Goal: Task Accomplishment & Management: Manage account settings

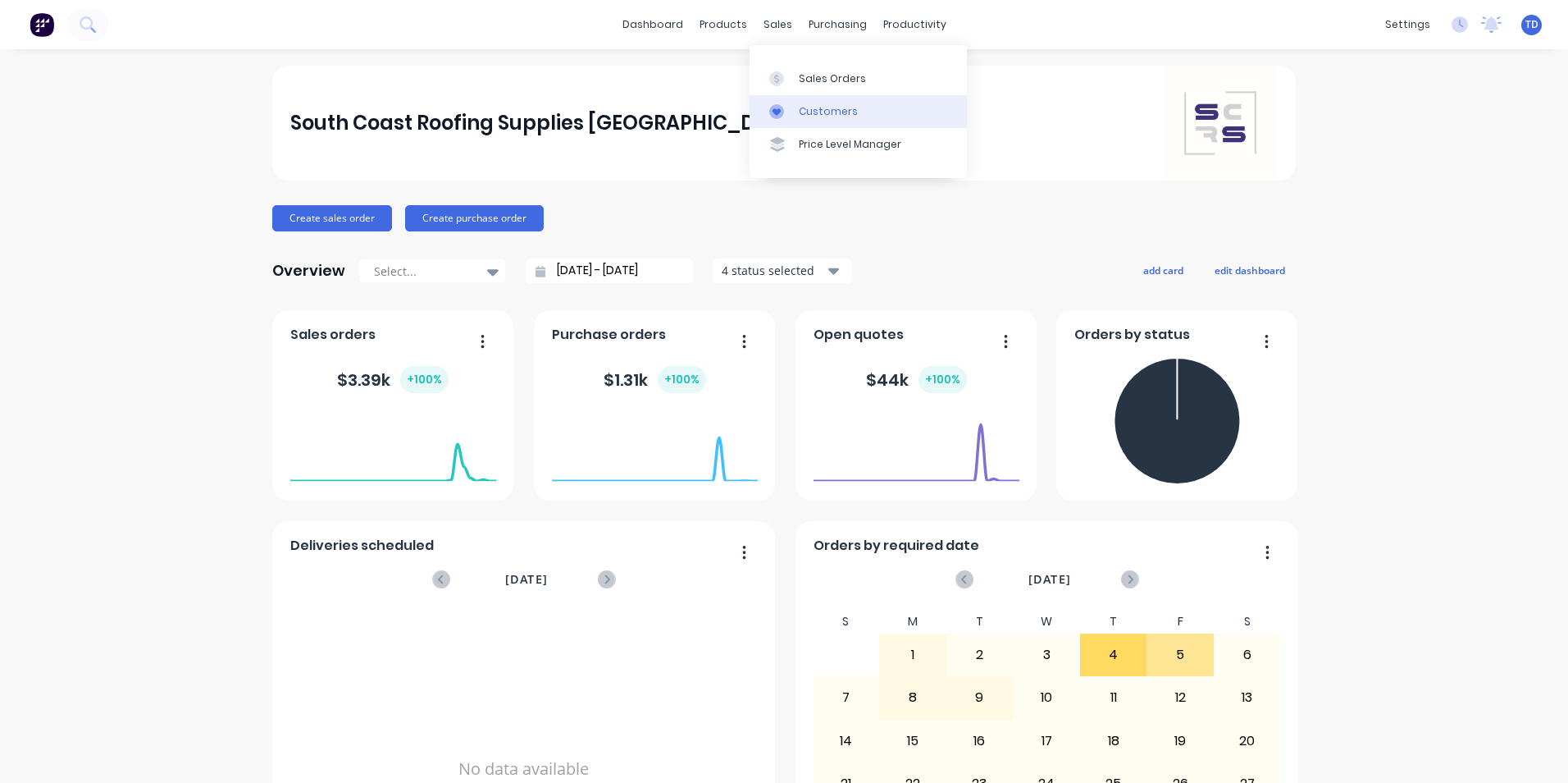
click at [804, 109] on div "Customers" at bounding box center [827, 112] width 59 height 15
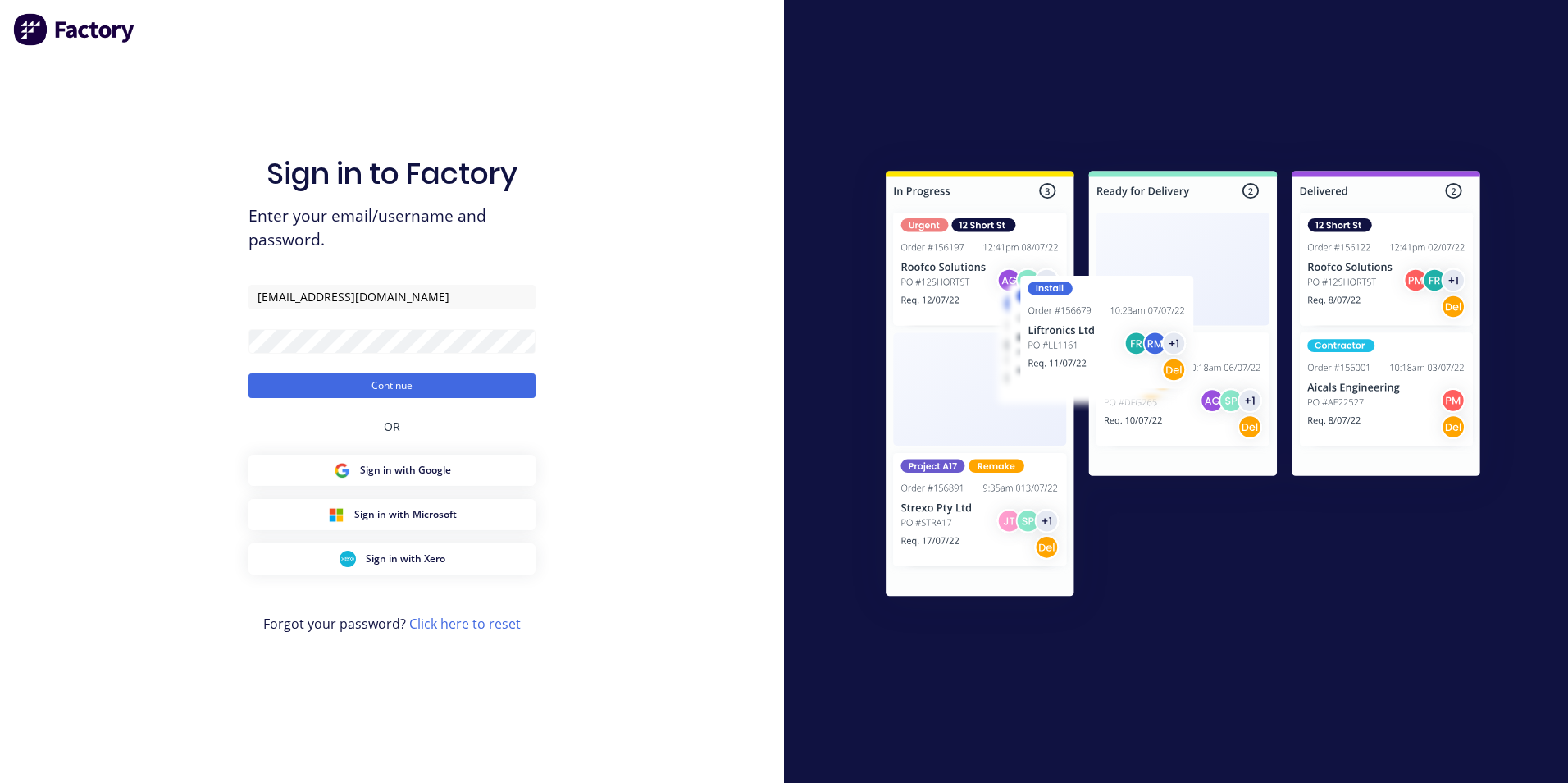
click at [248, 374] on button "Continue" at bounding box center [392, 386] width 287 height 25
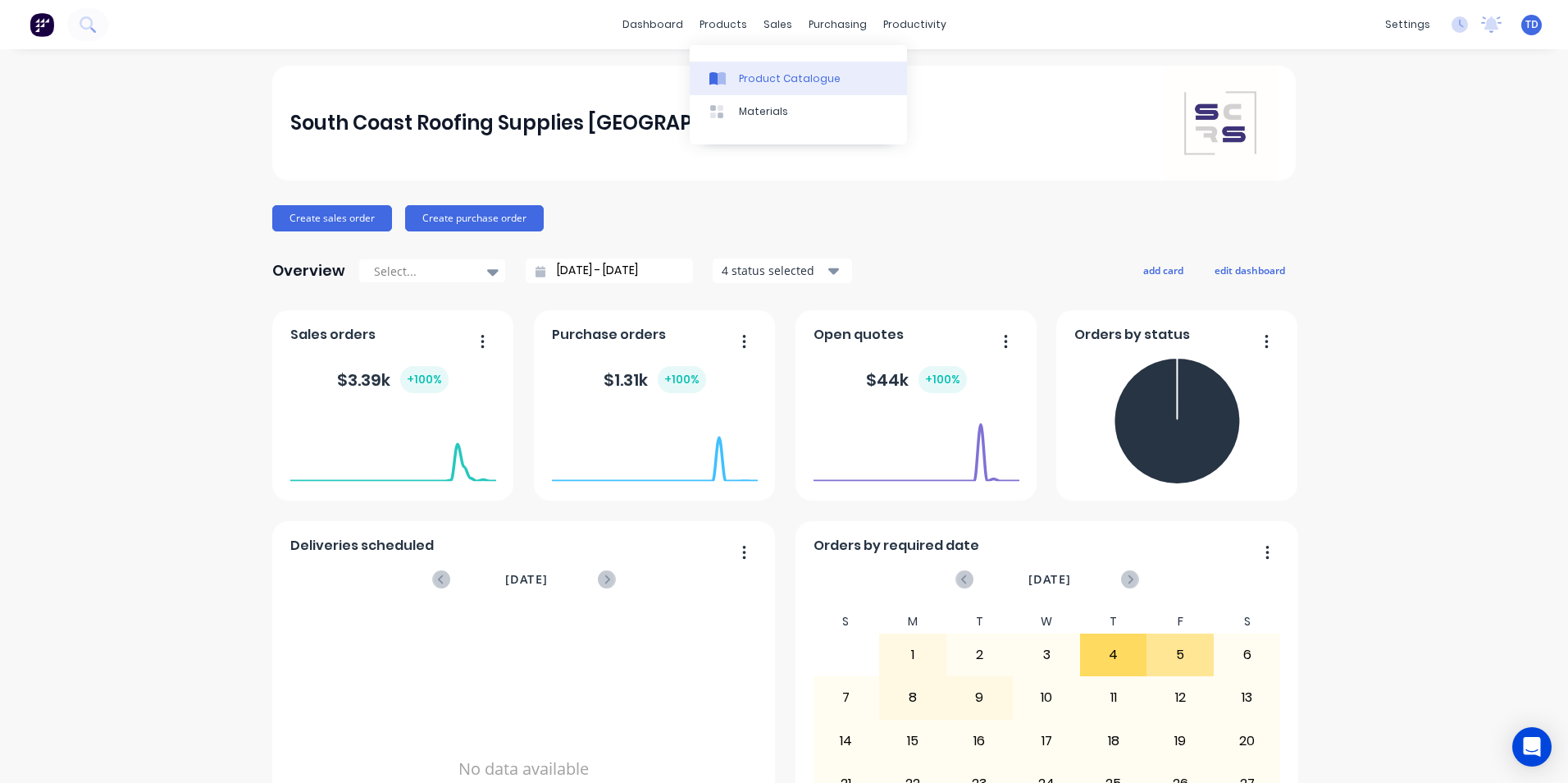
click at [768, 75] on div "Product Catalogue" at bounding box center [789, 79] width 102 height 15
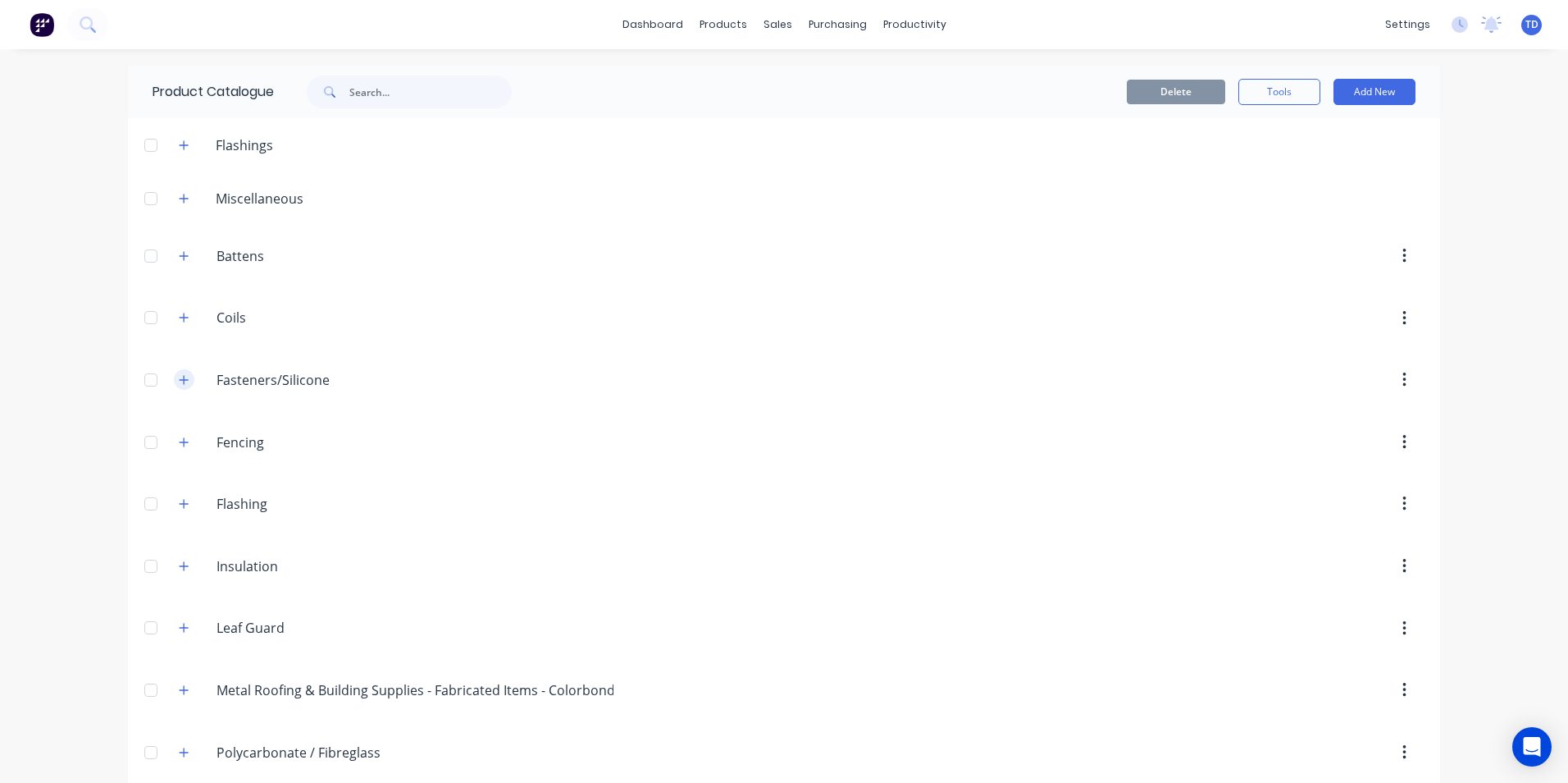
click at [184, 379] on button "button" at bounding box center [184, 379] width 21 height 21
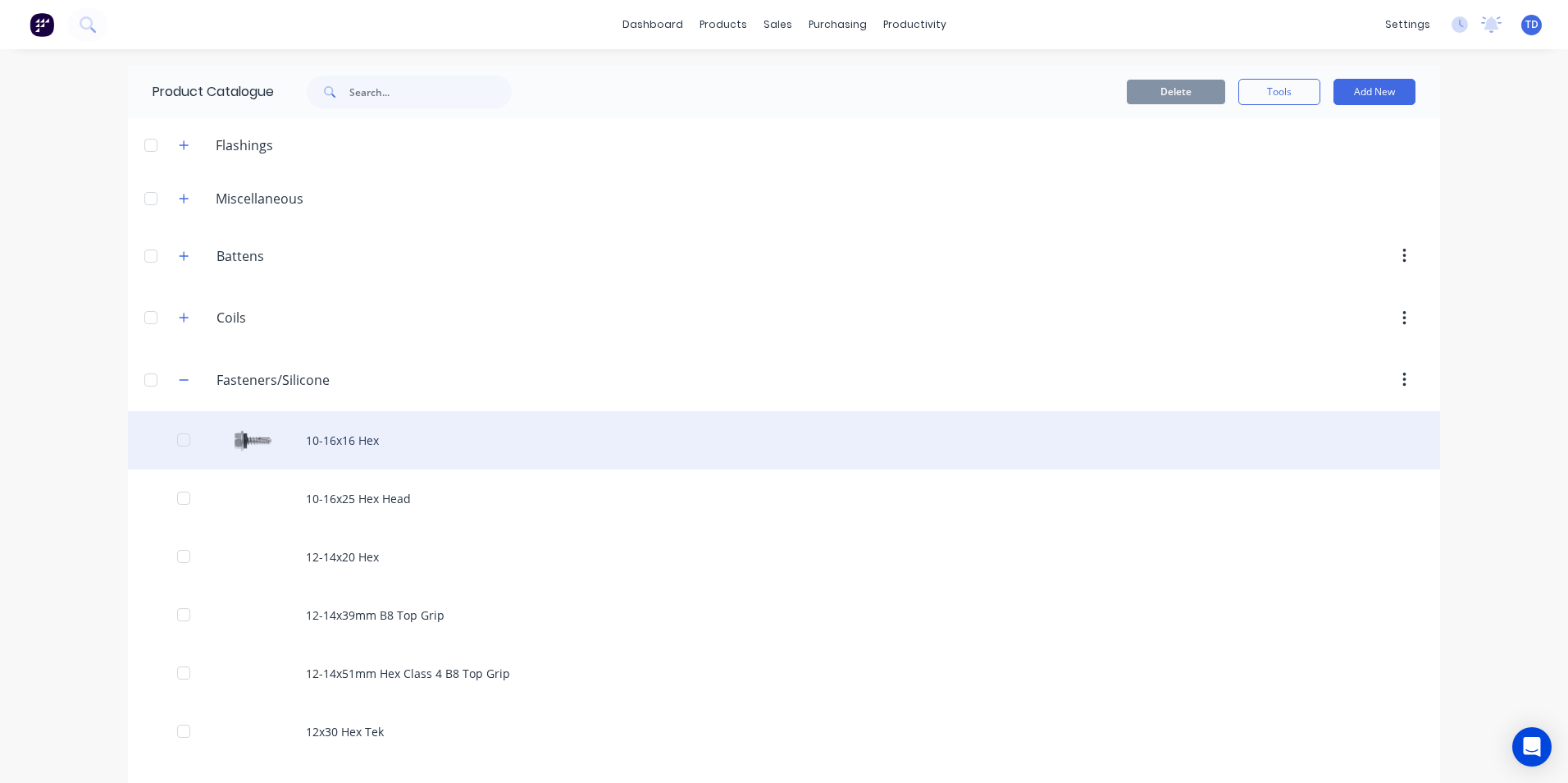
click at [338, 431] on div "10-16x16 Hex" at bounding box center [784, 440] width 1312 height 58
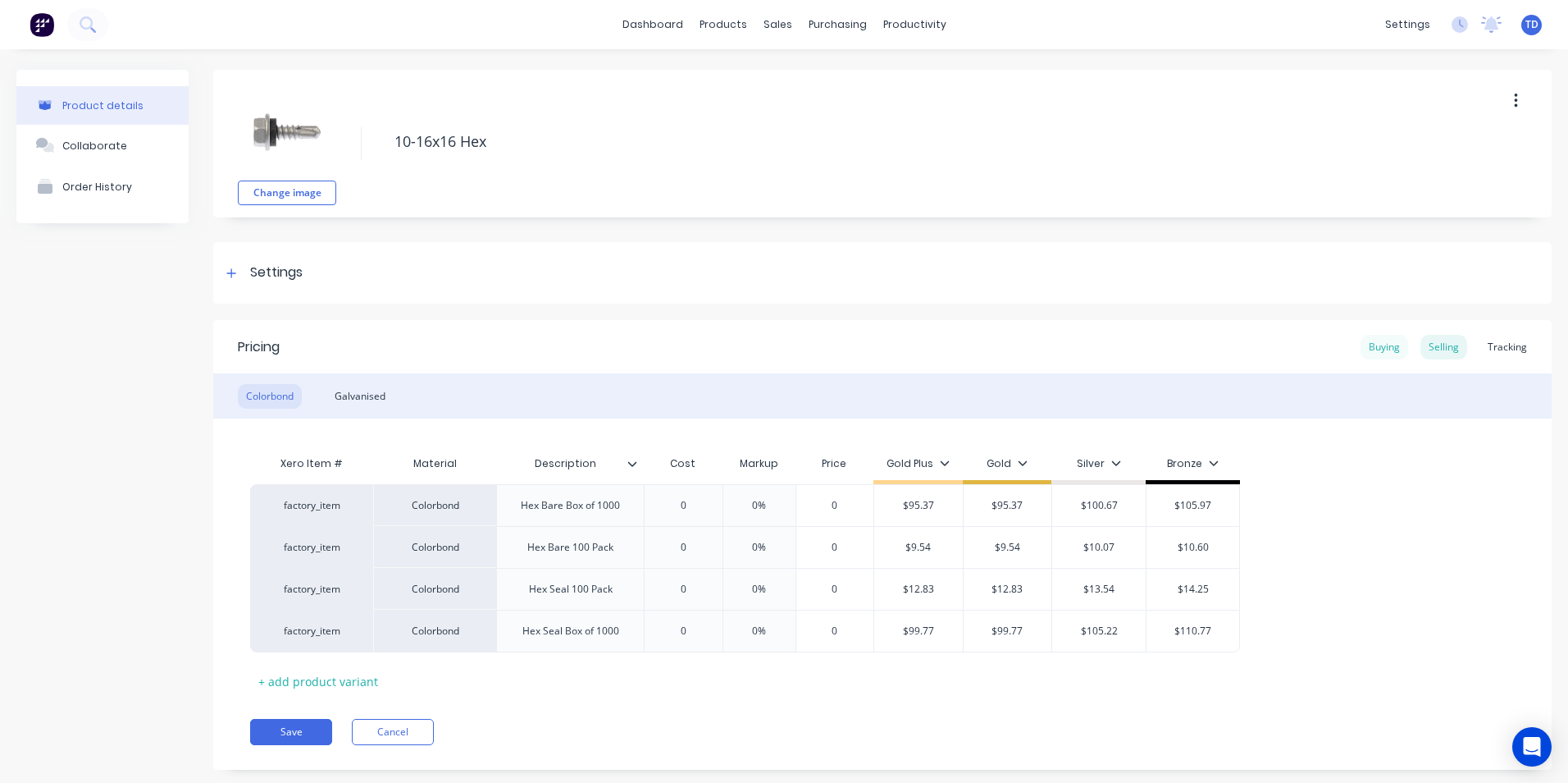
type textarea "x"
click at [1364, 349] on div "Buying" at bounding box center [1384, 347] width 47 height 25
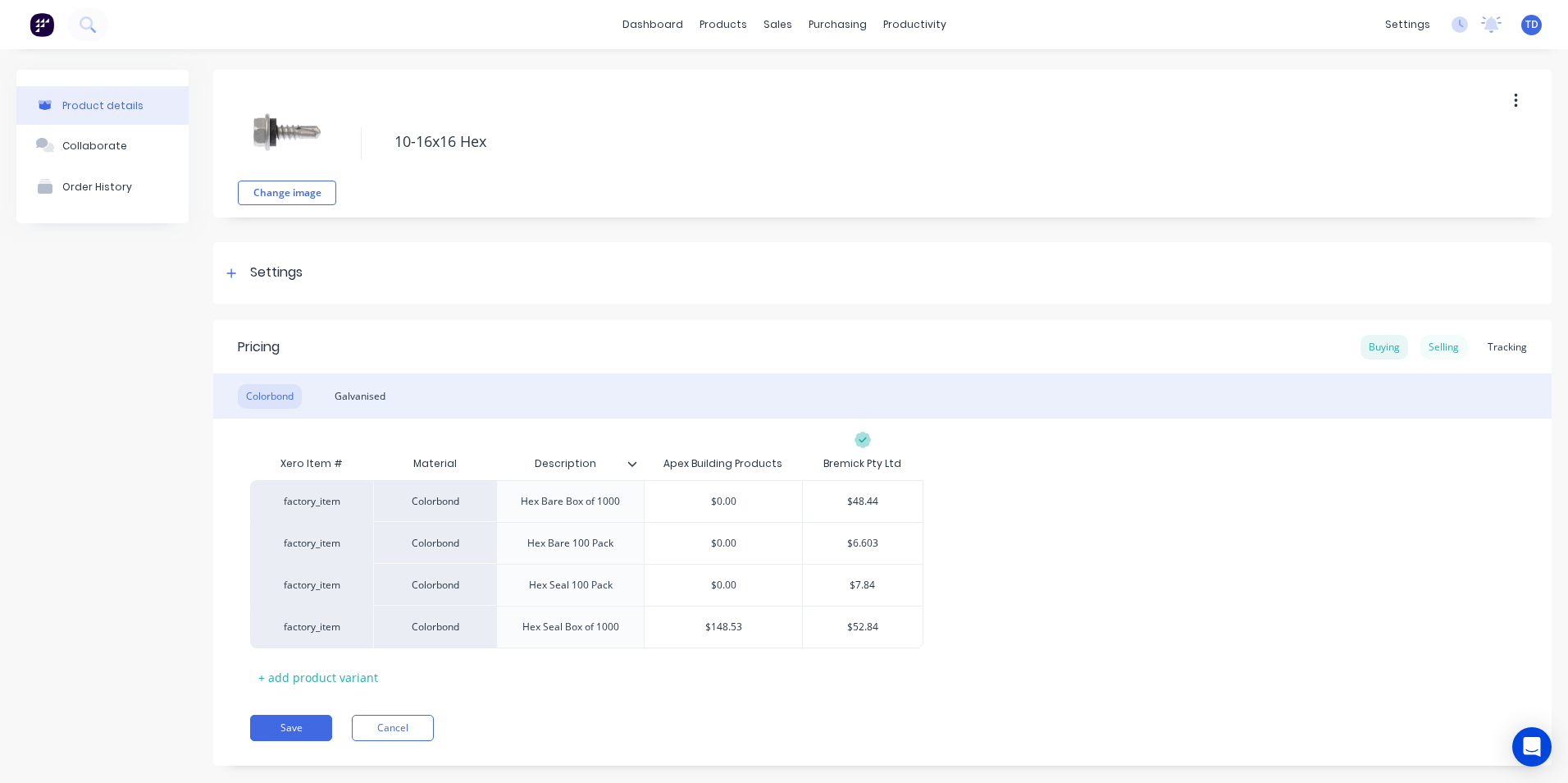
click at [1436, 354] on div "Selling" at bounding box center [1444, 347] width 46 height 25
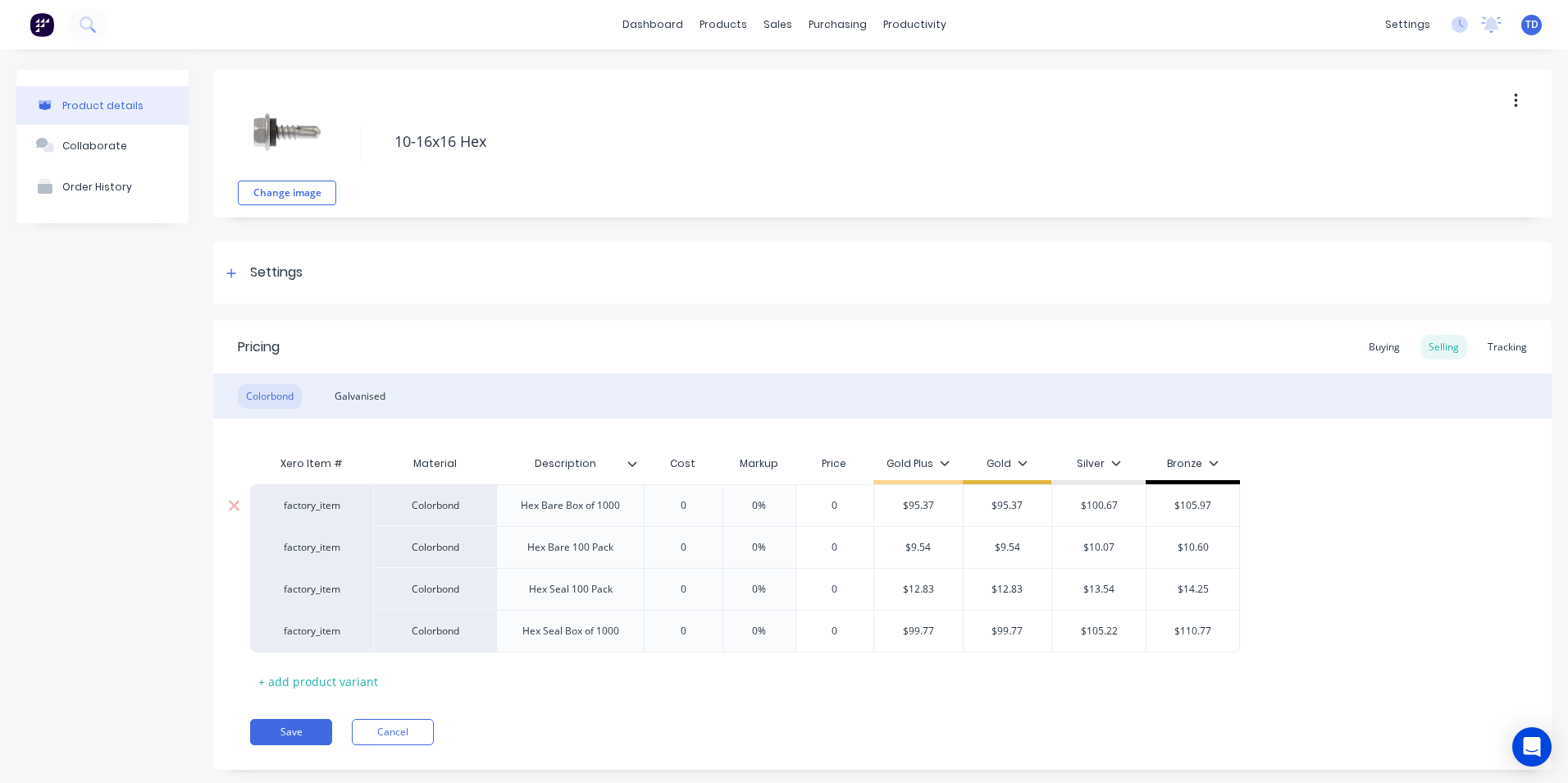
type input "0"
click at [687, 505] on input "0" at bounding box center [683, 505] width 82 height 15
type textarea "x"
type input "4"
type textarea "x"
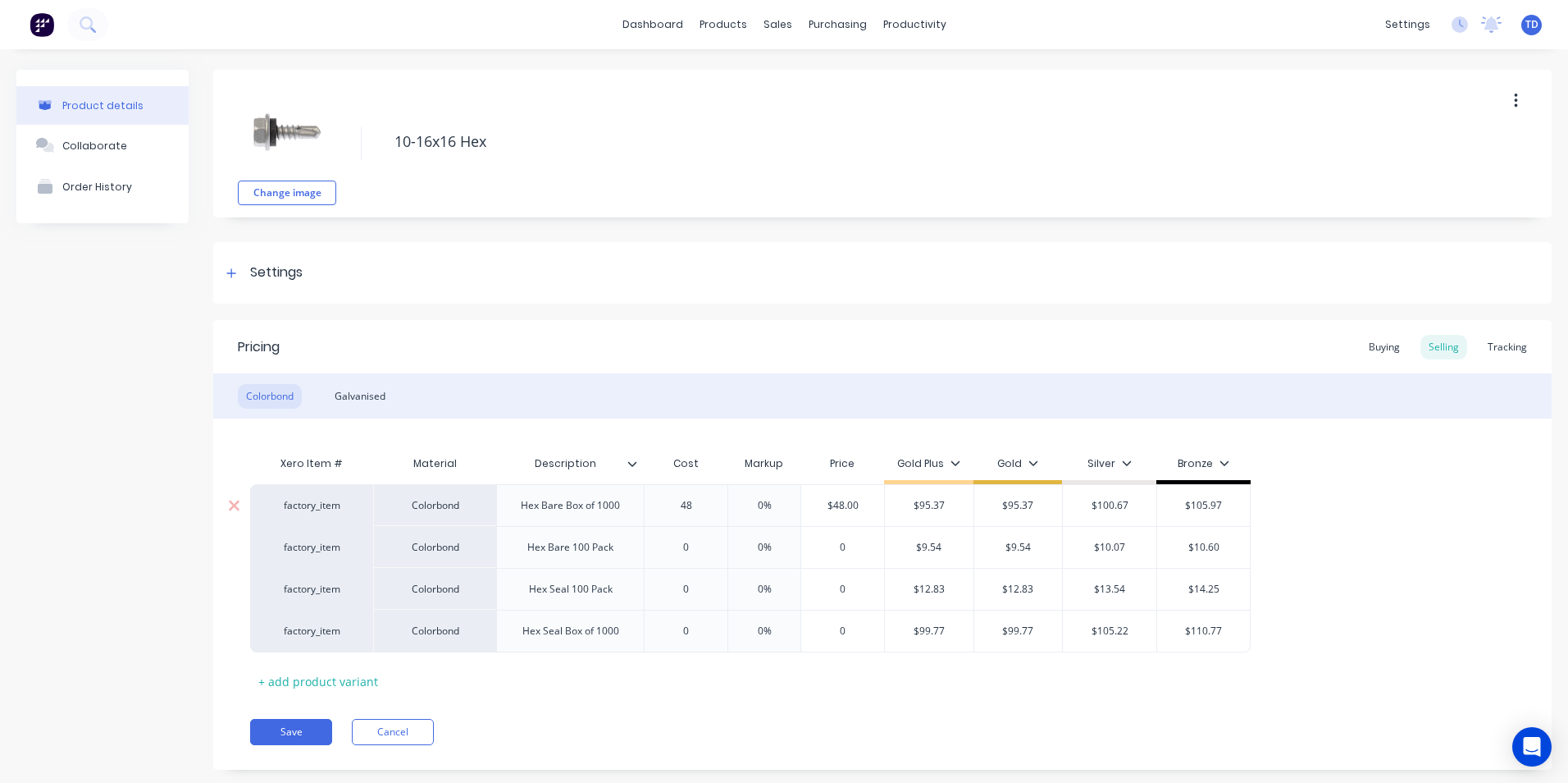
type input "48."
type textarea "x"
type input "48.4"
type textarea "x"
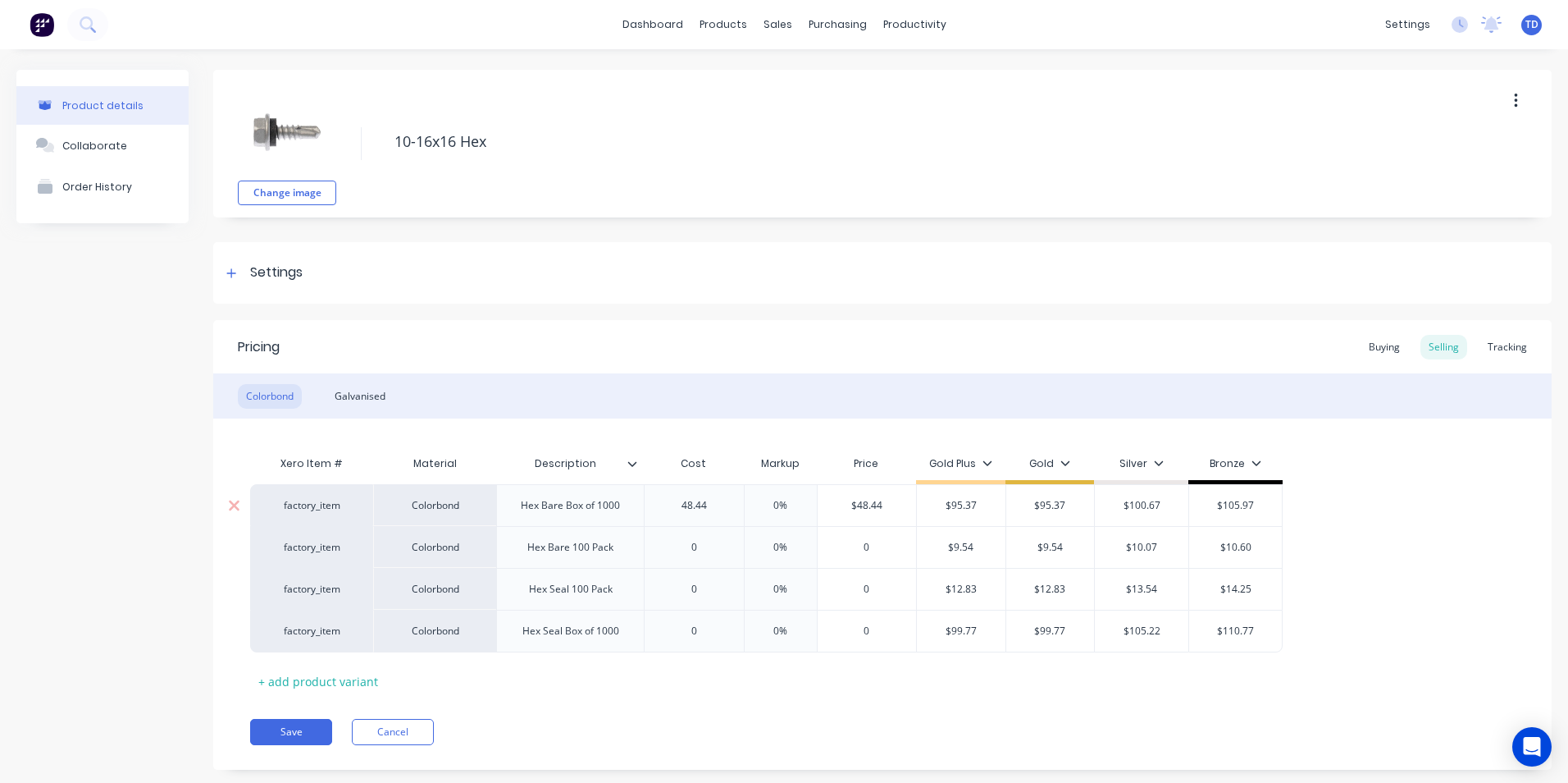
type input "48.44"
type input "0%"
type input "$48.44"
type textarea "x"
type input "9"
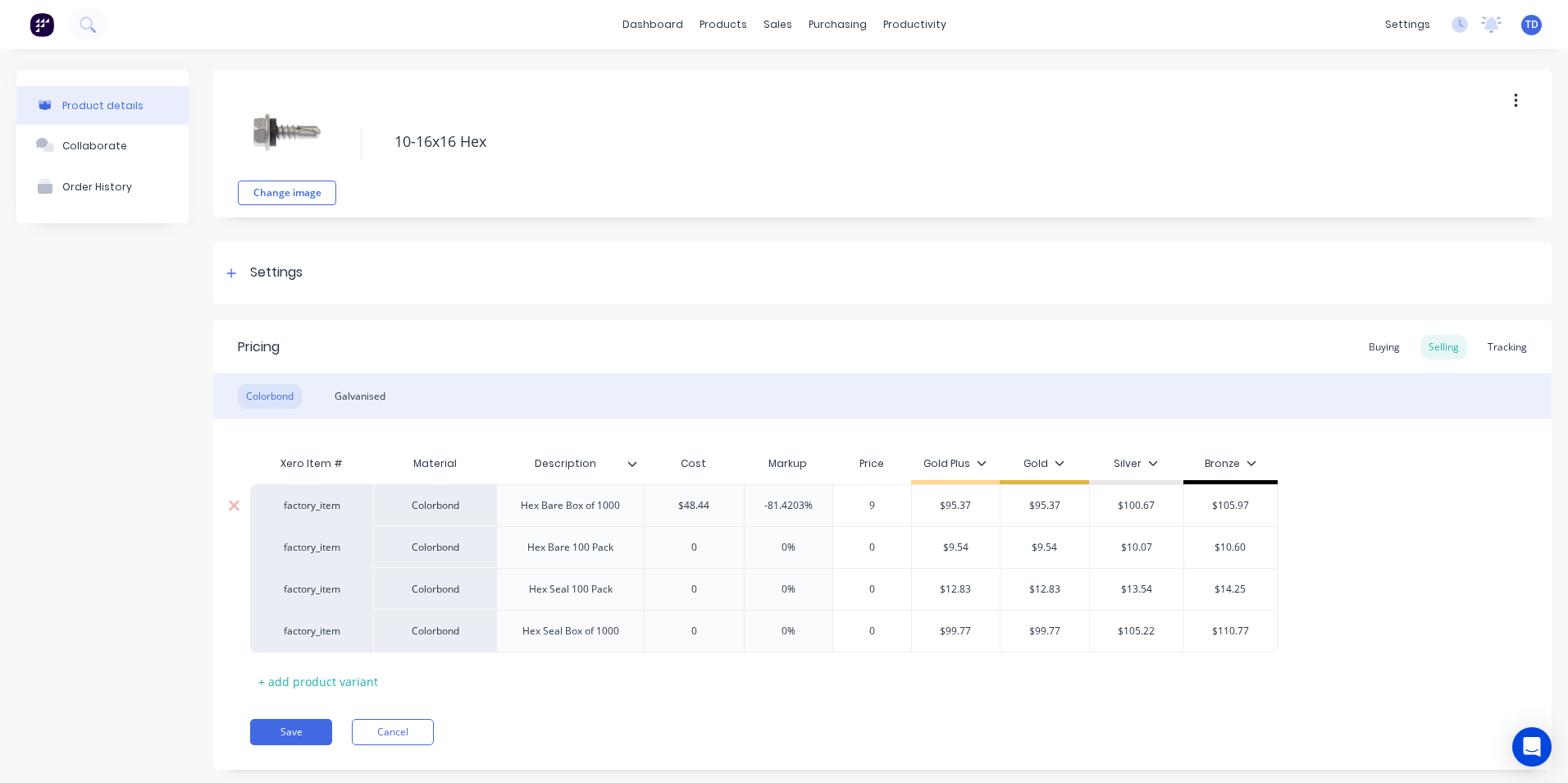
type textarea "x"
type input "95."
type textarea "x"
type input "95.3"
type textarea "x"
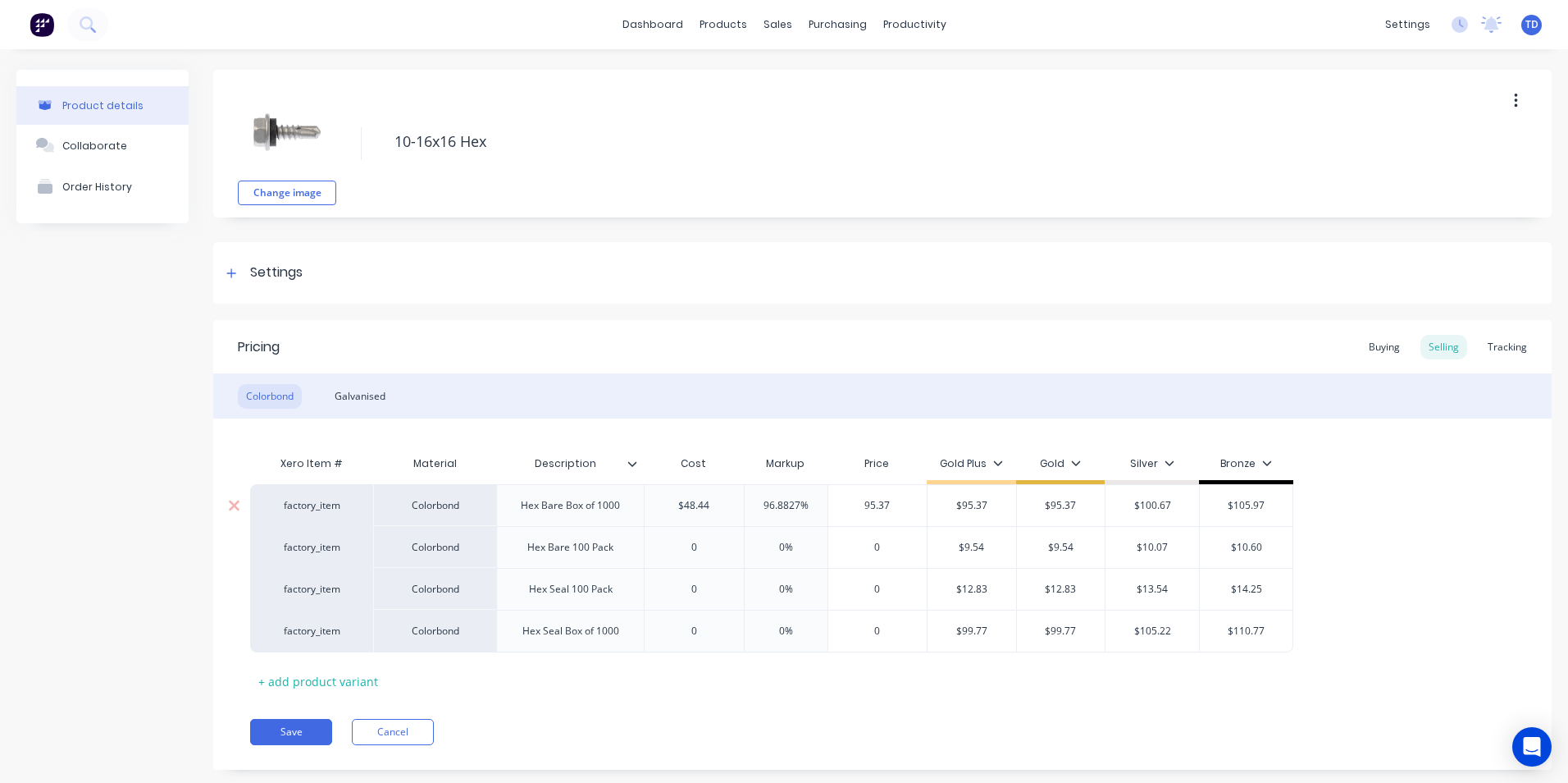
type input "95.37"
type input "$95.37"
type input "0"
click at [712, 550] on input "0" at bounding box center [694, 548] width 99 height 15
type textarea "x"
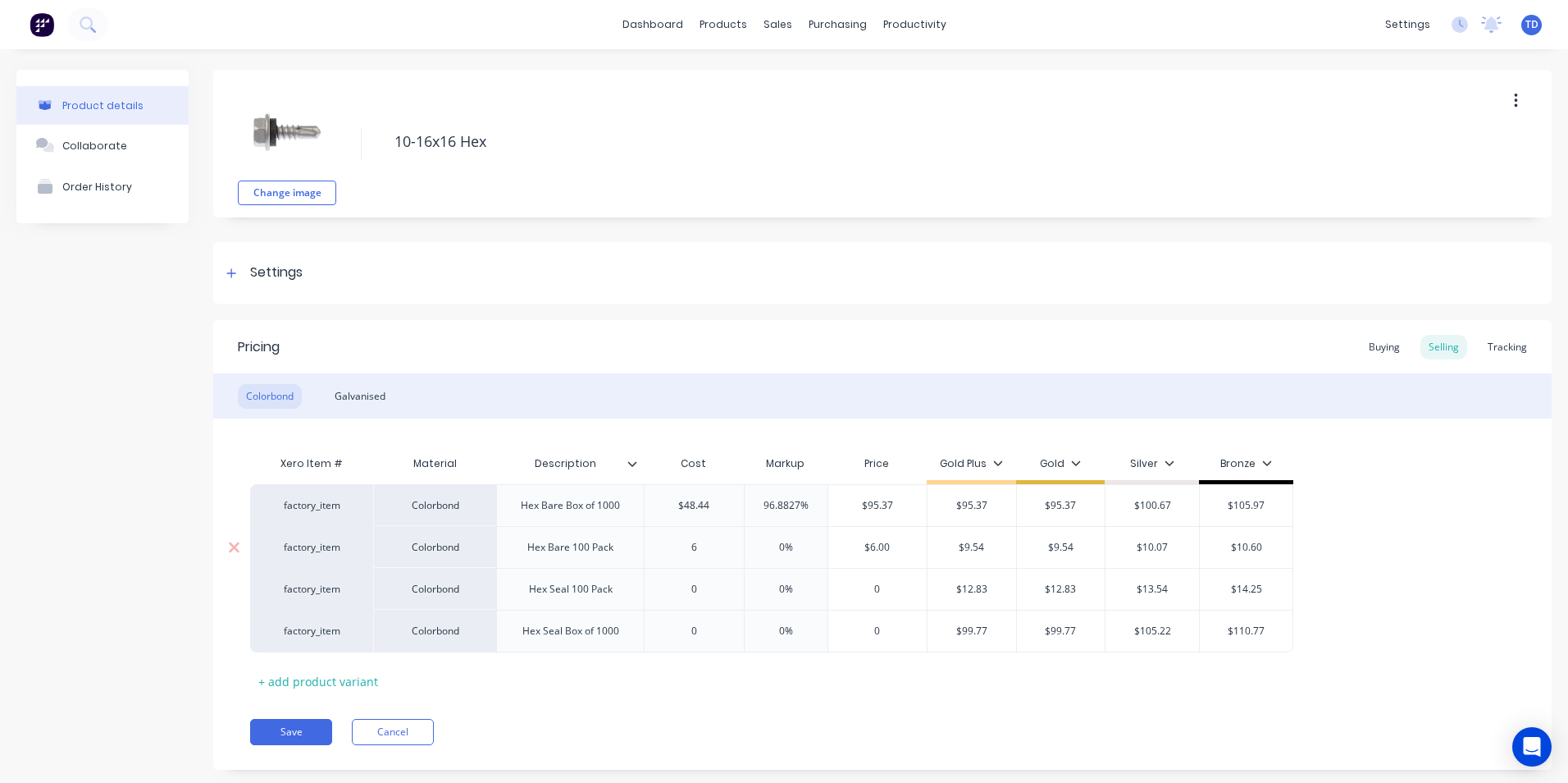
type input "6."
type textarea "x"
type input "6.60"
type textarea "x"
type input "6.603"
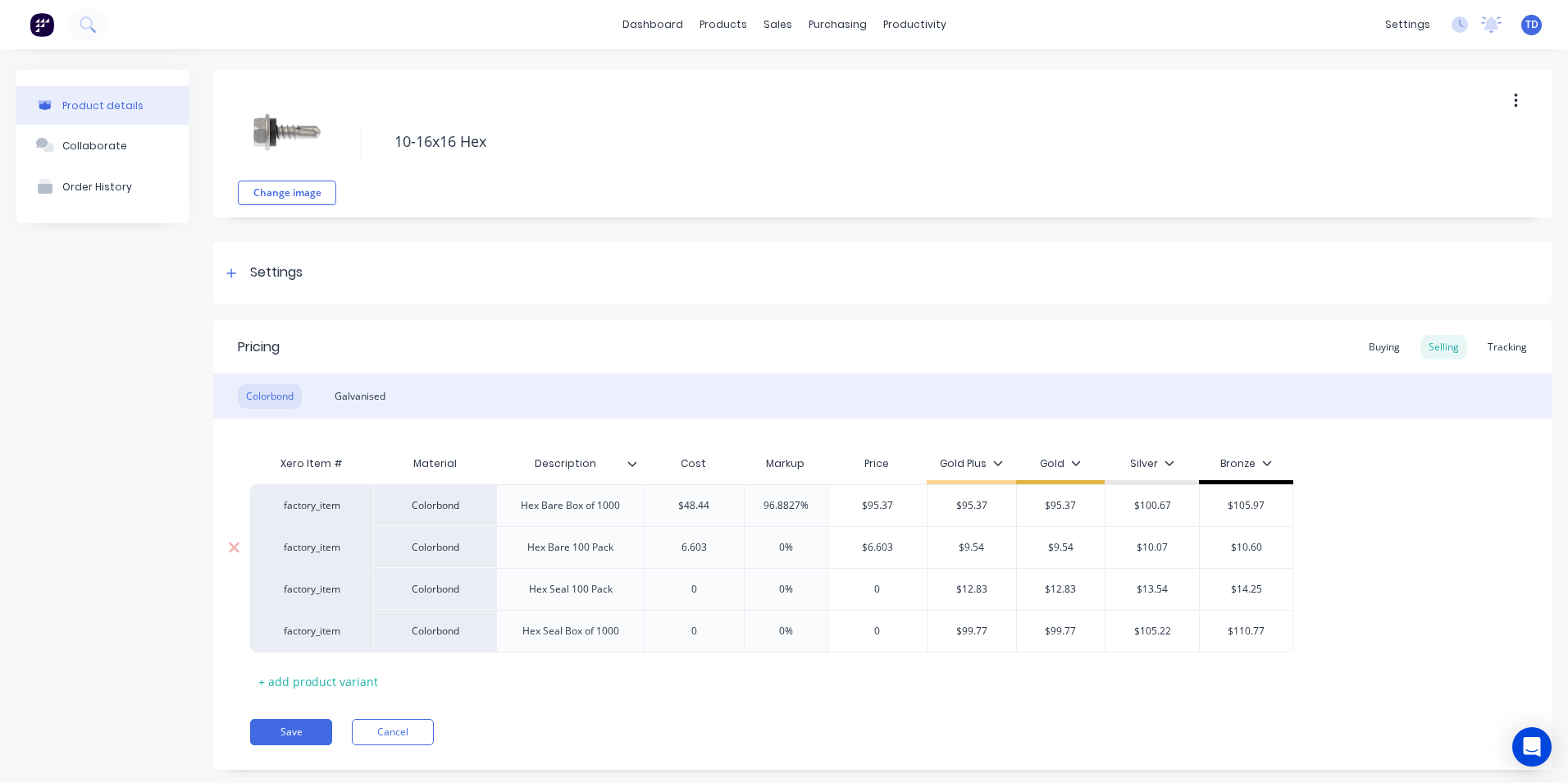
type input "0%"
type input "$6.603"
type textarea "x"
type input "9."
type textarea "x"
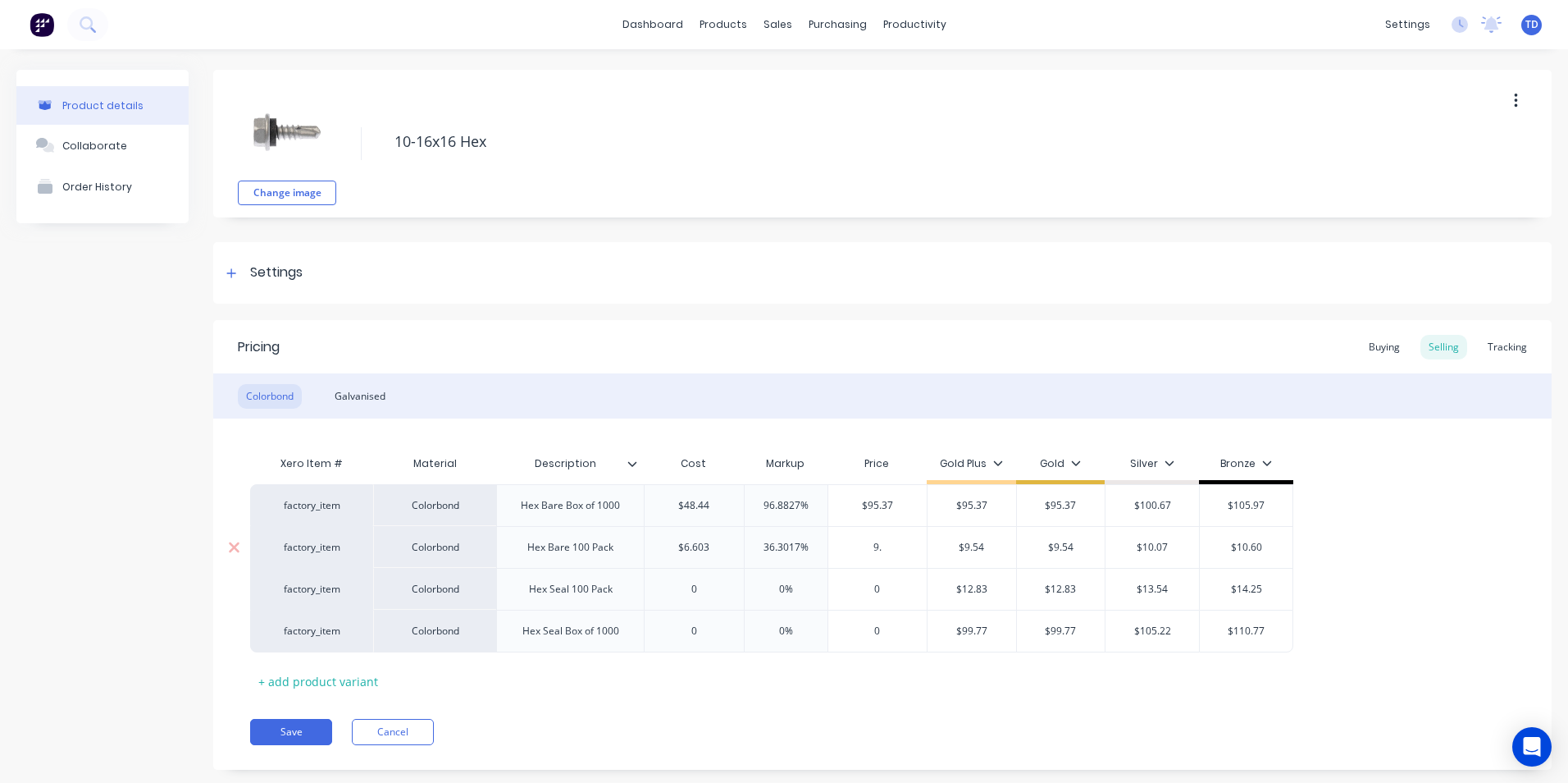
type input "9.5"
type textarea "x"
type input "9.54"
type input "$9.54"
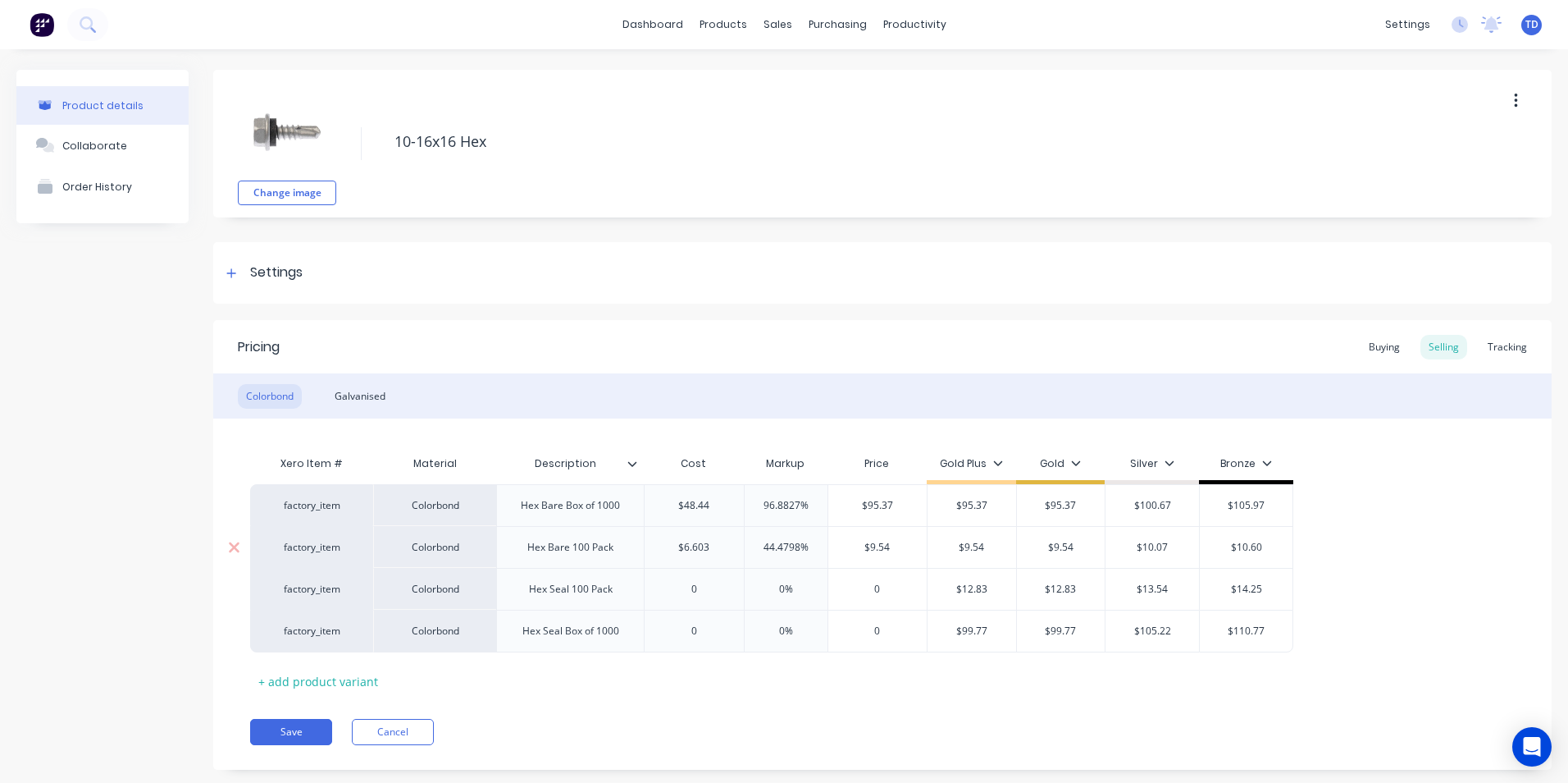
type input "$10.07"
type input "$10.60"
type textarea "x"
type input "0"
type input "0%"
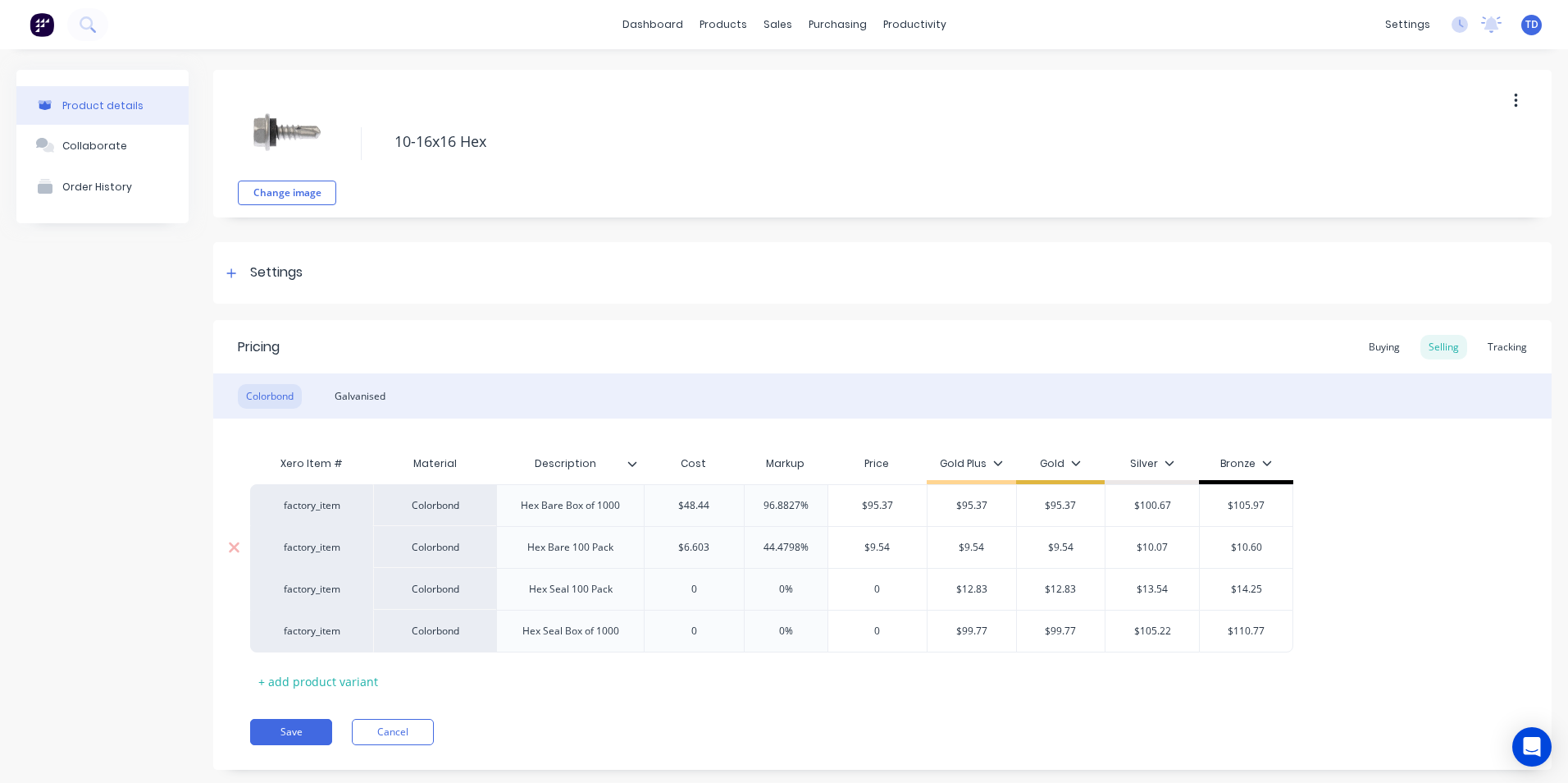
type textarea "x"
type input "7."
type textarea "x"
type input "7.8"
type textarea "x"
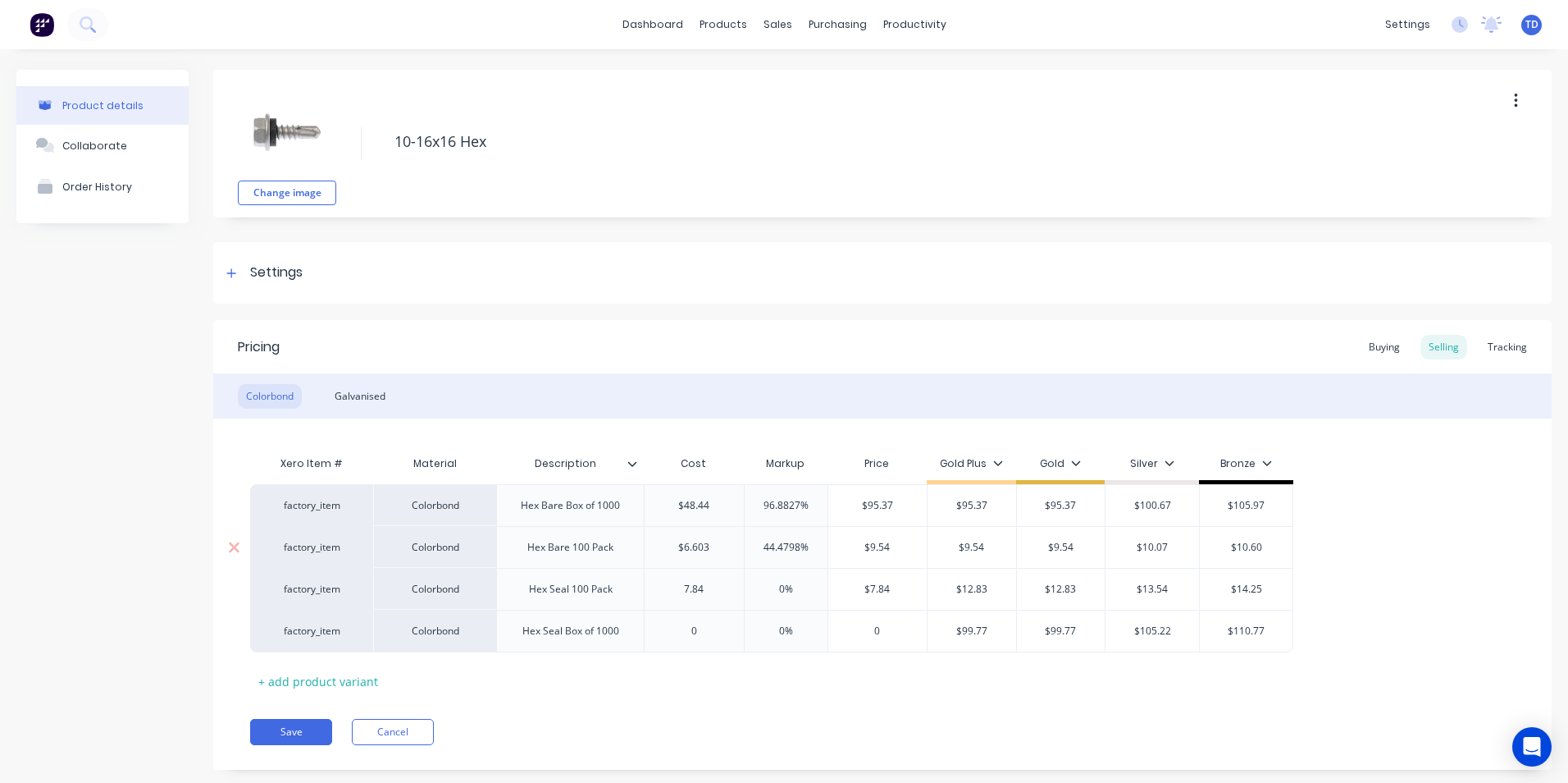
type input "7.84"
type input "$7.84"
type textarea "x"
type input "12"
type textarea "x"
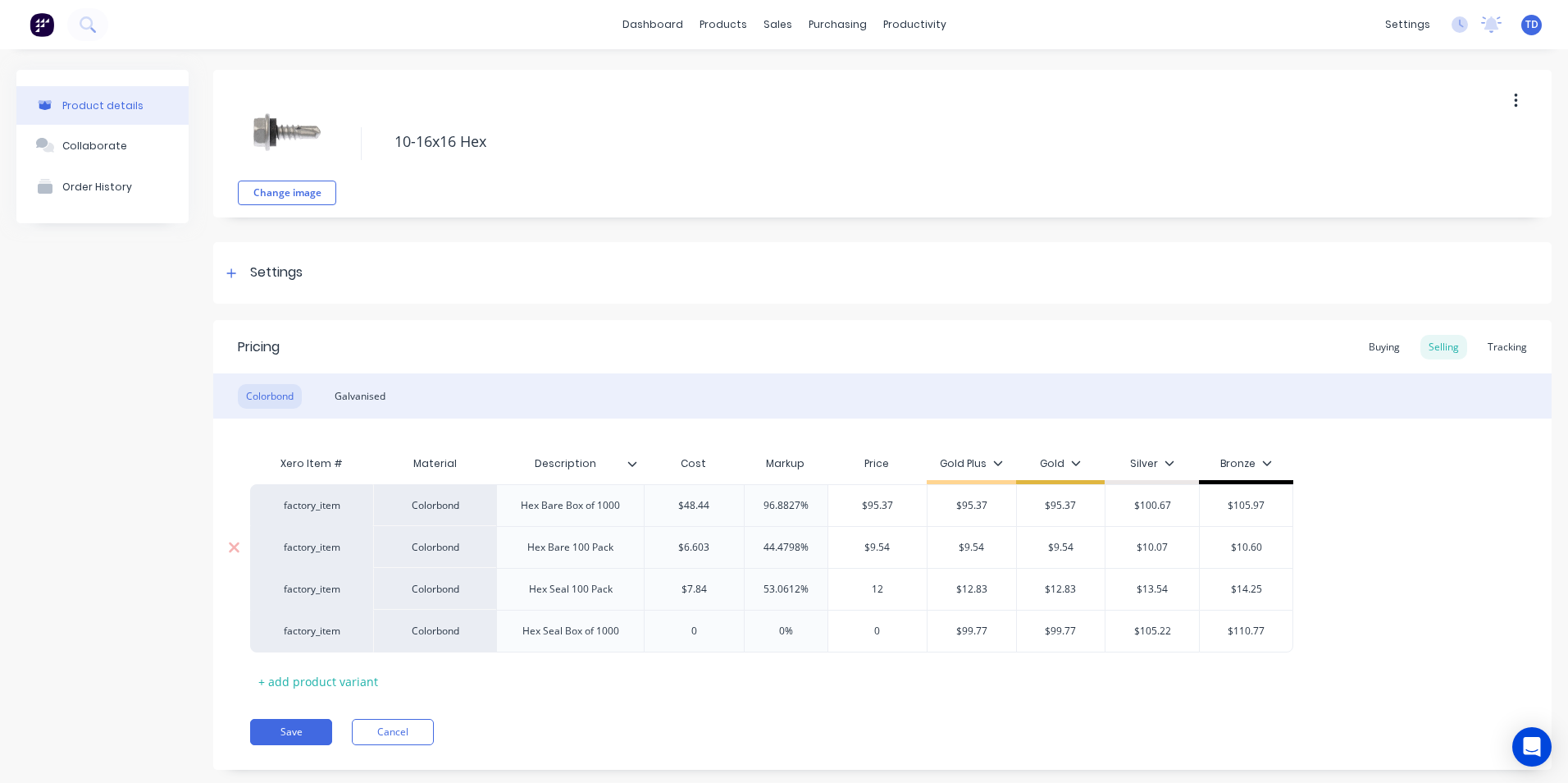
type input "12."
type textarea "x"
type input "12.8"
type textarea "x"
type input "12.83"
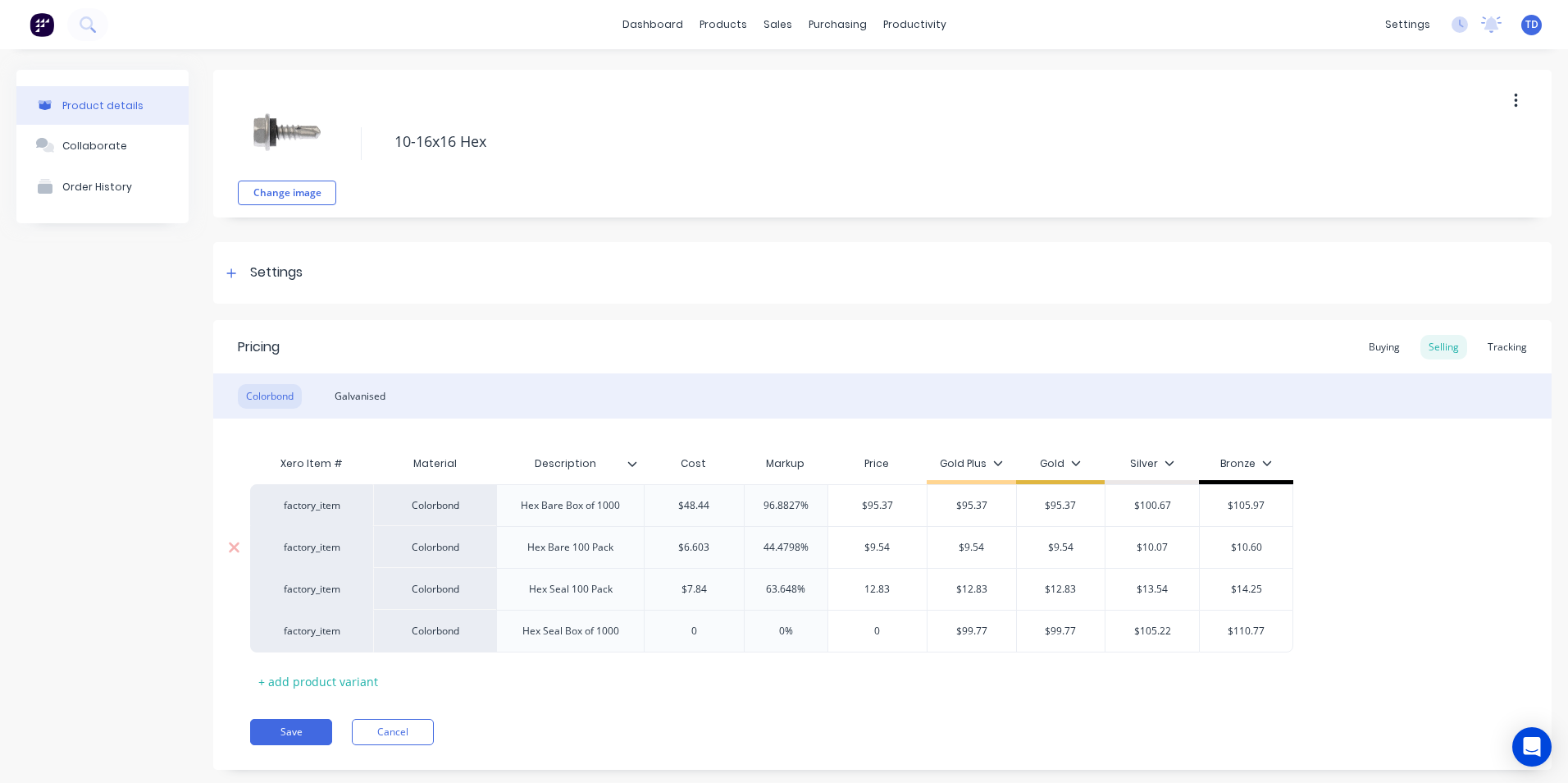
type input "$12.83"
type input "$13.54"
type input "$14.25"
type textarea "x"
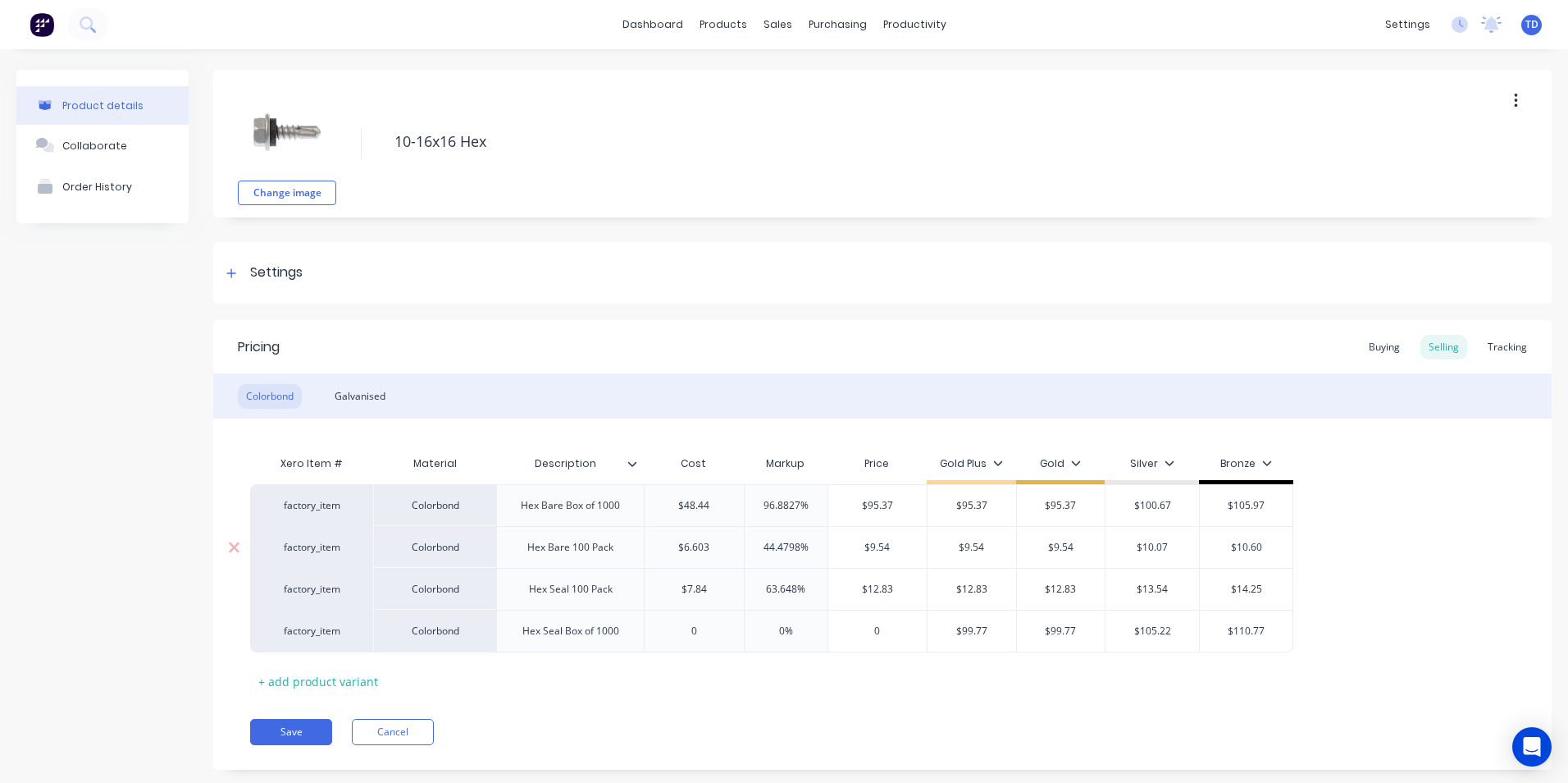
type input "0"
type textarea "x"
type input "5"
type textarea "x"
type input "52."
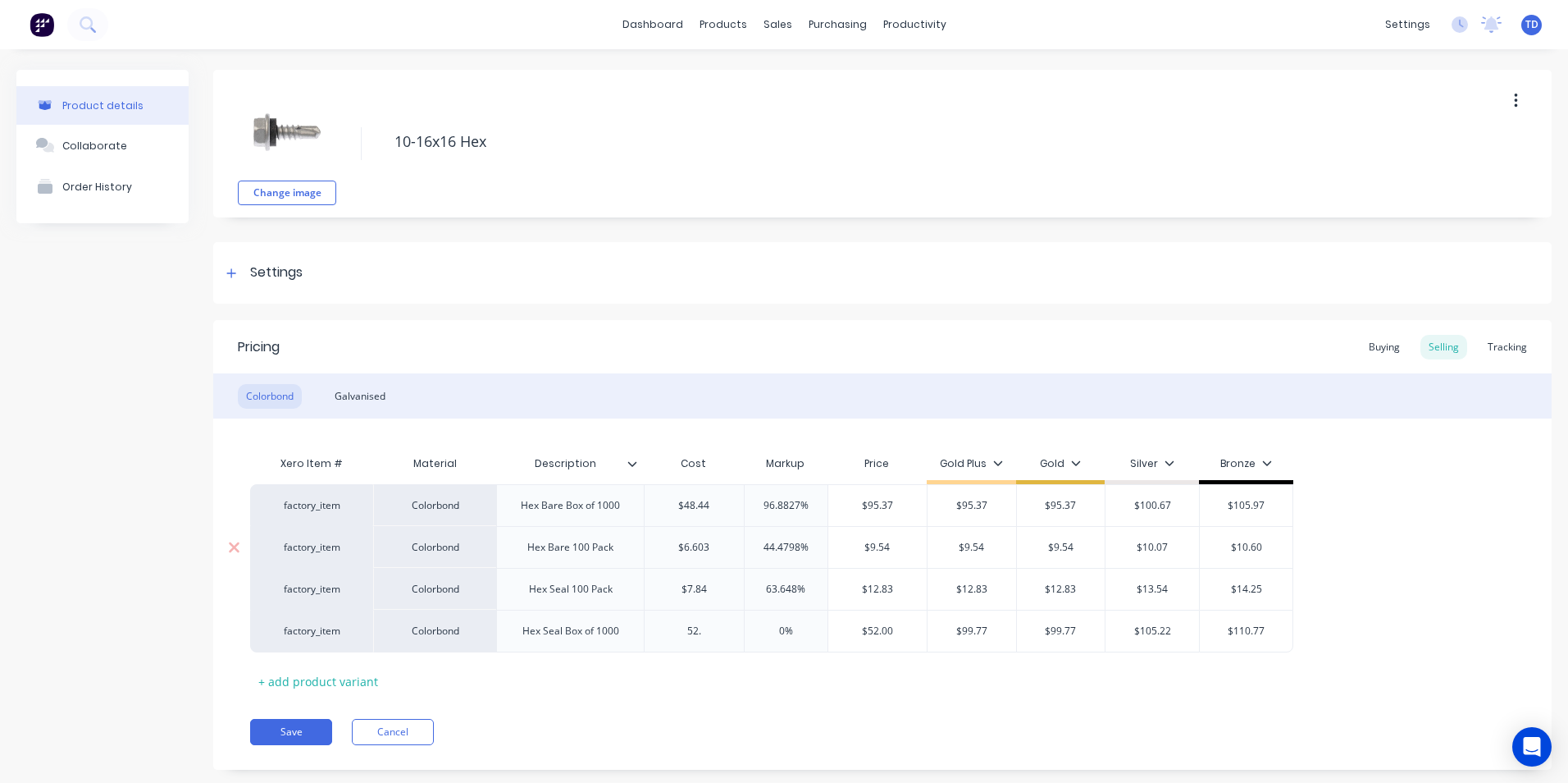
type textarea "x"
type input "52.8"
type textarea "x"
type input "52.81"
type textarea "x"
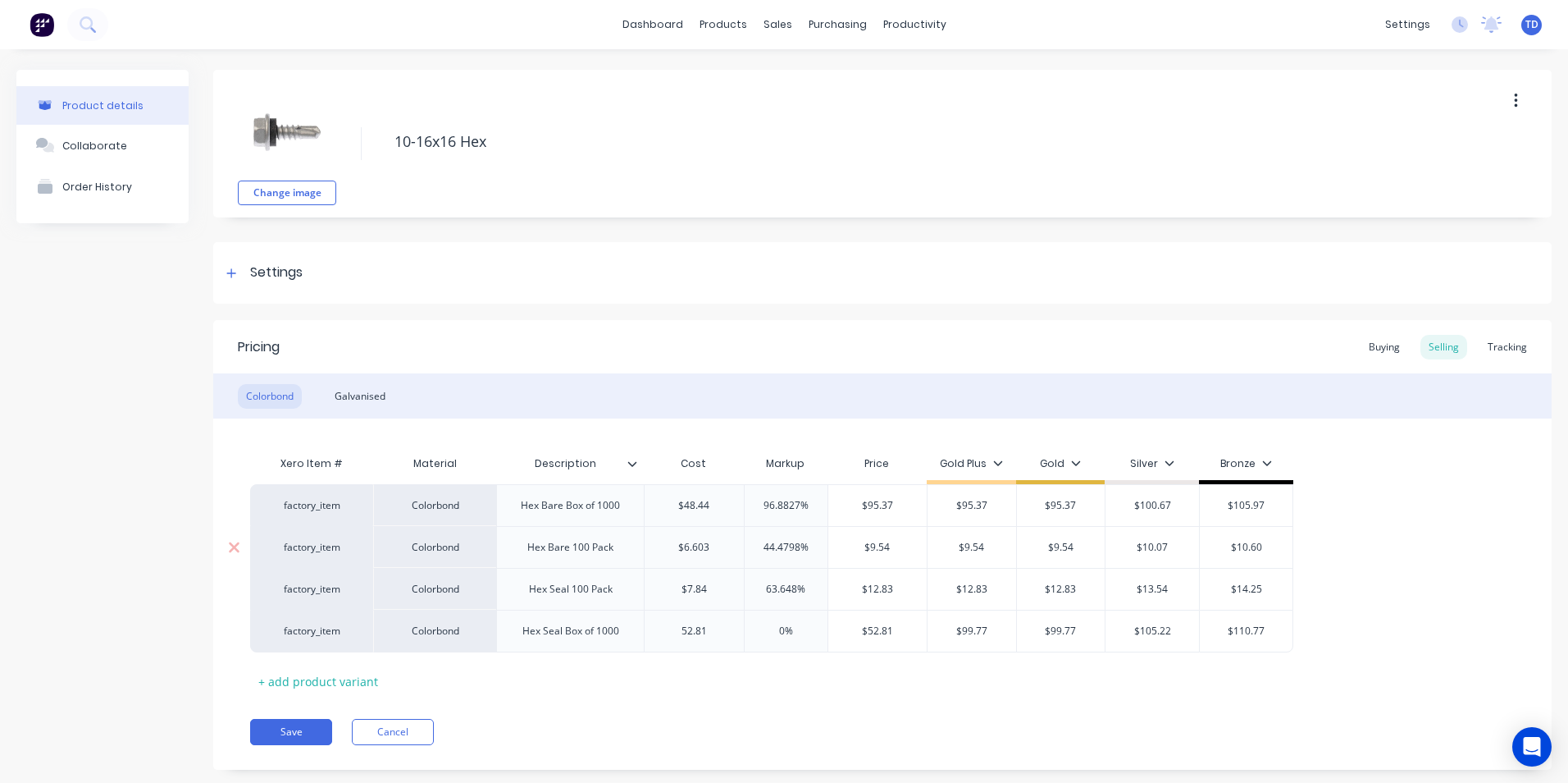
type input "52.8"
type textarea "x"
type input "52.84"
type input "0%"
type input "$52.84"
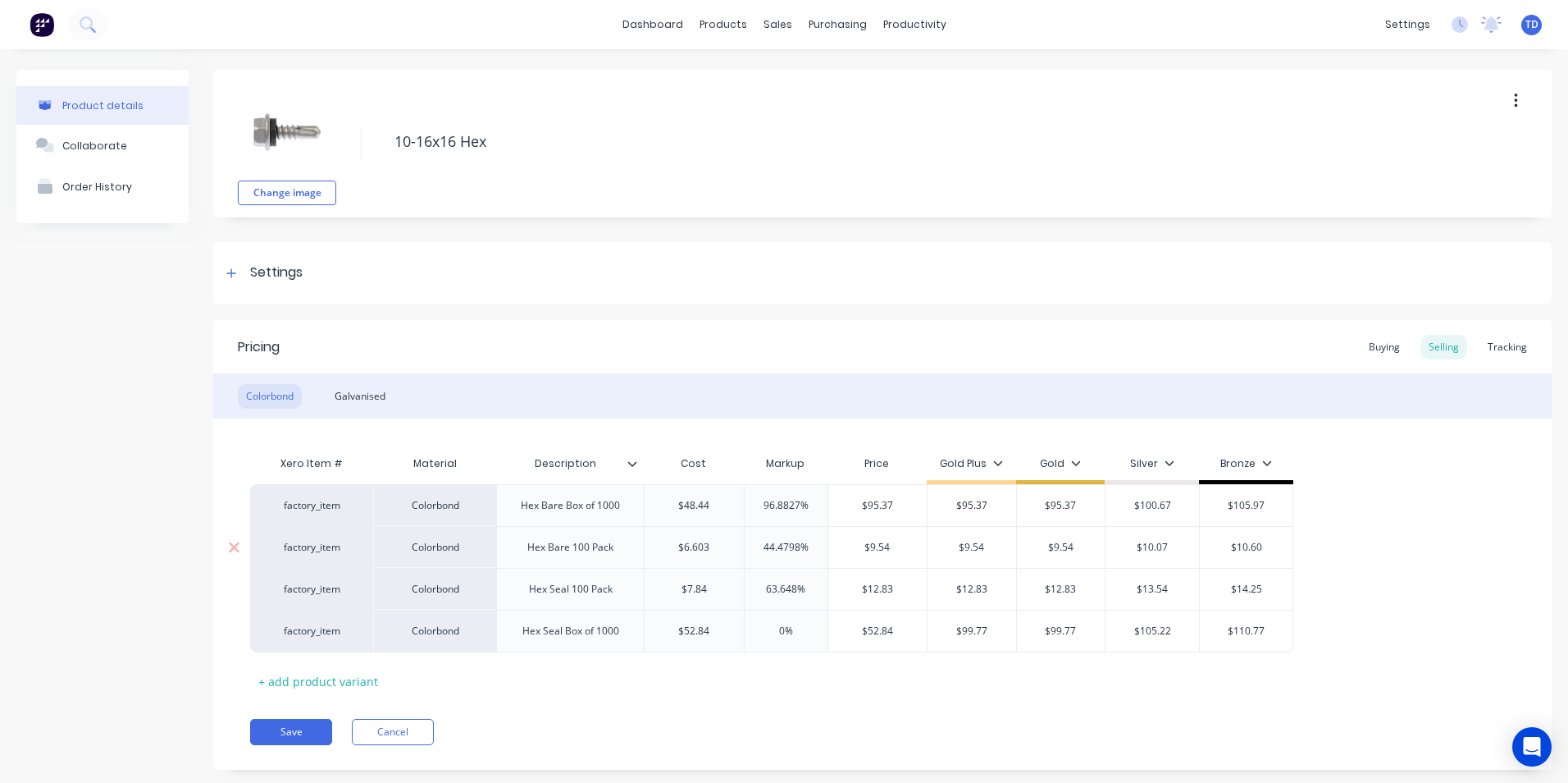
type textarea "x"
type input "9"
type textarea "x"
type input "99."
type textarea "x"
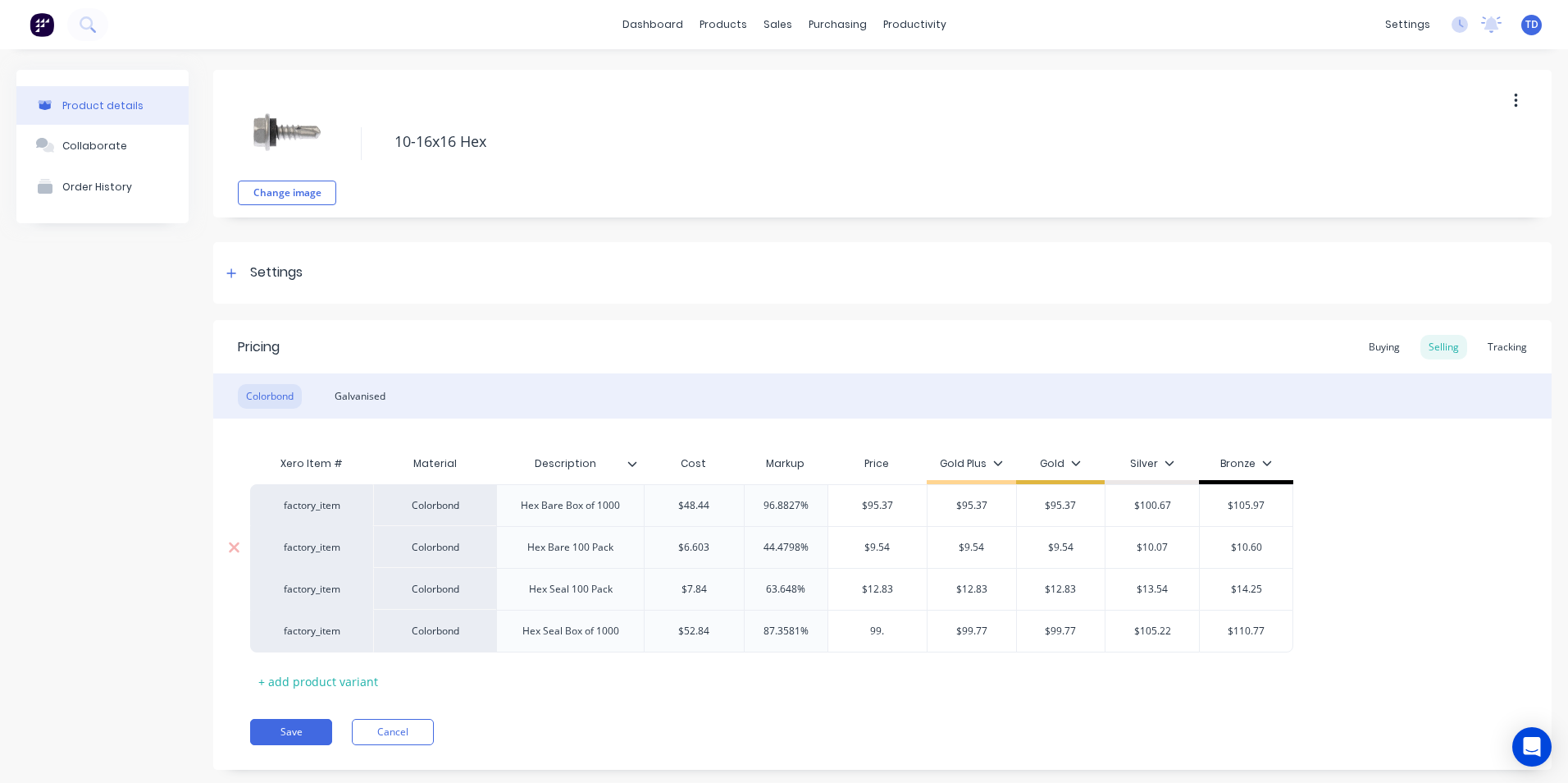
type input "99.7"
type textarea "x"
type input "99.77"
type input "$99.77"
click at [375, 394] on div "Galvanised" at bounding box center [359, 396] width 67 height 25
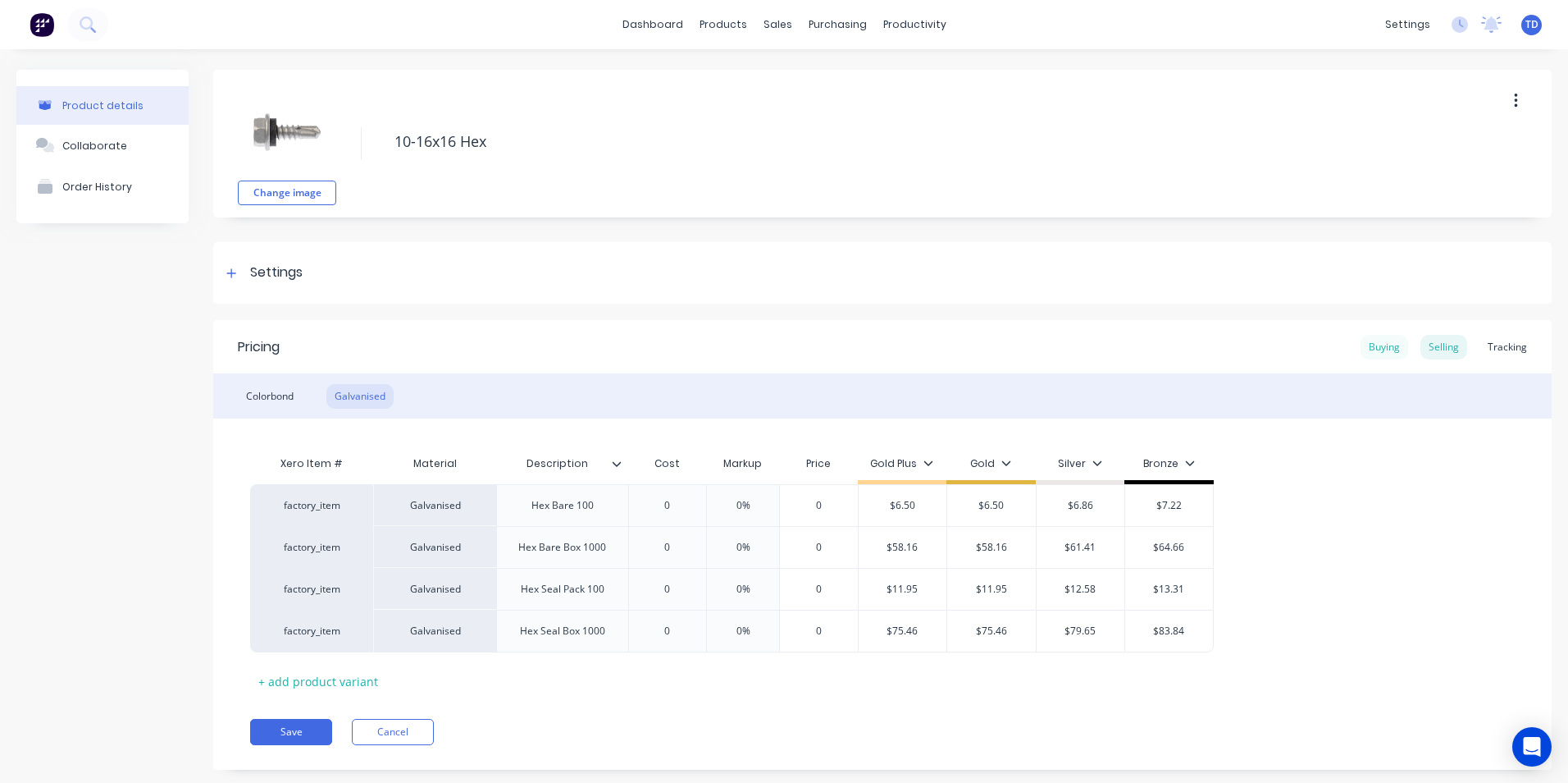
click at [1367, 346] on div "Buying" at bounding box center [1384, 347] width 47 height 25
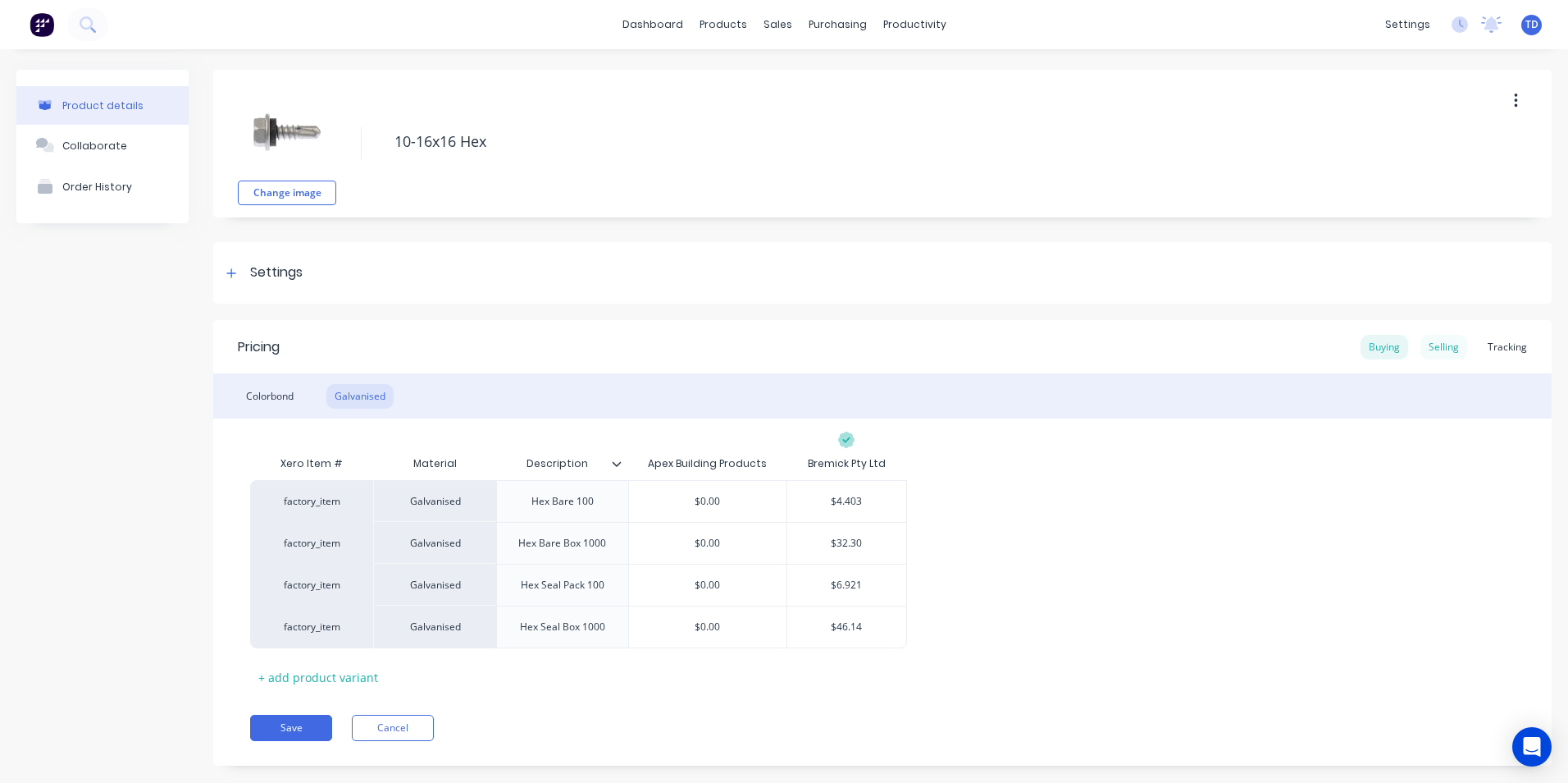
click at [1441, 349] on div "Selling" at bounding box center [1444, 347] width 46 height 25
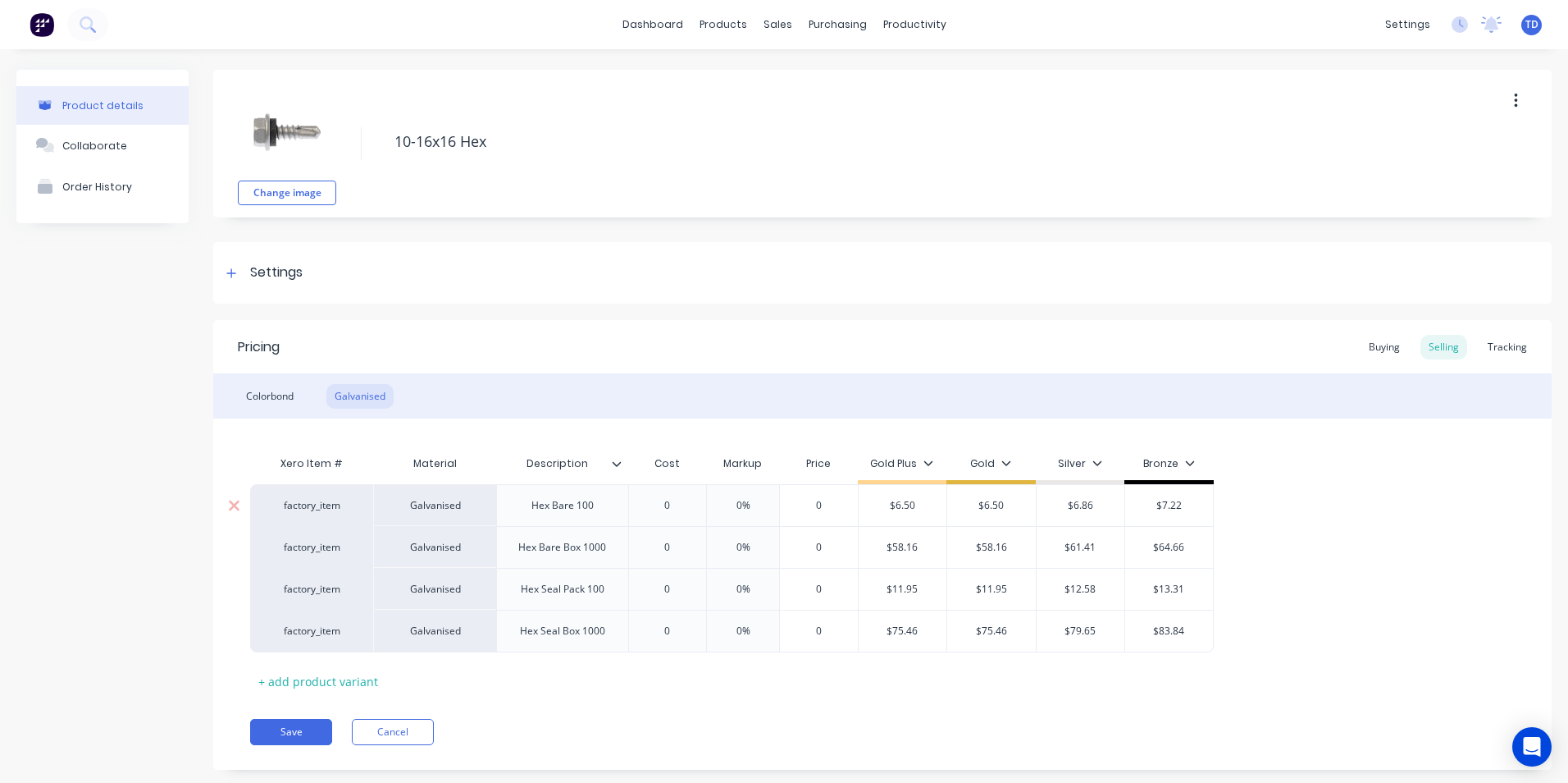
type input "0"
click at [687, 506] on input "0" at bounding box center [668, 505] width 82 height 15
type textarea "x"
type input "4."
type textarea "x"
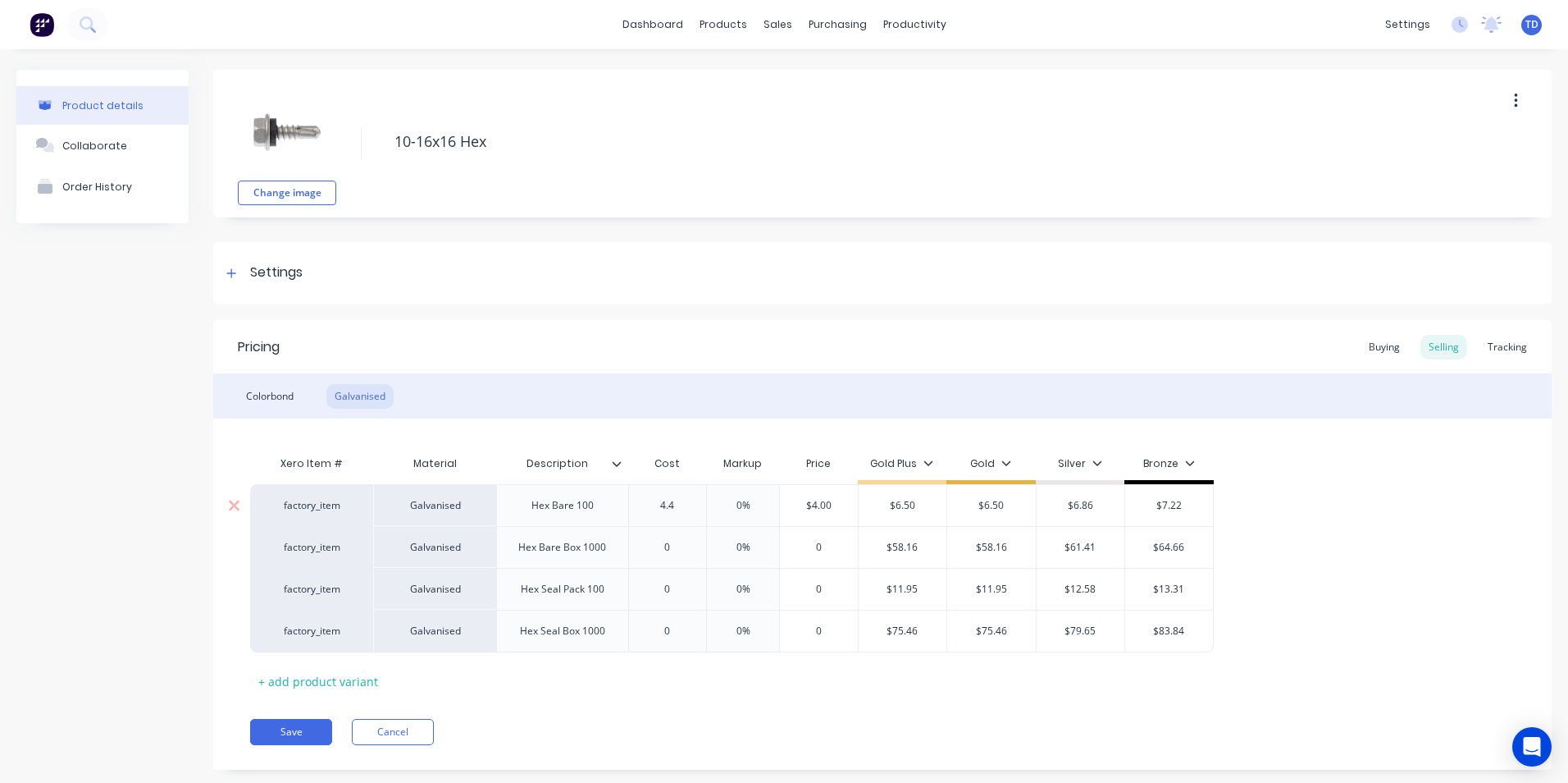
type input "4.40"
type textarea "x"
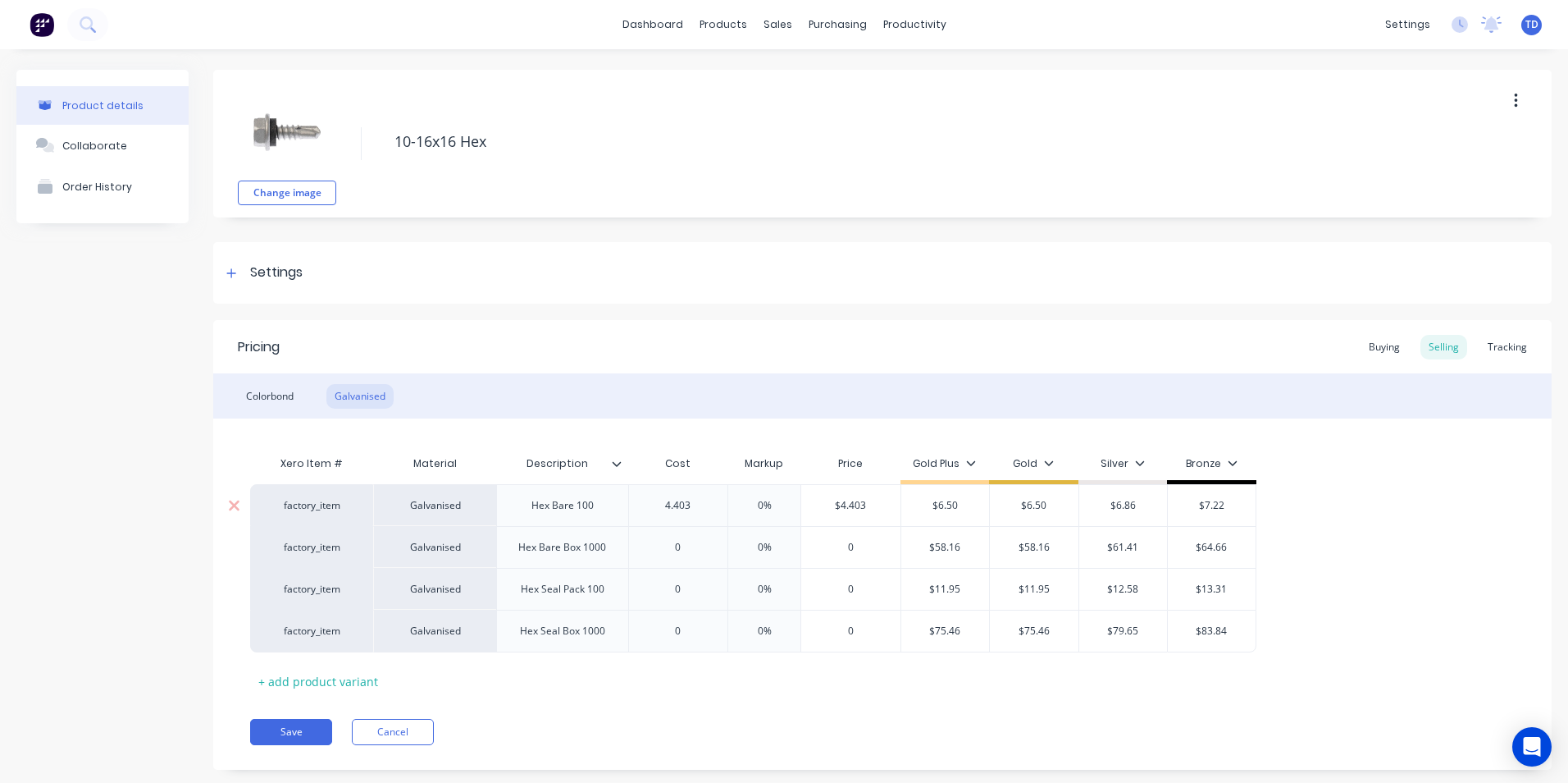
type input "4.403"
type input "0%"
type input "$4.403"
type textarea "x"
type input "6."
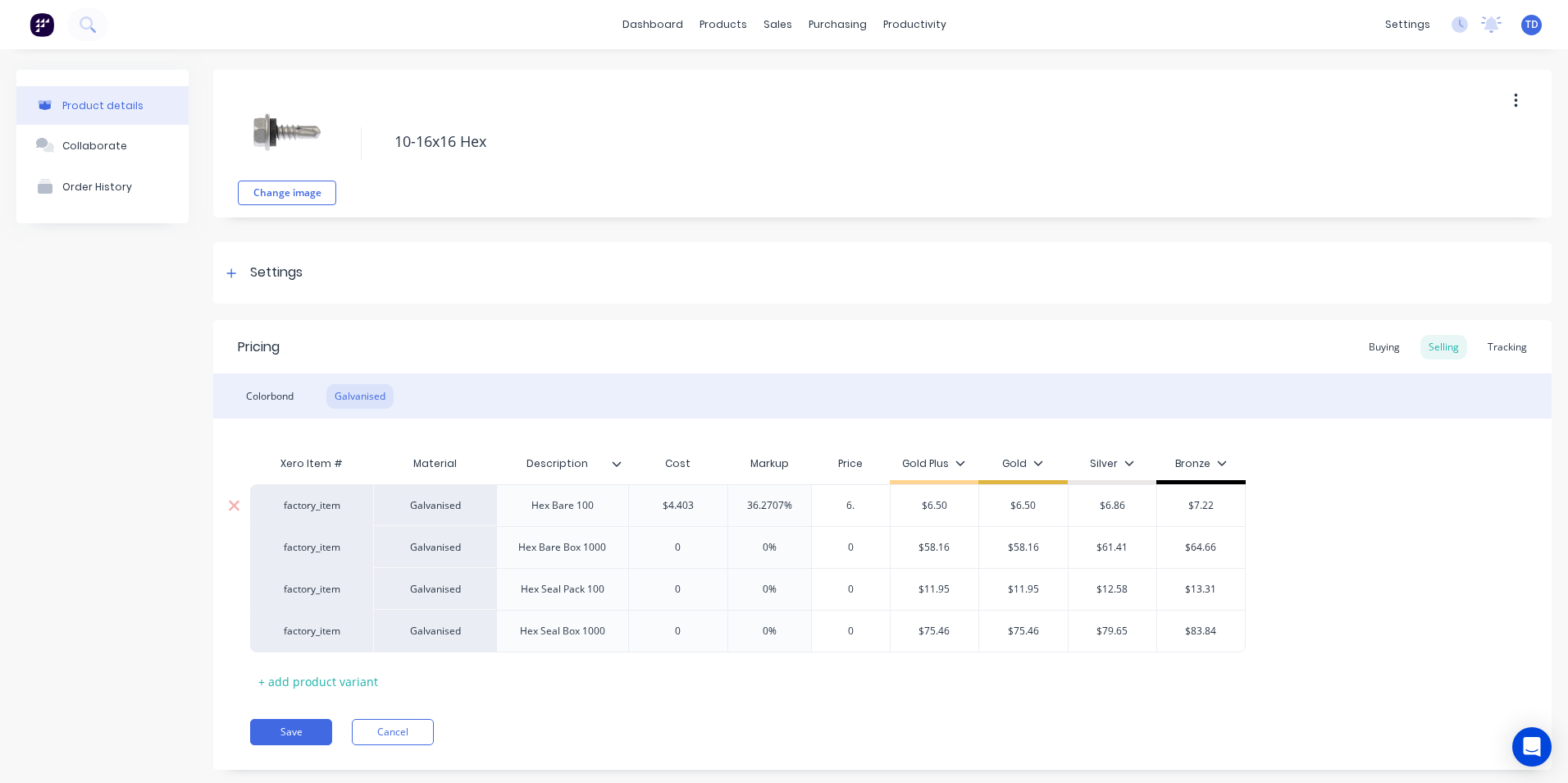
type textarea "x"
type input "6.50"
type input "$6.50"
type input "$6.86"
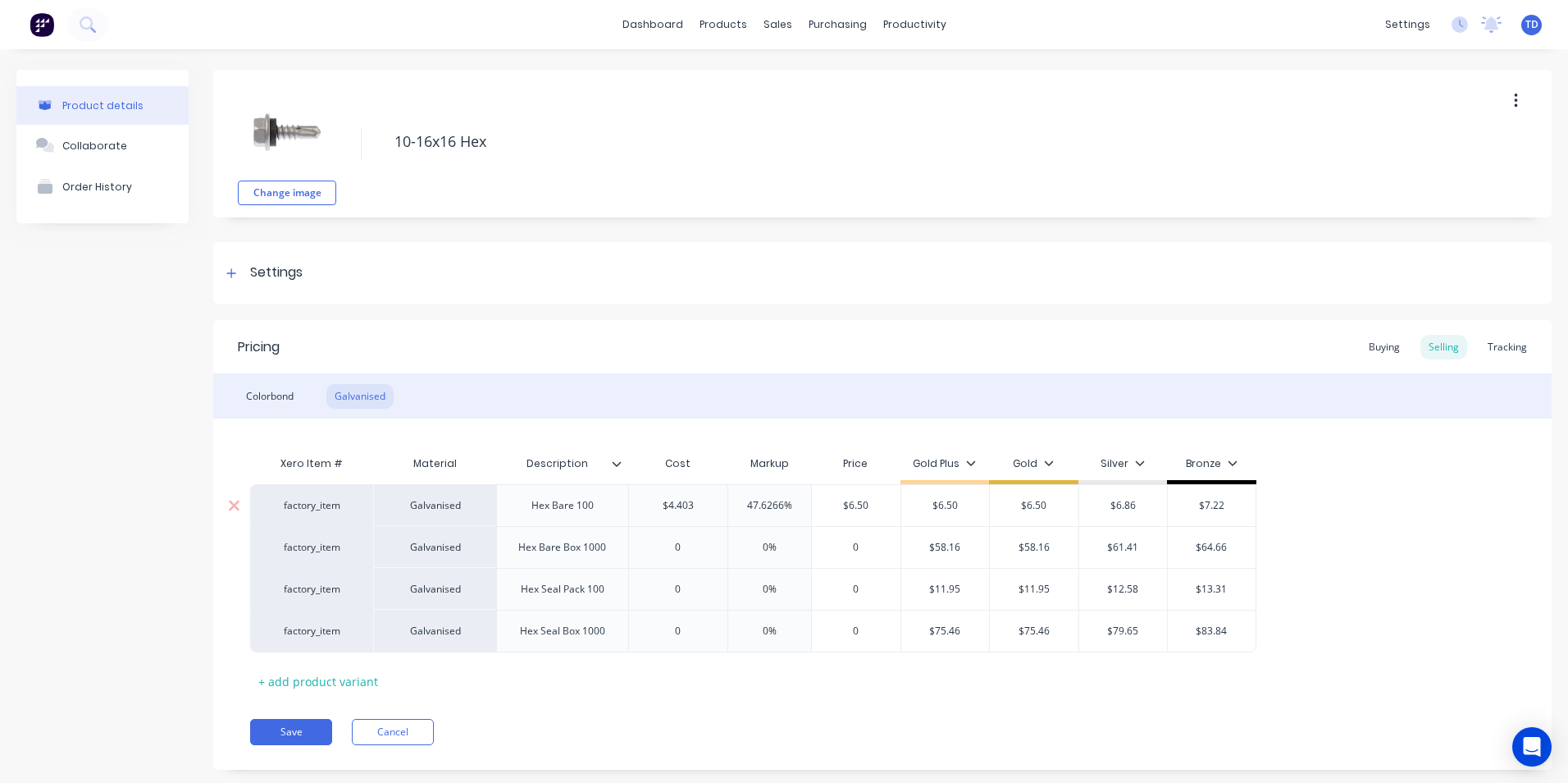
type input "$7.22"
type textarea "x"
type input "0"
type textarea "x"
type input "3"
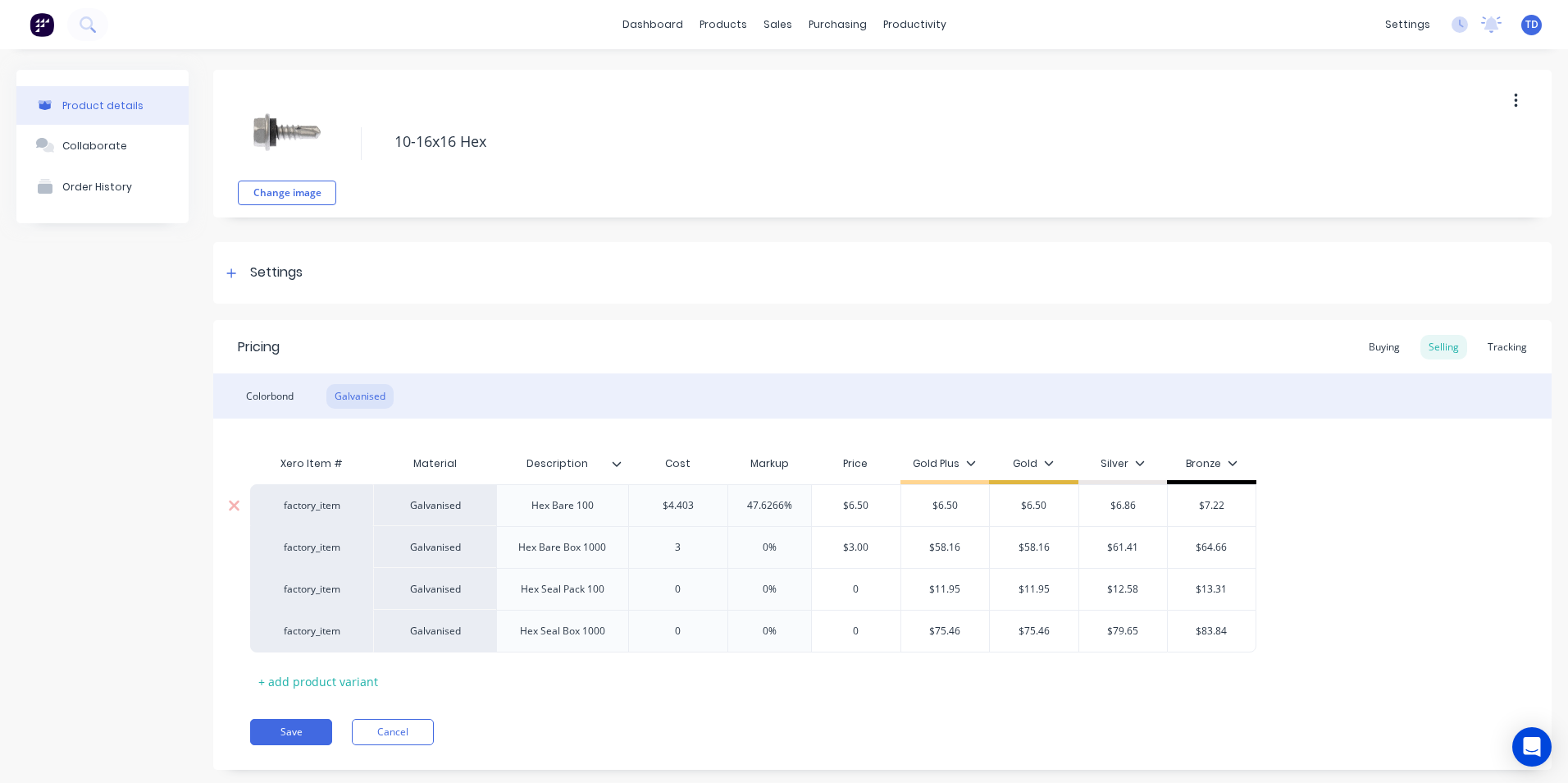
type textarea "x"
type input "32."
type textarea "x"
type input "32.30"
type input "0%"
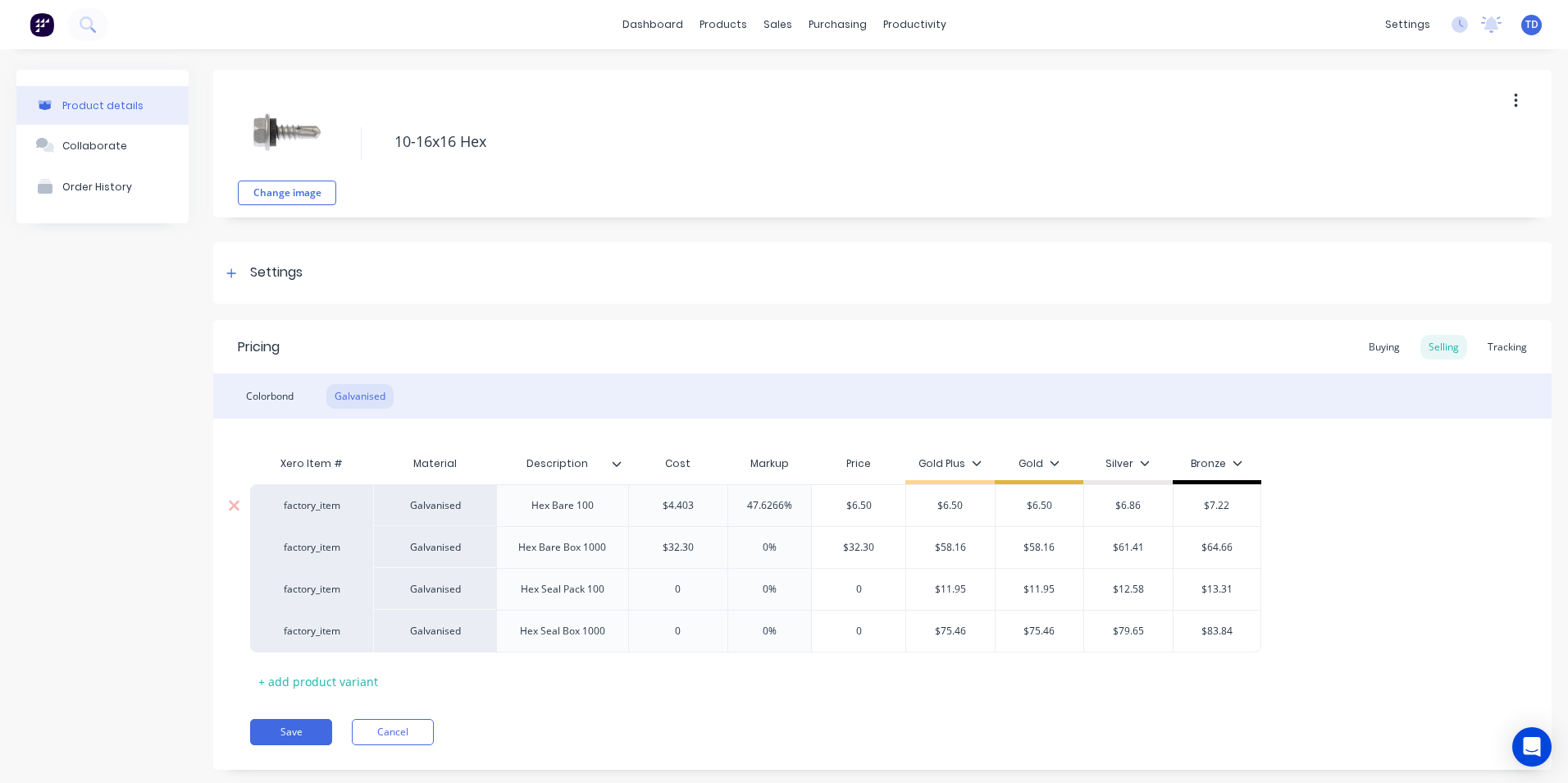
type input "$32.30"
type input "$58.16"
type textarea "x"
type input "5"
type textarea "x"
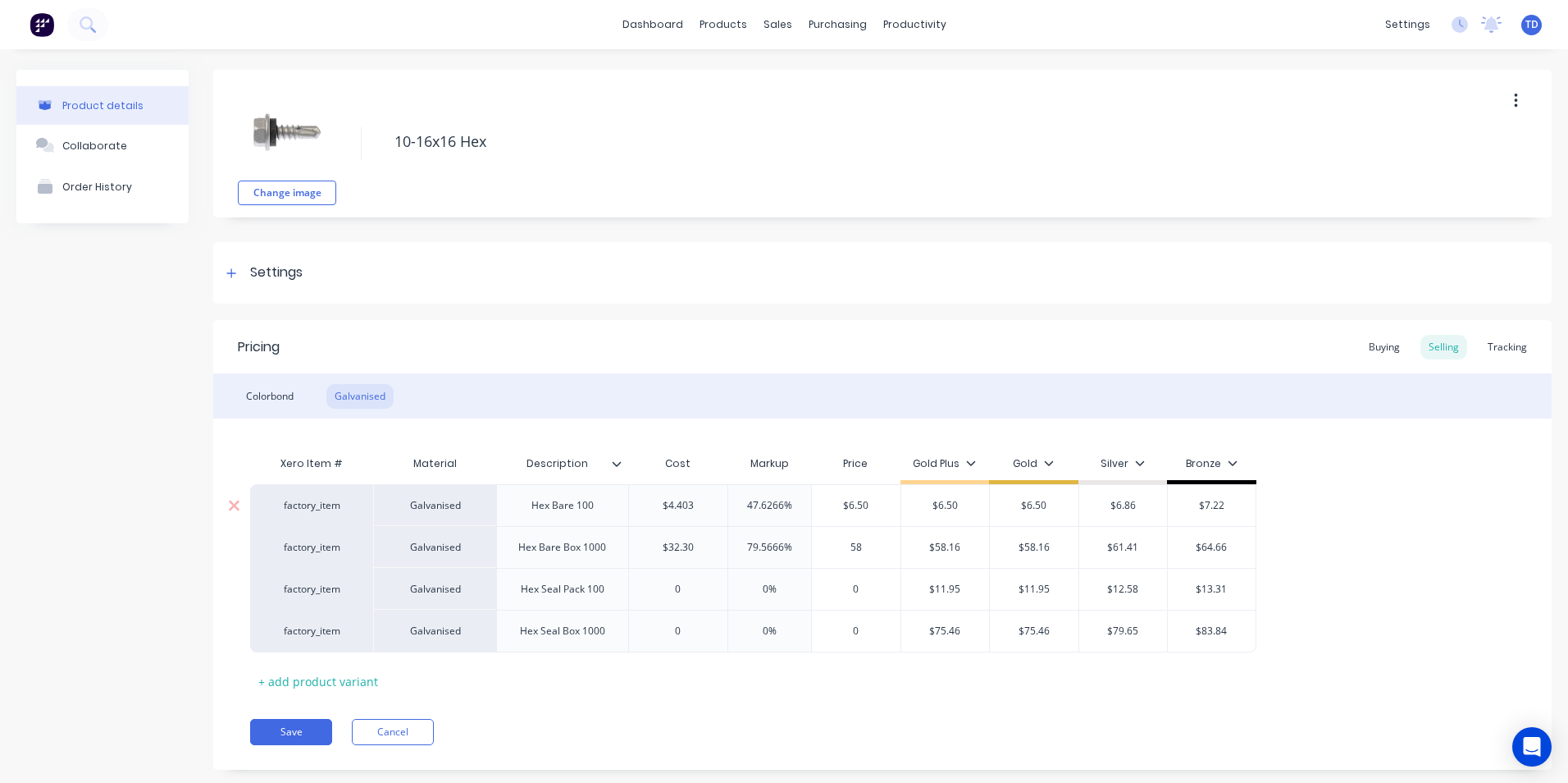
type input "58."
type textarea "x"
type input "58.1"
type textarea "x"
type input "58.16"
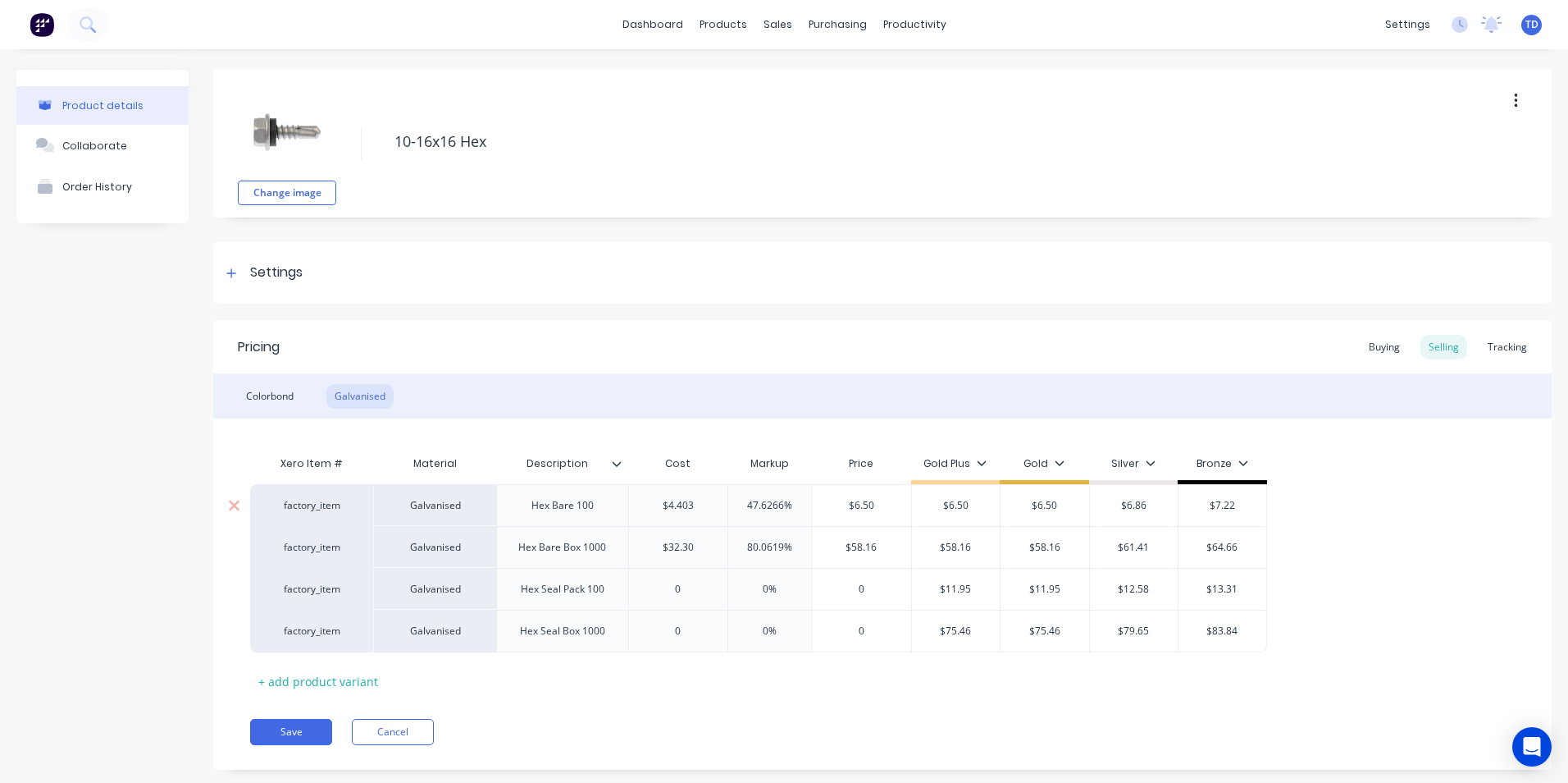
type input "$58.16"
type input "$61.41"
type input "$64.66"
type textarea "x"
type input "0"
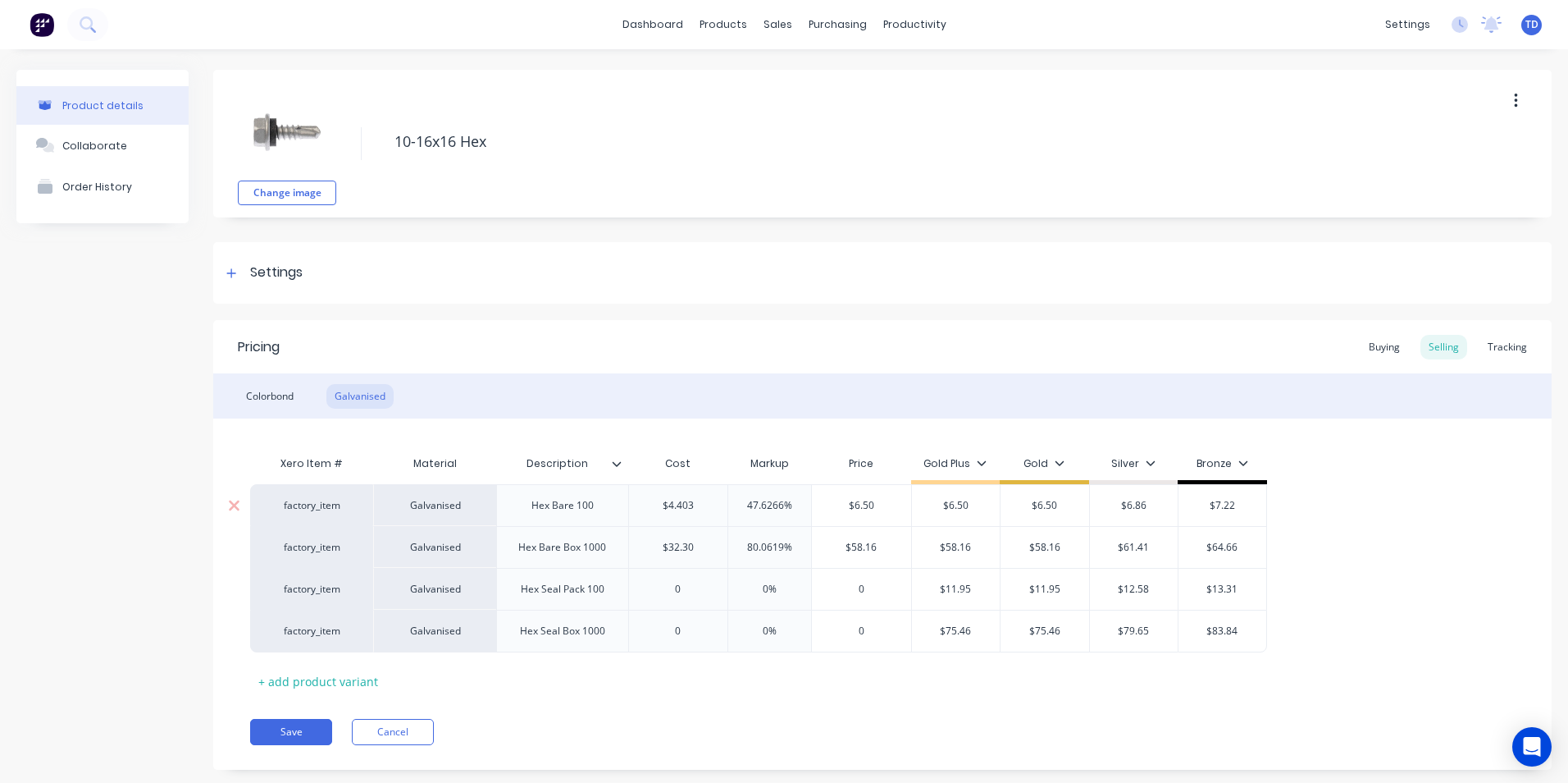
type textarea "x"
type input "6."
type textarea "x"
type input "6.9"
type textarea "x"
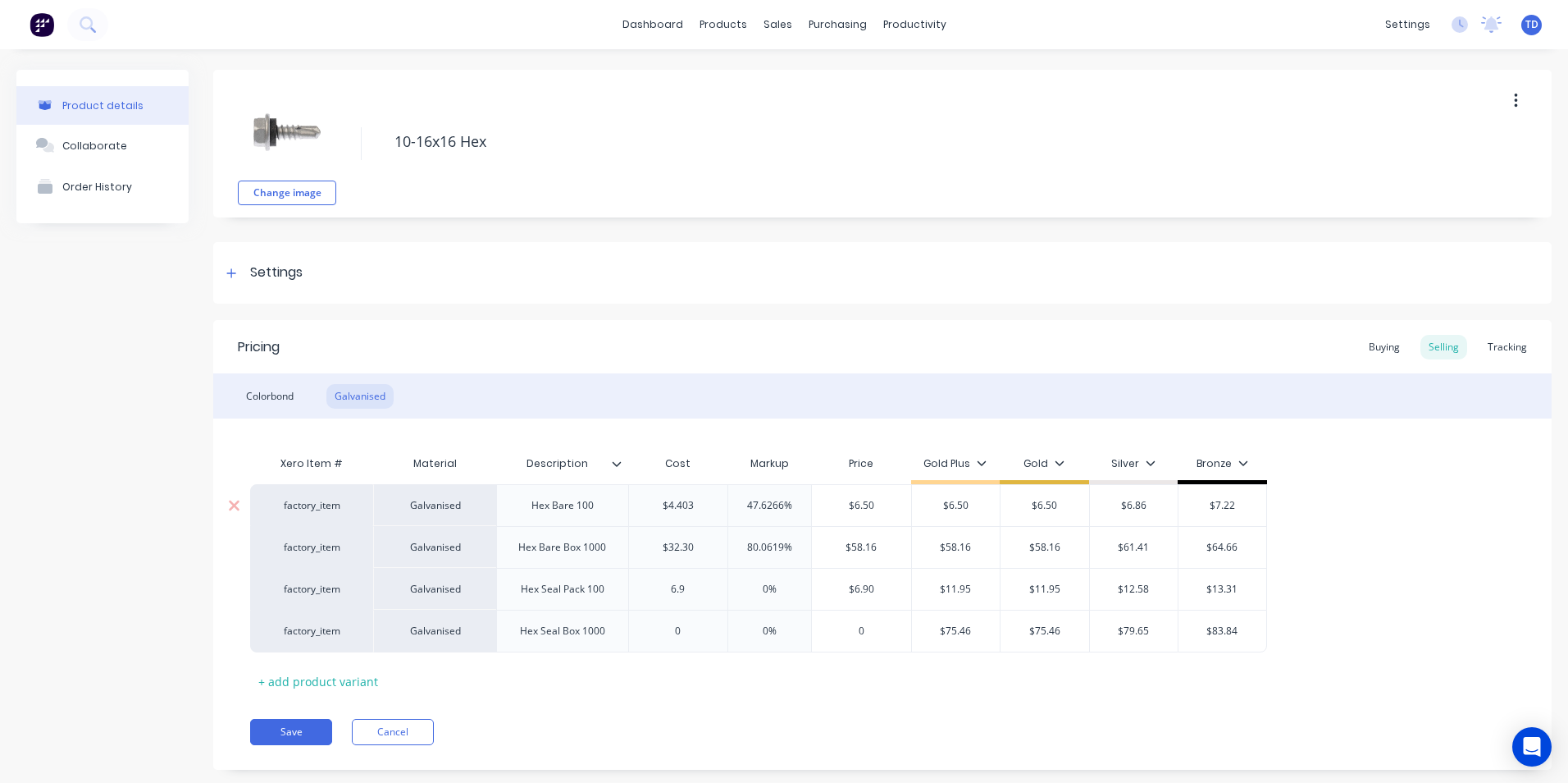
type input "6.92"
type textarea "x"
type input "6.921"
type input "0%"
type input "$6.921"
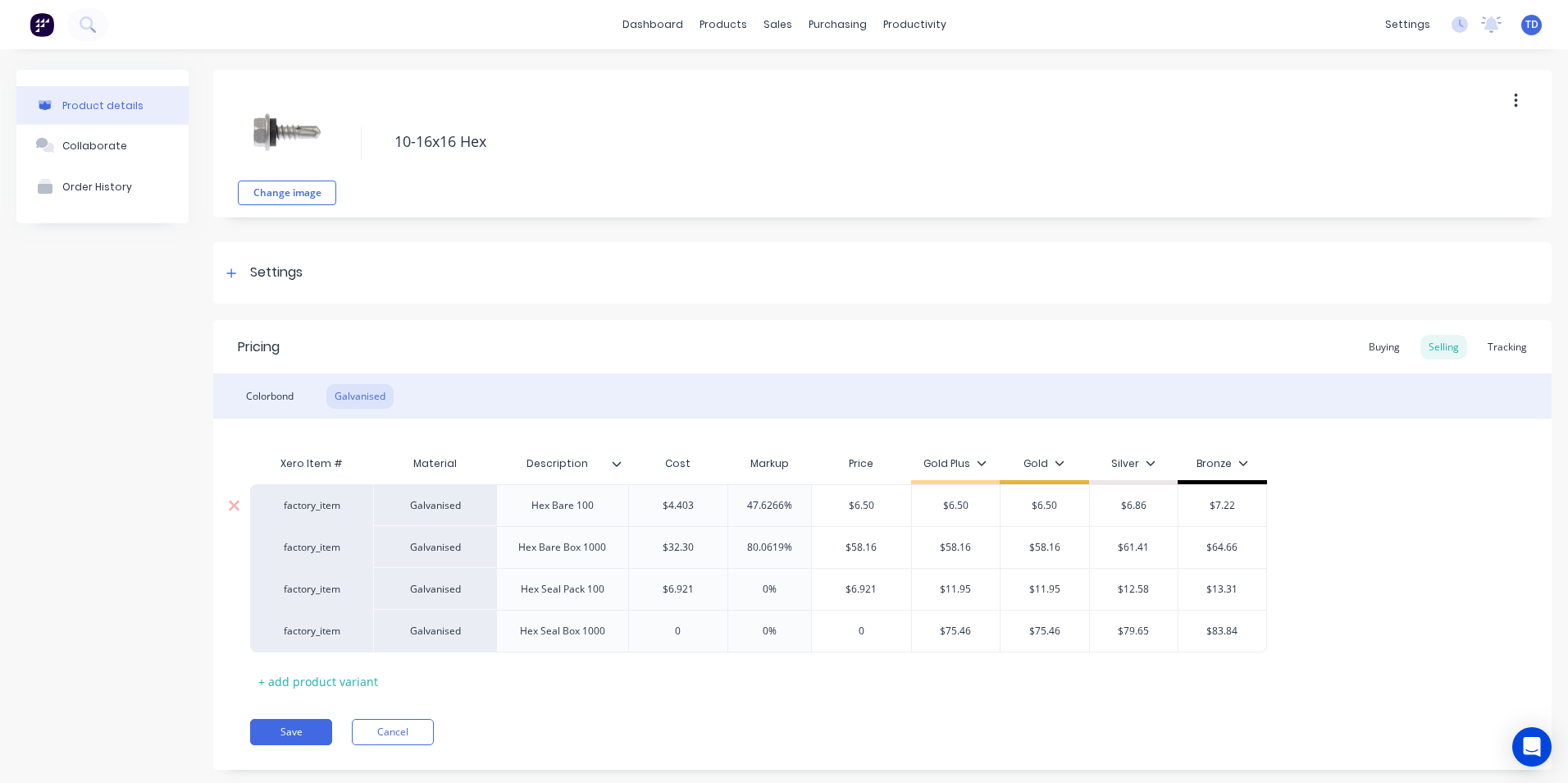
type input "$11.95"
type textarea "x"
type input "1"
type textarea "x"
type input "11."
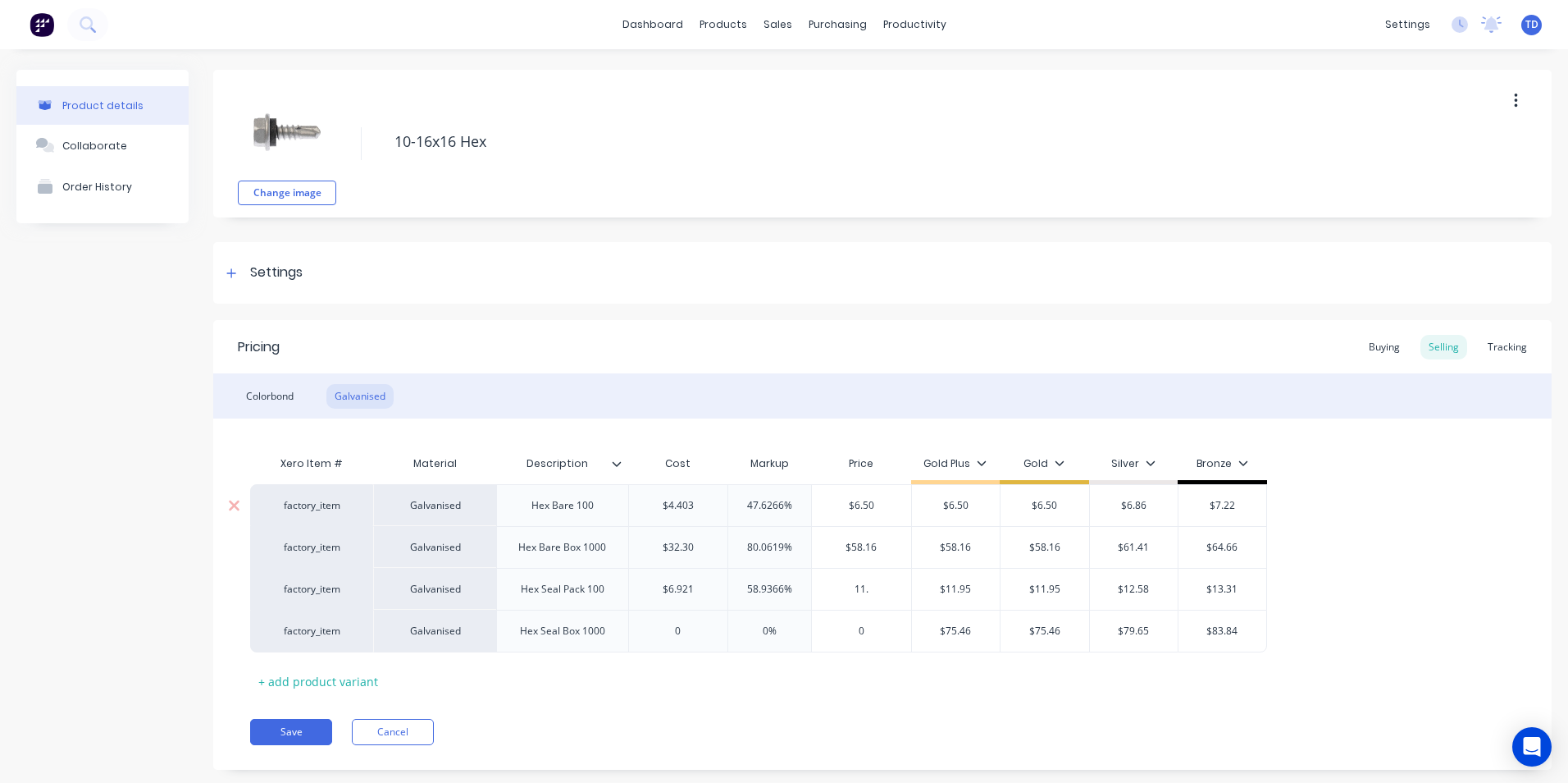
type textarea "x"
type input "11.9"
type textarea "x"
type input "11.92"
type textarea "x"
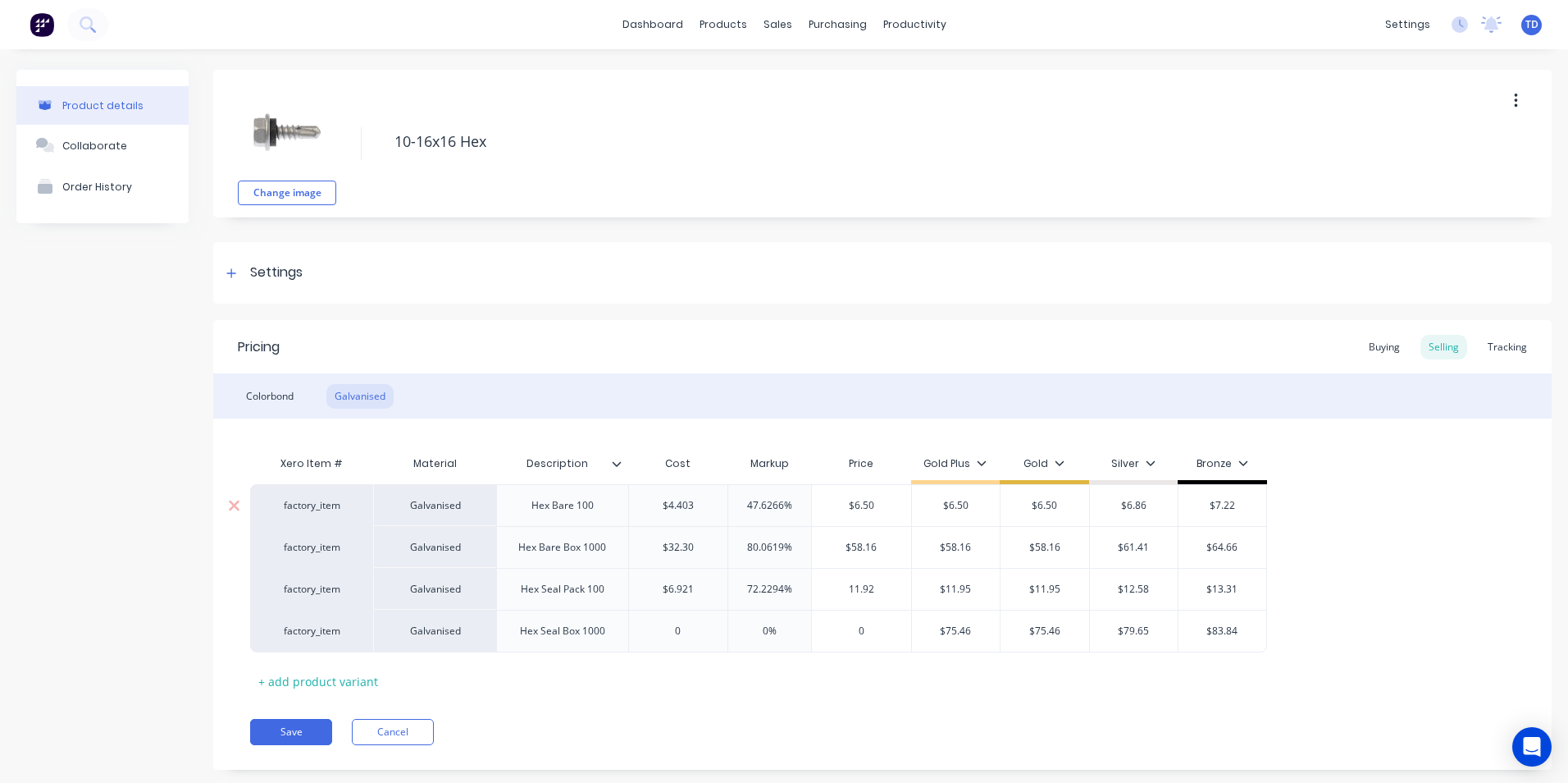
type input "11.9"
type textarea "x"
type input "11.95"
type input "$11.95"
type input "$12.58"
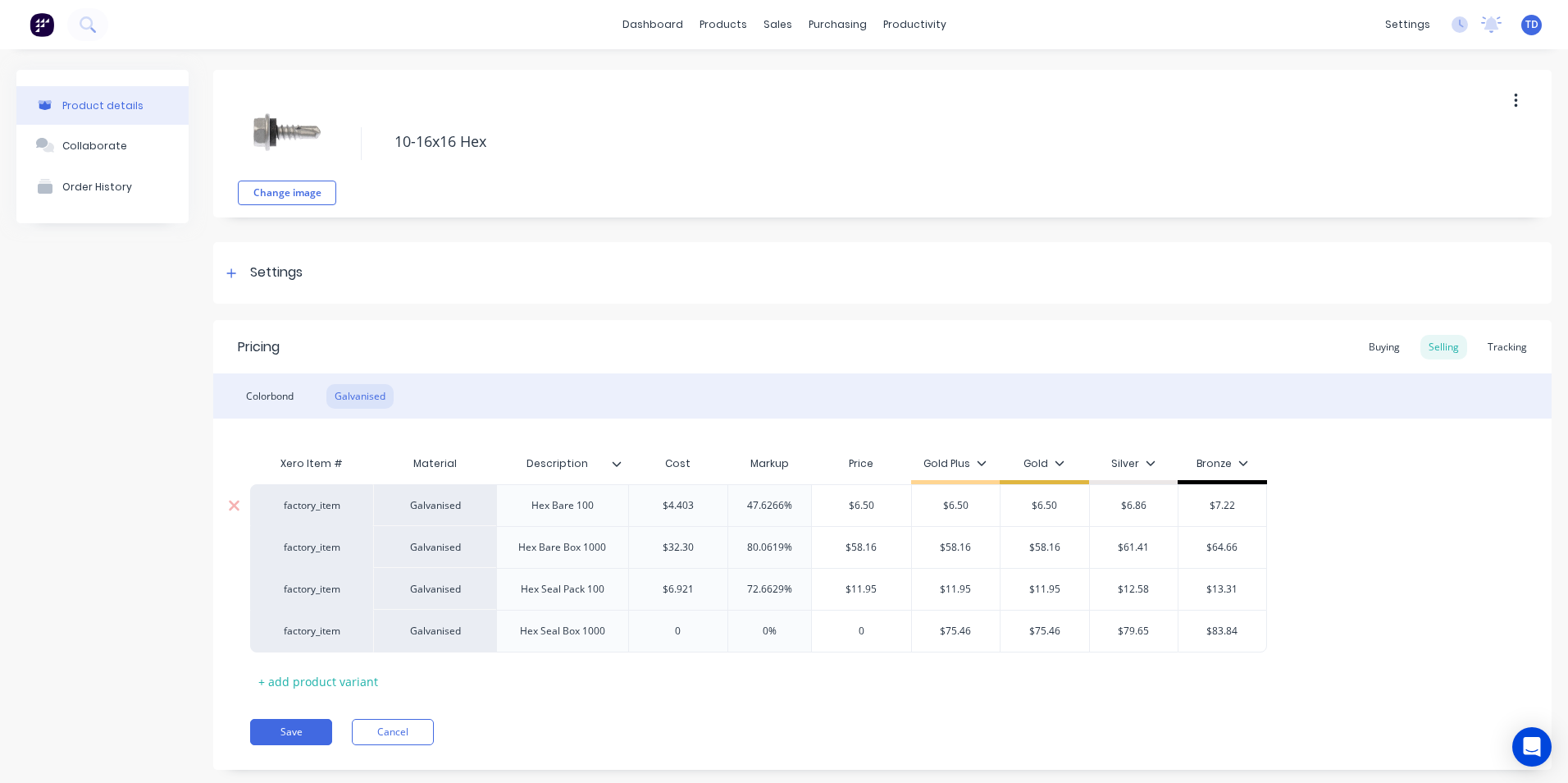
type input "$13.31"
type textarea "x"
type input "0"
type textarea "x"
type input "4"
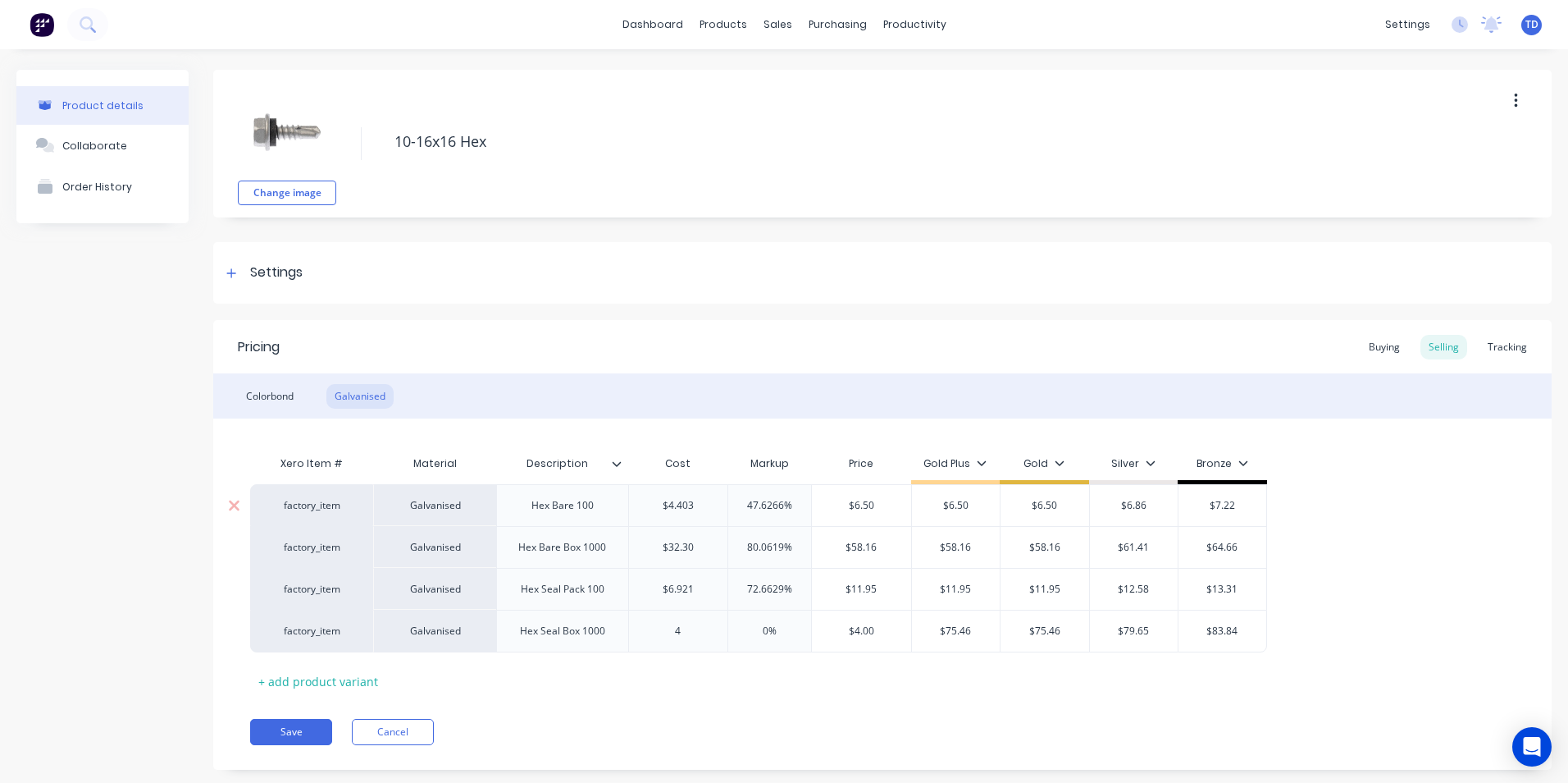
type textarea "x"
type input "46."
type textarea "x"
type input "46.1"
type textarea "x"
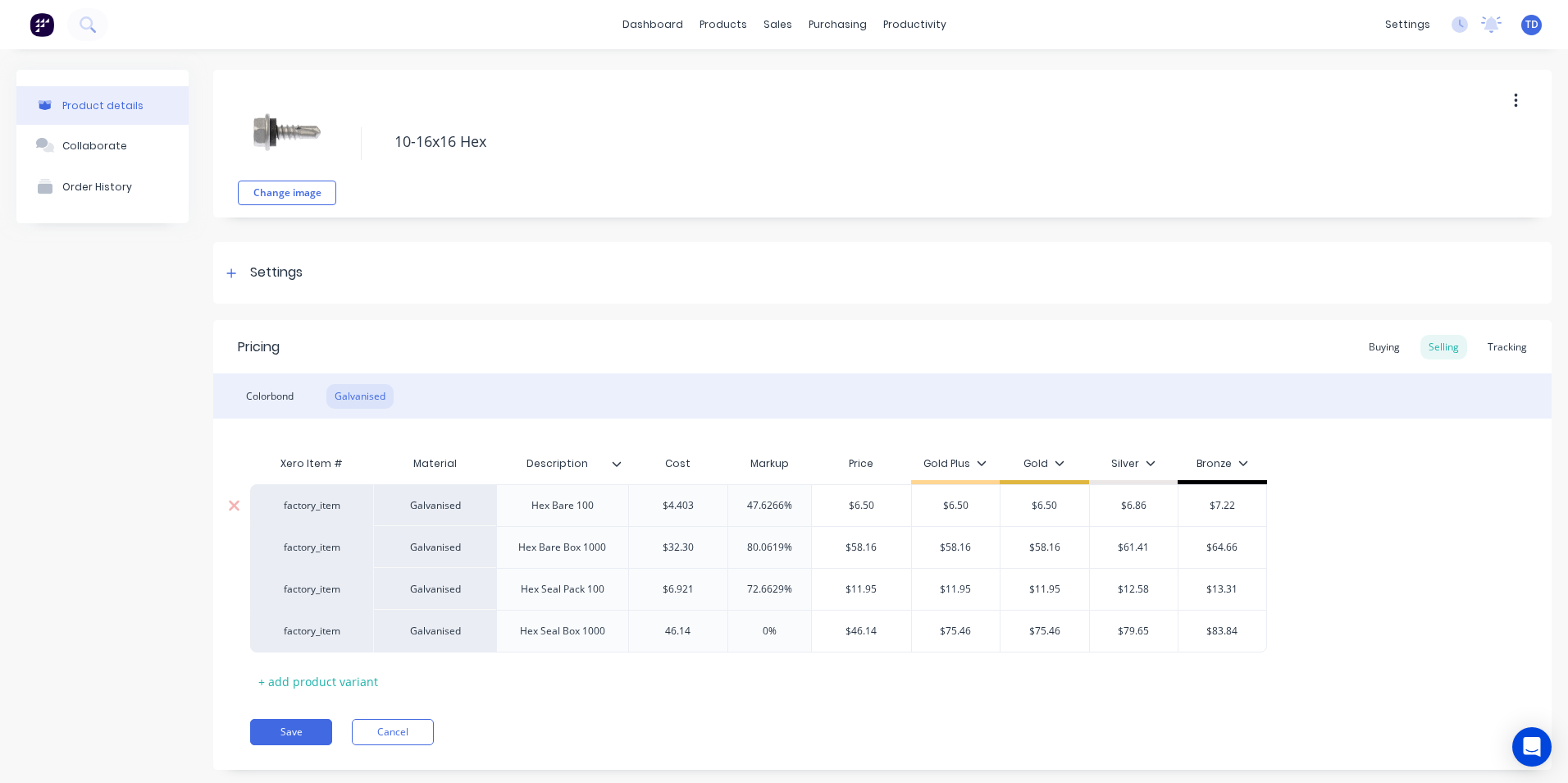
type input "46.14"
type input "0%"
type input "$46.14"
type textarea "x"
type input "7"
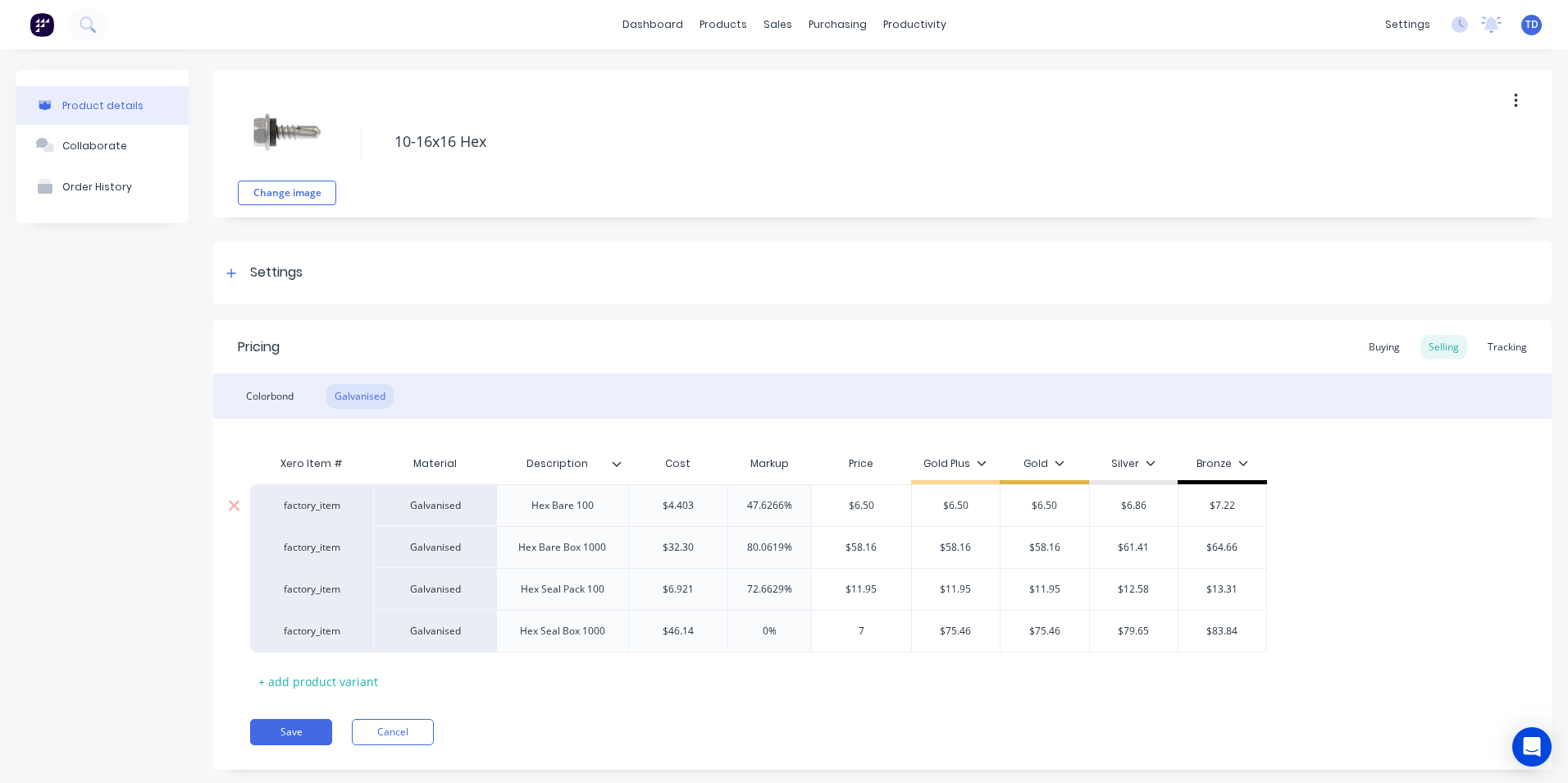
type textarea "x"
type input "75."
type textarea "x"
type input "75.4"
type textarea "x"
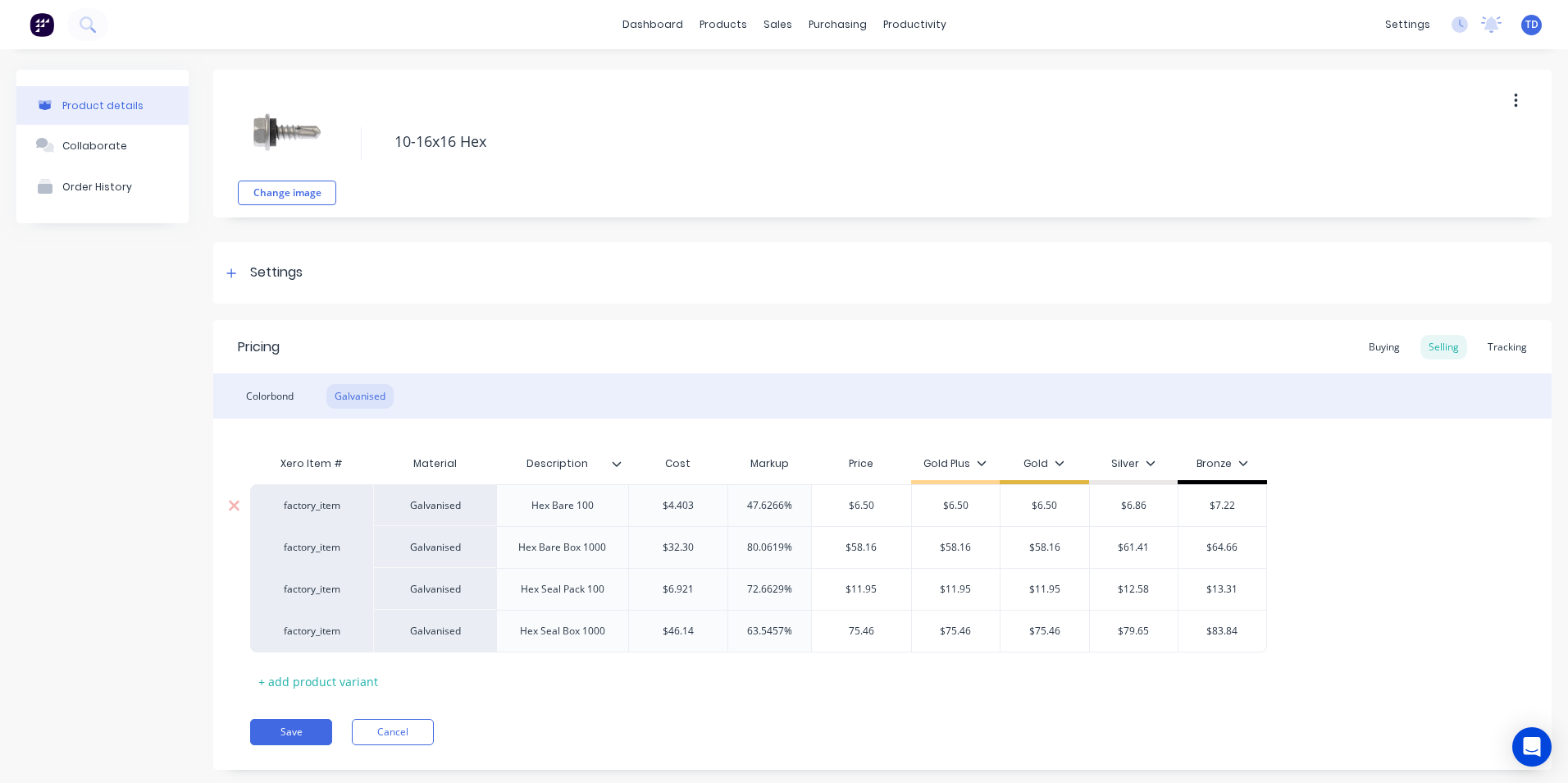
type input "75.46"
type input "$75.46"
click at [294, 726] on button "Save" at bounding box center [291, 732] width 82 height 27
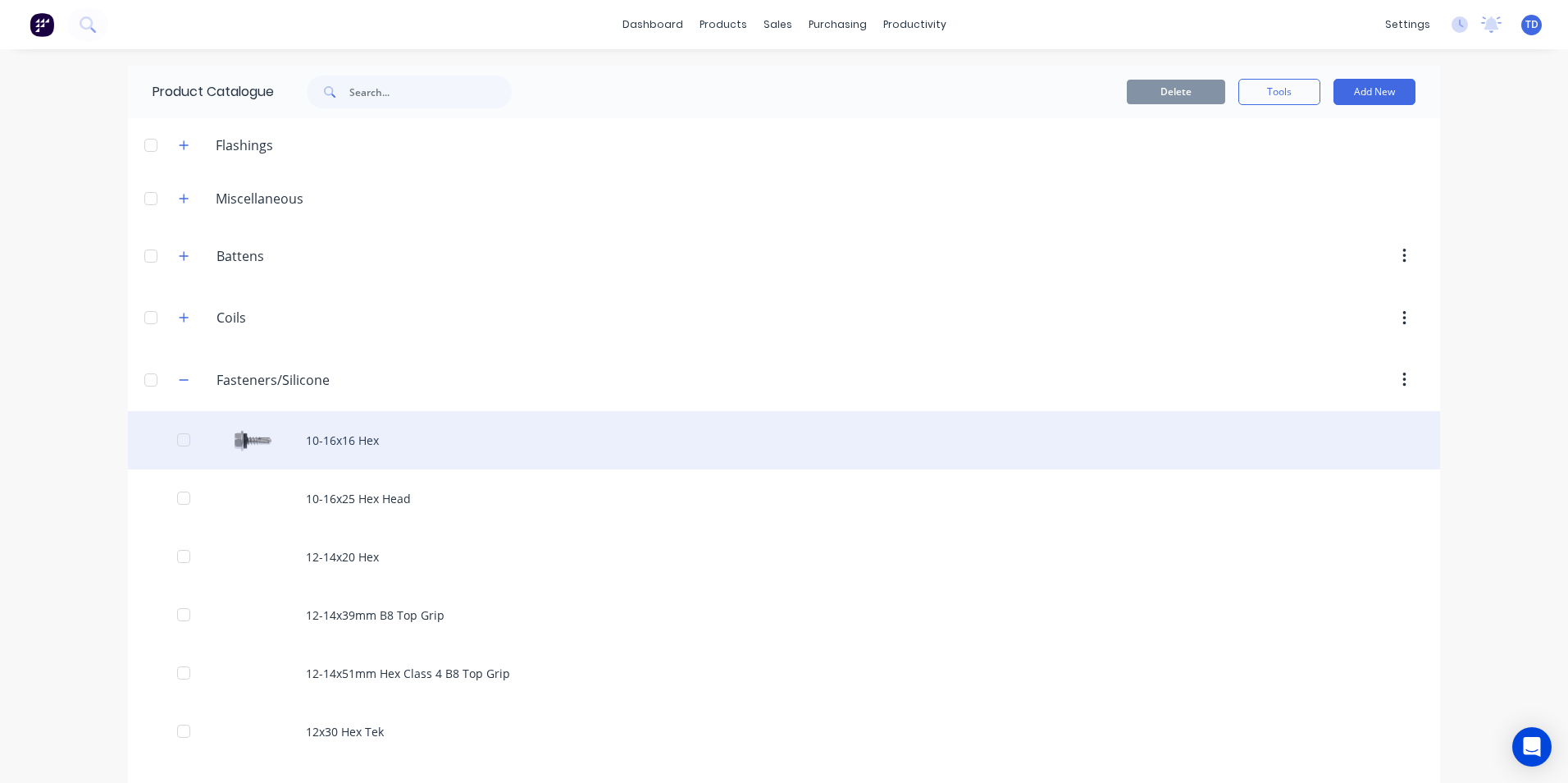
click at [339, 457] on div "10-16x16 Hex" at bounding box center [784, 440] width 1312 height 58
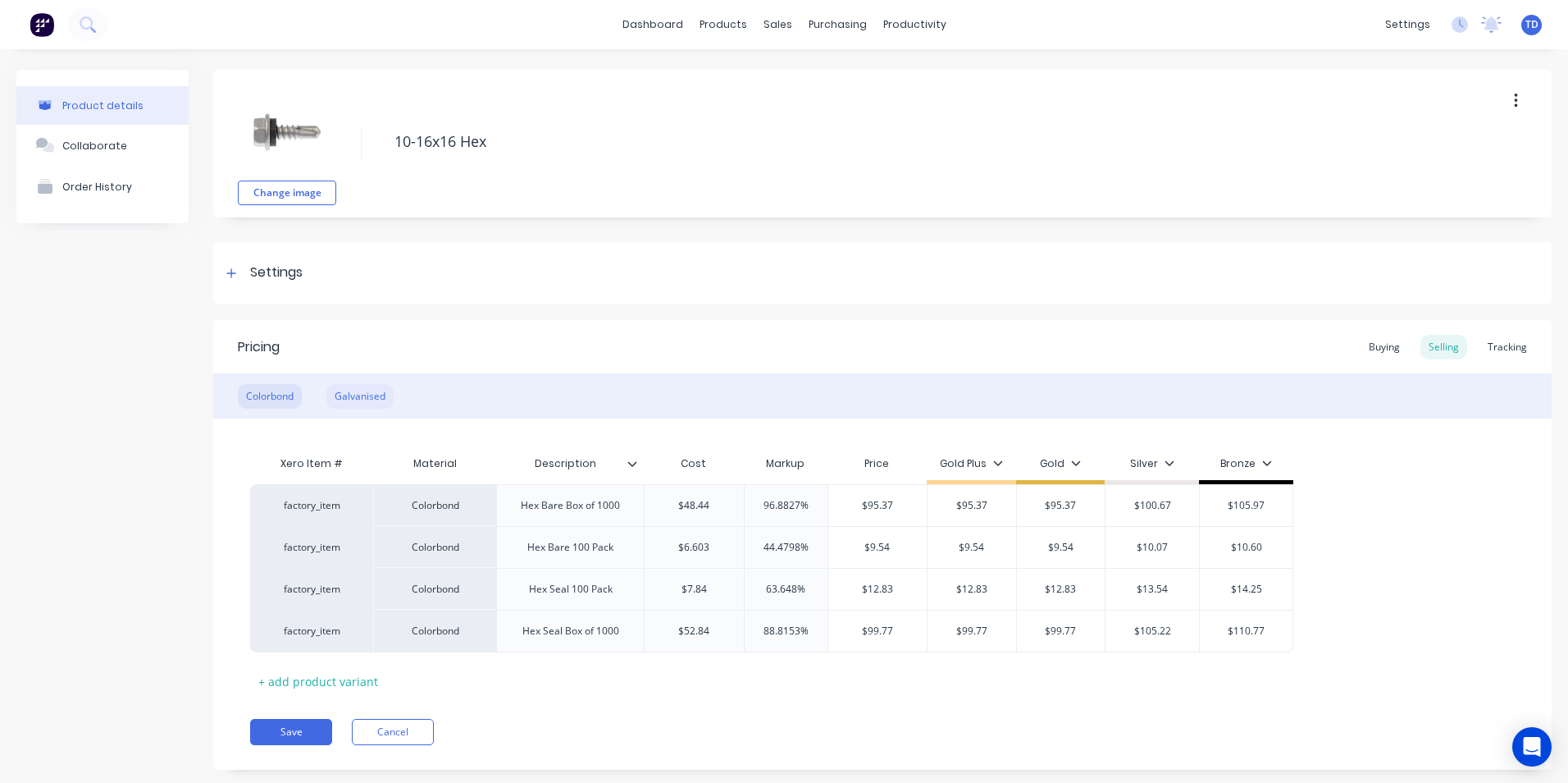
click at [369, 401] on div "Galvanised" at bounding box center [359, 396] width 67 height 25
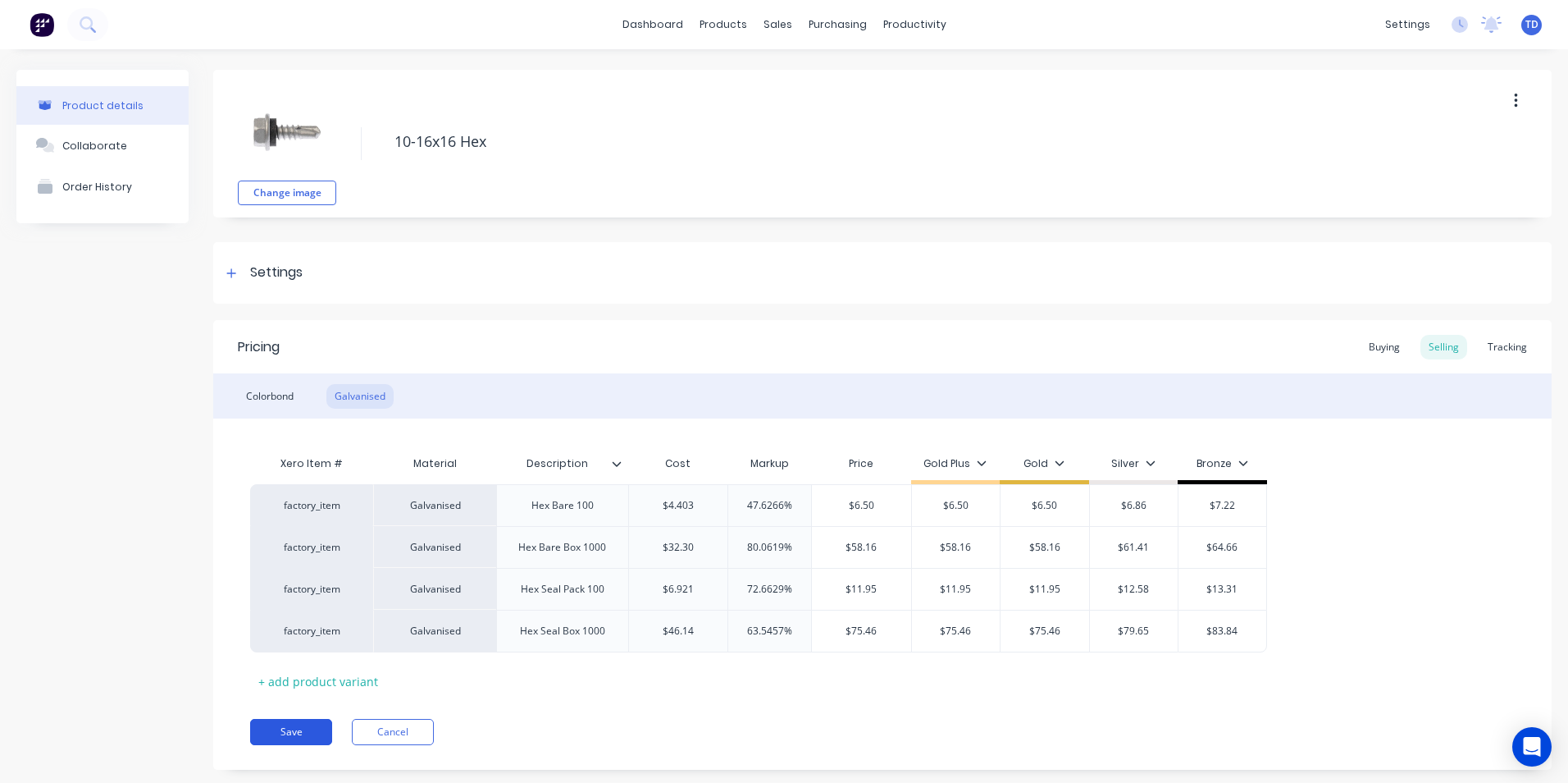
click at [287, 720] on button "Save" at bounding box center [291, 732] width 82 height 27
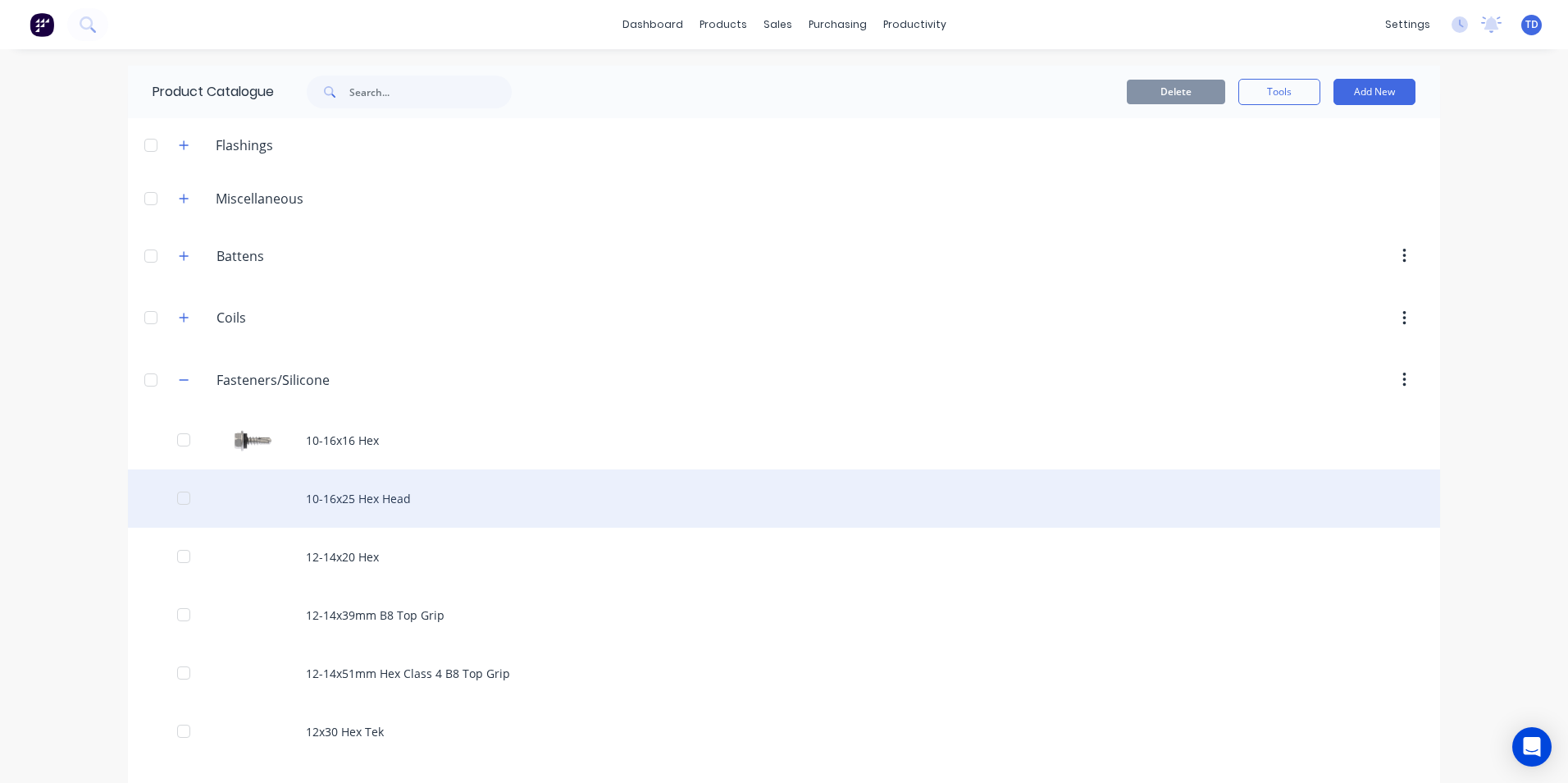
click at [337, 510] on div "10-16x25 Hex Head" at bounding box center [784, 498] width 1312 height 58
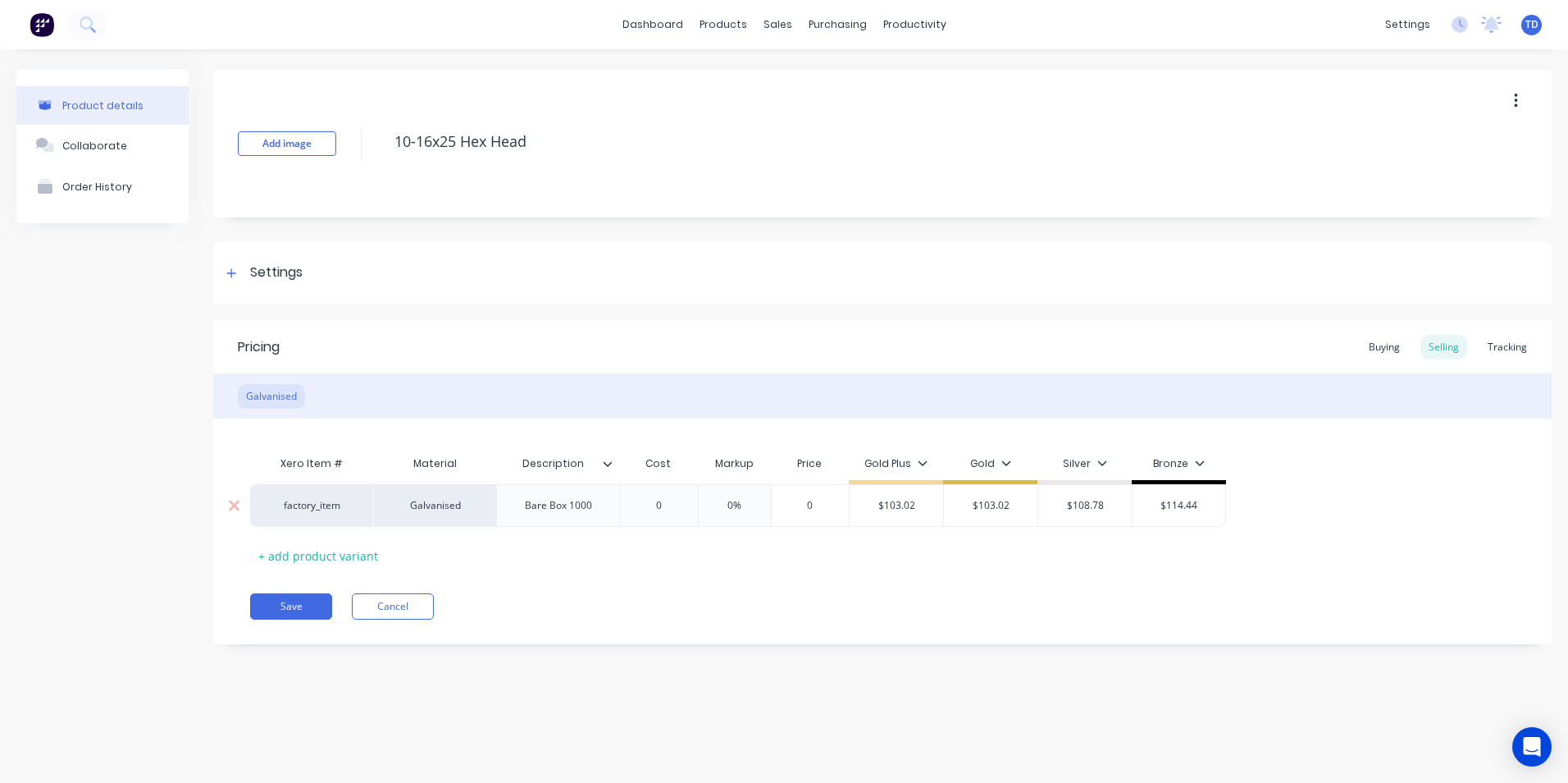
type textarea "x"
click at [1383, 345] on div "Buying" at bounding box center [1384, 347] width 47 height 25
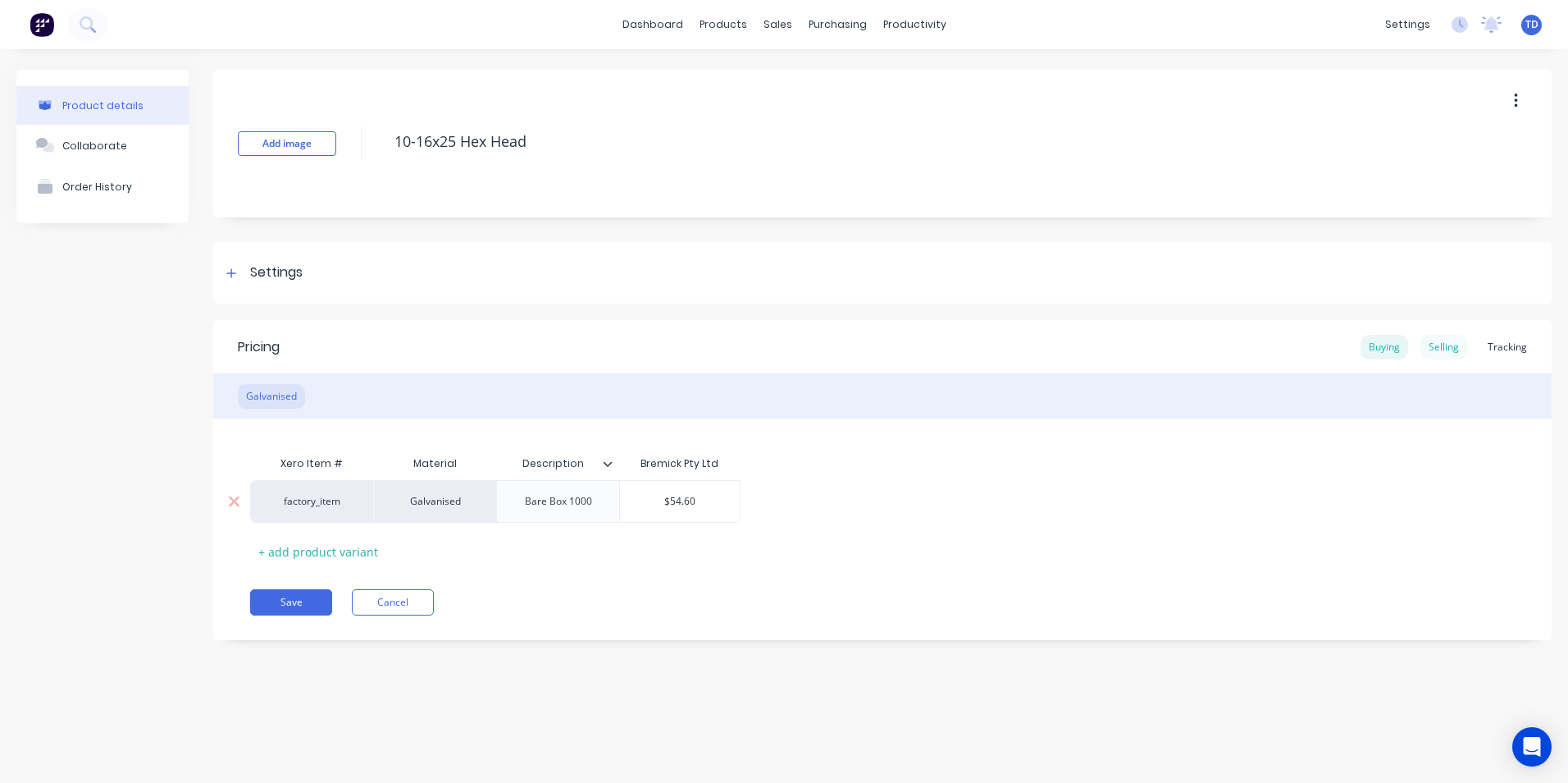
click at [1431, 347] on div "Selling" at bounding box center [1444, 347] width 46 height 25
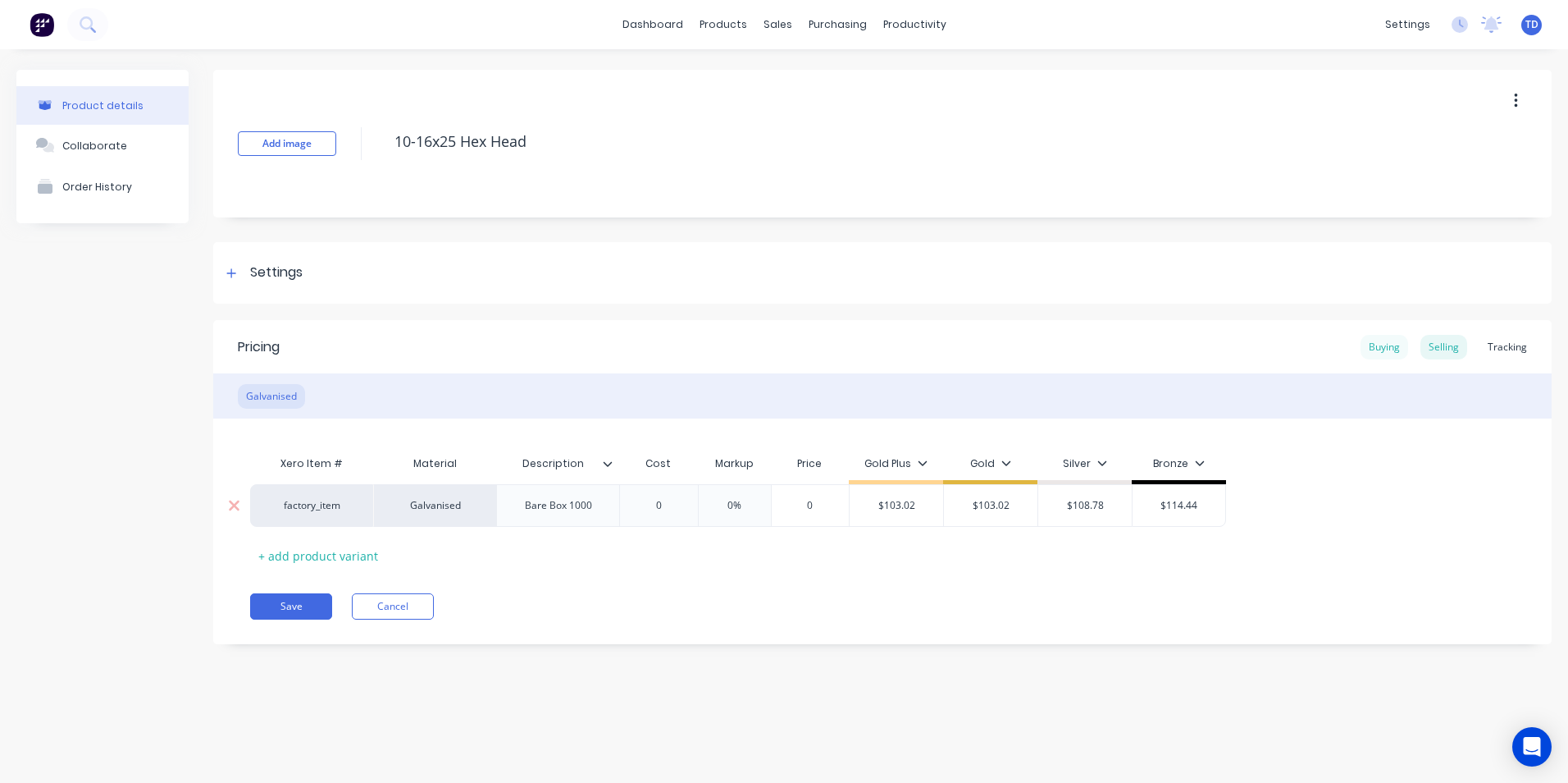
click at [1387, 350] on div "Buying" at bounding box center [1384, 347] width 47 height 25
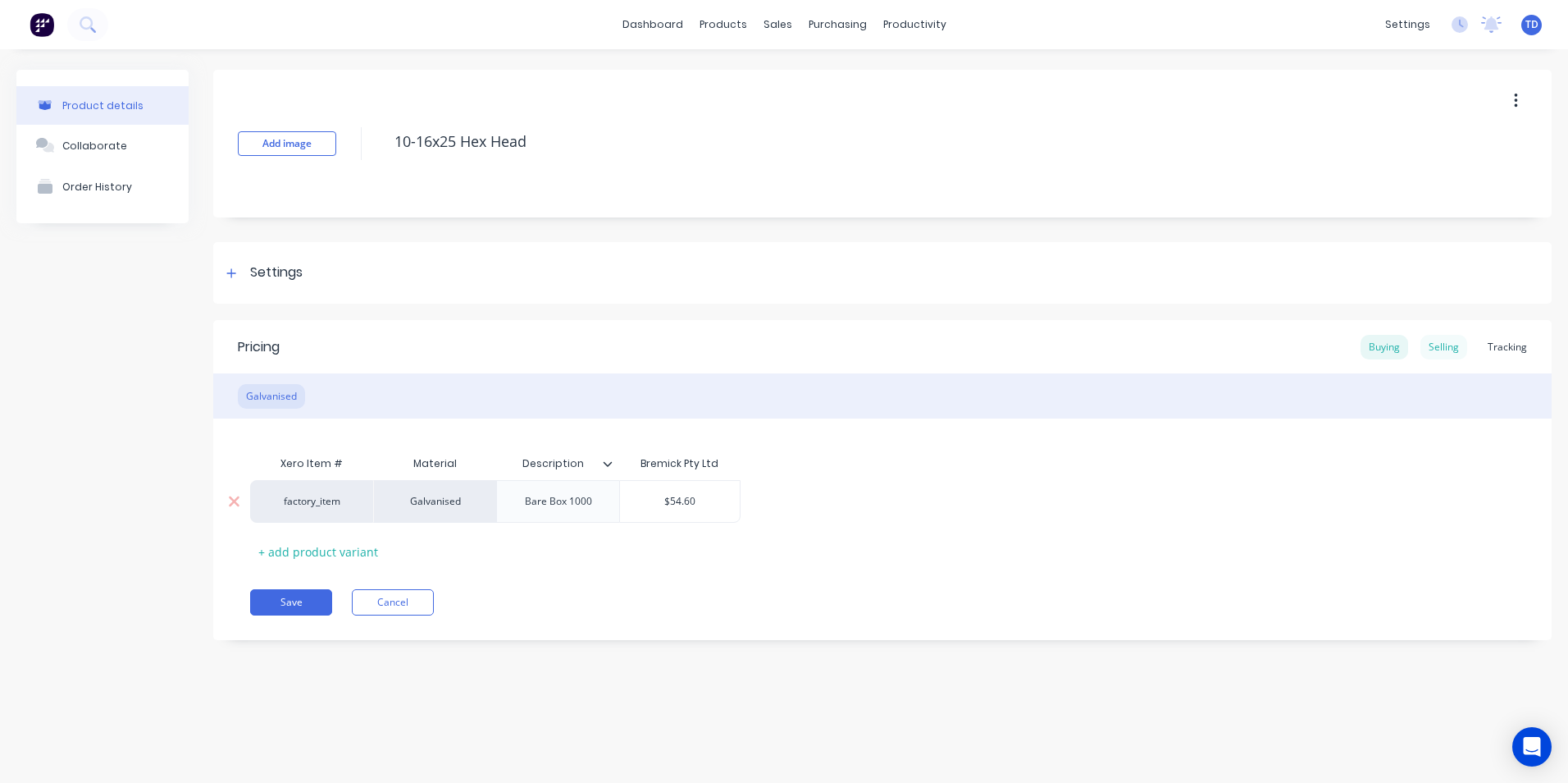
click at [1437, 346] on div "Selling" at bounding box center [1444, 347] width 46 height 25
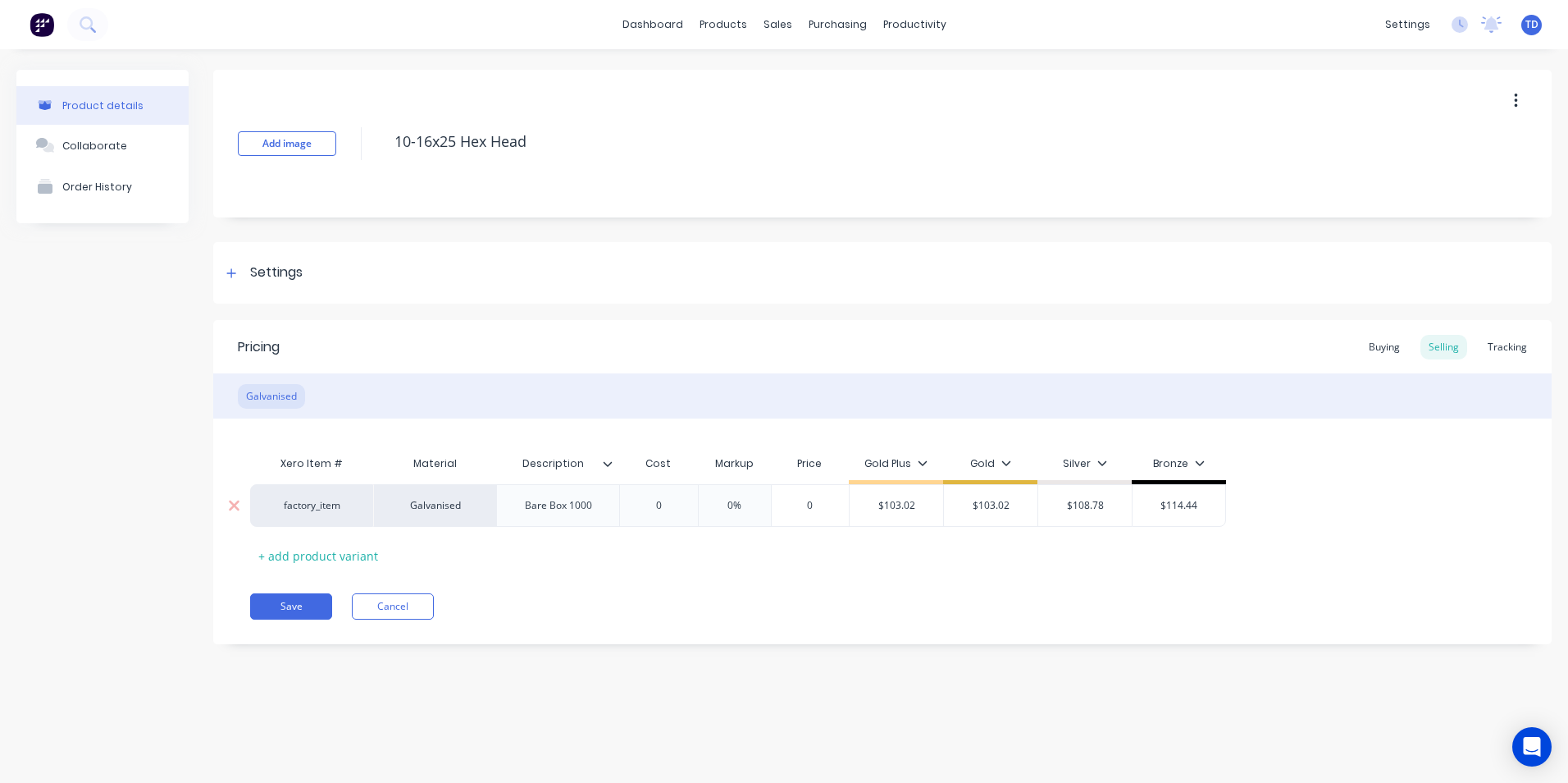
type input "0"
click at [668, 510] on input "0" at bounding box center [659, 505] width 82 height 15
type textarea "x"
type input "5"
type textarea "x"
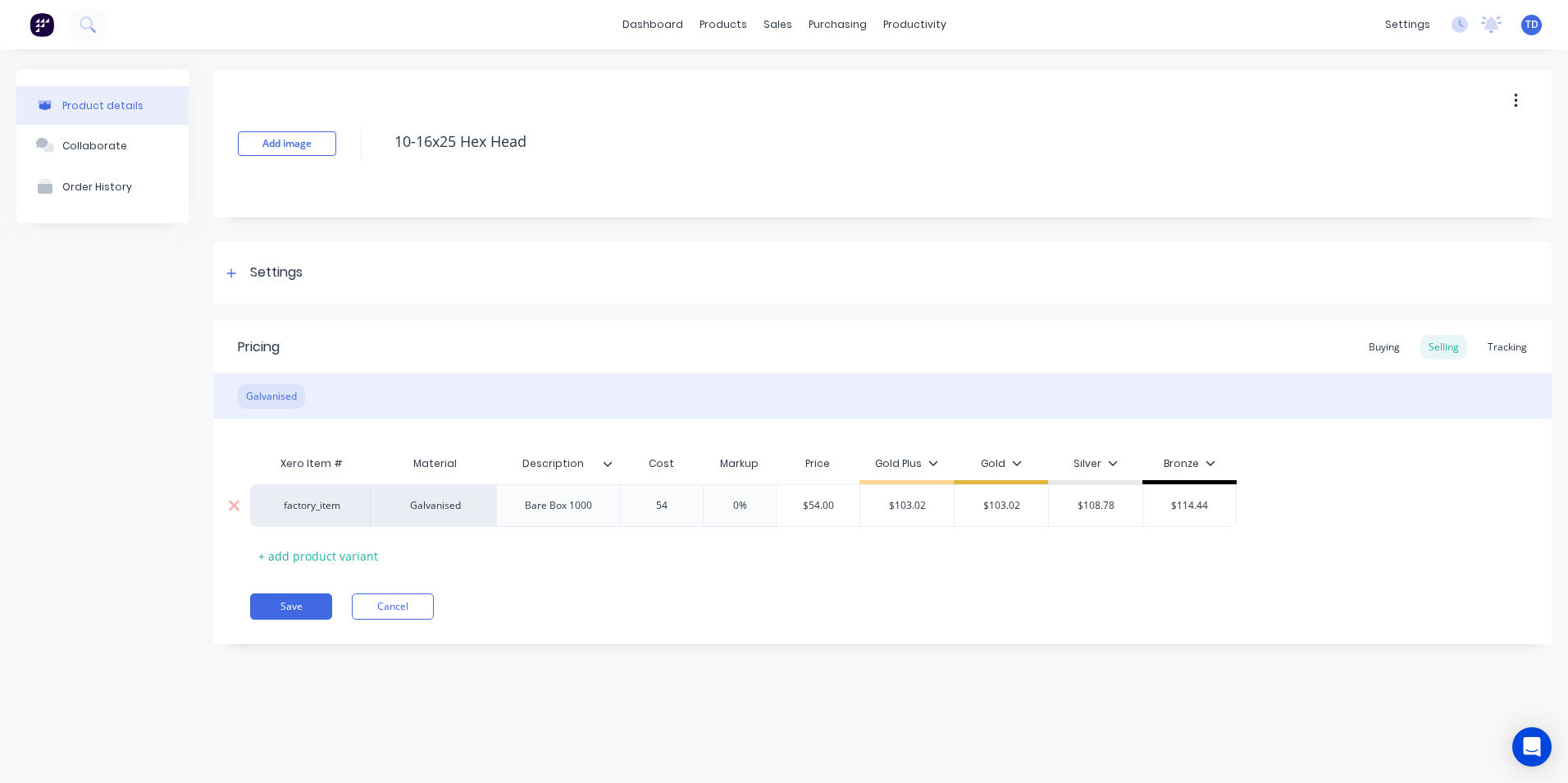
type input "54."
type textarea "x"
type input "54.60"
type input "0%"
type input "$54.60"
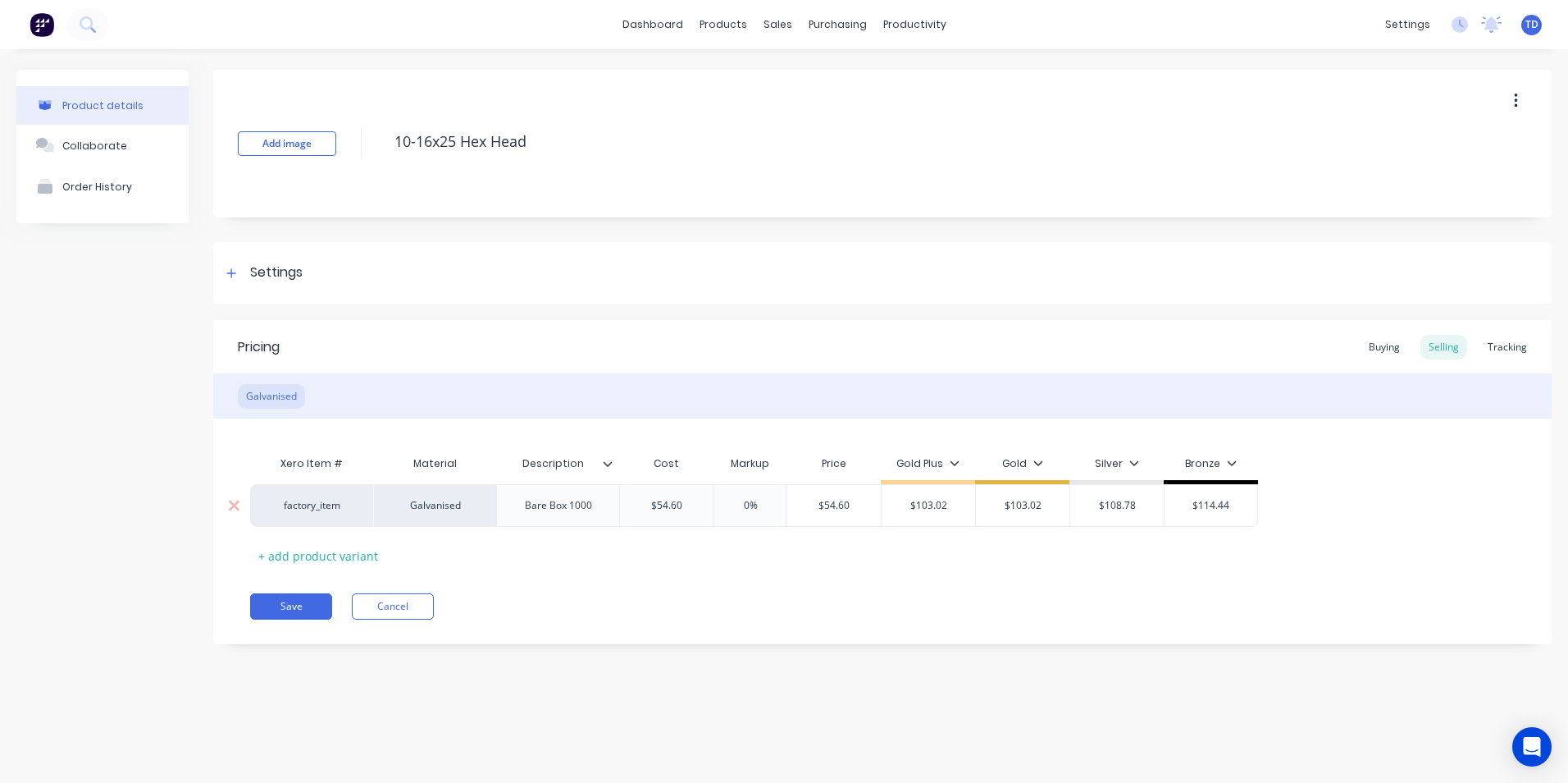
type textarea "x"
type input "1"
type textarea "x"
type input "10"
type textarea "x"
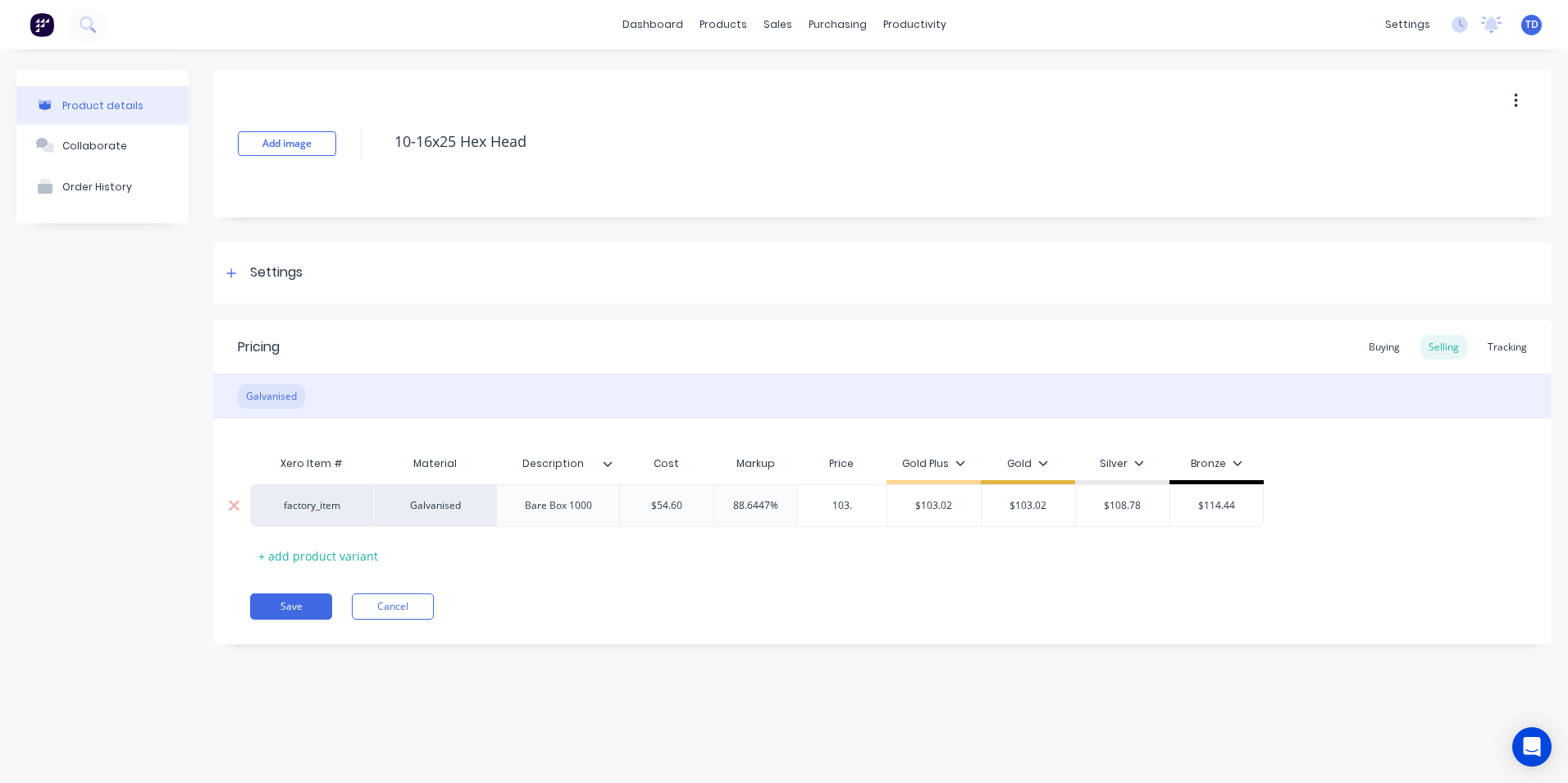
type input "103.0"
type textarea "x"
type input "103.02"
type input "$103.02"
click at [277, 607] on button "Save" at bounding box center [291, 607] width 82 height 27
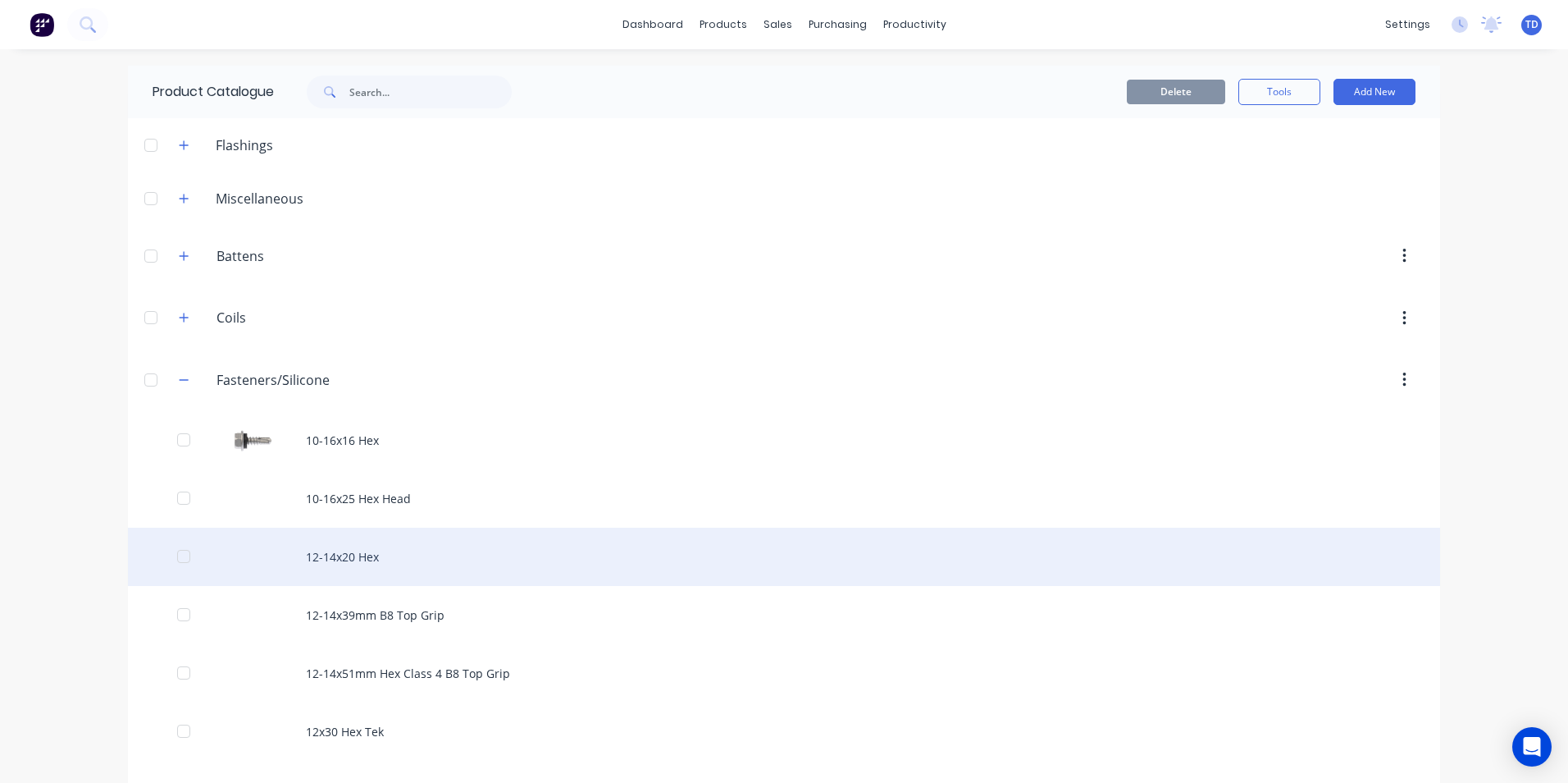
click at [336, 550] on div "12-14x20 Hex" at bounding box center [784, 557] width 1312 height 58
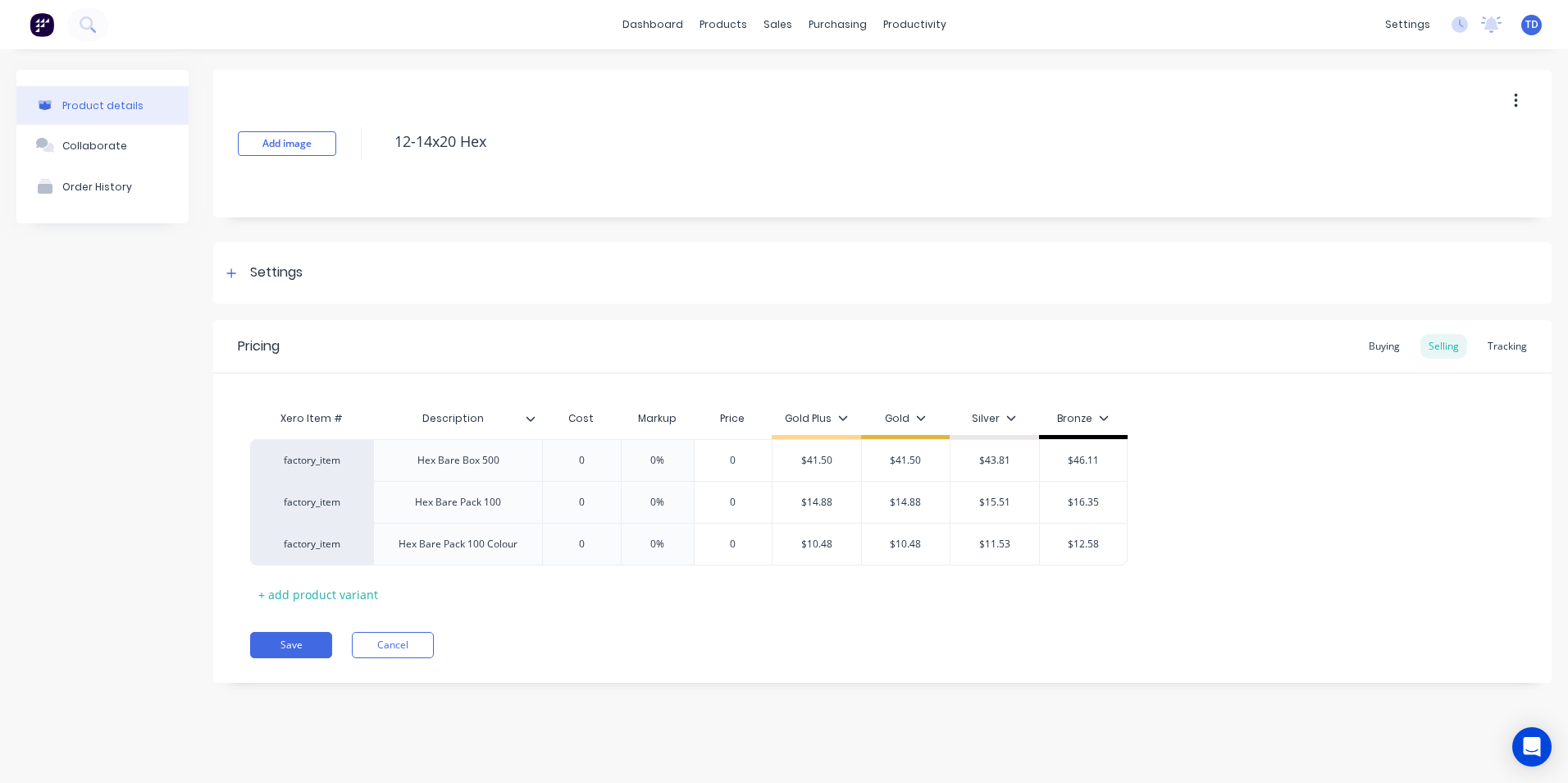
type textarea "x"
type input "0"
click at [589, 465] on input "0" at bounding box center [581, 461] width 82 height 15
type textarea "x"
type input "2"
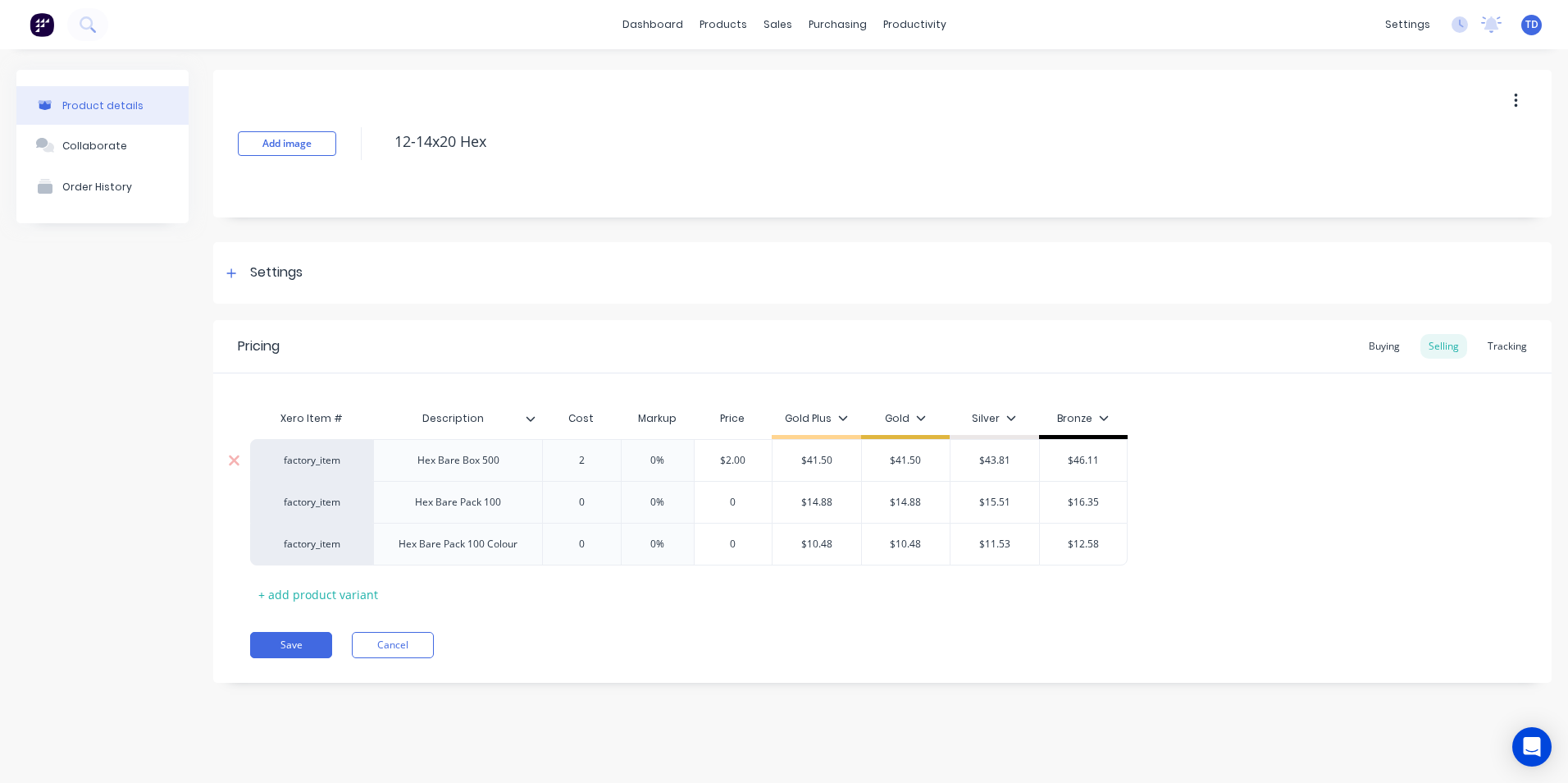
type textarea "x"
type input "22.00"
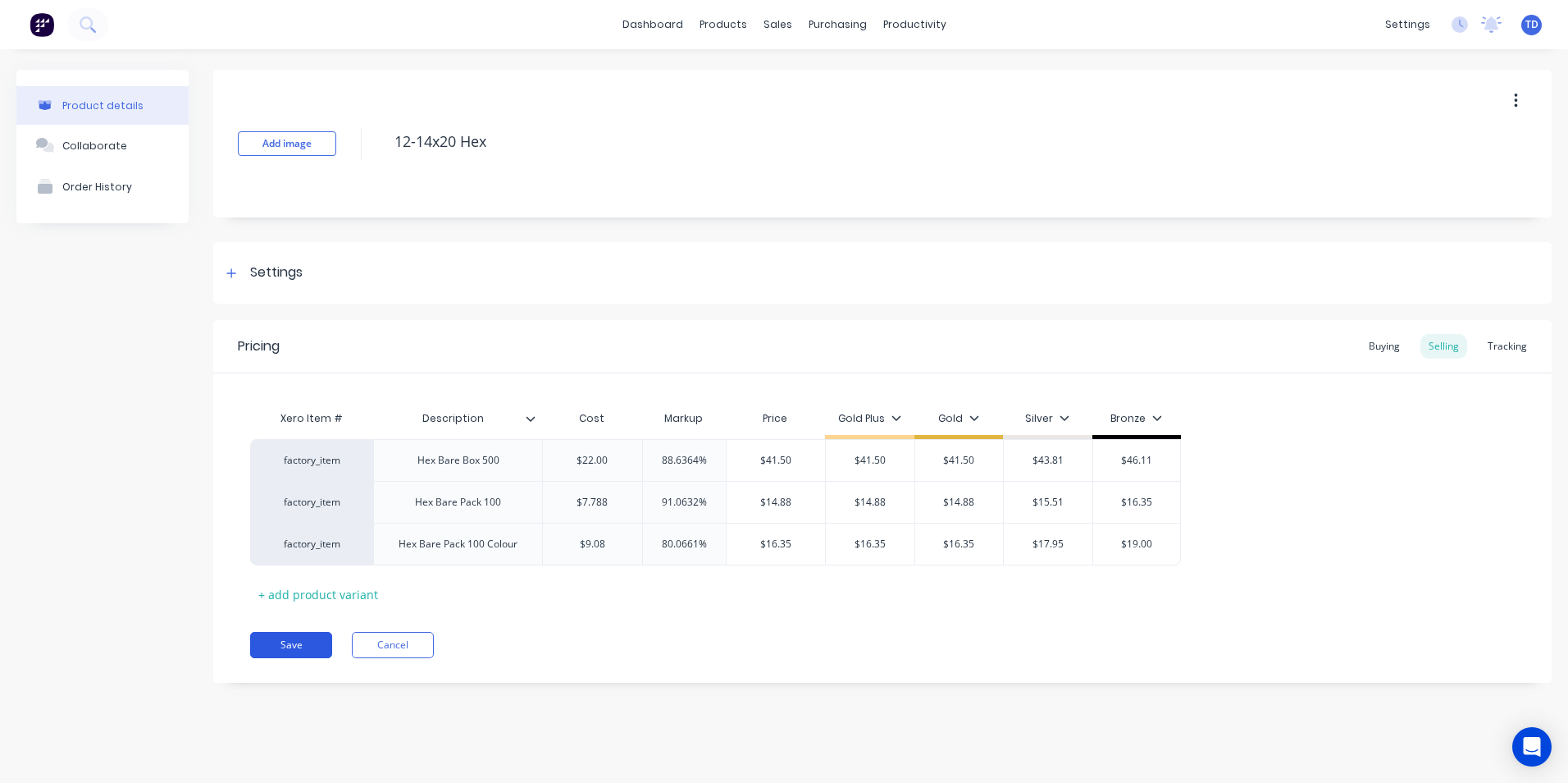
click at [273, 647] on button "Save" at bounding box center [291, 645] width 82 height 27
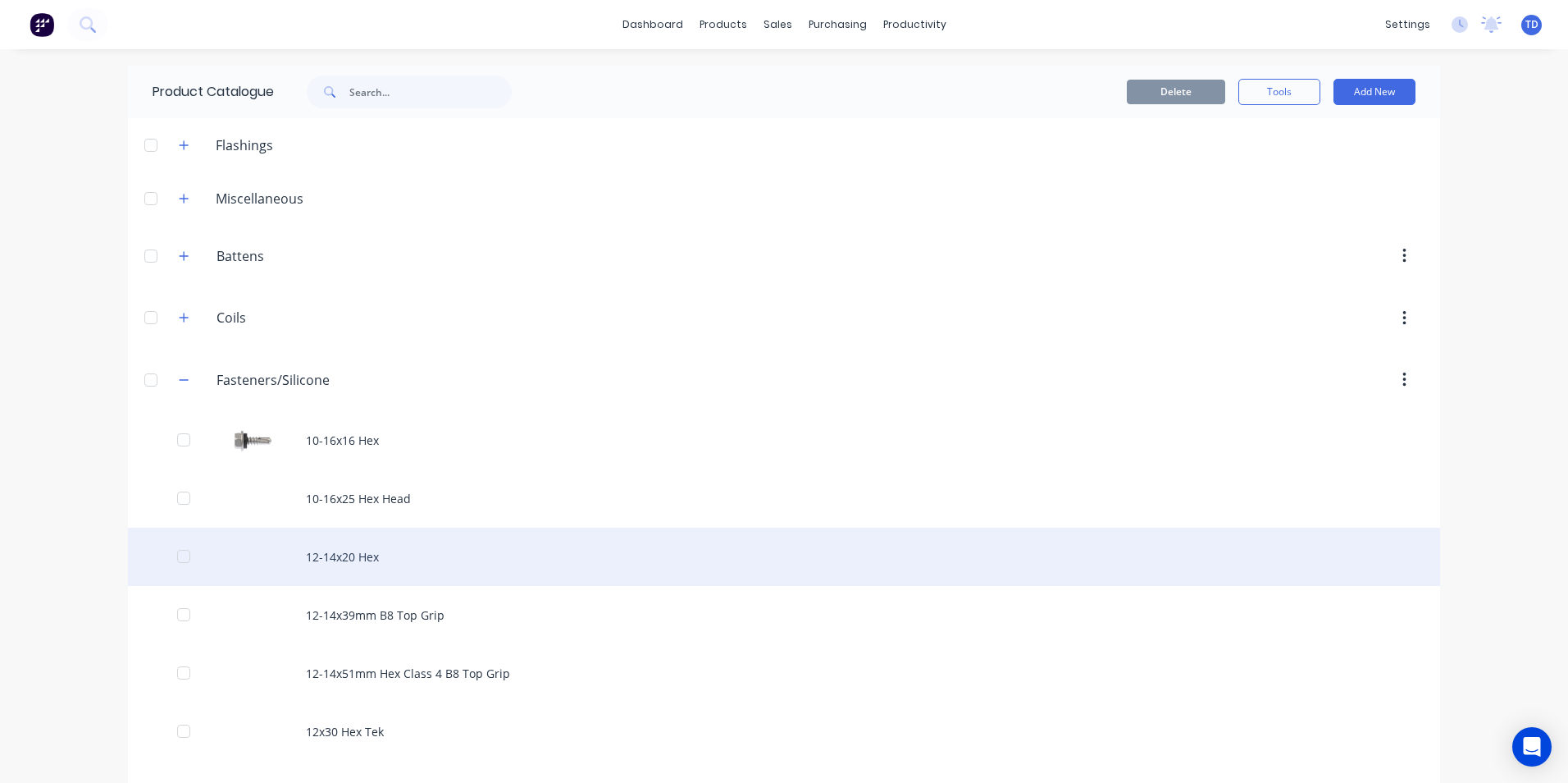
click at [373, 552] on div "12-14x20 Hex" at bounding box center [784, 557] width 1312 height 58
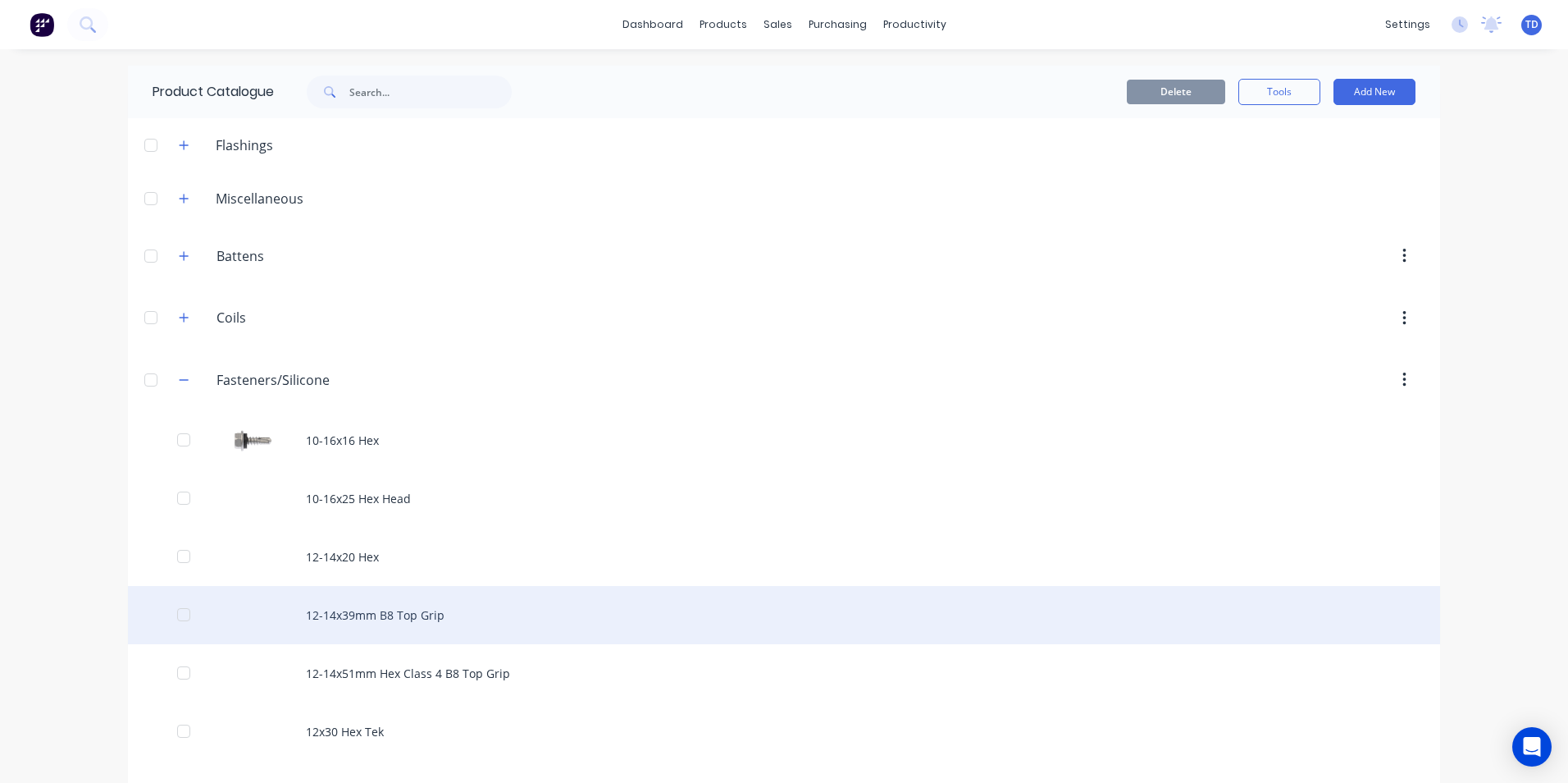
click at [381, 607] on div "12-14x39mm B8 Top Grip" at bounding box center [784, 615] width 1312 height 58
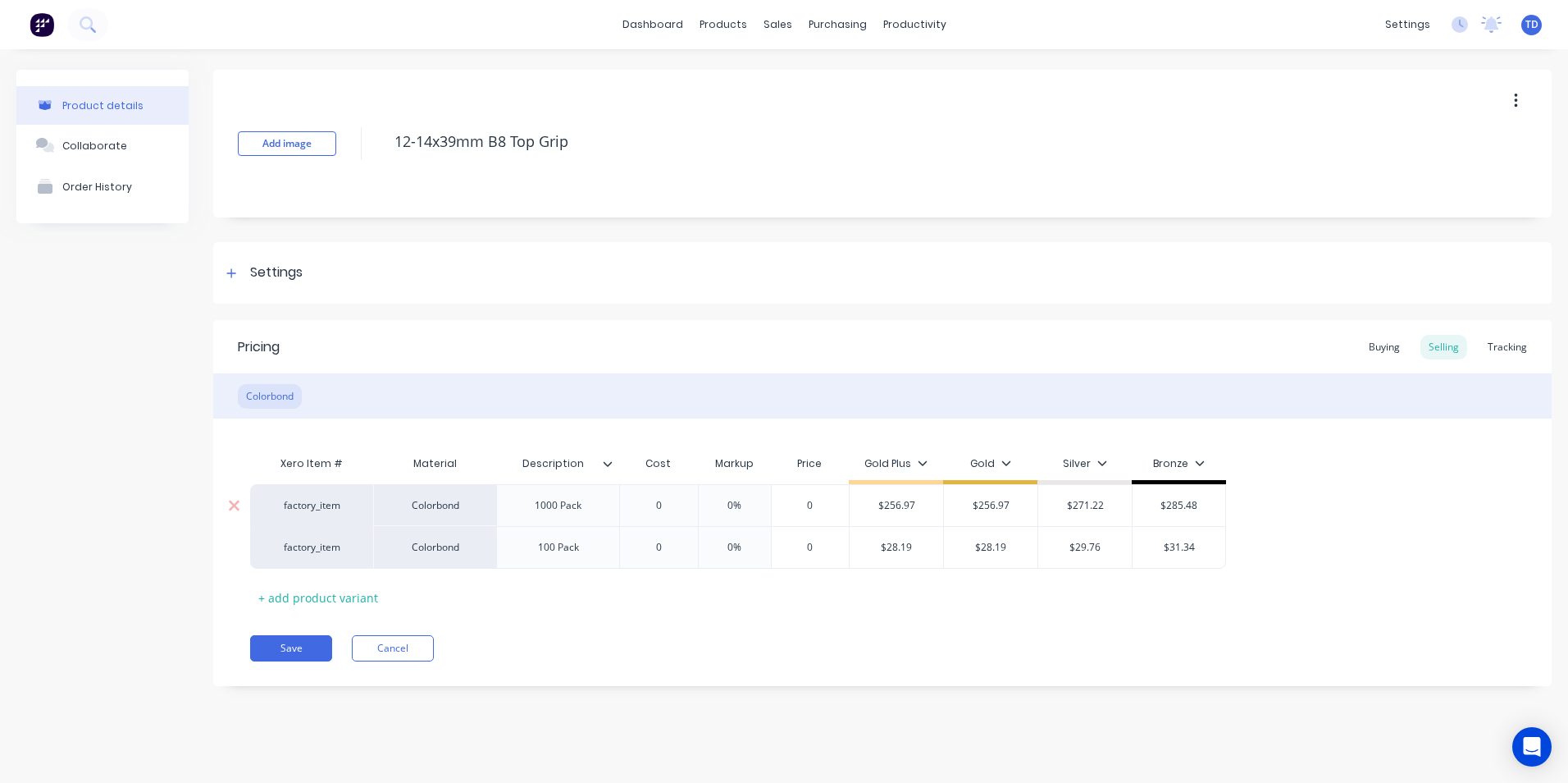
click at [678, 509] on input "0" at bounding box center [659, 505] width 82 height 15
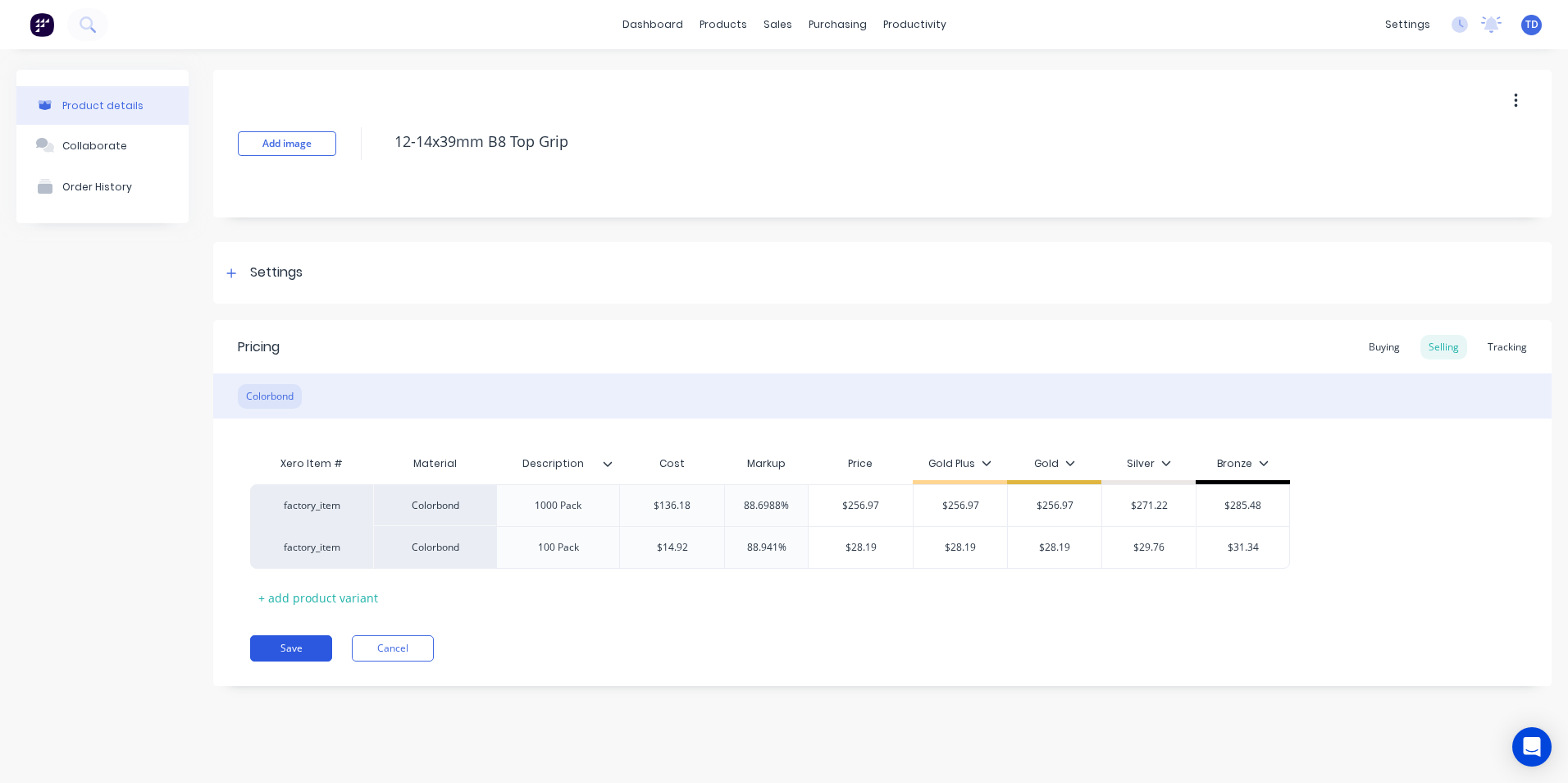
click at [306, 655] on button "Save" at bounding box center [291, 648] width 82 height 27
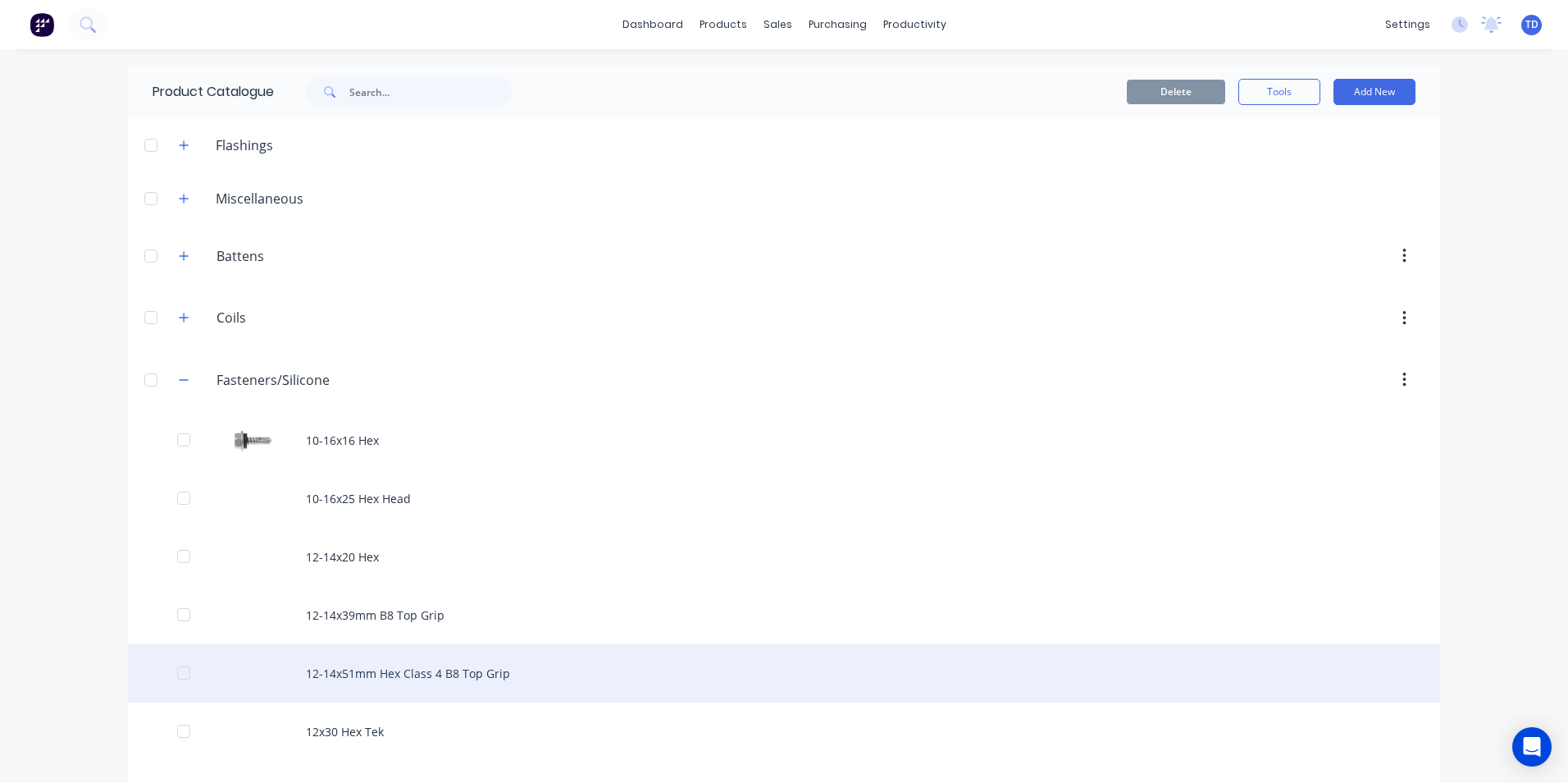
click at [409, 669] on div "12-14x51mm Hex Class 4 B8 Top Grip" at bounding box center [784, 673] width 1312 height 58
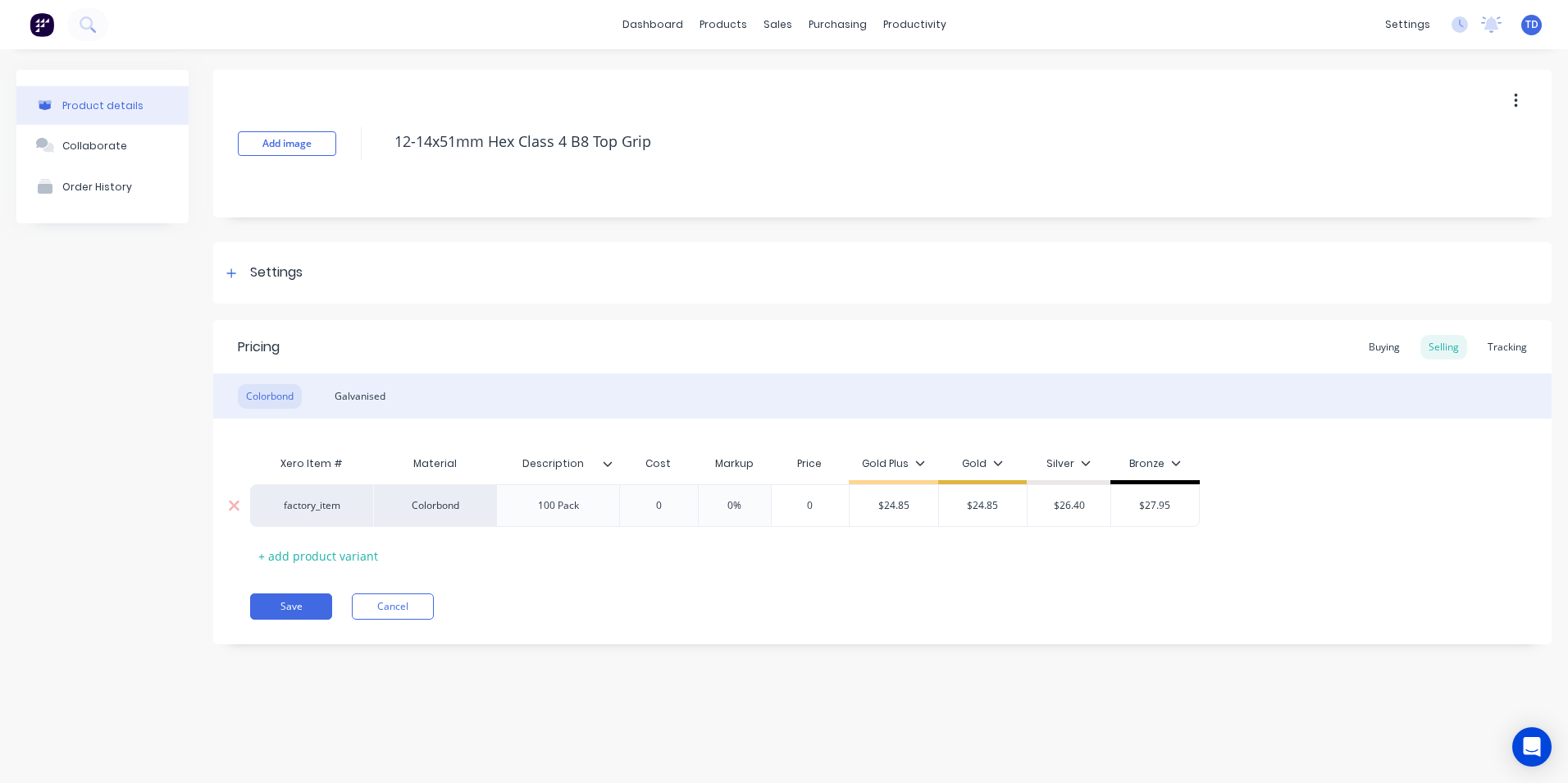
click at [678, 506] on input "0" at bounding box center [659, 505] width 82 height 15
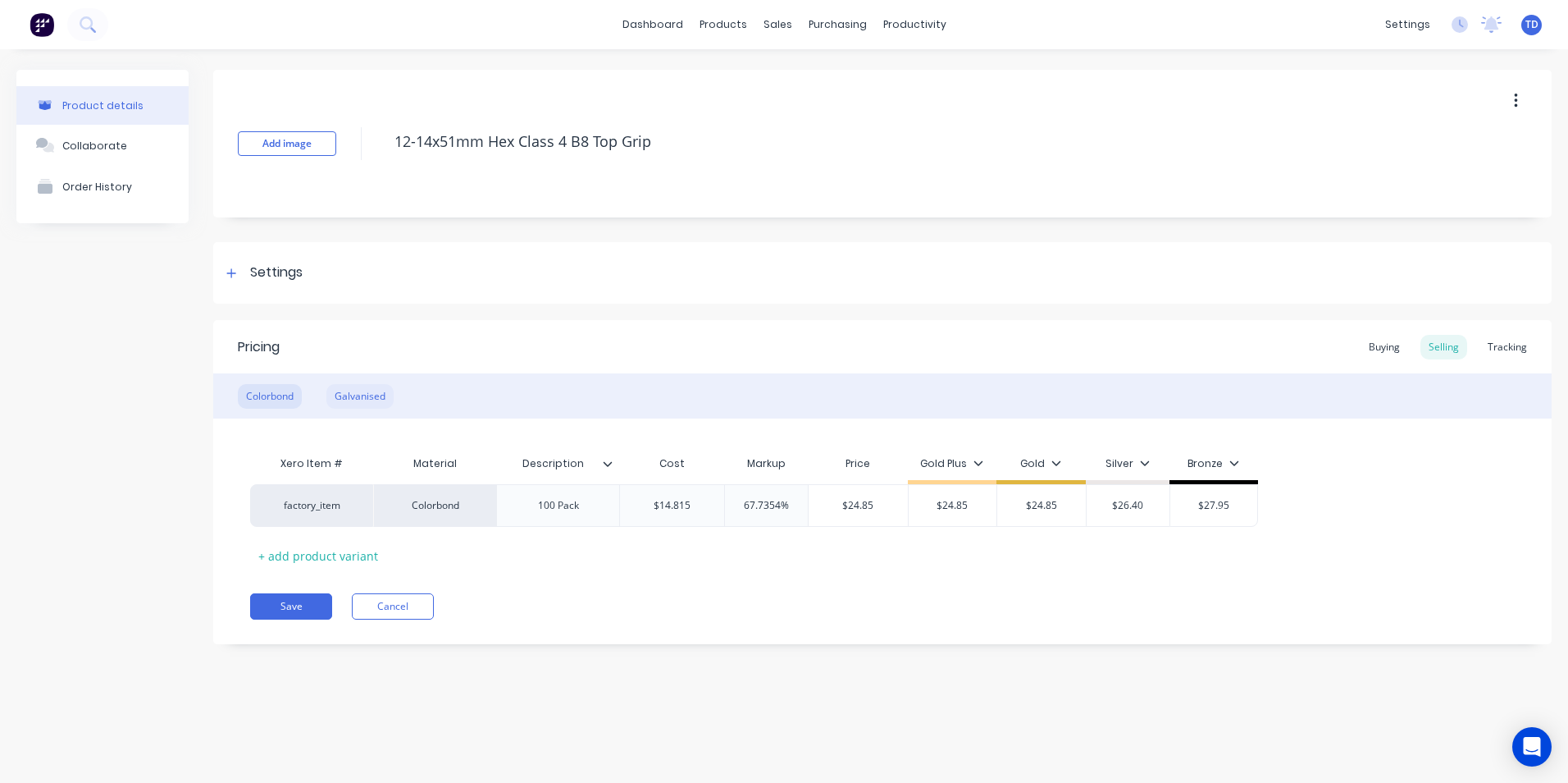
click at [346, 387] on div "Galvanised" at bounding box center [359, 396] width 67 height 25
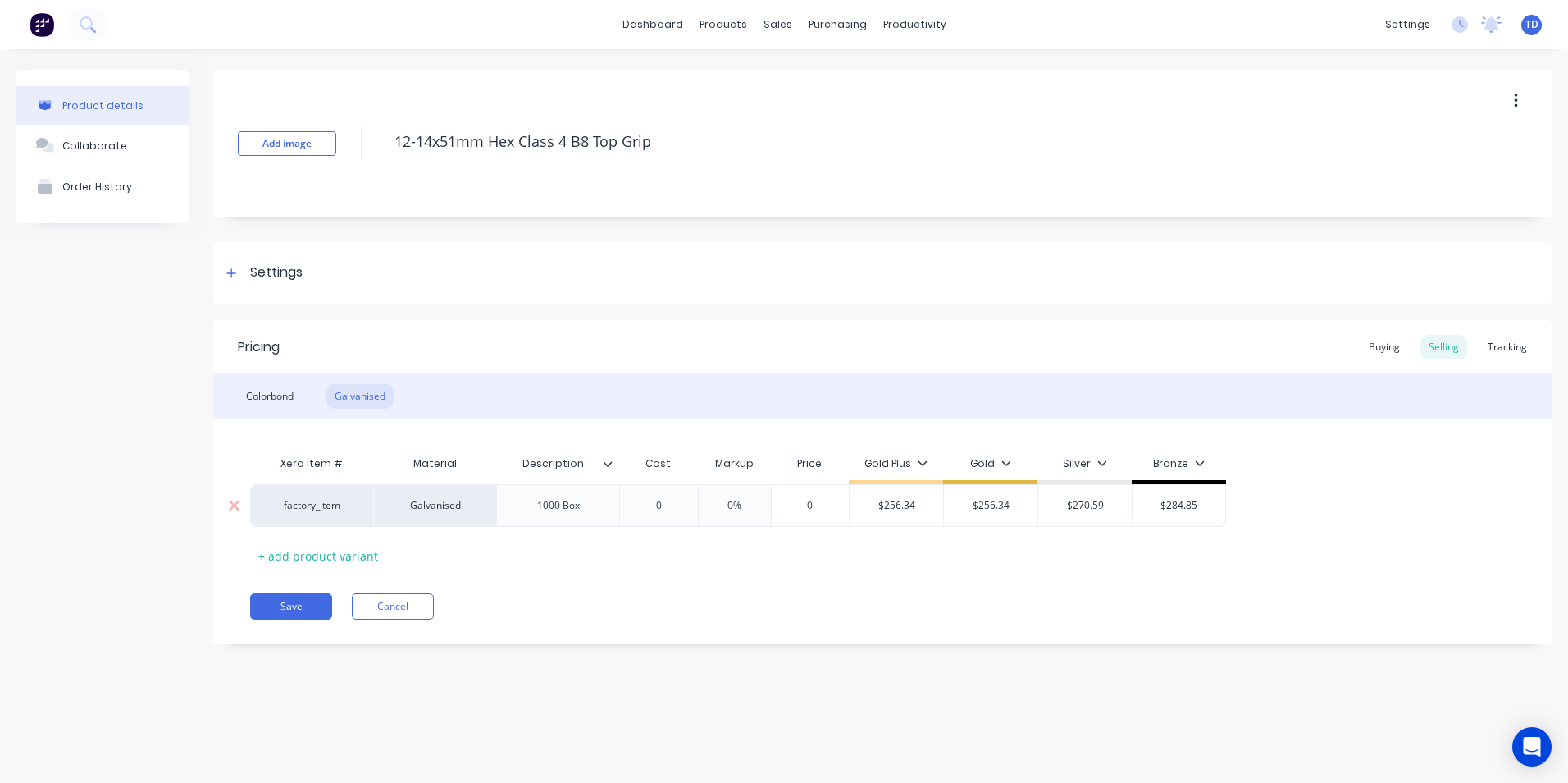
click at [665, 503] on input "0" at bounding box center [659, 505] width 82 height 15
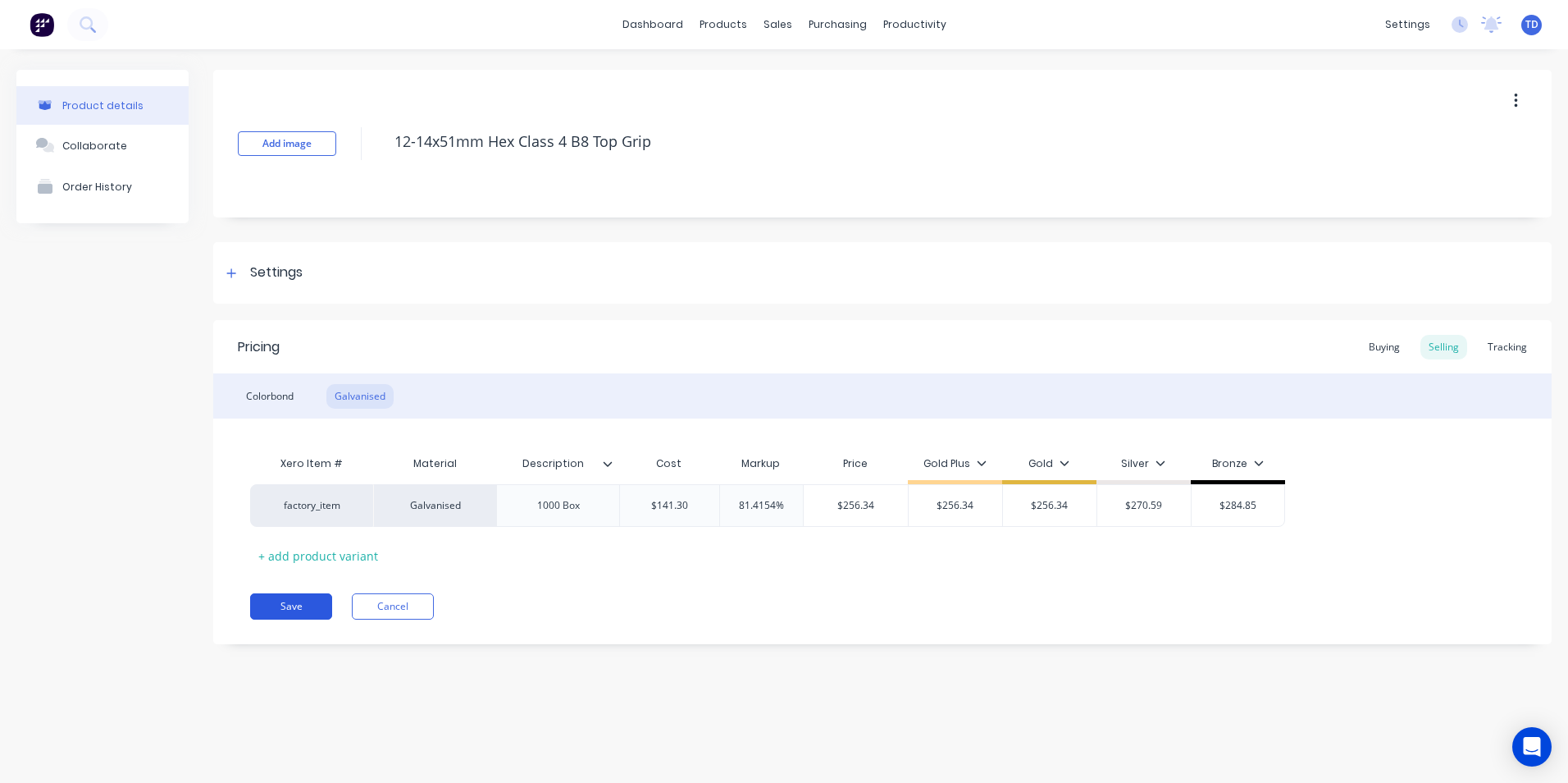
click at [273, 602] on button "Save" at bounding box center [291, 607] width 82 height 27
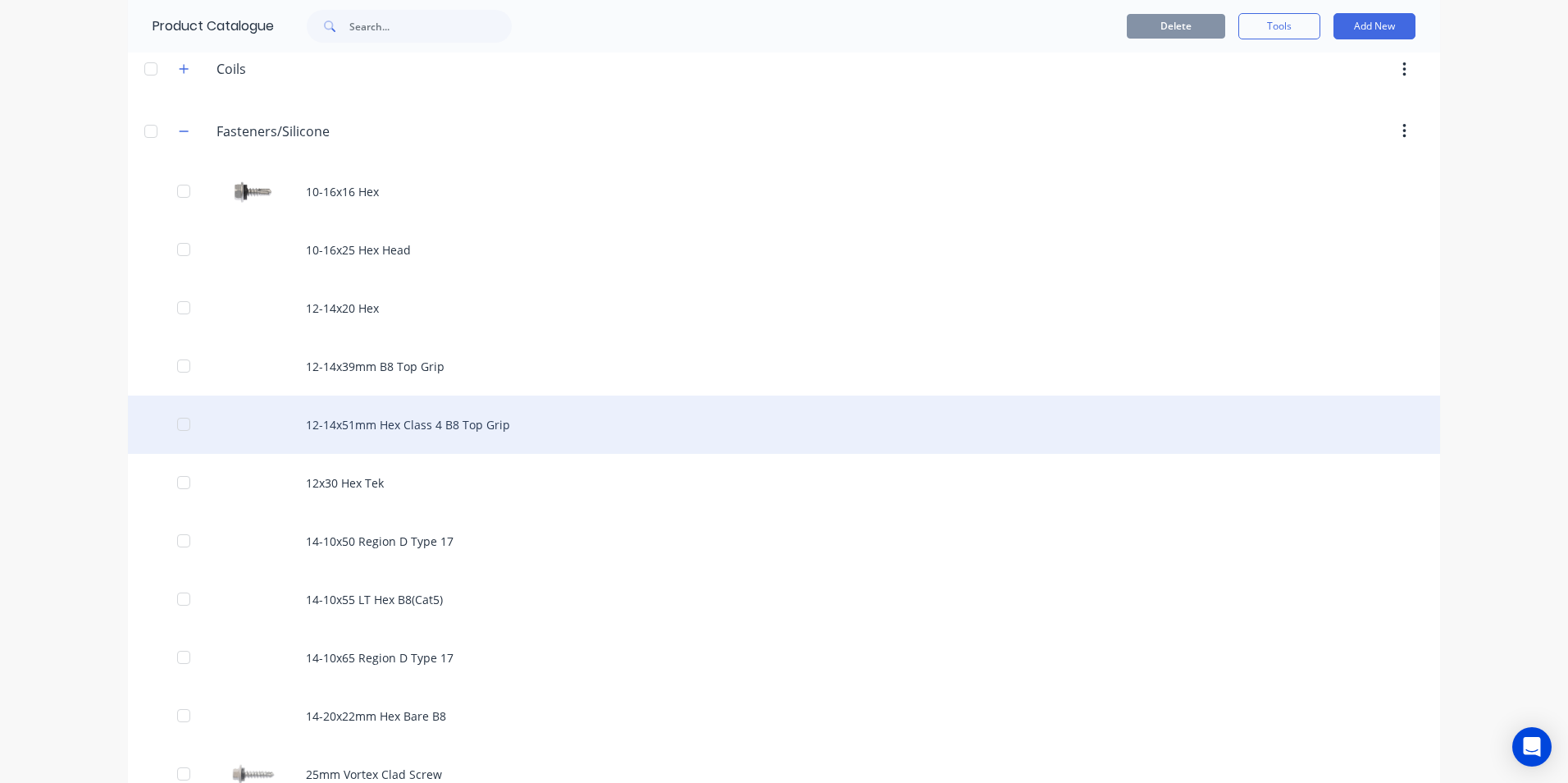
scroll to position [328, 0]
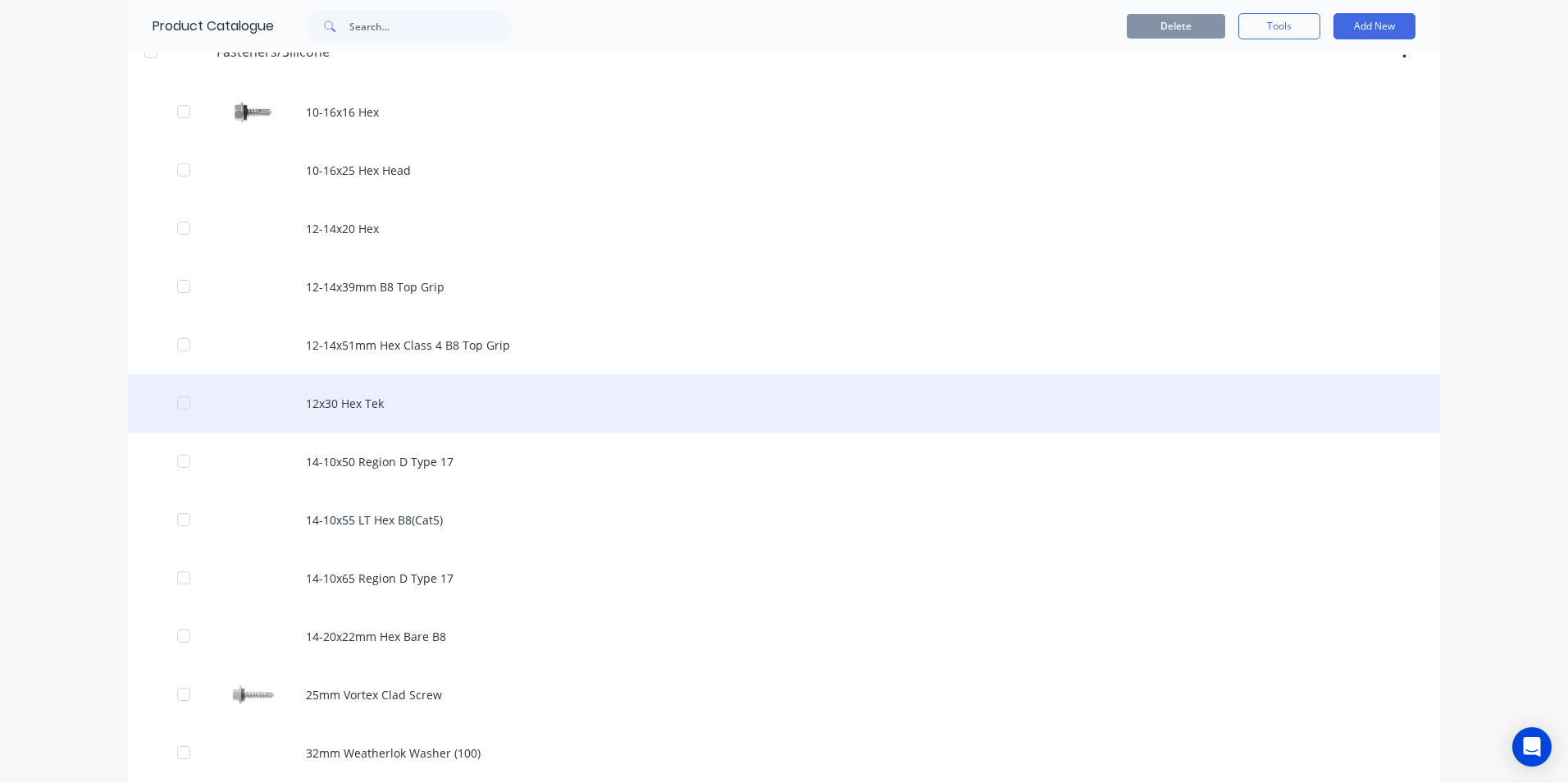
click at [358, 391] on div "12x30 Hex Tek" at bounding box center [784, 404] width 1312 height 58
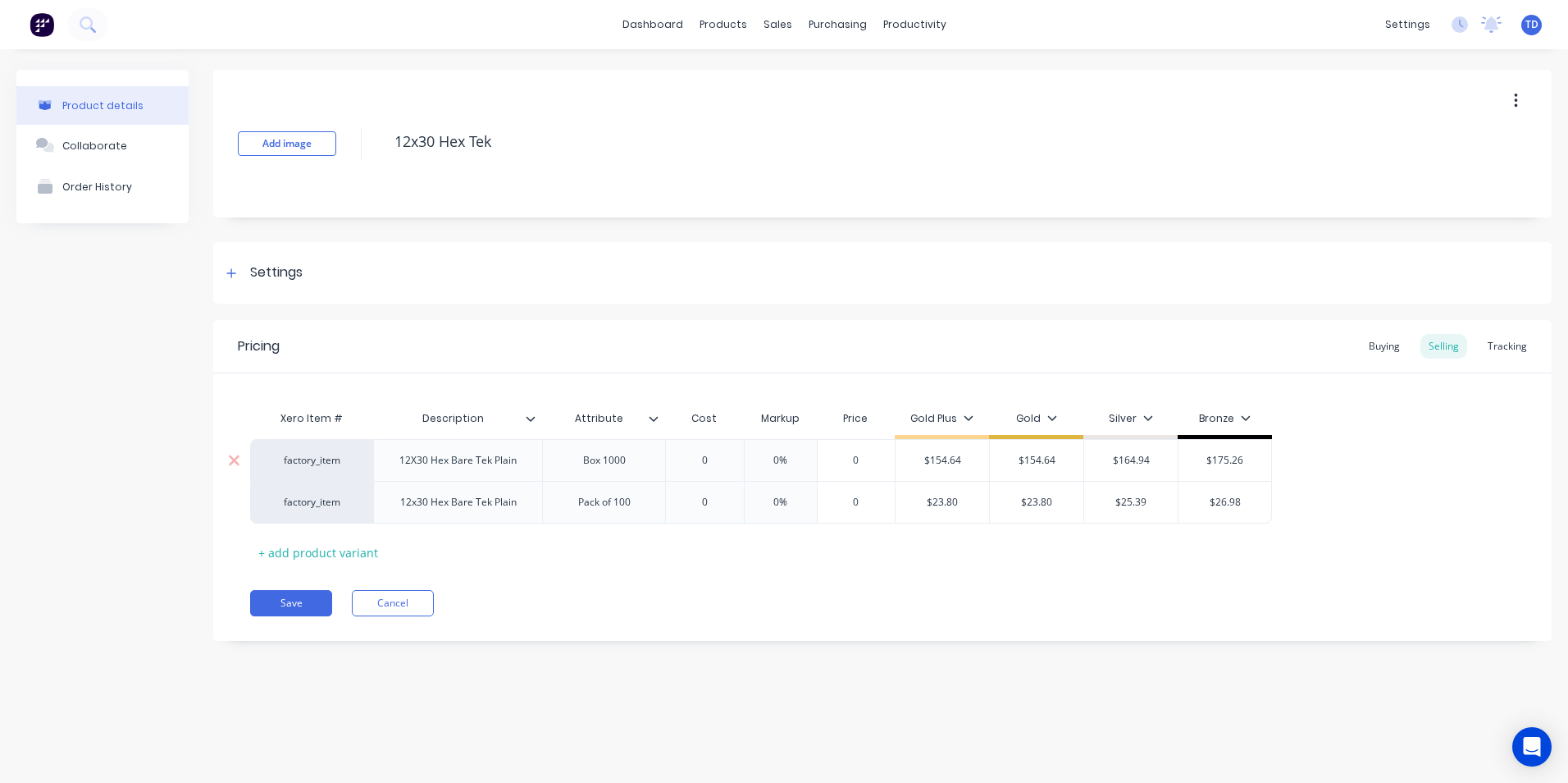
click at [731, 454] on input "0" at bounding box center [704, 461] width 82 height 15
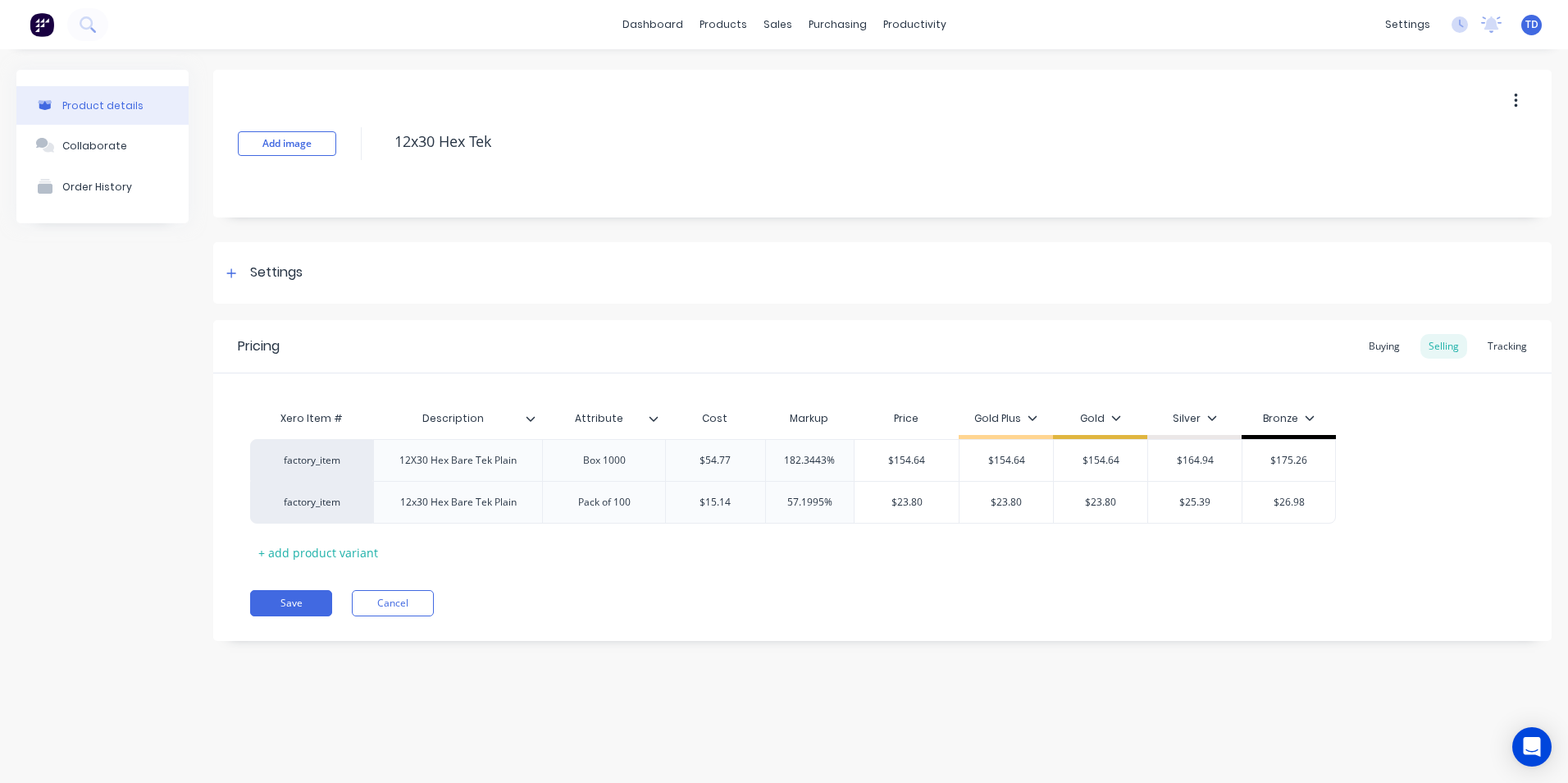
click at [338, 600] on div "Save Cancel" at bounding box center [900, 603] width 1301 height 27
click at [266, 607] on button "Save" at bounding box center [291, 603] width 82 height 27
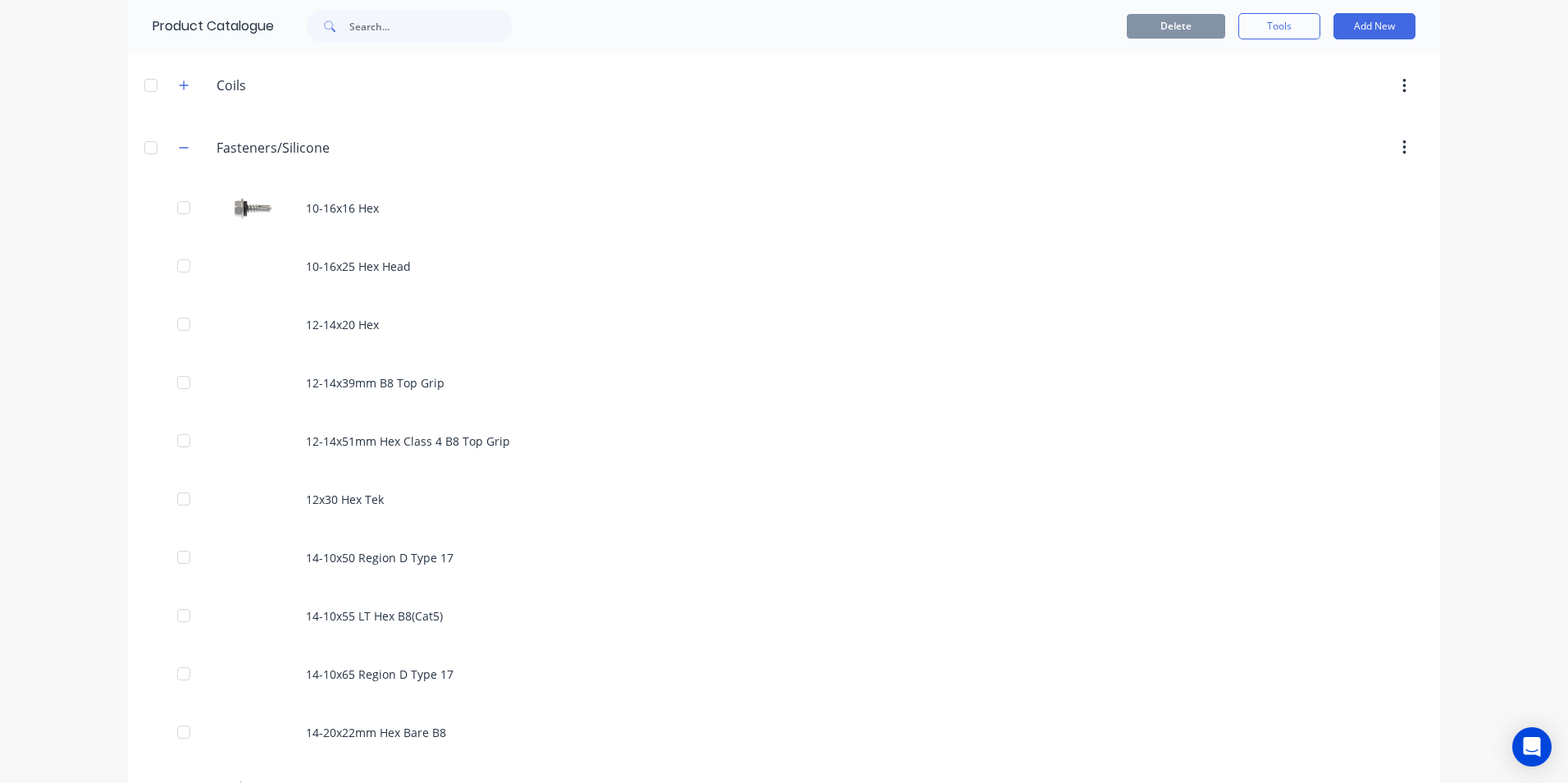
scroll to position [246, 0]
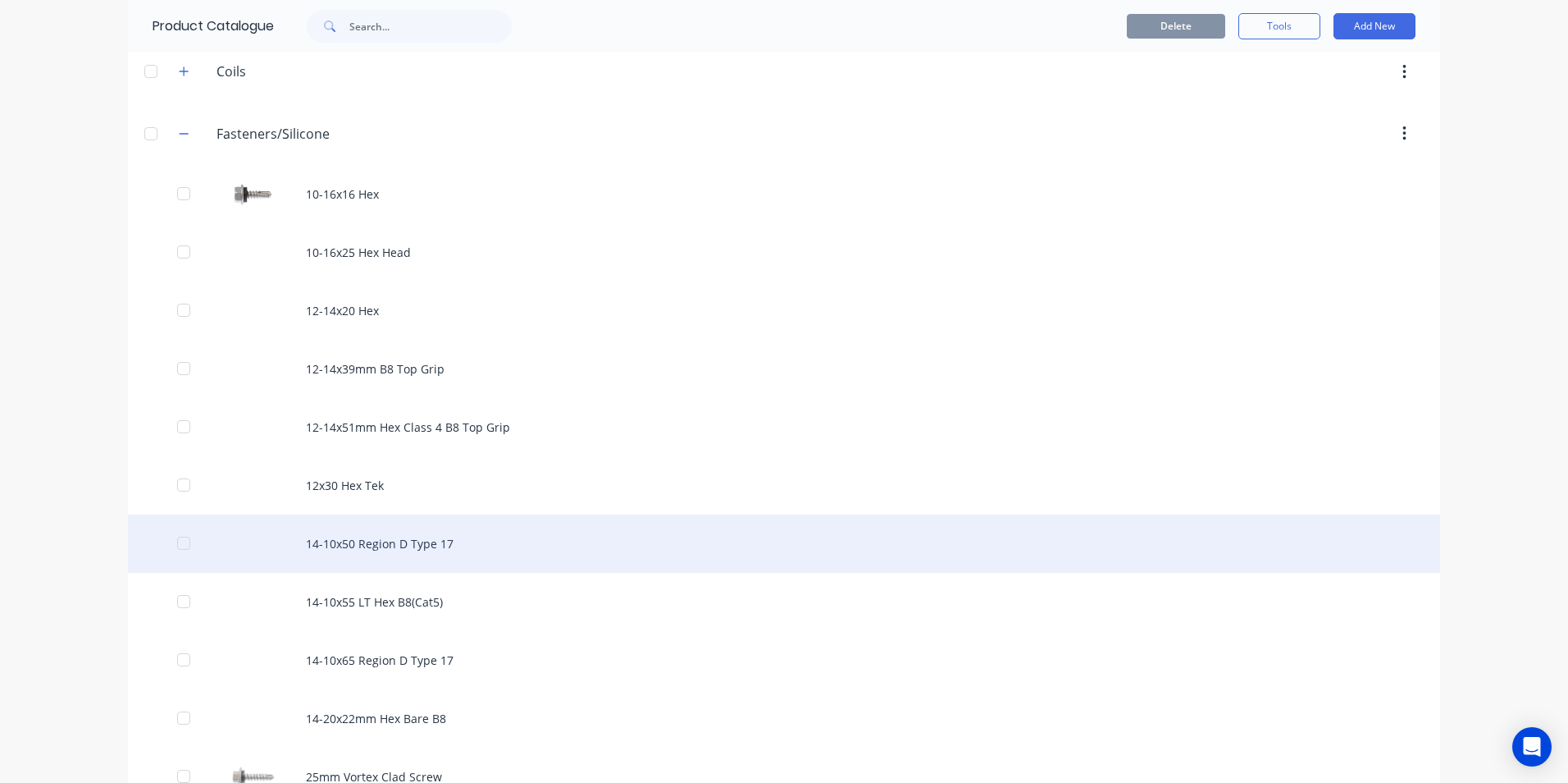
click at [366, 538] on div "14-10x50 Region D Type 17" at bounding box center [784, 544] width 1312 height 58
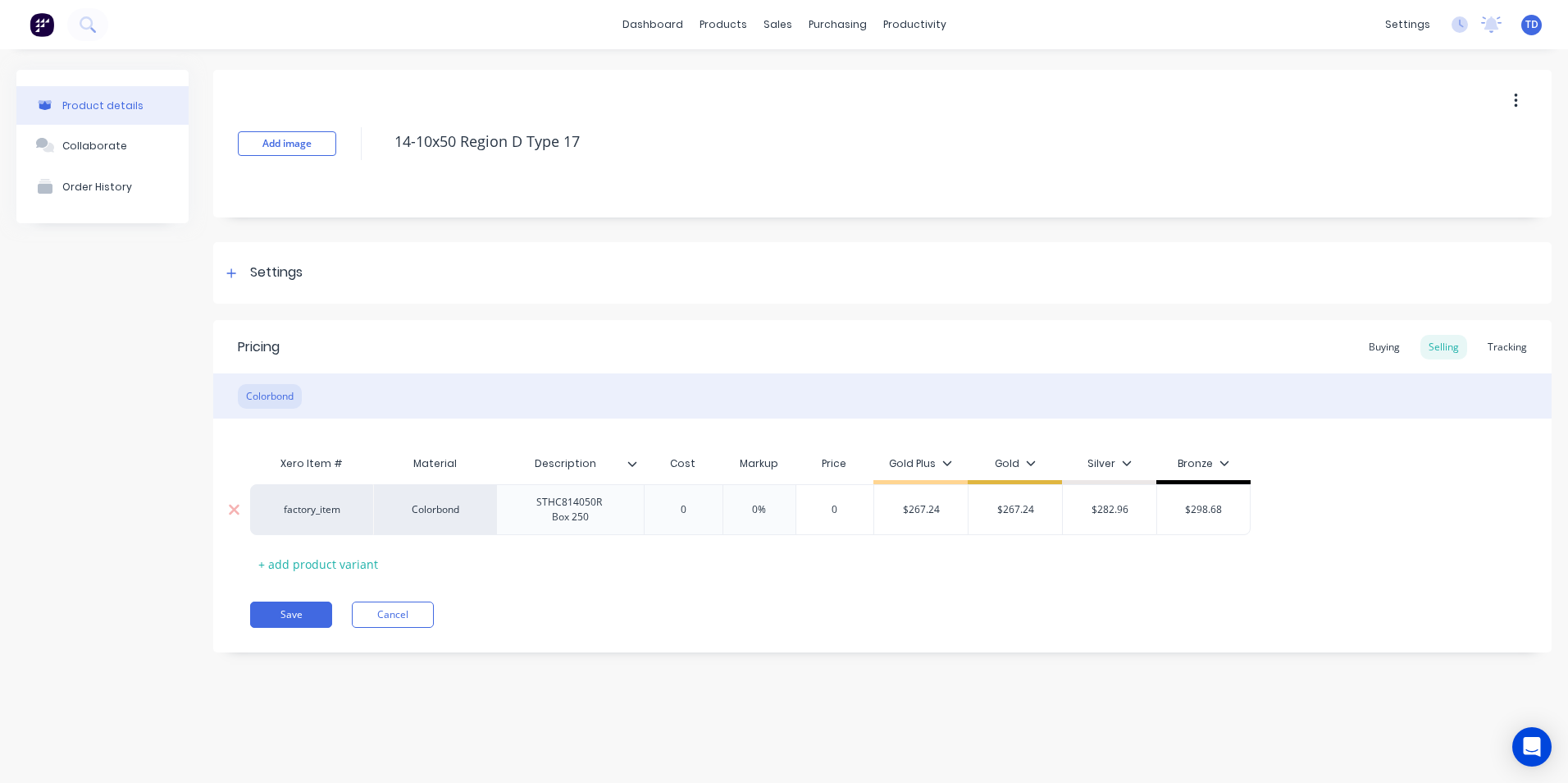
click at [703, 514] on input "0" at bounding box center [683, 510] width 82 height 15
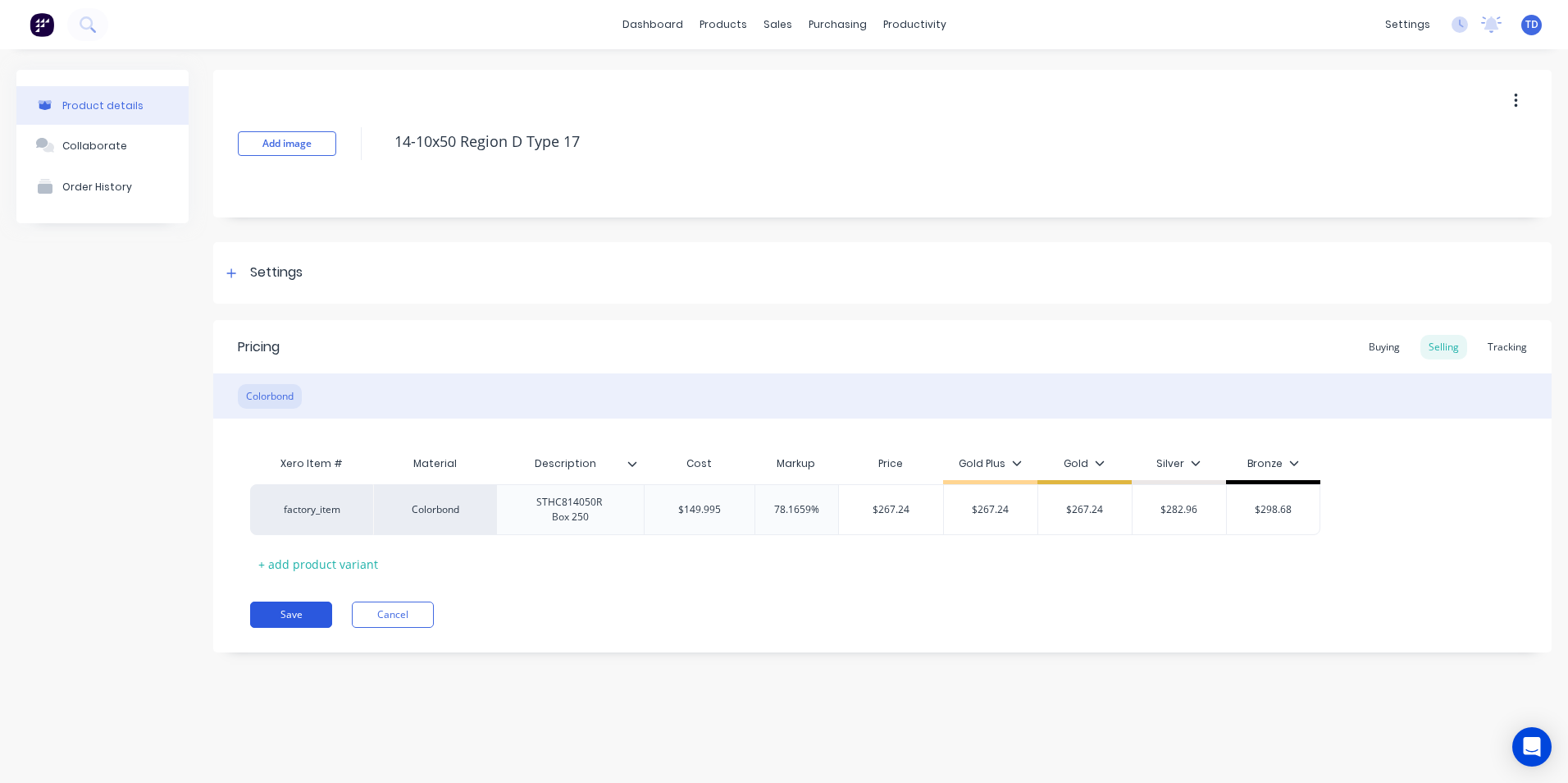
click at [268, 603] on button "Save" at bounding box center [291, 615] width 82 height 27
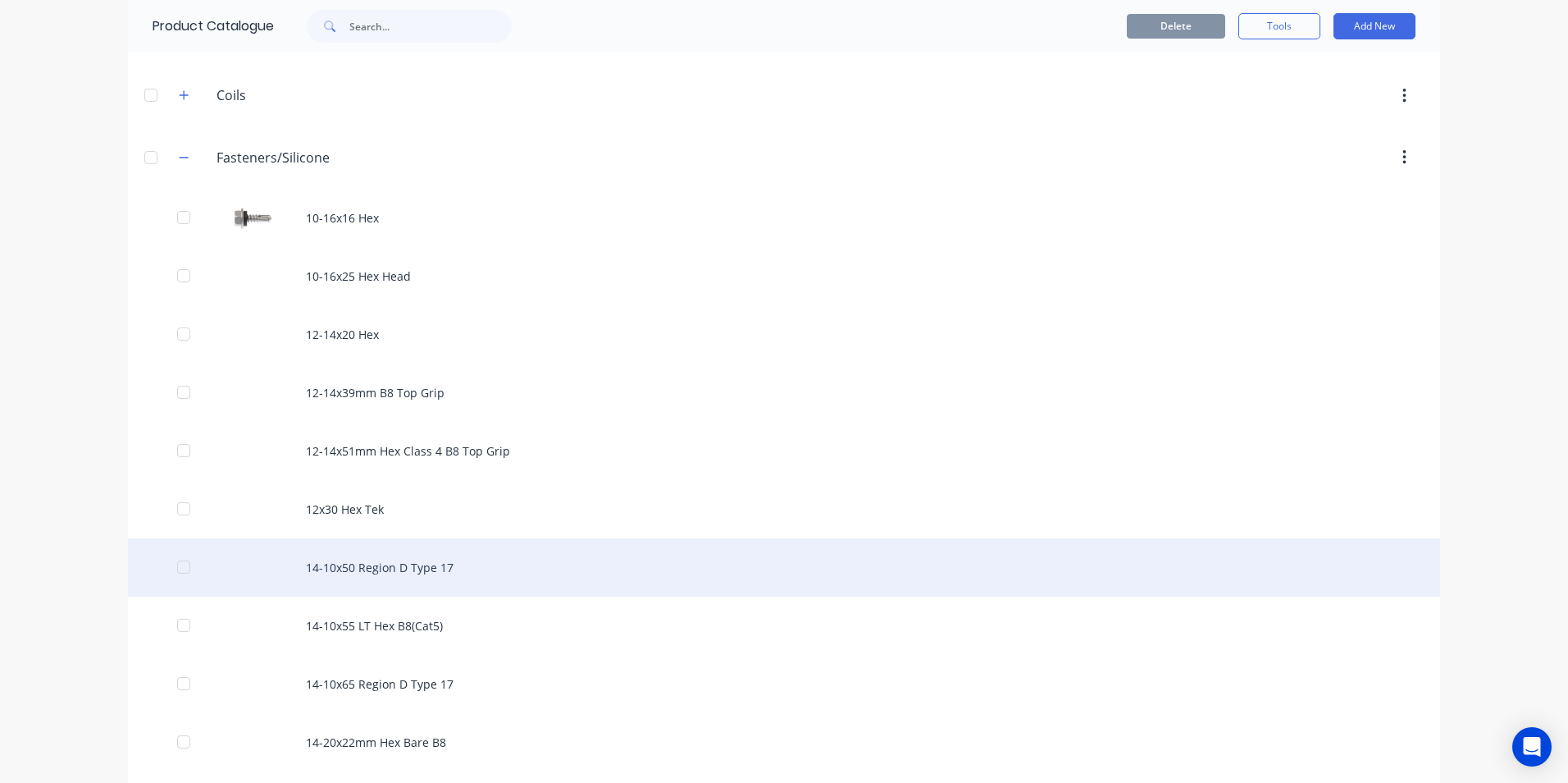
scroll to position [246, 0]
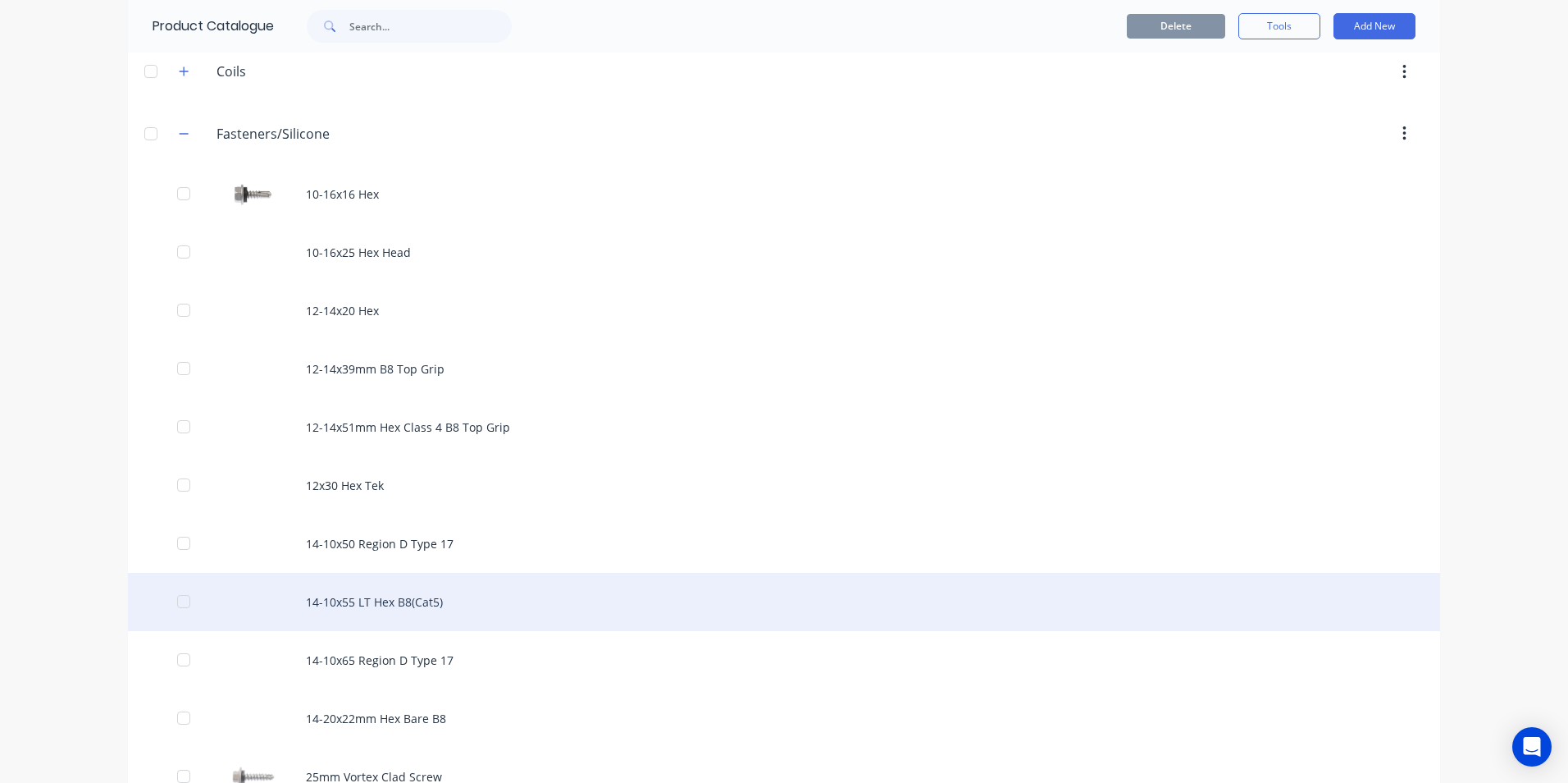
click at [300, 609] on div "14-10x55 LT Hex B8(Cat5)" at bounding box center [784, 602] width 1312 height 58
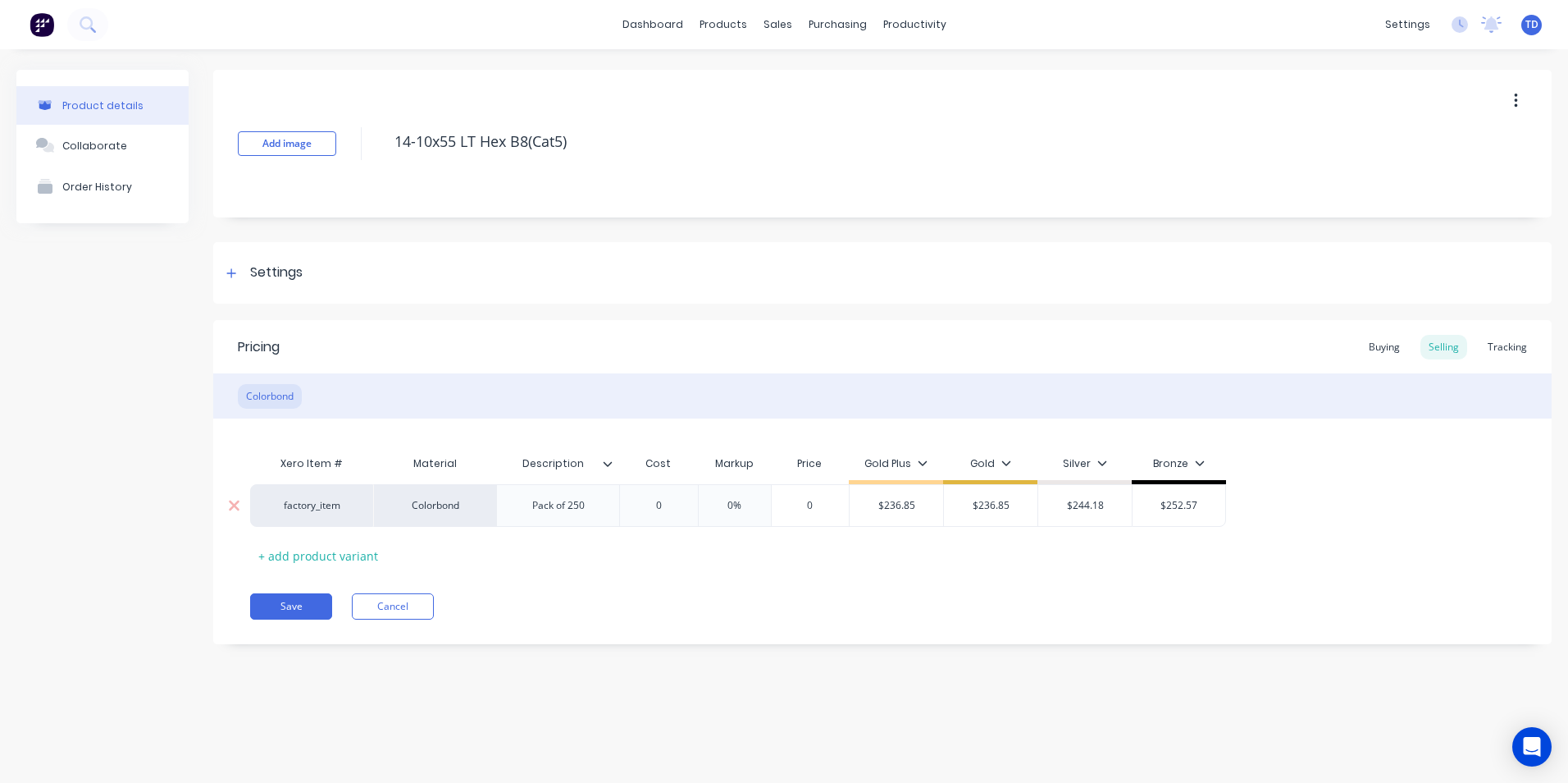
click at [665, 505] on input "0" at bounding box center [659, 505] width 82 height 15
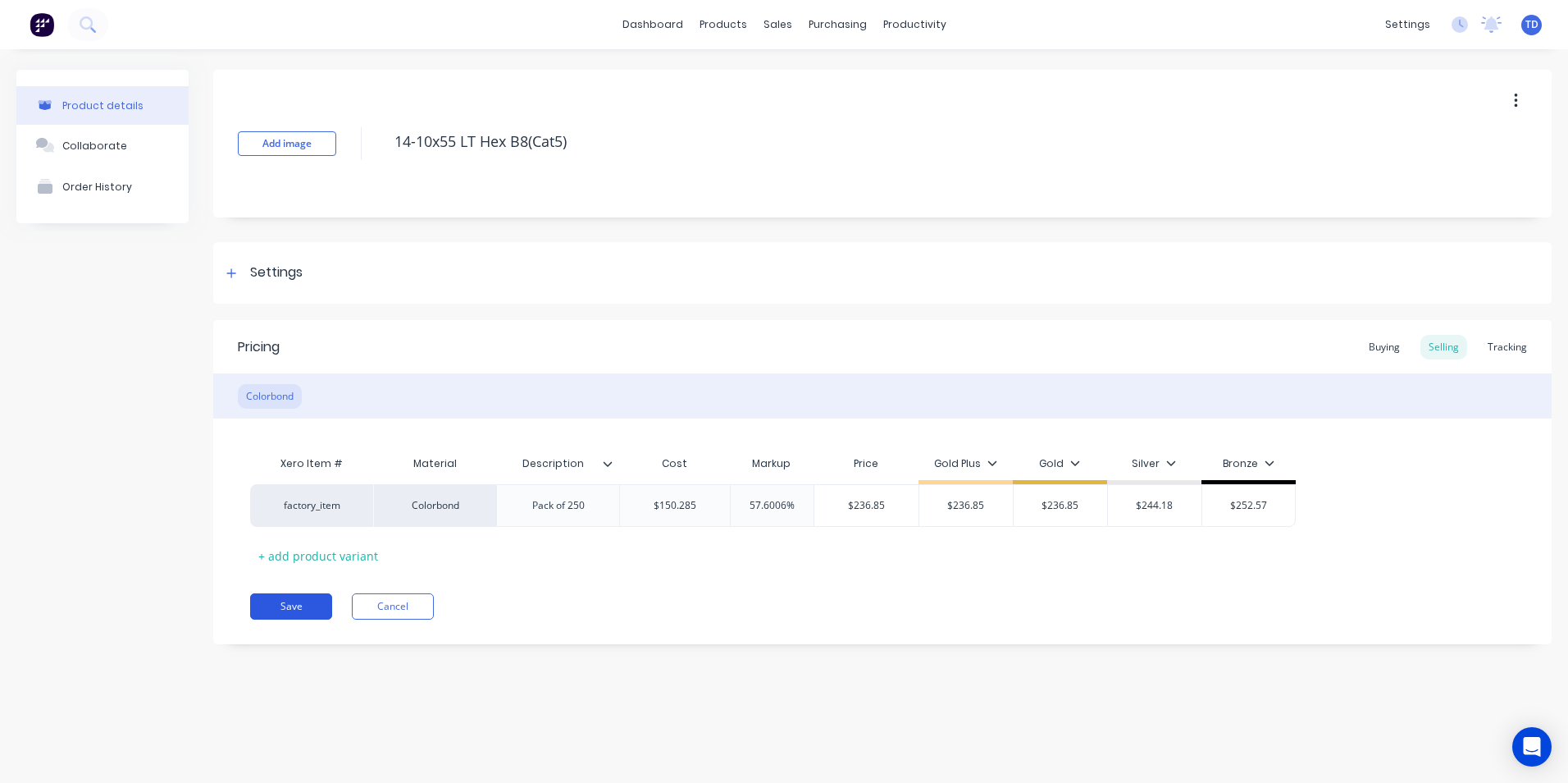
click at [305, 608] on button "Save" at bounding box center [291, 607] width 82 height 27
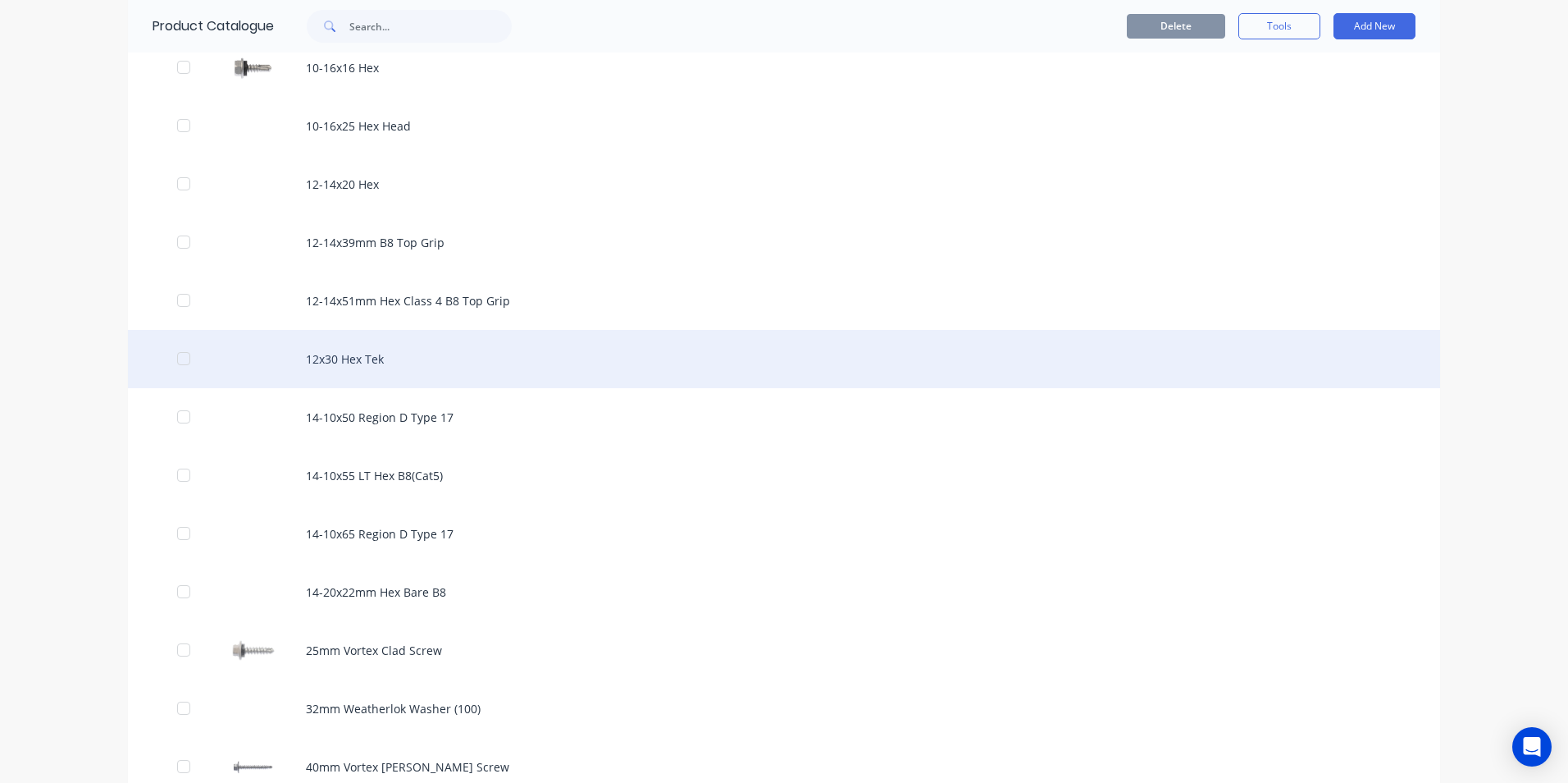
scroll to position [410, 0]
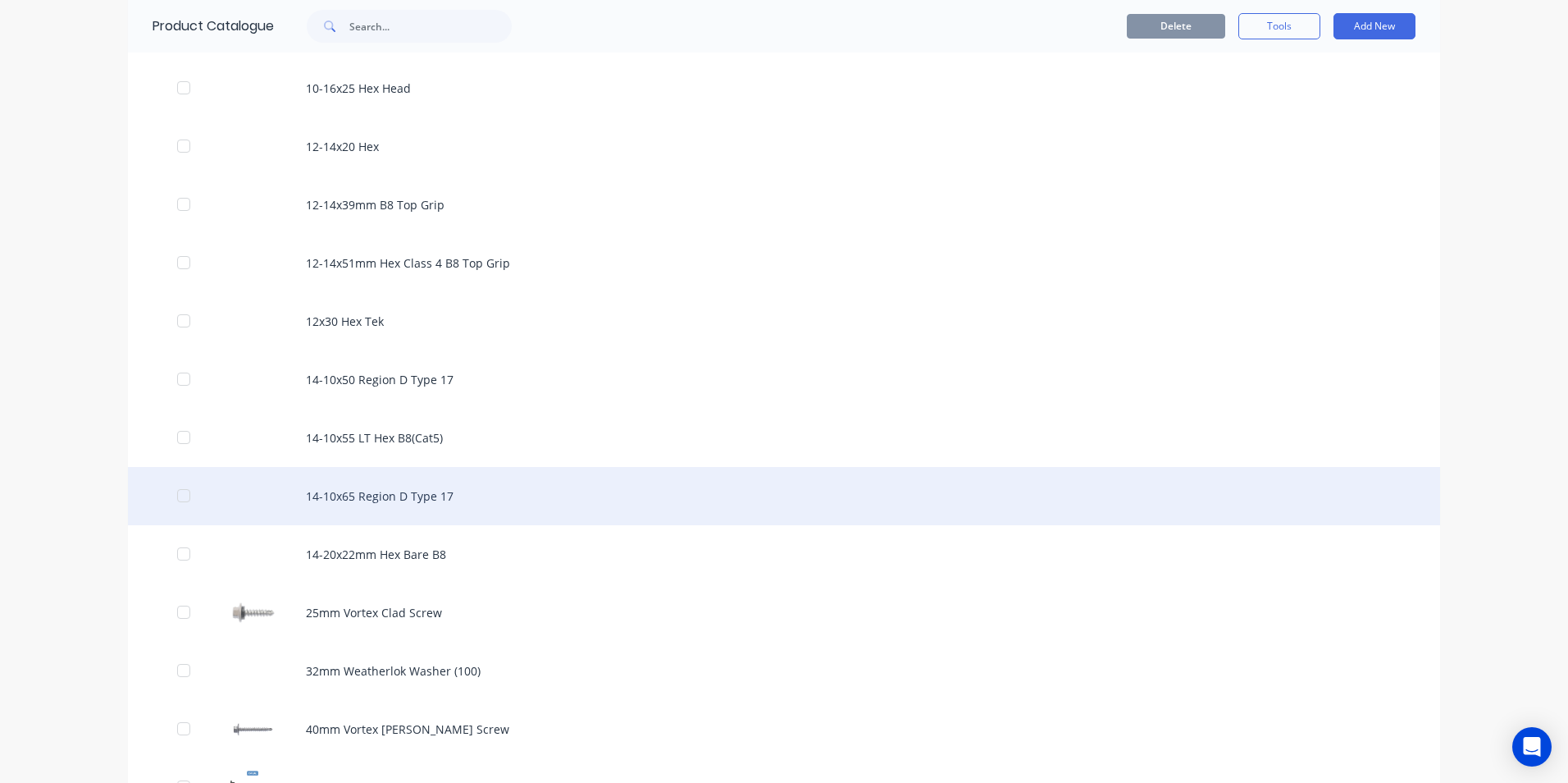
click at [420, 489] on div "14-10x65 Region D Type 17" at bounding box center [784, 495] width 1312 height 58
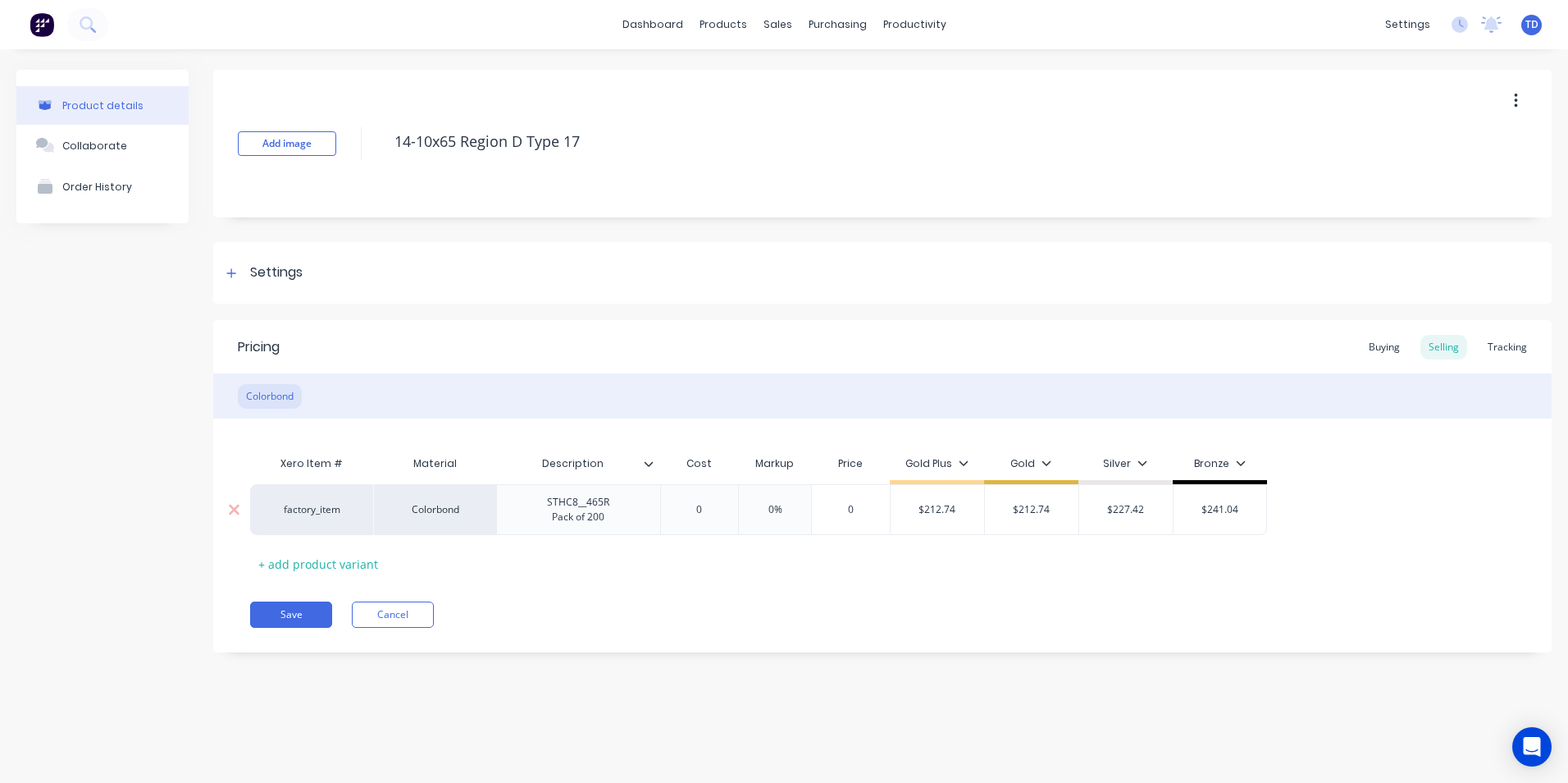
click at [703, 510] on input "0" at bounding box center [699, 510] width 82 height 15
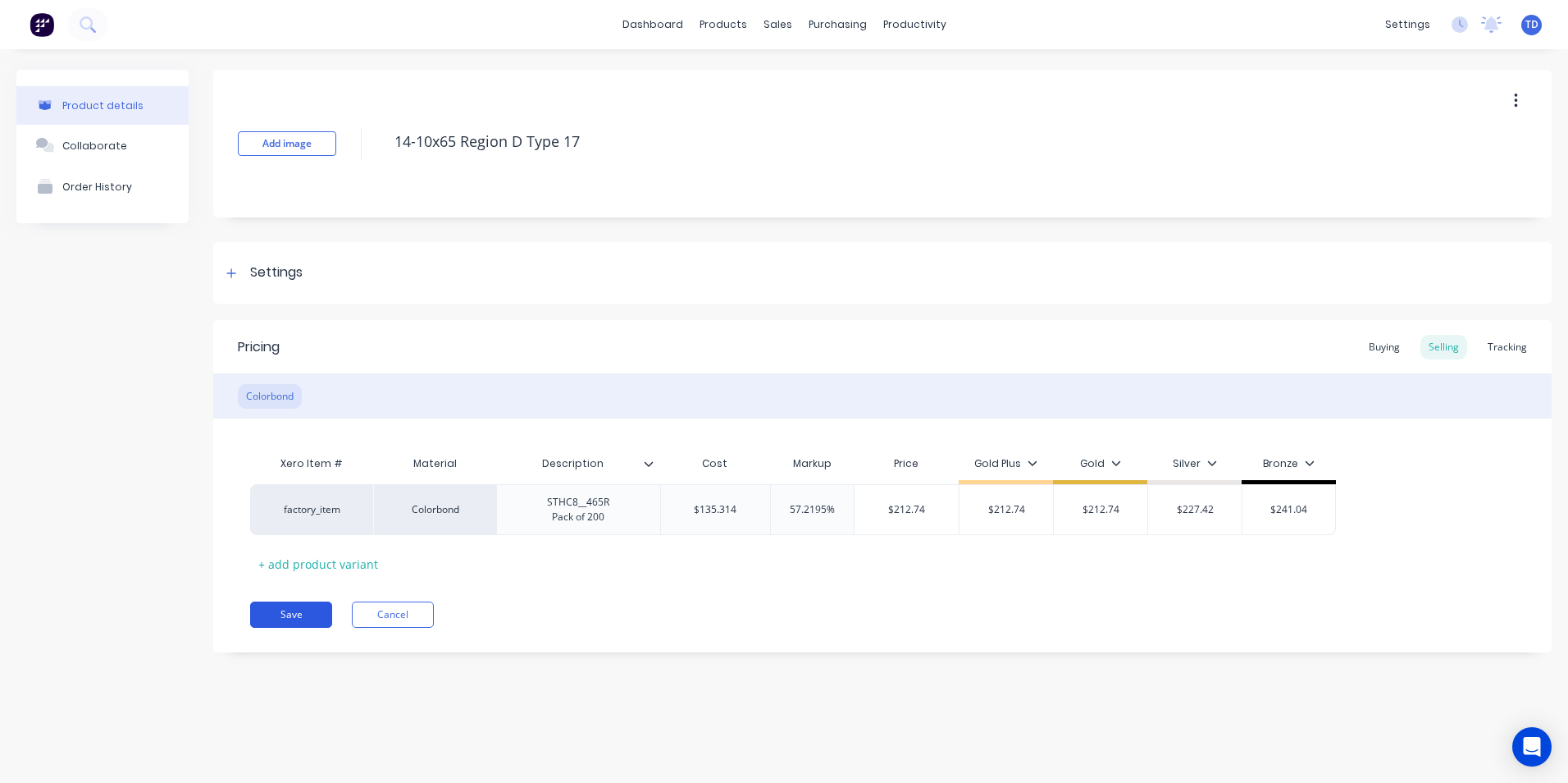
click at [310, 614] on button "Save" at bounding box center [291, 615] width 82 height 27
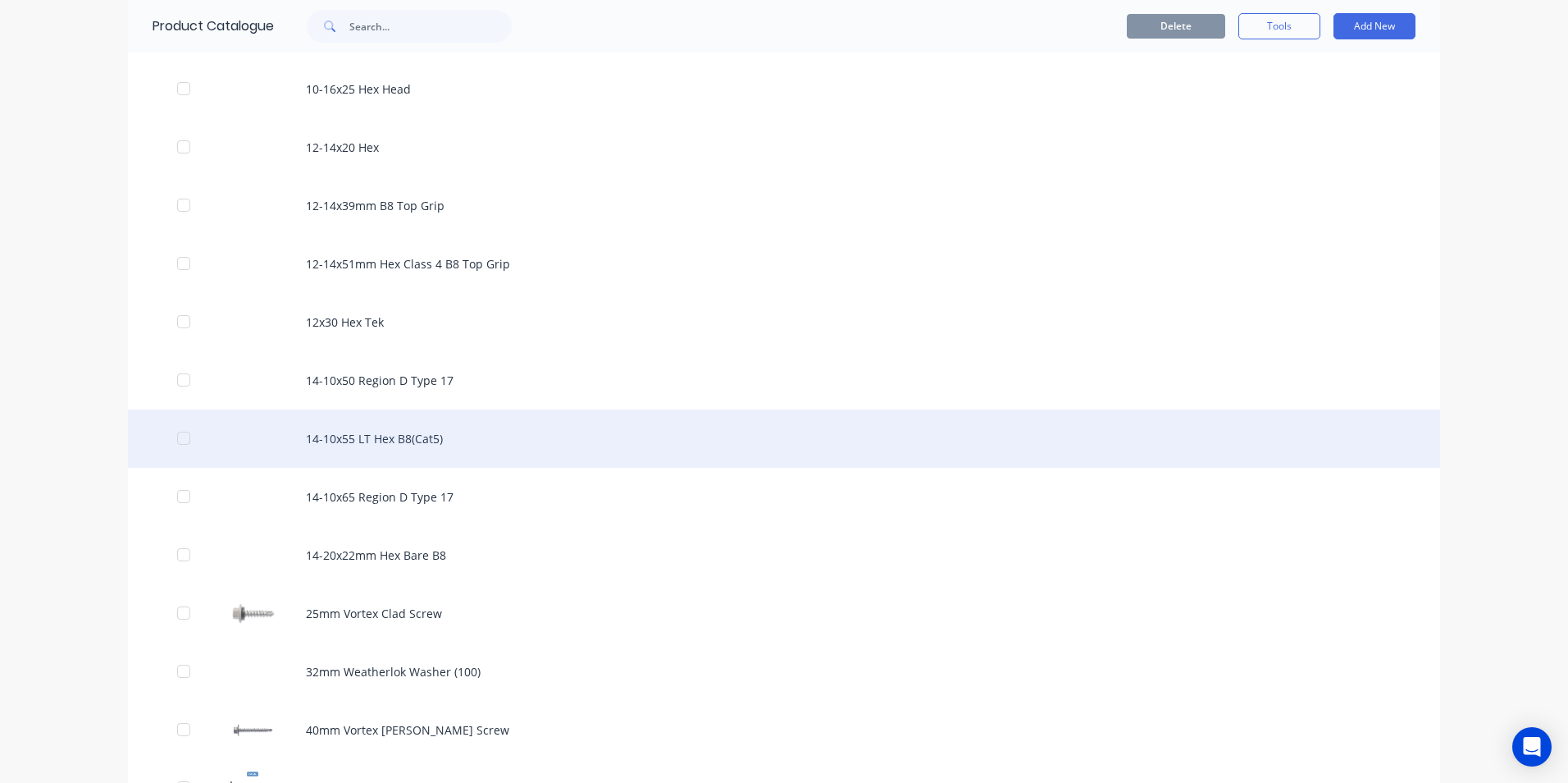
scroll to position [410, 0]
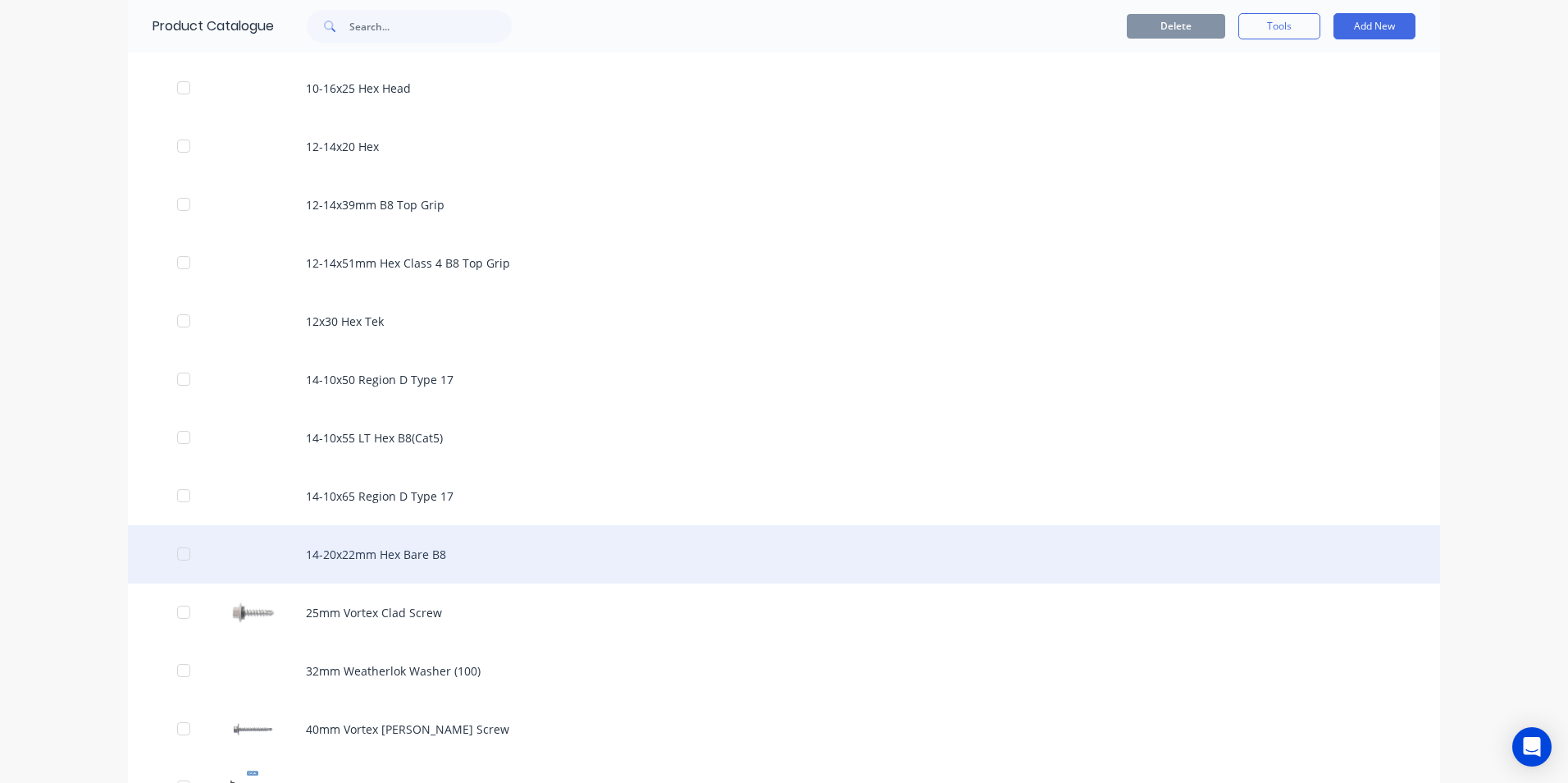
click at [341, 565] on div "14-20x22mm Hex Bare B8" at bounding box center [784, 554] width 1312 height 58
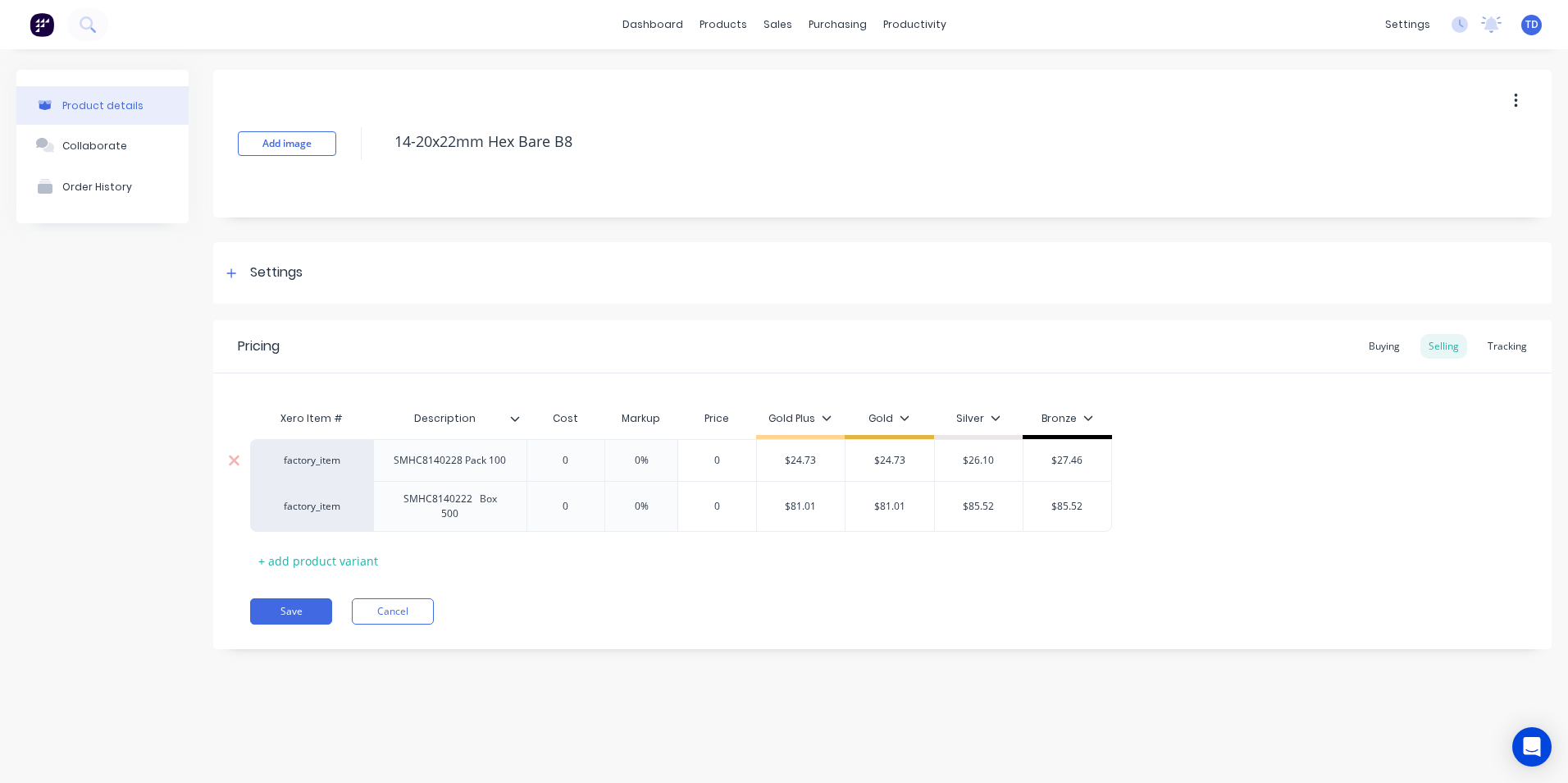
click at [577, 465] on input "0" at bounding box center [566, 461] width 82 height 15
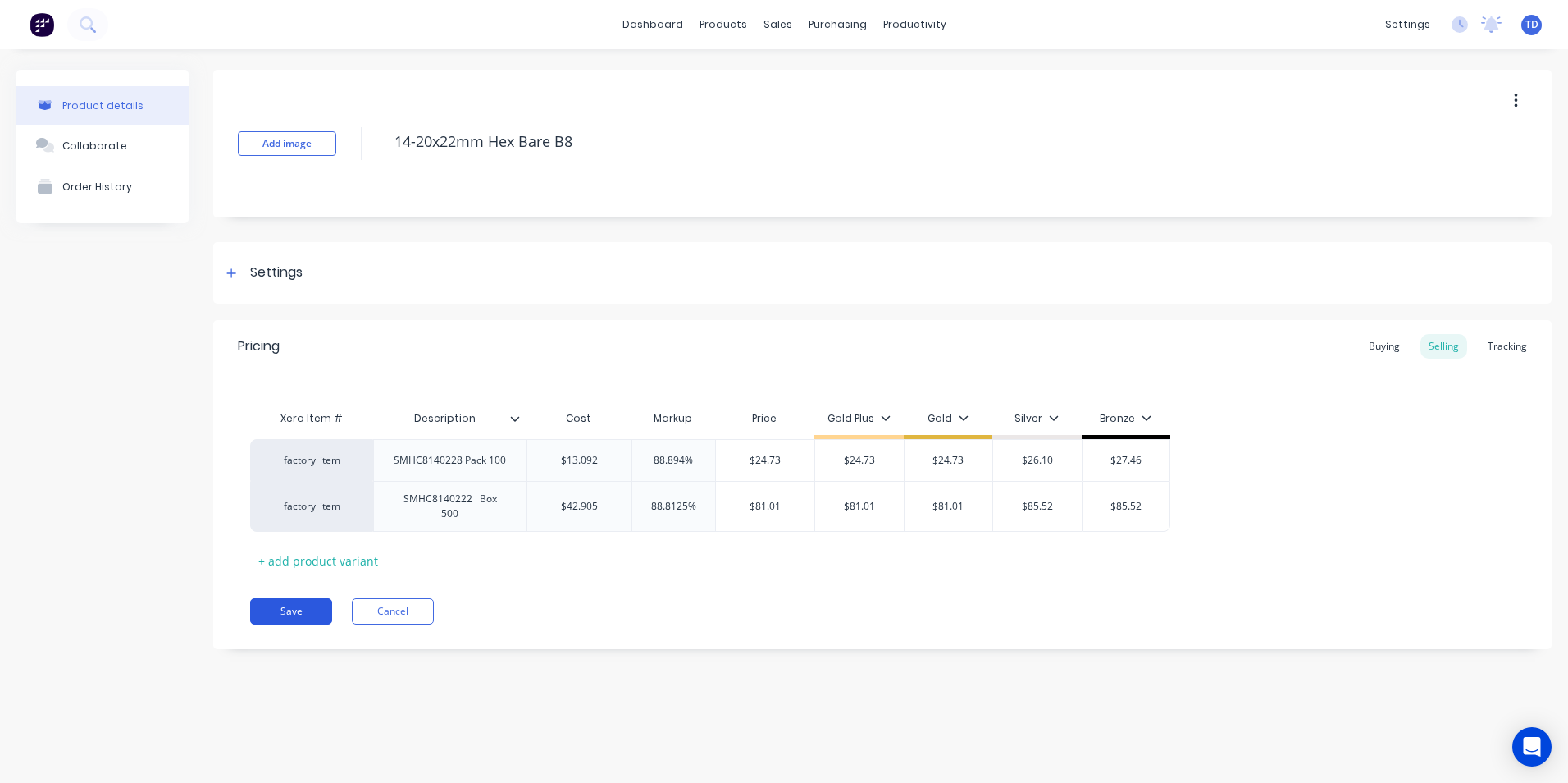
click at [286, 599] on button "Save" at bounding box center [291, 611] width 82 height 27
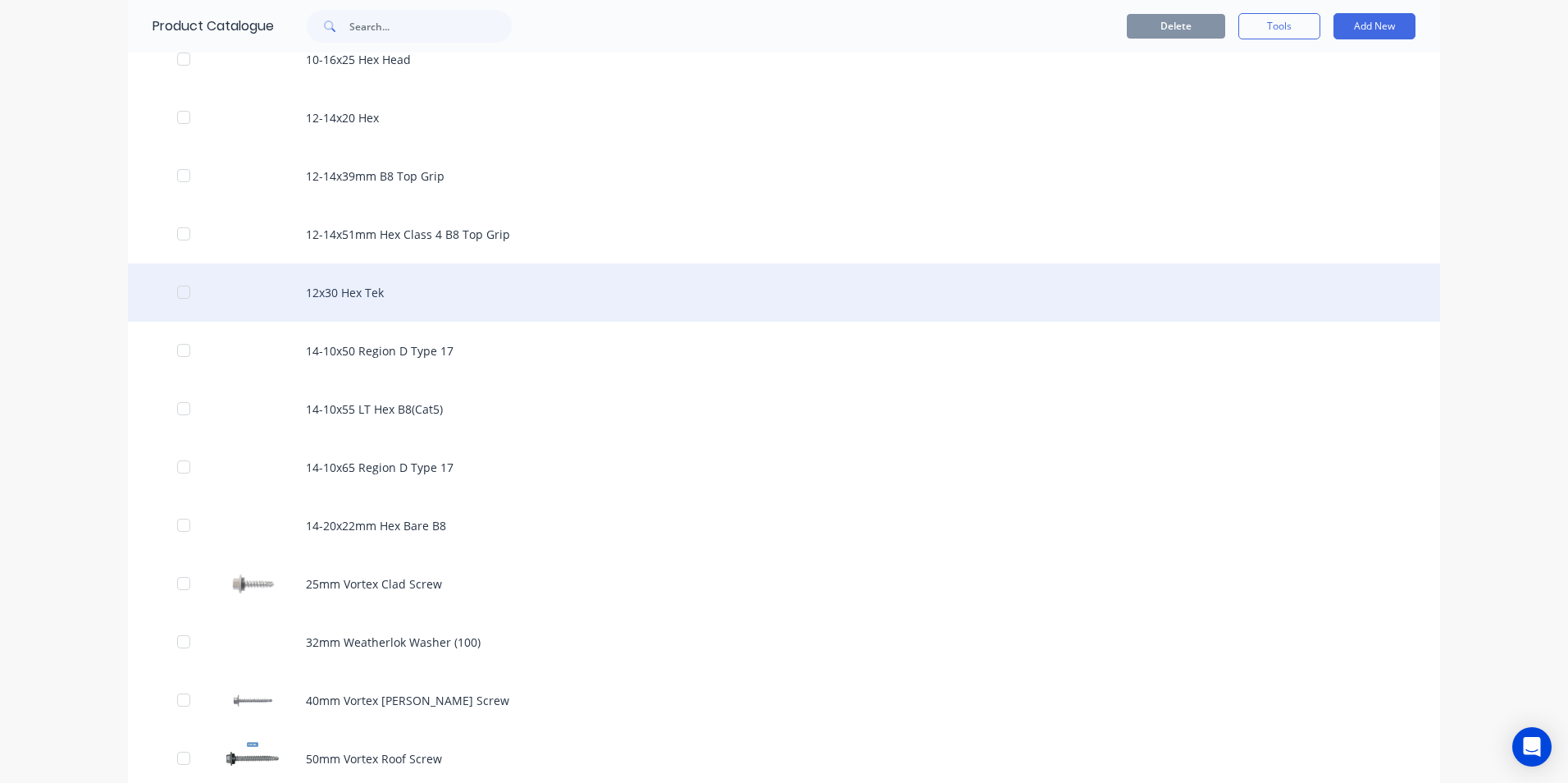
scroll to position [492, 0]
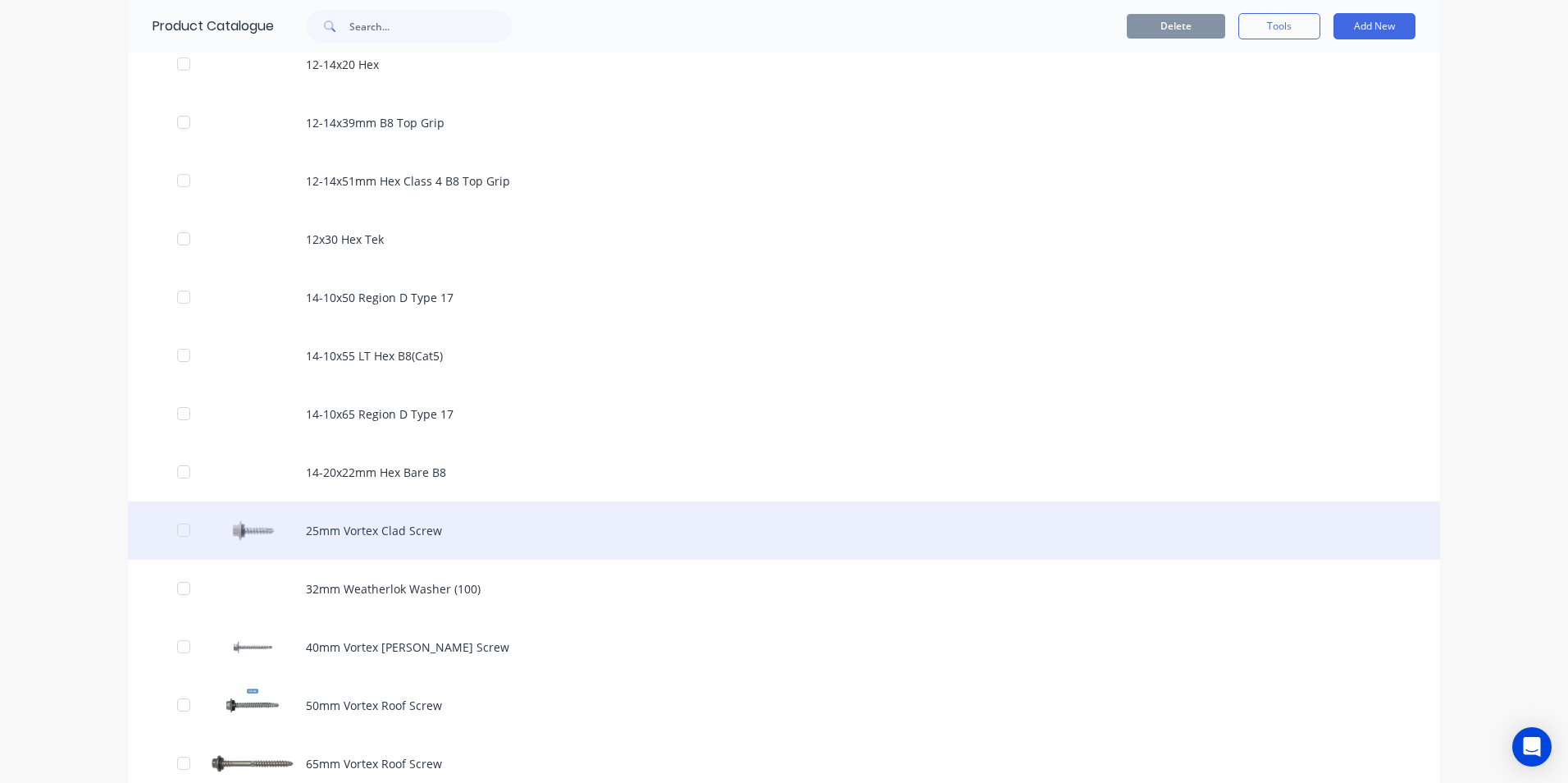
click at [342, 543] on div "25mm Vortex Clad Screw" at bounding box center [784, 530] width 1312 height 58
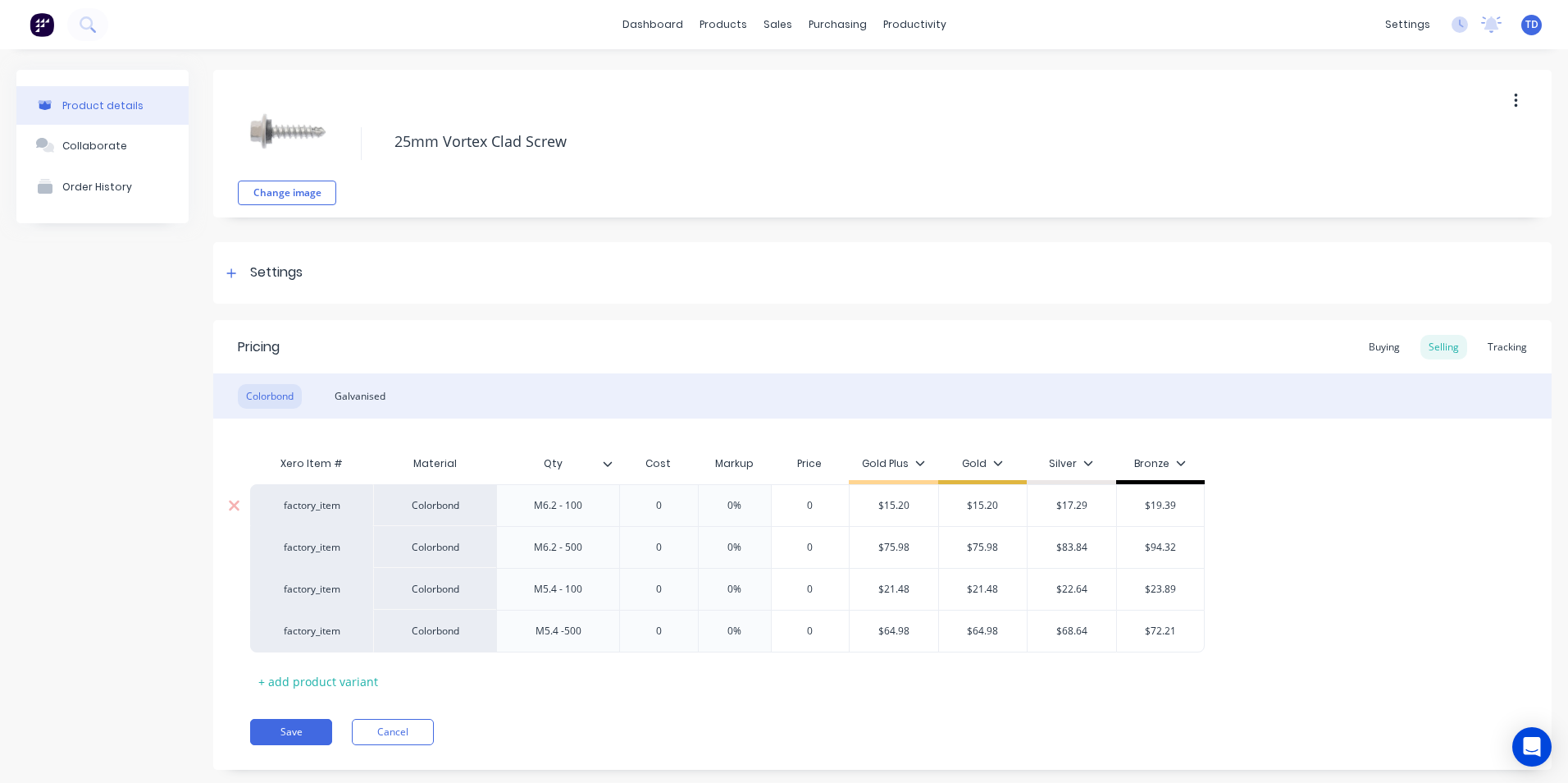
click at [667, 505] on input "0" at bounding box center [659, 505] width 82 height 15
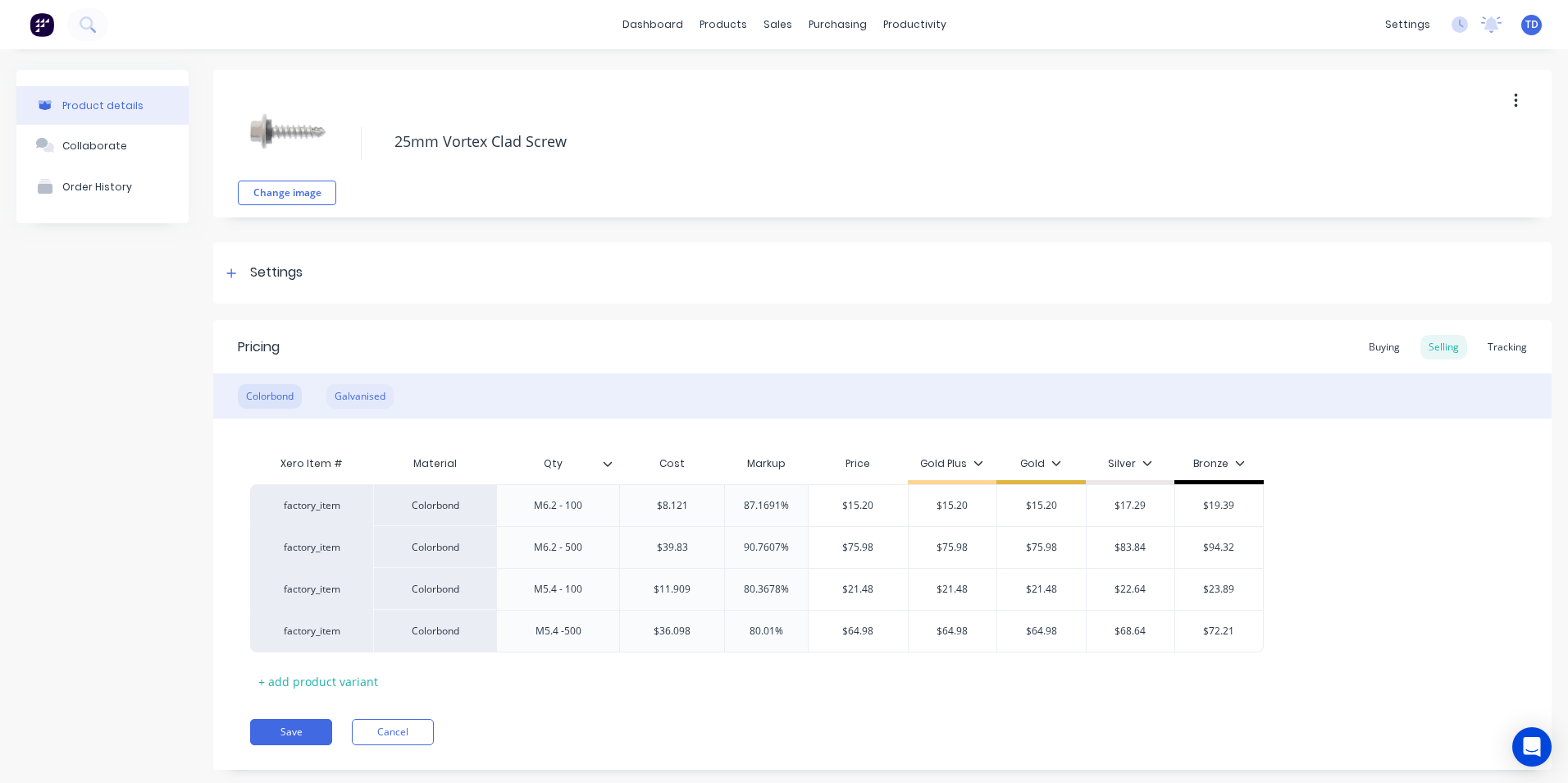
click at [362, 401] on div "Galvanised" at bounding box center [359, 396] width 67 height 25
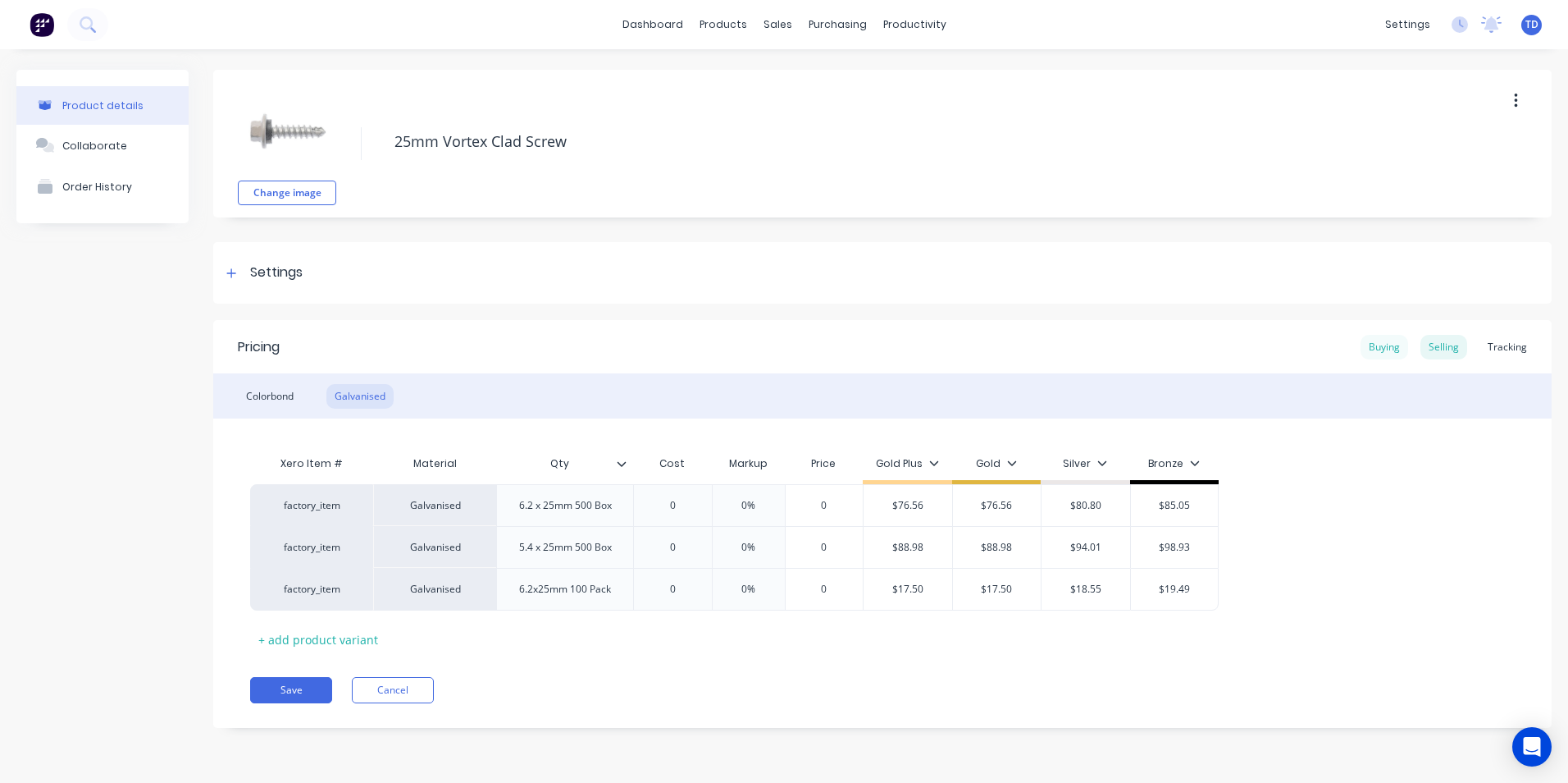
click at [1381, 354] on div "Buying" at bounding box center [1384, 347] width 47 height 25
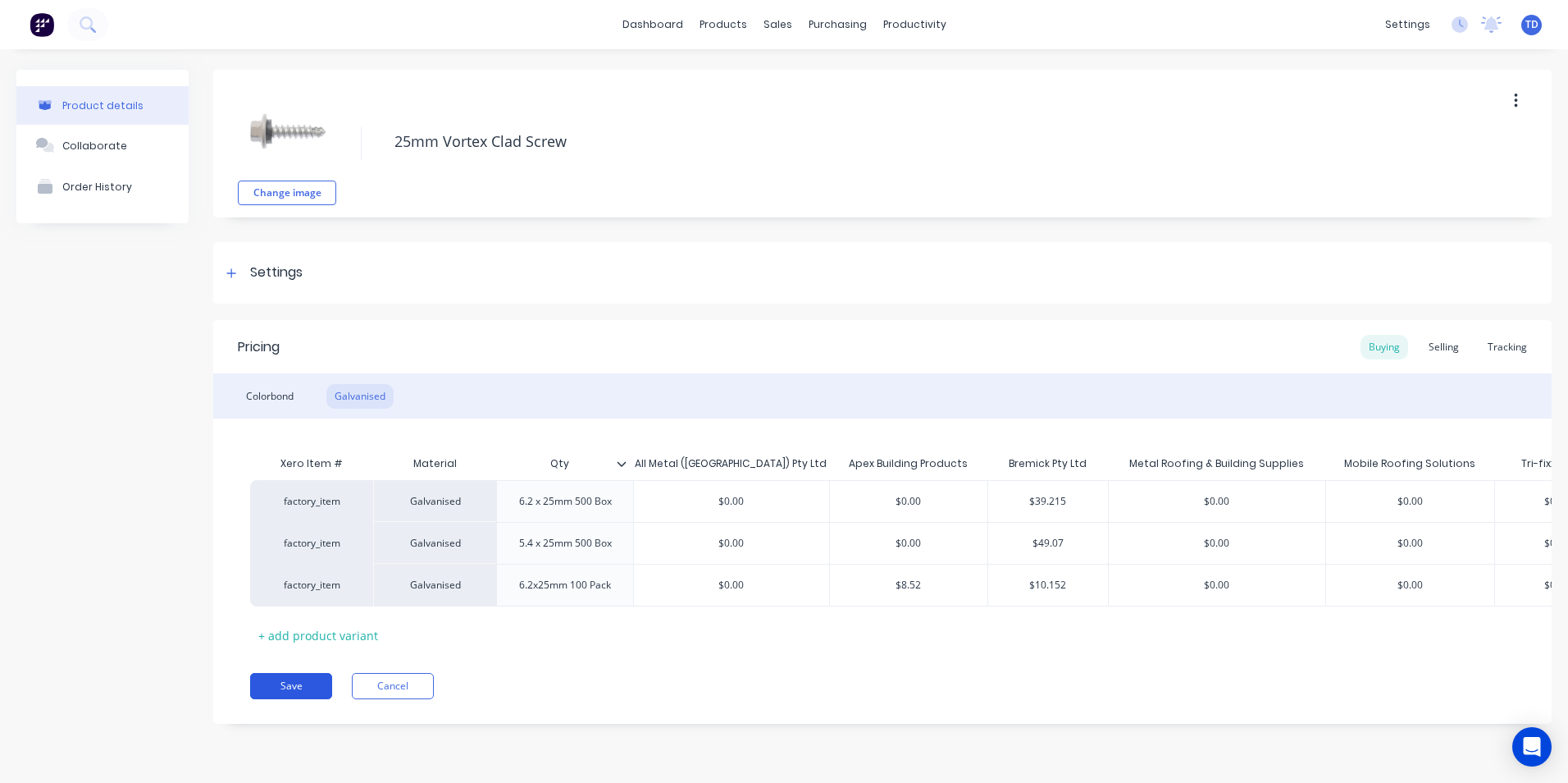
click at [273, 696] on button "Save" at bounding box center [291, 686] width 82 height 27
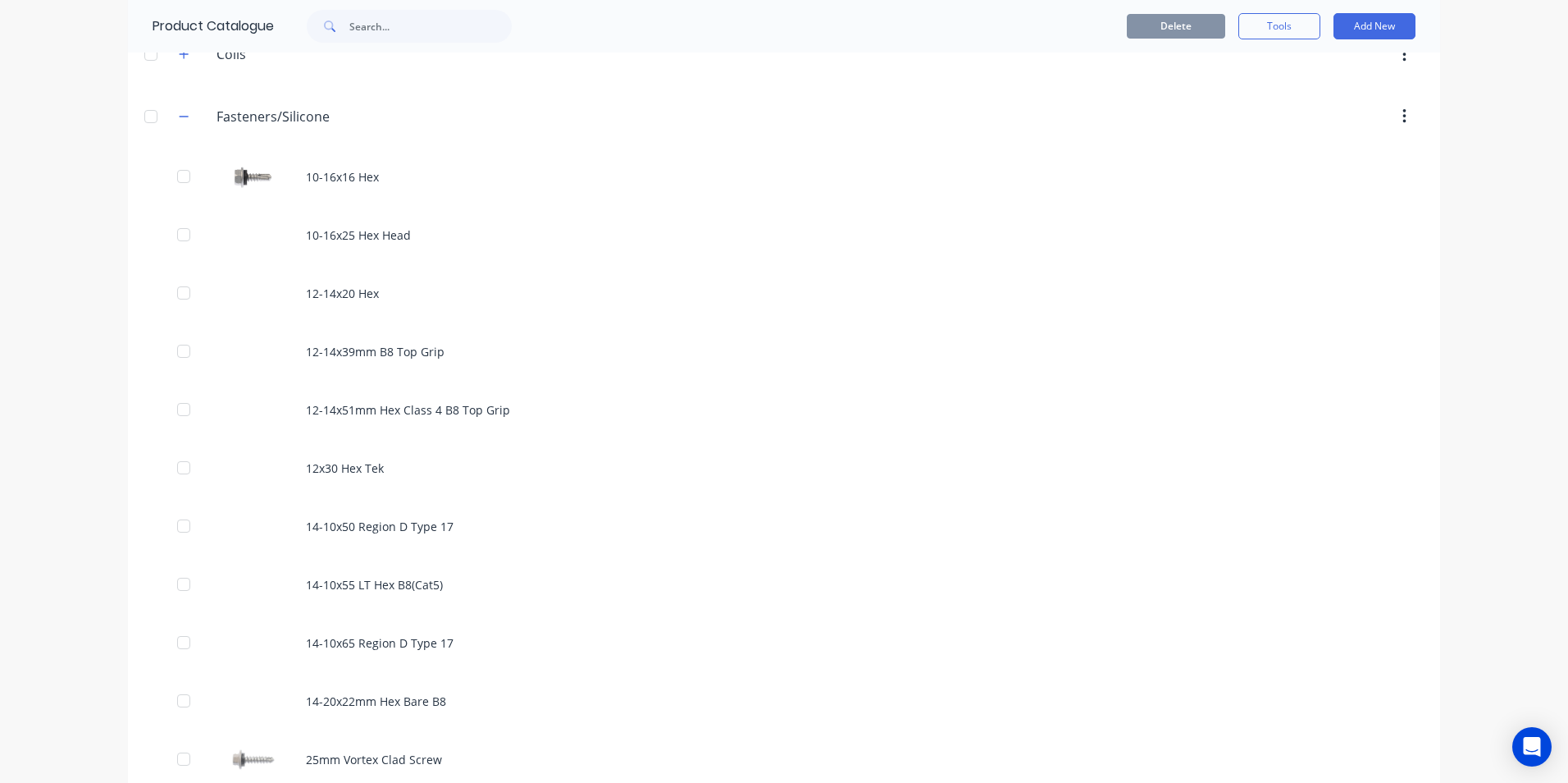
scroll to position [574, 0]
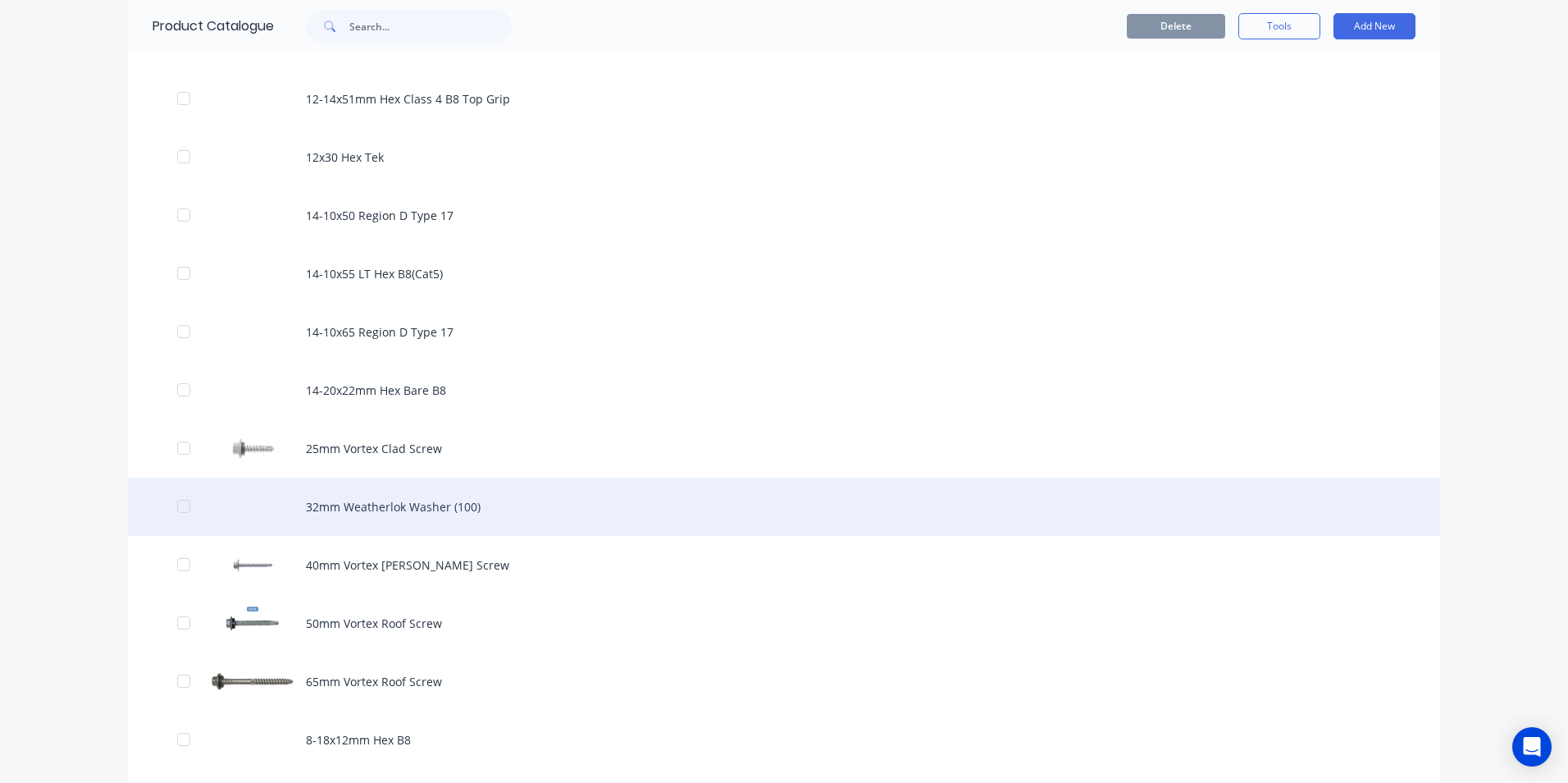
click at [366, 505] on div "32mm Weatherlok Washer (100)" at bounding box center [784, 506] width 1312 height 58
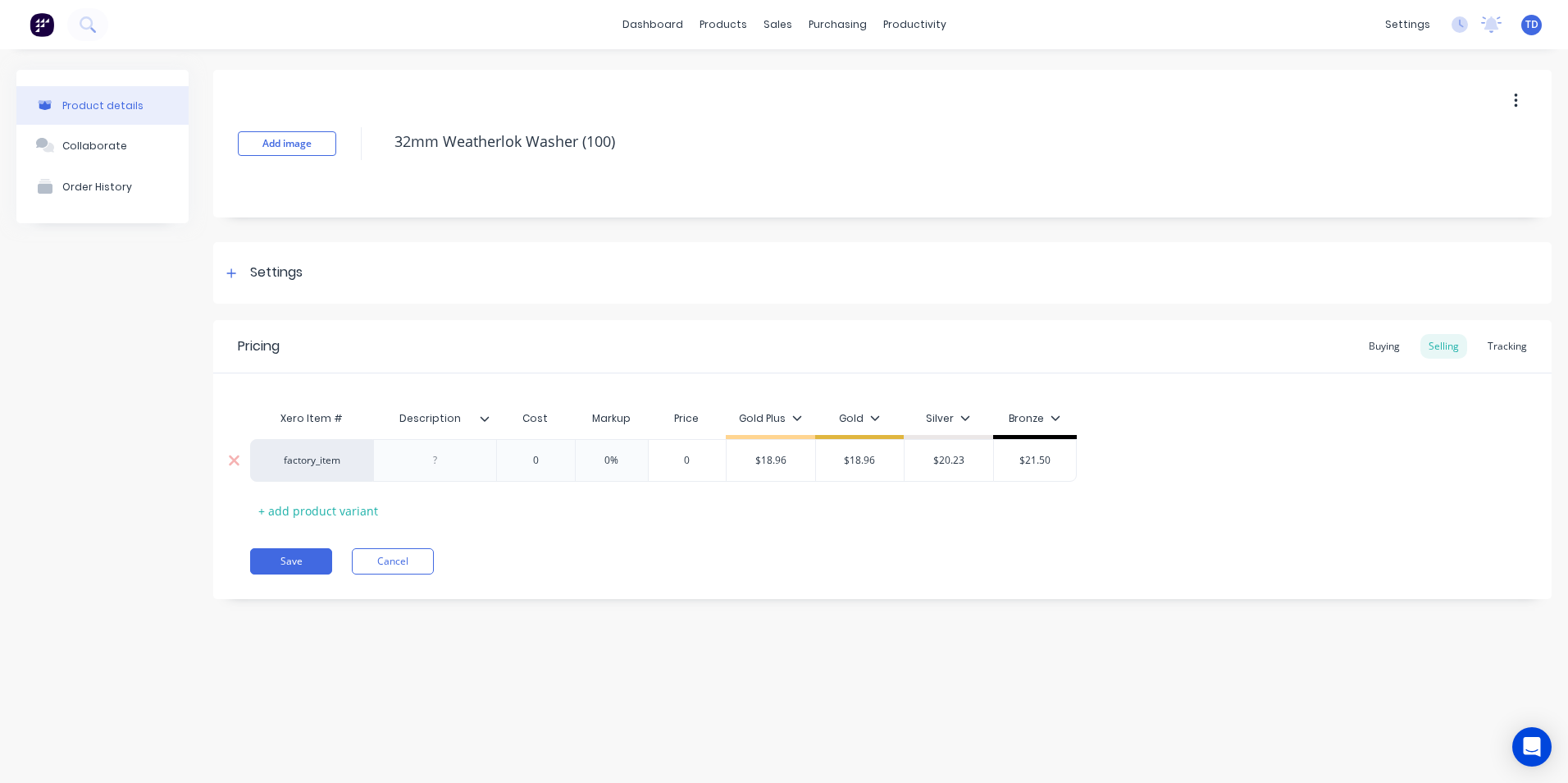
click at [538, 461] on input "0" at bounding box center [535, 461] width 82 height 15
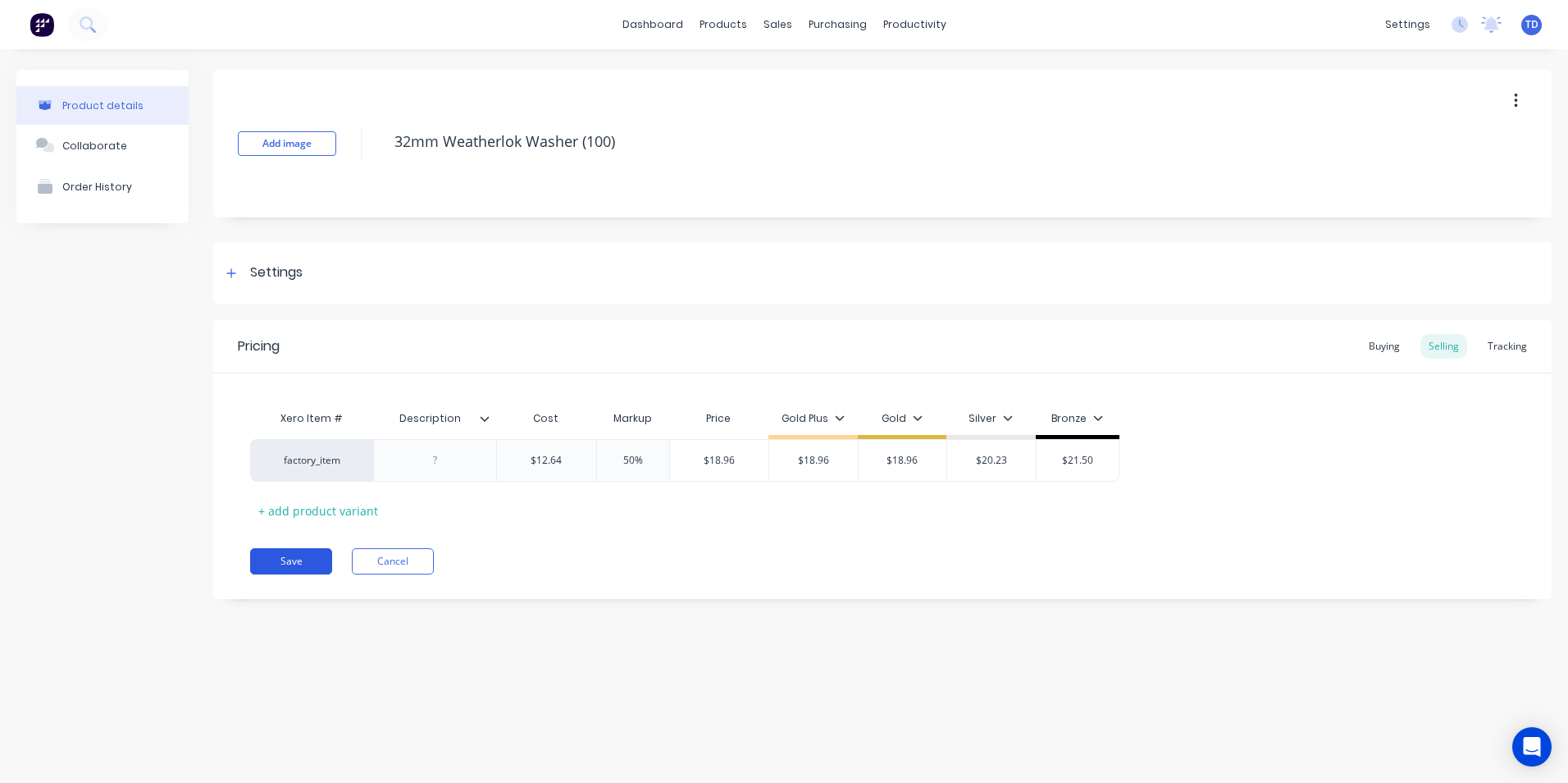
click at [297, 555] on button "Save" at bounding box center [291, 561] width 82 height 27
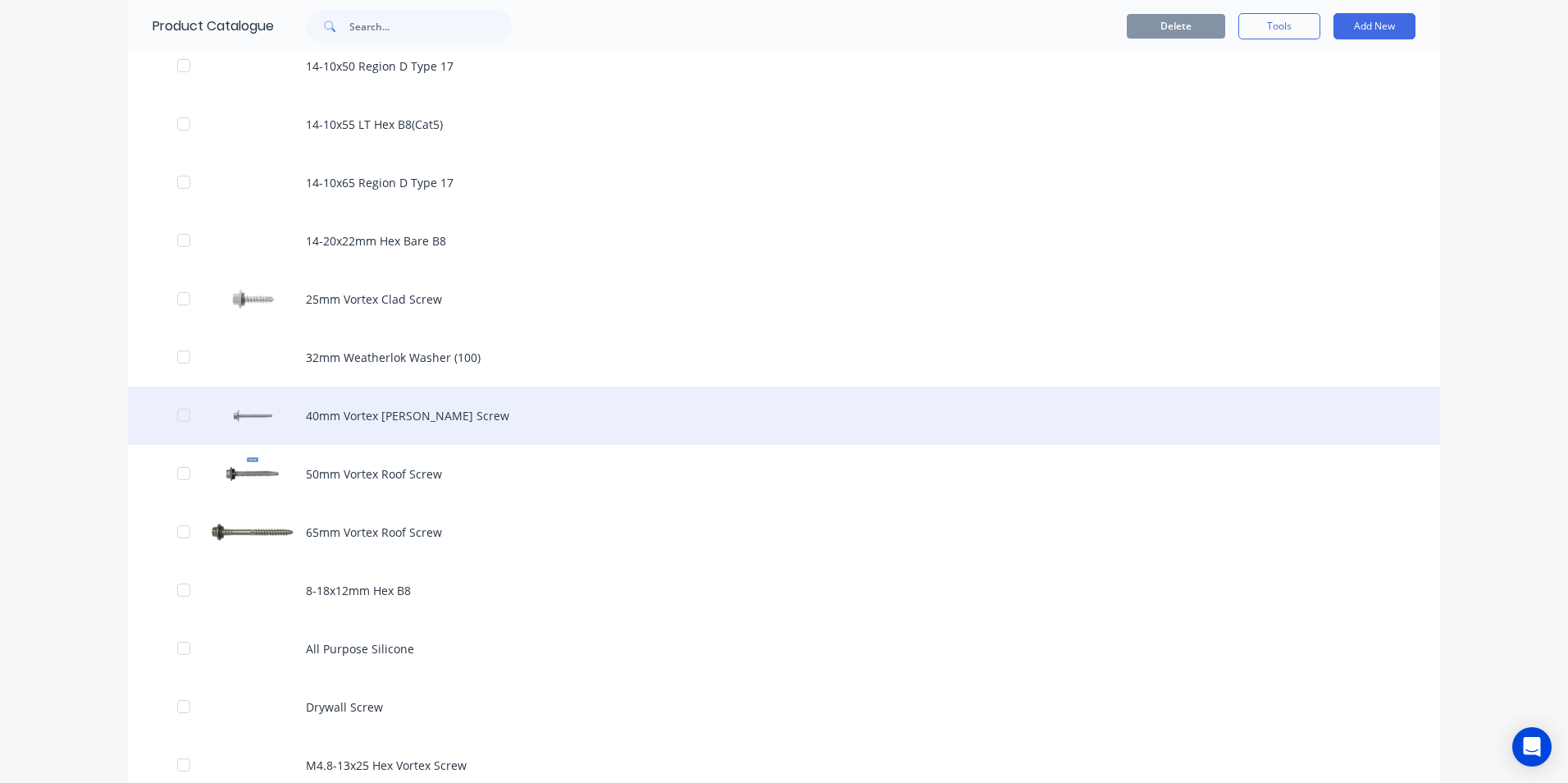
scroll to position [738, 0]
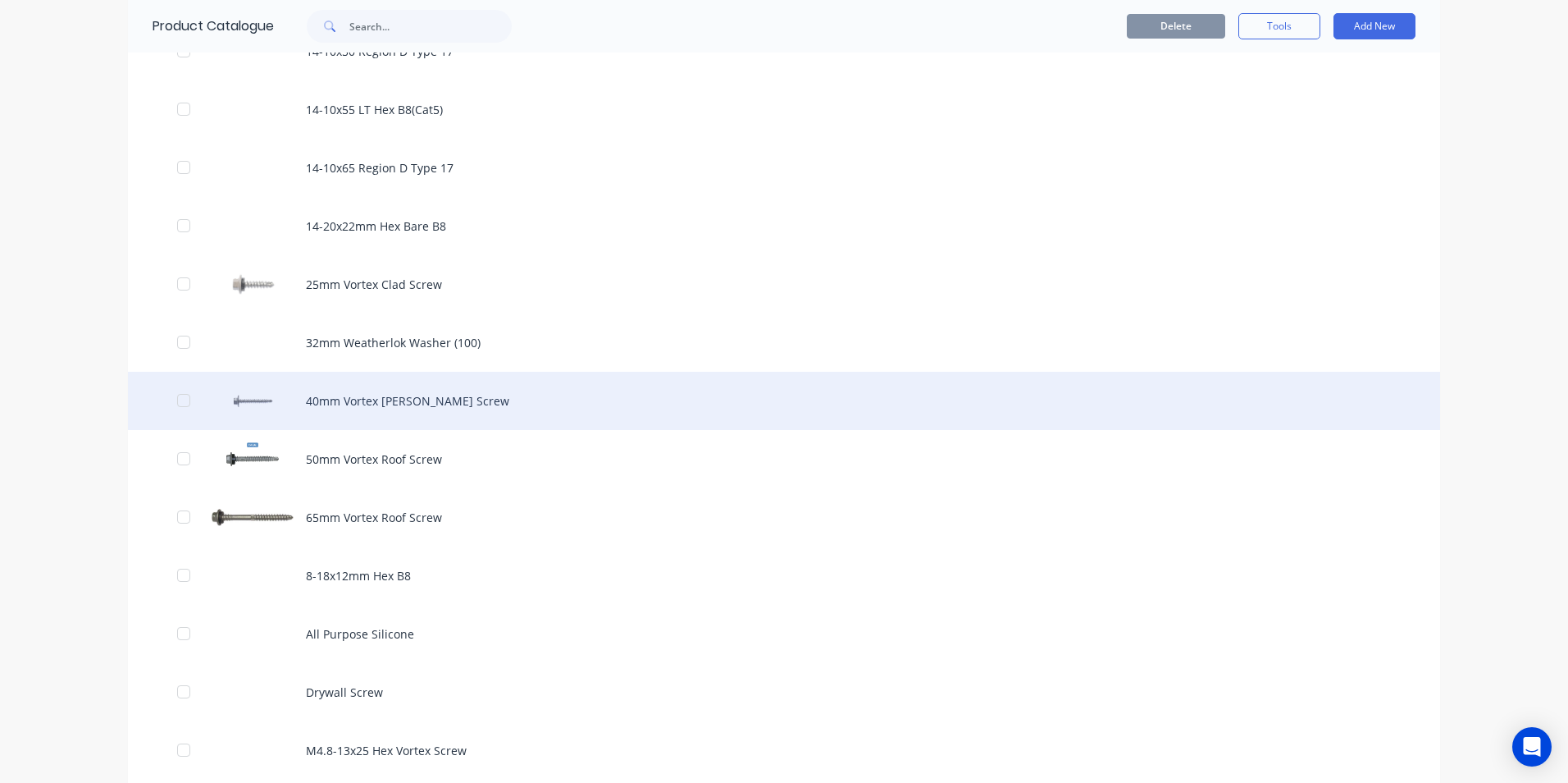
click at [406, 403] on div "40mm Vortex [PERSON_NAME] Screw" at bounding box center [784, 401] width 1312 height 58
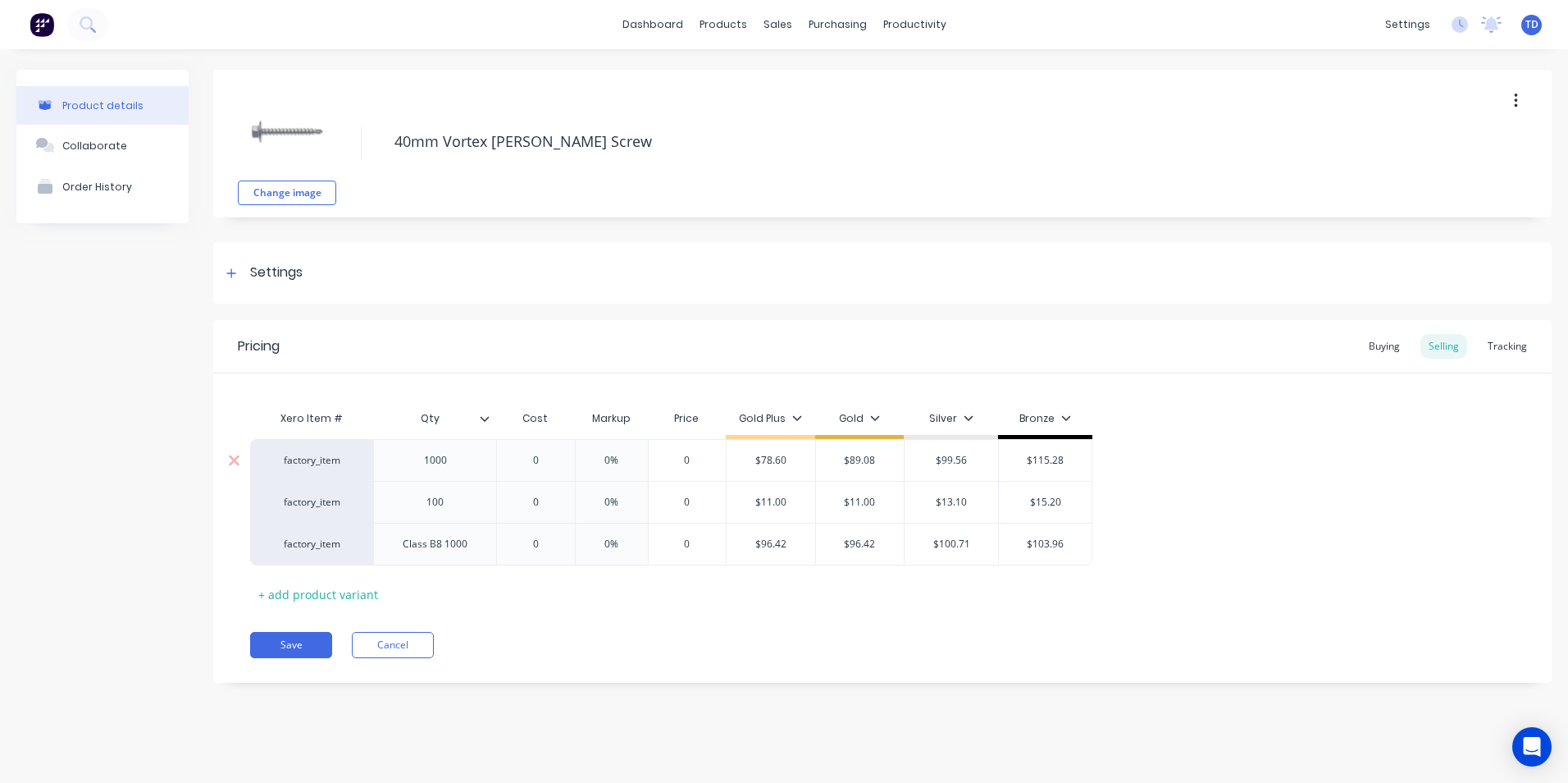
click at [556, 457] on input "0" at bounding box center [535, 461] width 82 height 15
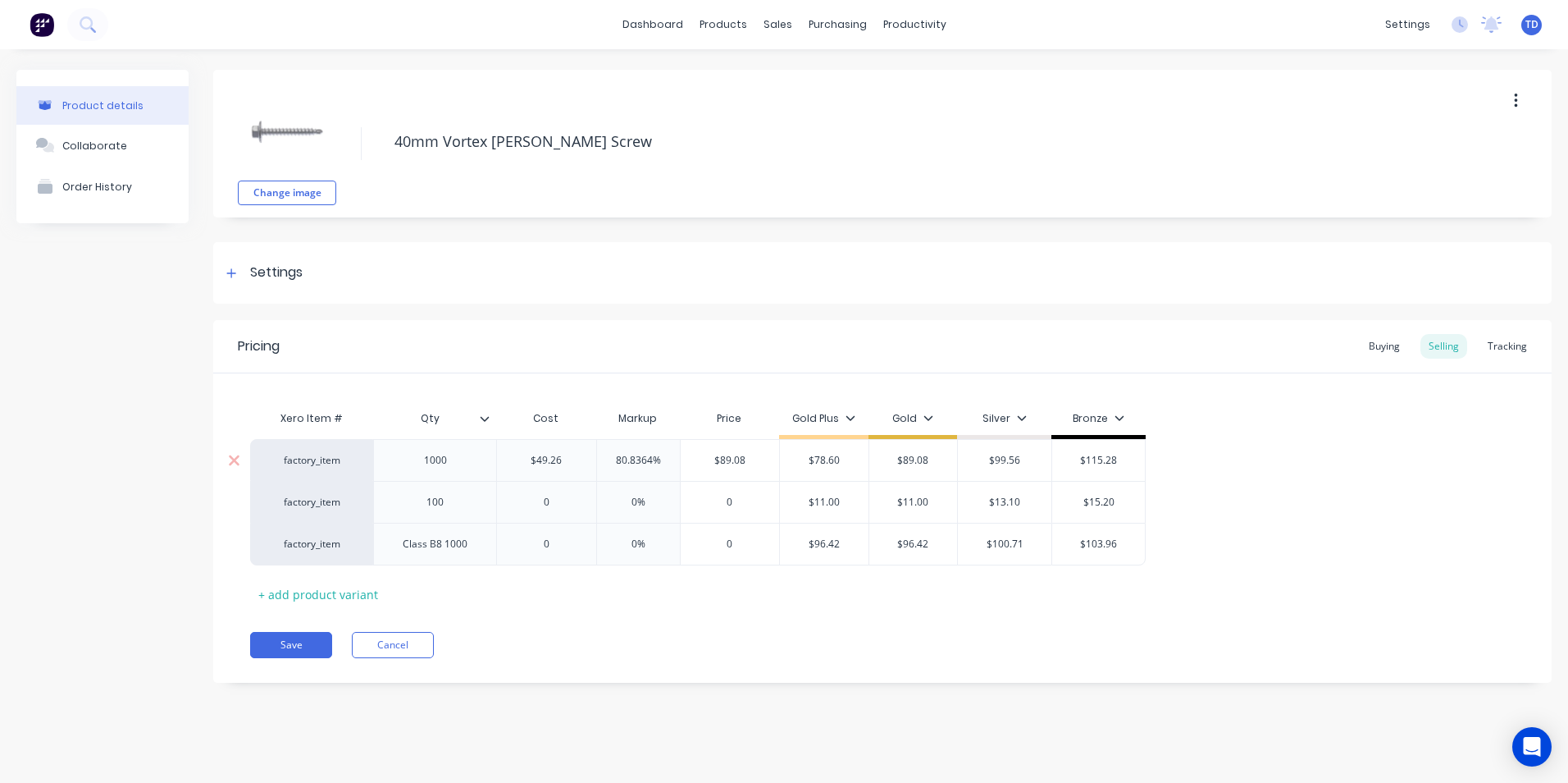
click at [938, 464] on input "$89.08" at bounding box center [914, 461] width 89 height 15
click at [285, 650] on button "Save" at bounding box center [291, 645] width 82 height 27
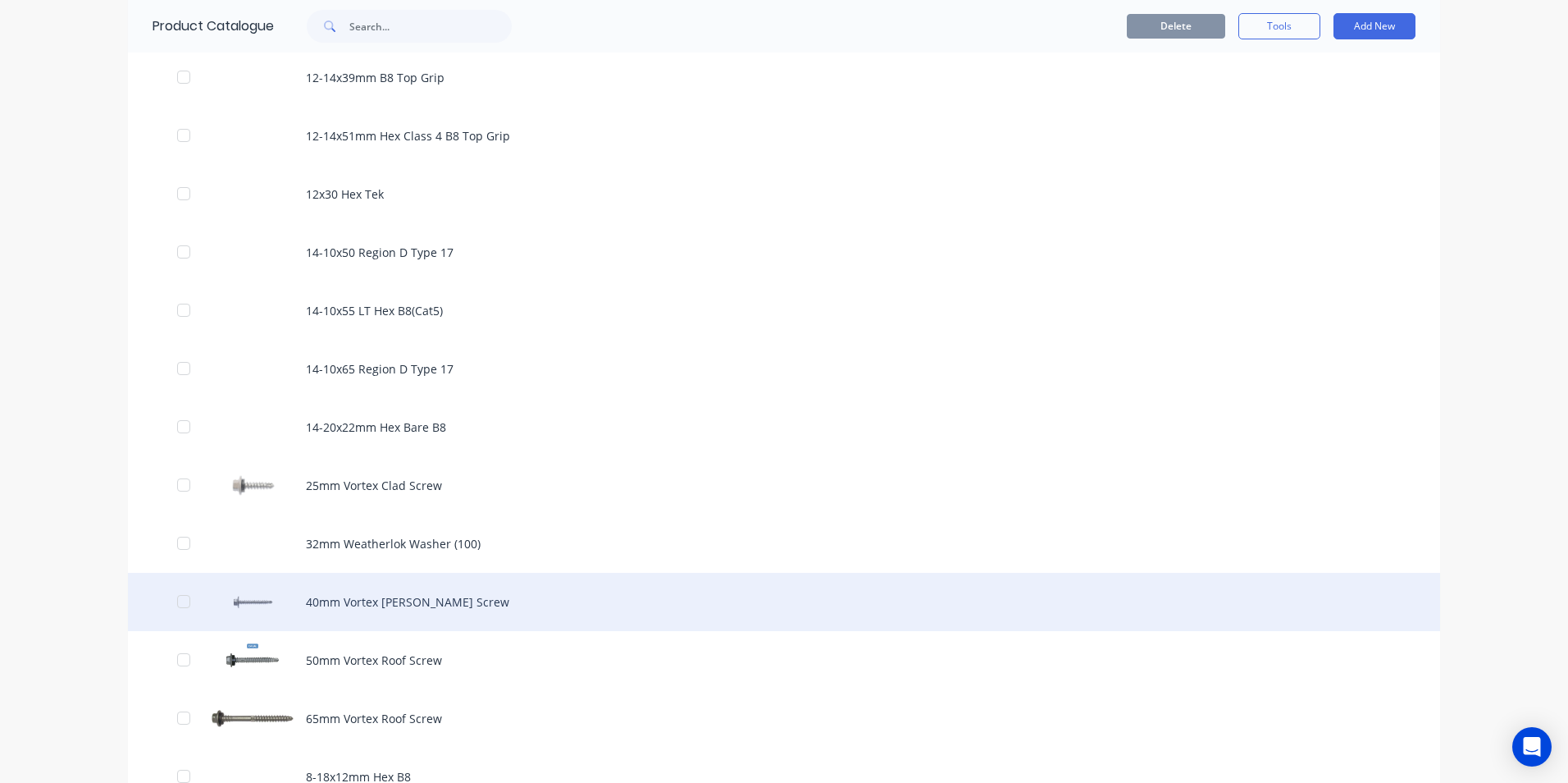
scroll to position [574, 0]
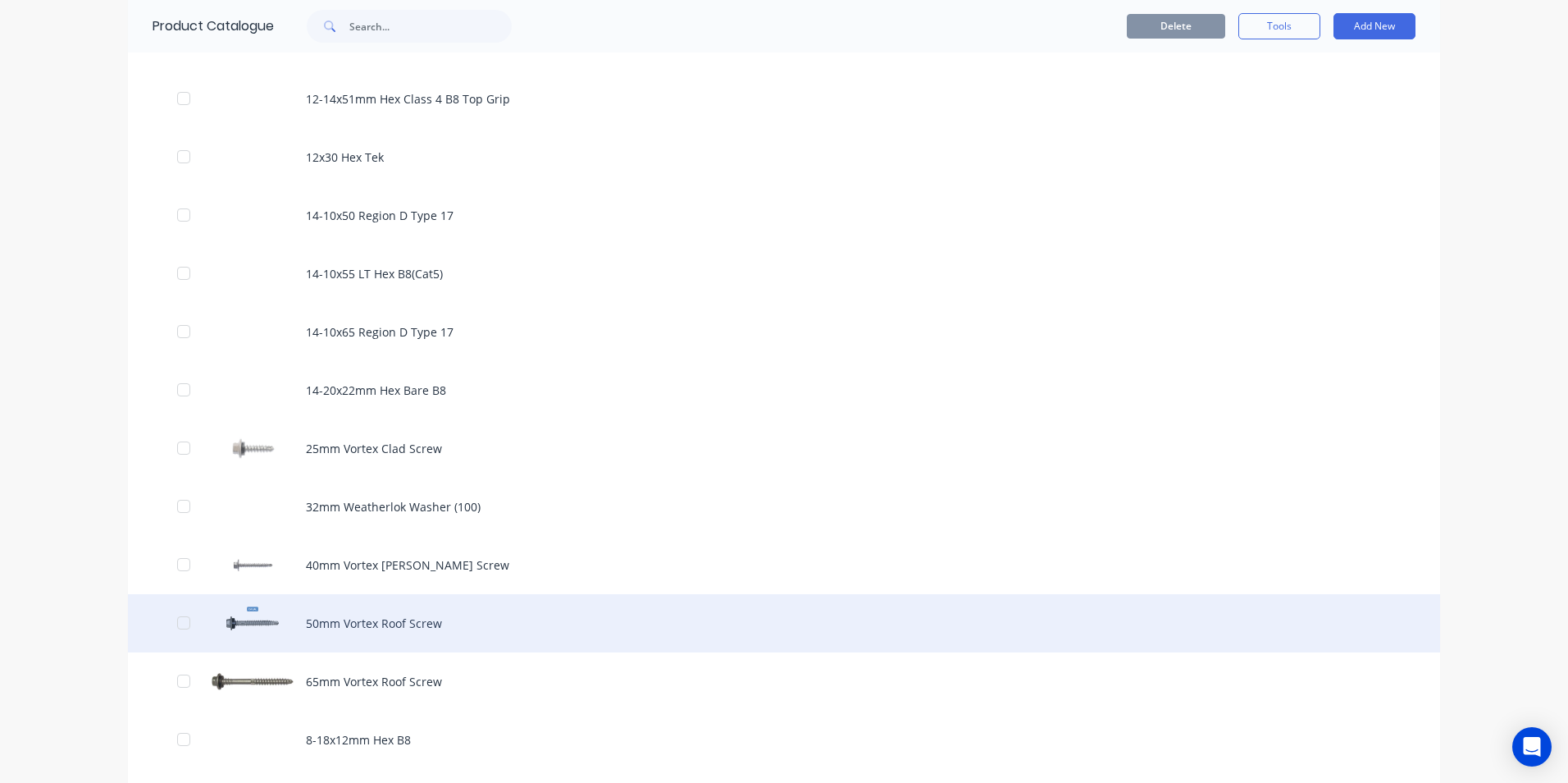
click at [353, 630] on div "50mm Vortex Roof Screw" at bounding box center [784, 623] width 1312 height 58
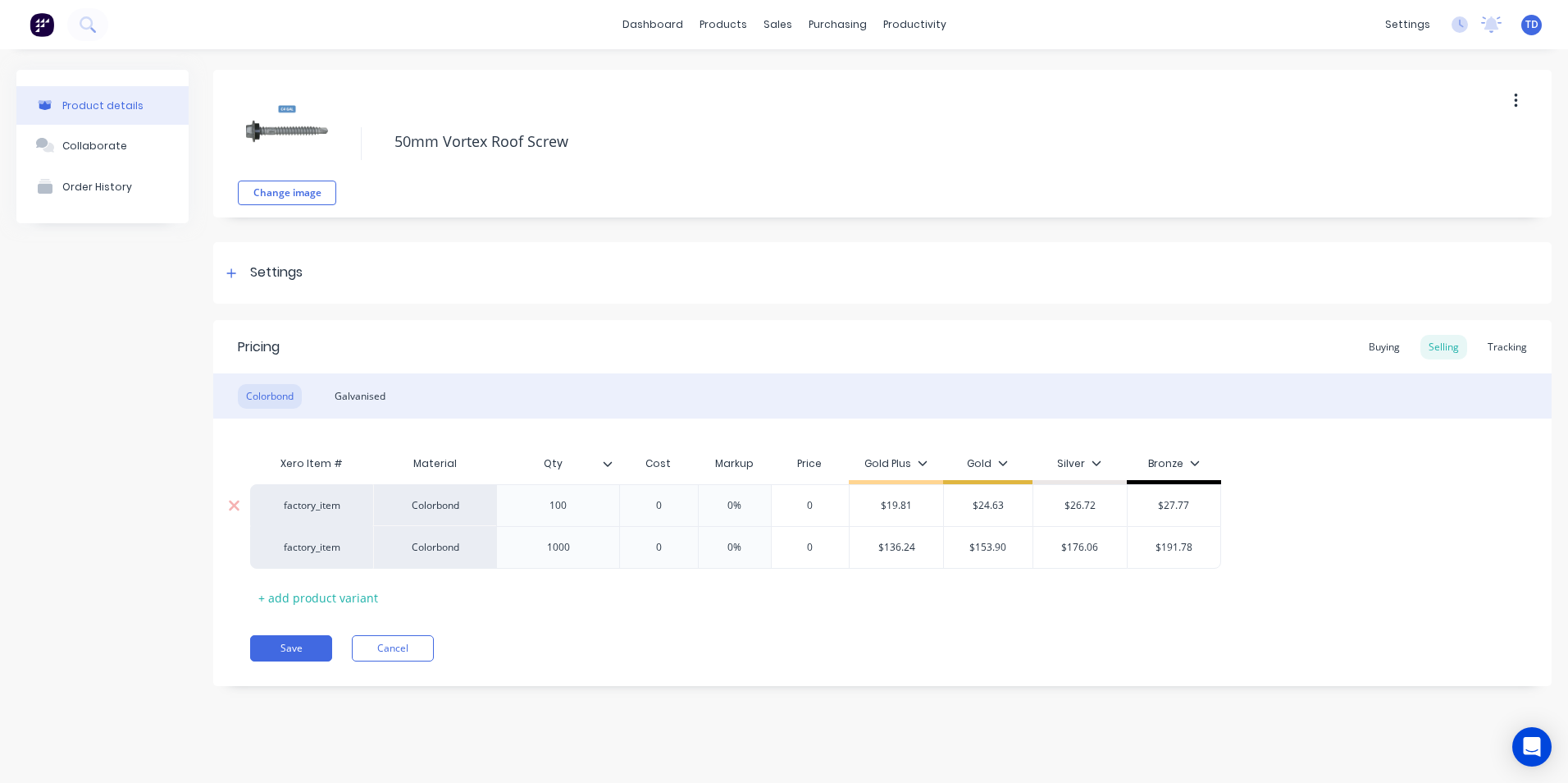
click at [668, 505] on input "0" at bounding box center [659, 505] width 82 height 15
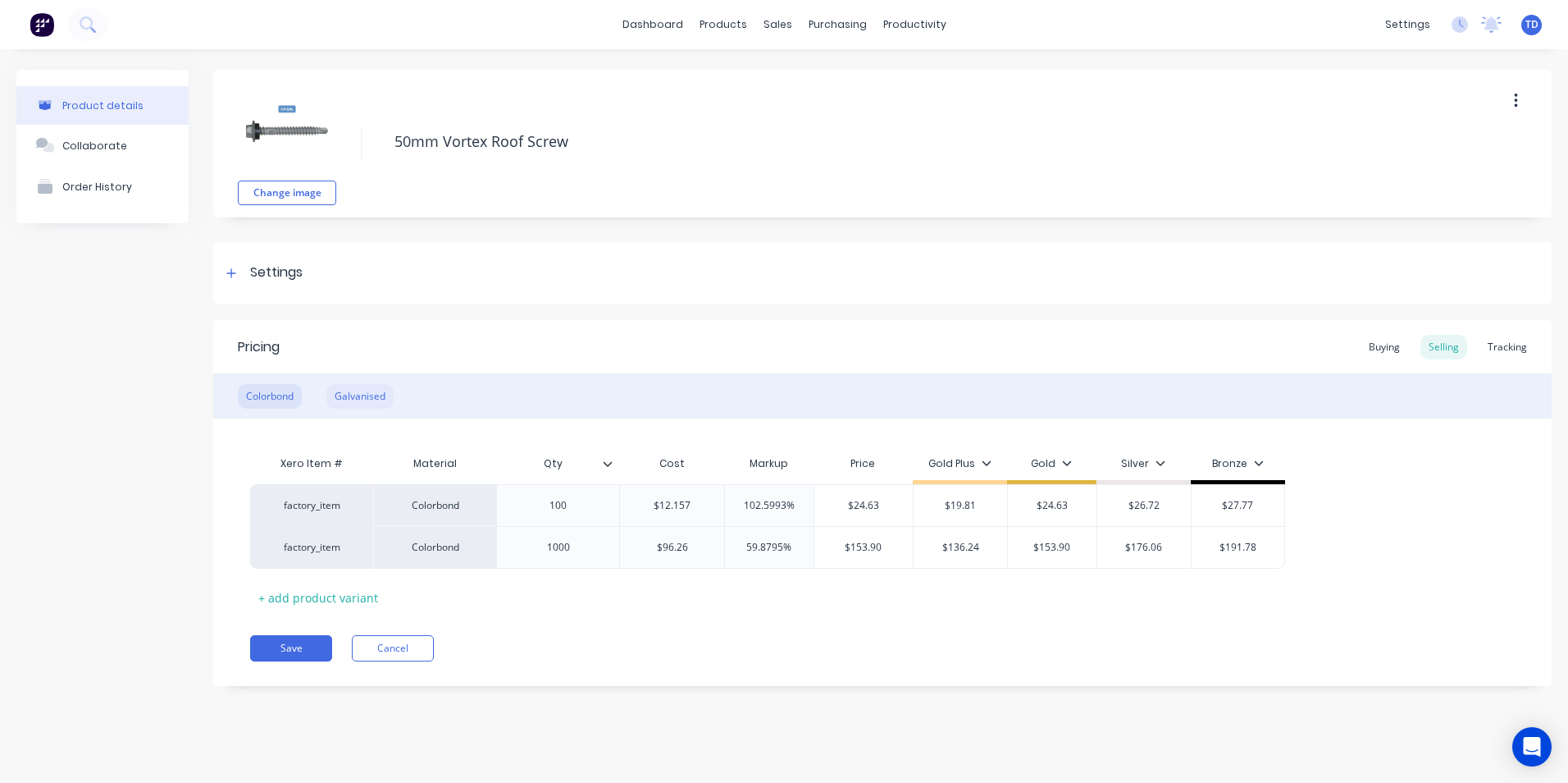
click at [361, 396] on div "Galvanised" at bounding box center [359, 396] width 67 height 25
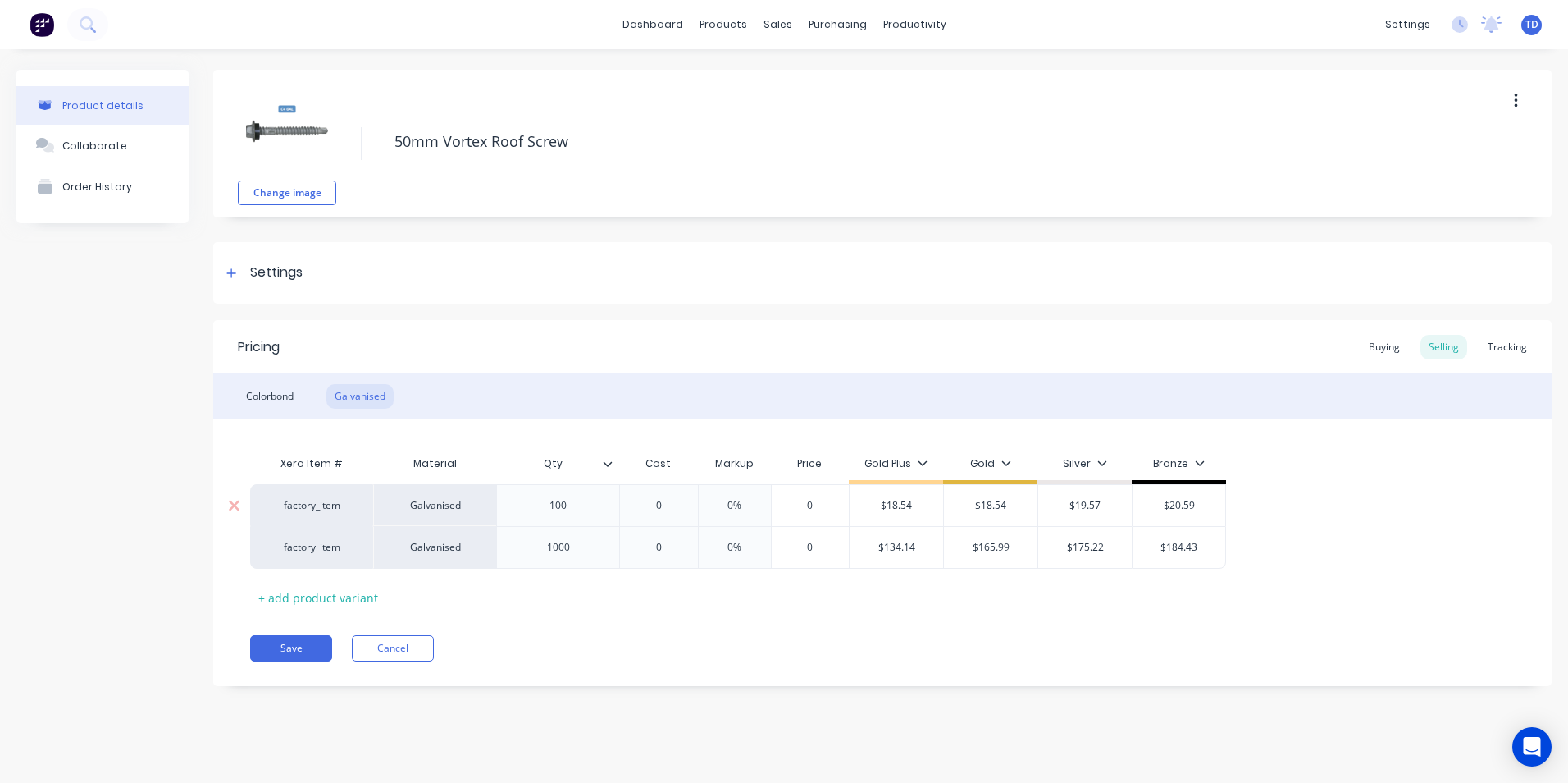
click at [668, 505] on input "0" at bounding box center [659, 505] width 82 height 15
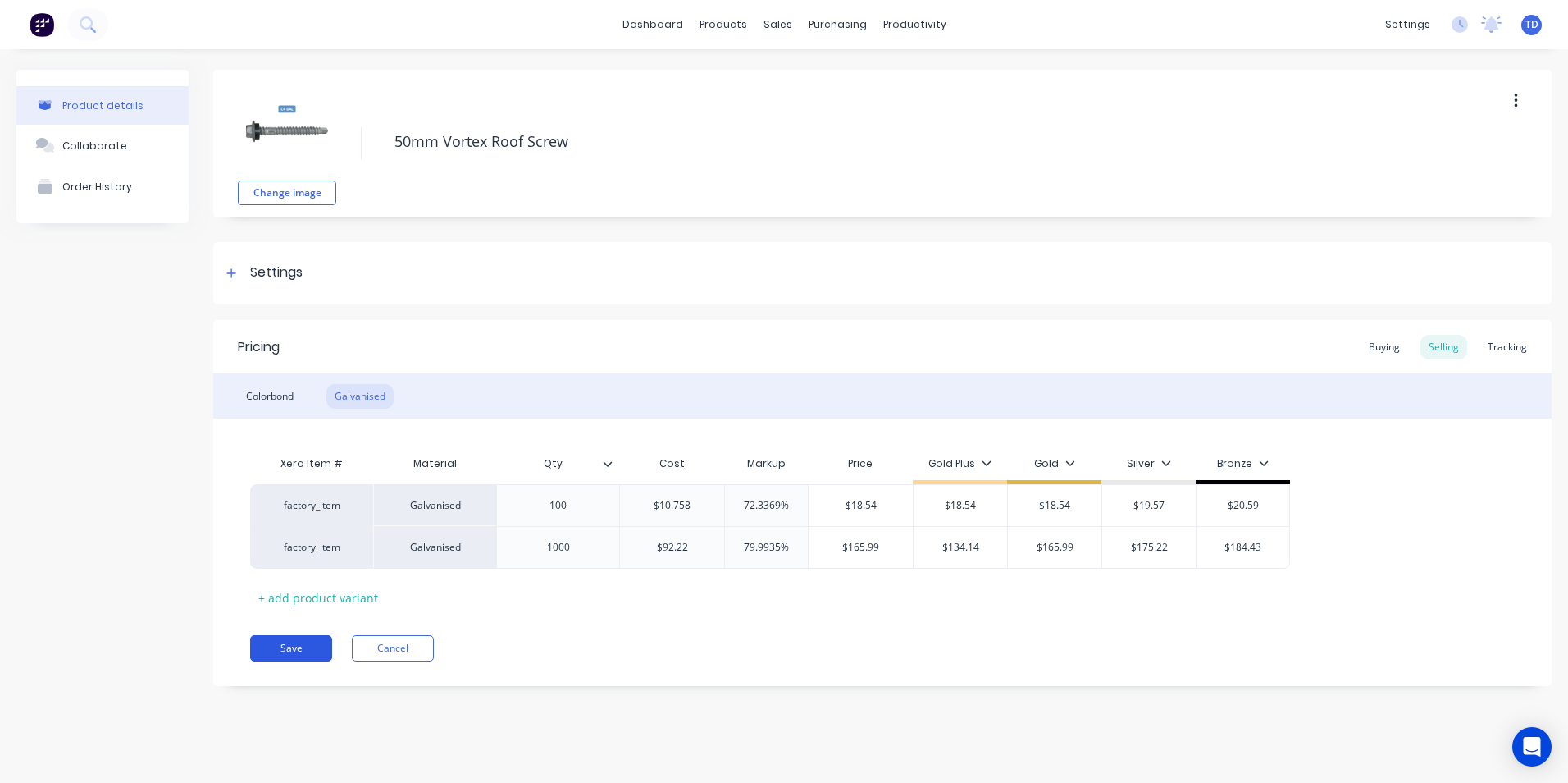
click at [294, 645] on button "Save" at bounding box center [291, 648] width 82 height 27
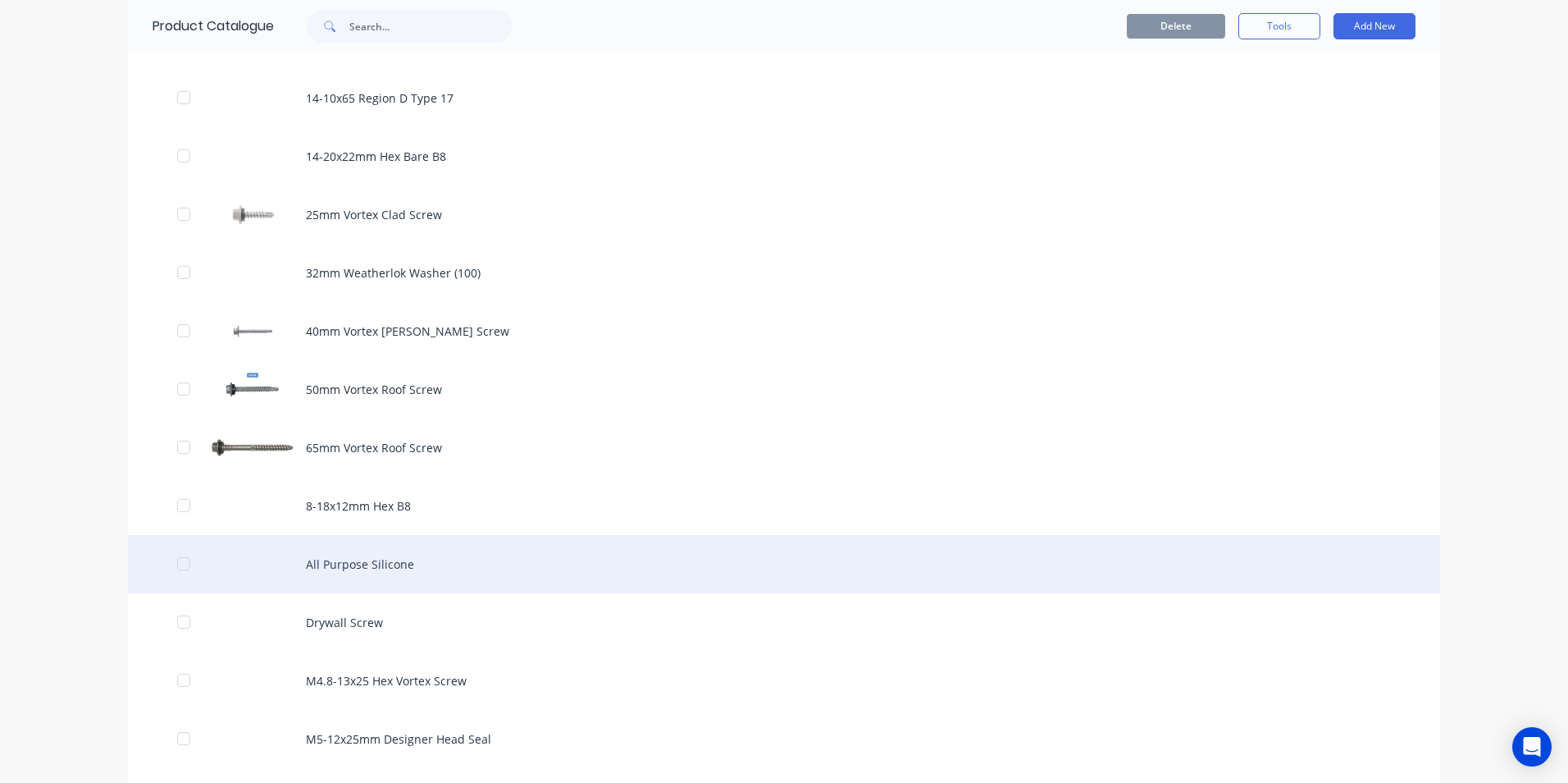
scroll to position [820, 0]
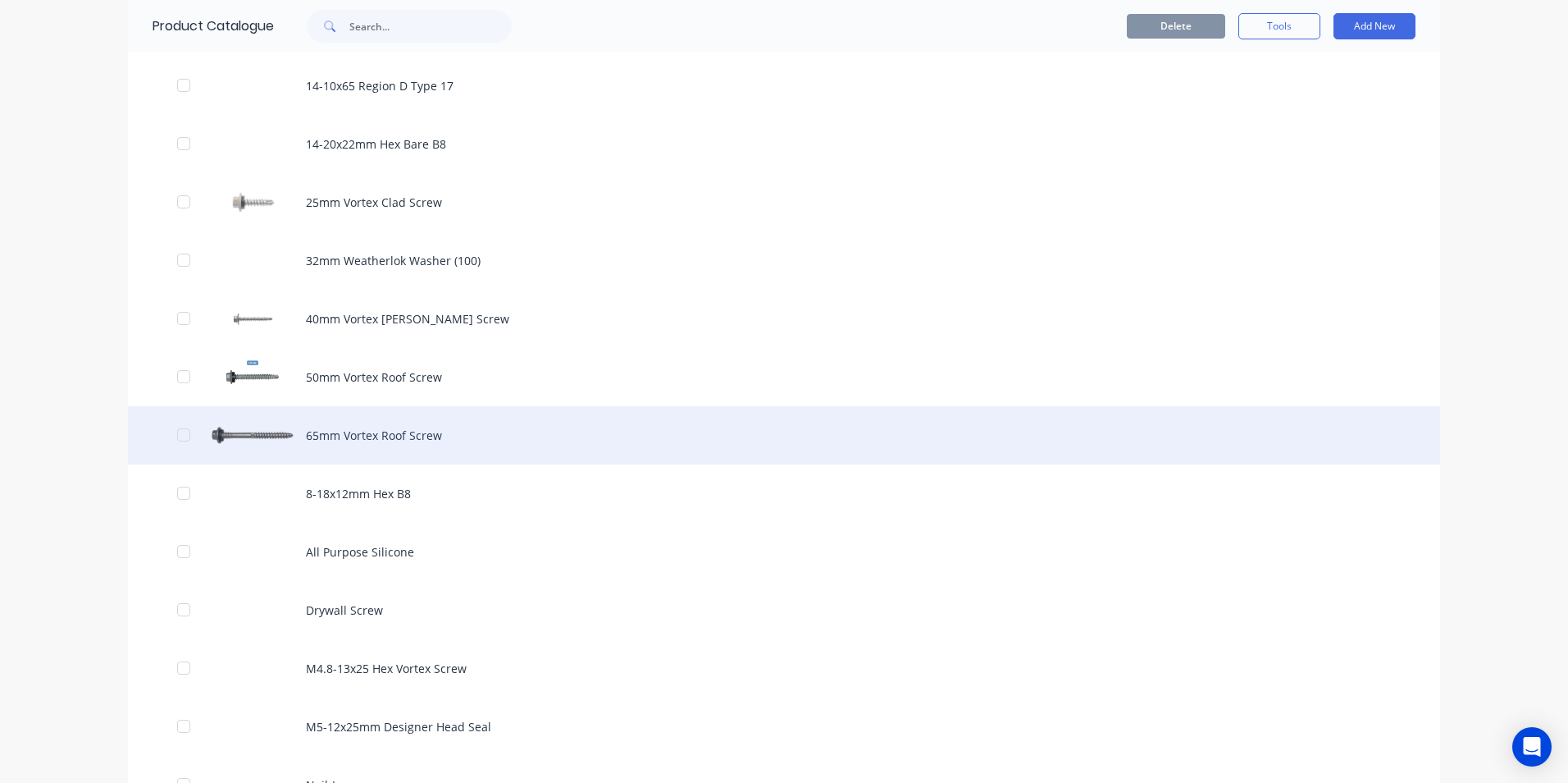
click at [397, 447] on div "65mm Vortex Roof Screw" at bounding box center [784, 435] width 1312 height 58
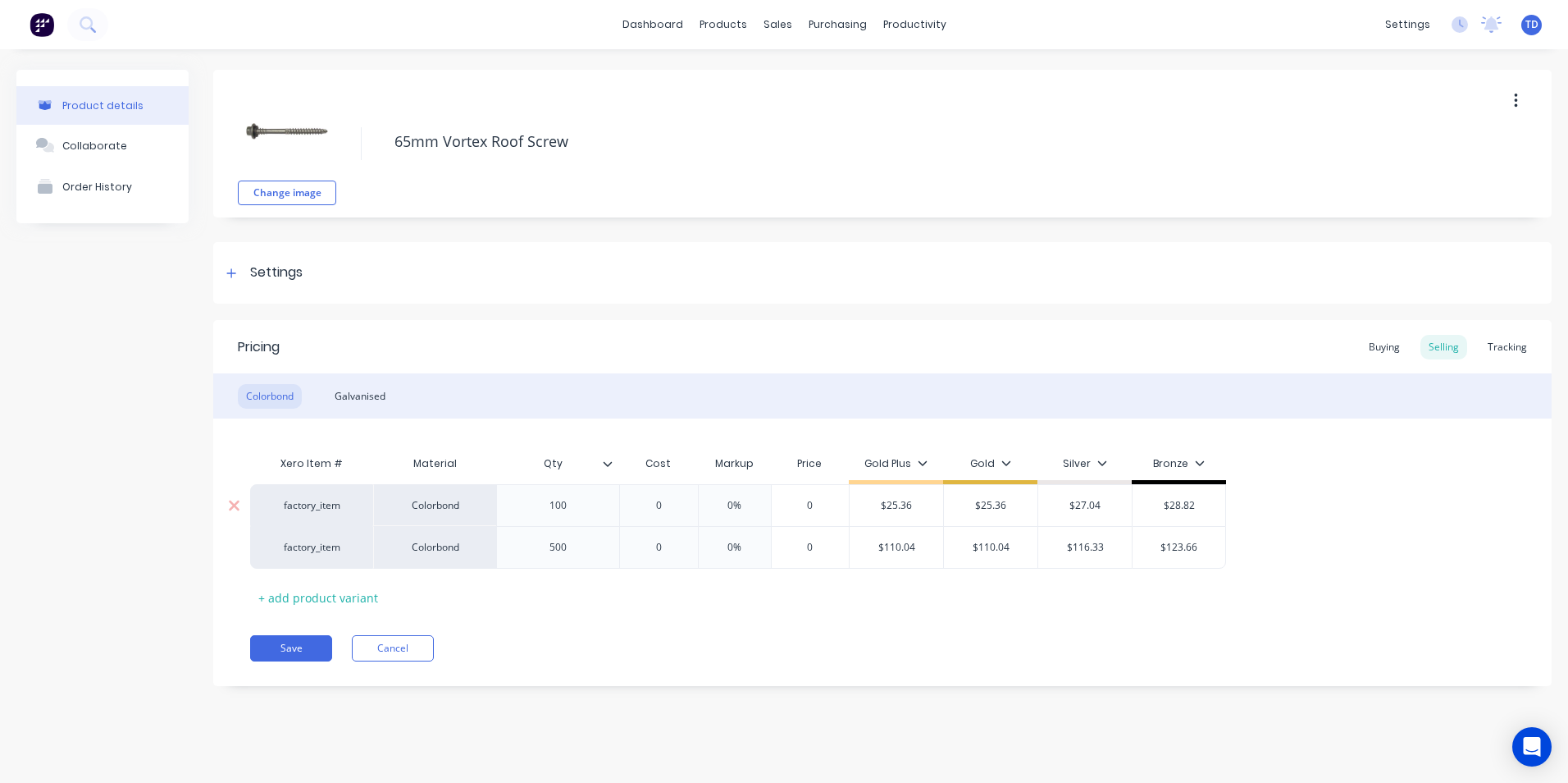
click at [673, 505] on input "0" at bounding box center [659, 505] width 82 height 15
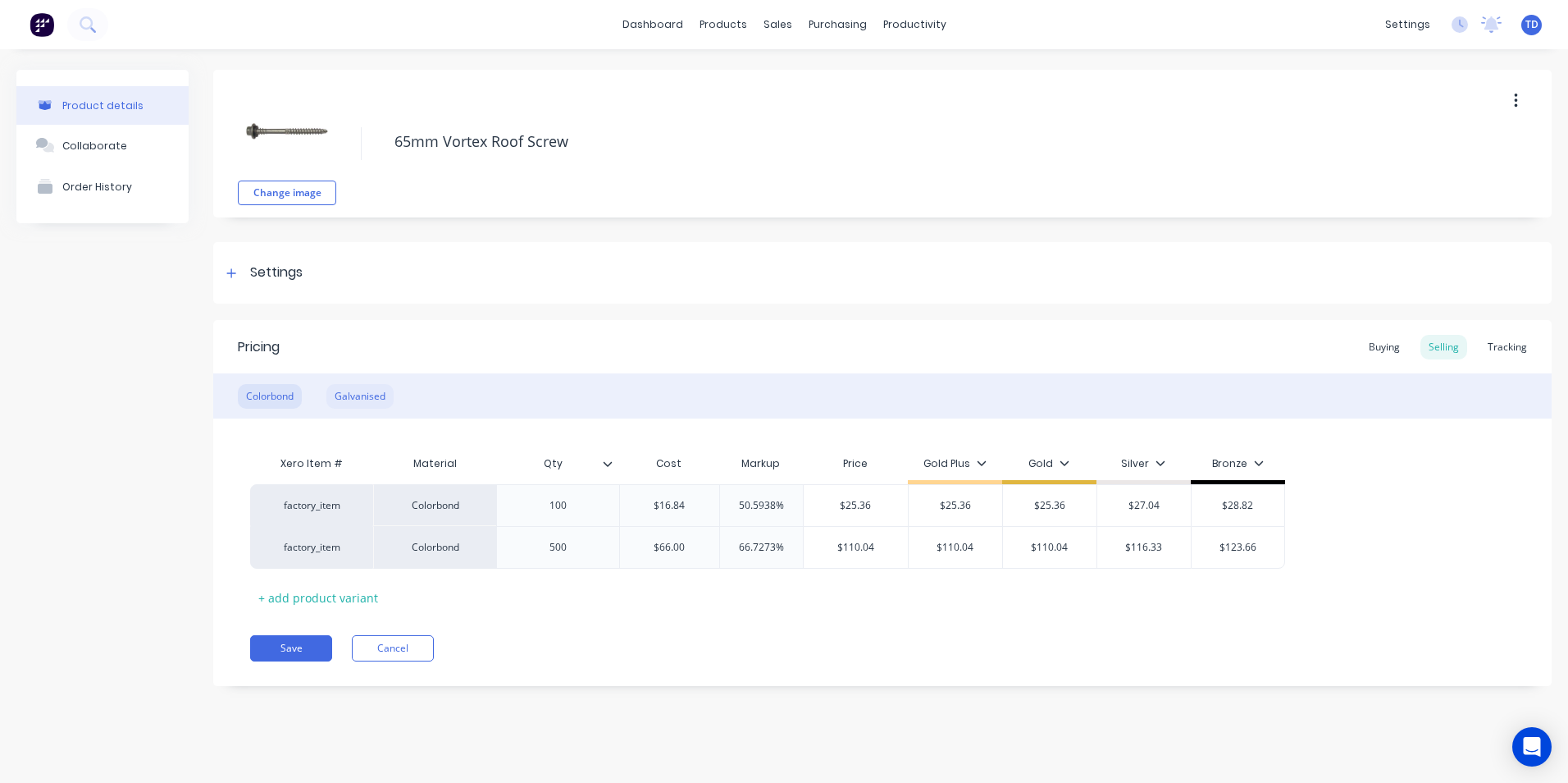
click at [357, 389] on div "Galvanised" at bounding box center [359, 396] width 67 height 25
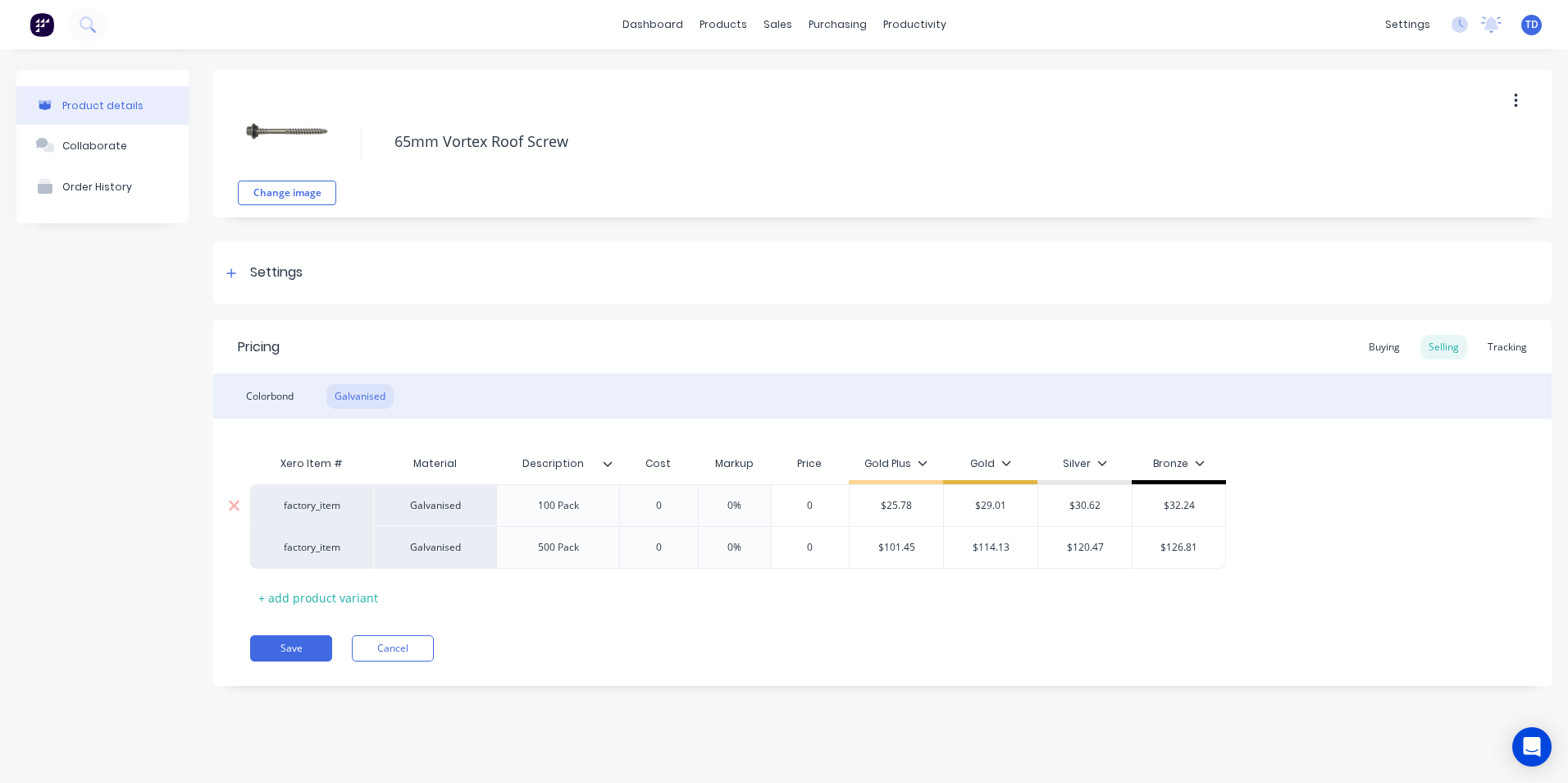
click at [667, 504] on input "0" at bounding box center [659, 505] width 82 height 15
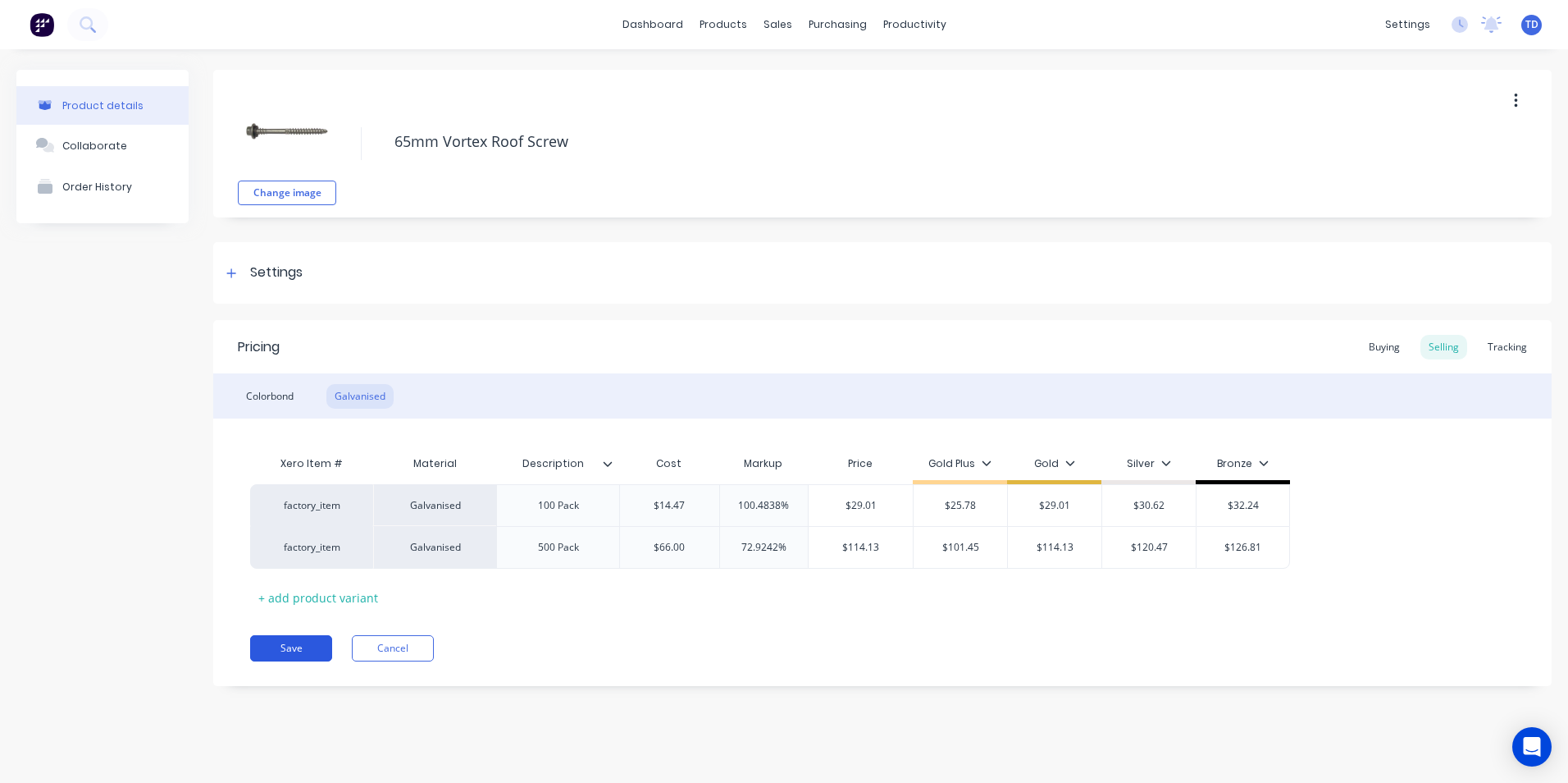
click at [299, 640] on button "Save" at bounding box center [291, 648] width 82 height 27
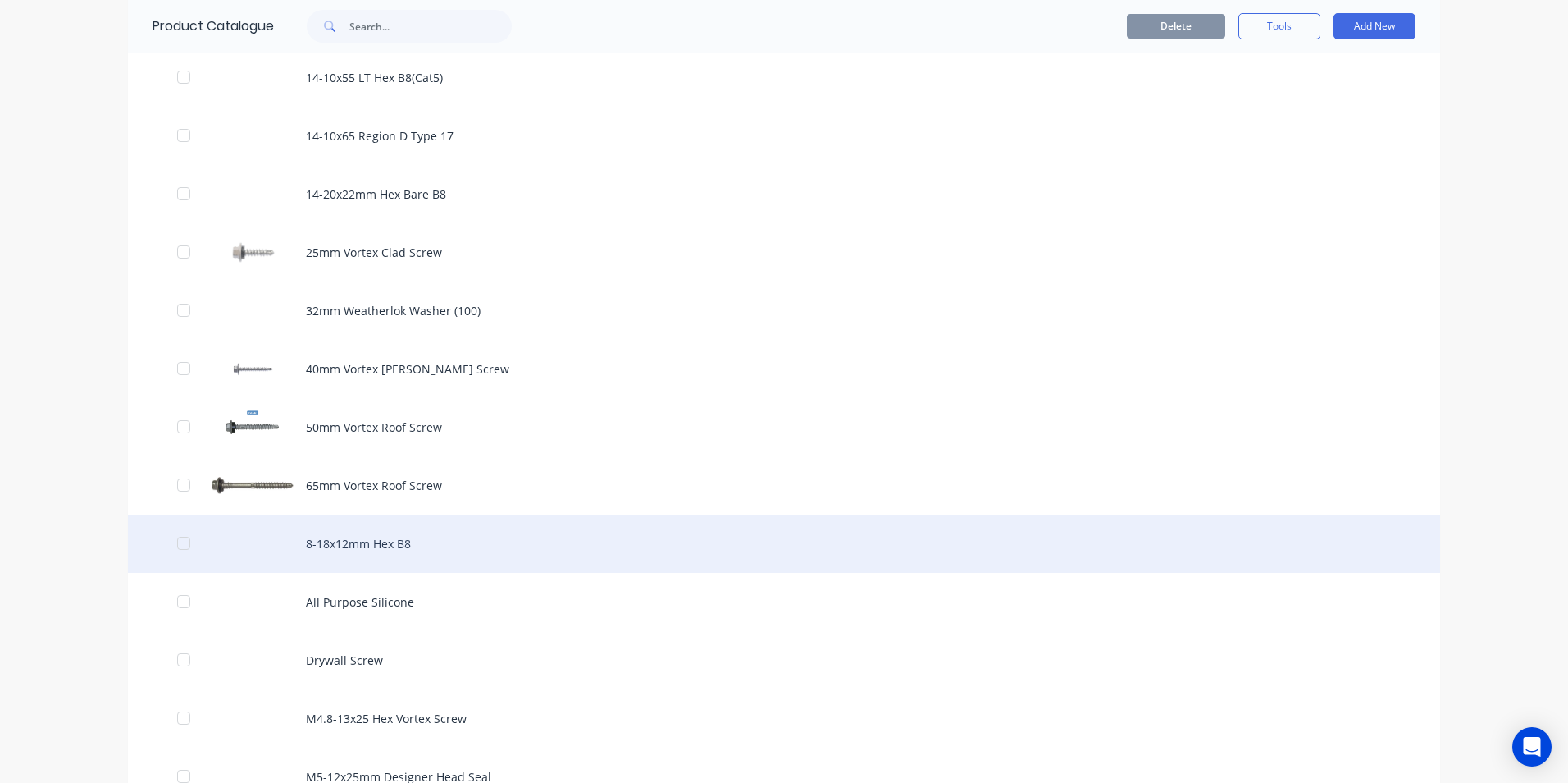
scroll to position [820, 0]
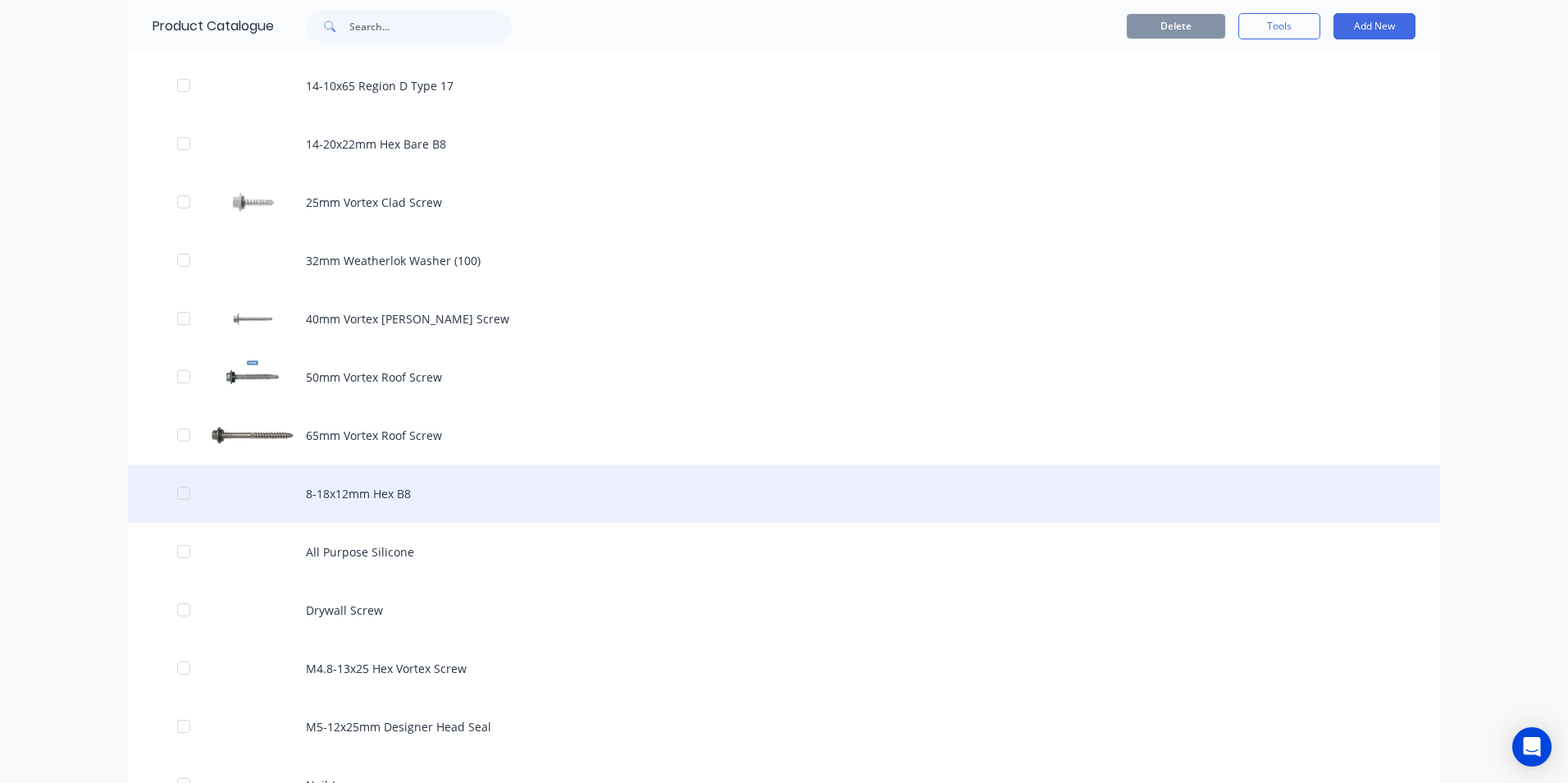
click at [362, 501] on div "8-18x12mm Hex B8" at bounding box center [784, 493] width 1312 height 58
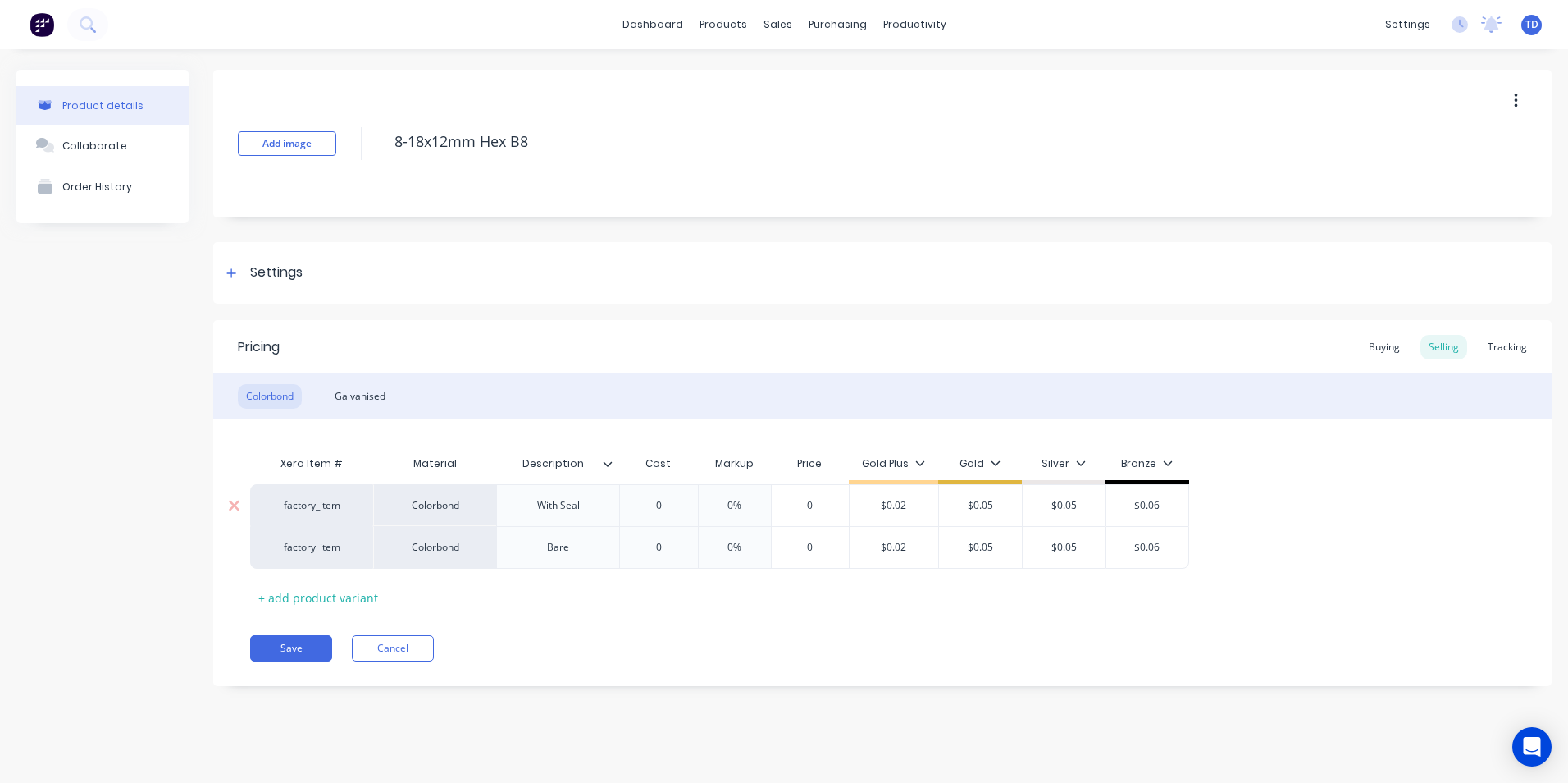
click at [668, 502] on input "0" at bounding box center [659, 505] width 82 height 15
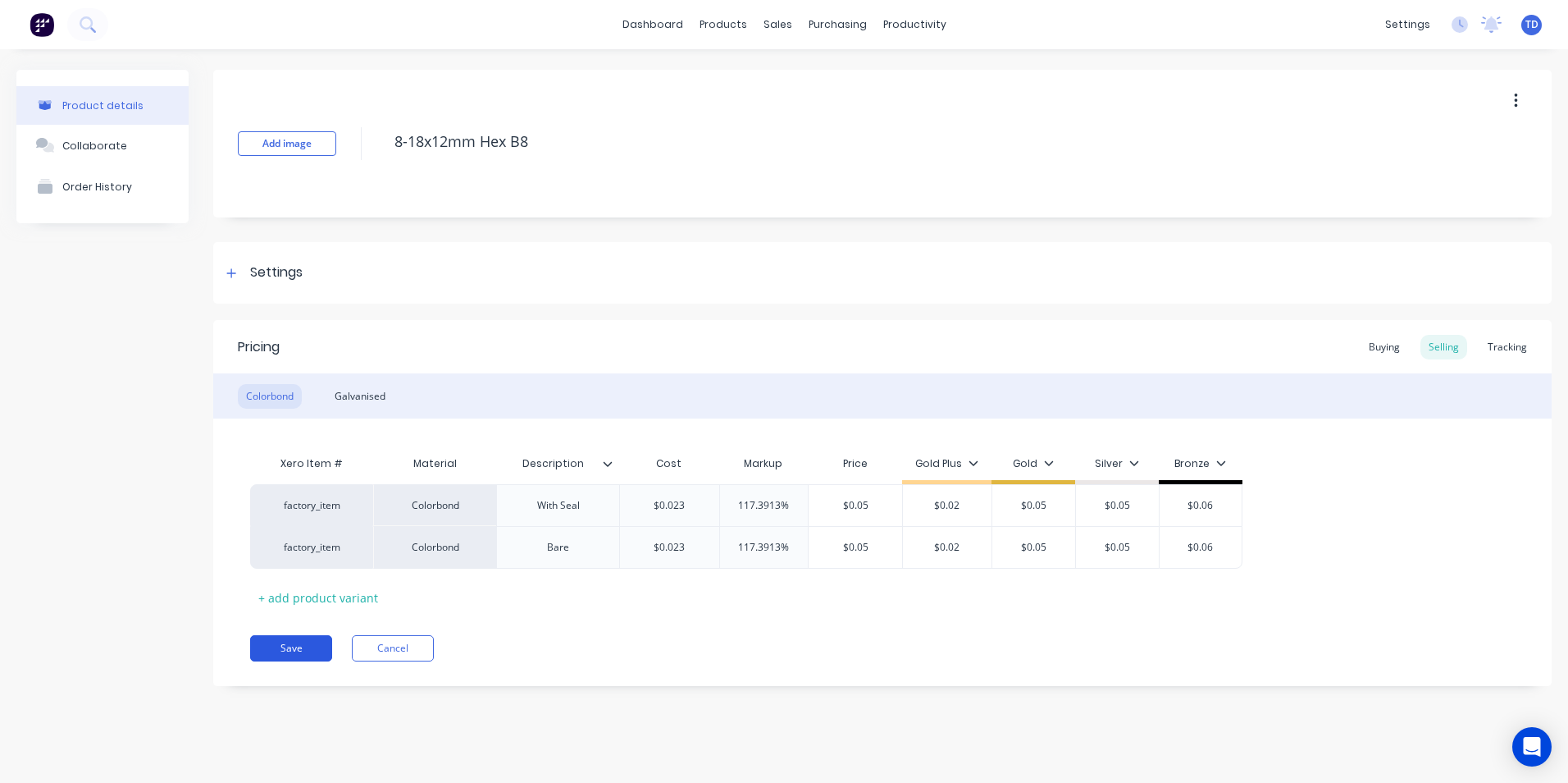
click at [289, 640] on button "Save" at bounding box center [291, 648] width 82 height 27
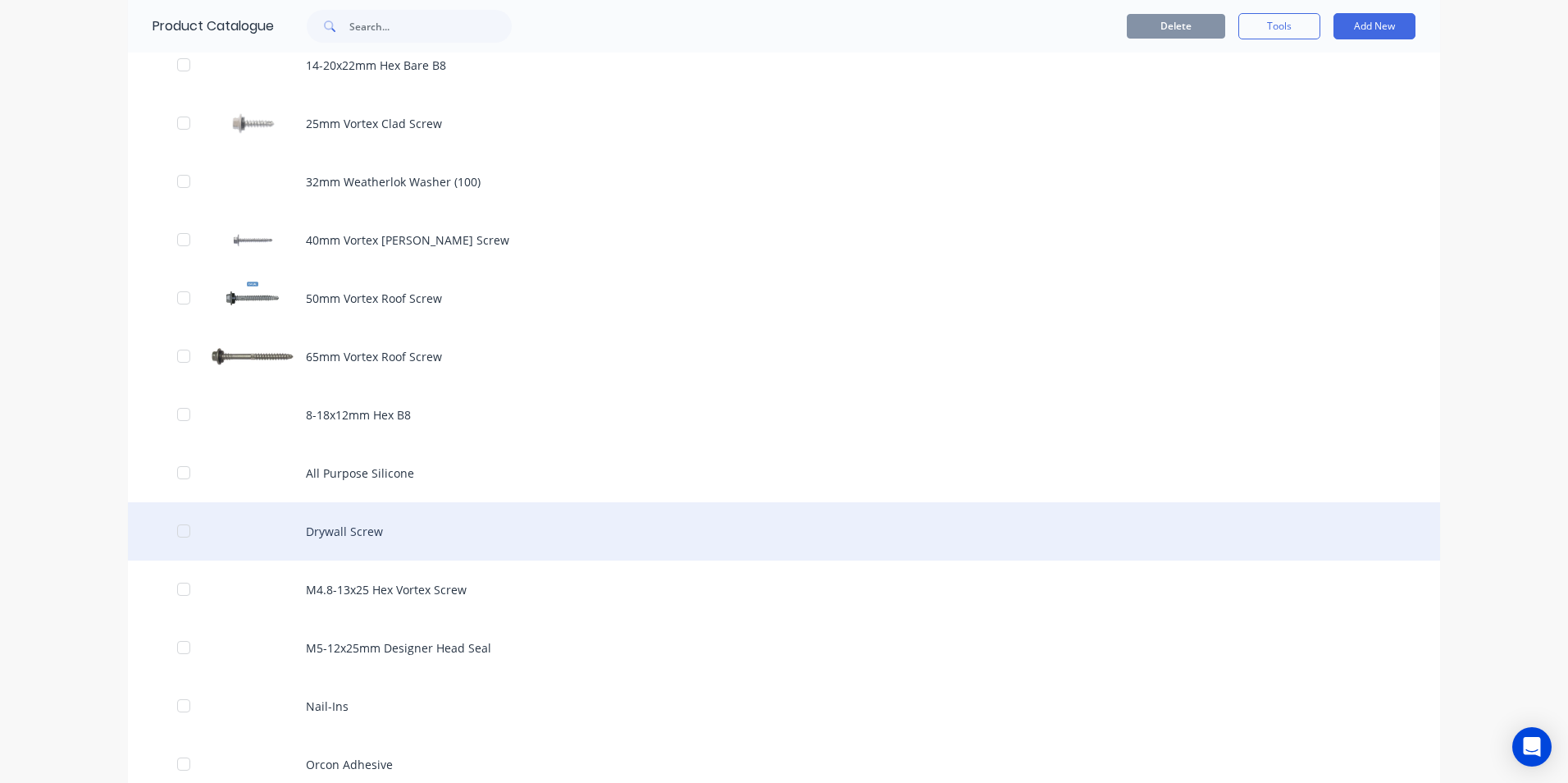
scroll to position [902, 0]
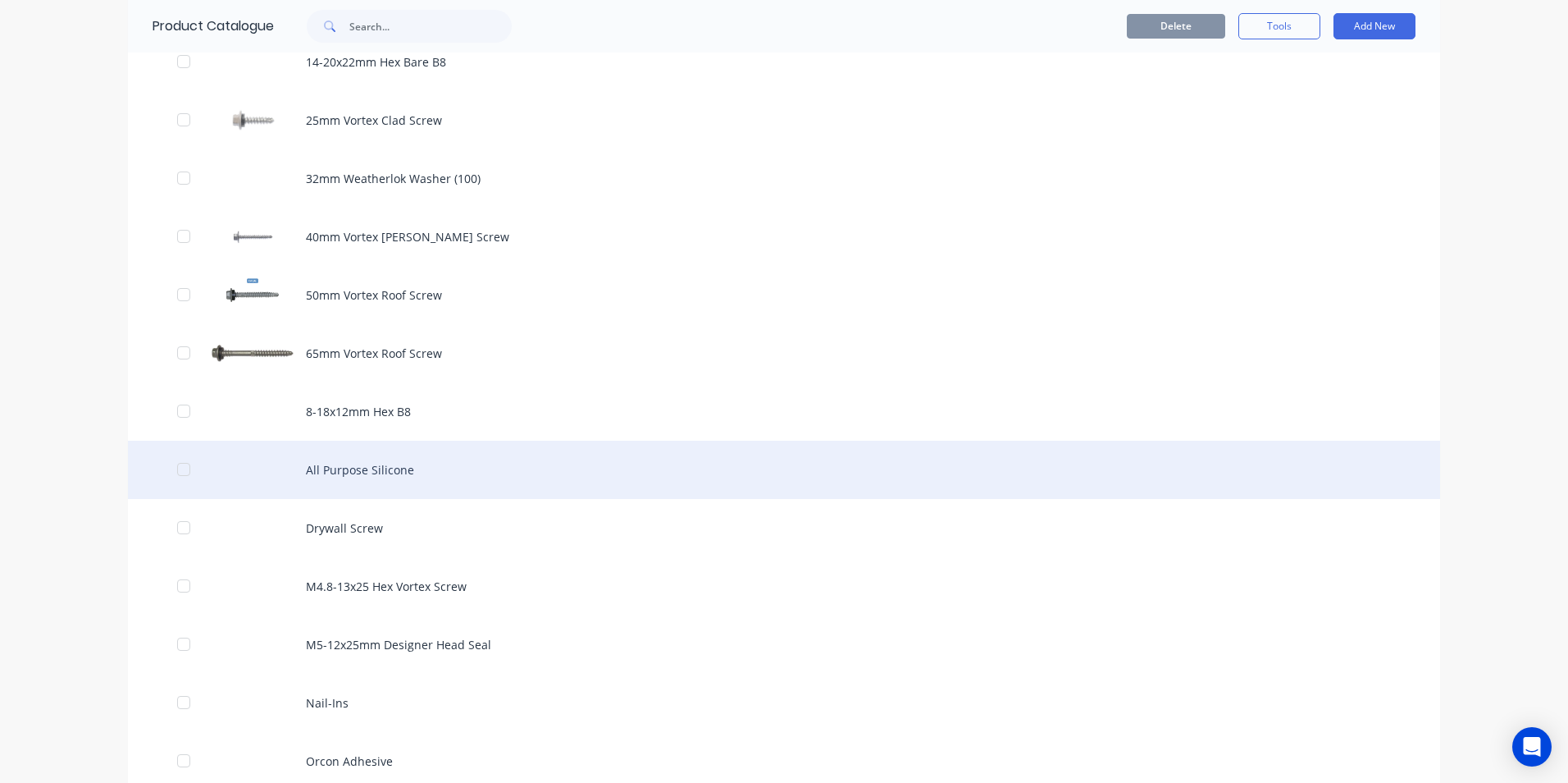
click at [341, 471] on div "All Purpose Silicone" at bounding box center [784, 470] width 1312 height 58
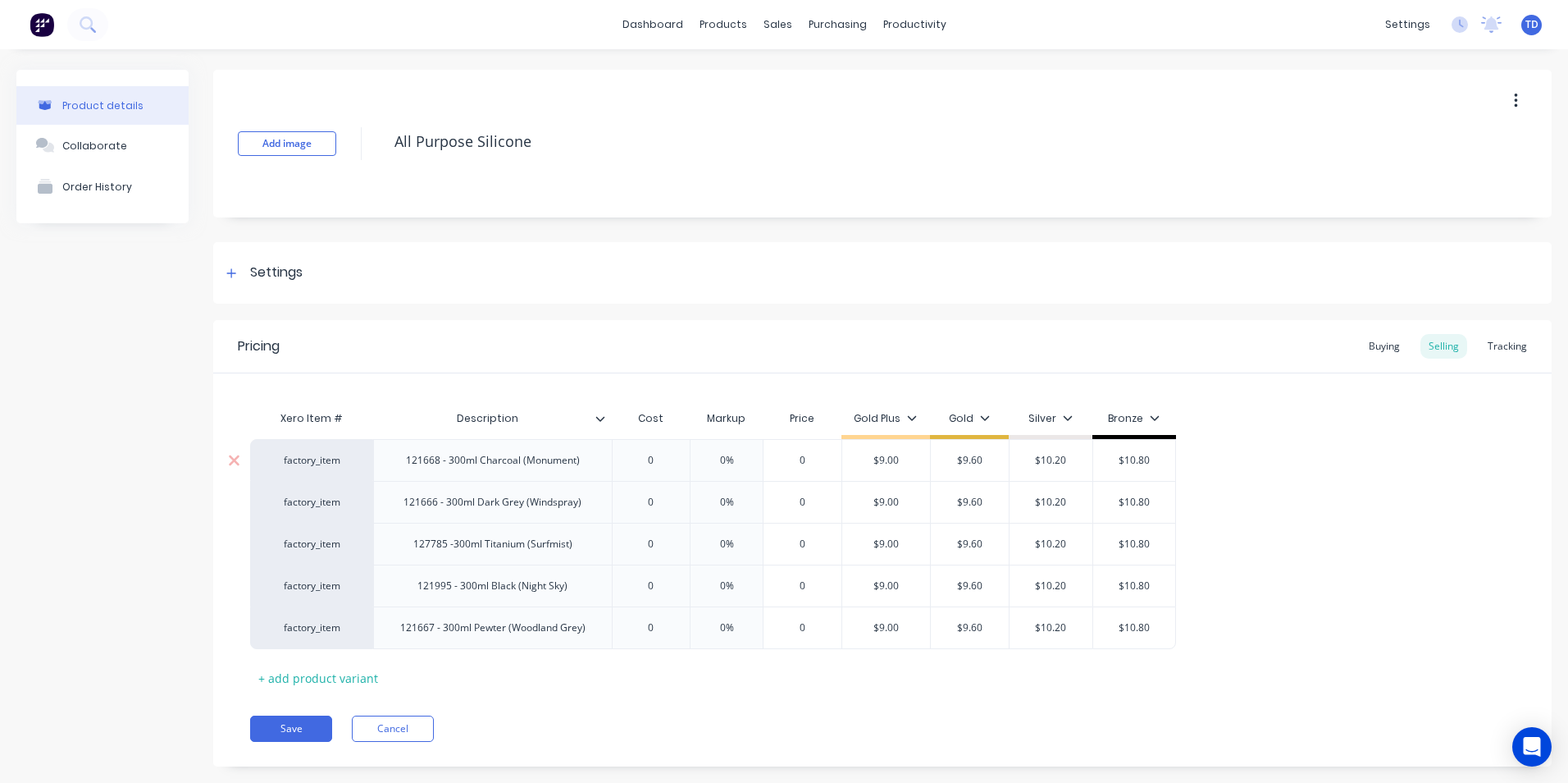
click at [663, 456] on input "0" at bounding box center [651, 461] width 82 height 15
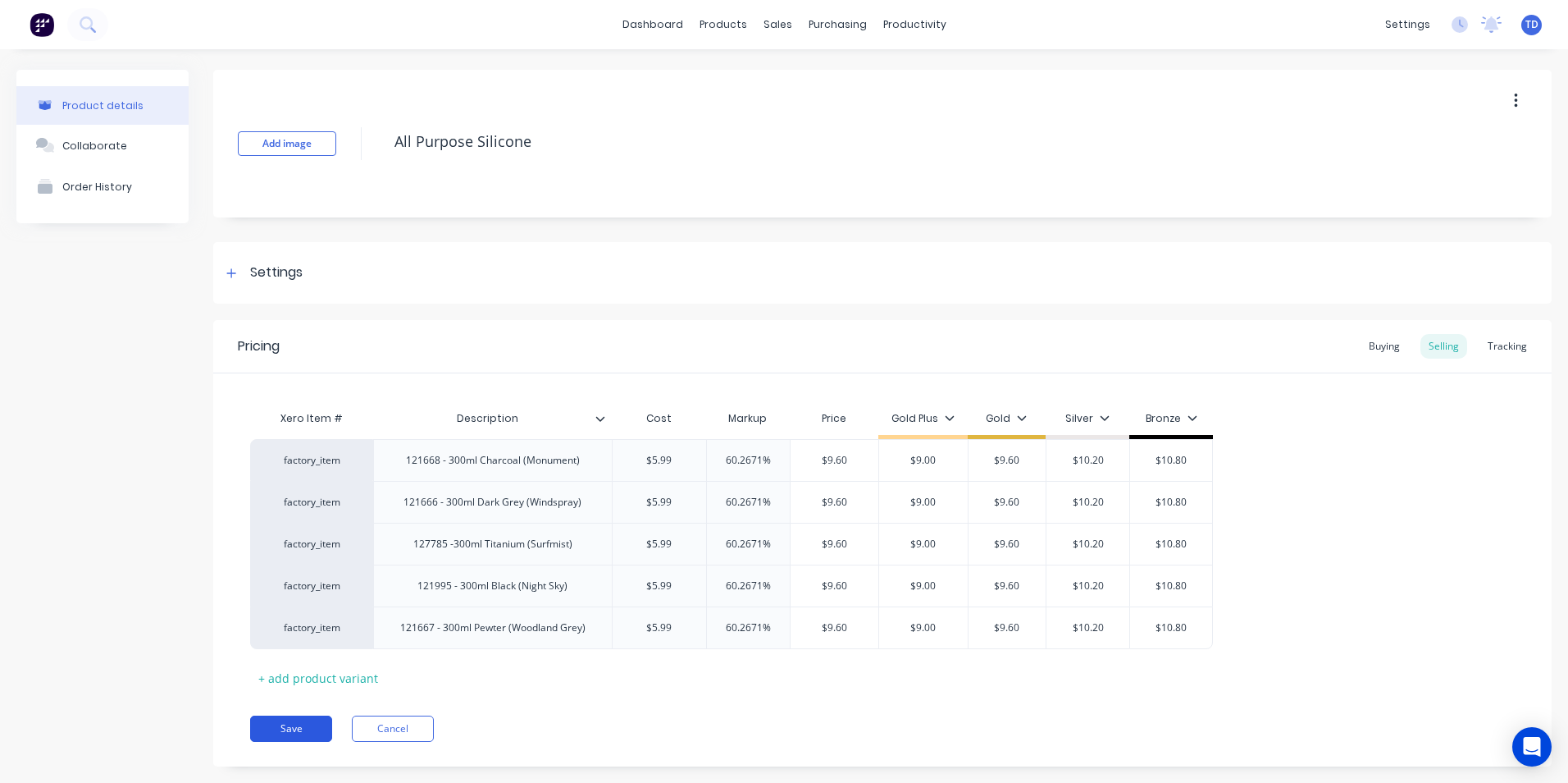
click at [287, 729] on button "Save" at bounding box center [291, 728] width 82 height 27
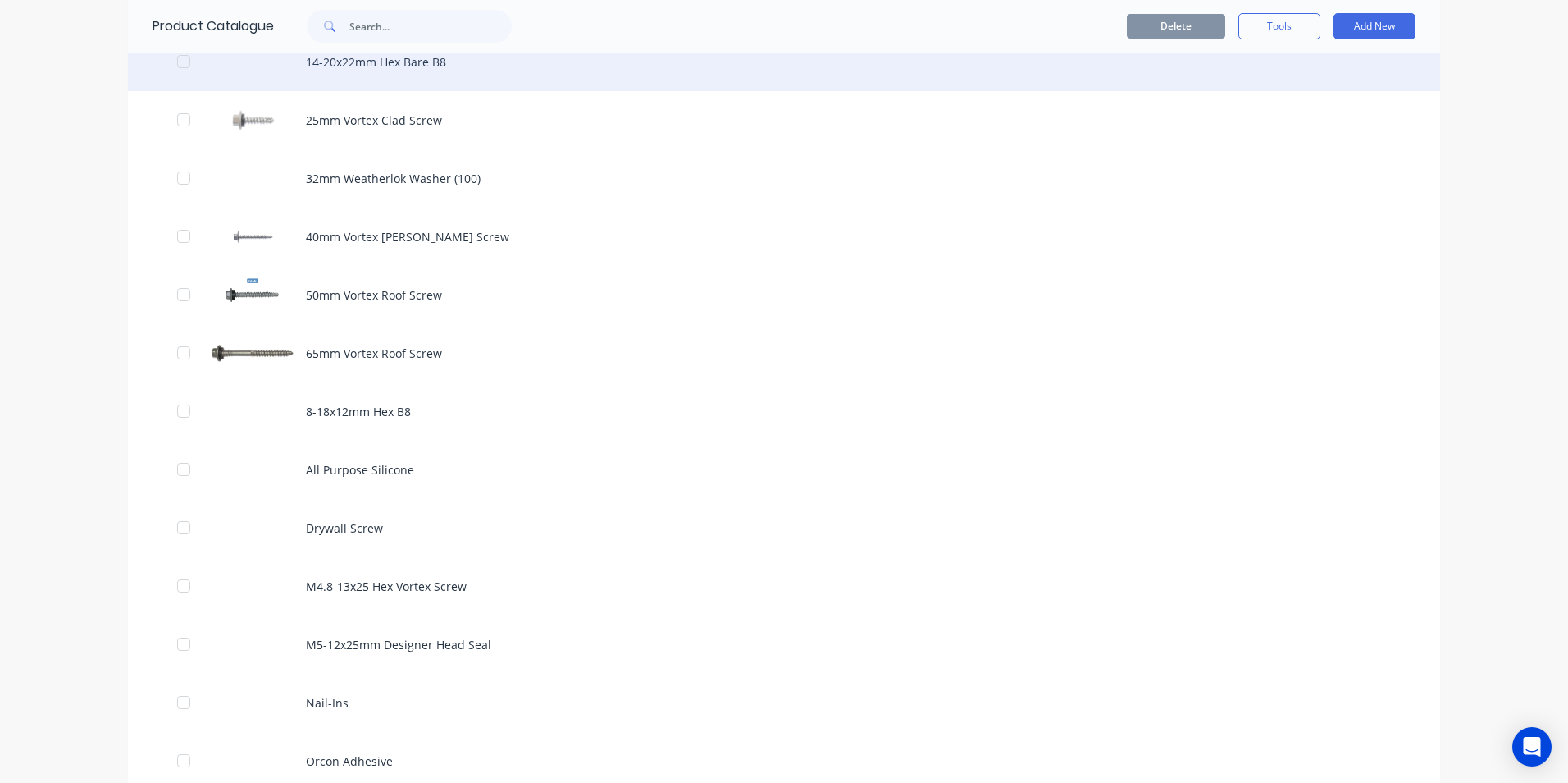
scroll to position [1148, 0]
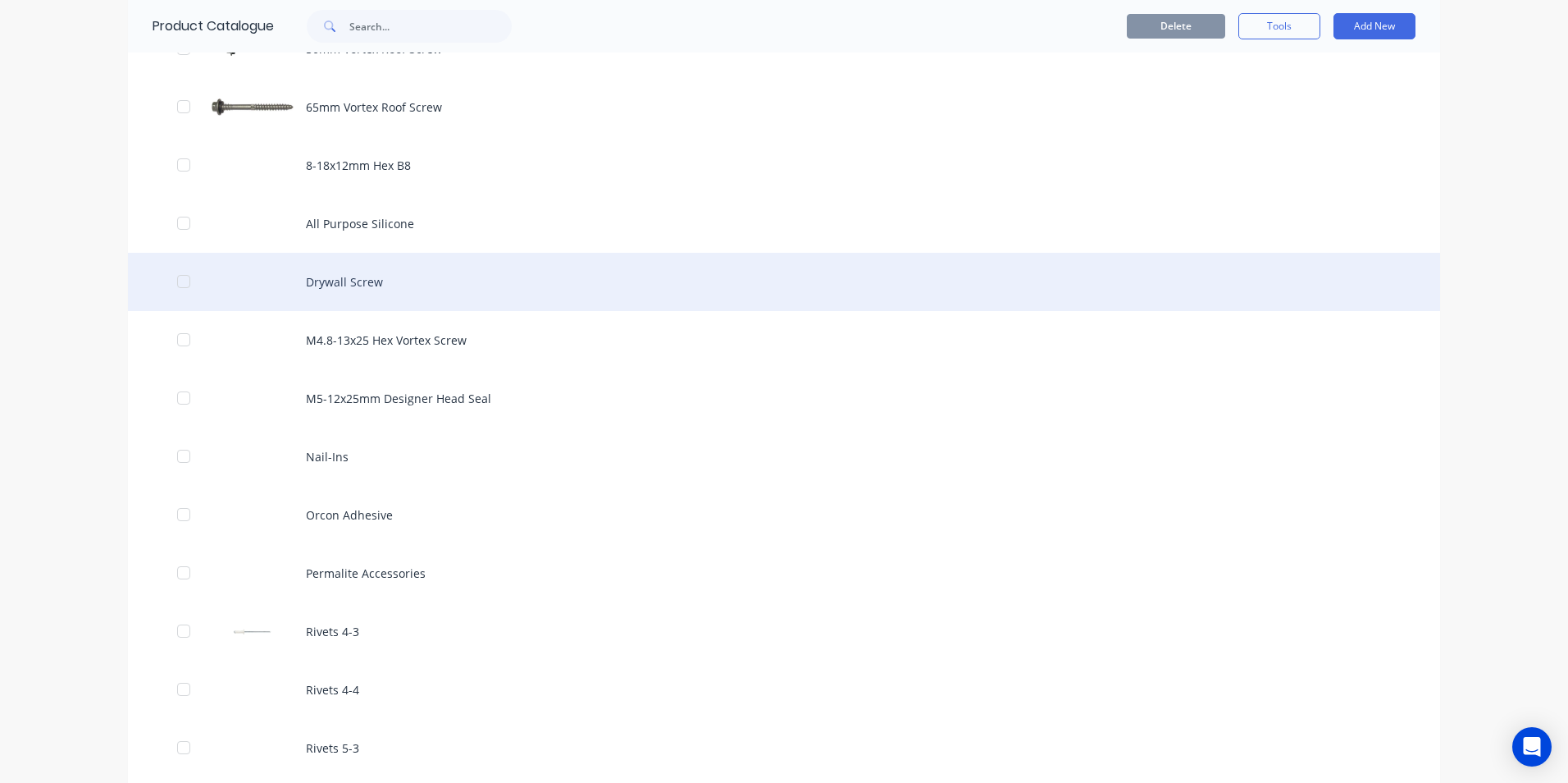
click at [381, 299] on div "Drywall Screw" at bounding box center [784, 282] width 1312 height 58
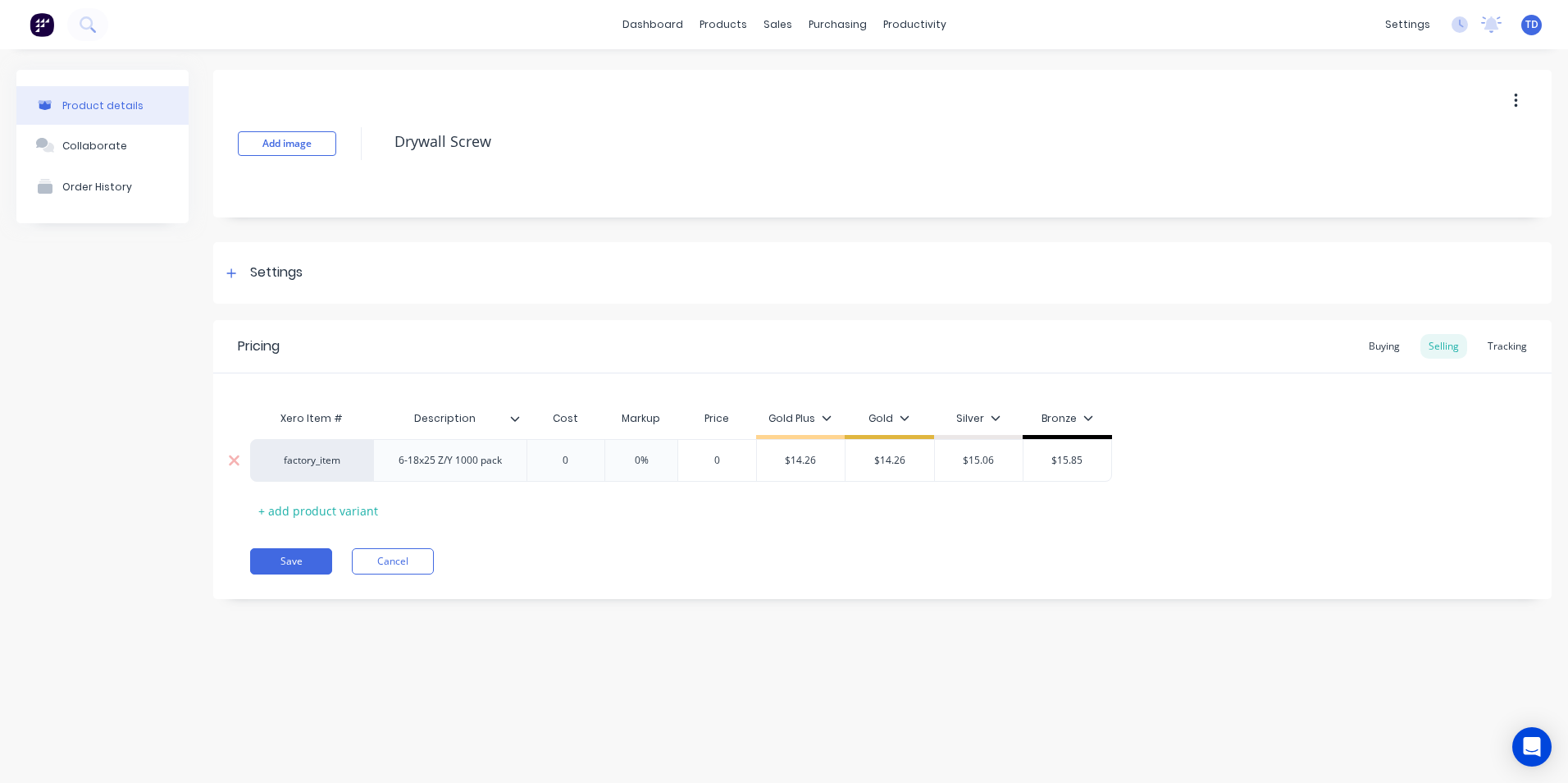
click at [578, 455] on input "0" at bounding box center [566, 461] width 82 height 15
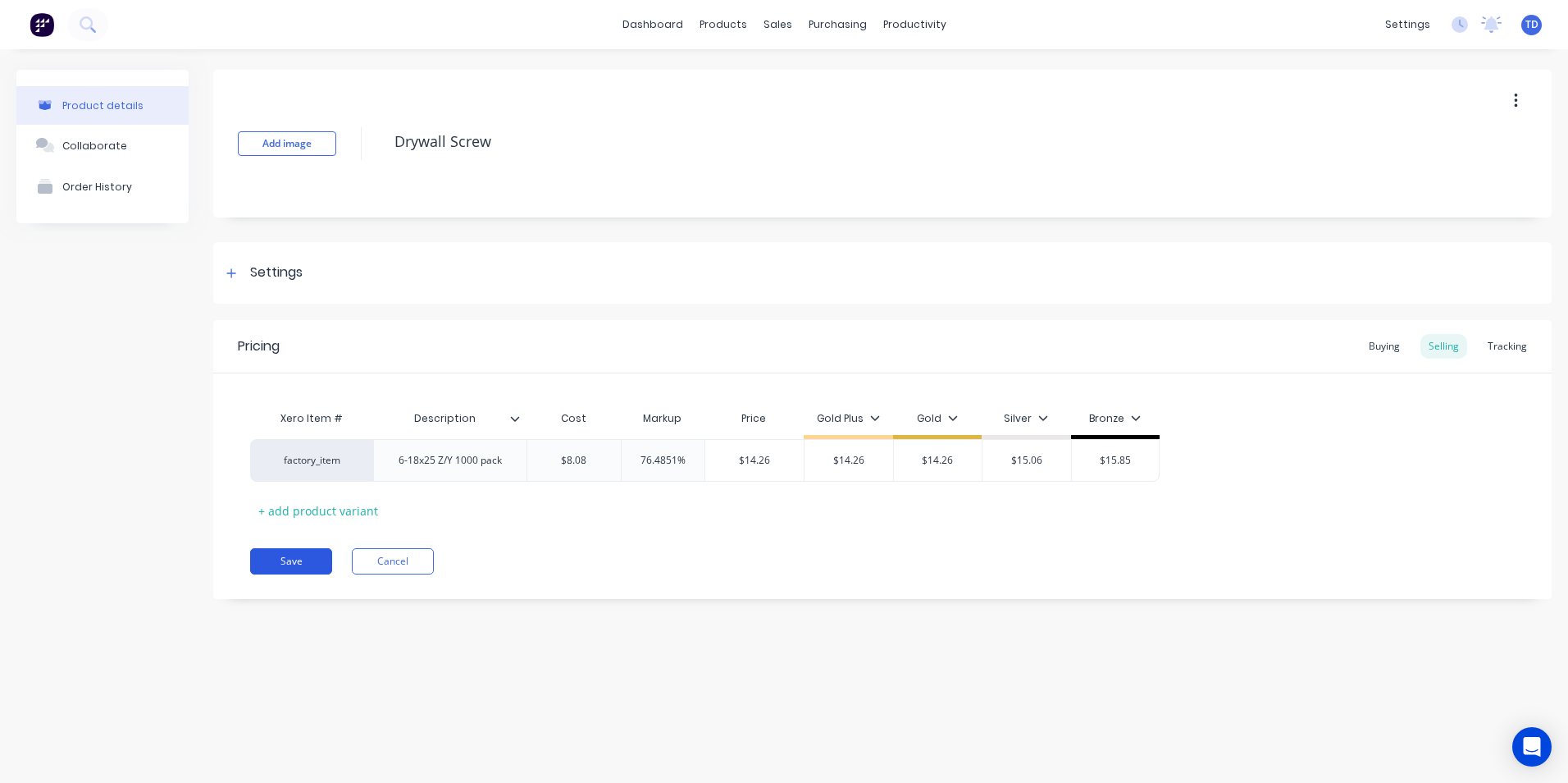
click at [263, 566] on button "Save" at bounding box center [291, 561] width 82 height 27
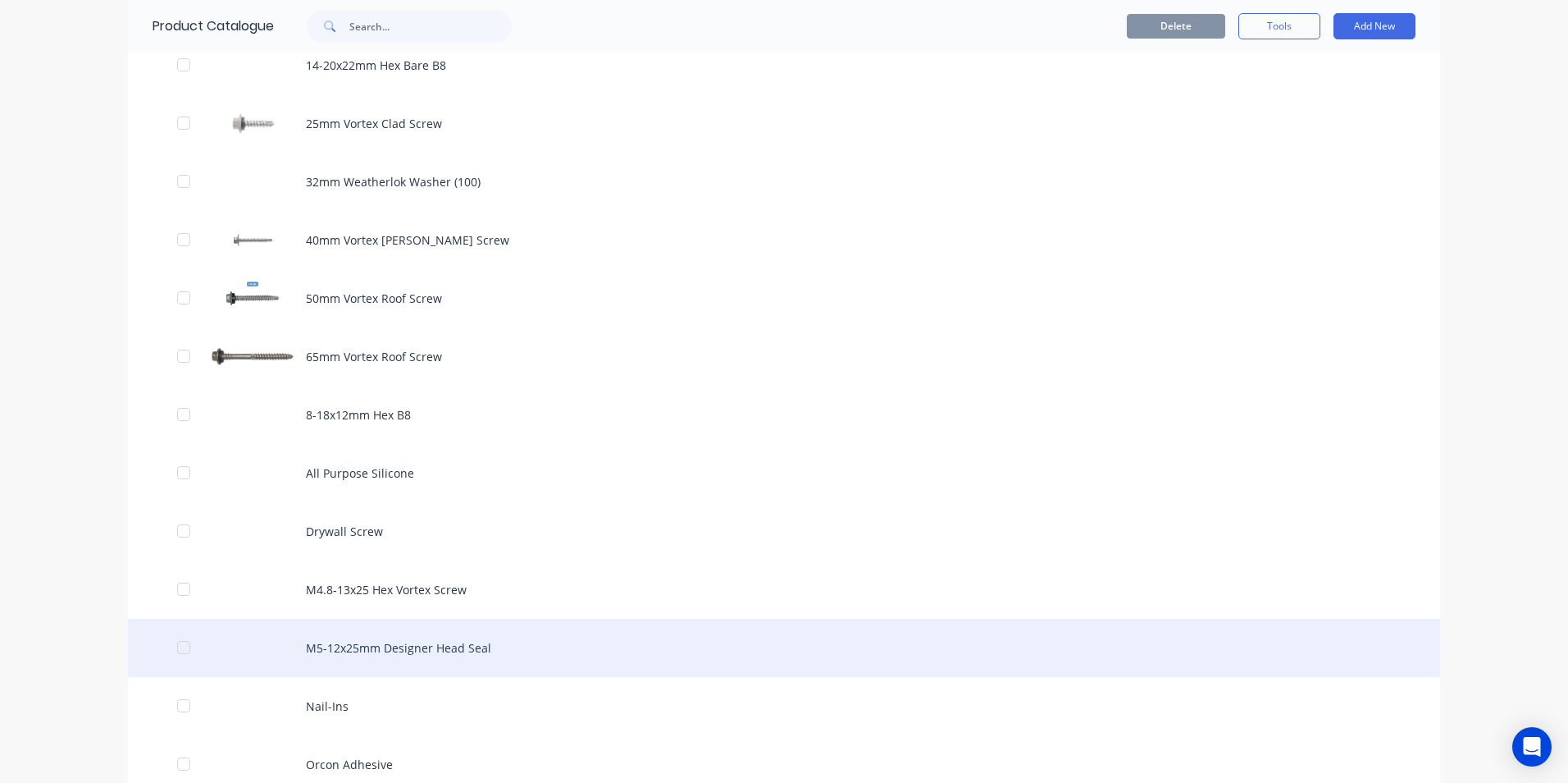
scroll to position [902, 0]
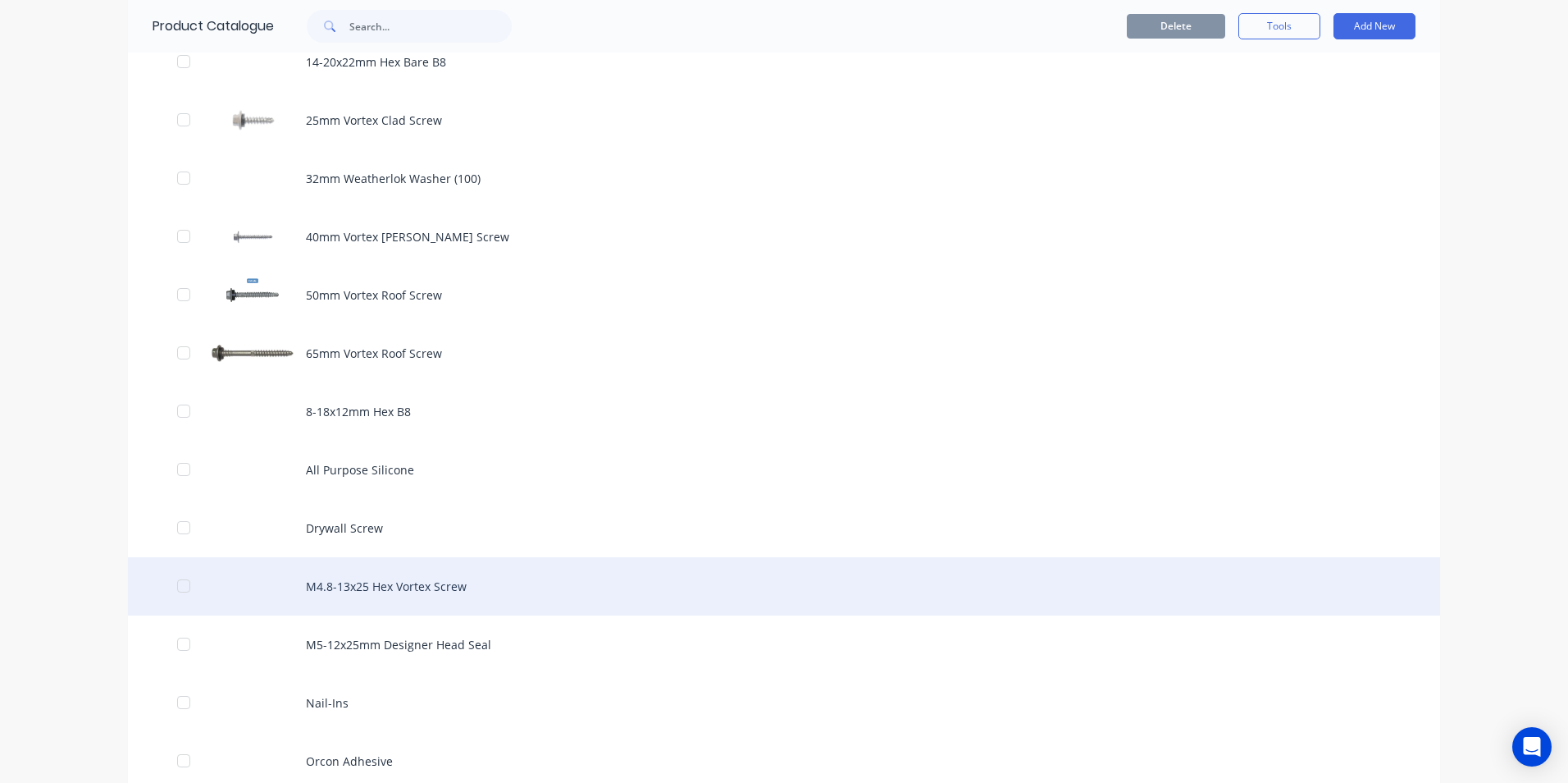
click at [364, 593] on div "M4.8-13x25 Hex Vortex Screw" at bounding box center [784, 586] width 1312 height 58
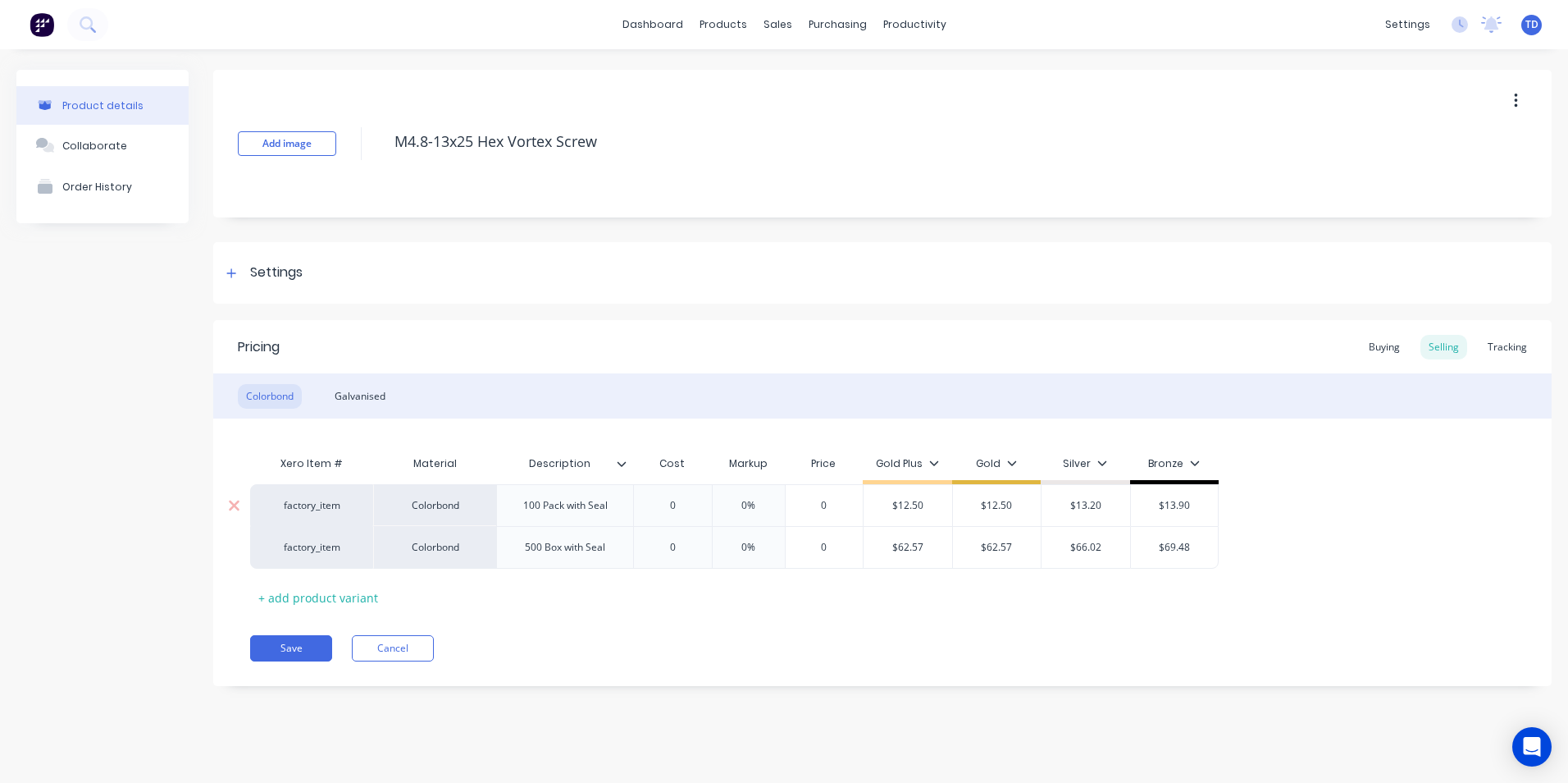
click at [690, 497] on div "0" at bounding box center [672, 505] width 82 height 41
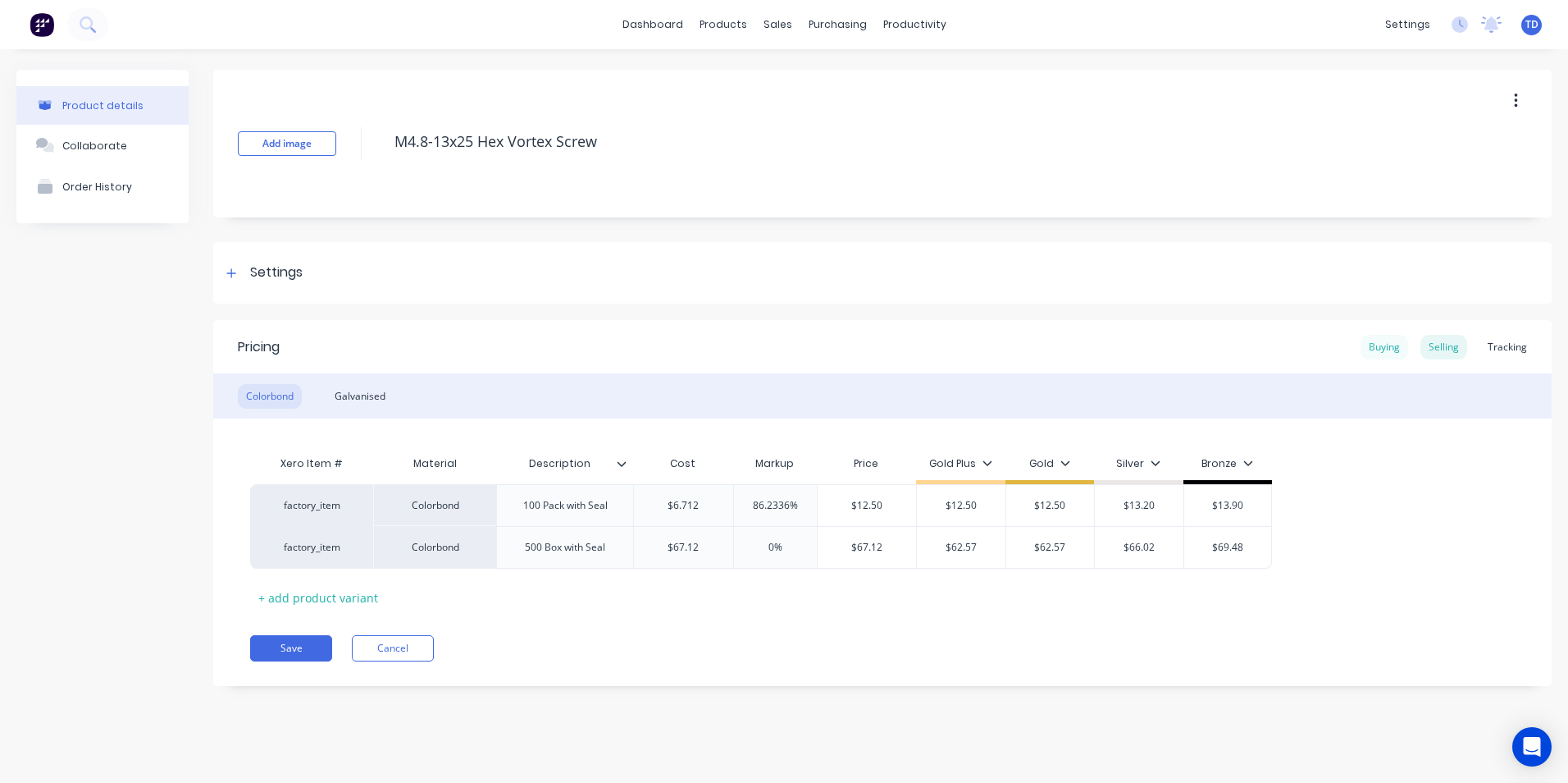
click at [1399, 344] on div "Buying" at bounding box center [1384, 347] width 47 height 25
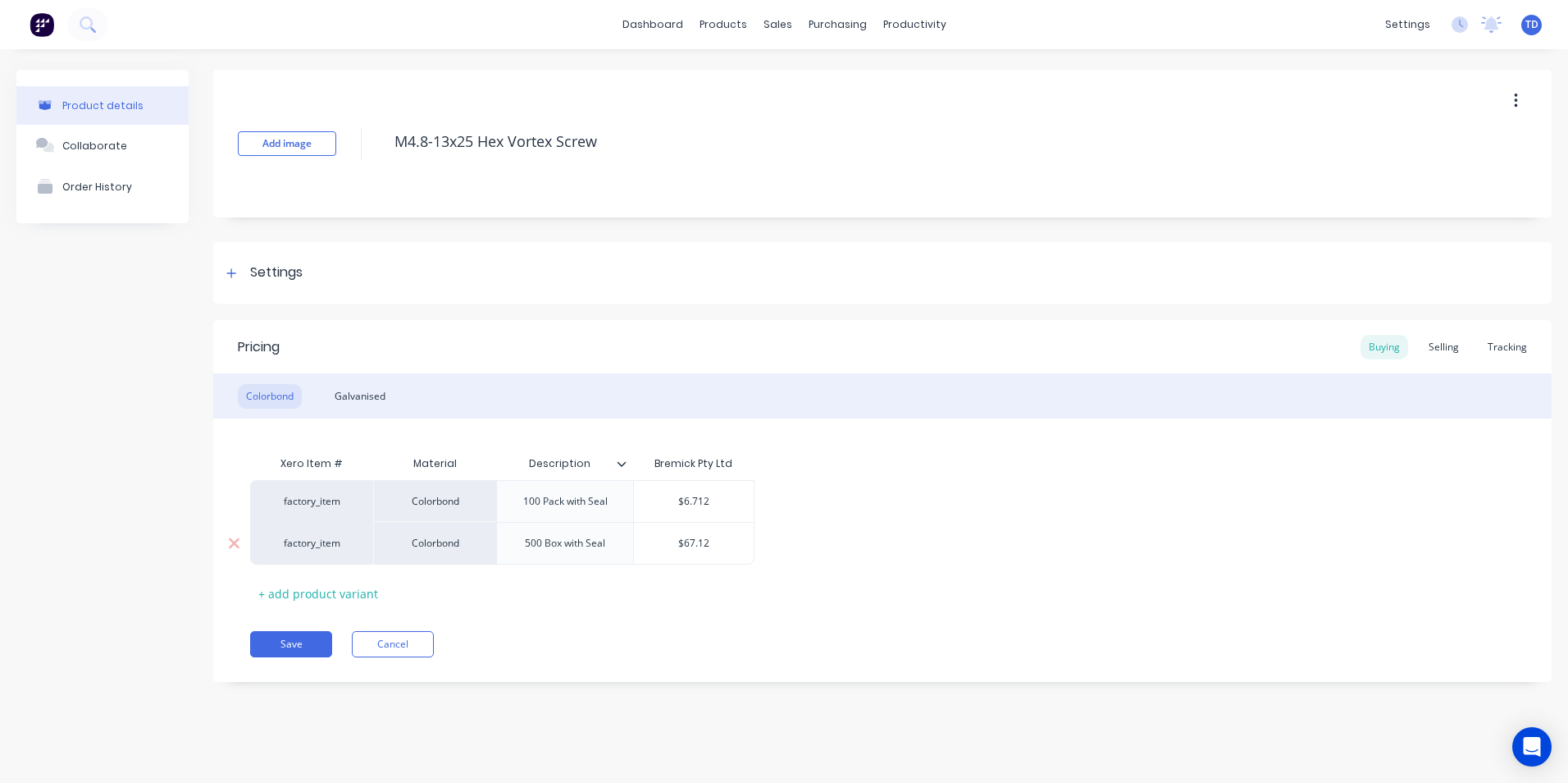
click at [732, 544] on input "$67.12" at bounding box center [693, 544] width 120 height 15
click at [1439, 347] on div "Selling" at bounding box center [1444, 347] width 46 height 25
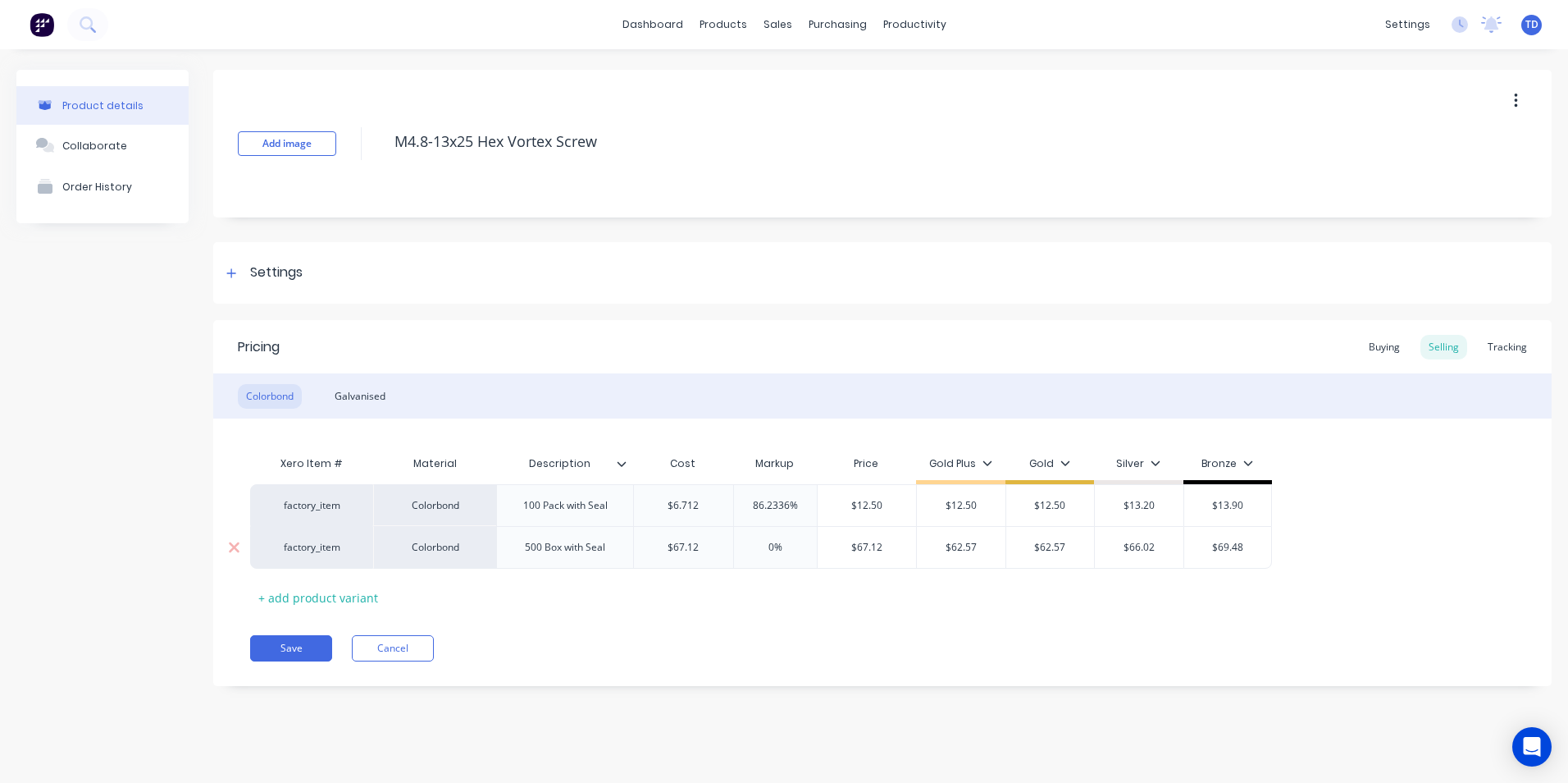
click at [712, 553] on input "$67.12" at bounding box center [683, 548] width 99 height 15
click at [285, 655] on button "Save" at bounding box center [291, 648] width 82 height 27
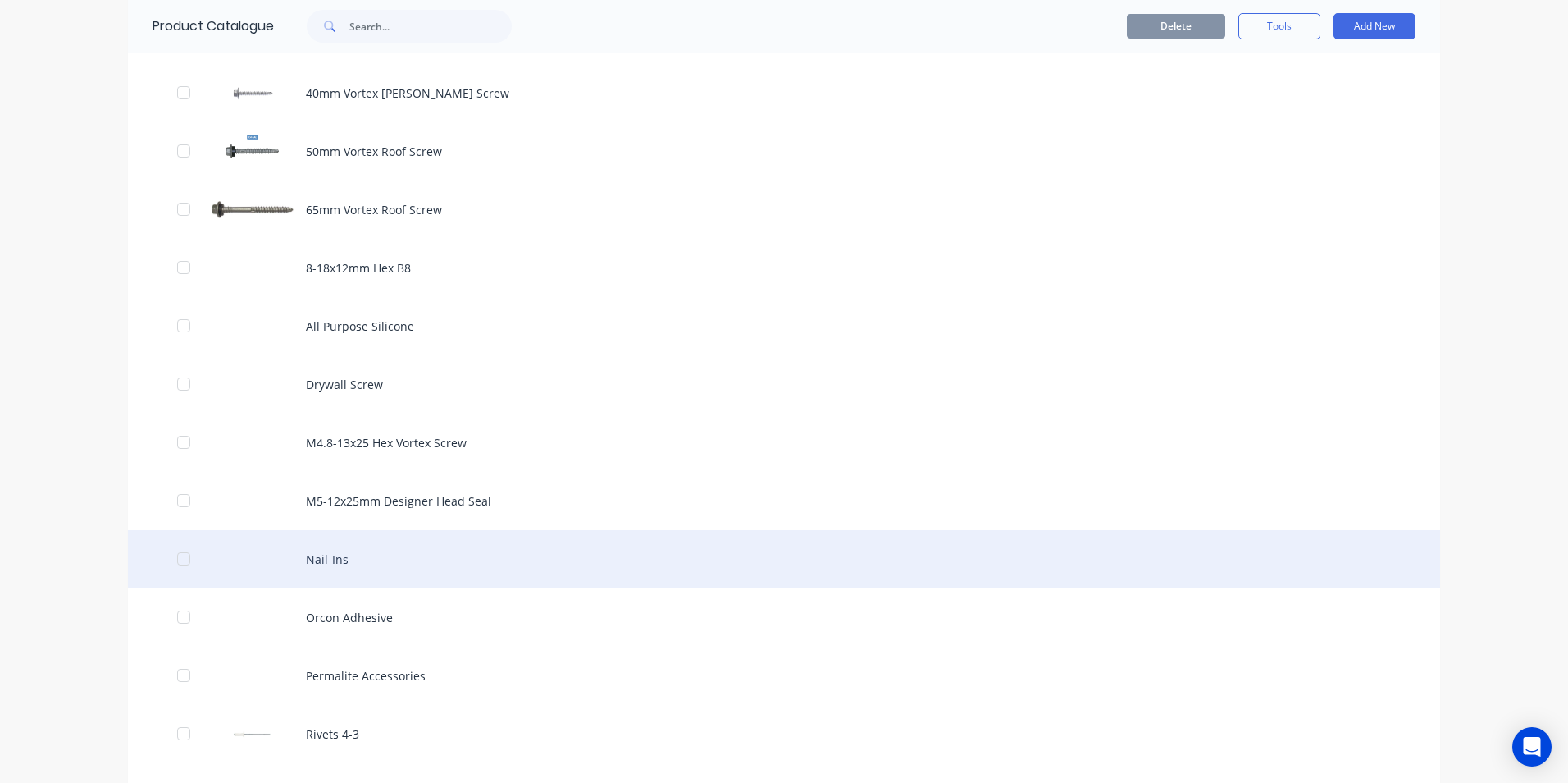
scroll to position [1066, 0]
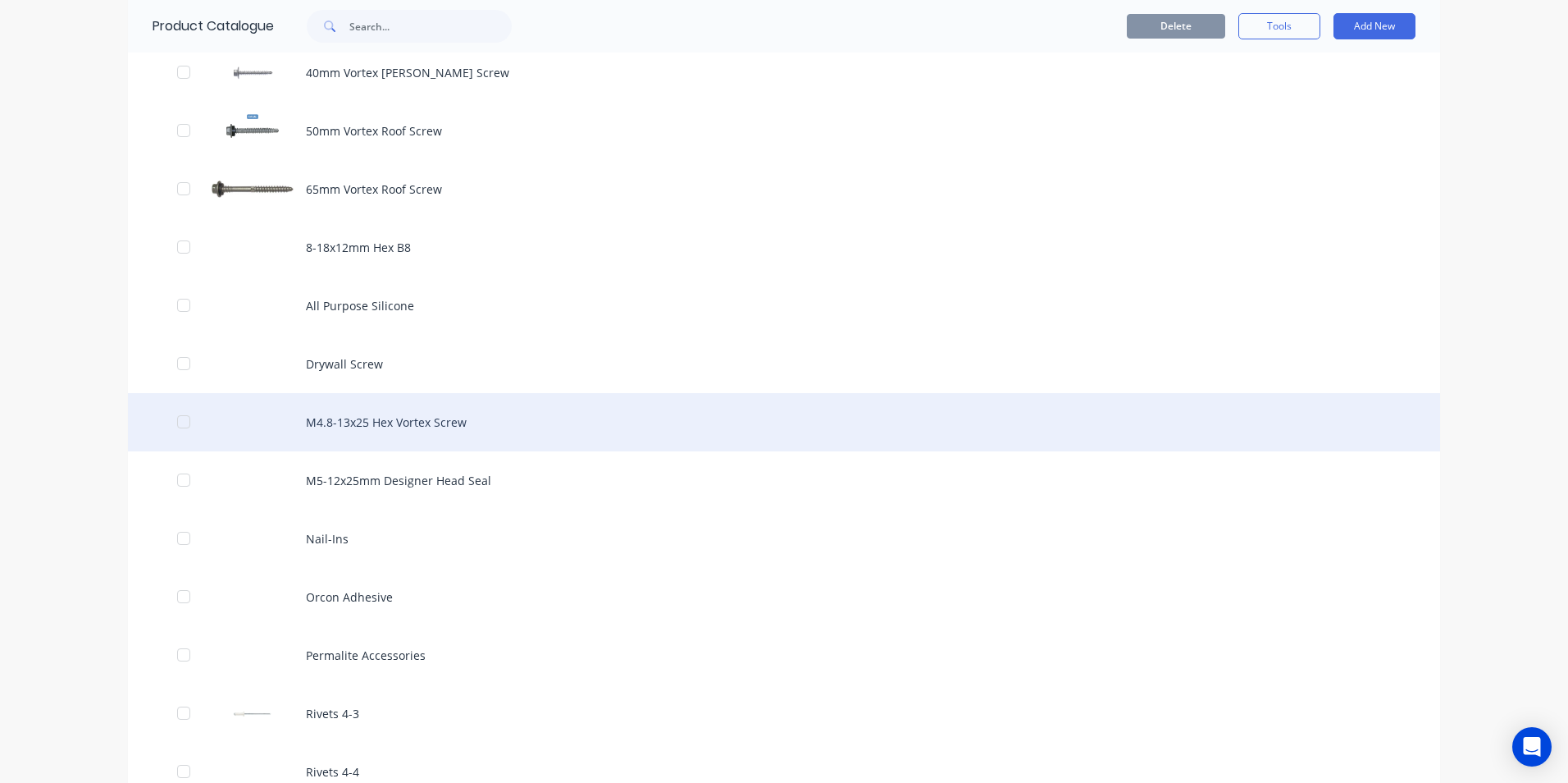
click at [364, 438] on div "M4.8-13x25 Hex Vortex Screw" at bounding box center [784, 422] width 1312 height 58
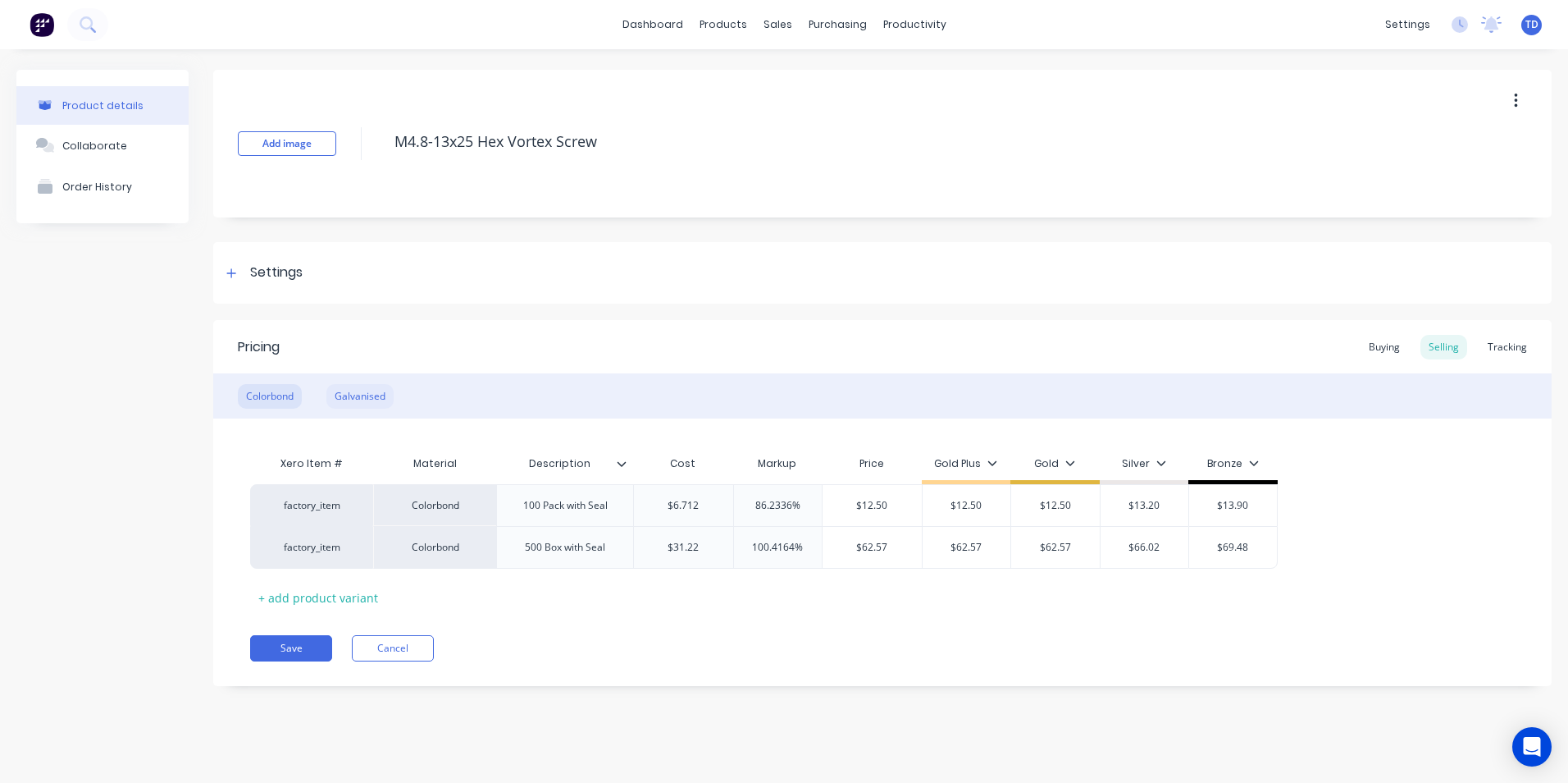
click at [344, 394] on div "Galvanised" at bounding box center [359, 396] width 67 height 25
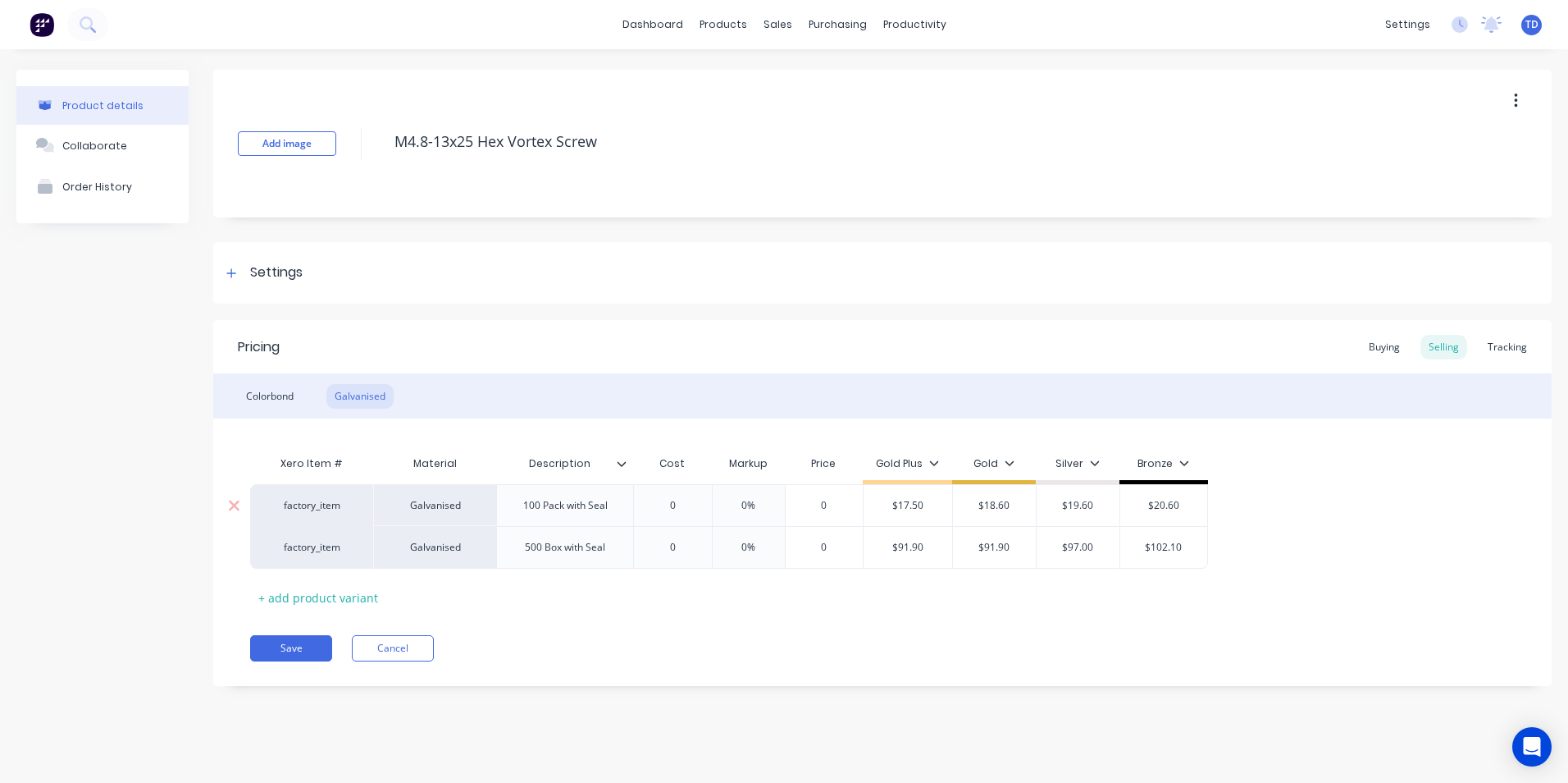
click at [685, 514] on div "0" at bounding box center [672, 505] width 82 height 41
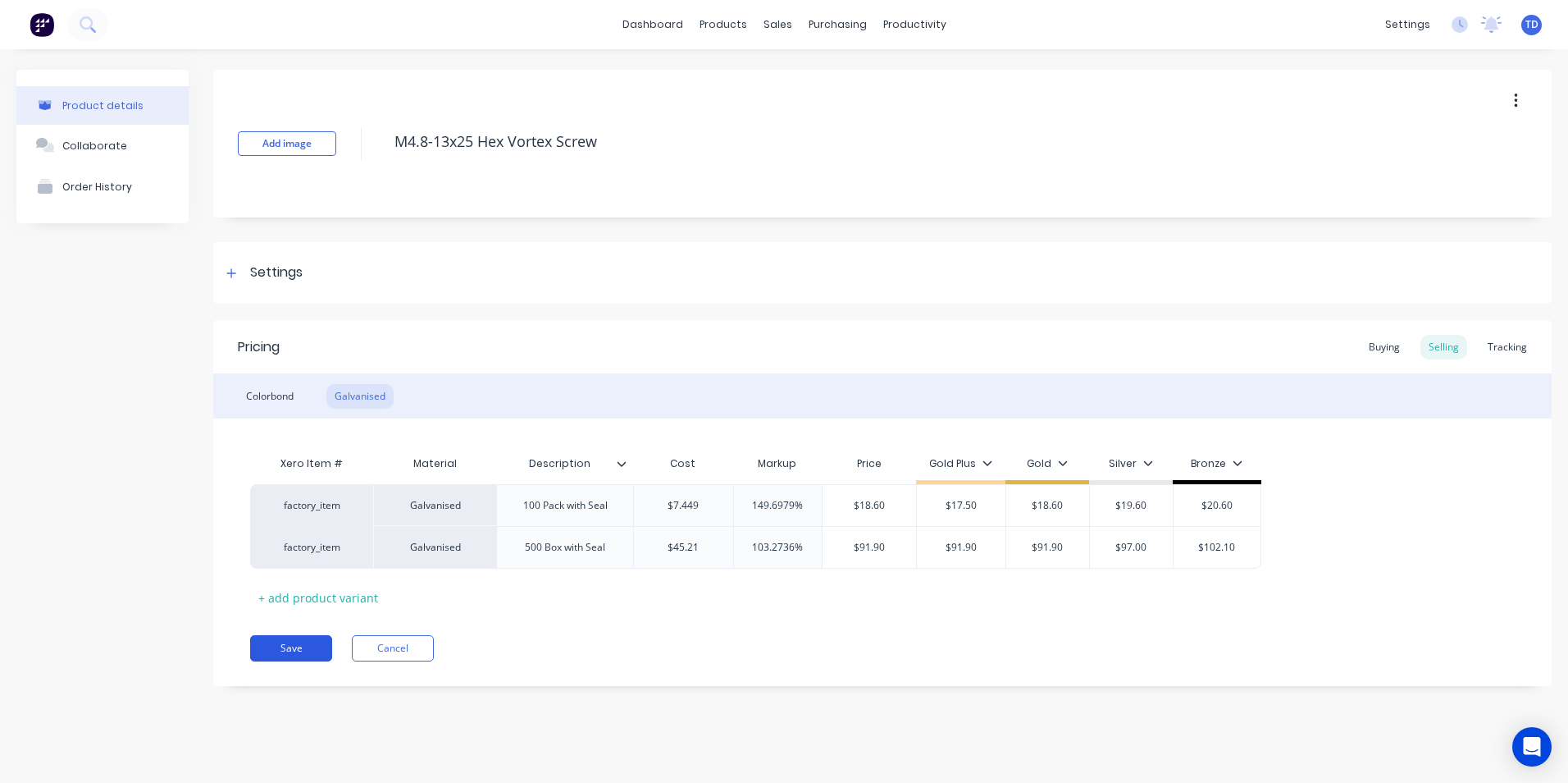
click at [284, 653] on button "Save" at bounding box center [291, 648] width 82 height 27
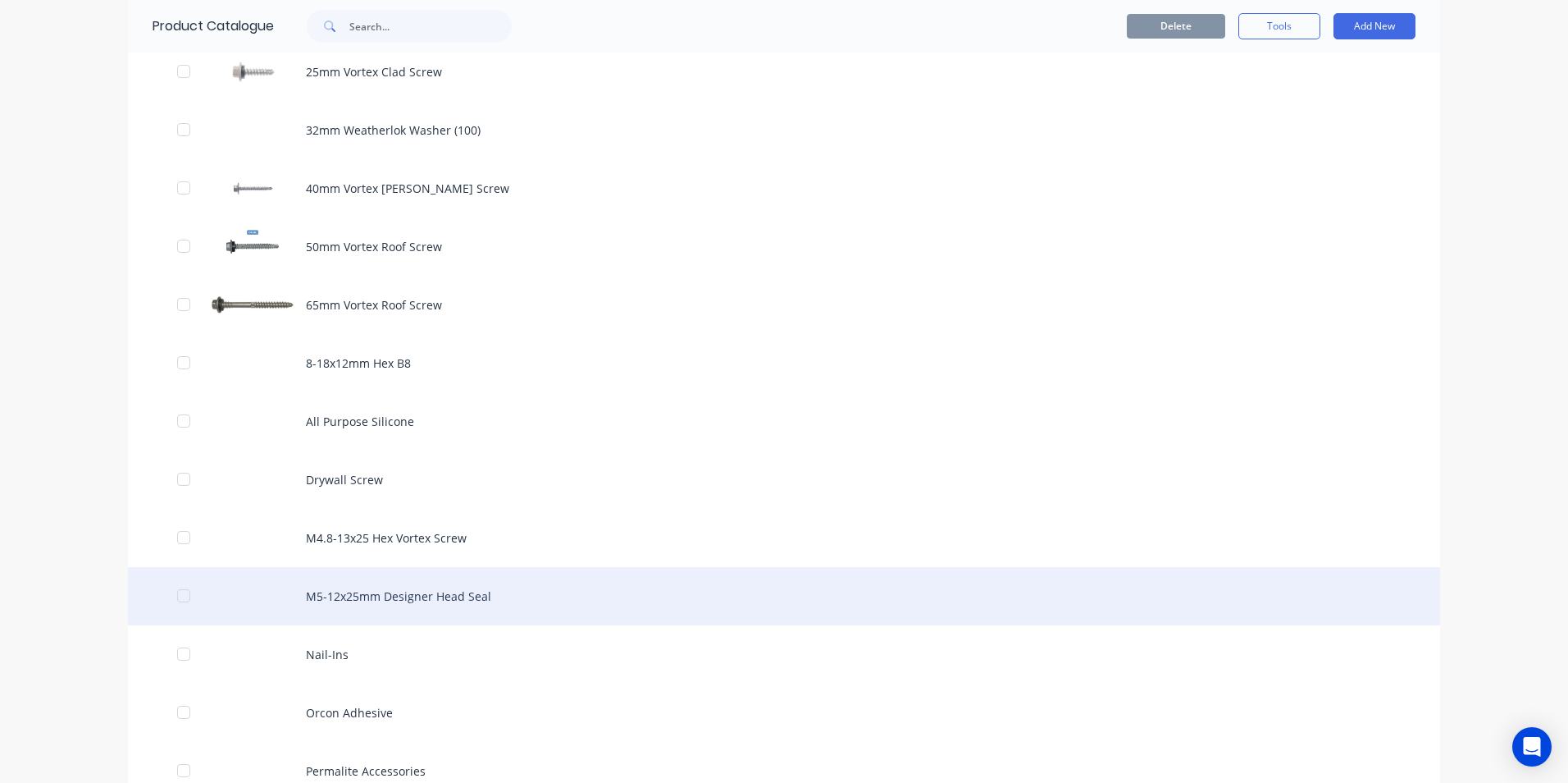
scroll to position [984, 0]
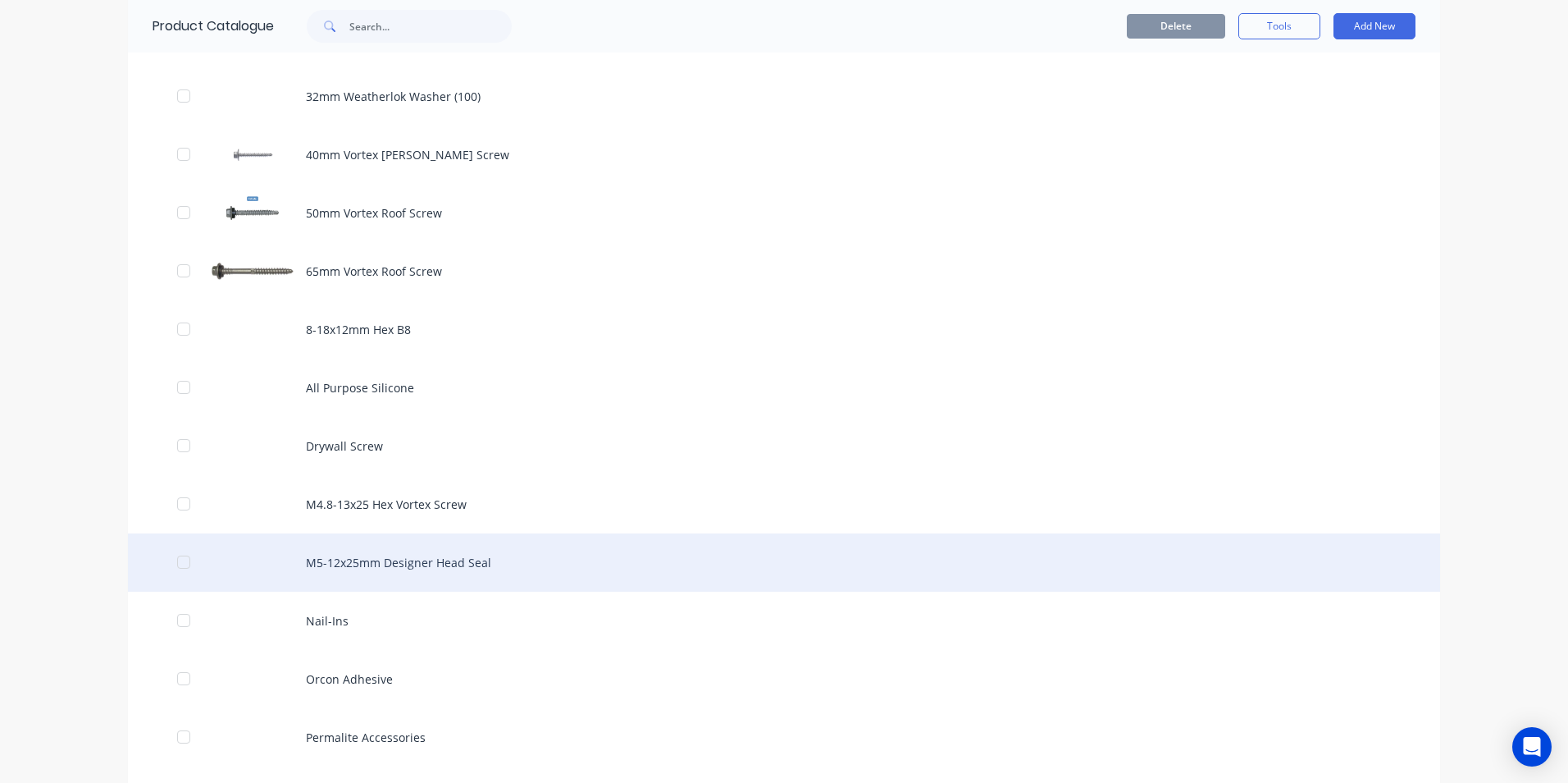
click at [374, 563] on div "M5-12x25mm Designer Head Seal" at bounding box center [784, 563] width 1312 height 58
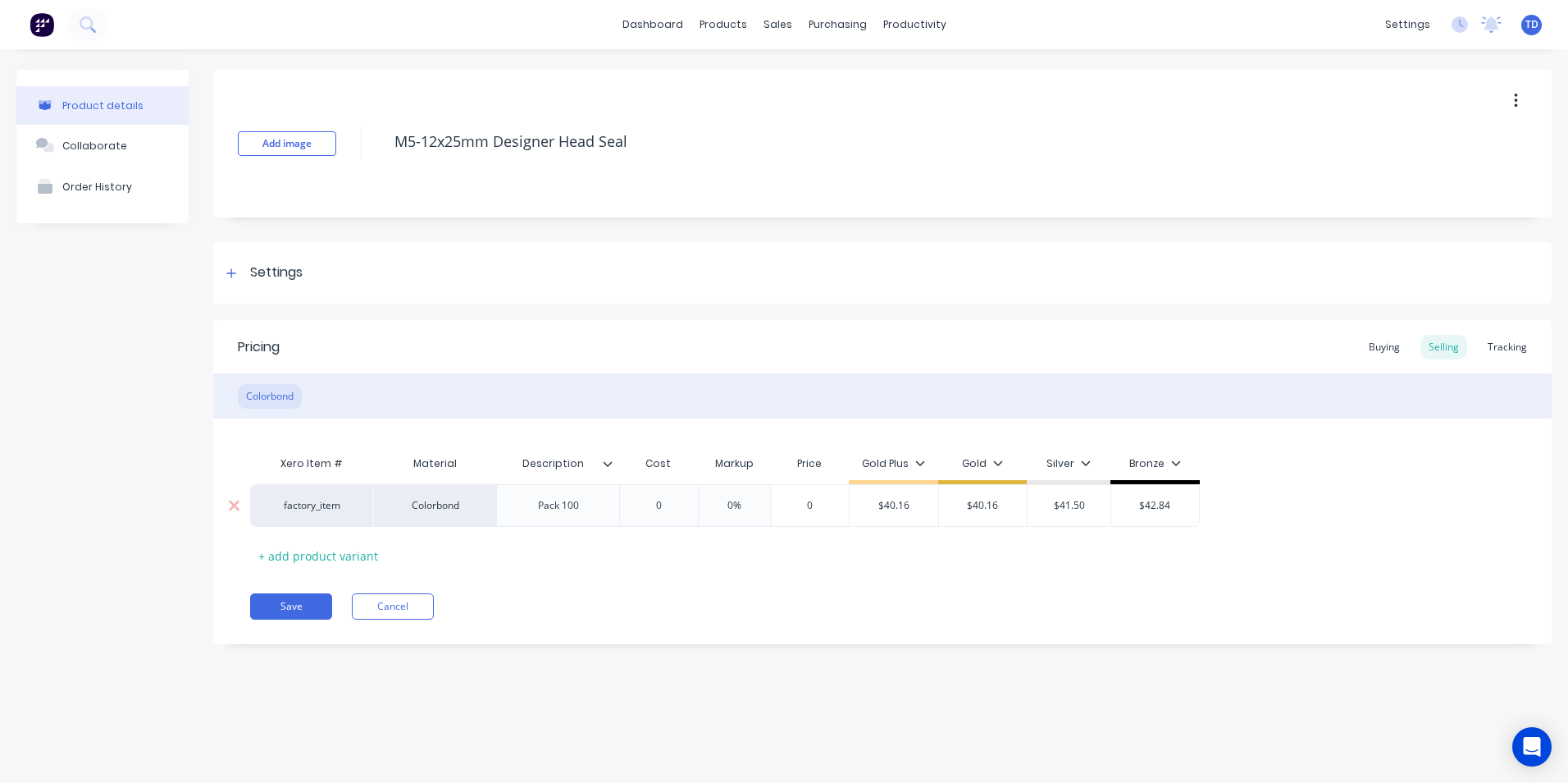
drag, startPoint x: 669, startPoint y: 498, endPoint x: 649, endPoint y: 498, distance: 20.0
click at [669, 498] on input "0" at bounding box center [659, 505] width 82 height 15
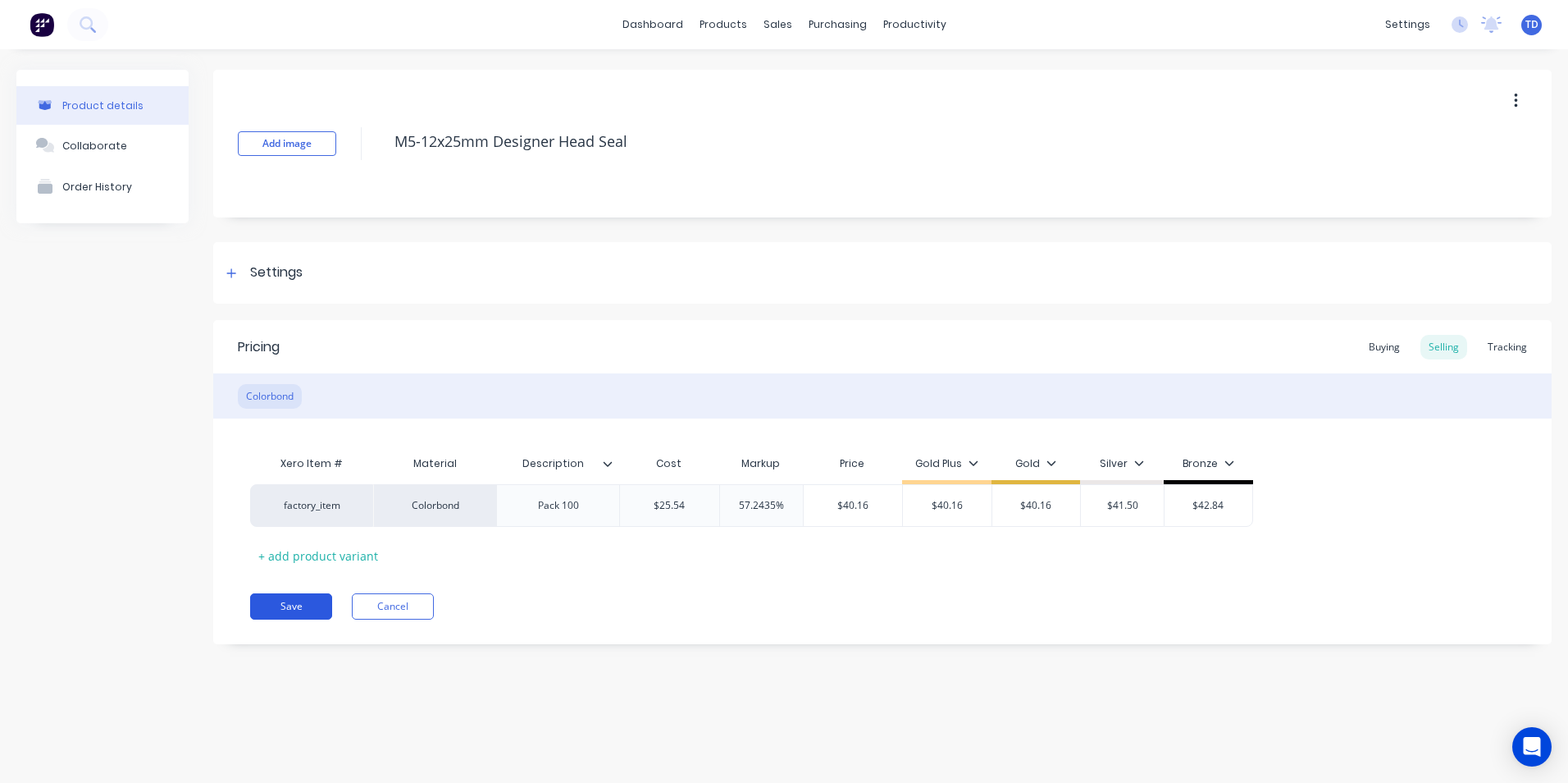
click at [265, 611] on button "Save" at bounding box center [291, 607] width 82 height 27
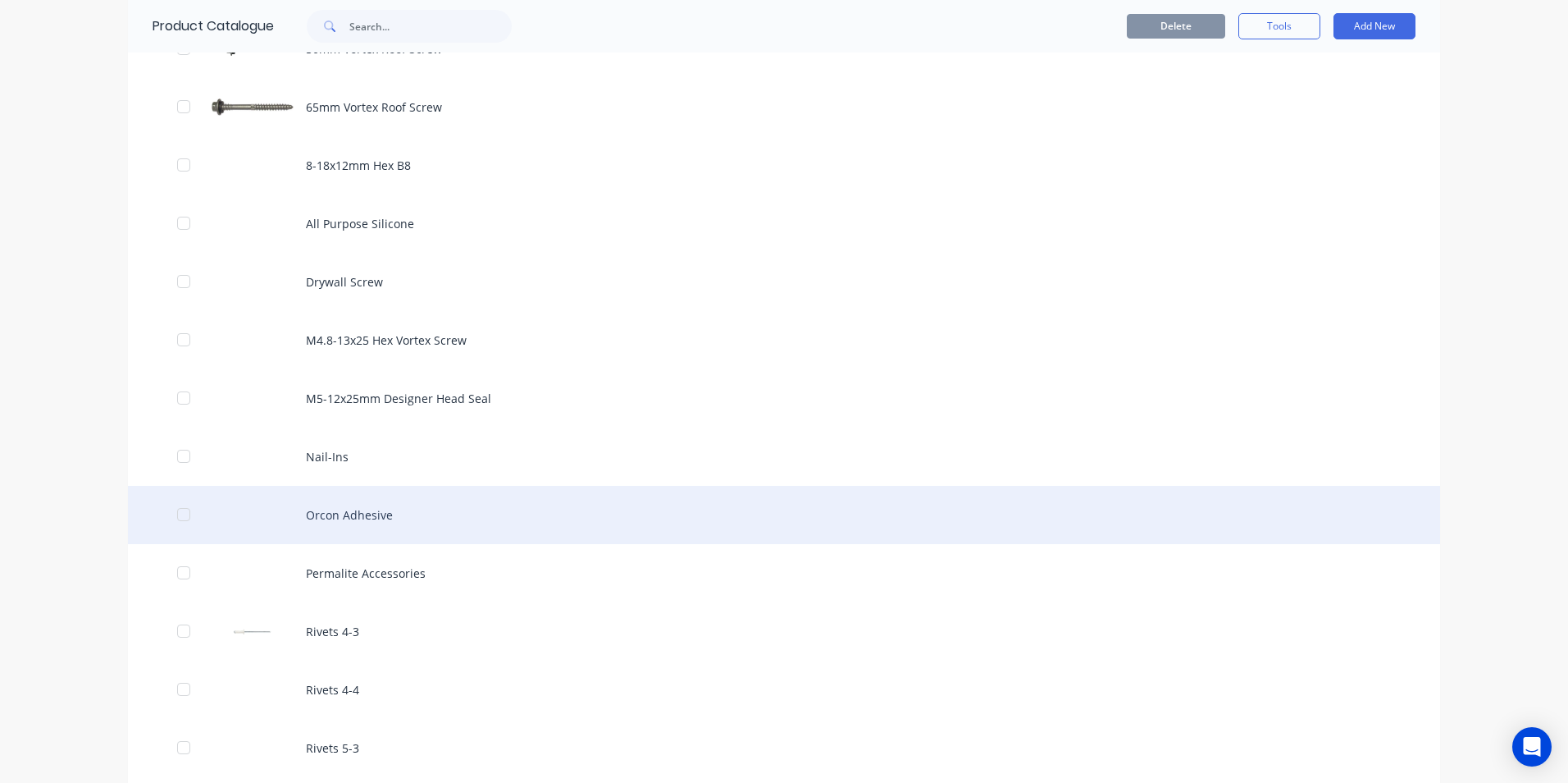
scroll to position [1066, 0]
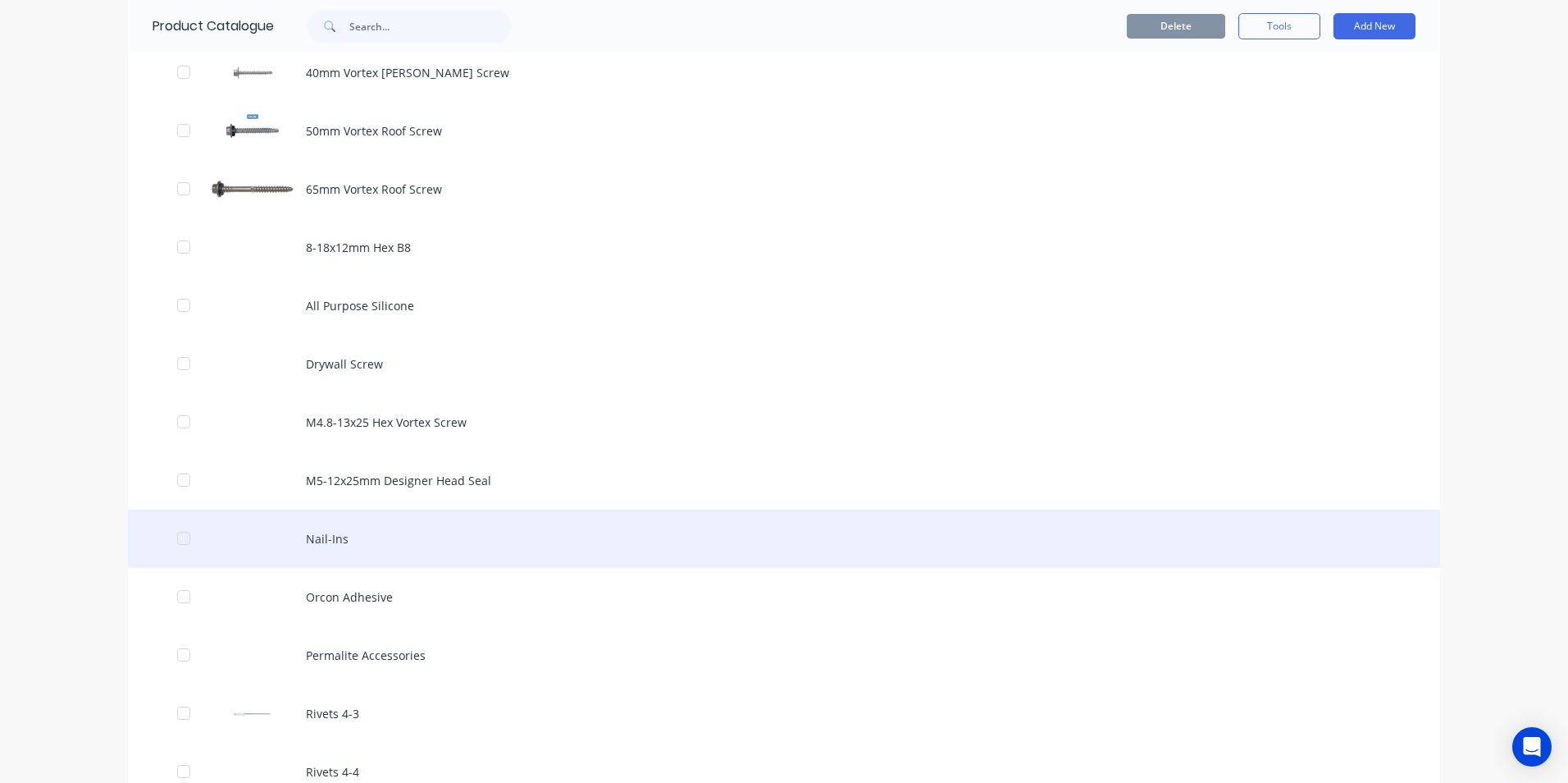
click at [337, 527] on div "Nail-Ins" at bounding box center [784, 539] width 1312 height 58
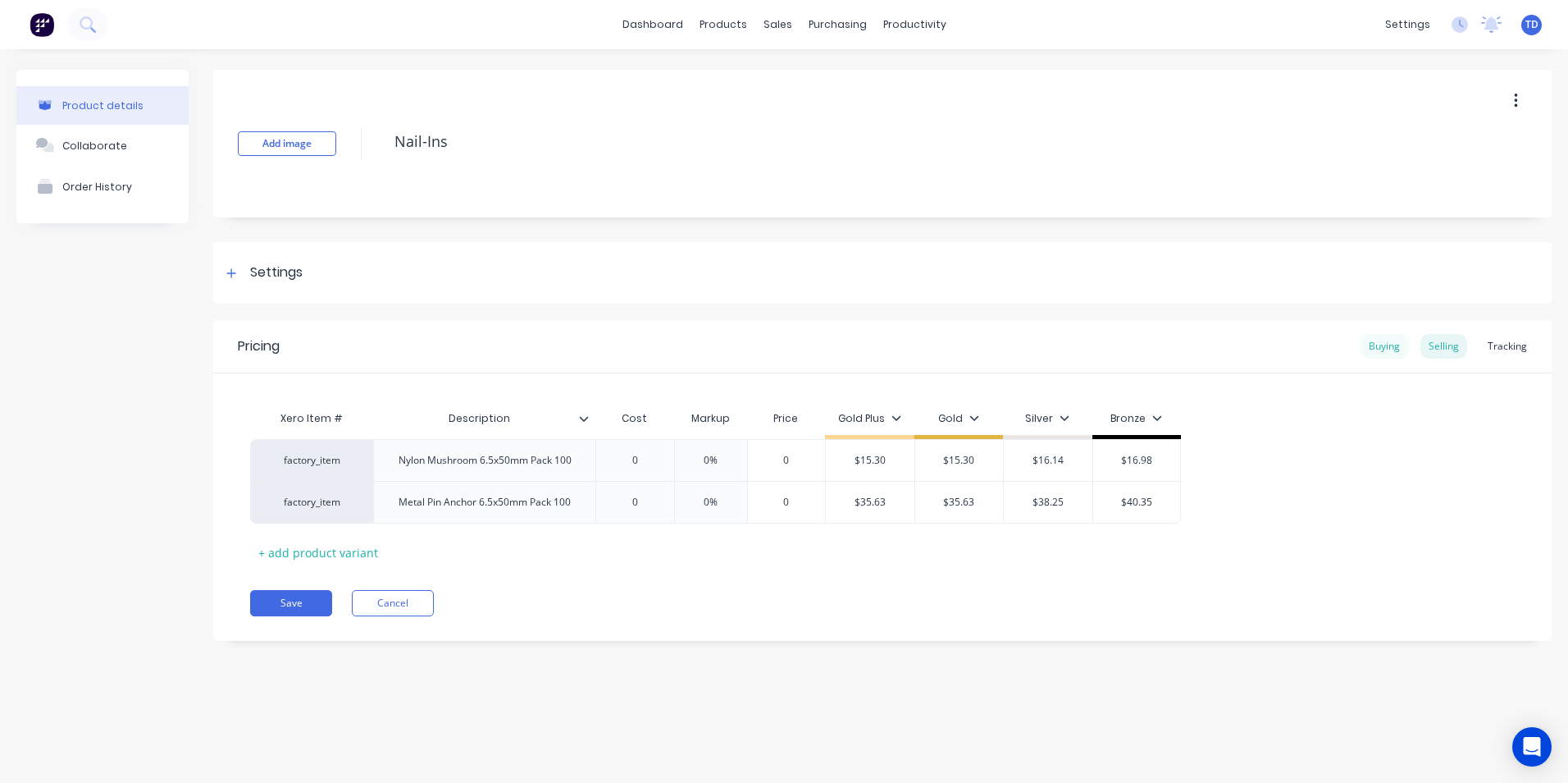
click at [1377, 347] on div "Buying" at bounding box center [1384, 346] width 47 height 25
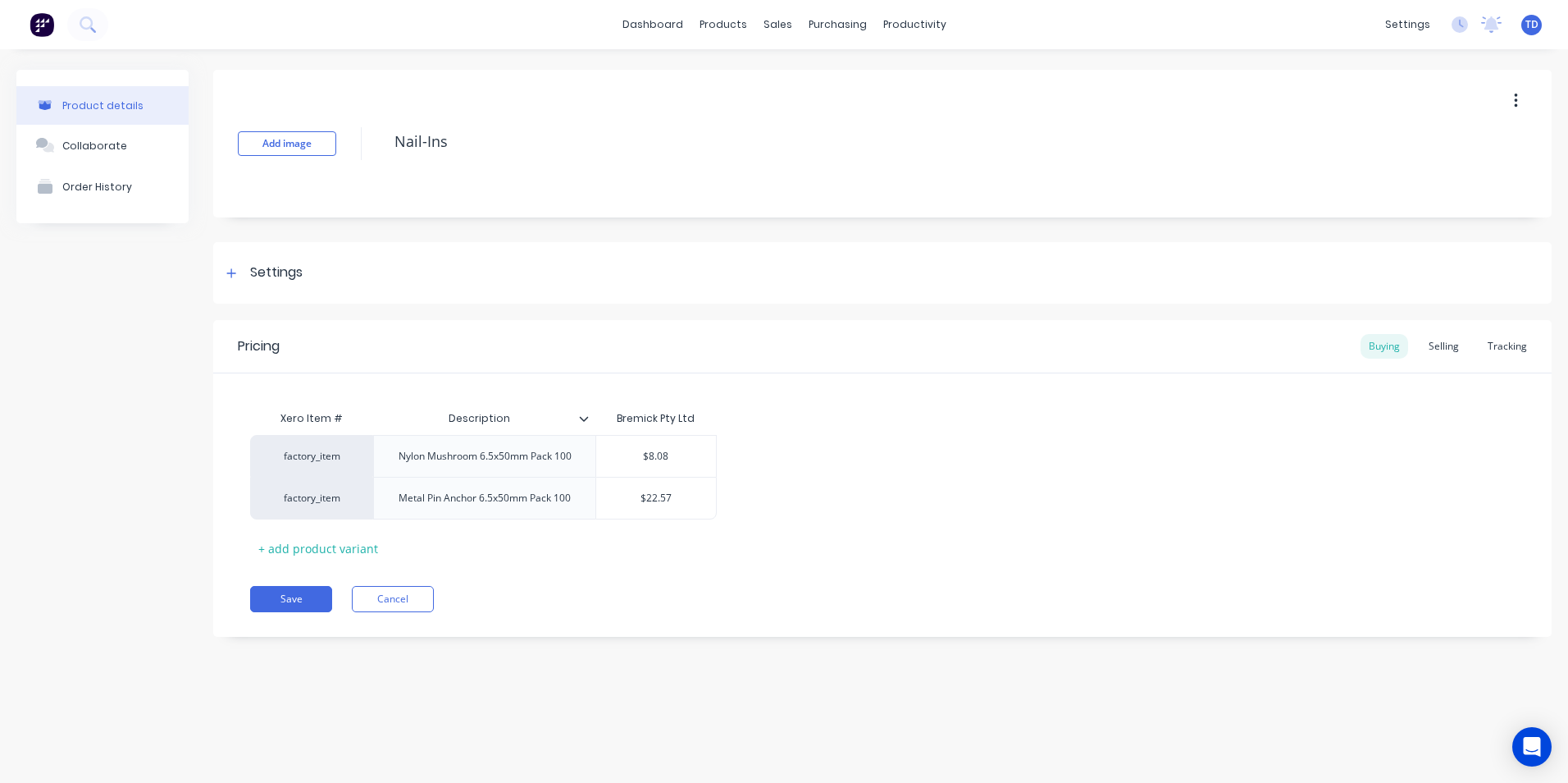
drag, startPoint x: 1441, startPoint y: 346, endPoint x: 1256, endPoint y: 337, distance: 185.2
click at [1441, 346] on div "Selling" at bounding box center [1444, 346] width 46 height 25
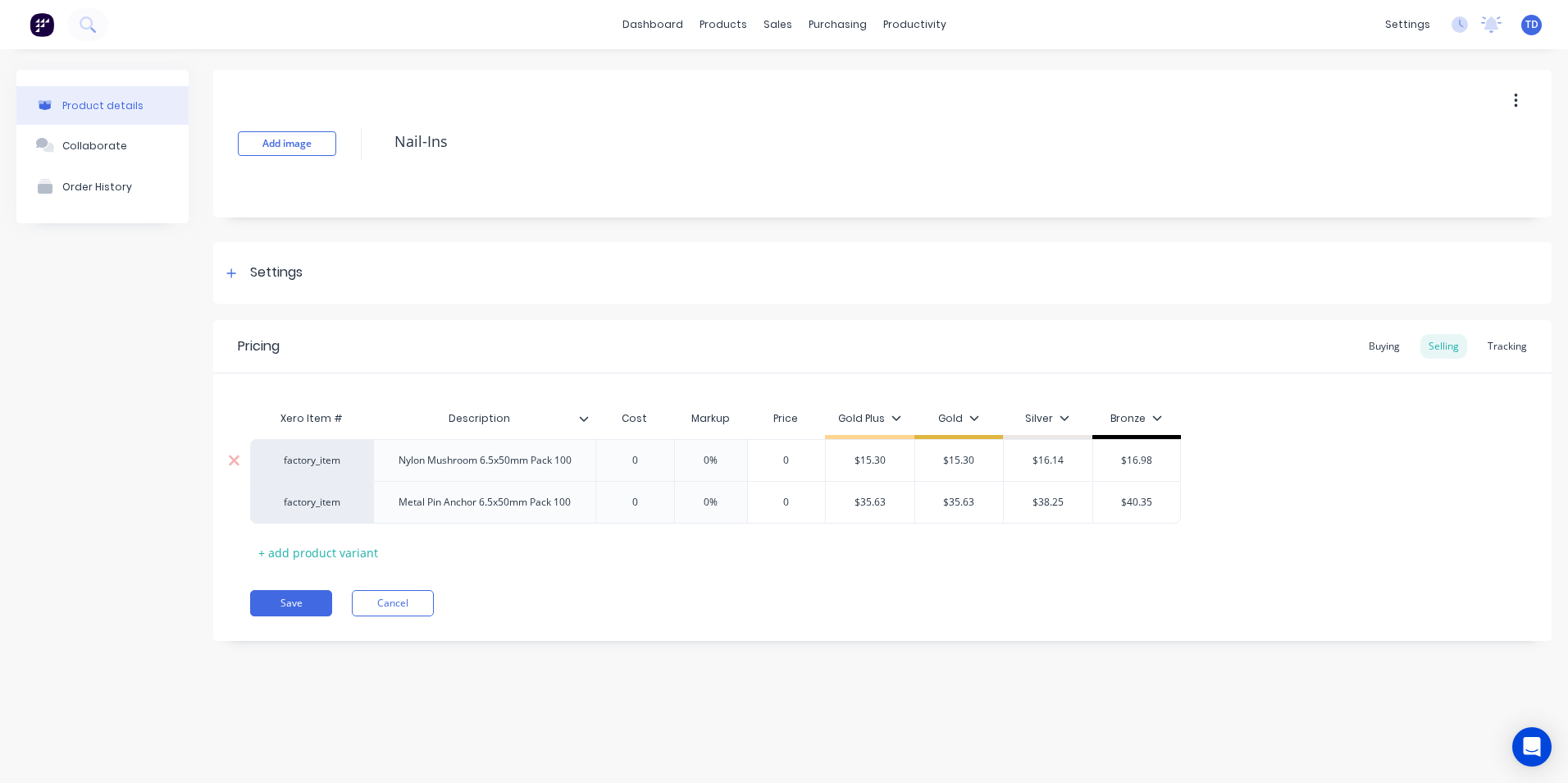
click at [659, 460] on input "0" at bounding box center [634, 461] width 82 height 15
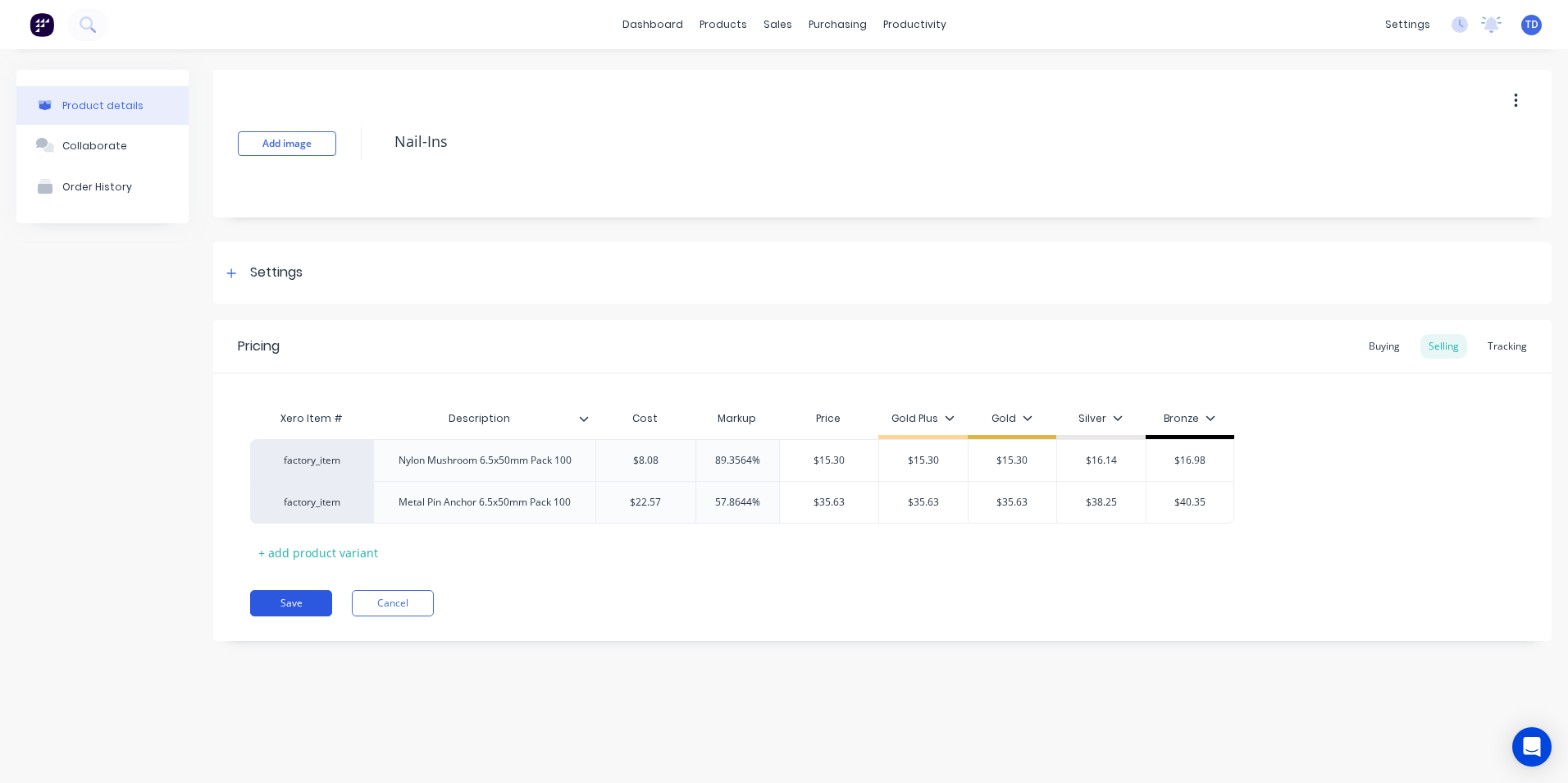
click at [288, 600] on button "Save" at bounding box center [291, 603] width 82 height 27
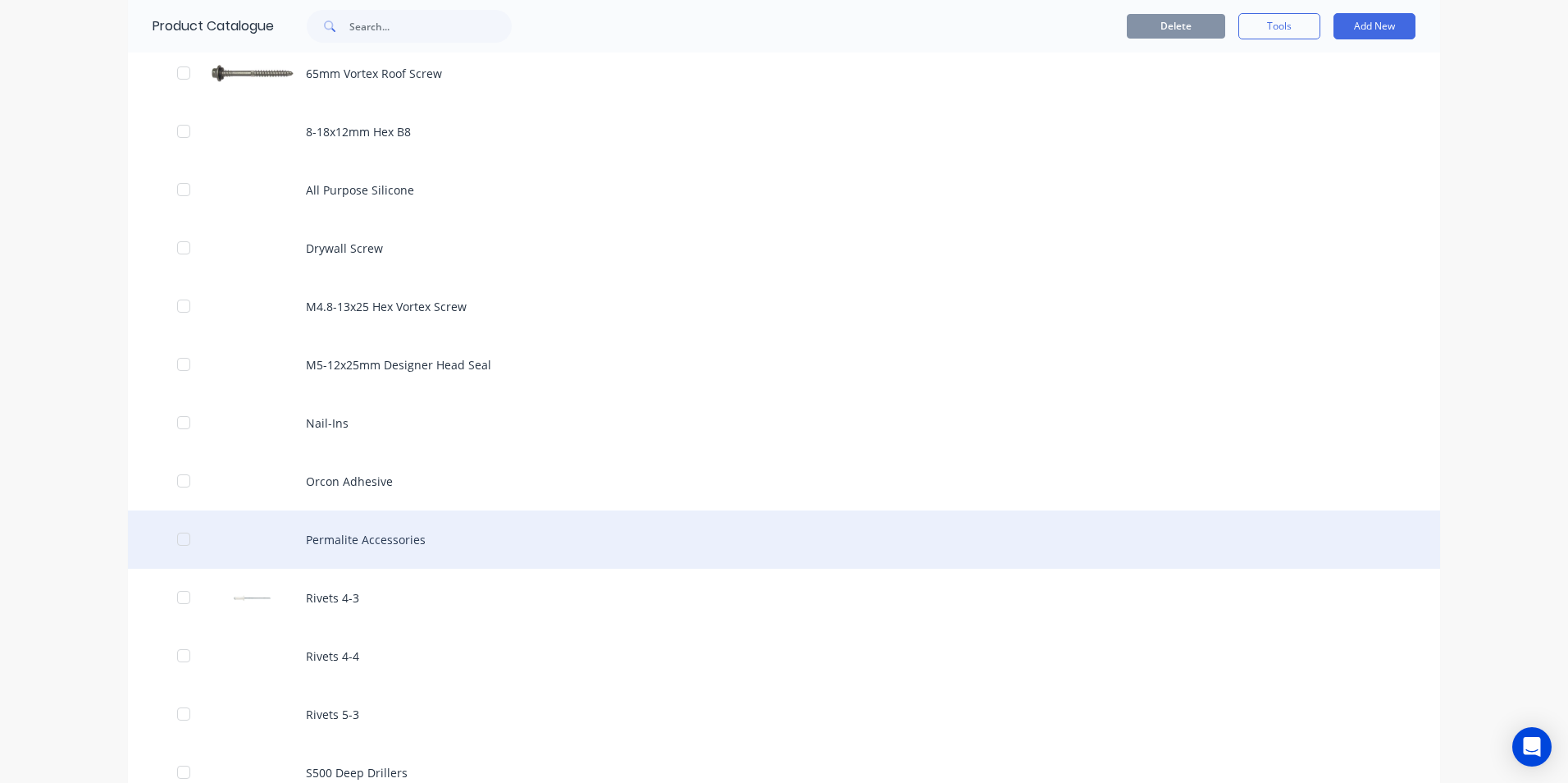
scroll to position [1230, 0]
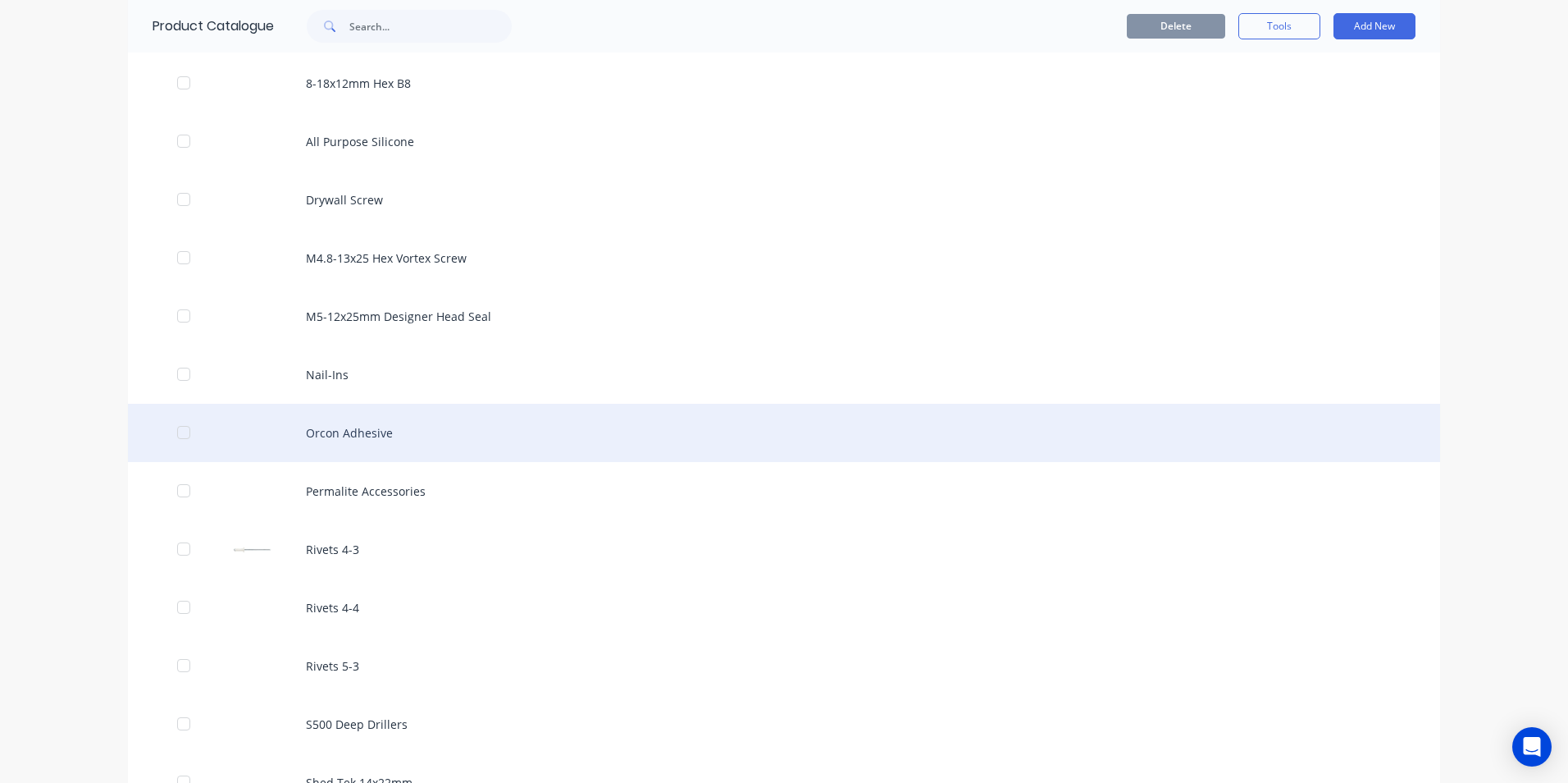
click at [323, 437] on div "Orcon Adhesive" at bounding box center [784, 433] width 1312 height 58
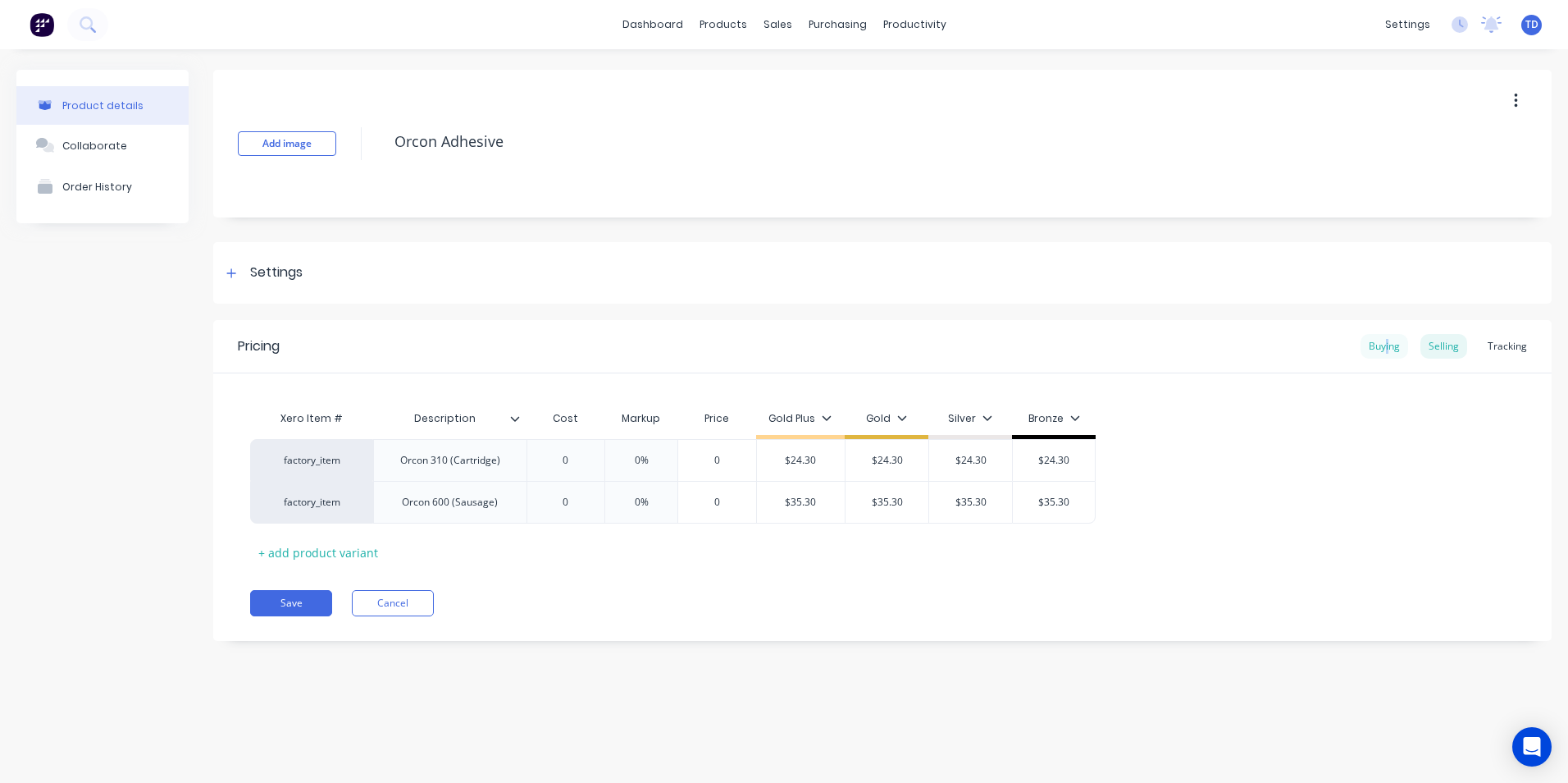
click at [1389, 348] on div "Buying" at bounding box center [1384, 346] width 47 height 25
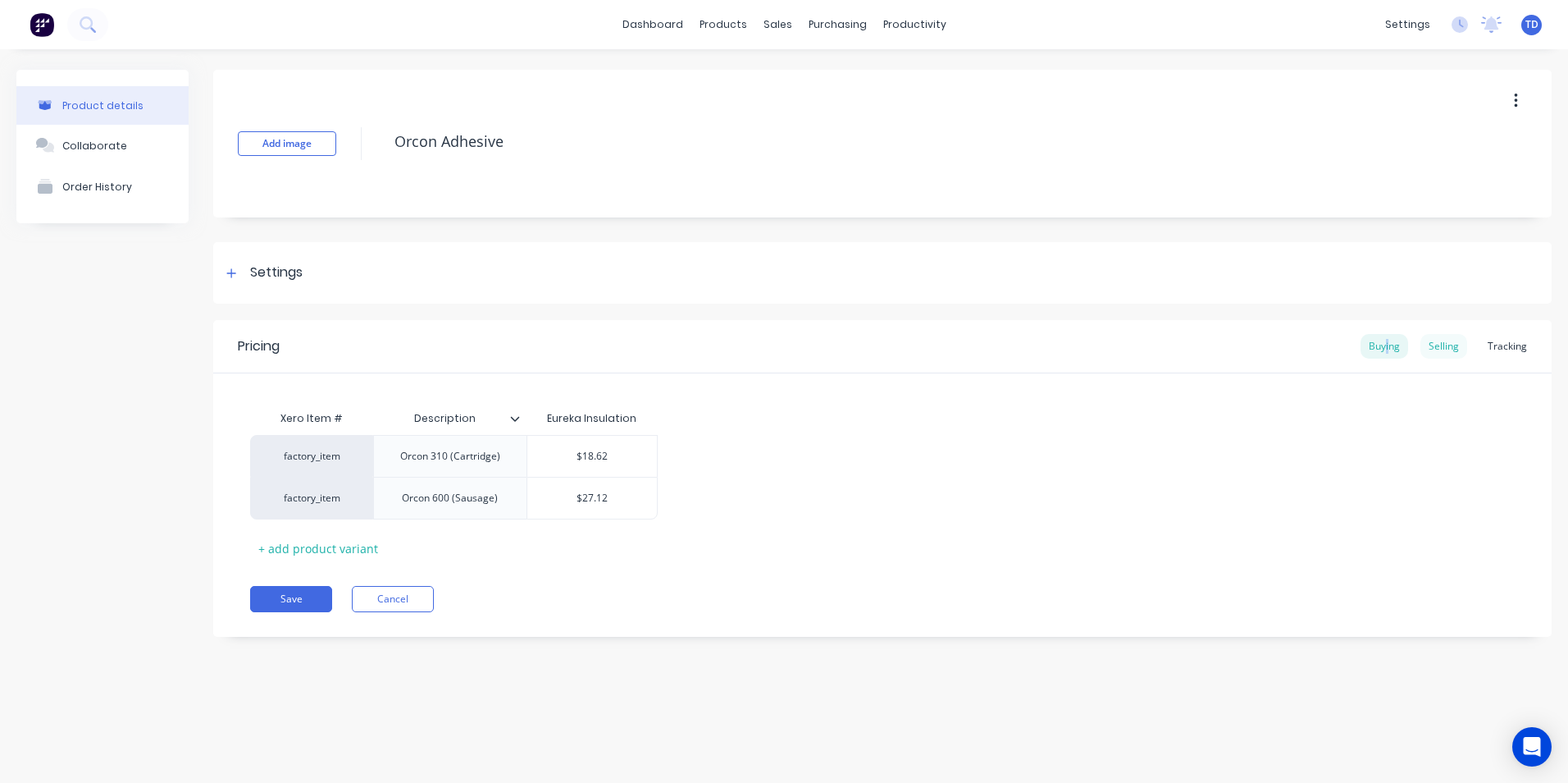
click at [1435, 349] on div "Selling" at bounding box center [1444, 346] width 46 height 25
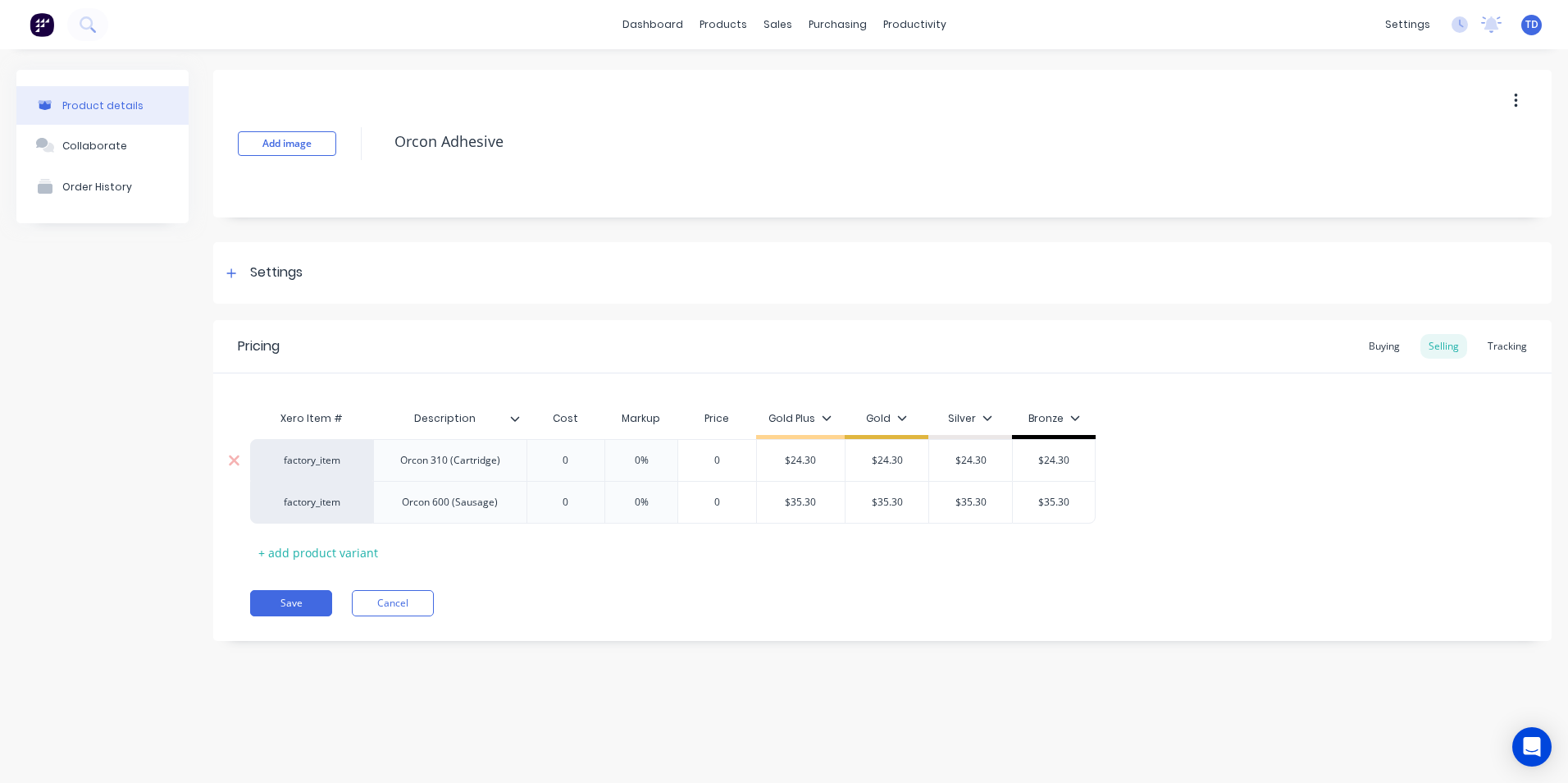
click at [589, 463] on input "0" at bounding box center [566, 461] width 82 height 15
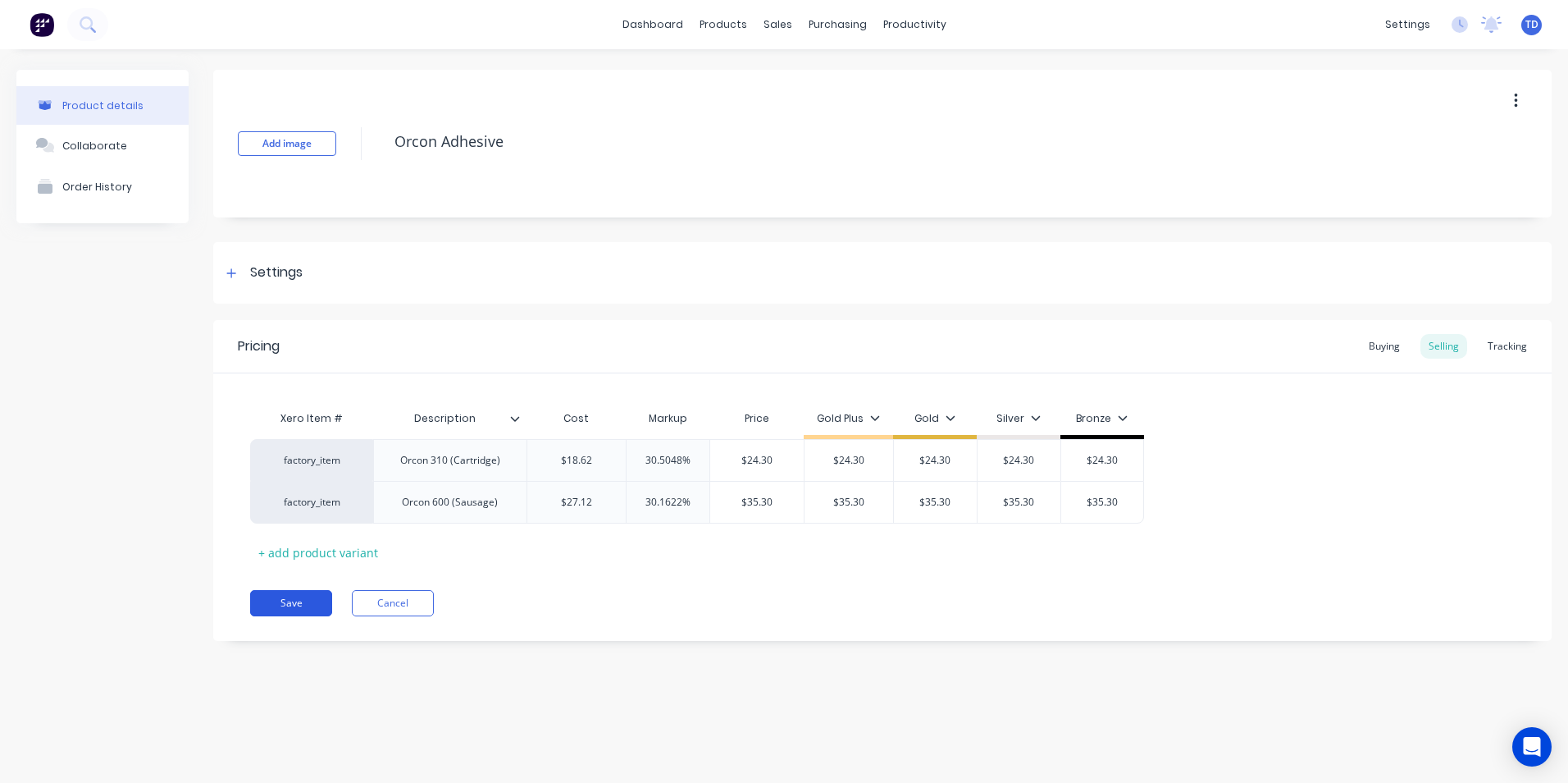
click at [295, 593] on button "Save" at bounding box center [291, 603] width 82 height 27
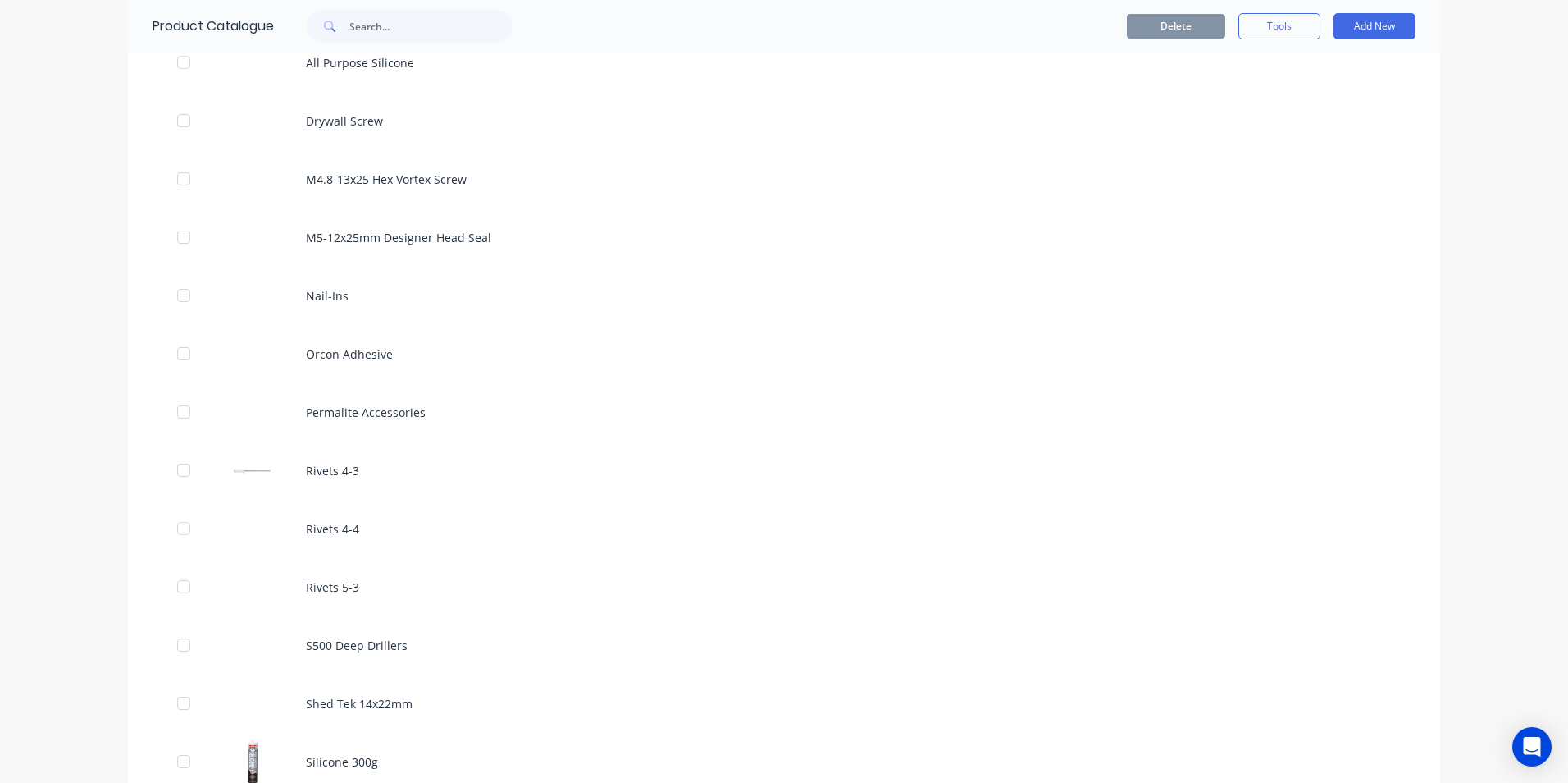
scroll to position [1312, 0]
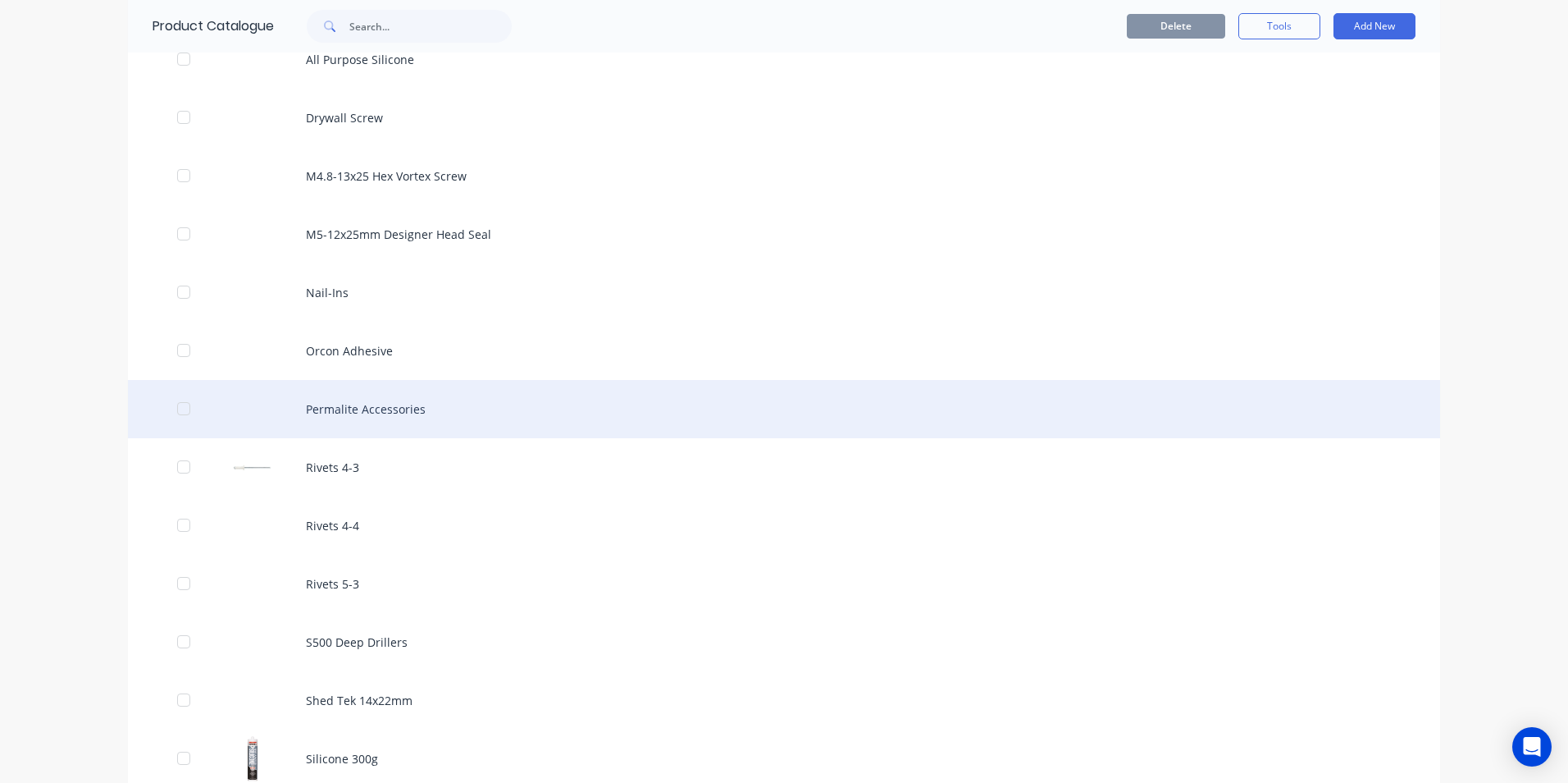
click at [410, 426] on div "Permalite Accessories" at bounding box center [784, 408] width 1312 height 58
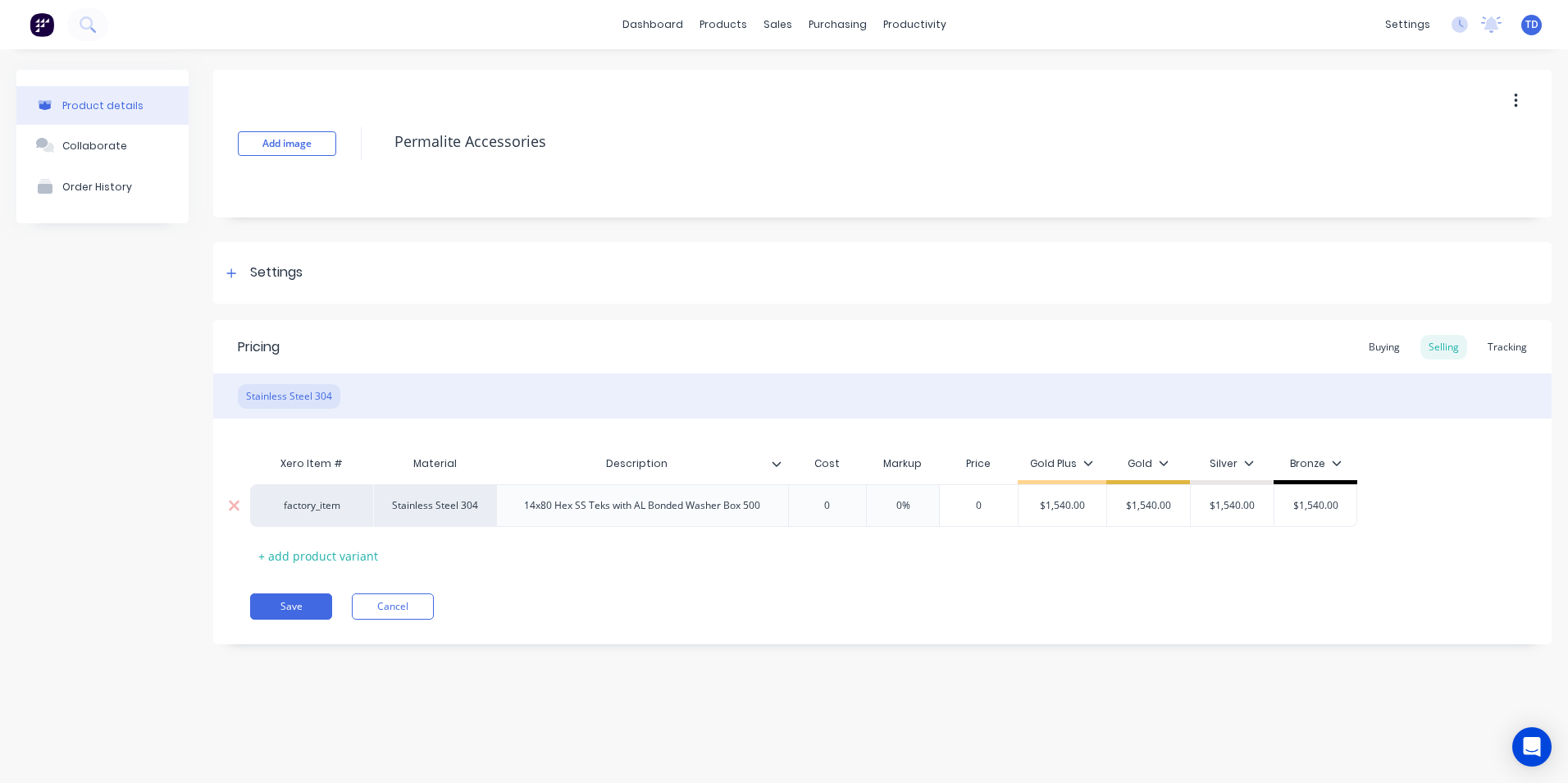
click at [852, 505] on input "0" at bounding box center [827, 505] width 82 height 15
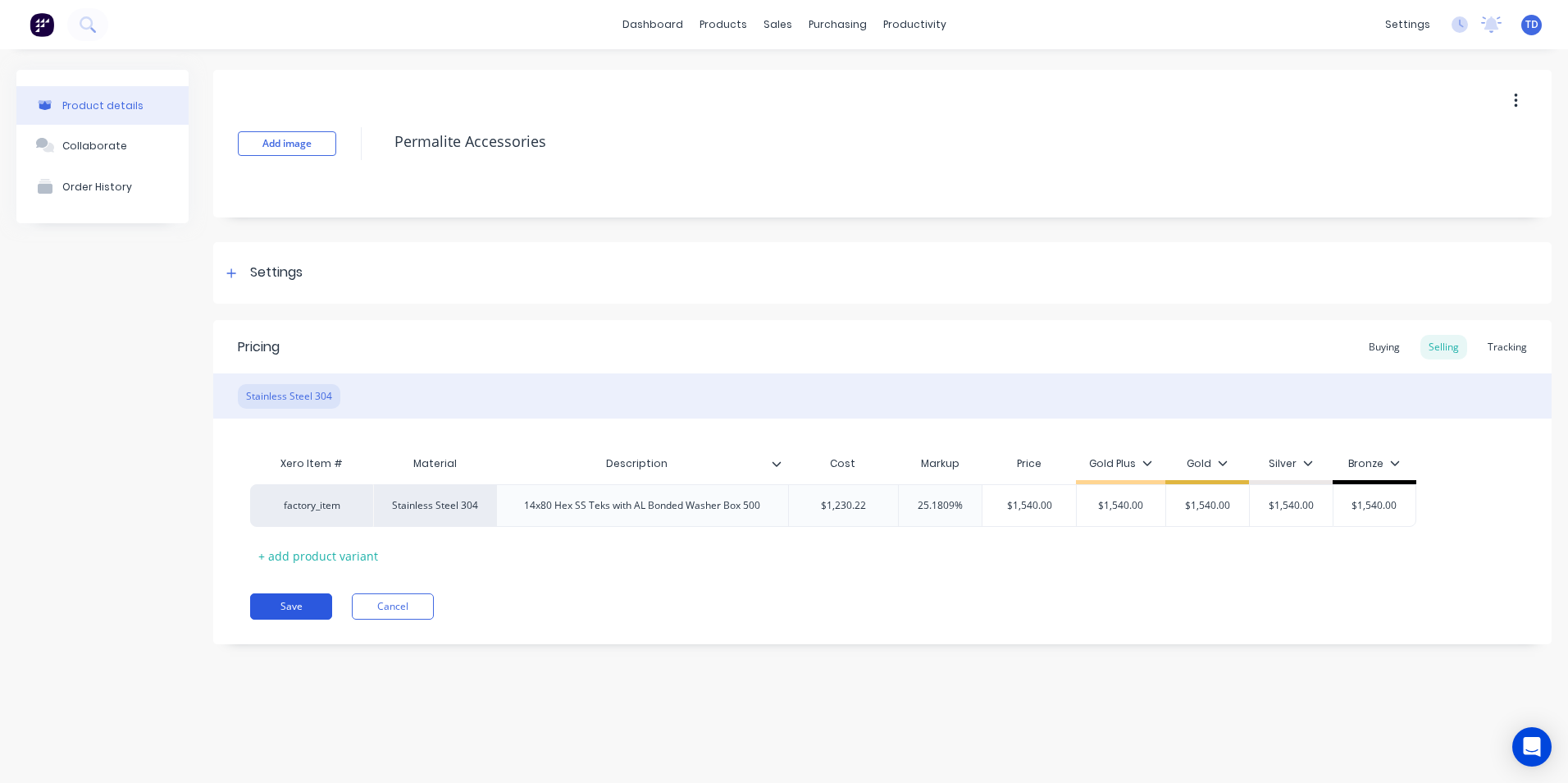
click at [272, 602] on button "Save" at bounding box center [291, 607] width 82 height 27
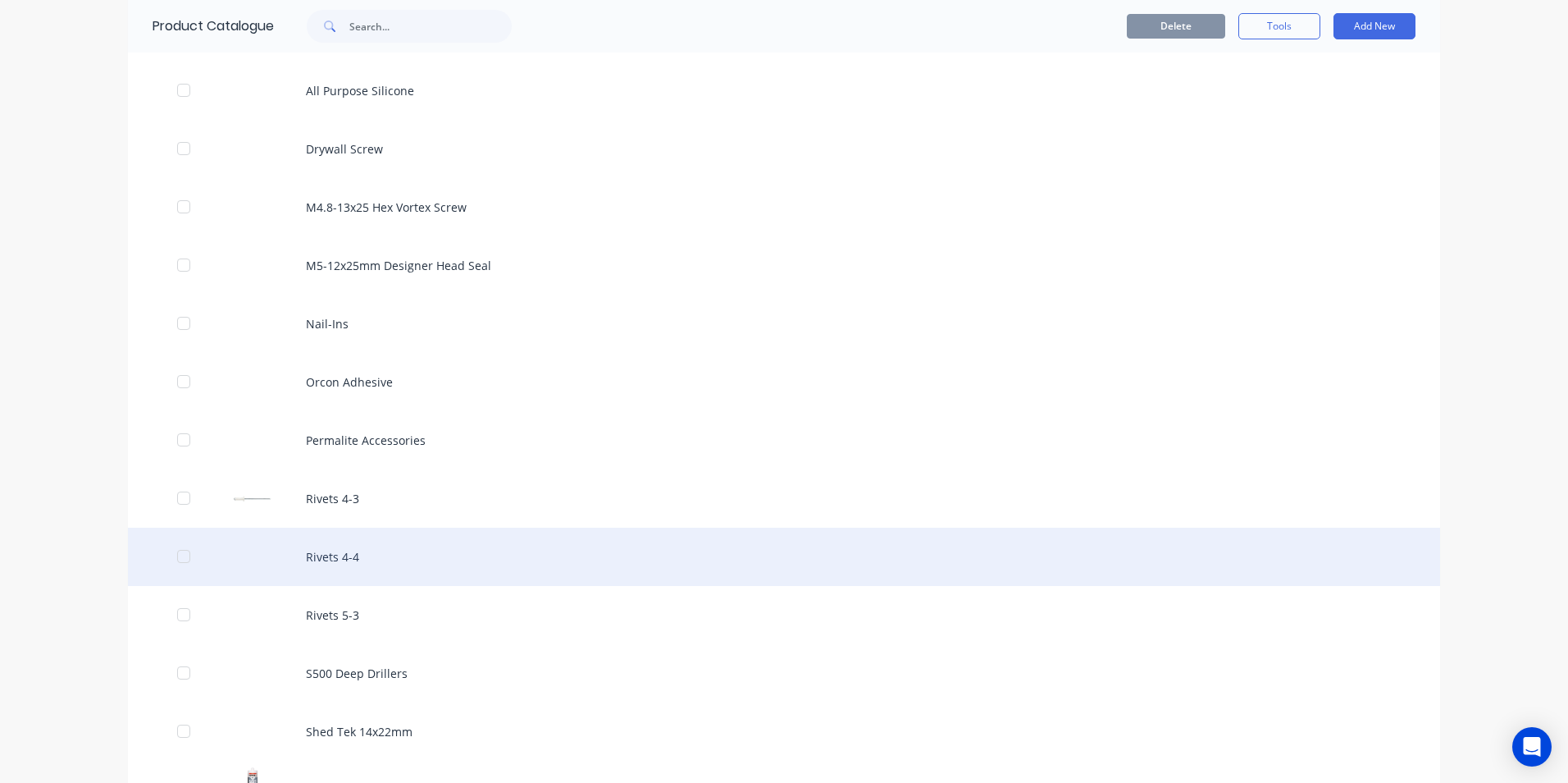
scroll to position [1312, 0]
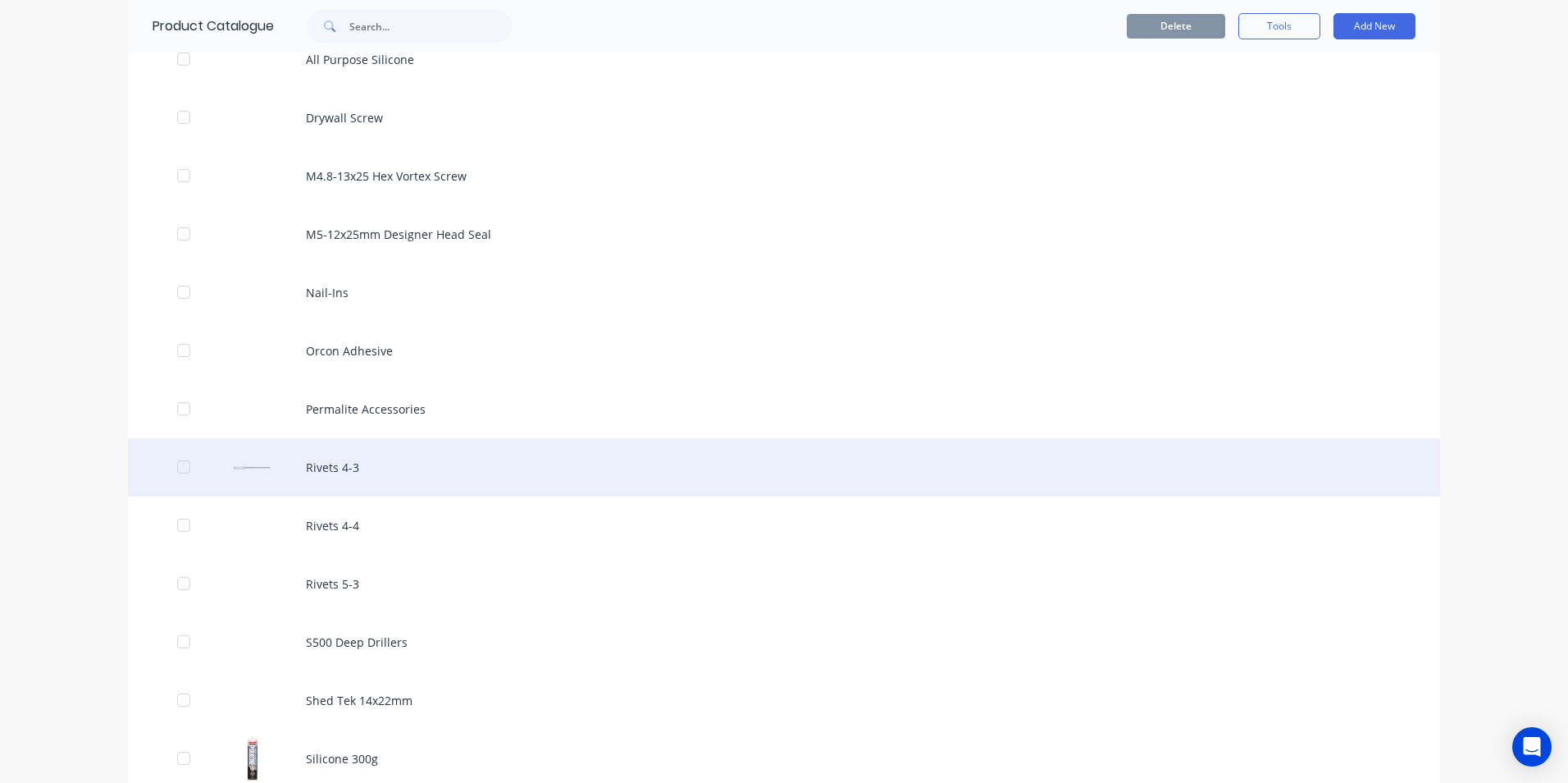
click at [340, 462] on div "Rivets 4-3" at bounding box center [784, 467] width 1312 height 58
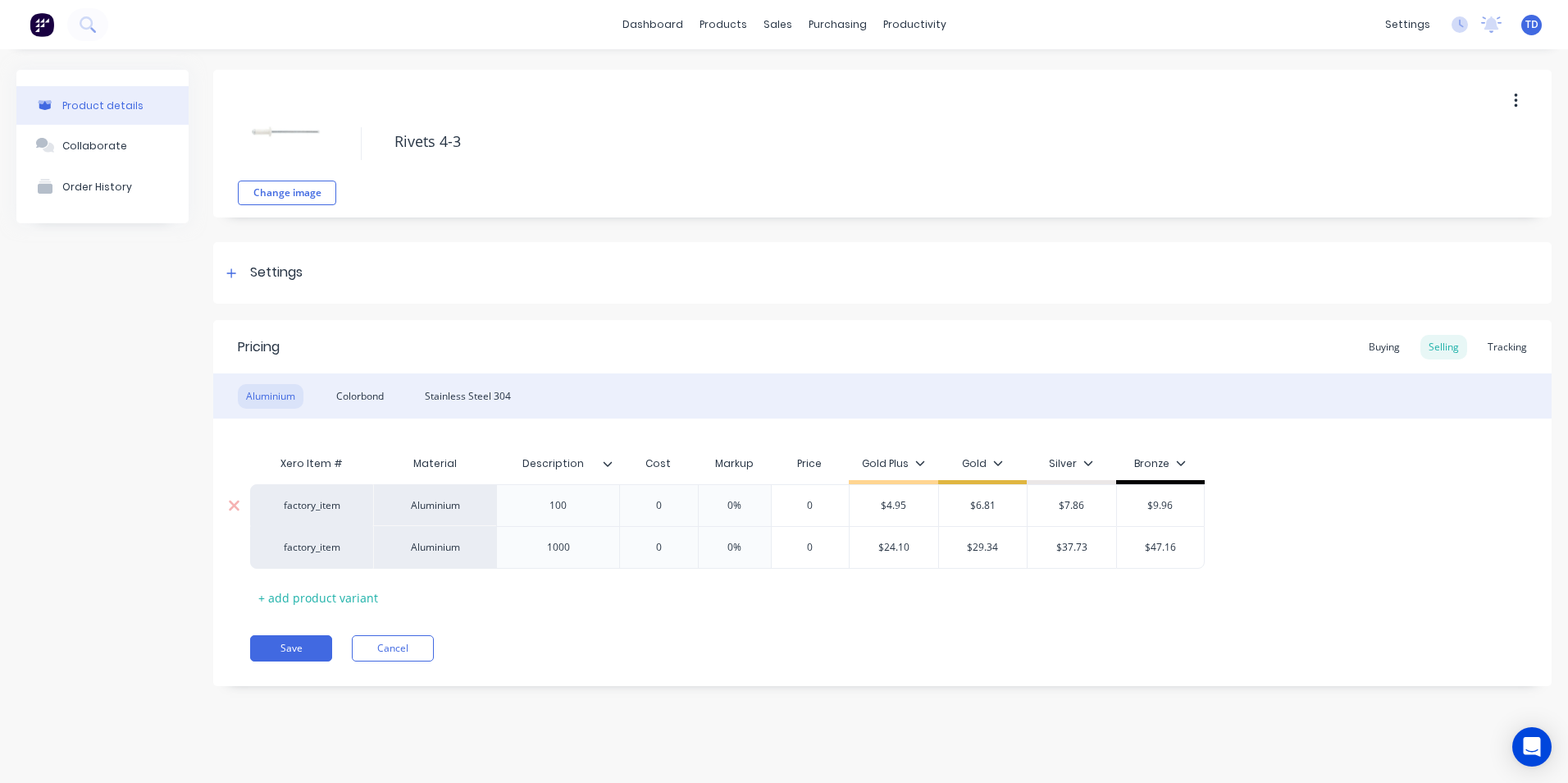
click at [673, 508] on input "0" at bounding box center [659, 505] width 82 height 15
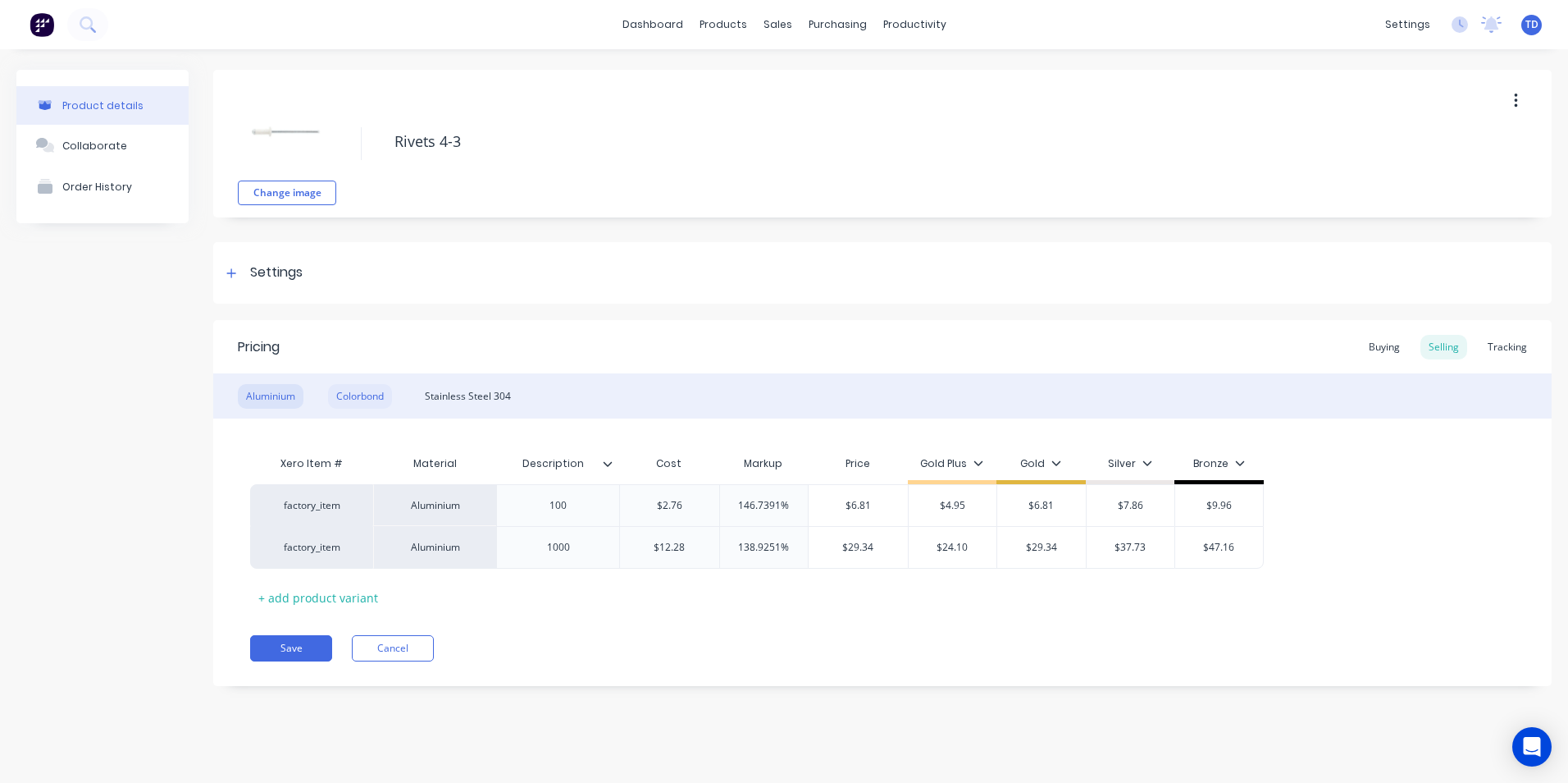
click at [355, 398] on div "Colorbond" at bounding box center [359, 396] width 64 height 25
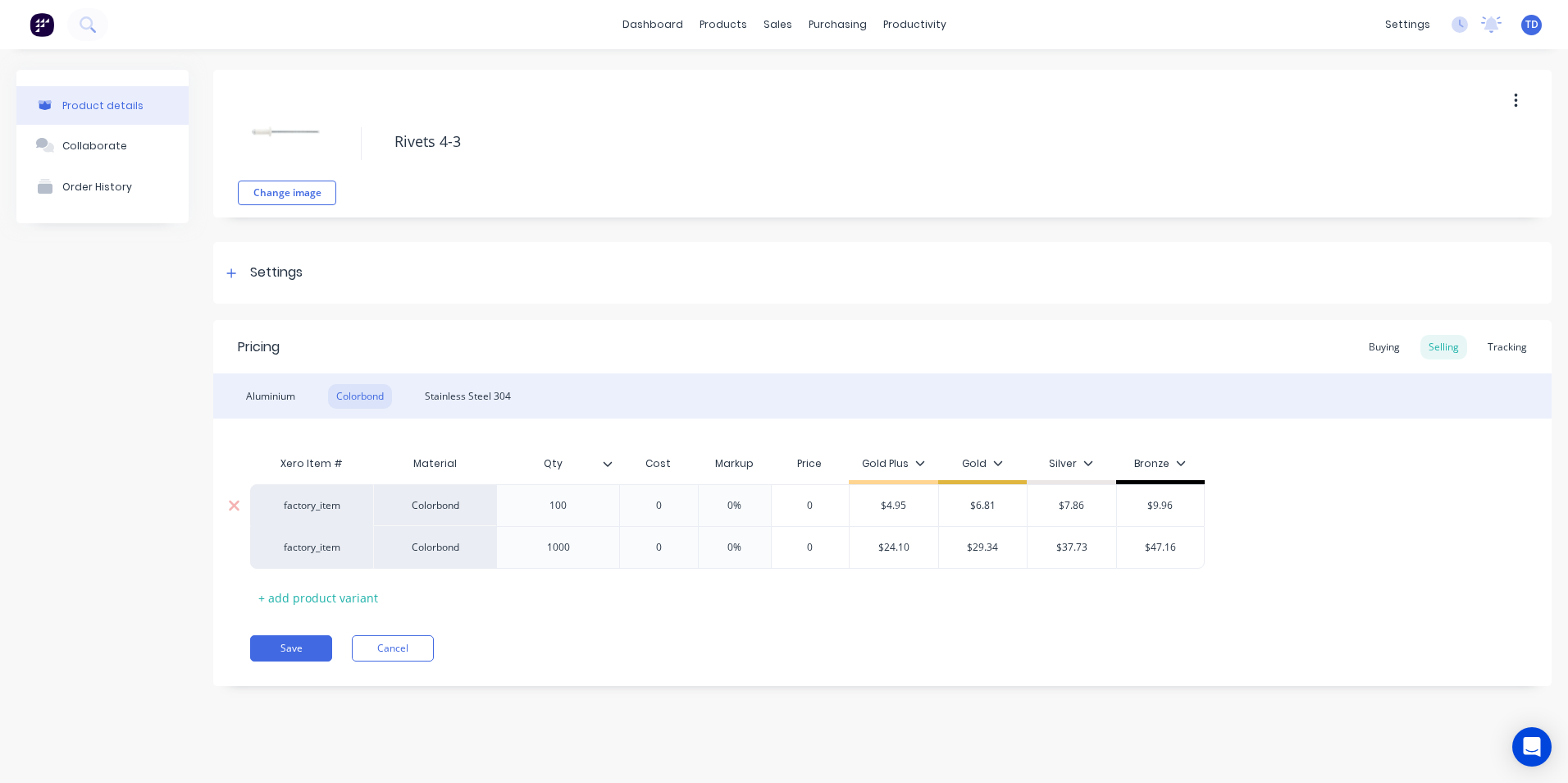
click at [671, 507] on input "0" at bounding box center [659, 505] width 82 height 15
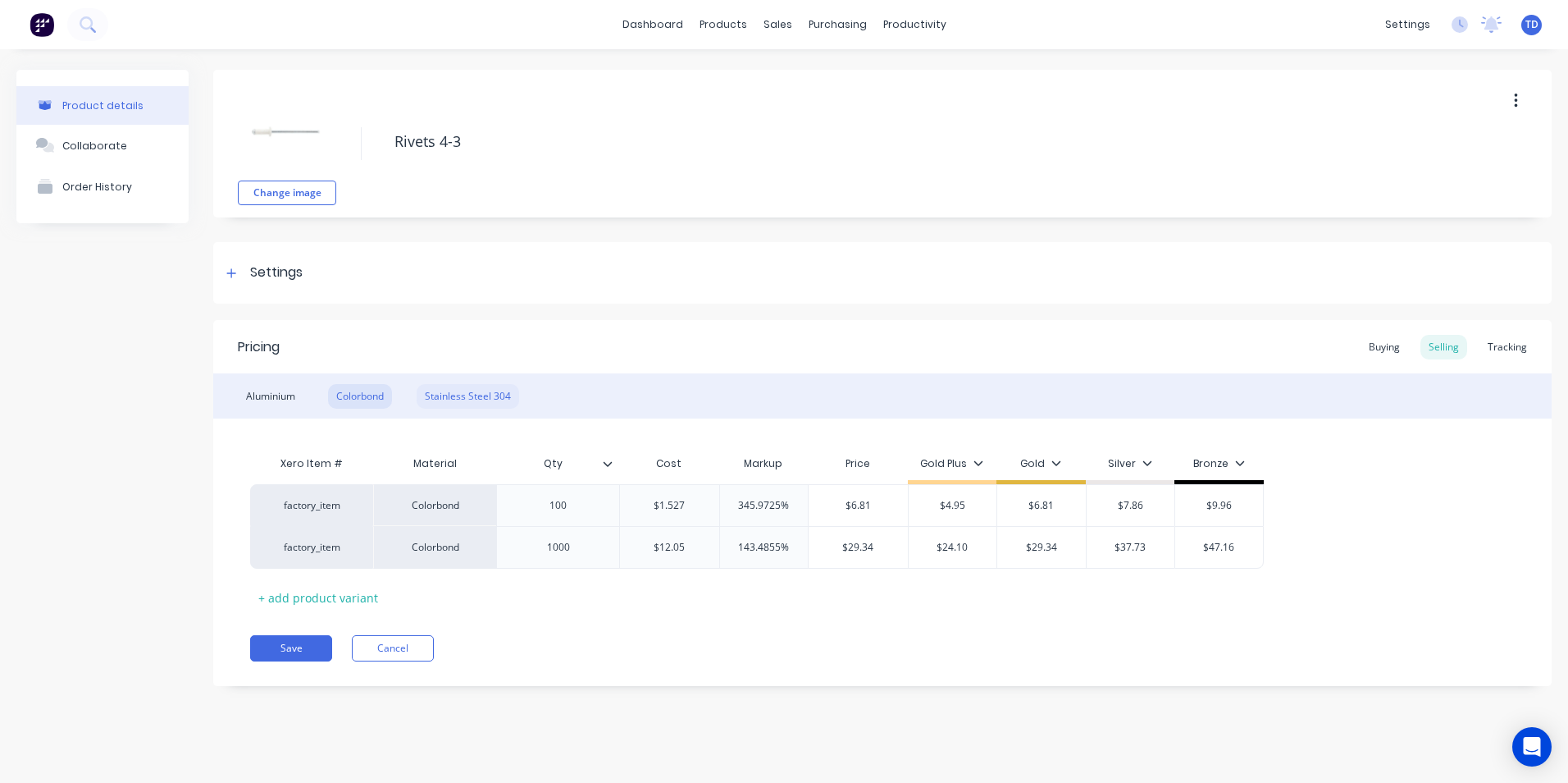
click at [440, 396] on div "Stainless Steel 304" at bounding box center [468, 396] width 103 height 25
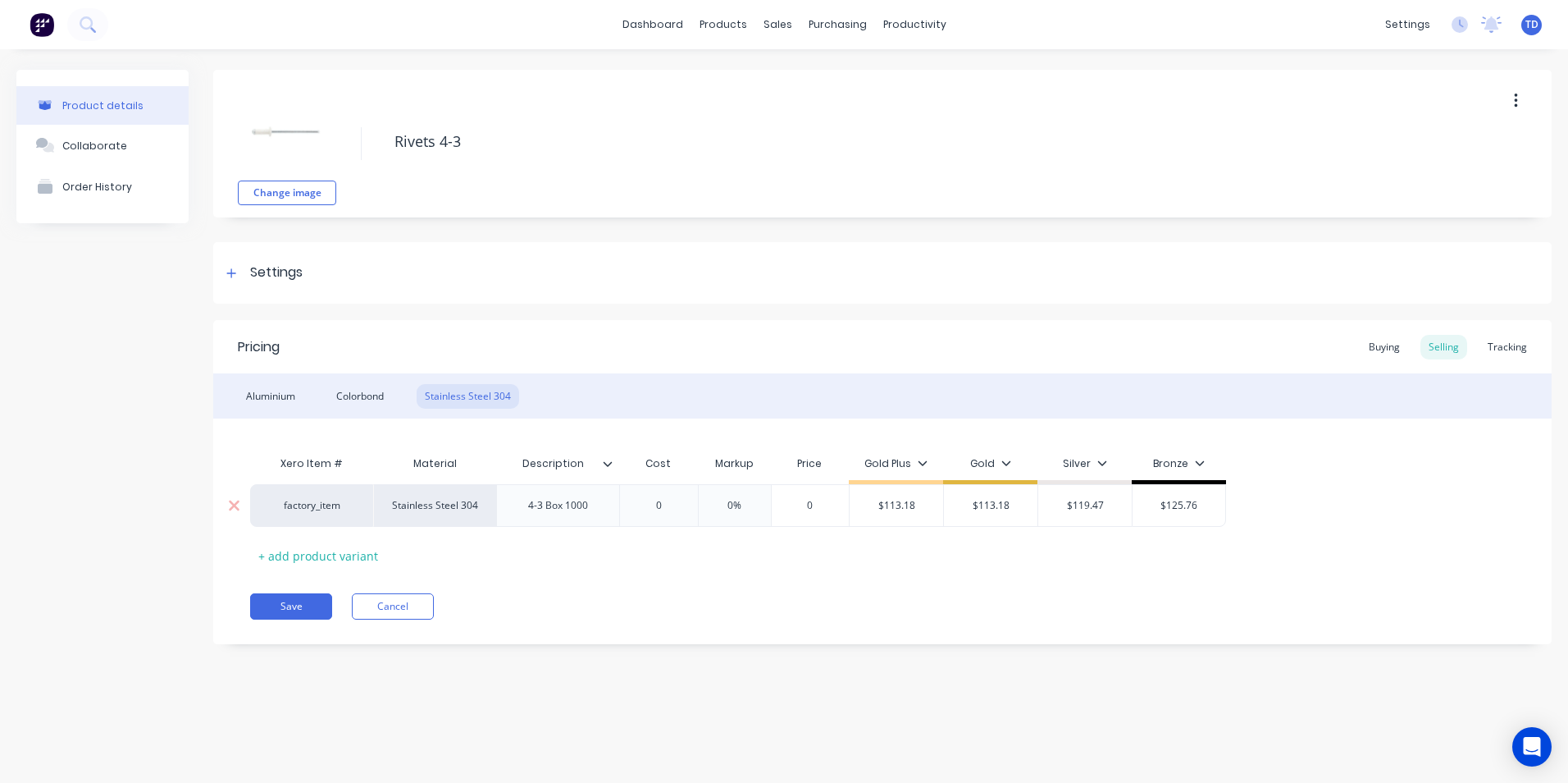
click at [664, 504] on input "0" at bounding box center [659, 505] width 82 height 15
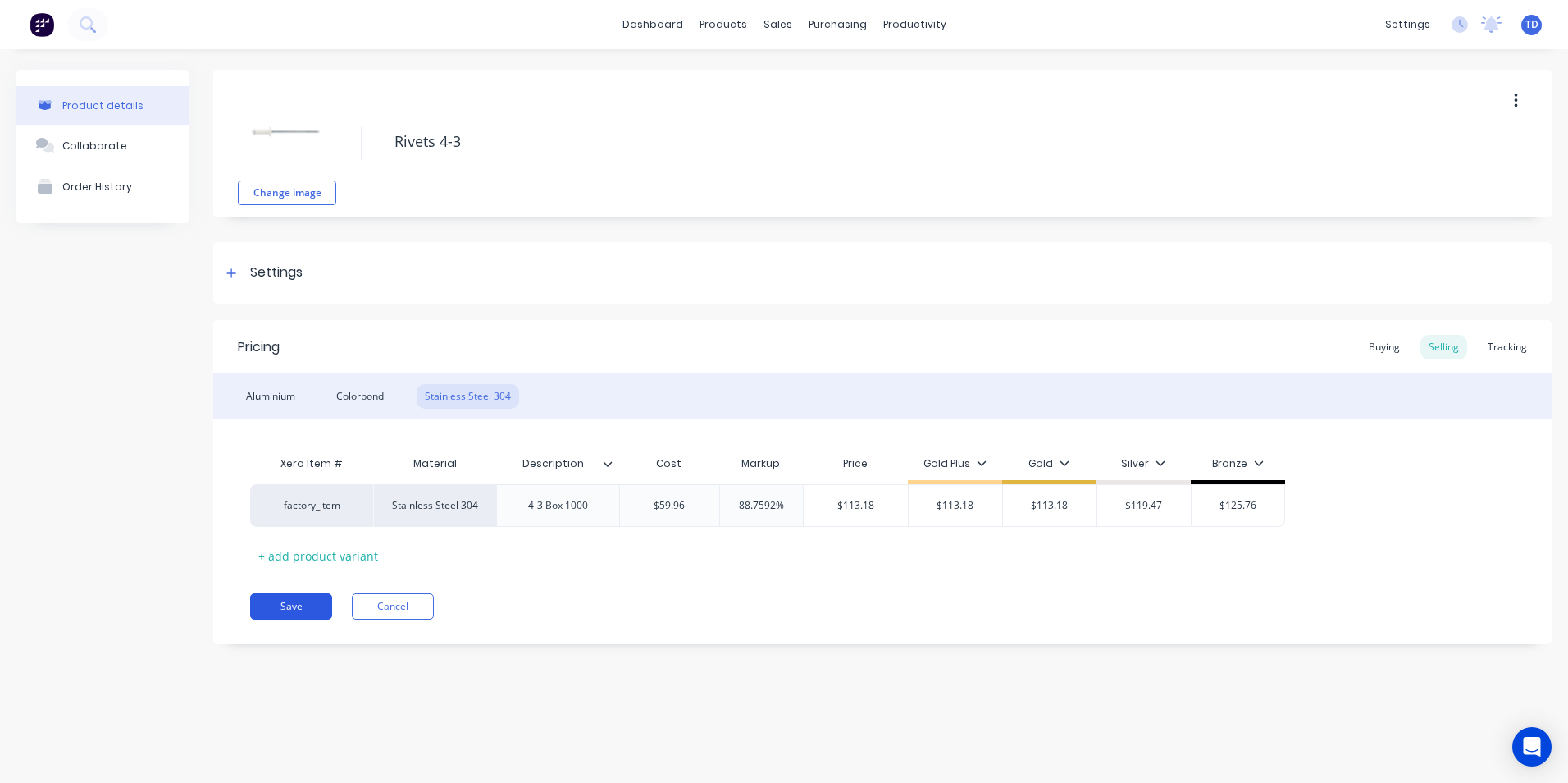
click at [299, 600] on button "Save" at bounding box center [291, 607] width 82 height 27
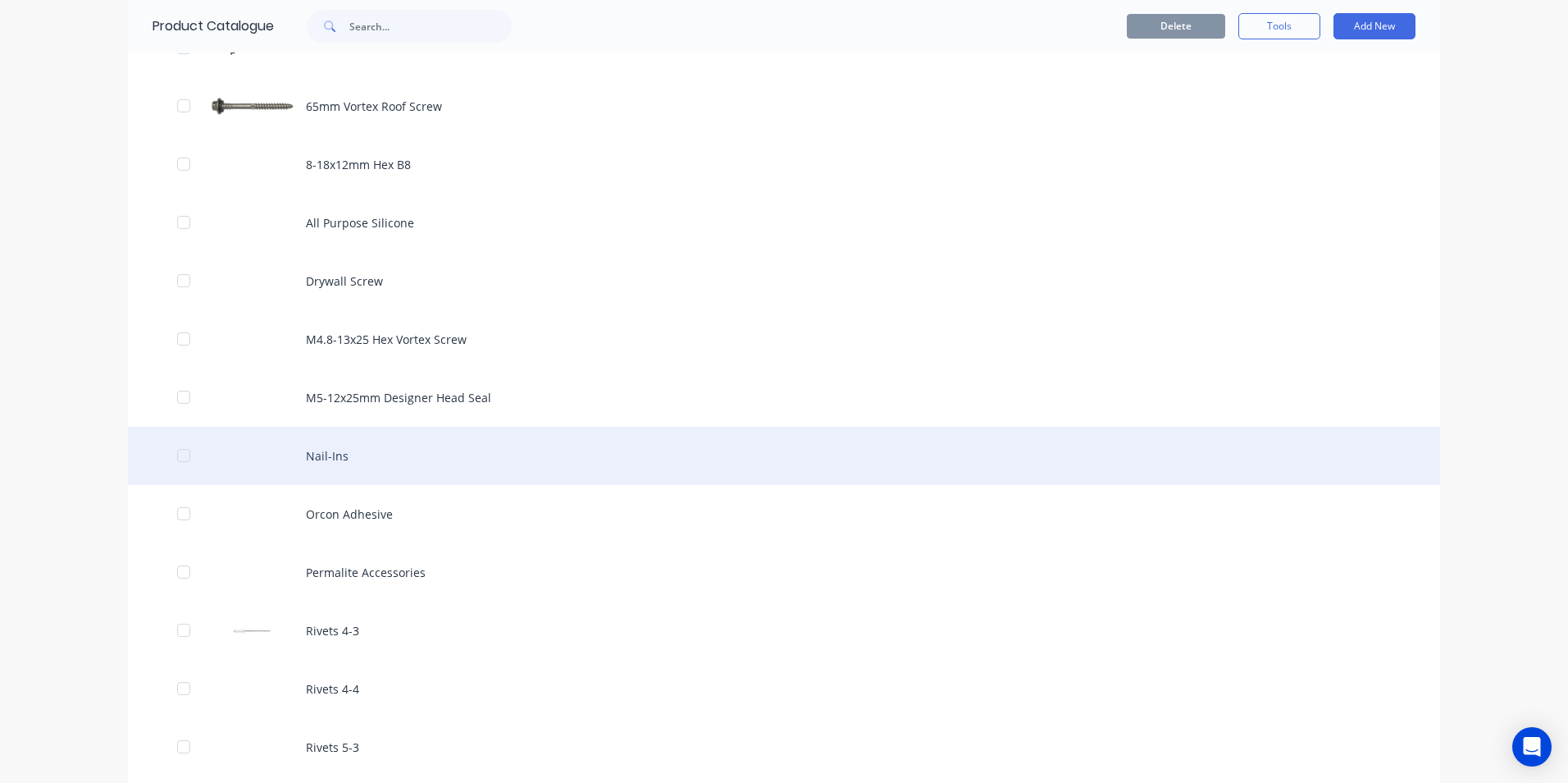
scroll to position [1394, 0]
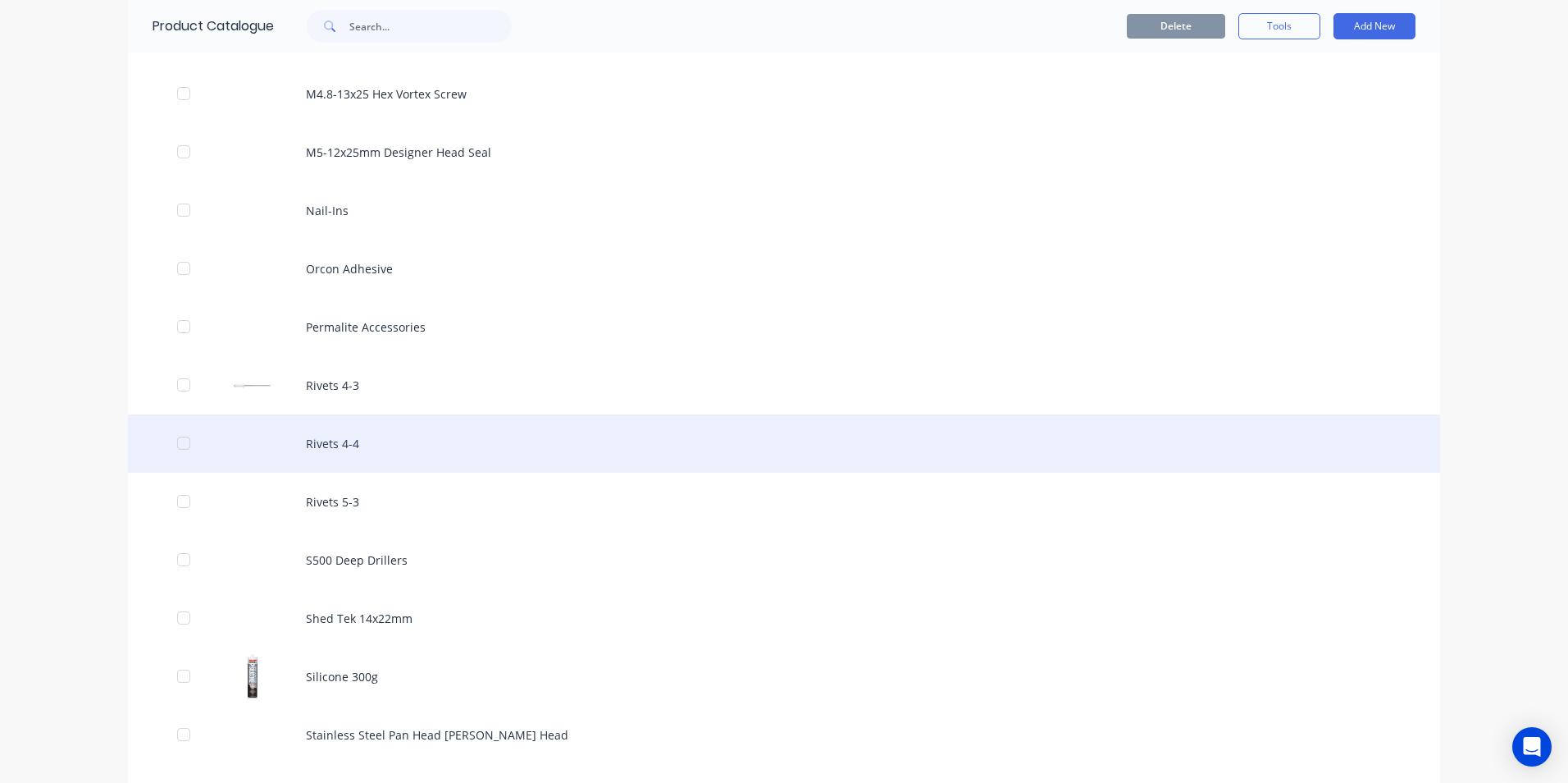
click at [427, 452] on div "Rivets 4-4" at bounding box center [784, 443] width 1312 height 58
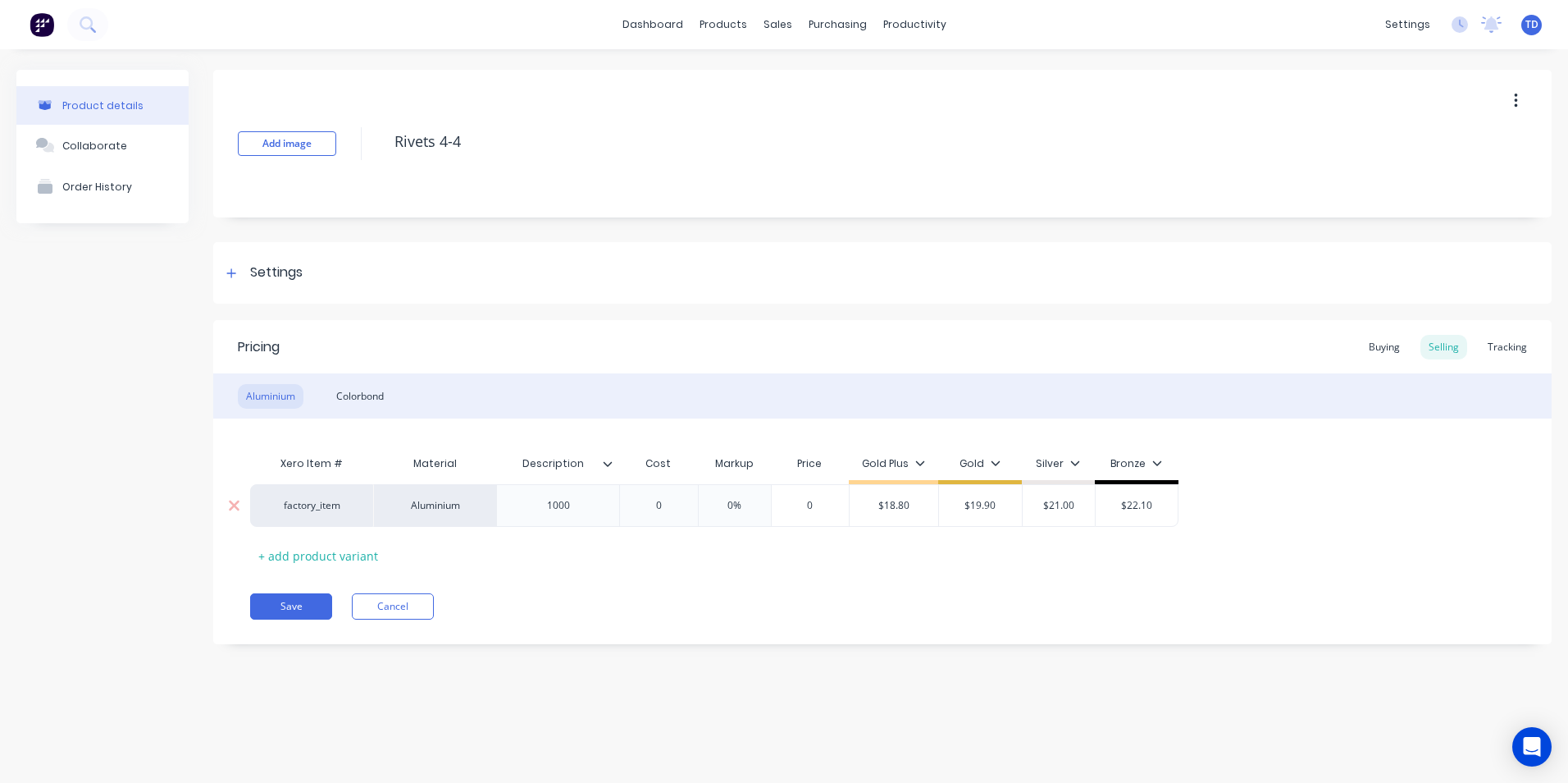
click at [665, 506] on input "0" at bounding box center [659, 505] width 82 height 15
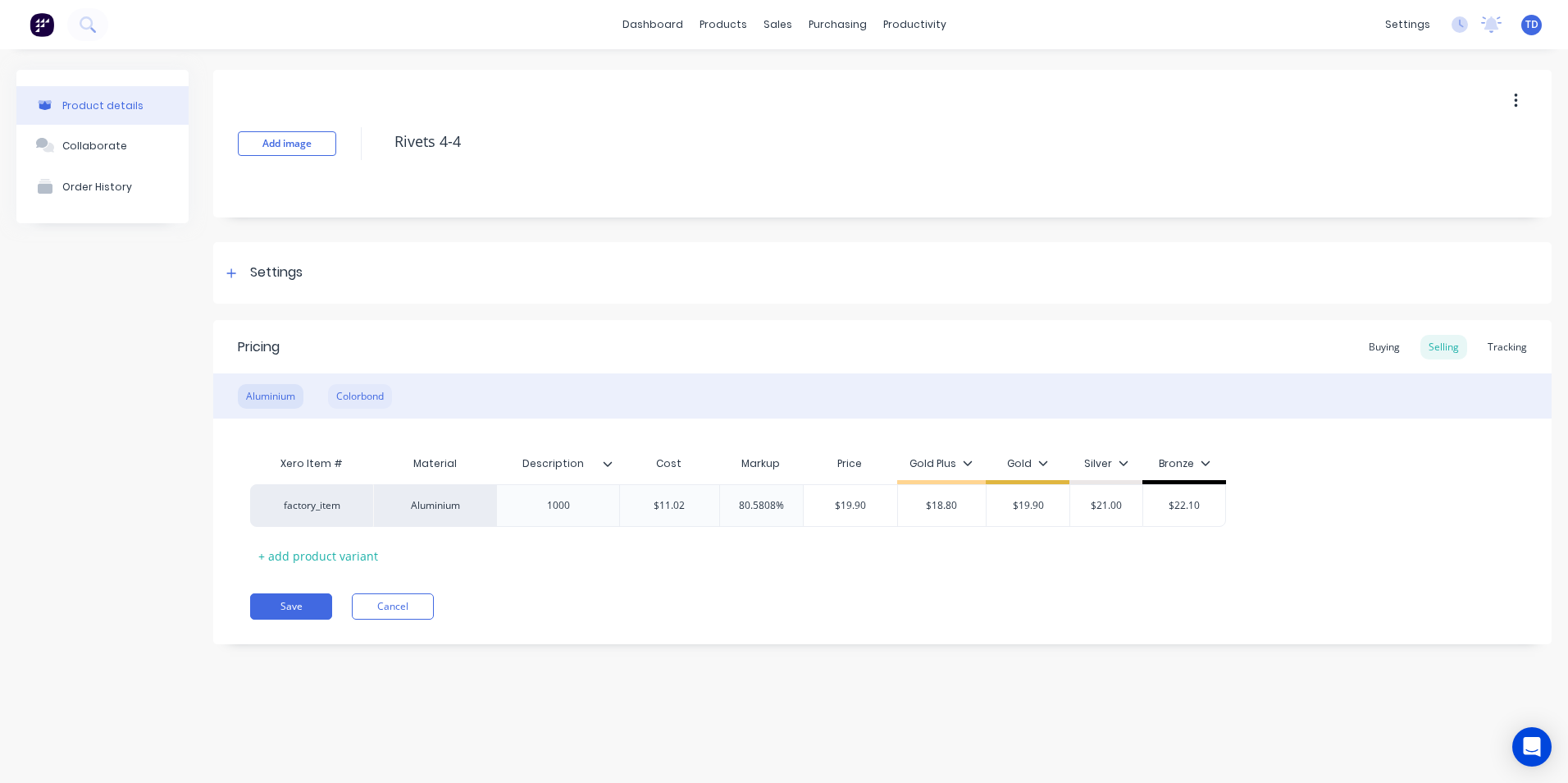
click at [365, 401] on div "Colorbond" at bounding box center [359, 396] width 64 height 25
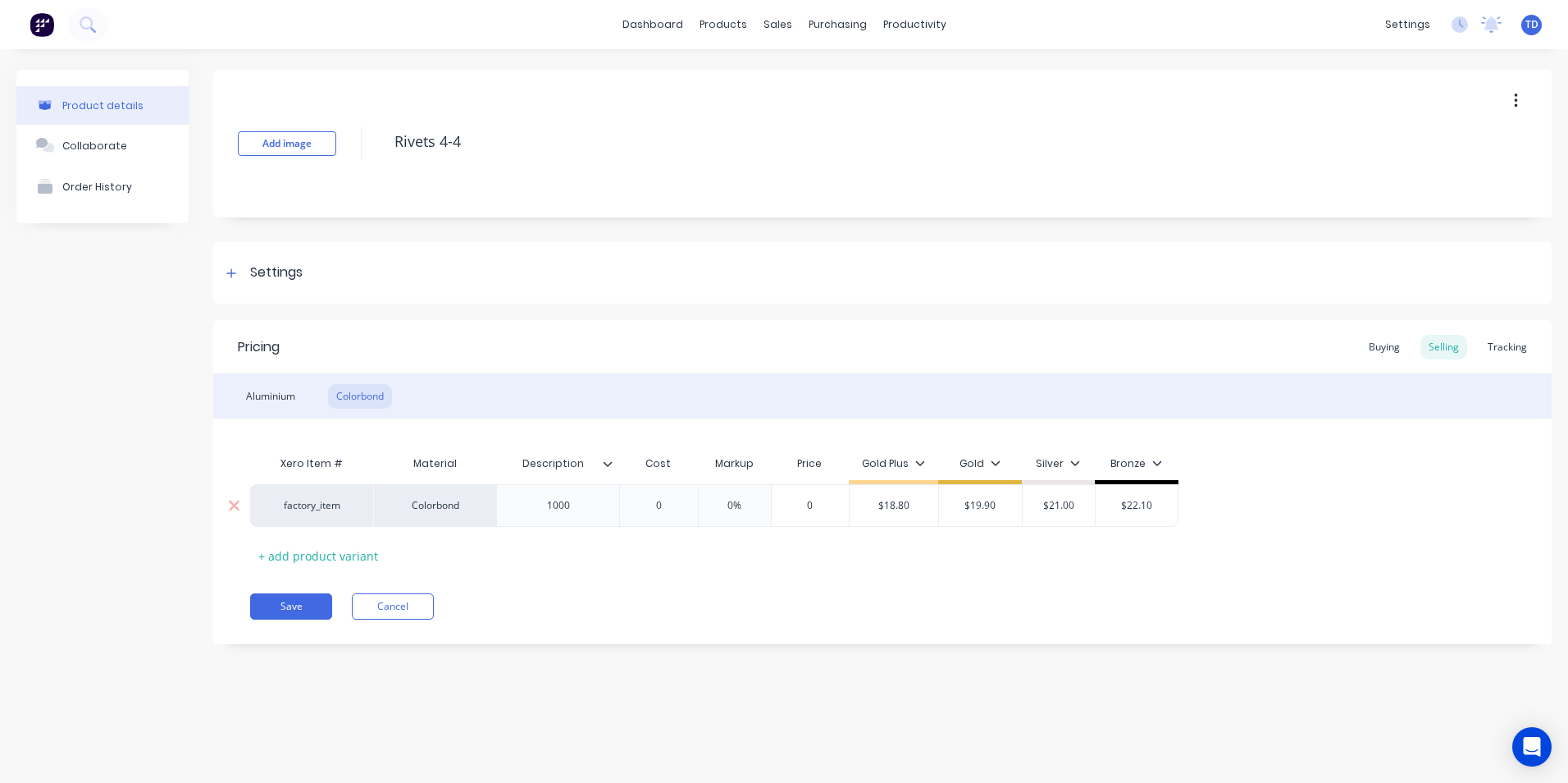
click at [667, 508] on input "0" at bounding box center [659, 505] width 82 height 15
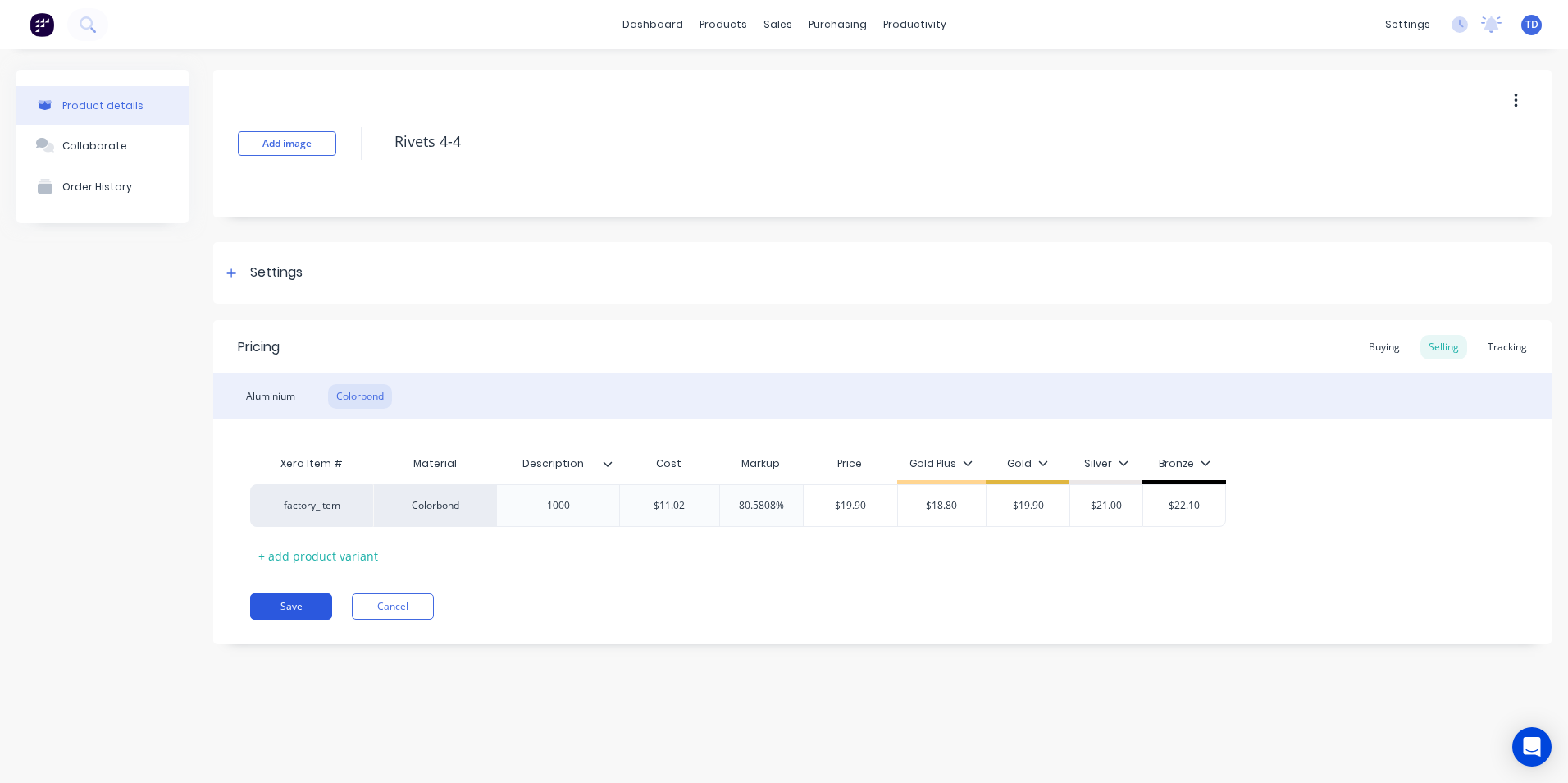
click at [307, 595] on button "Save" at bounding box center [291, 607] width 82 height 27
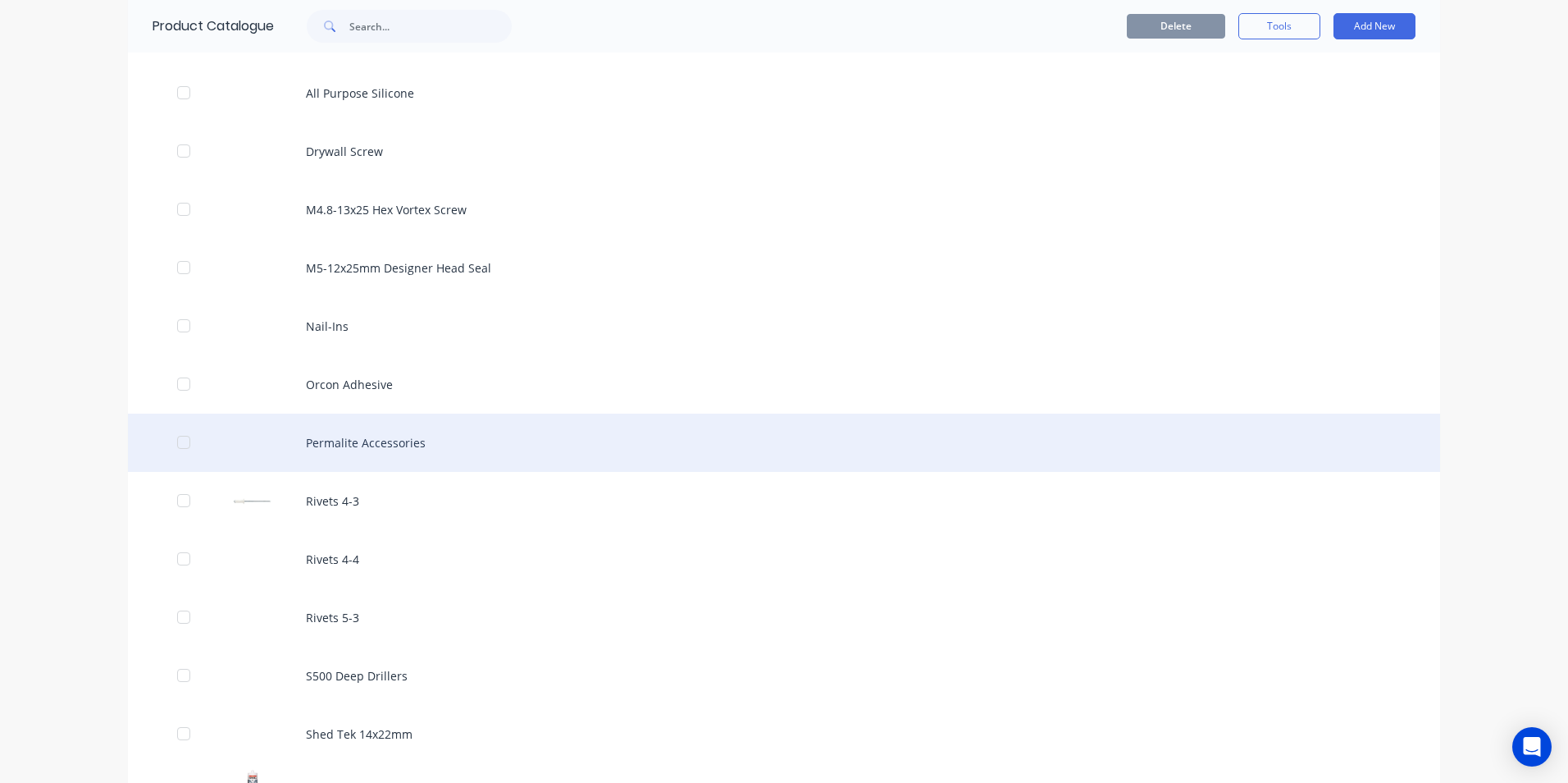
scroll to position [1477, 0]
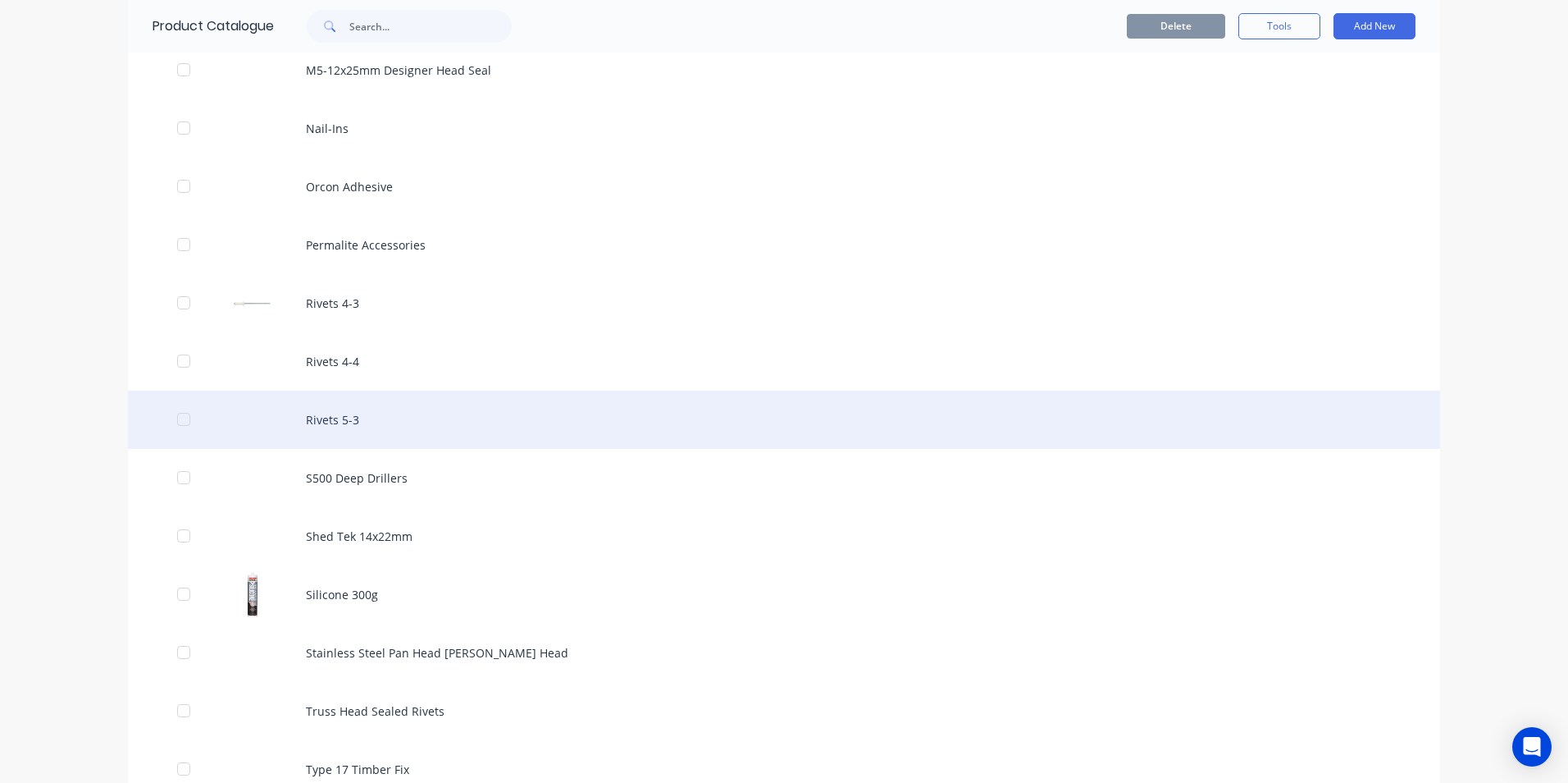
click at [340, 426] on div "Rivets 5-3" at bounding box center [784, 419] width 1312 height 58
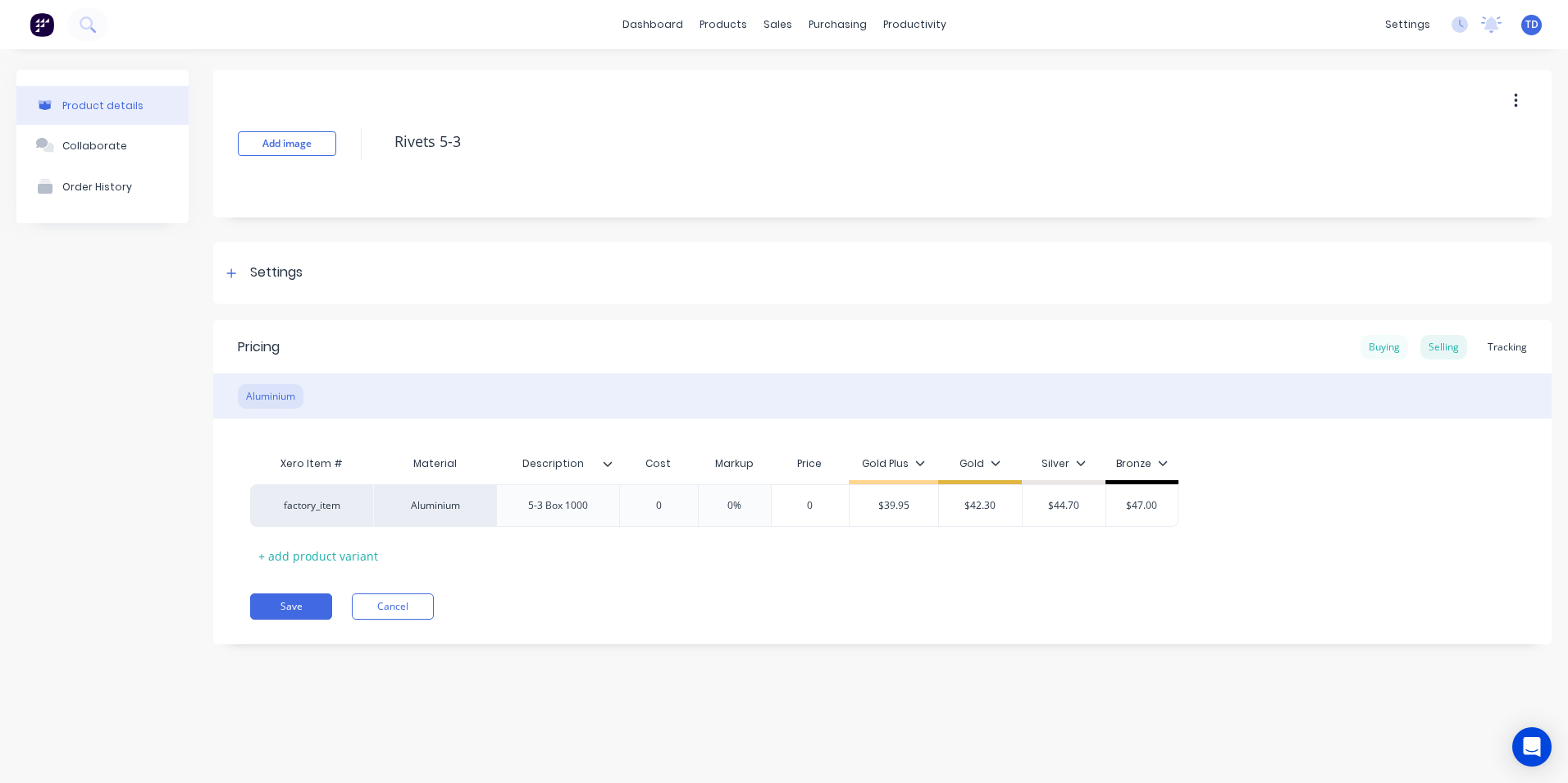
click at [1384, 346] on div "Buying" at bounding box center [1384, 347] width 47 height 25
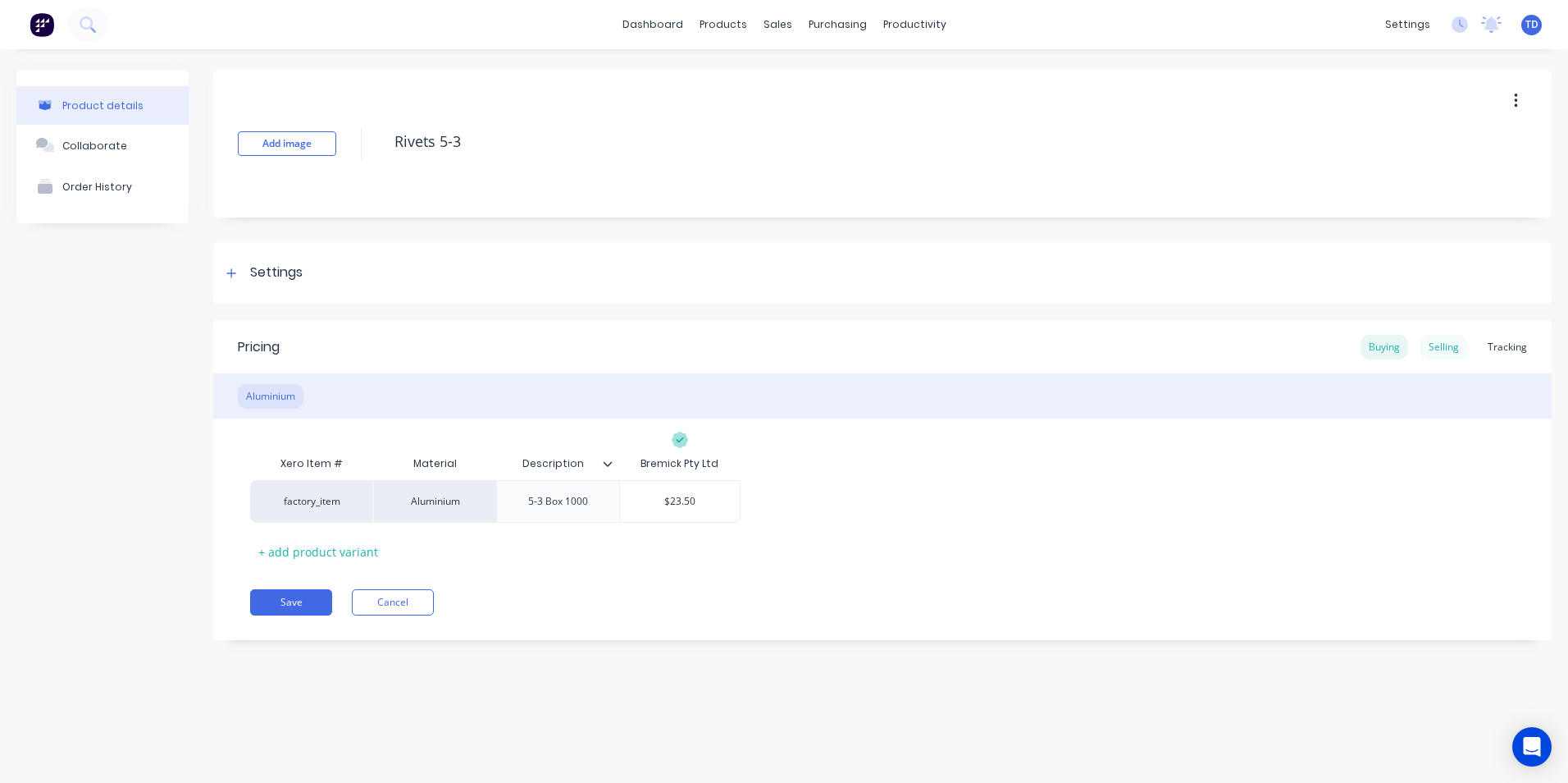
click at [1434, 348] on div "Selling" at bounding box center [1444, 347] width 46 height 25
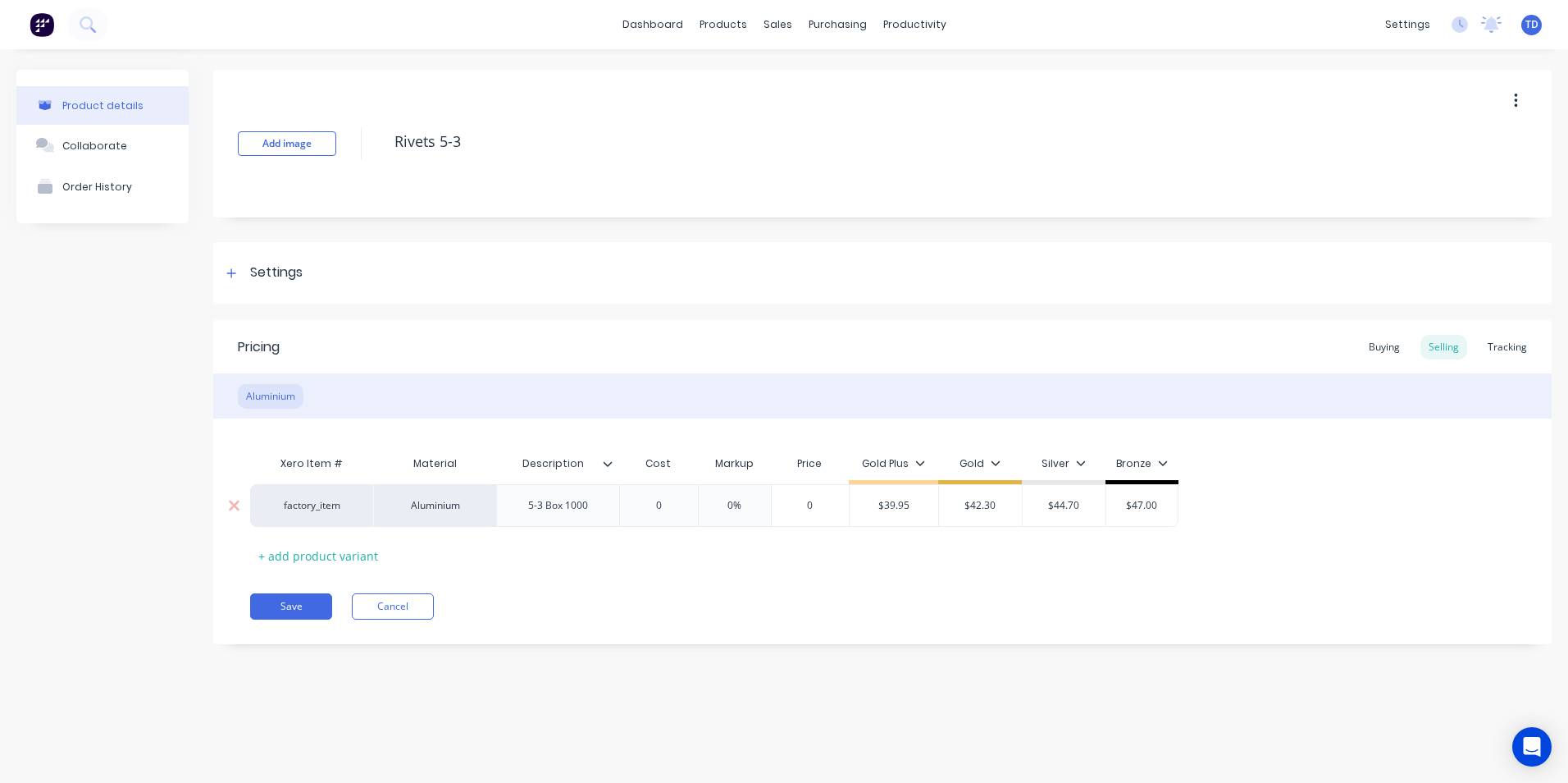
click at [665, 508] on input "0" at bounding box center [659, 505] width 82 height 15
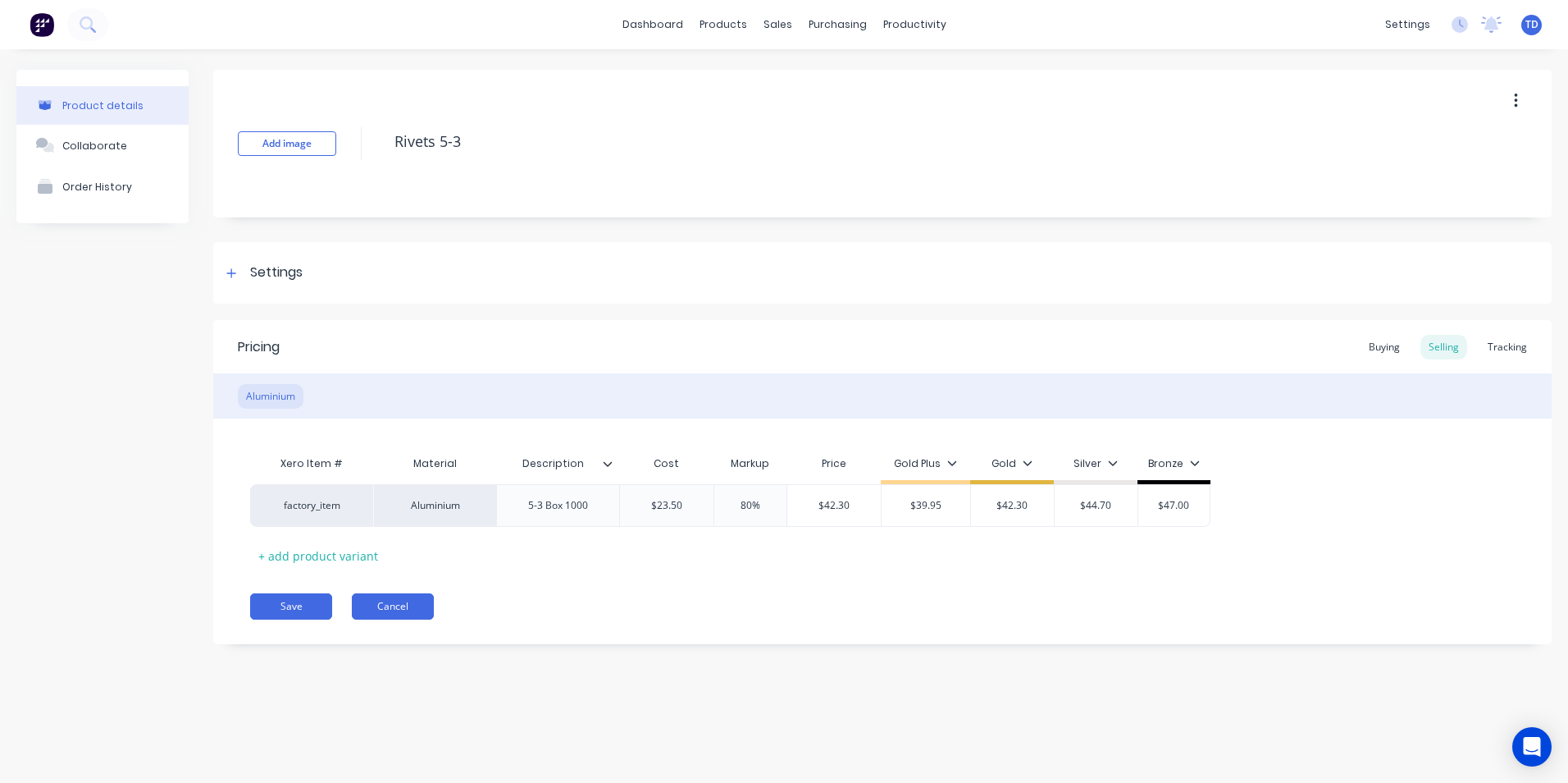
drag, startPoint x: 311, startPoint y: 601, endPoint x: 373, endPoint y: 600, distance: 62.0
click at [311, 601] on button "Save" at bounding box center [291, 607] width 82 height 27
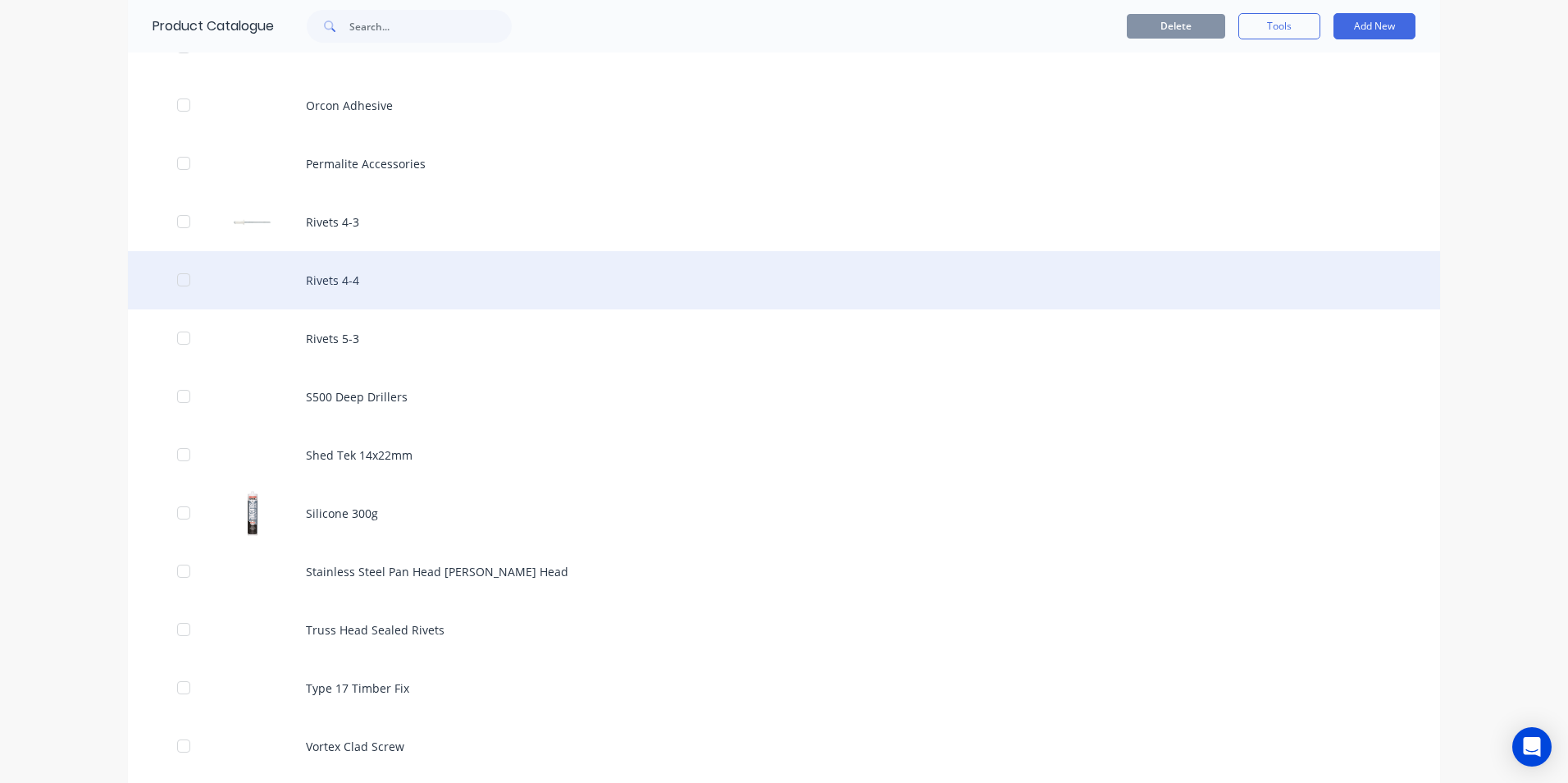
scroll to position [1559, 0]
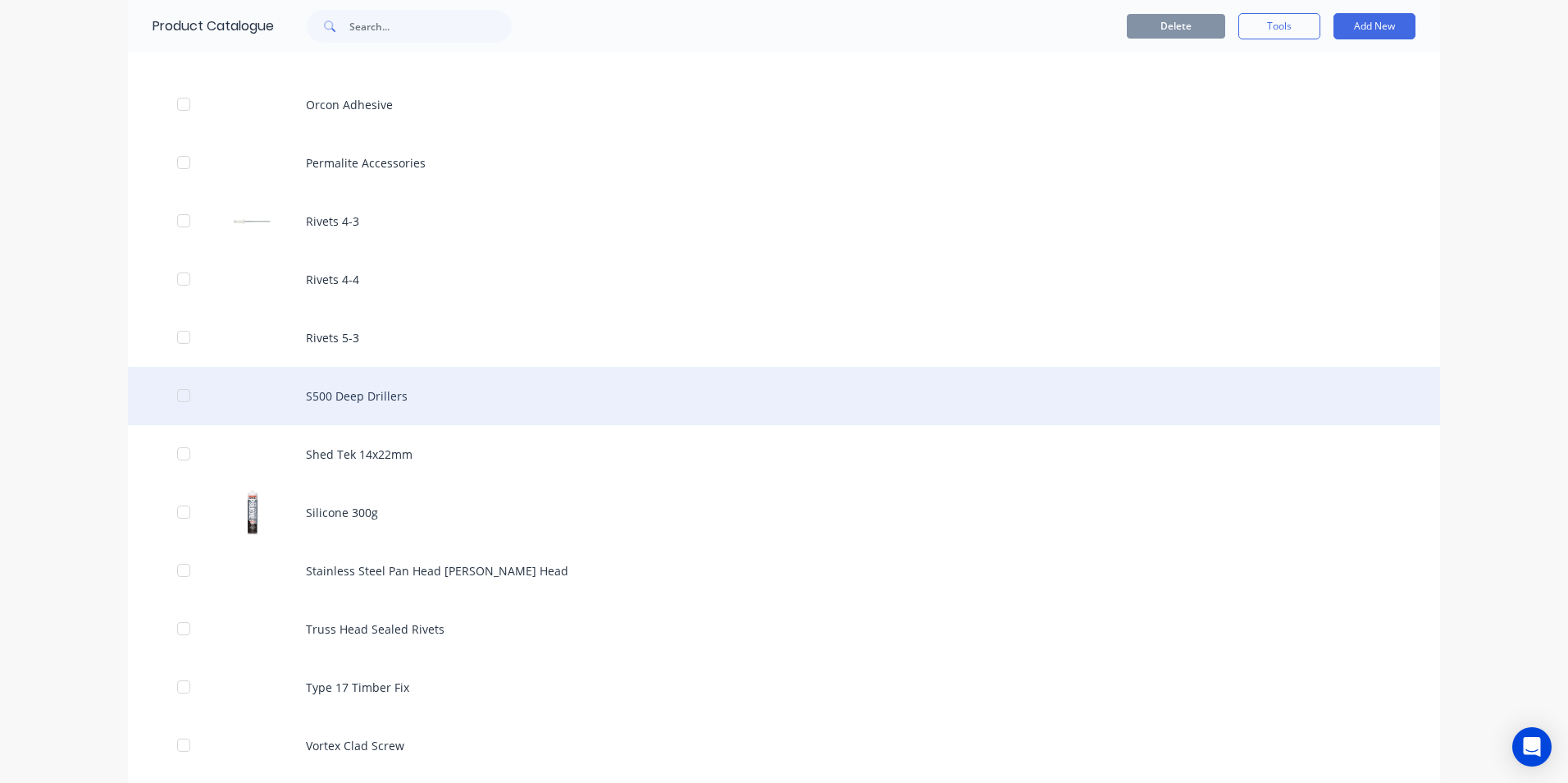
click at [335, 393] on div "S500 Deep Drillers" at bounding box center [784, 396] width 1312 height 58
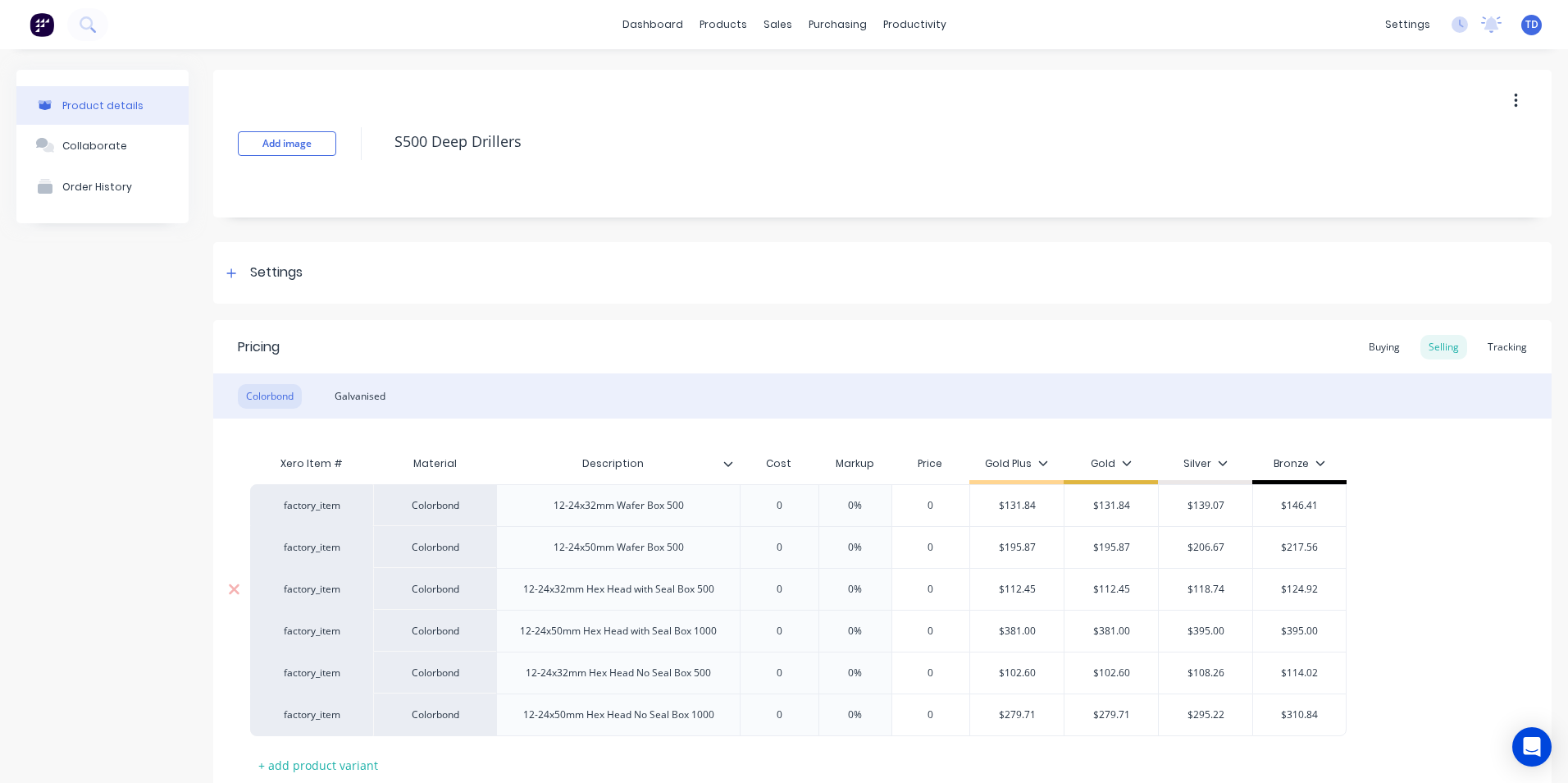
click at [784, 587] on input "0" at bounding box center [779, 589] width 82 height 15
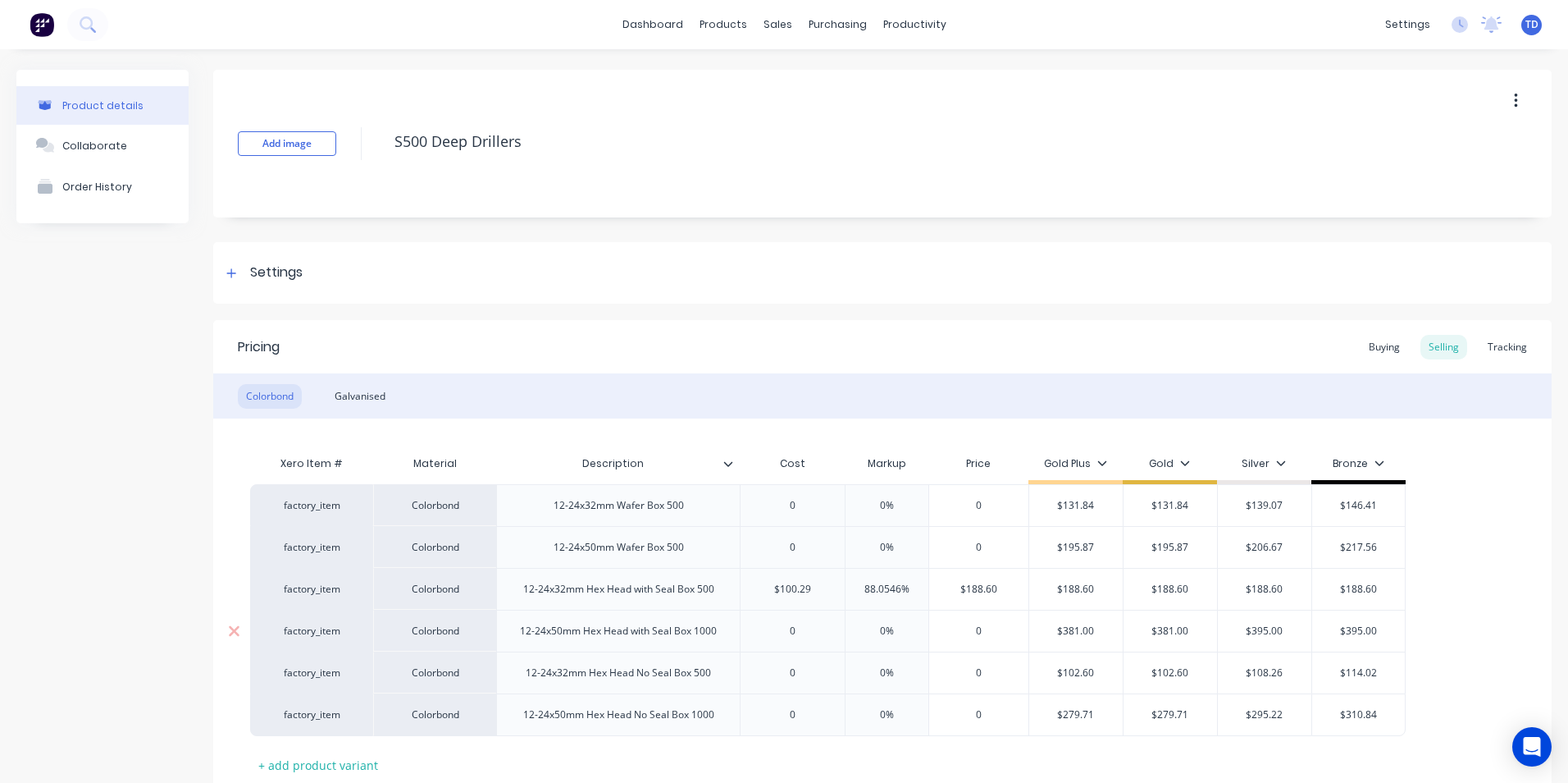
click at [801, 628] on input "0" at bounding box center [793, 631] width 104 height 15
click at [365, 386] on div "Galvanised" at bounding box center [359, 396] width 67 height 25
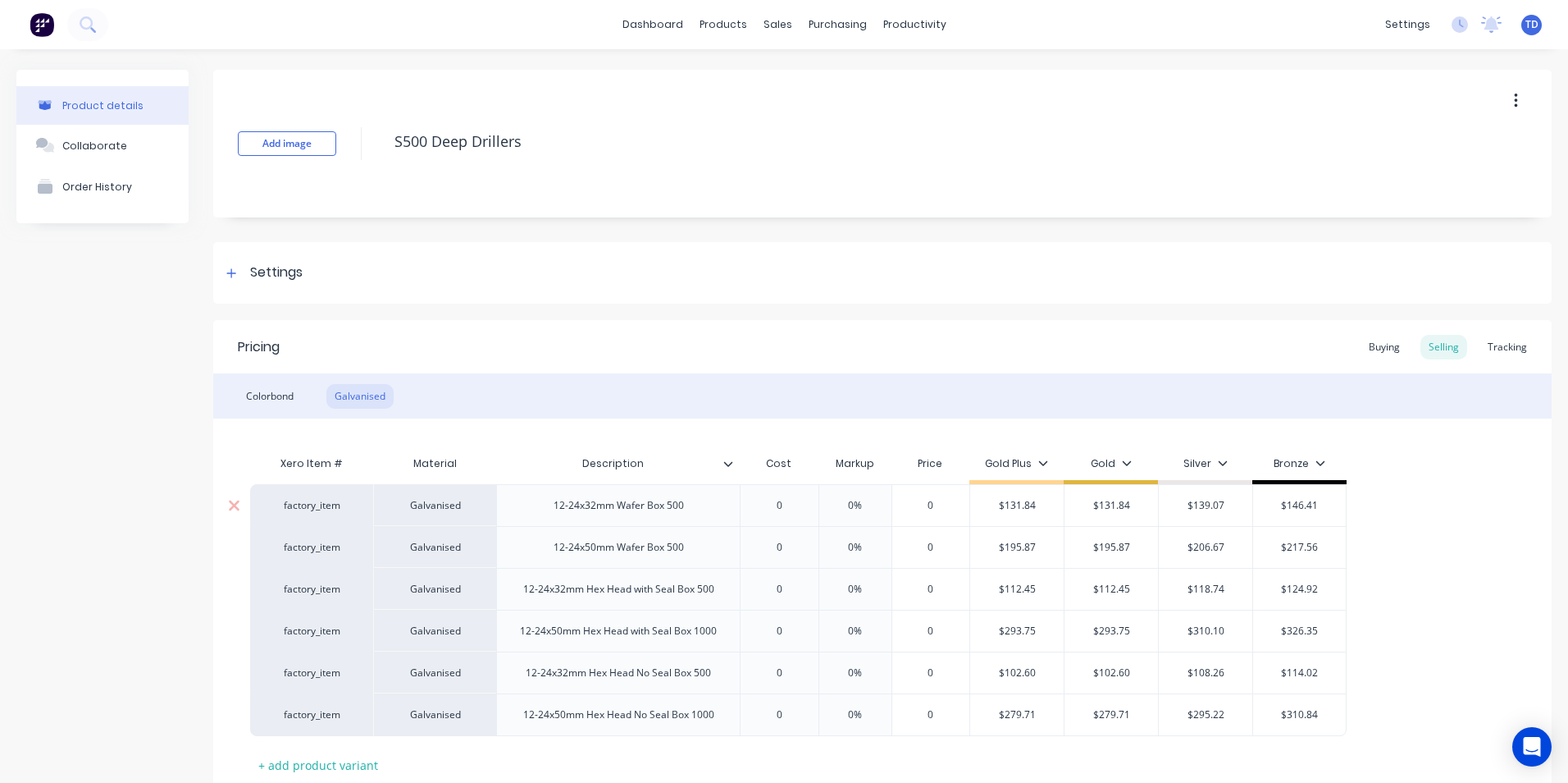
scroll to position [82, 0]
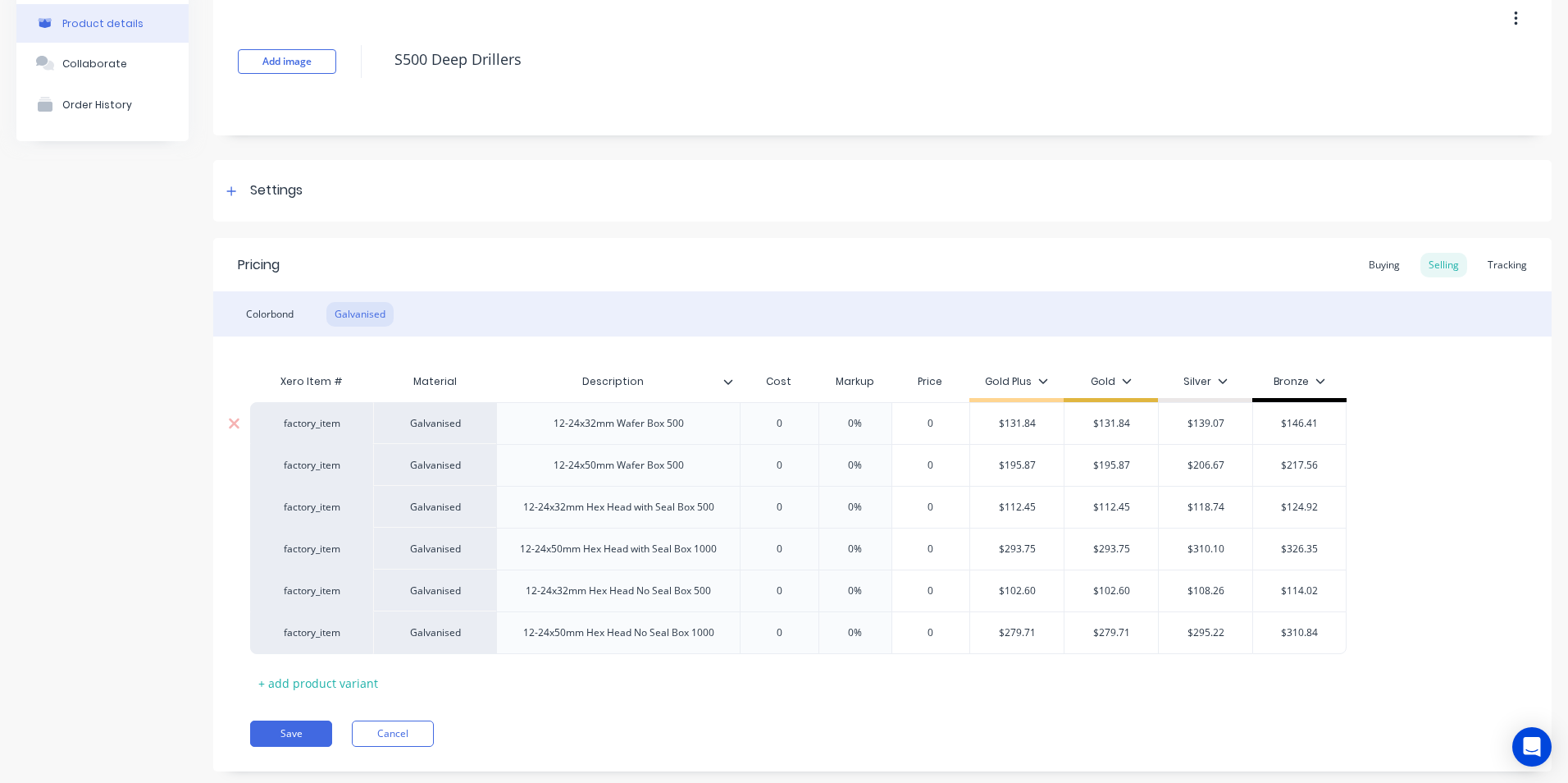
click at [792, 421] on input "0" at bounding box center [779, 423] width 82 height 15
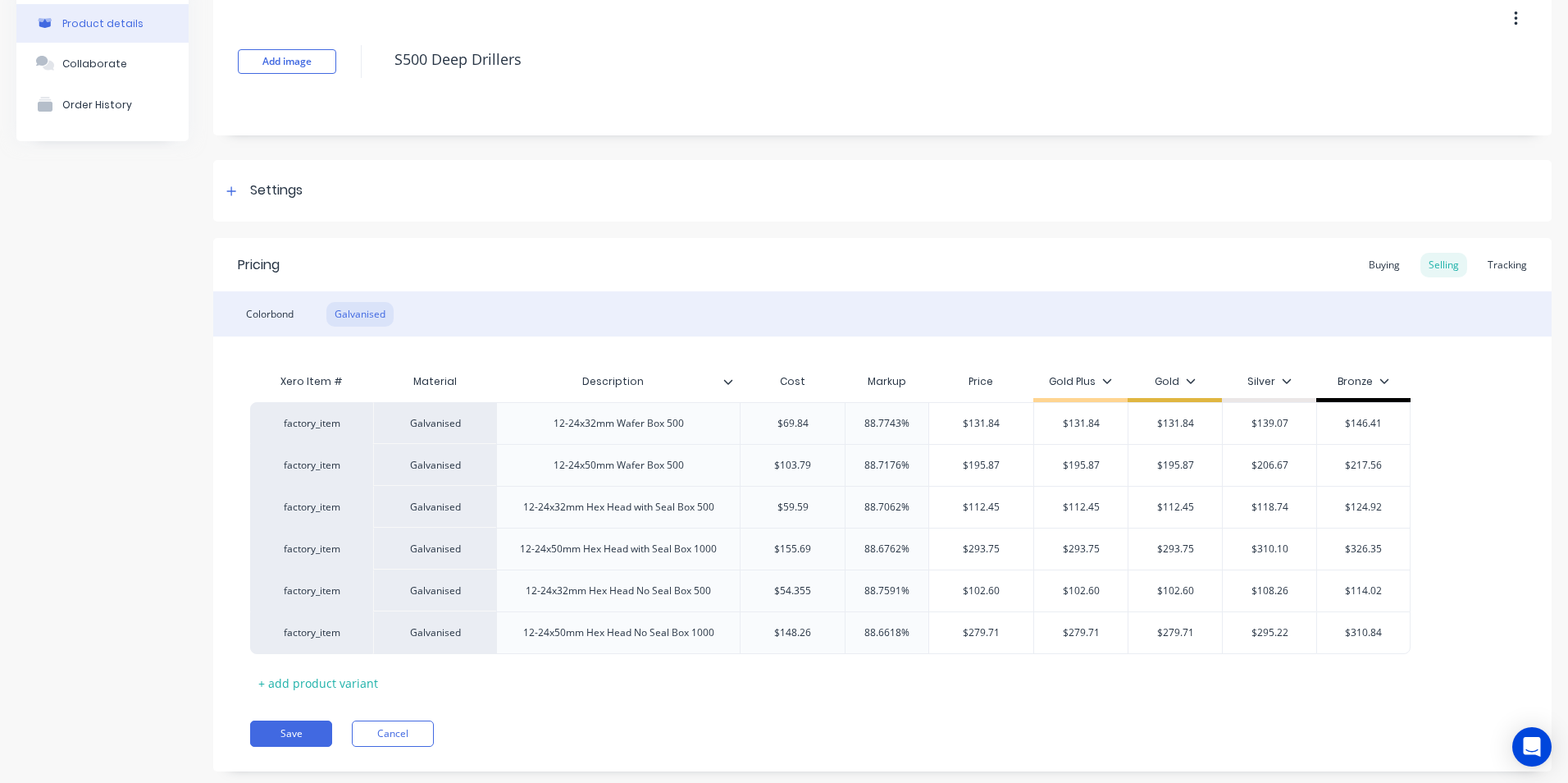
click at [993, 700] on div "Pricing Buying Selling Tracking Colorbond Galvanised Xero Item # Material Descr…" at bounding box center [882, 505] width 1339 height 534
click at [273, 733] on button "Save" at bounding box center [291, 733] width 82 height 27
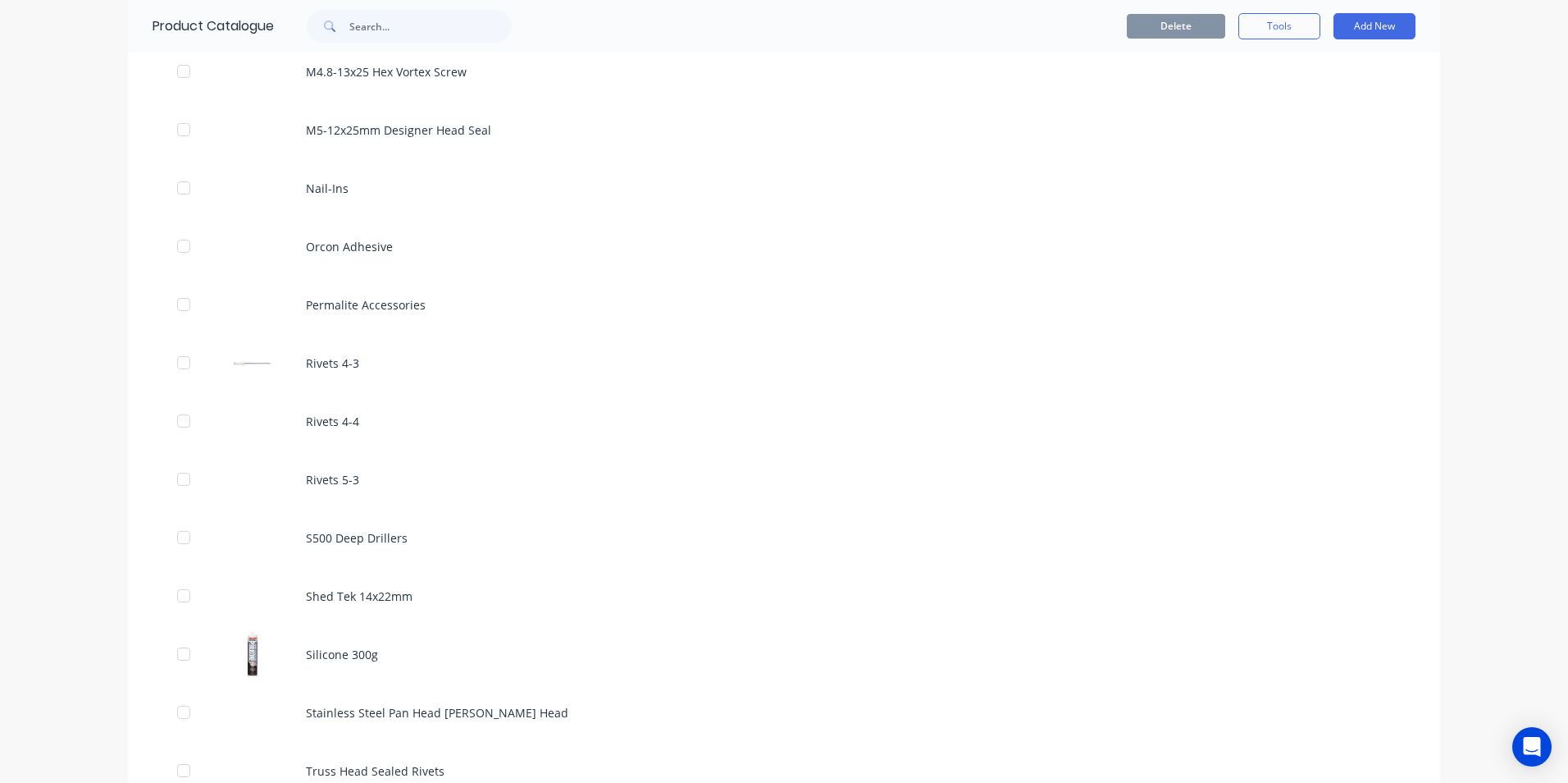
scroll to position [1559, 0]
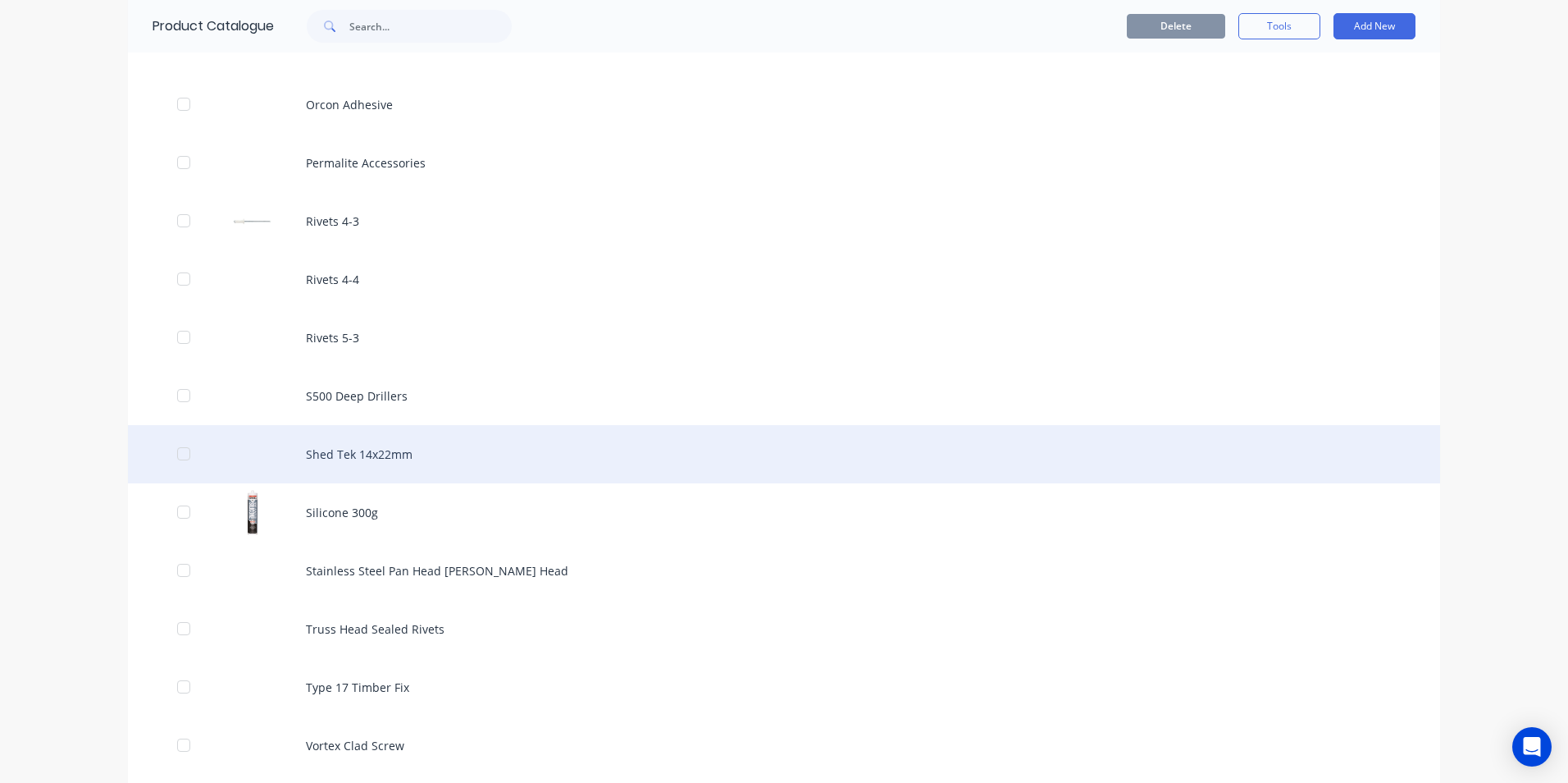
click at [348, 451] on div "Shed Tek 14x22mm" at bounding box center [784, 454] width 1312 height 58
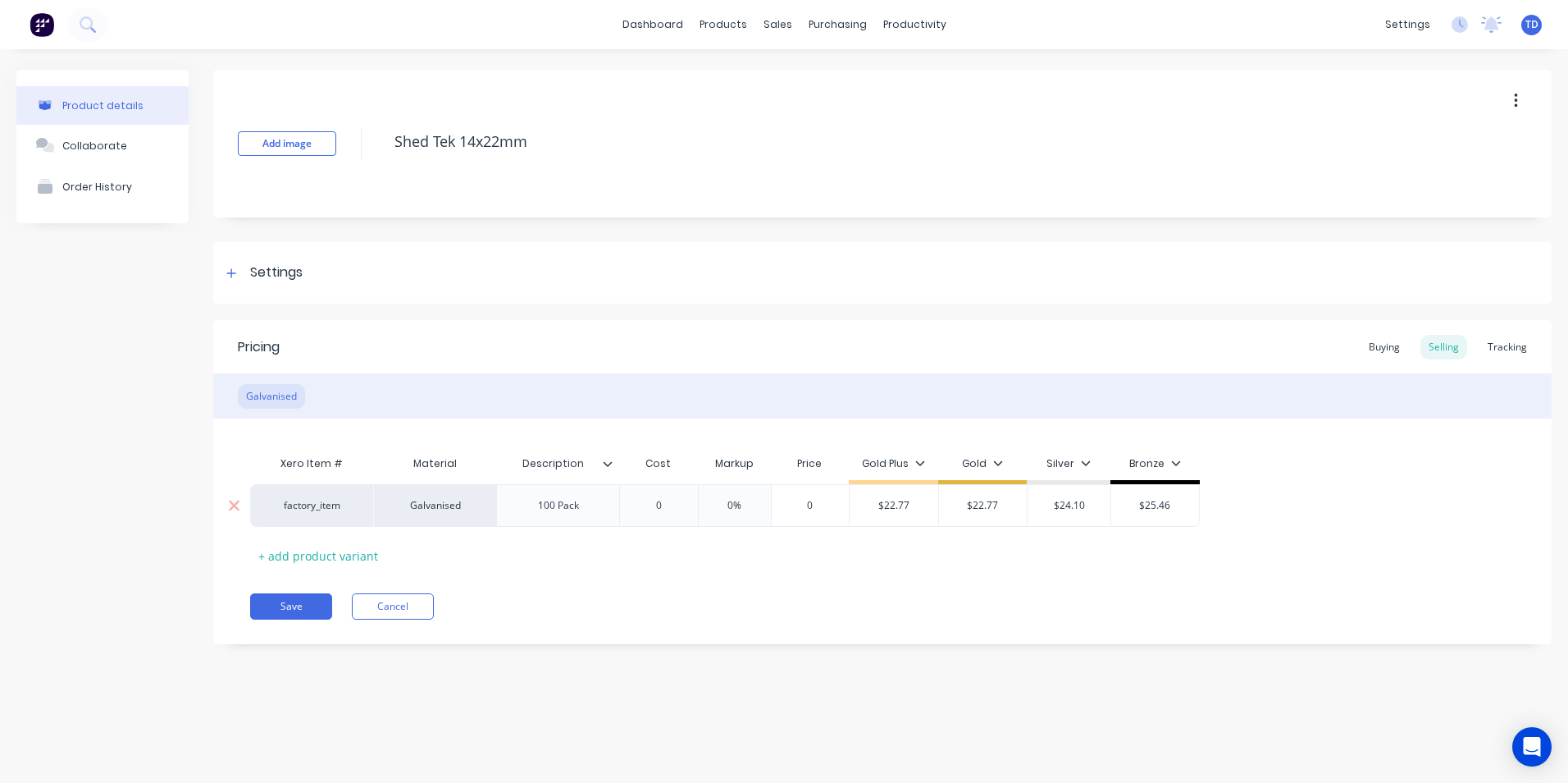
click at [681, 515] on div "0" at bounding box center [659, 505] width 82 height 41
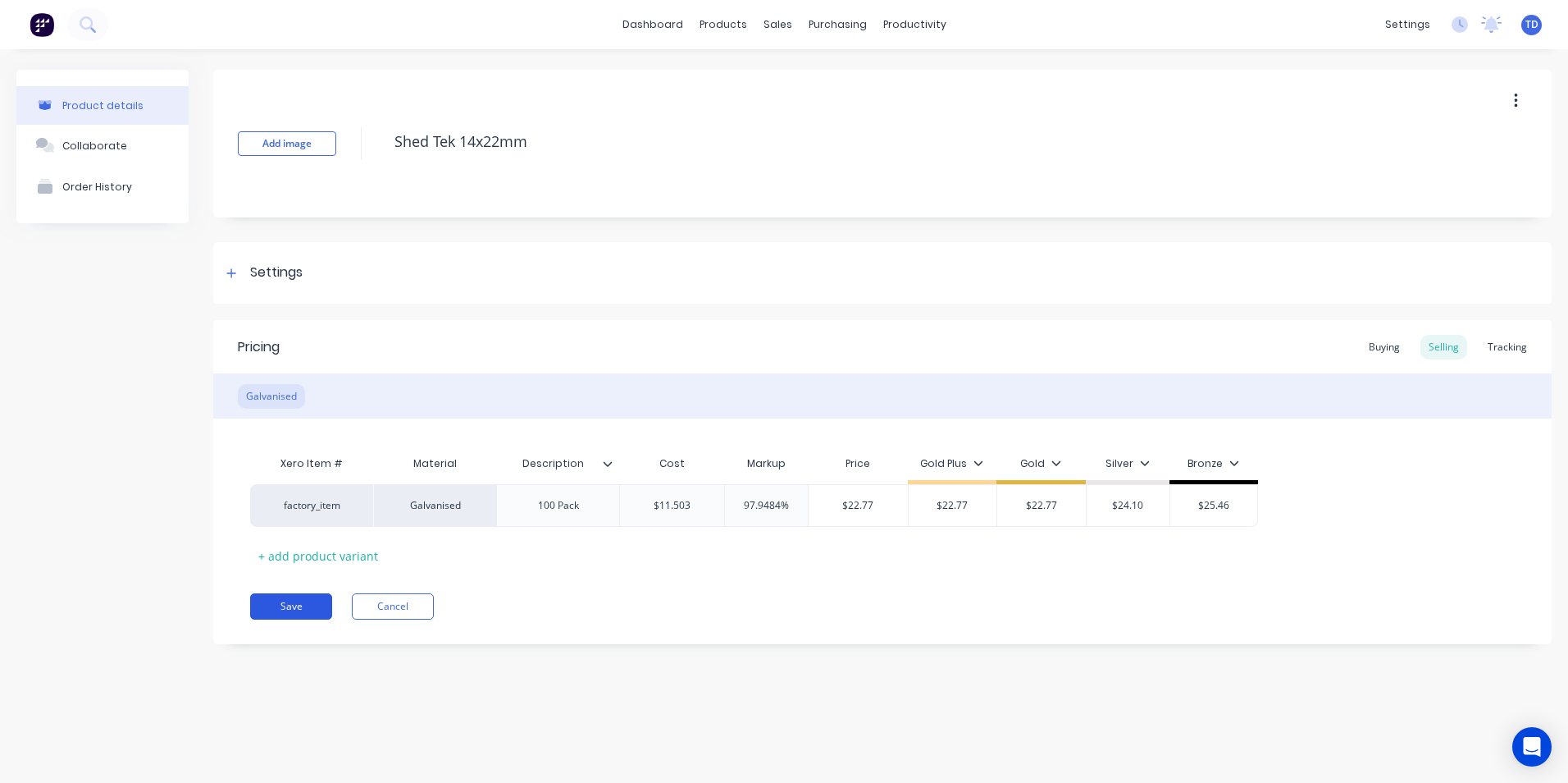
click at [286, 613] on button "Save" at bounding box center [291, 607] width 82 height 27
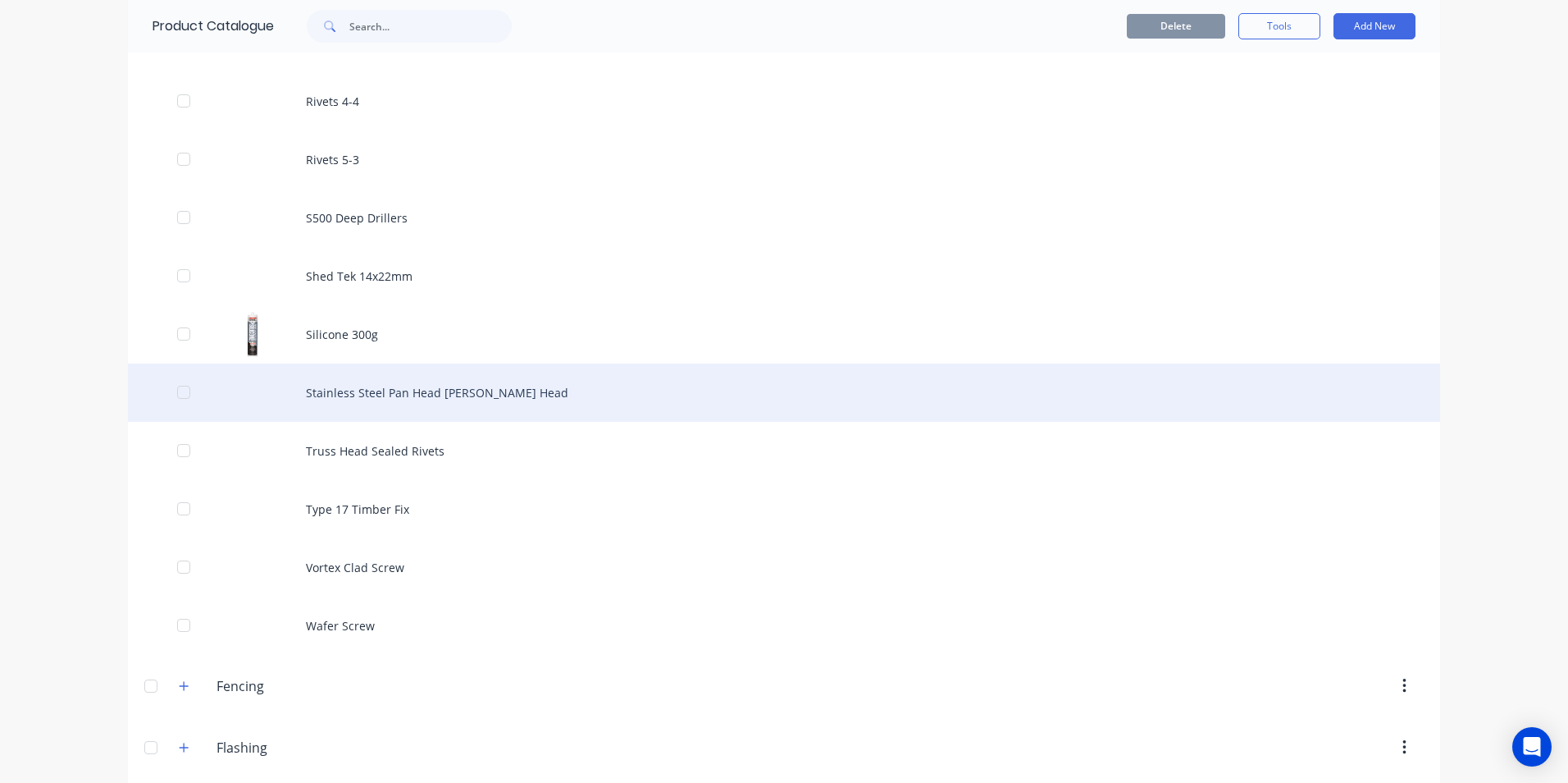
scroll to position [1723, 0]
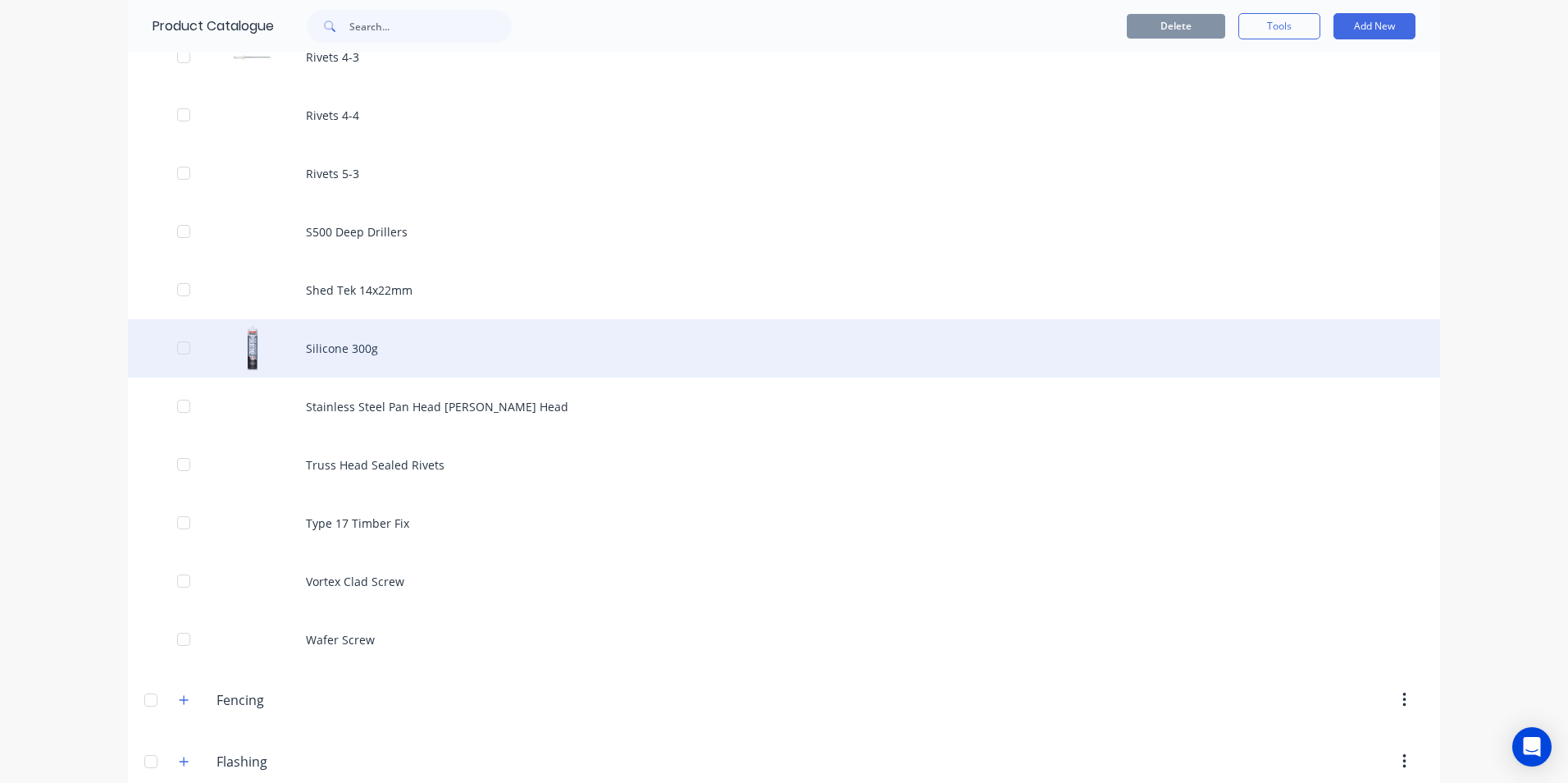
click at [316, 358] on div "Silicone 300g" at bounding box center [784, 348] width 1312 height 58
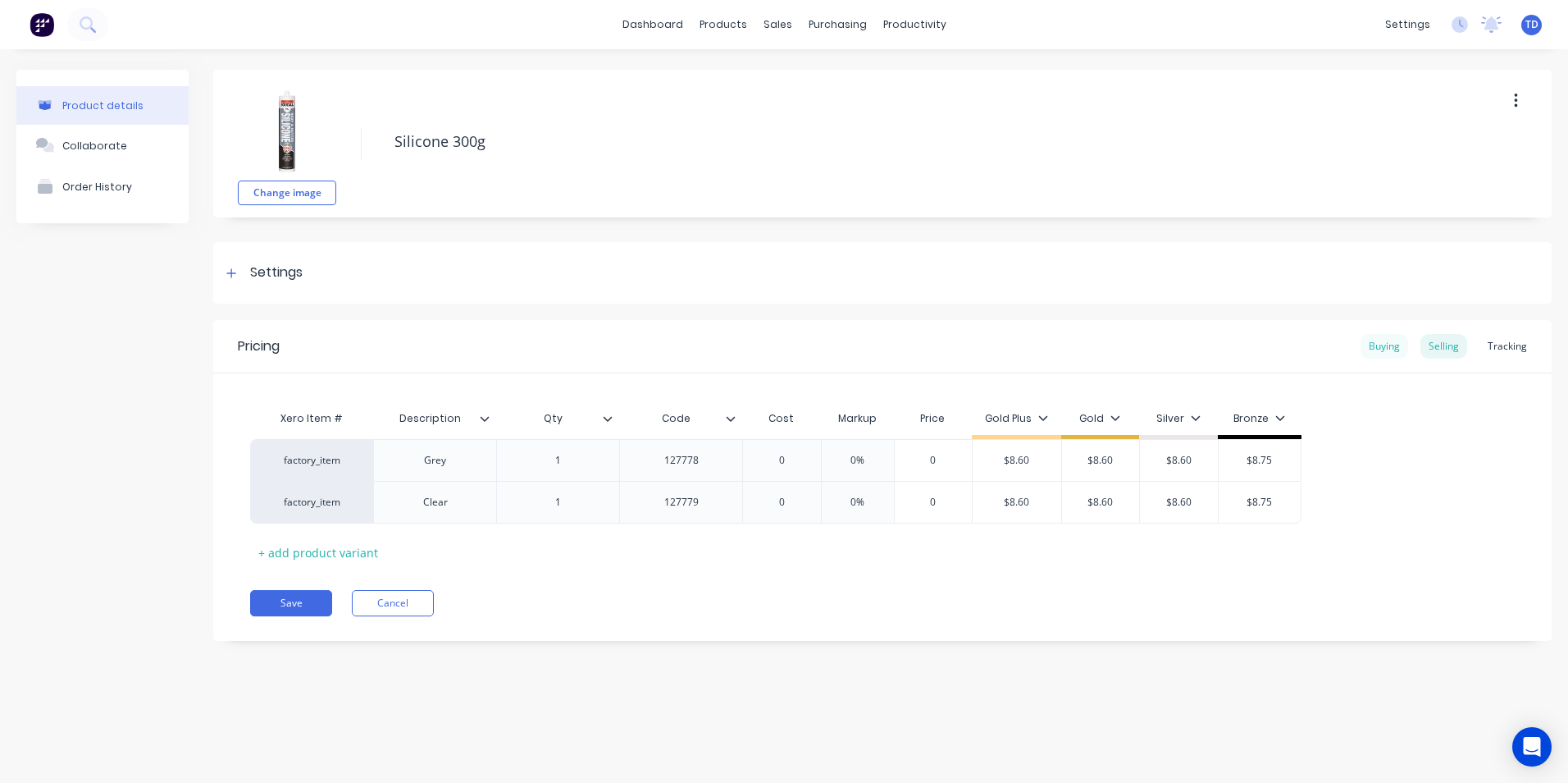
click at [1367, 347] on div "Buying" at bounding box center [1384, 346] width 47 height 25
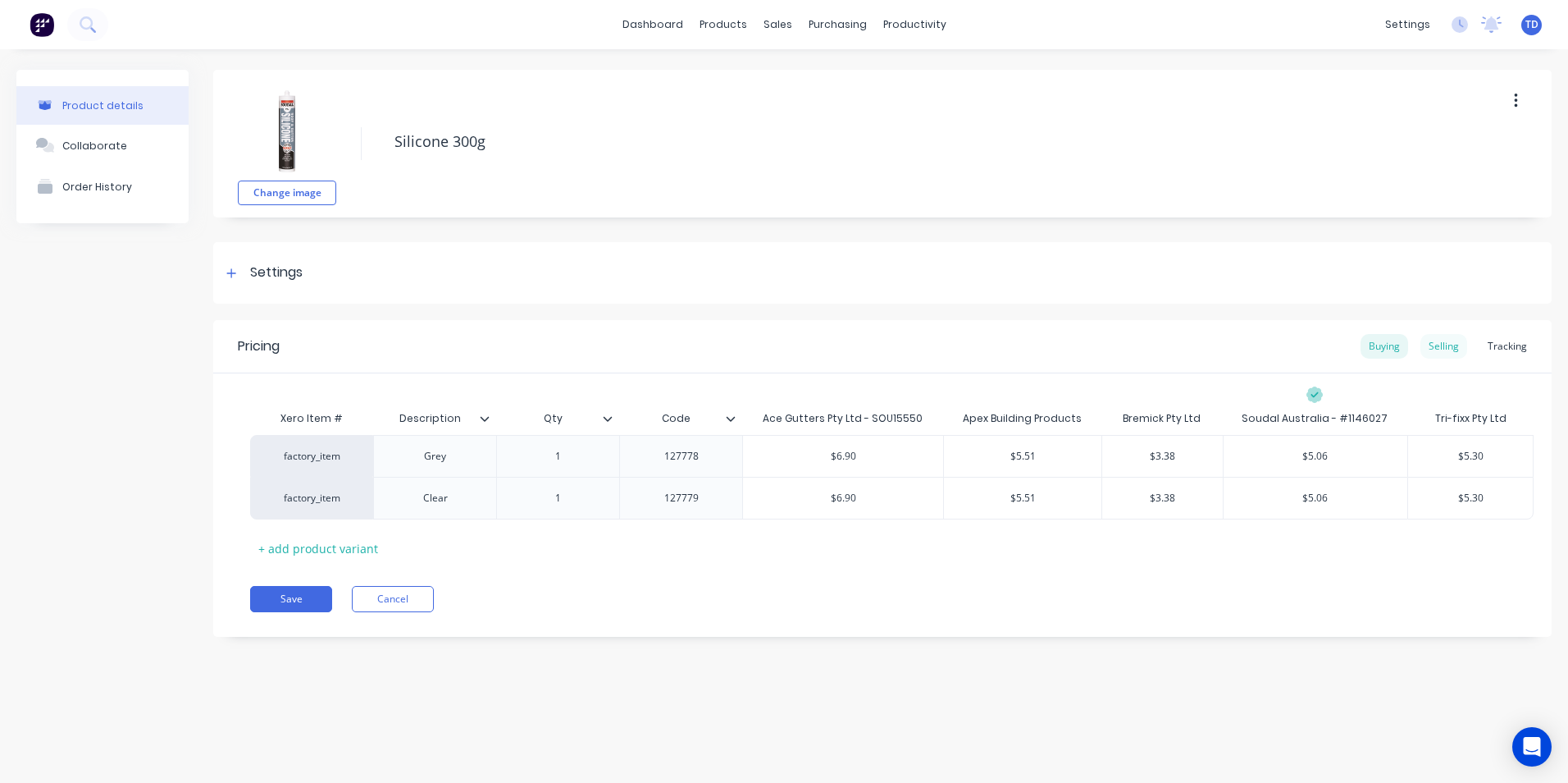
click at [1446, 347] on div "Selling" at bounding box center [1444, 346] width 46 height 25
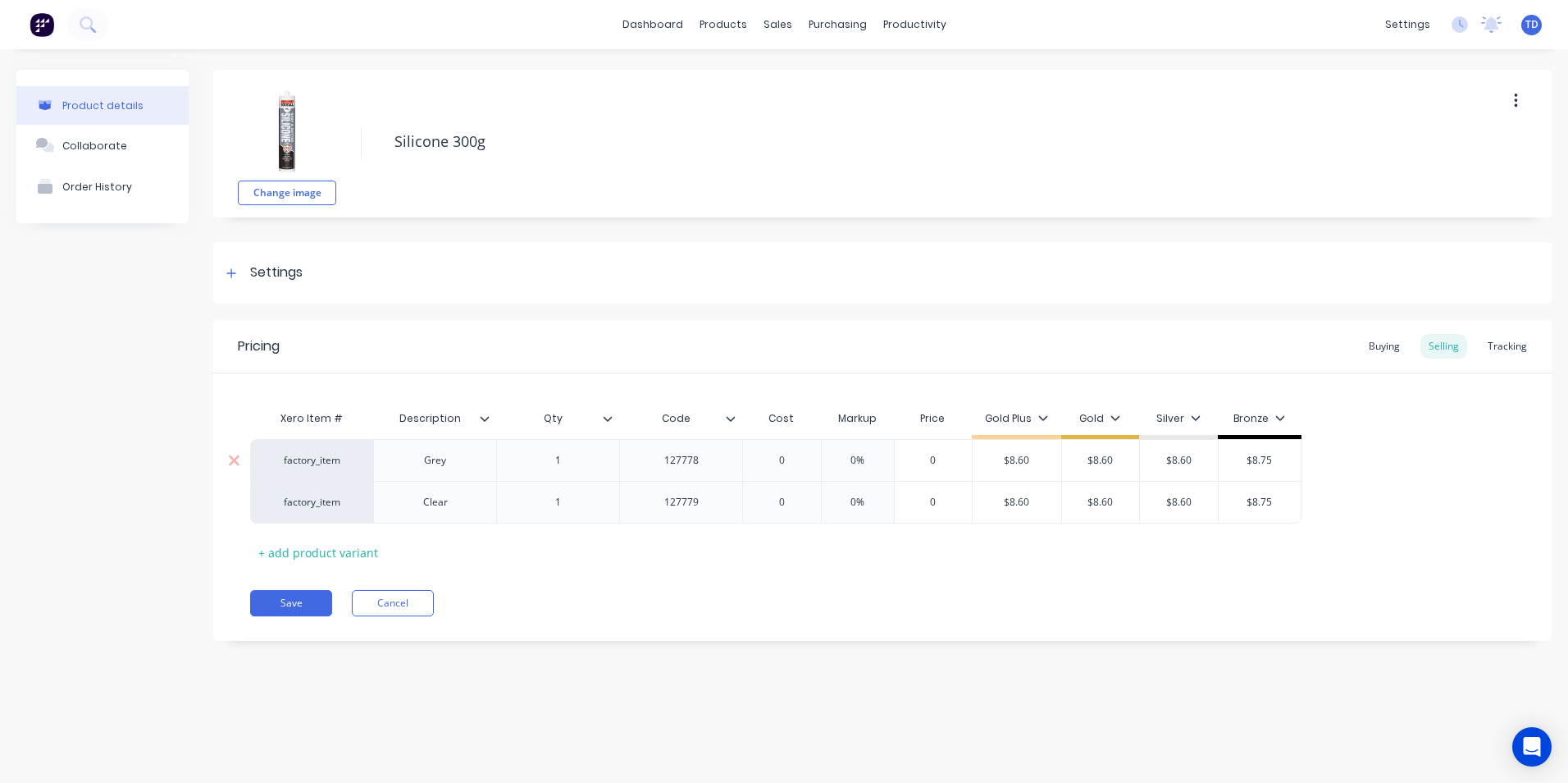
click at [794, 462] on input "0" at bounding box center [781, 461] width 82 height 15
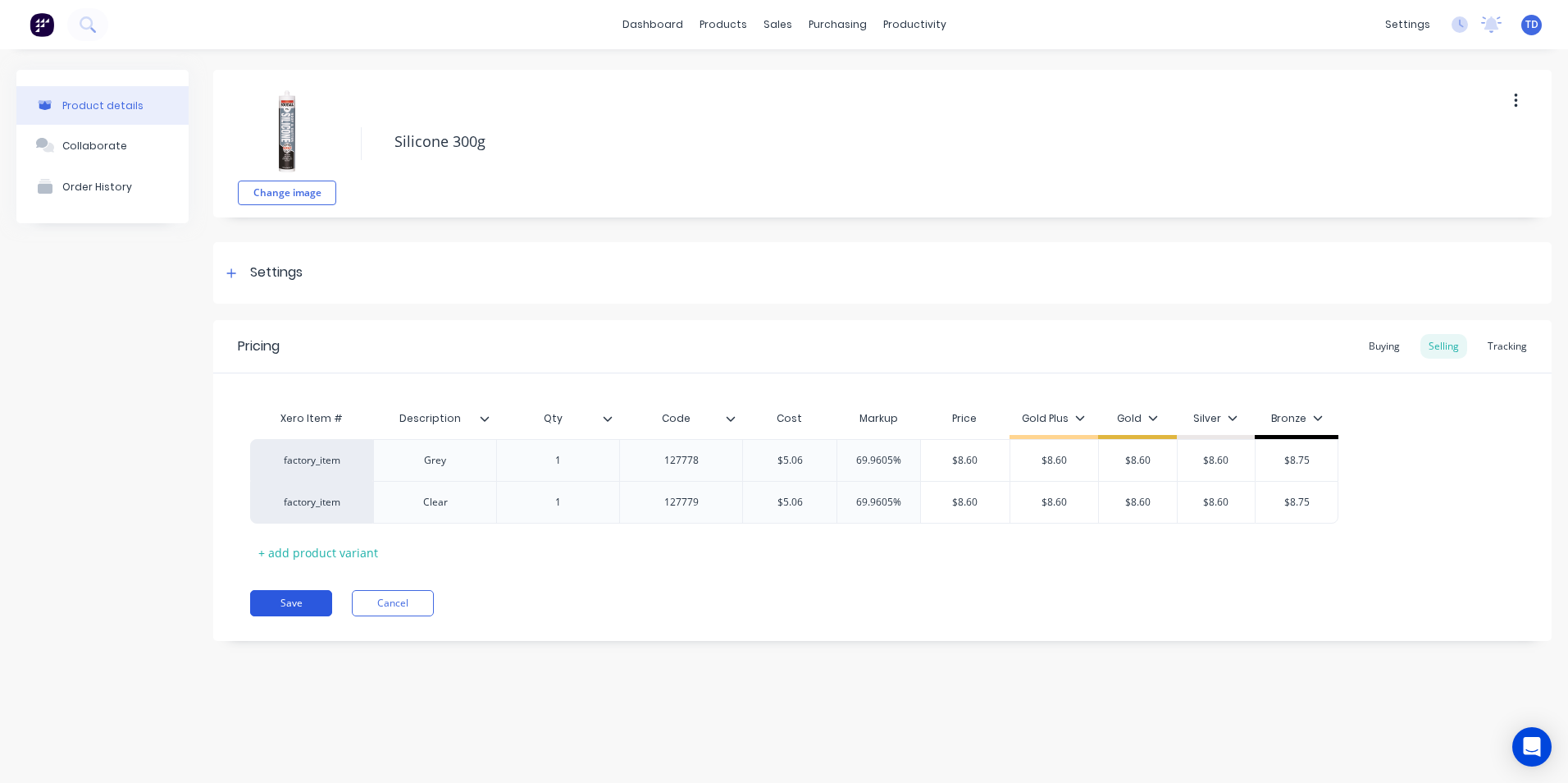
click at [278, 597] on button "Save" at bounding box center [291, 603] width 82 height 27
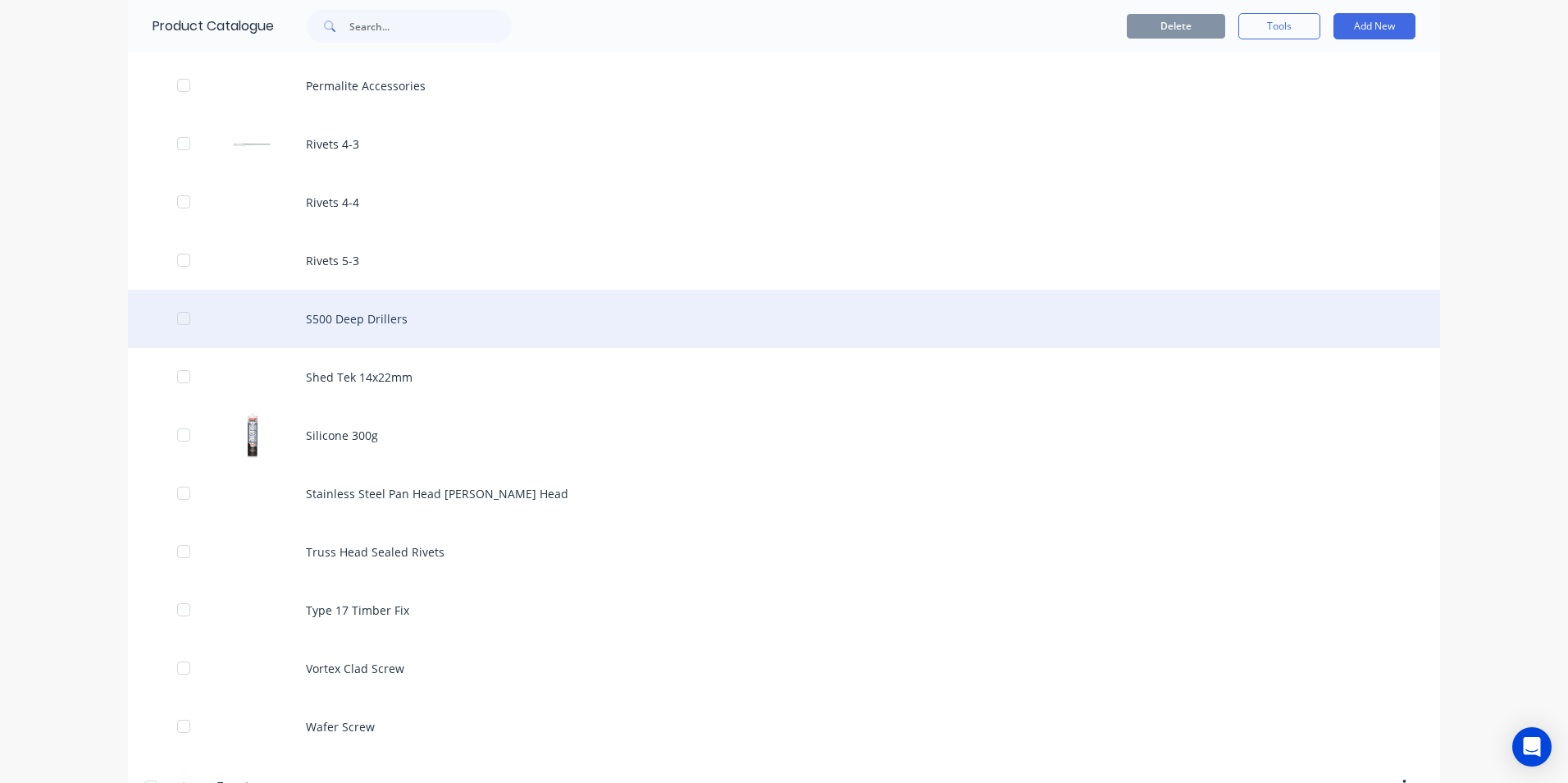
scroll to position [1641, 0]
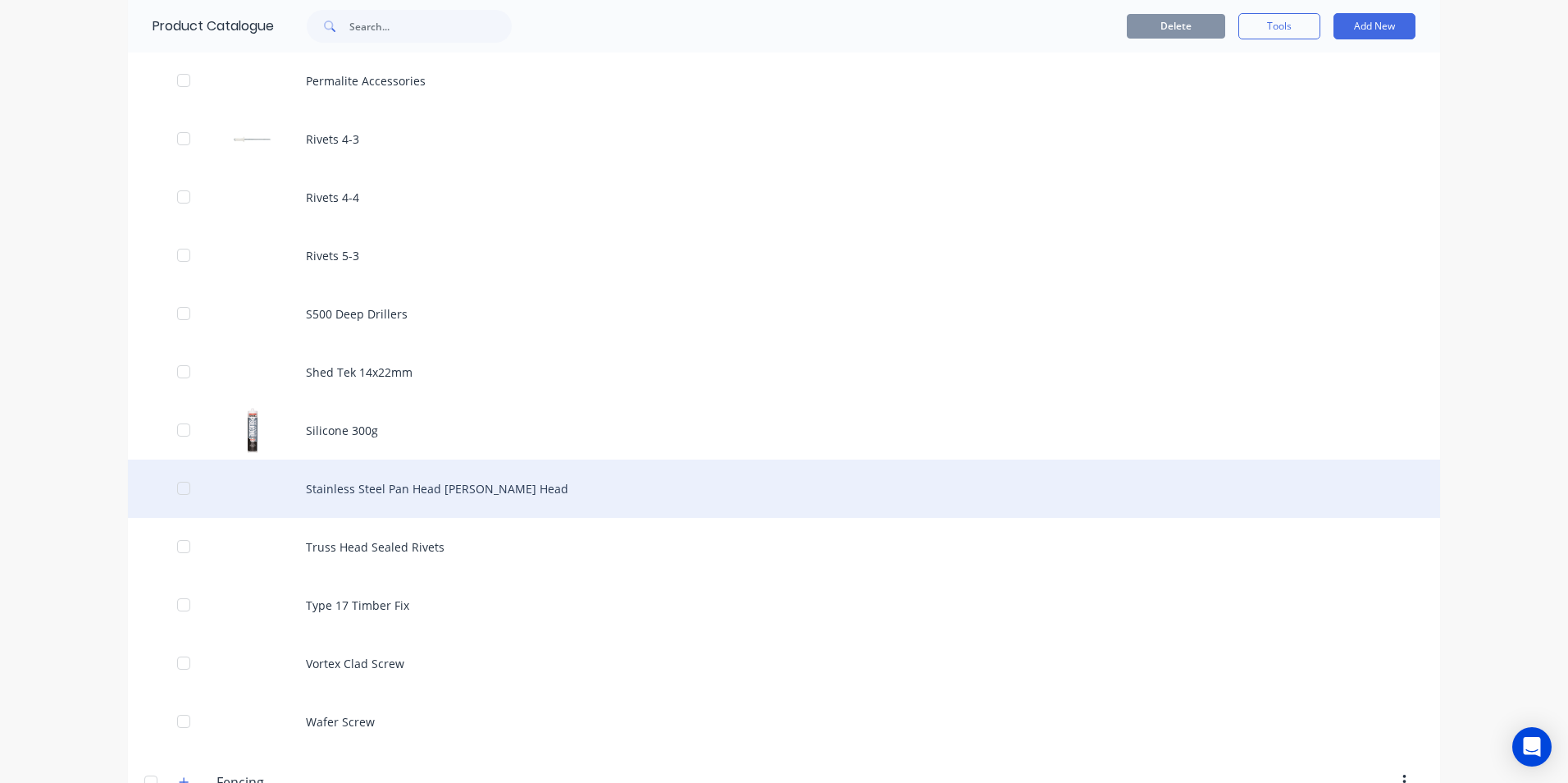
click at [410, 491] on div "Stainless Steel Pan Head [PERSON_NAME] Head" at bounding box center [784, 489] width 1312 height 58
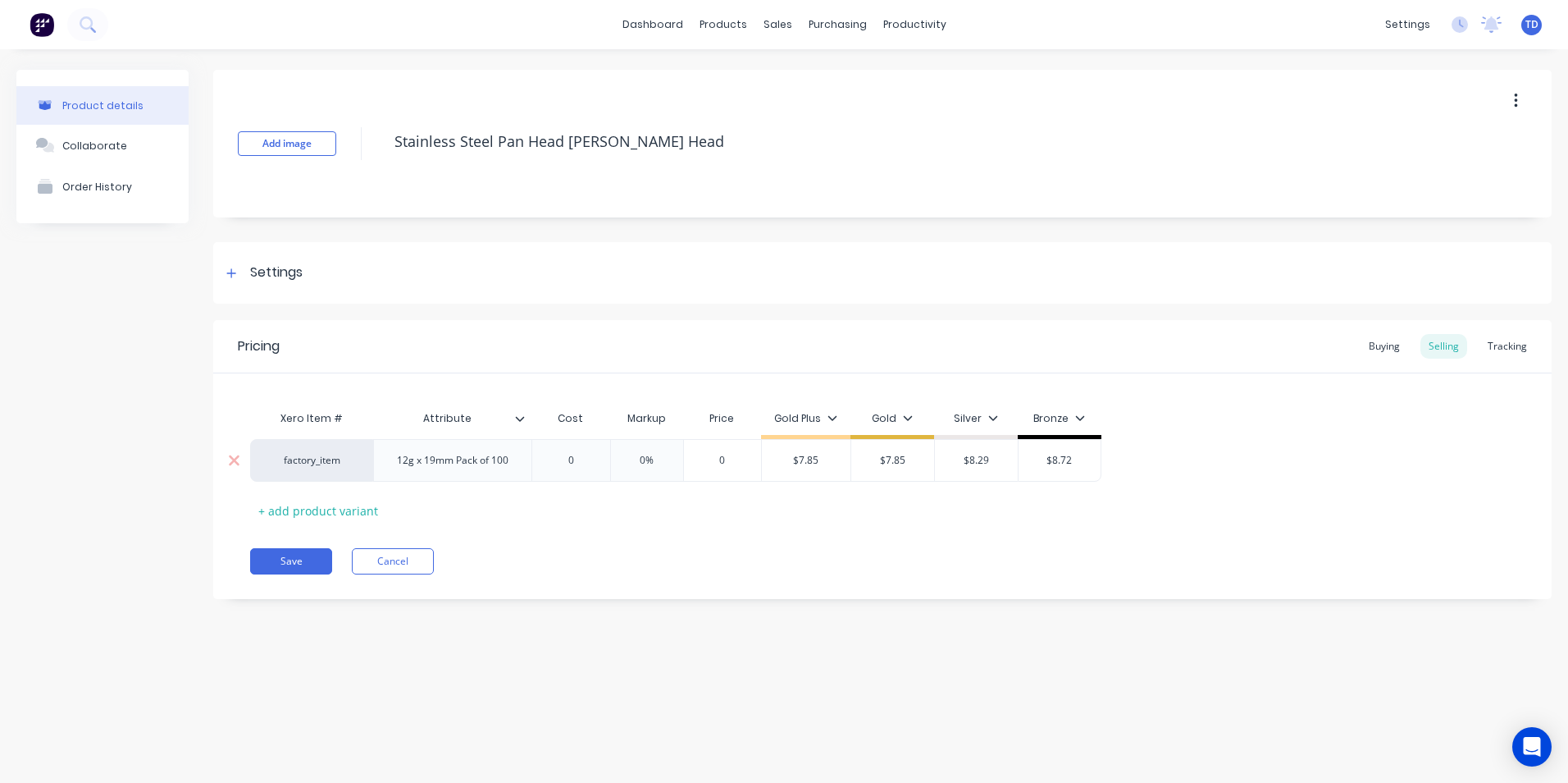
click at [588, 462] on input "0" at bounding box center [571, 461] width 82 height 15
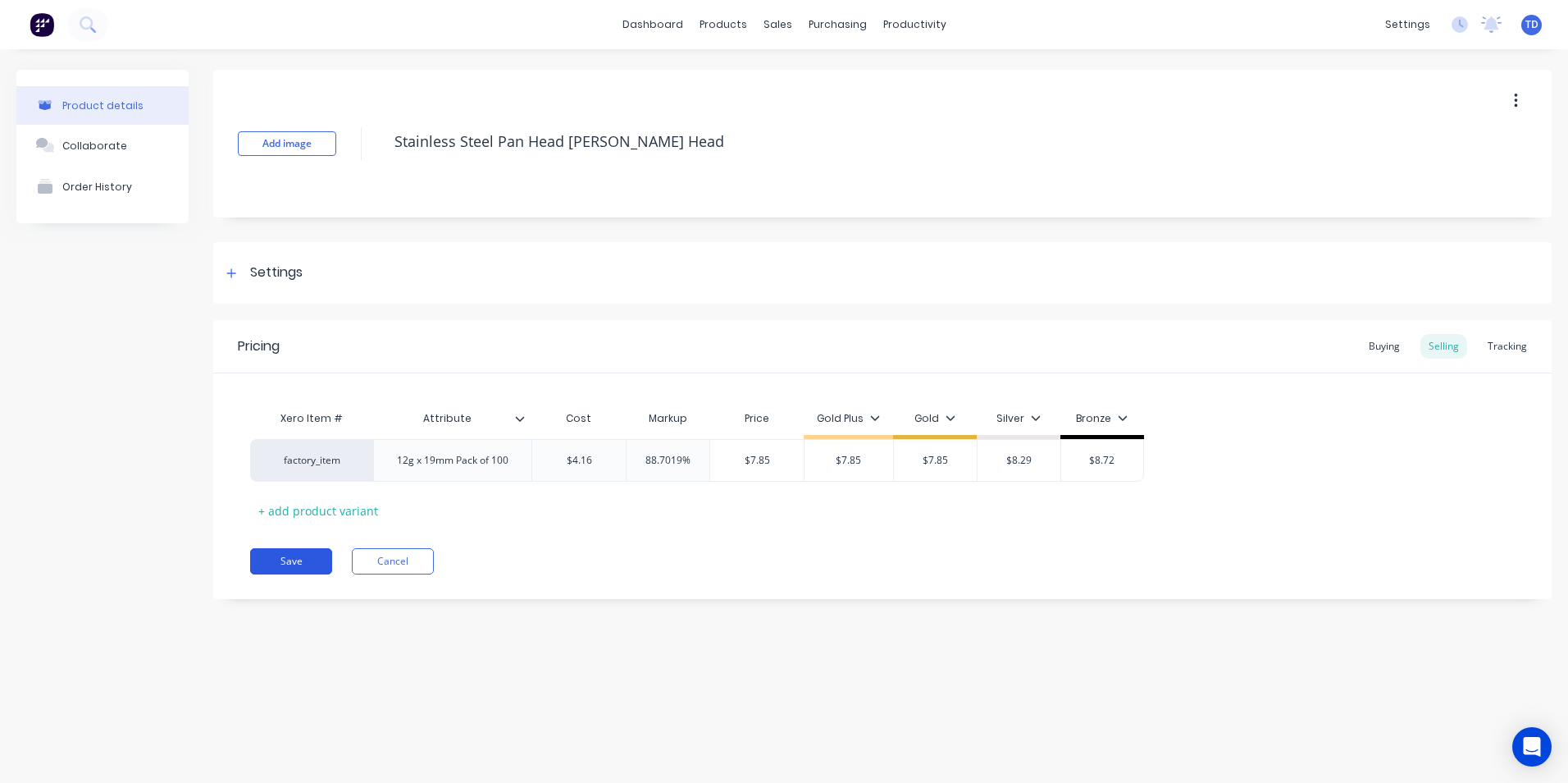
click at [270, 563] on button "Save" at bounding box center [291, 561] width 82 height 27
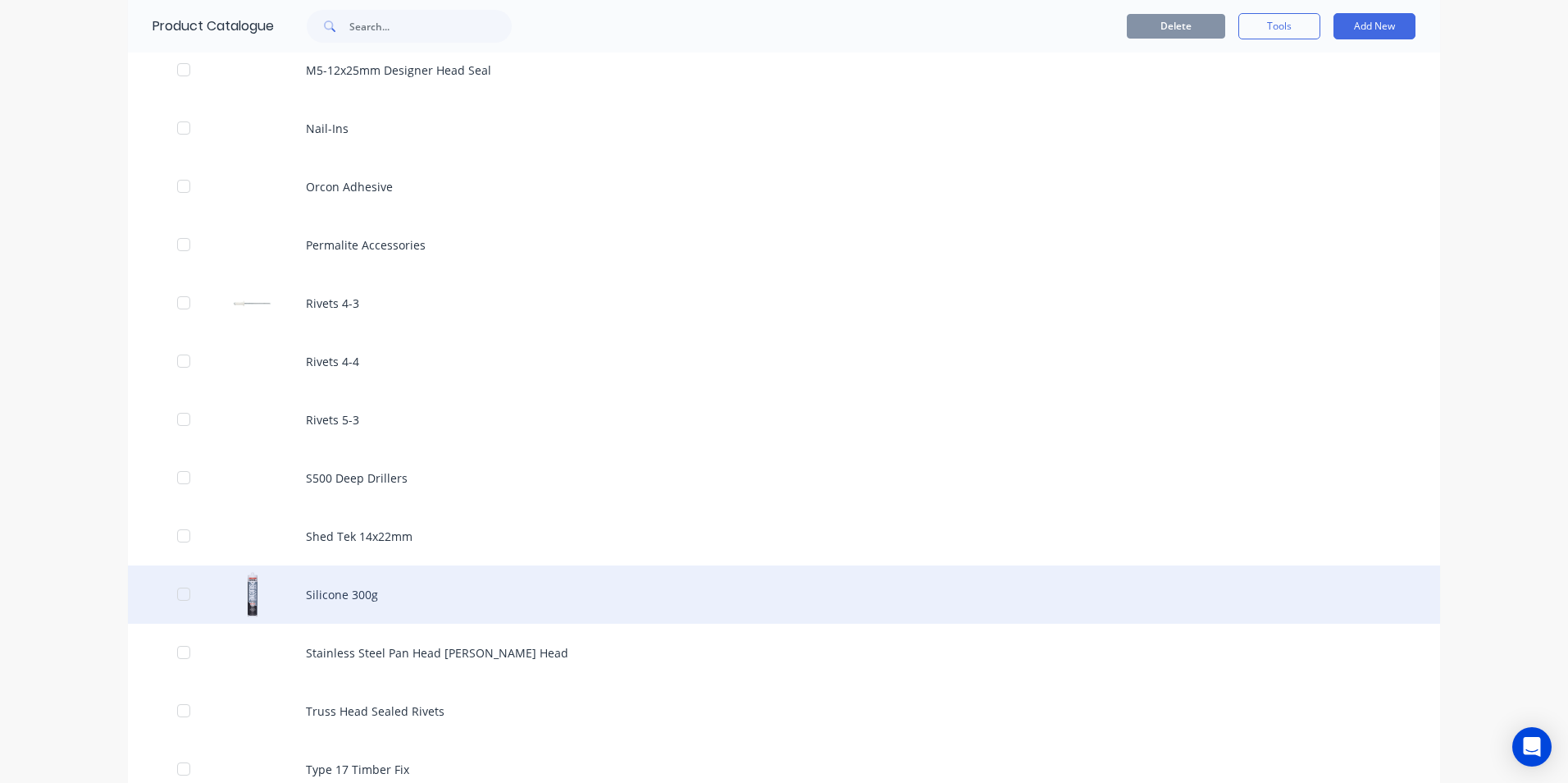
scroll to position [1641, 0]
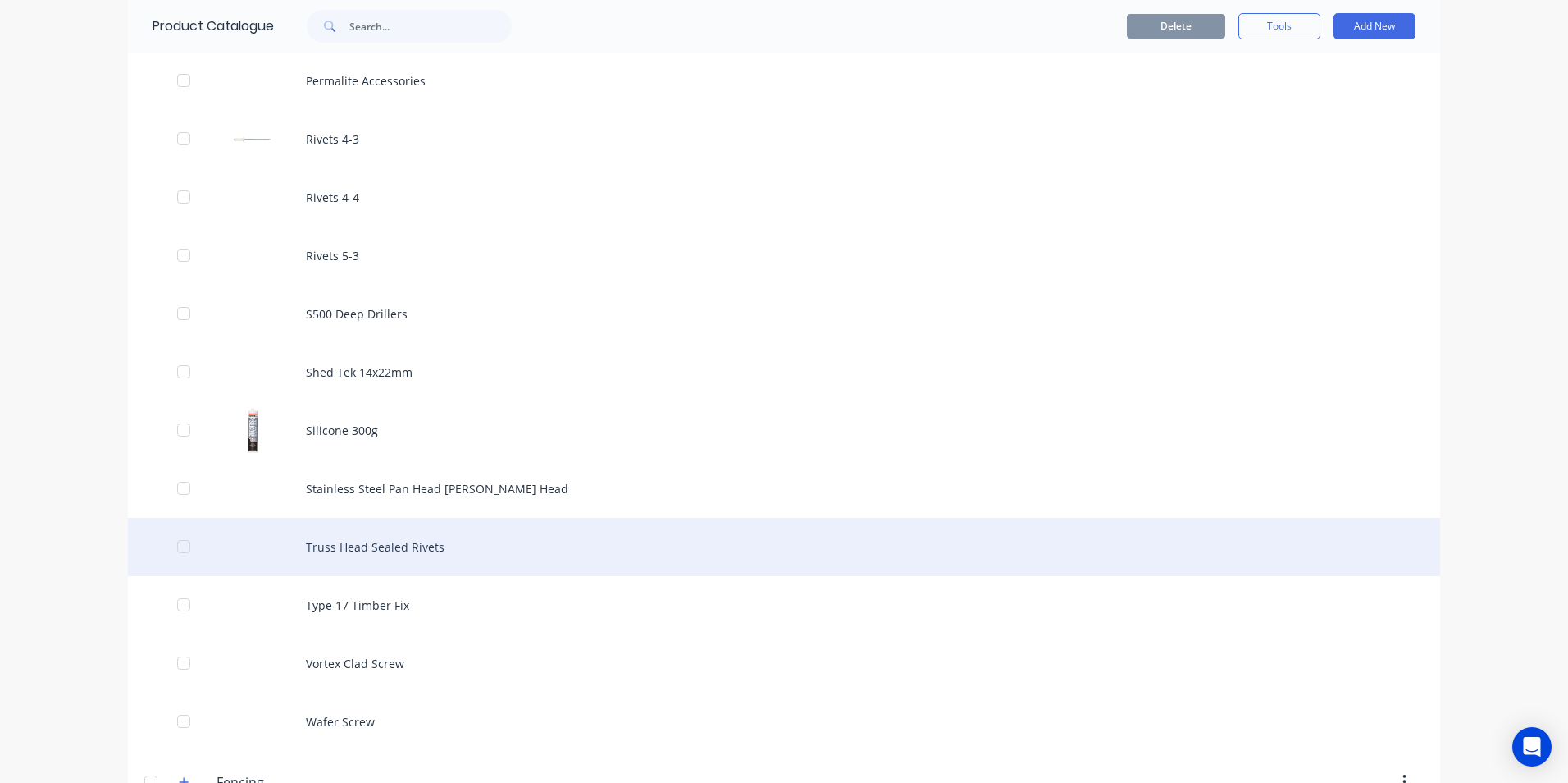
click at [344, 551] on div "Truss Head Sealed Rivets" at bounding box center [784, 547] width 1312 height 58
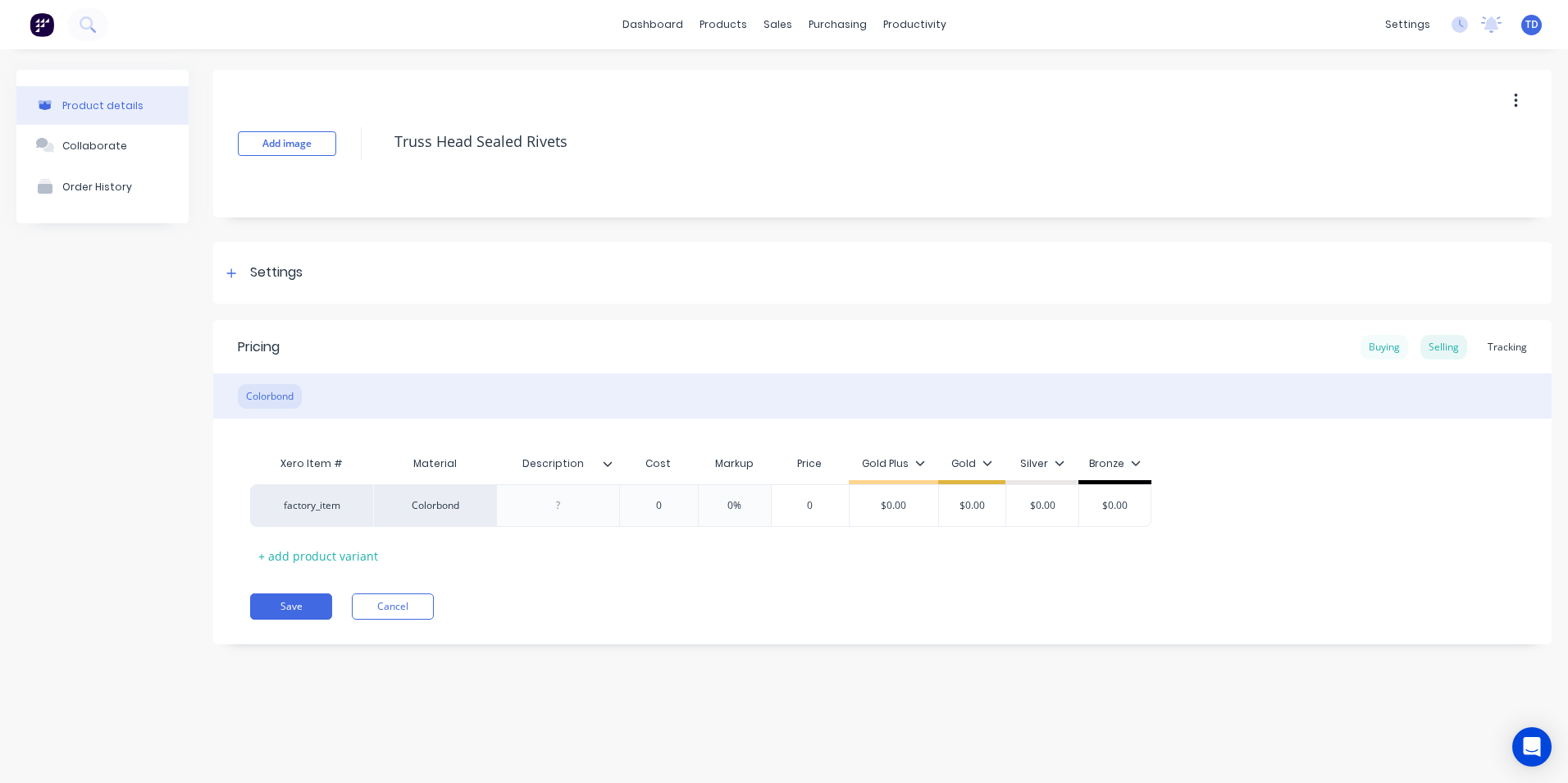
click at [1397, 355] on div "Buying" at bounding box center [1384, 347] width 47 height 25
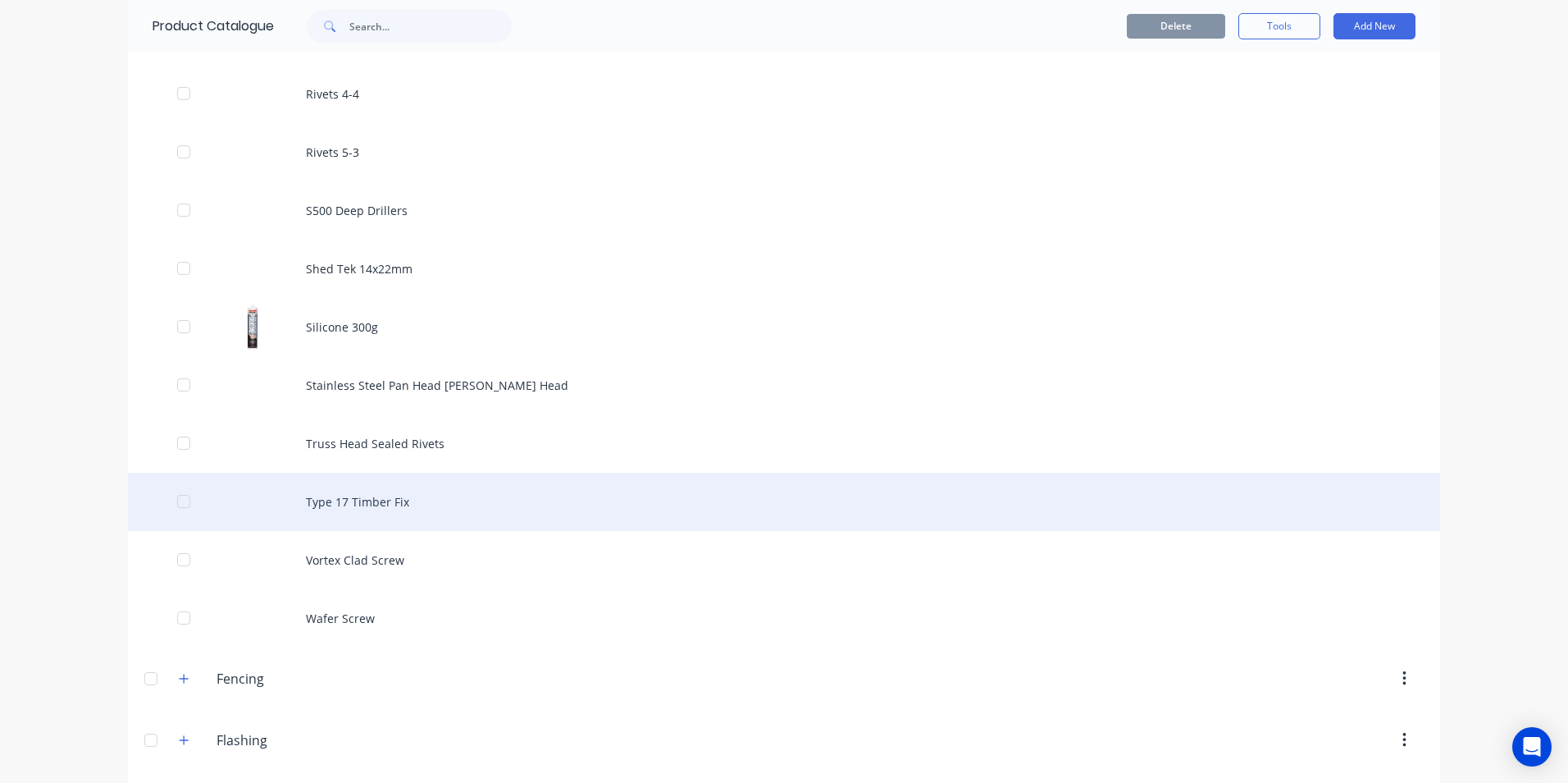
scroll to position [1723, 0]
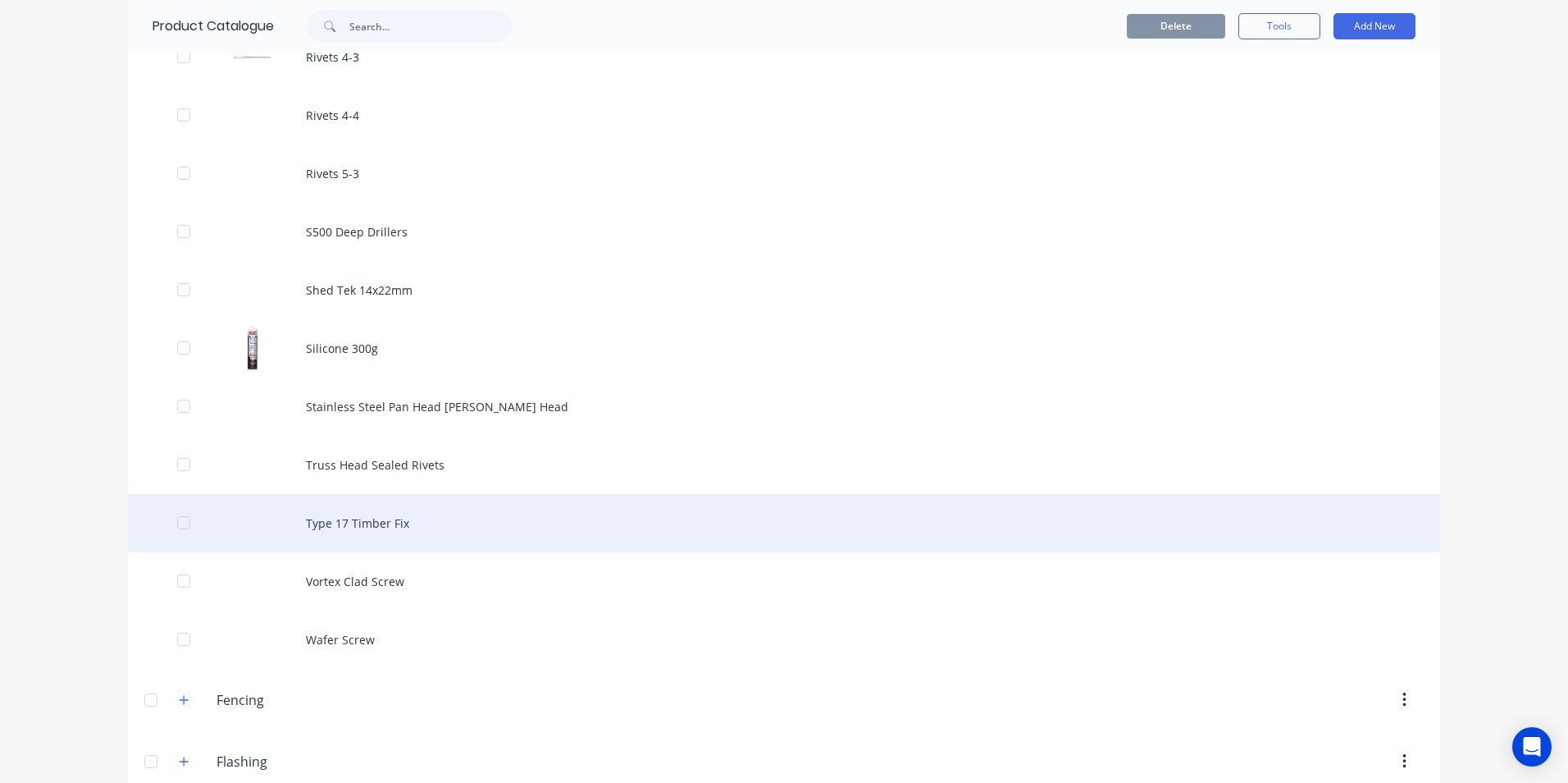
click at [382, 511] on div "Type 17 Timber Fix" at bounding box center [784, 523] width 1312 height 58
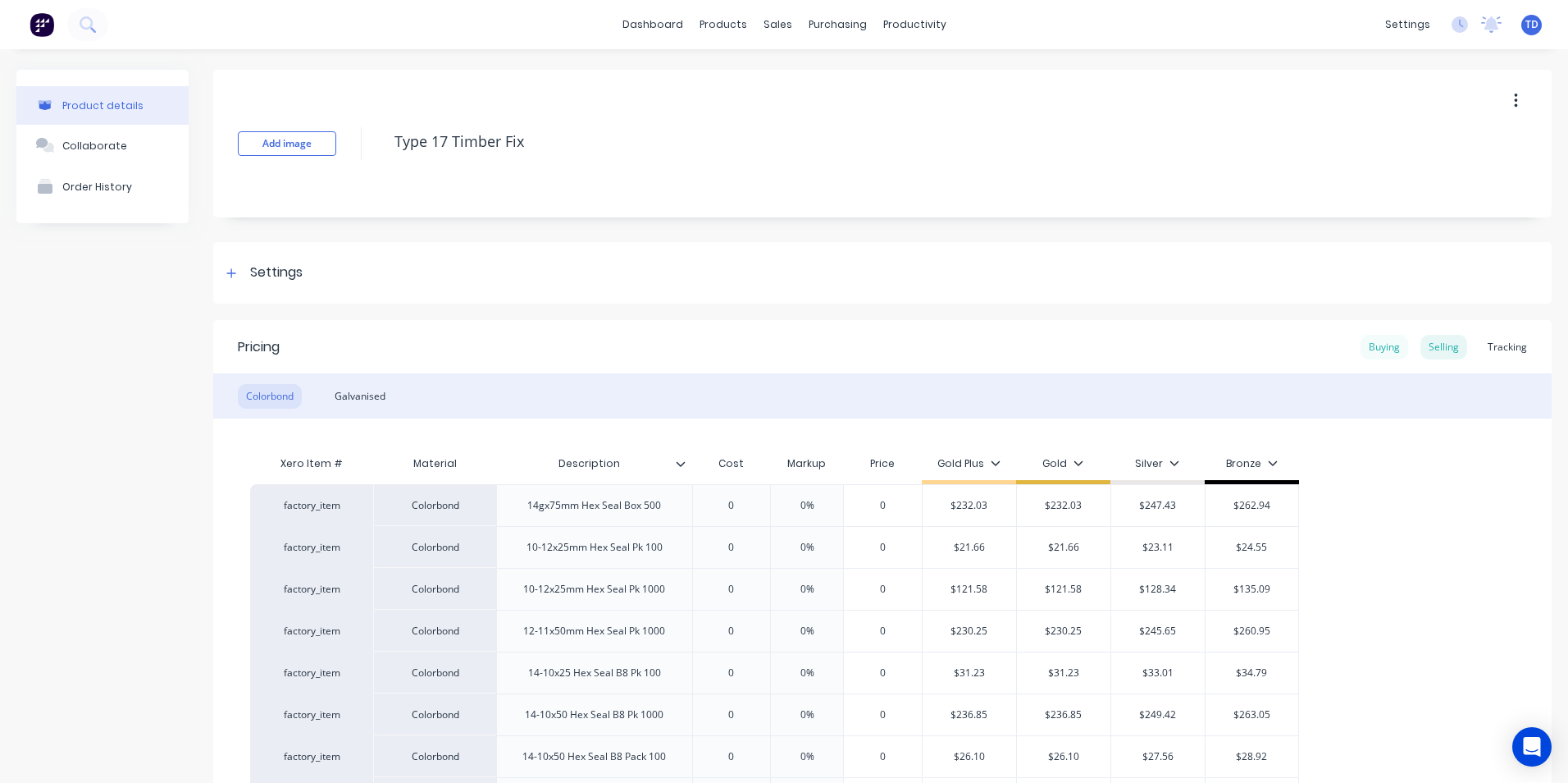
click at [1377, 349] on div "Buying" at bounding box center [1384, 347] width 47 height 25
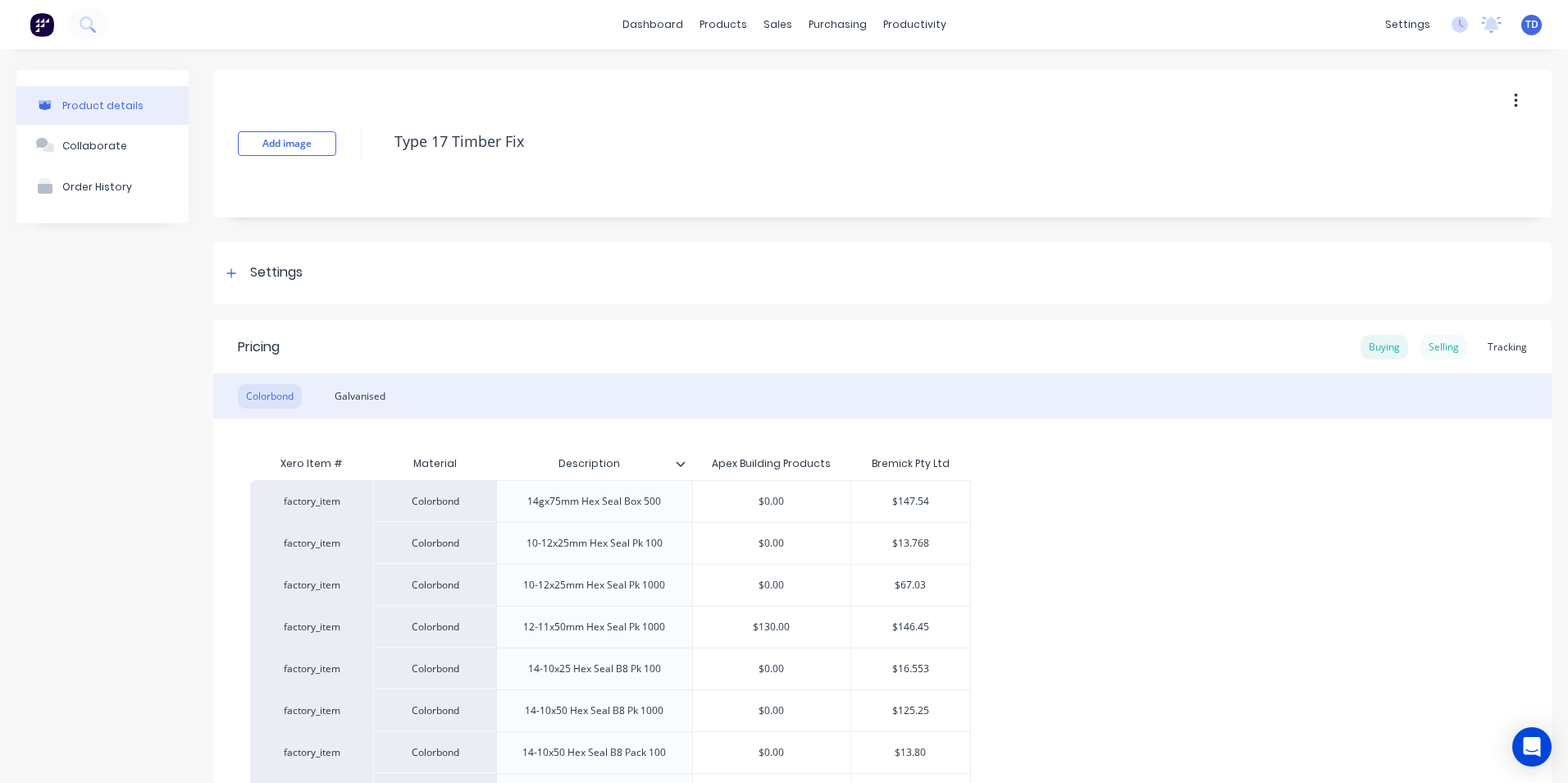
click at [1428, 344] on div "Selling" at bounding box center [1444, 347] width 46 height 25
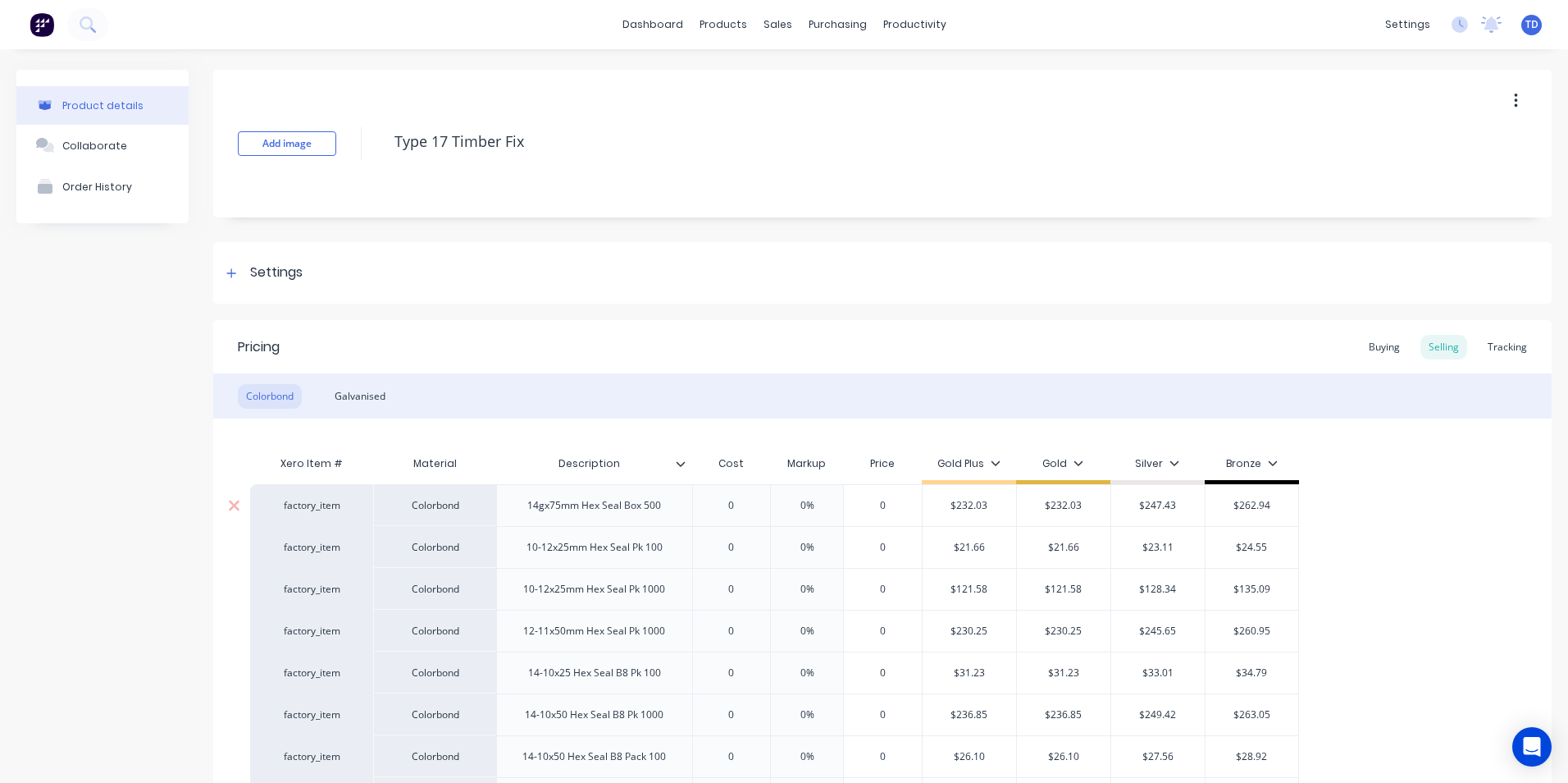
click at [740, 505] on input "0" at bounding box center [731, 505] width 82 height 15
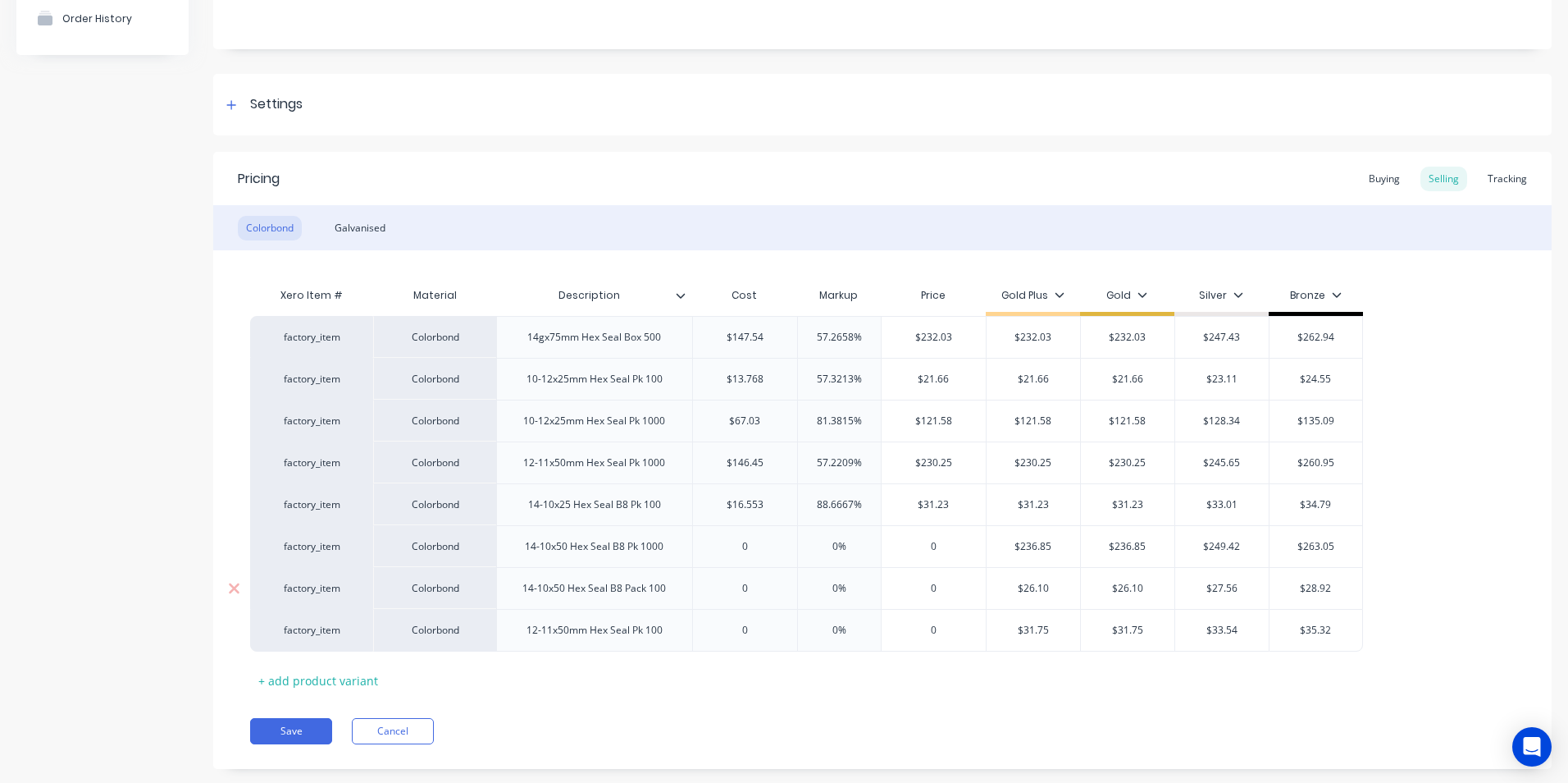
scroll to position [200, 0]
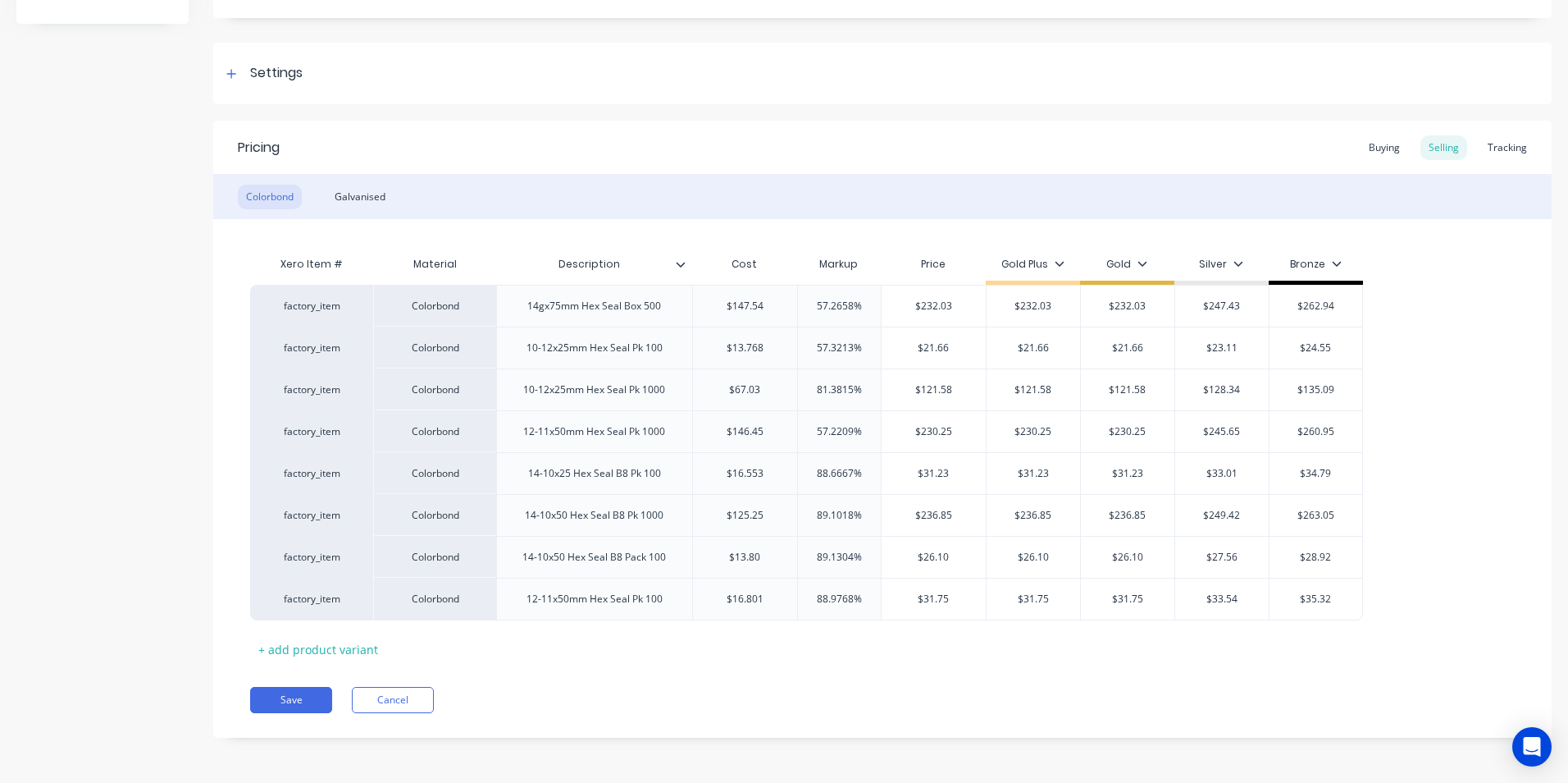
click at [338, 195] on div "Galvanised" at bounding box center [359, 197] width 67 height 25
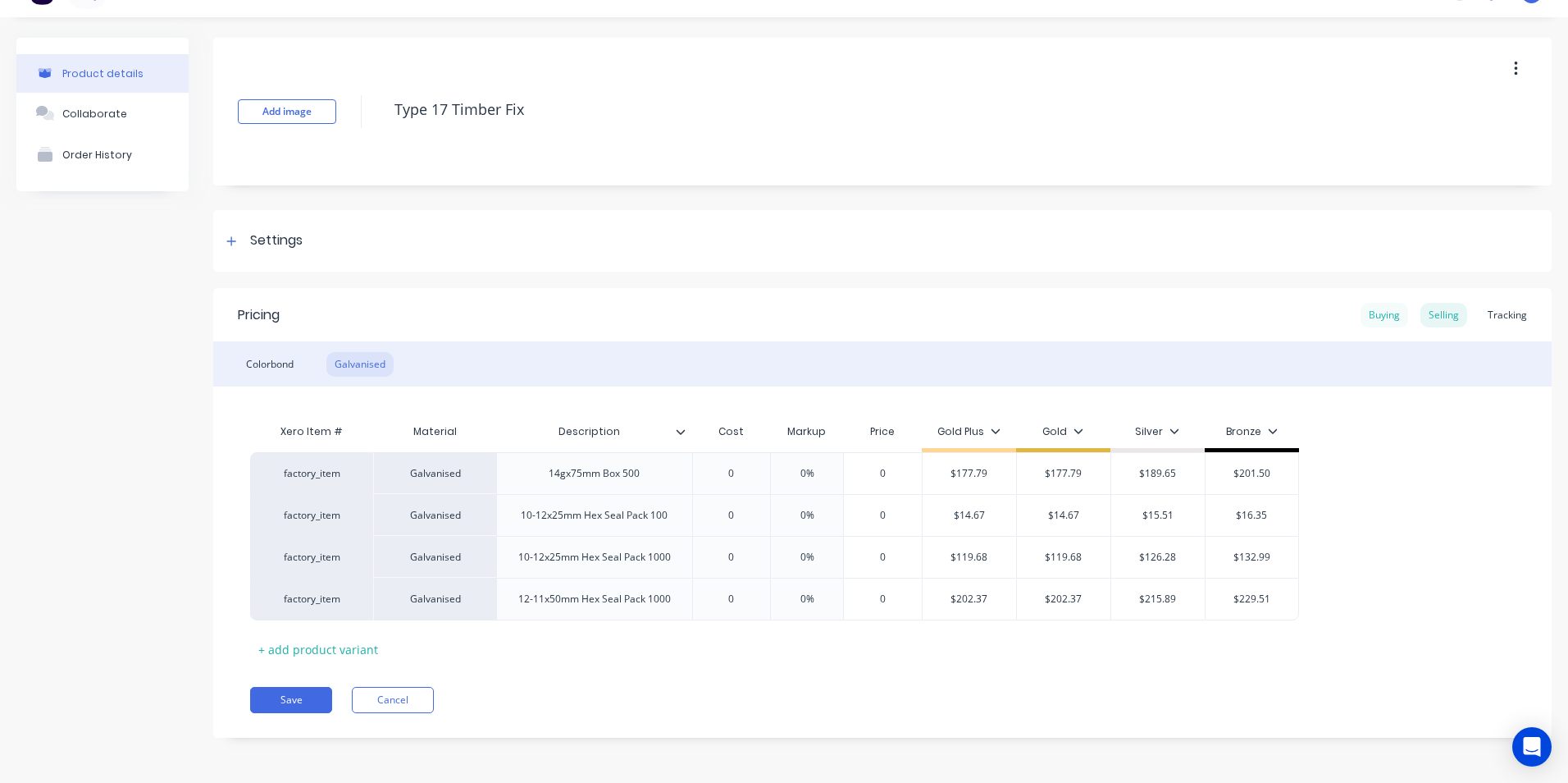
click at [1370, 317] on div "Buying" at bounding box center [1384, 315] width 47 height 25
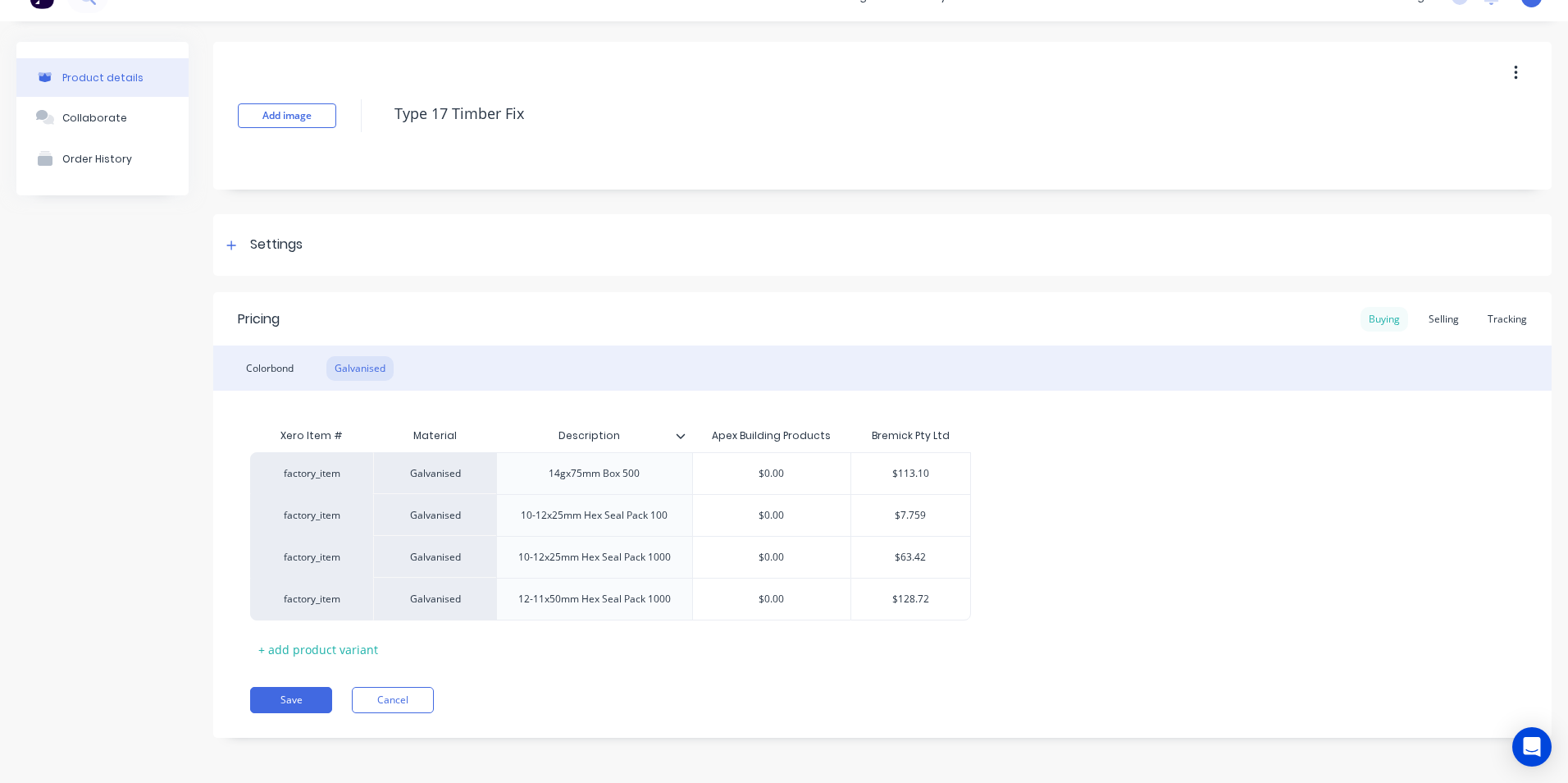
scroll to position [28, 0]
drag, startPoint x: 1421, startPoint y: 312, endPoint x: 1411, endPoint y: 316, distance: 10.8
click at [1421, 312] on div "Selling" at bounding box center [1444, 319] width 46 height 25
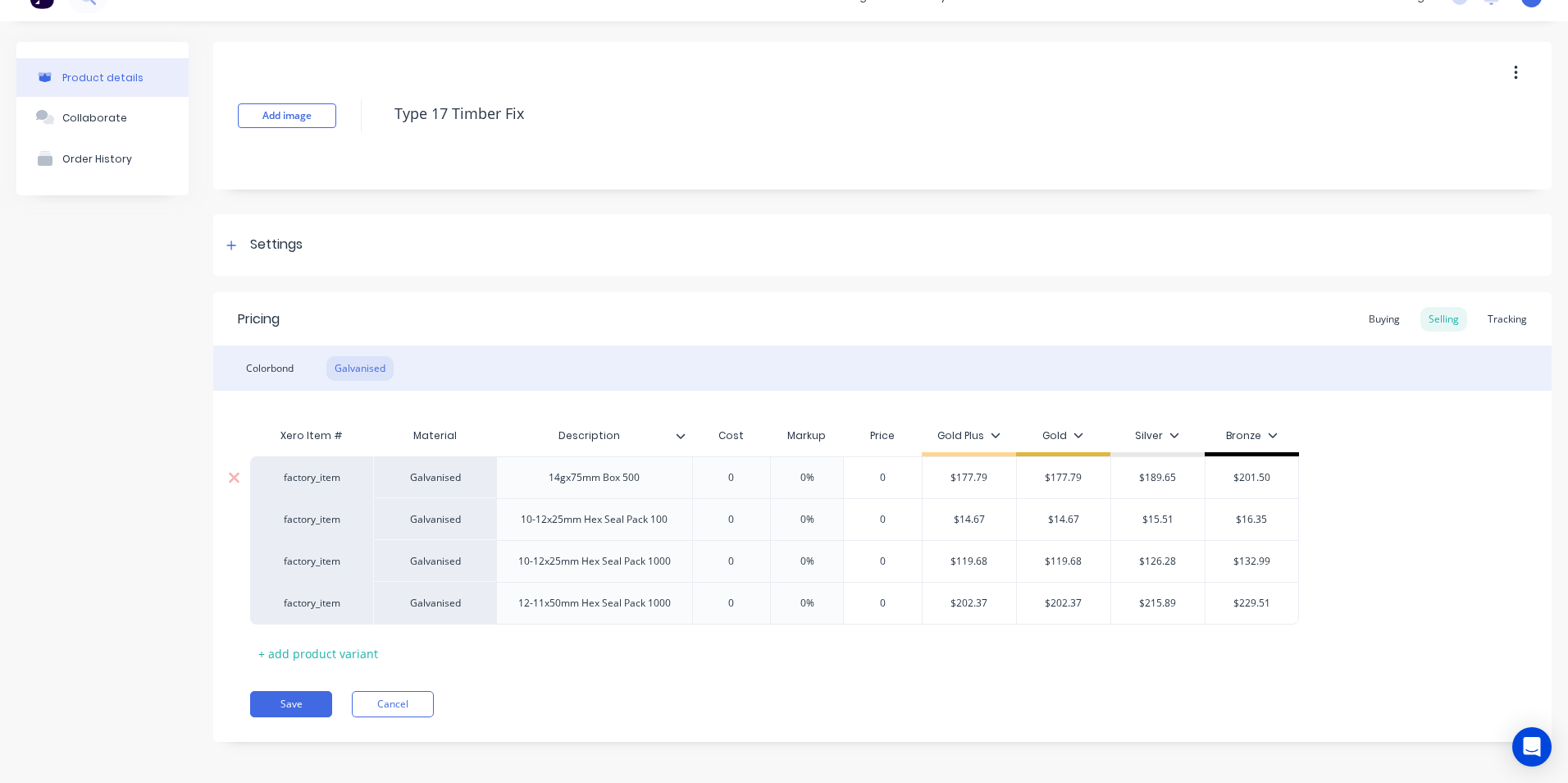
click at [736, 474] on input "0" at bounding box center [731, 477] width 82 height 15
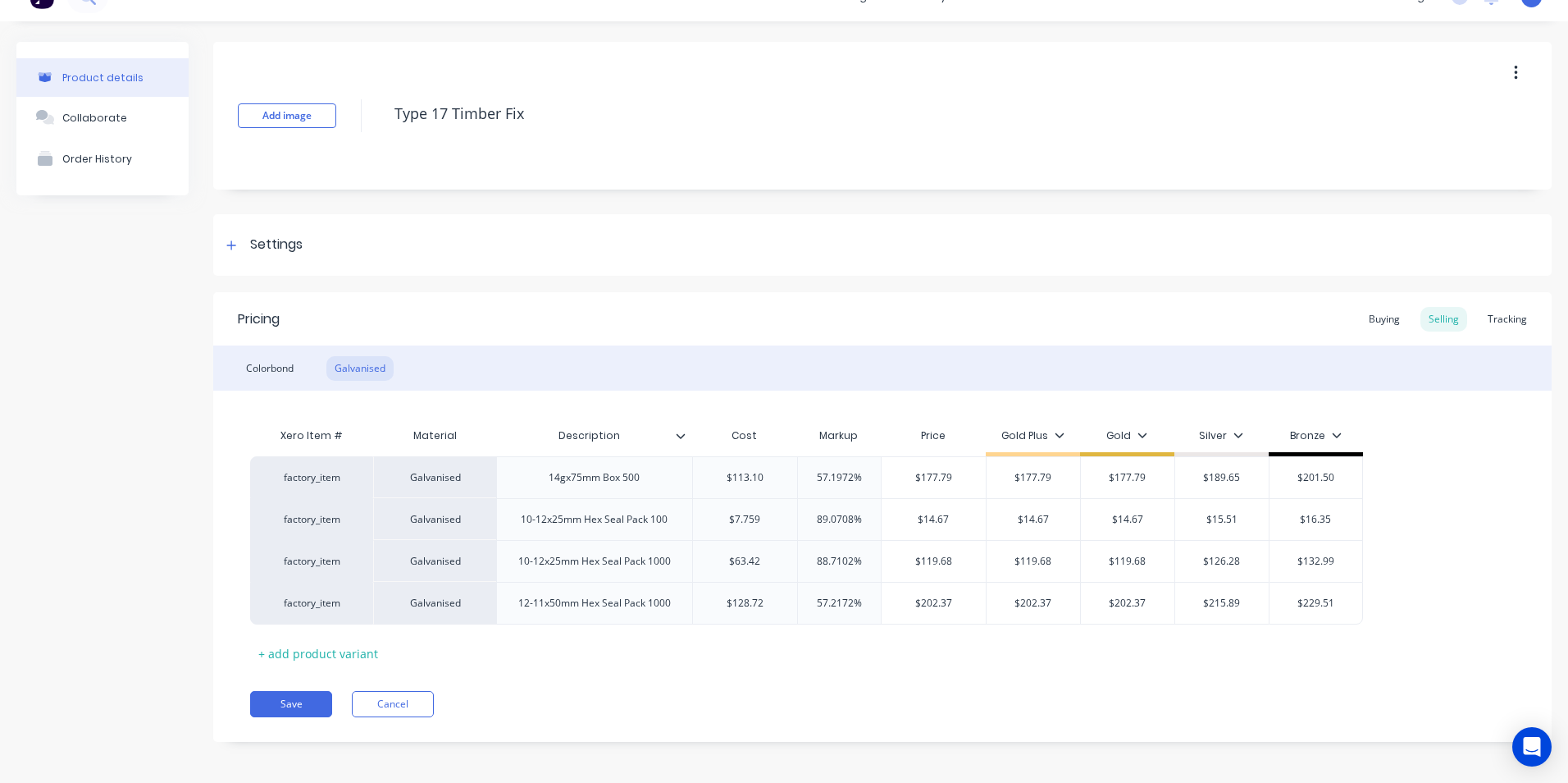
drag, startPoint x: 307, startPoint y: 694, endPoint x: 313, endPoint y: 687, distance: 9.2
click at [307, 695] on button "Save" at bounding box center [291, 704] width 82 height 27
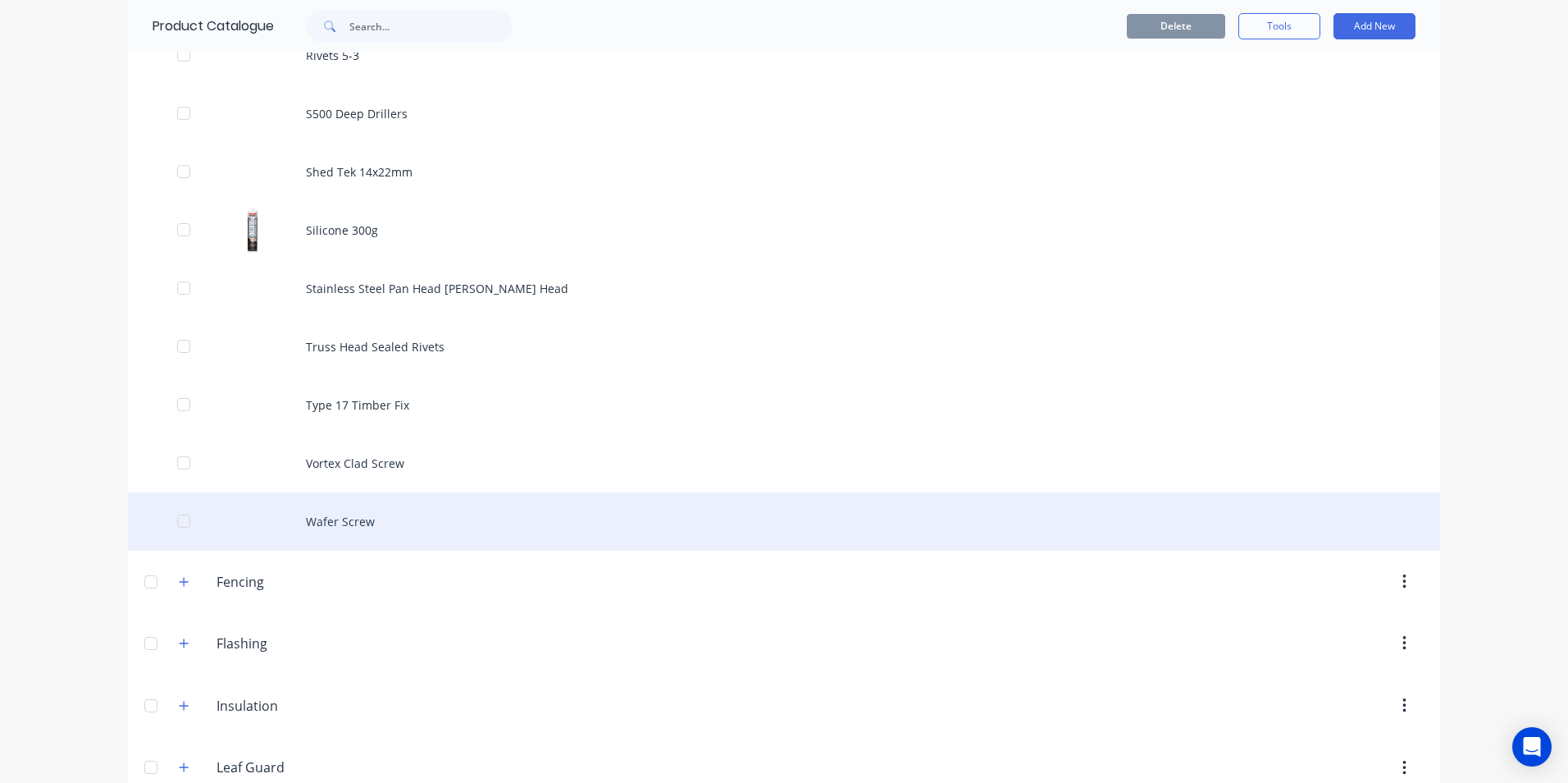
scroll to position [1805, 0]
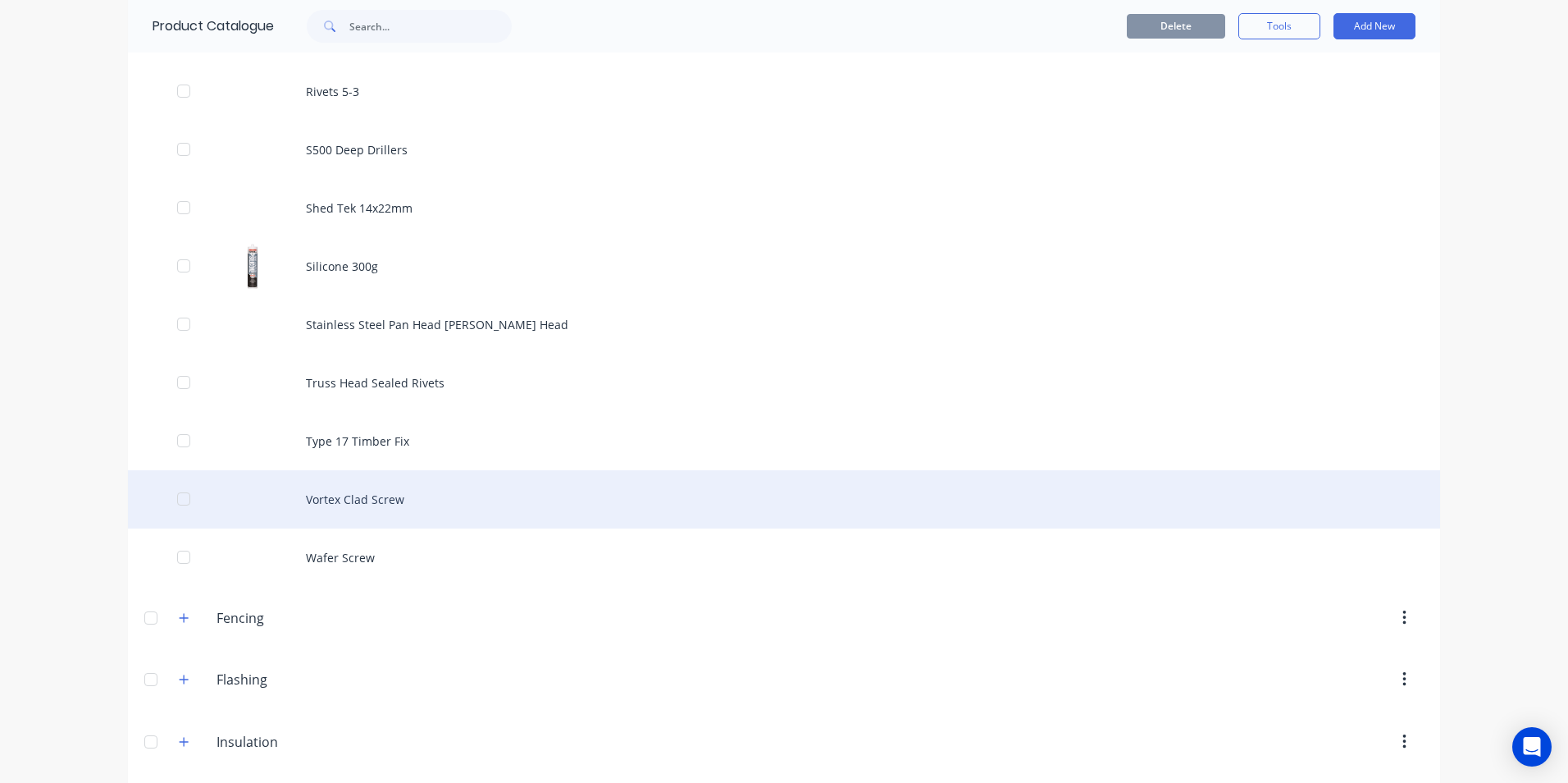
click at [378, 500] on div "Vortex Clad Screw" at bounding box center [784, 499] width 1312 height 58
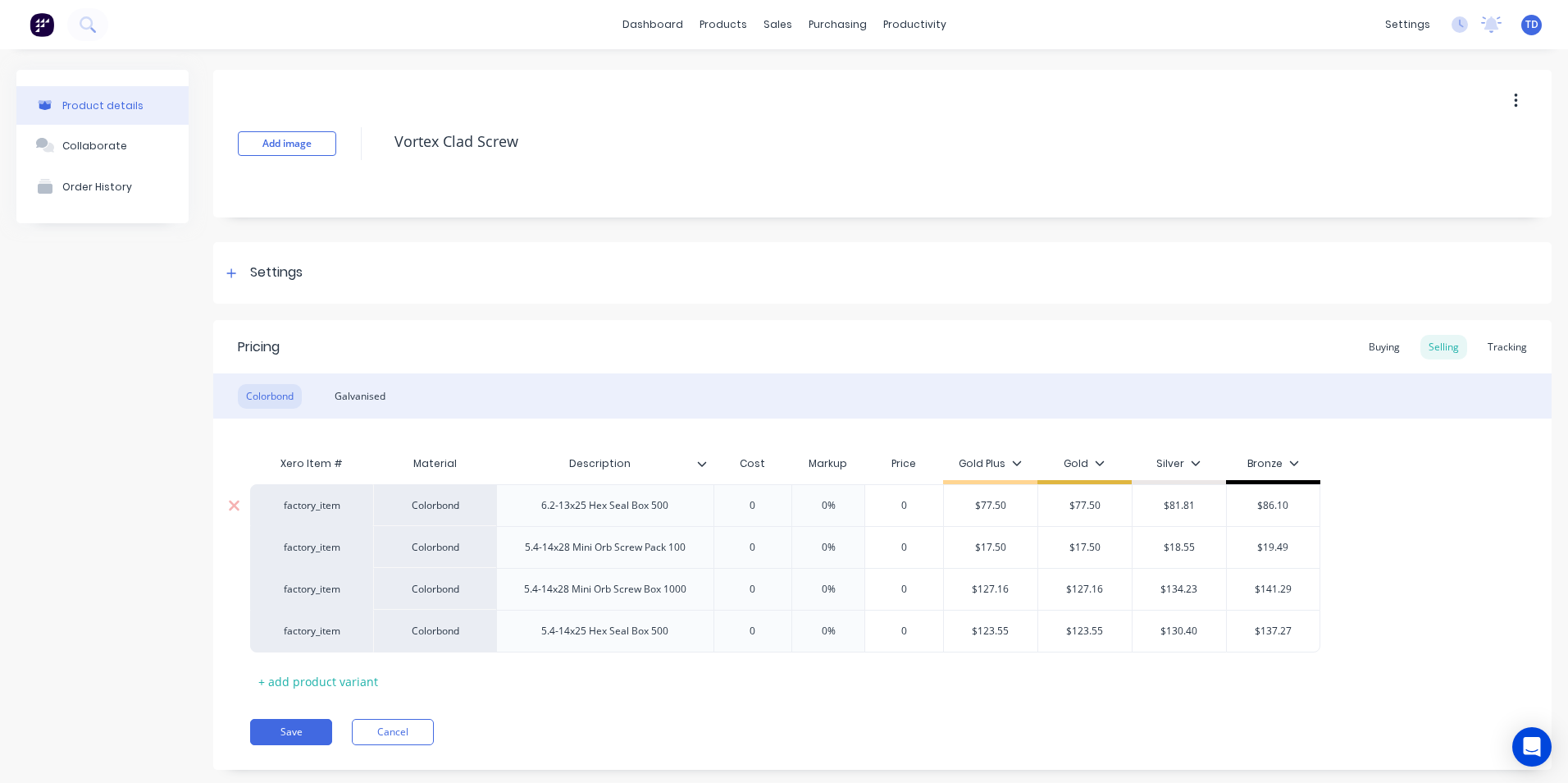
click at [763, 504] on input "0" at bounding box center [753, 505] width 82 height 15
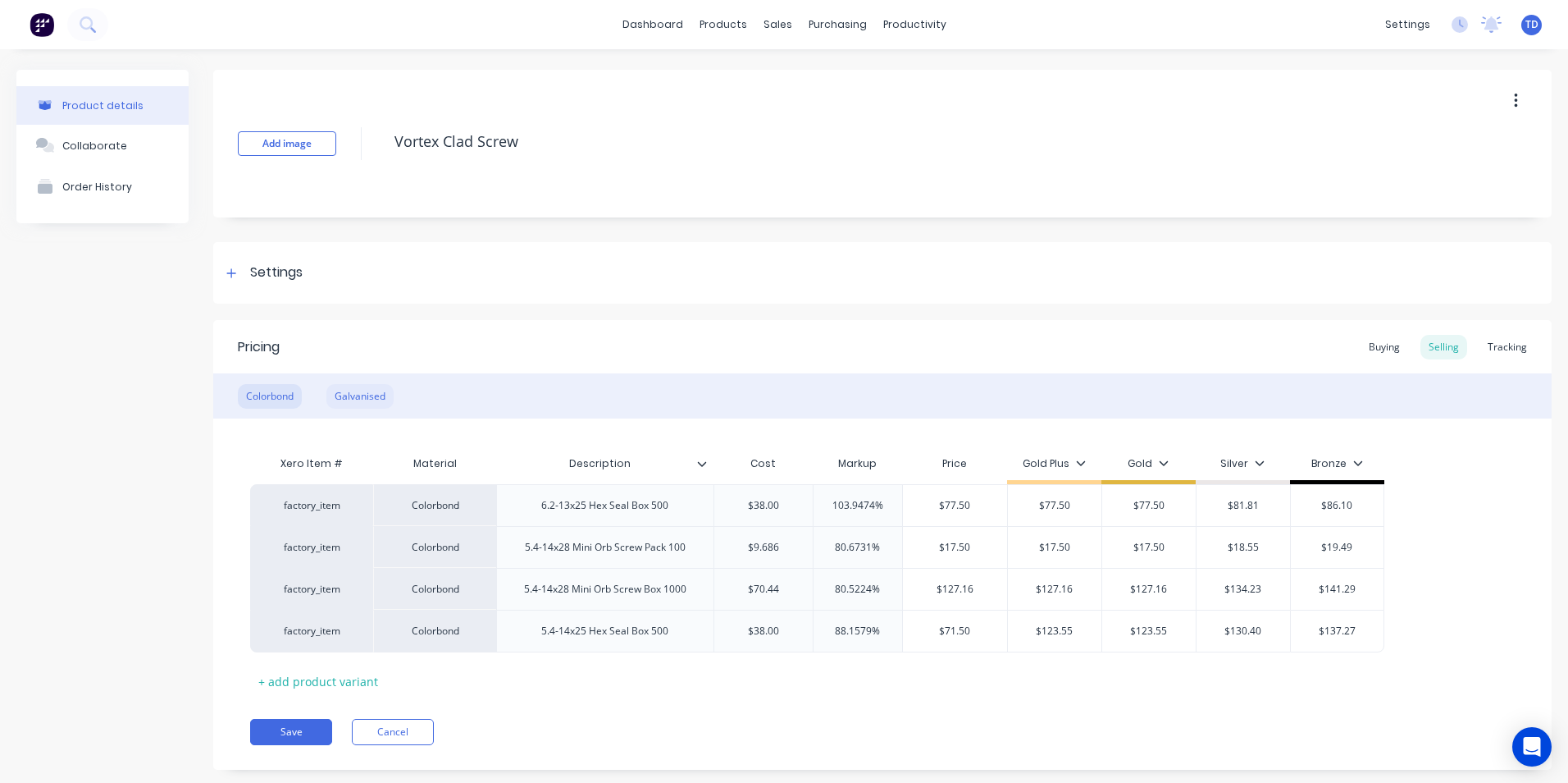
click at [350, 391] on div "Galvanised" at bounding box center [359, 396] width 67 height 25
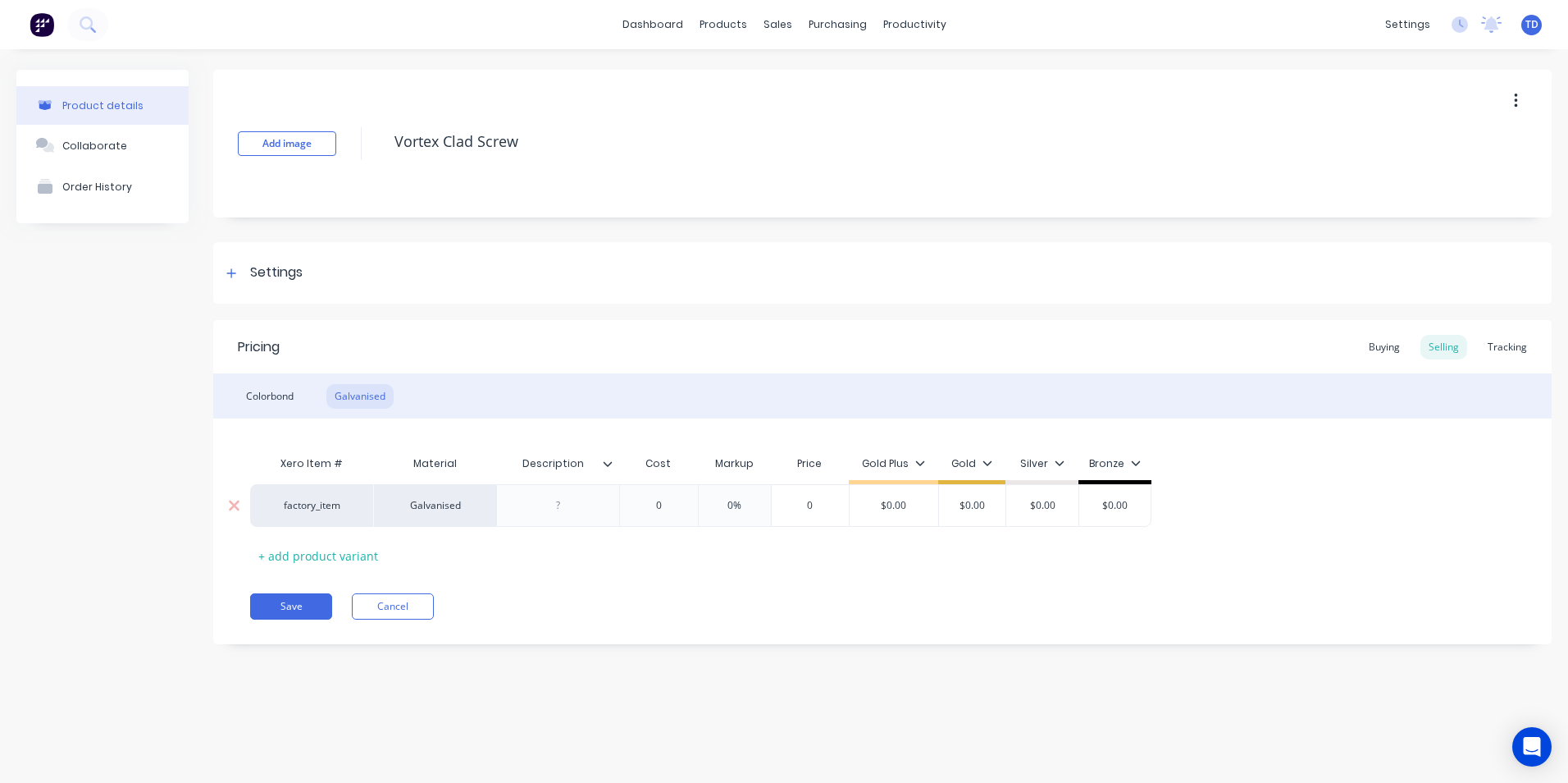
click at [670, 512] on input "0" at bounding box center [659, 505] width 82 height 15
click at [294, 602] on button "Save" at bounding box center [291, 607] width 82 height 27
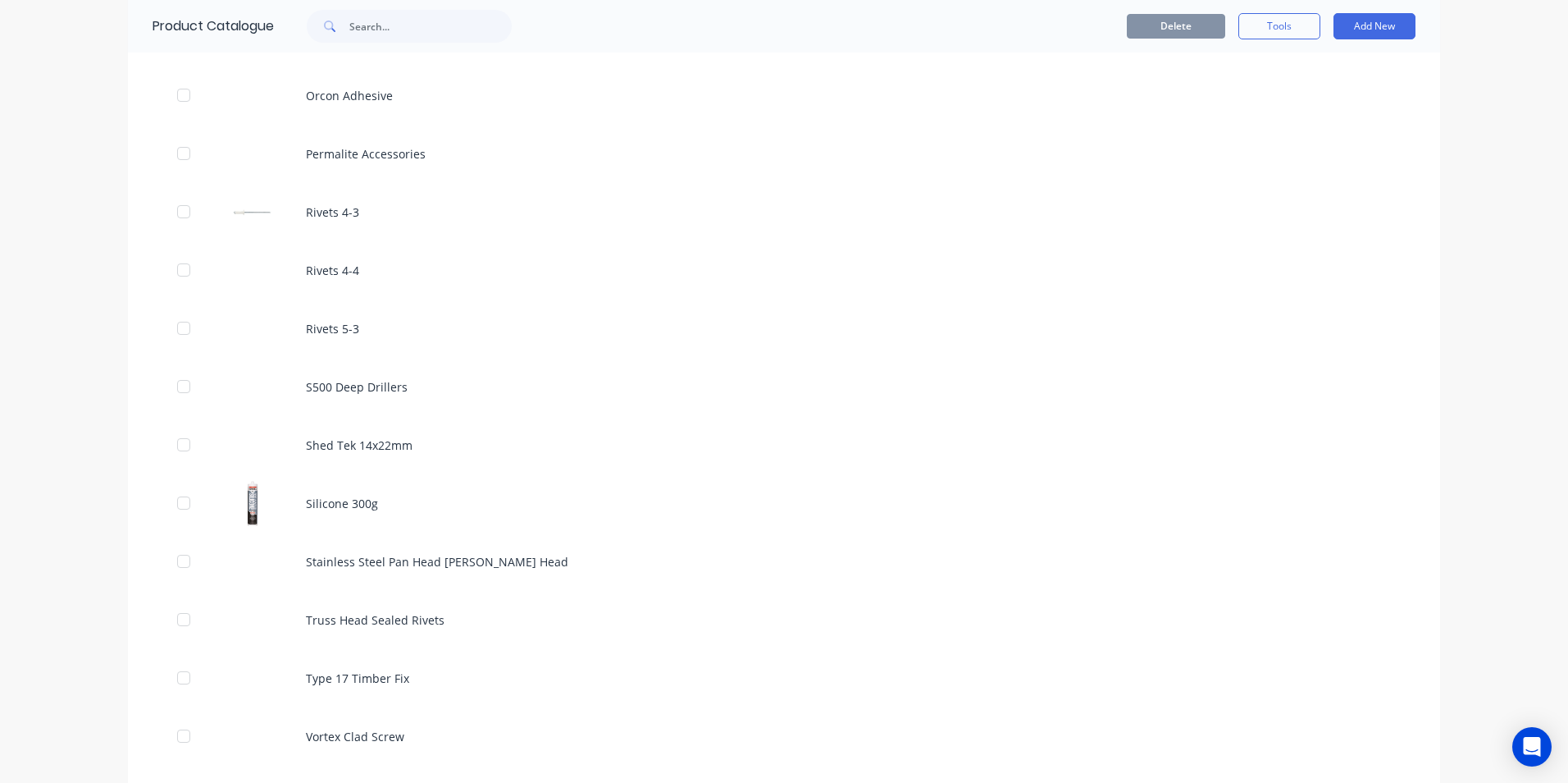
scroll to position [1887, 0]
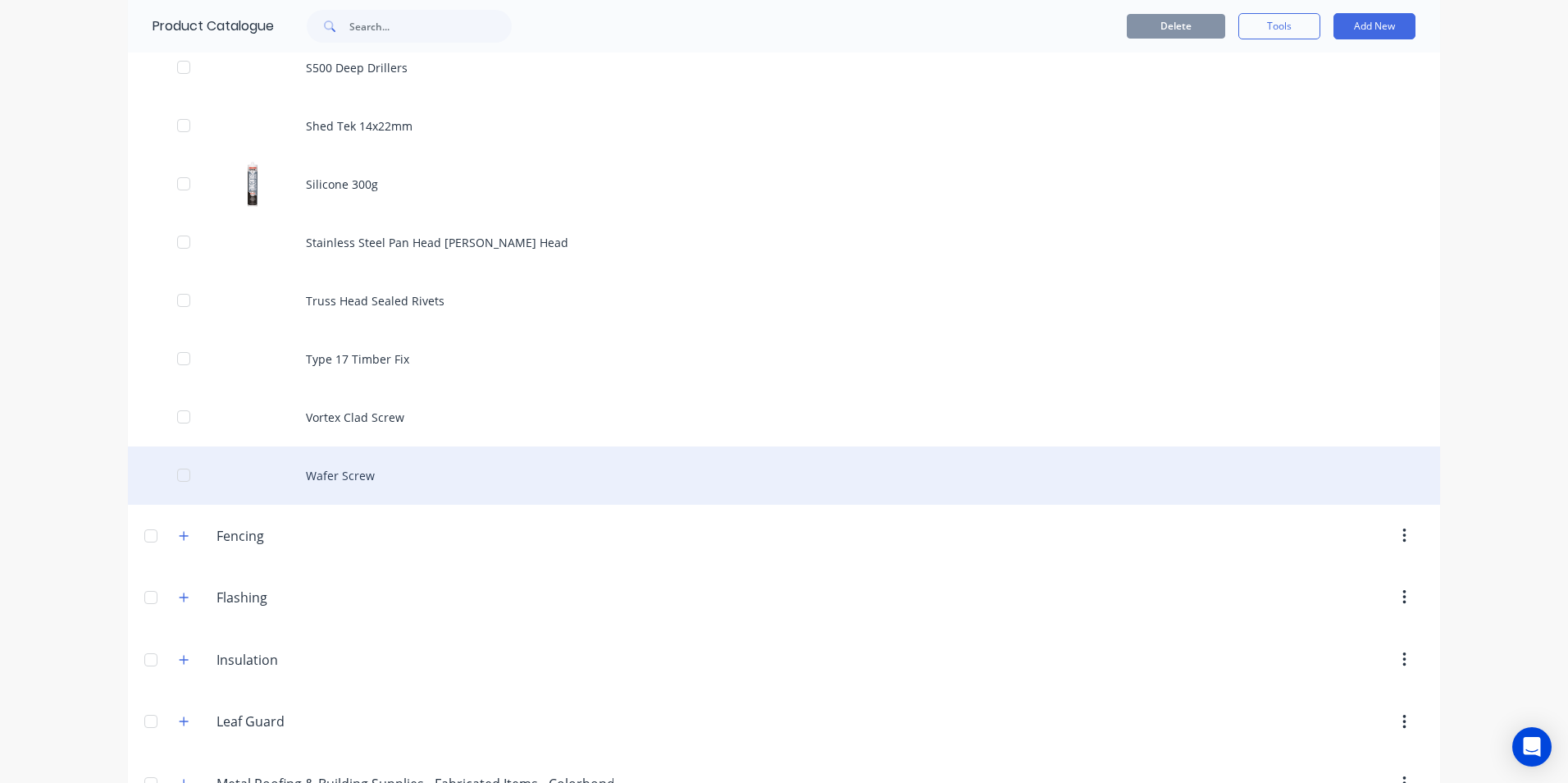
click at [352, 486] on div "Wafer Screw" at bounding box center [784, 476] width 1312 height 58
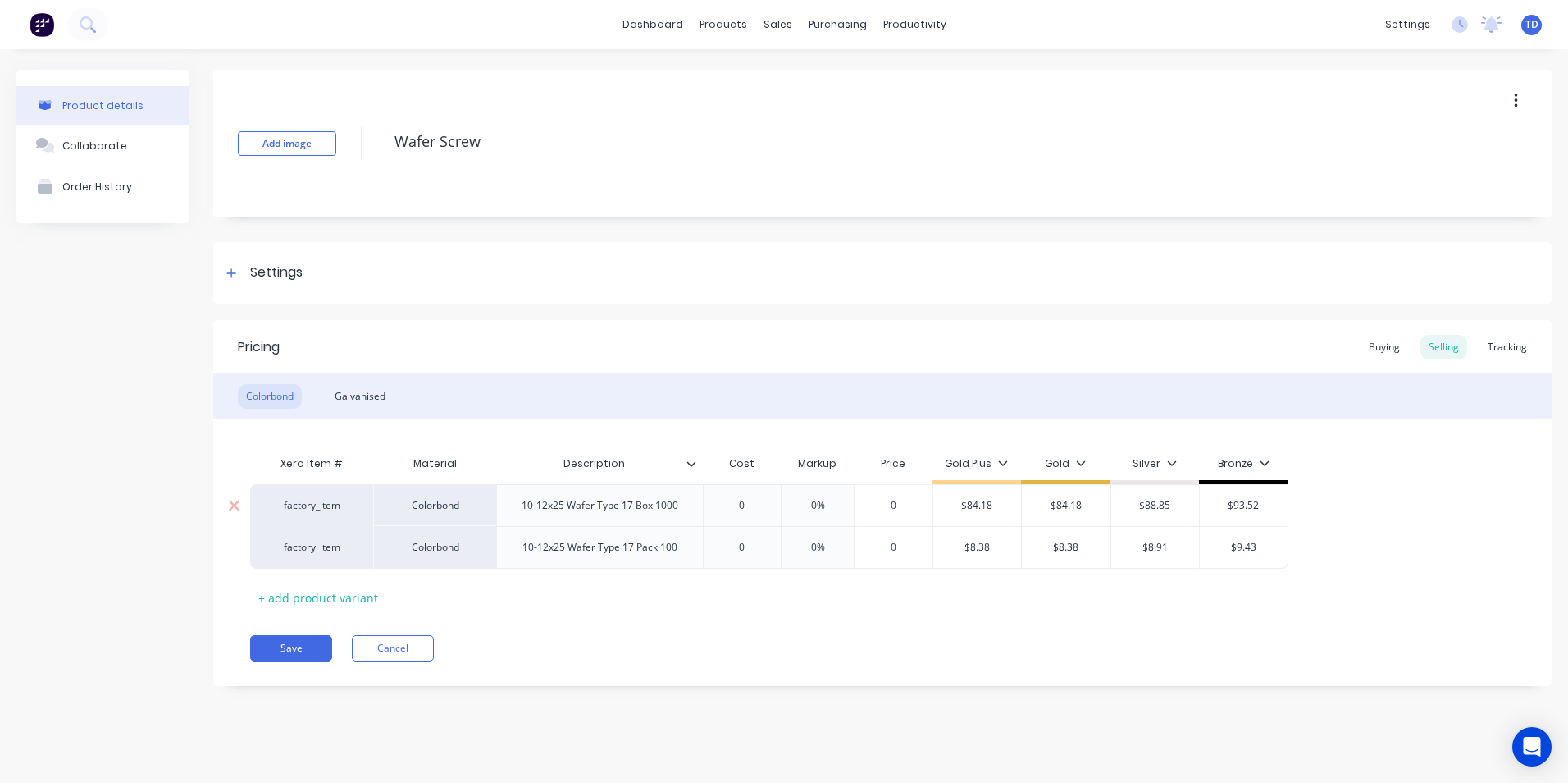
click at [750, 510] on input "0" at bounding box center [742, 505] width 82 height 15
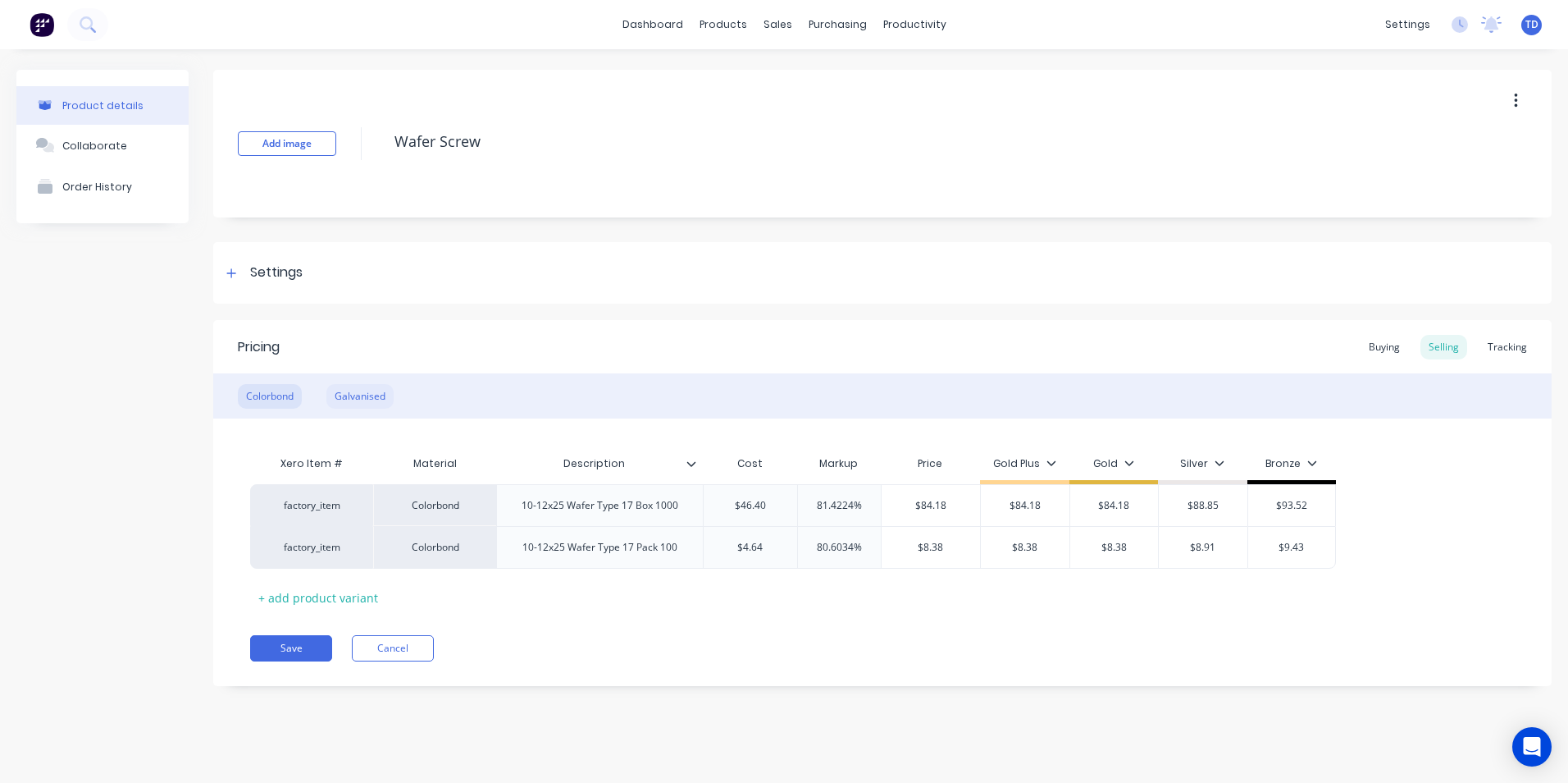
click at [384, 394] on div "Galvanised" at bounding box center [359, 396] width 67 height 25
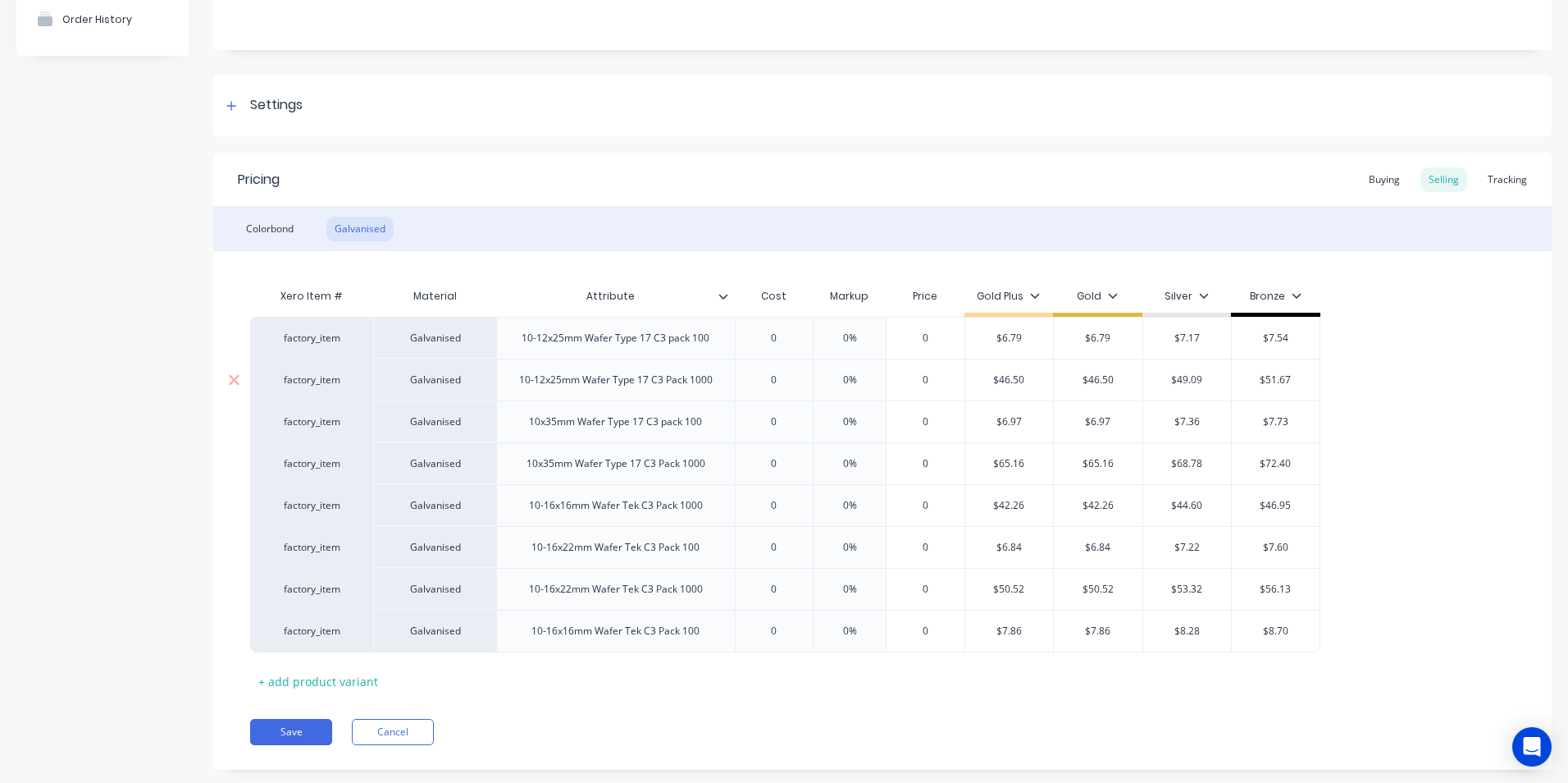
scroll to position [200, 0]
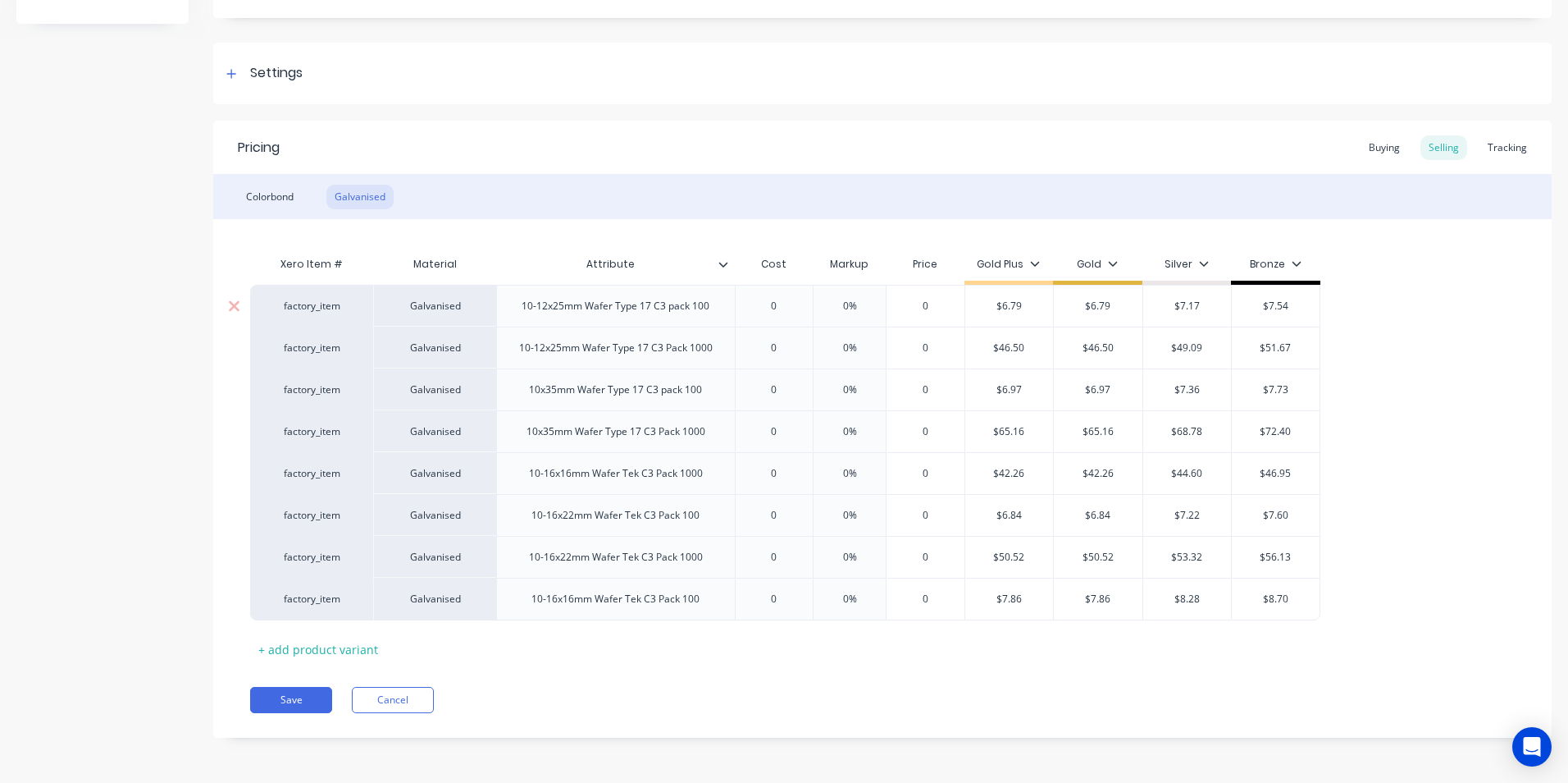
click at [801, 311] on input "0" at bounding box center [774, 306] width 82 height 15
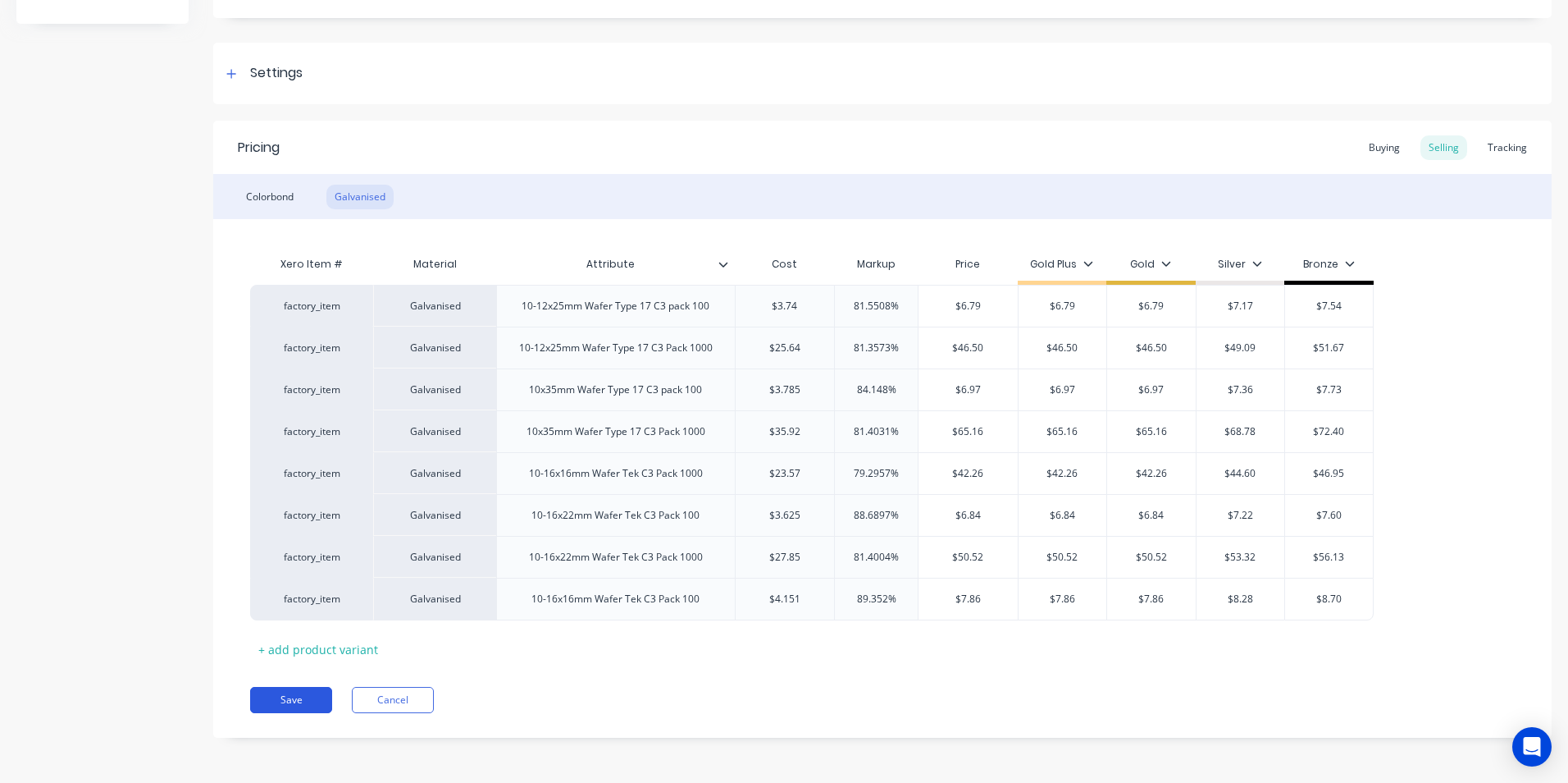
click at [291, 696] on button "Save" at bounding box center [291, 700] width 82 height 27
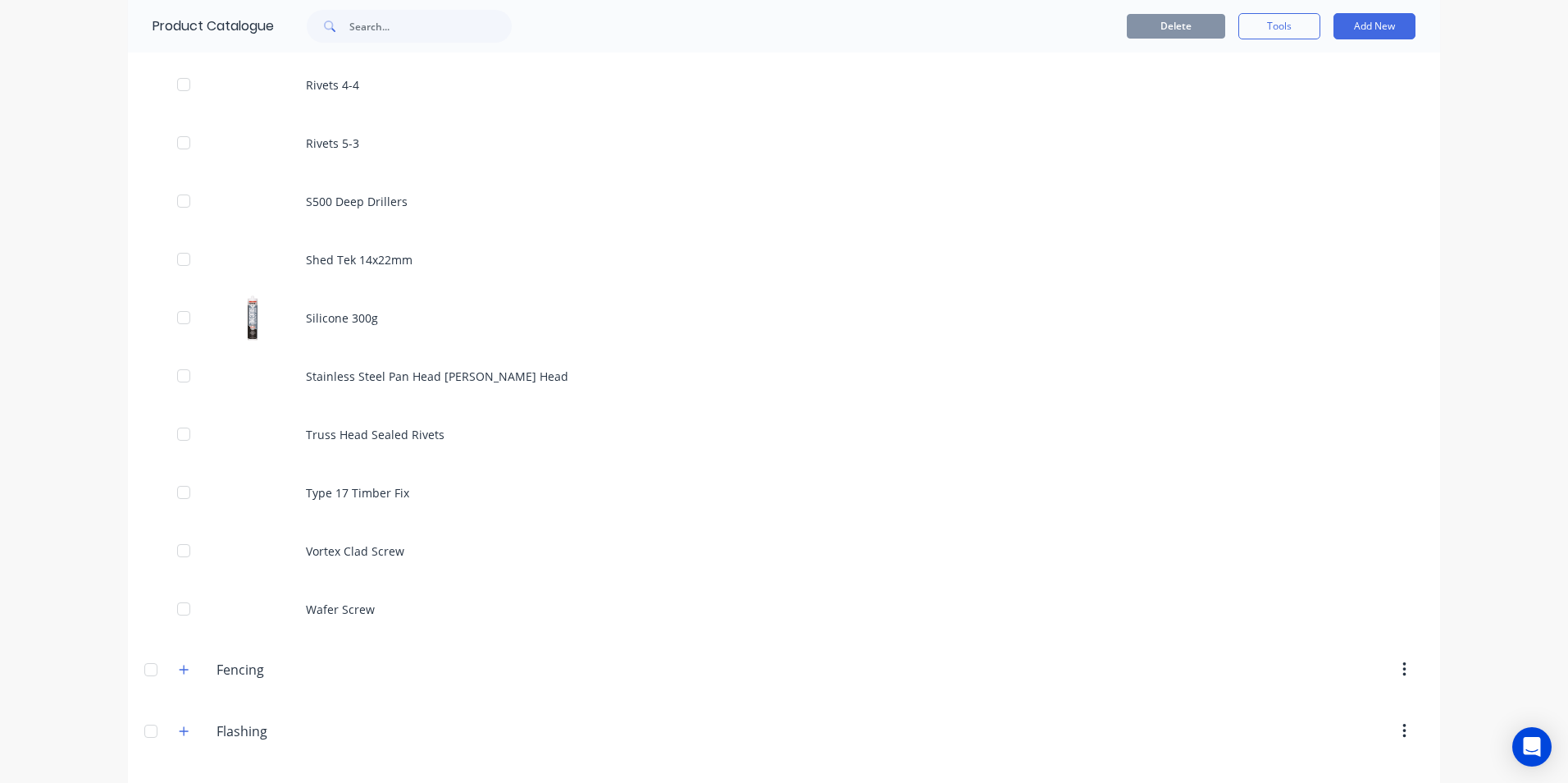
scroll to position [1805, 0]
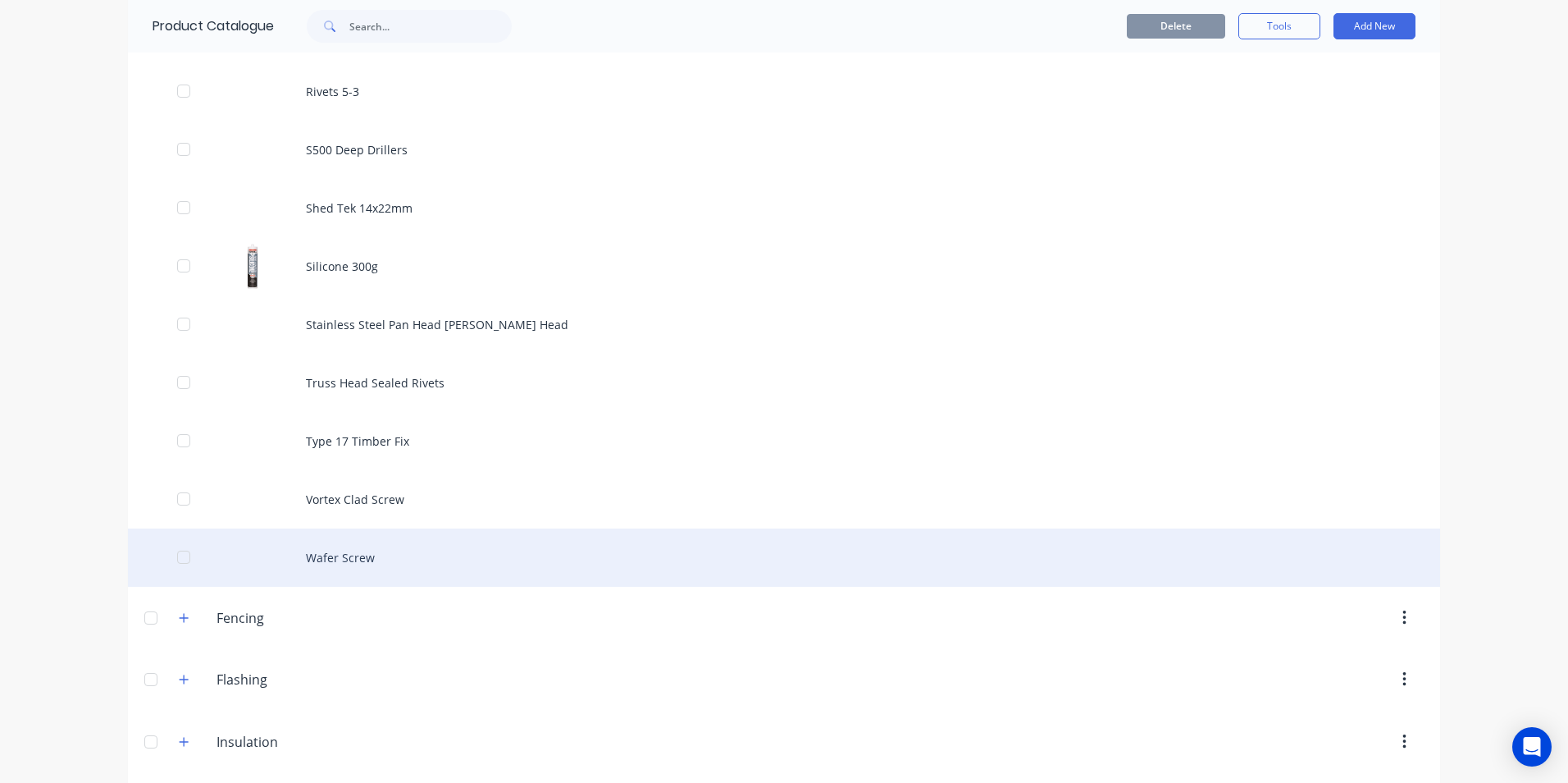
click at [312, 555] on div "Wafer Screw" at bounding box center [784, 558] width 1312 height 58
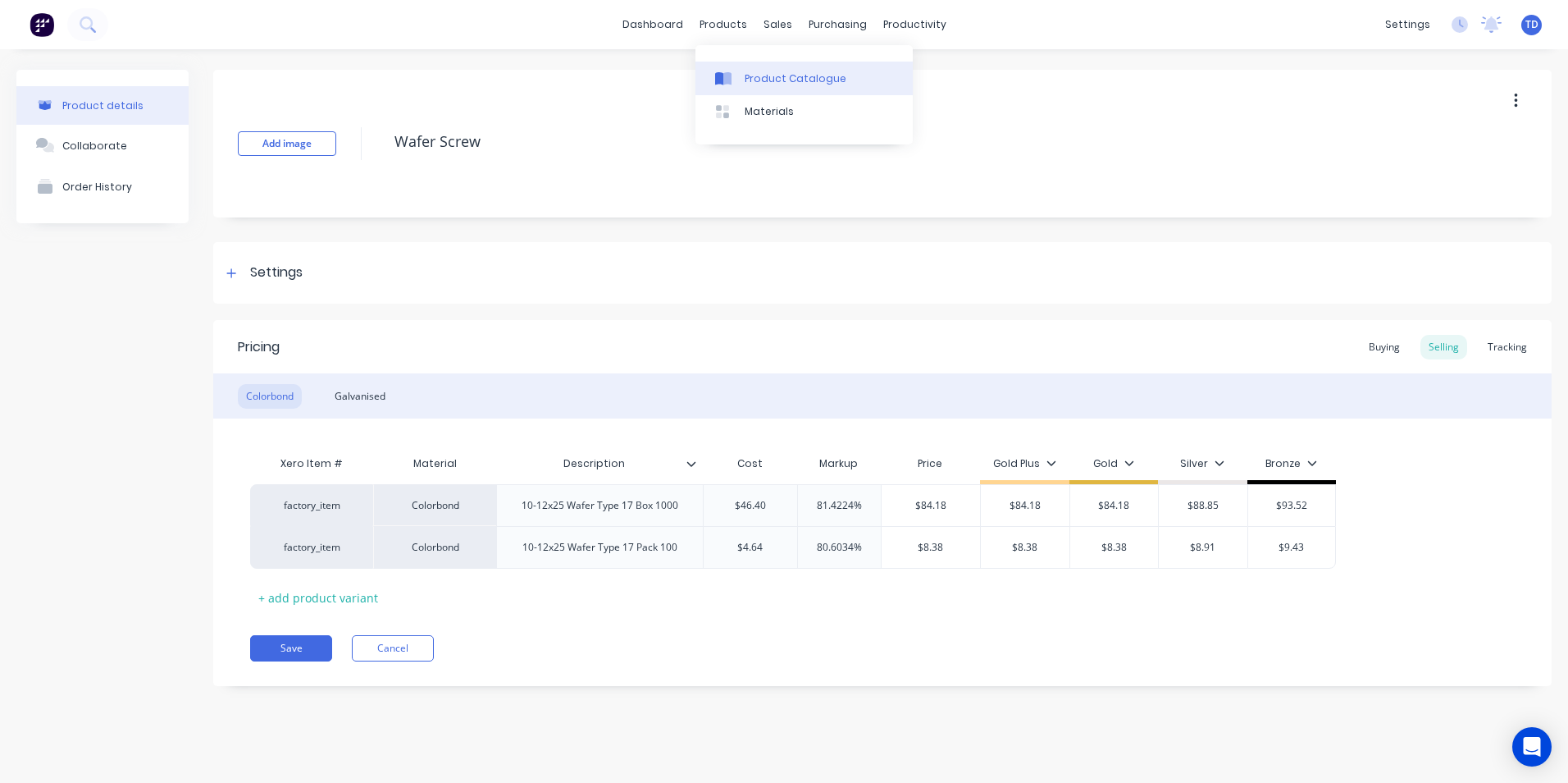
click at [755, 71] on div "Product Catalogue" at bounding box center [795, 79] width 102 height 15
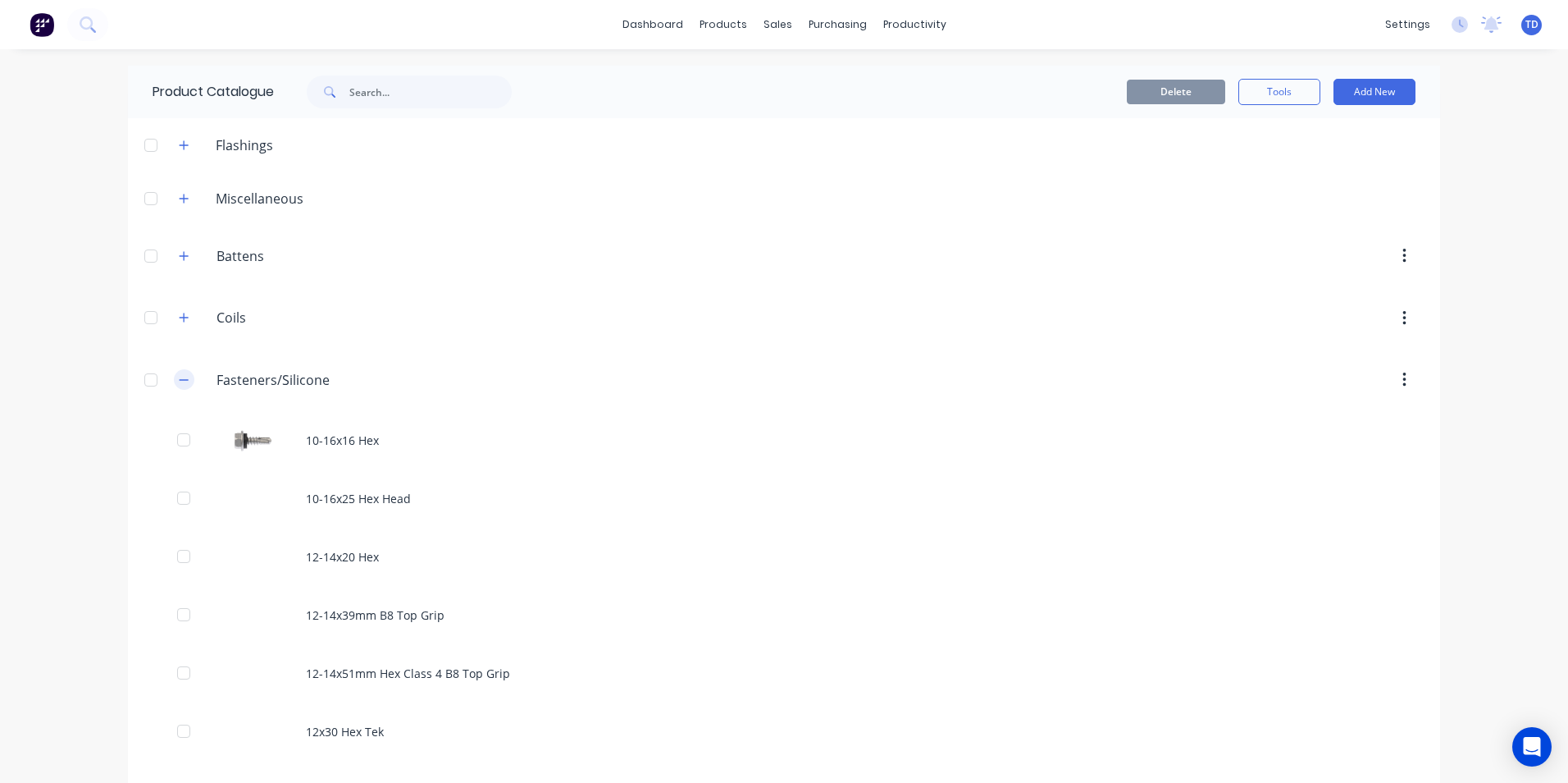
click at [179, 375] on icon "button" at bounding box center [184, 380] width 10 height 12
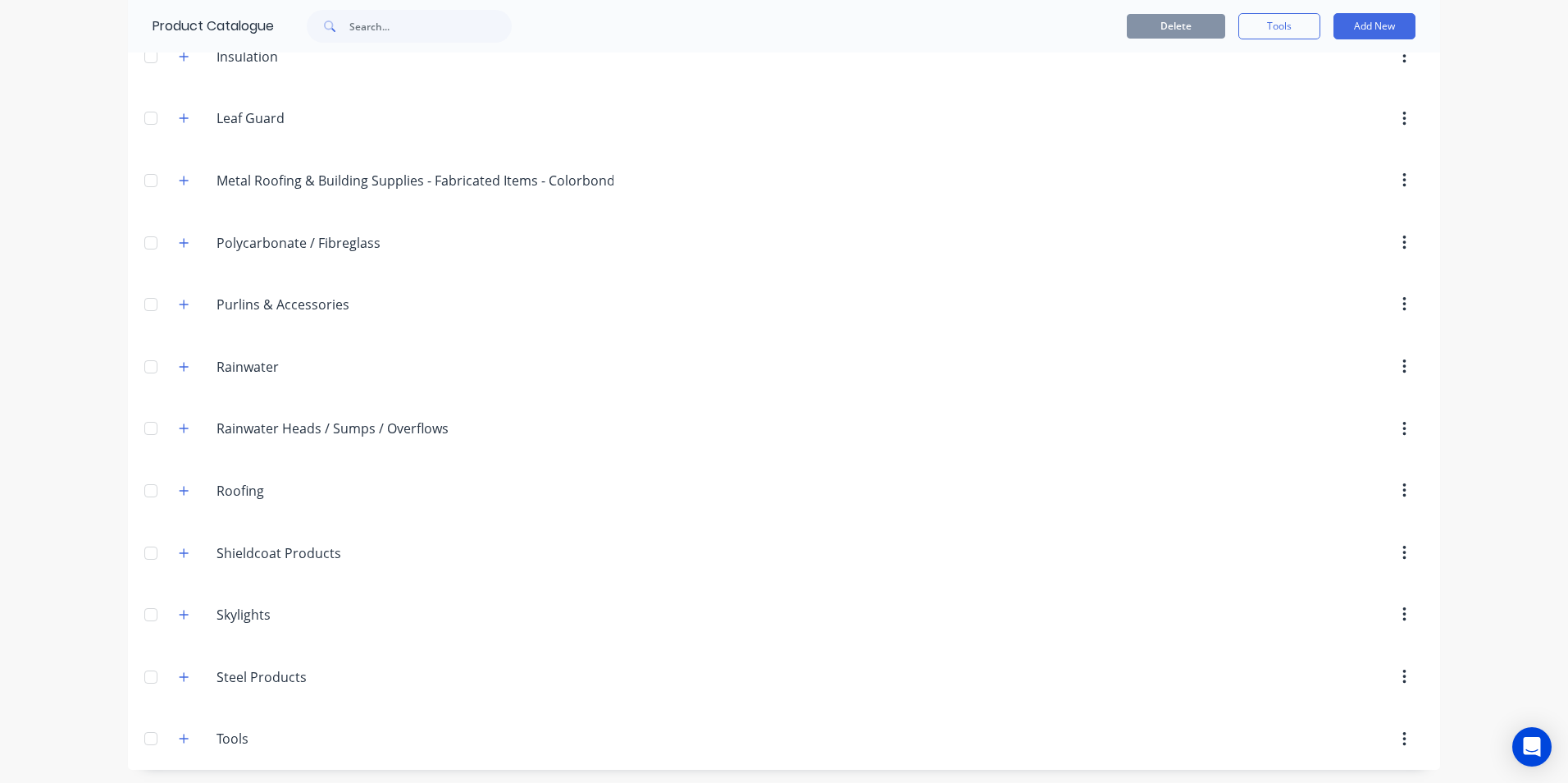
scroll to position [513, 0]
click at [181, 491] on icon "button" at bounding box center [184, 487] width 10 height 12
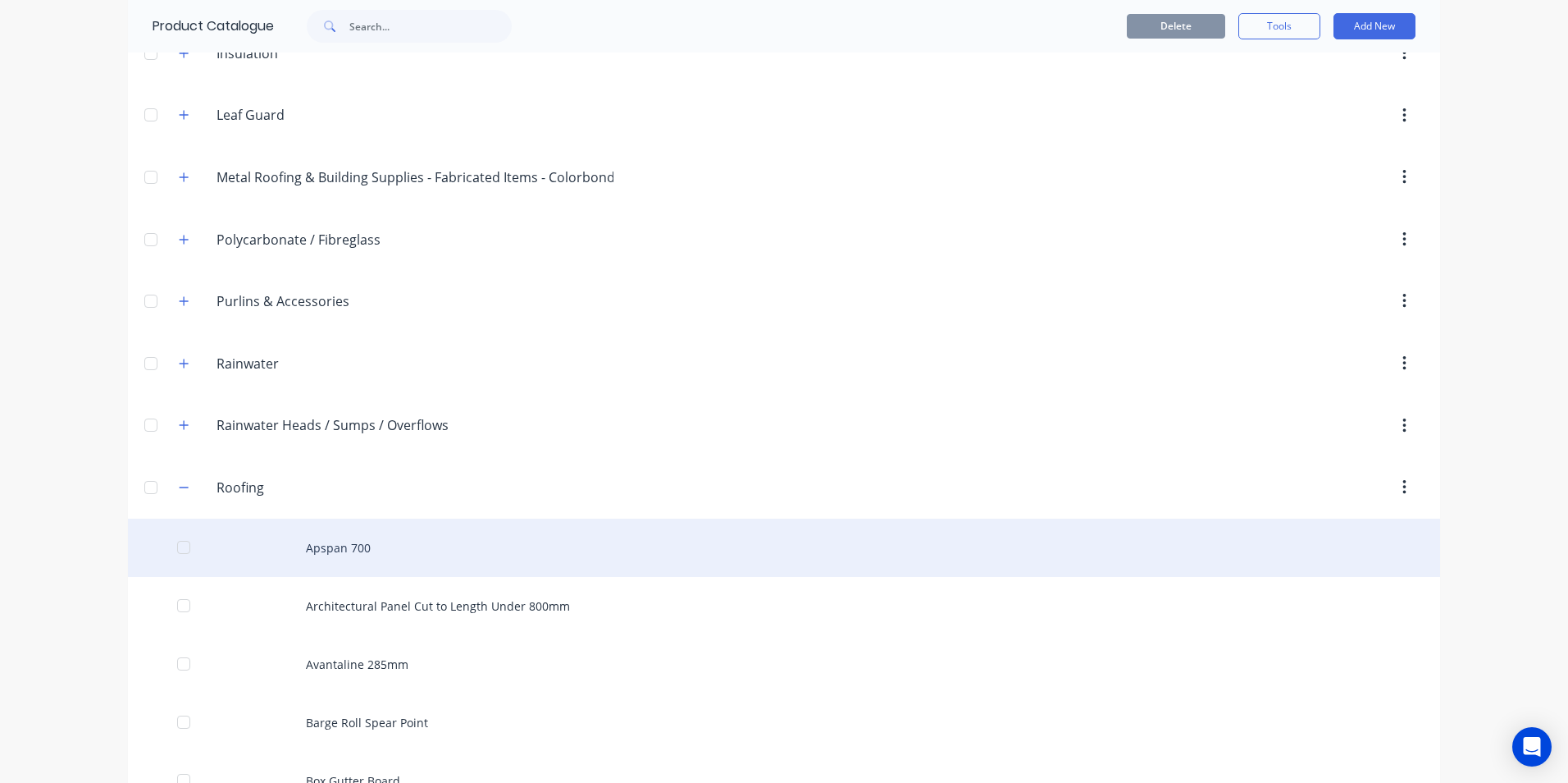
click at [314, 539] on div "Apspan 700" at bounding box center [784, 548] width 1312 height 58
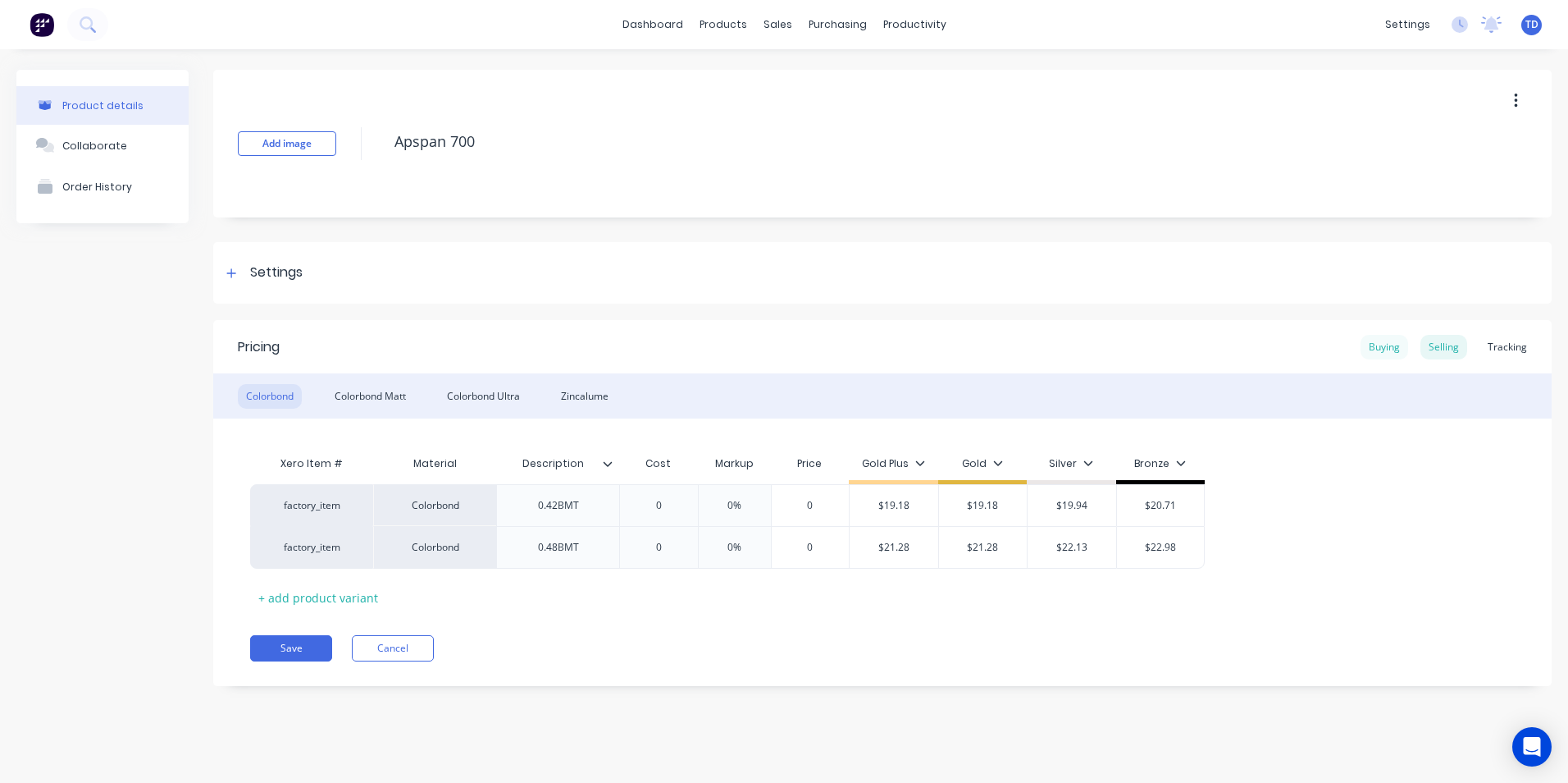
click at [1384, 345] on div "Buying" at bounding box center [1384, 347] width 47 height 25
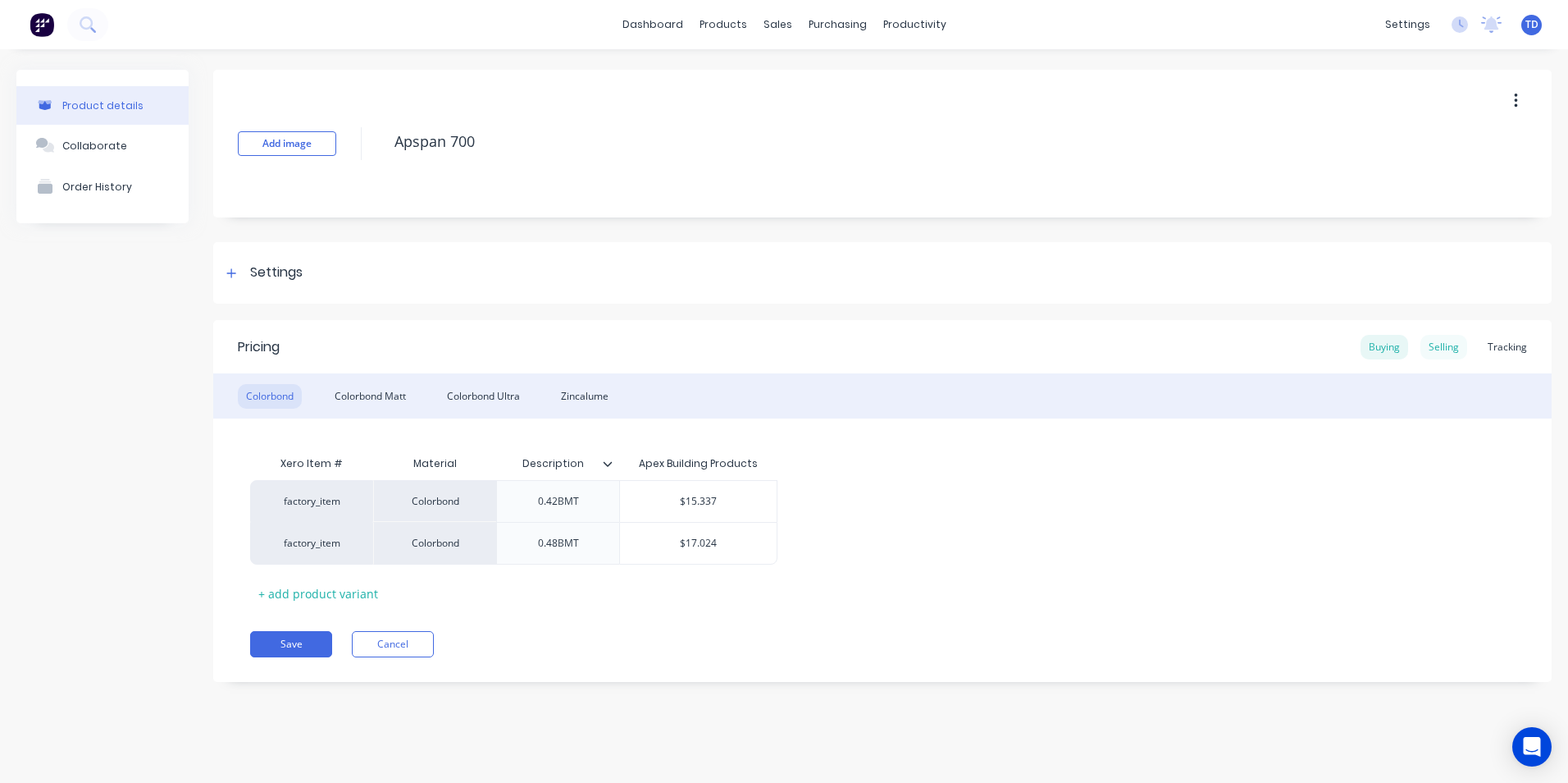
click at [1439, 350] on div "Selling" at bounding box center [1444, 347] width 46 height 25
